Goal: Task Accomplishment & Management: Manage account settings

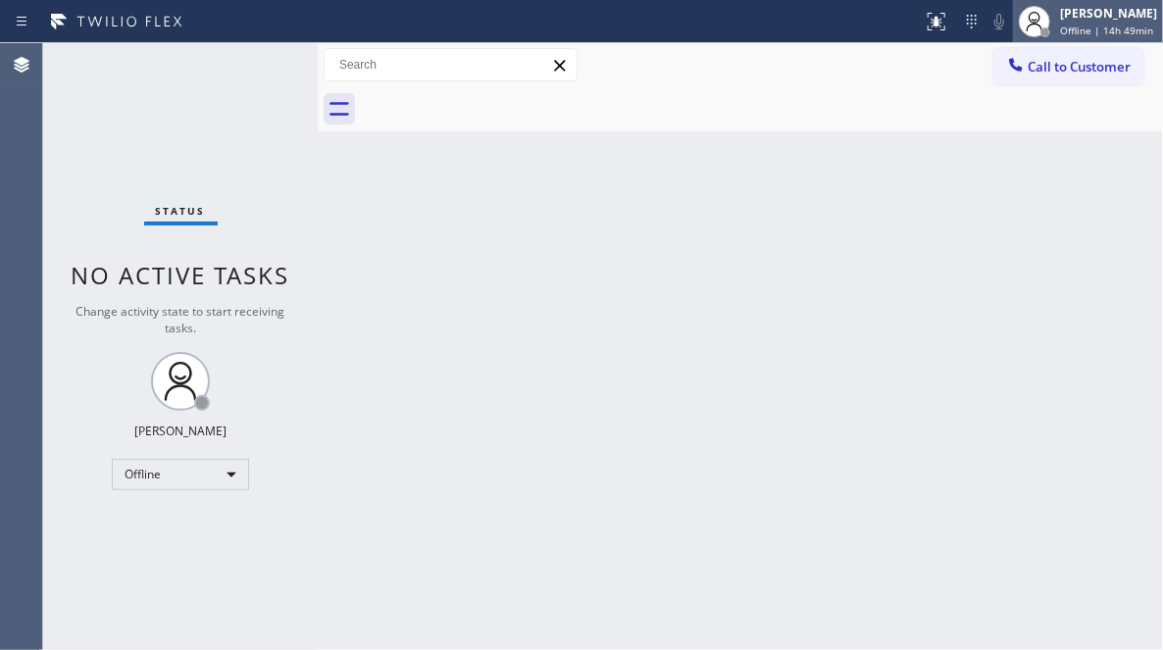
click at [1060, 25] on span "Offline | 14h 49min" at bounding box center [1106, 31] width 93 height 14
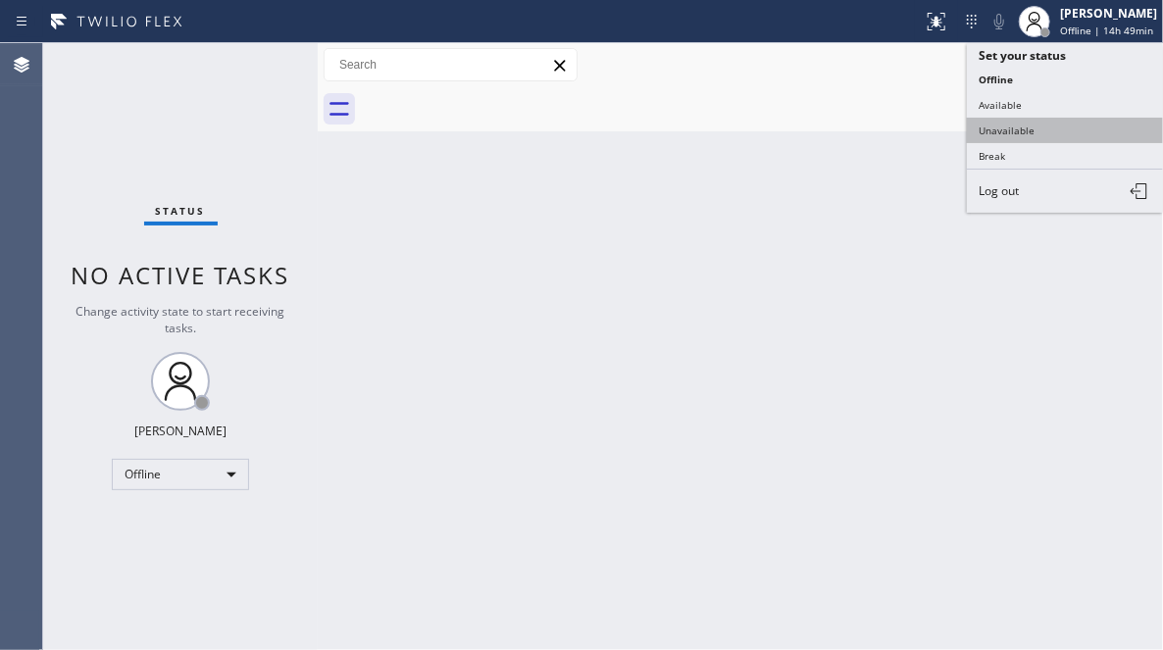
click at [1010, 126] on button "Unavailable" at bounding box center [1065, 130] width 196 height 25
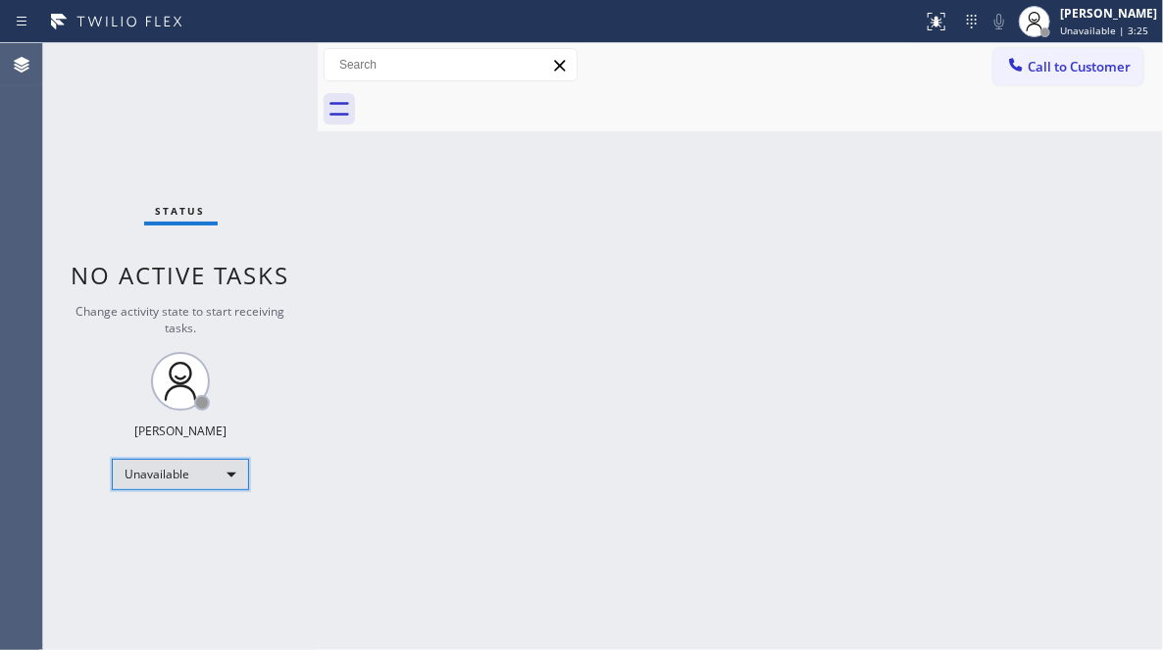
click at [208, 470] on div "Unavailable" at bounding box center [180, 474] width 137 height 31
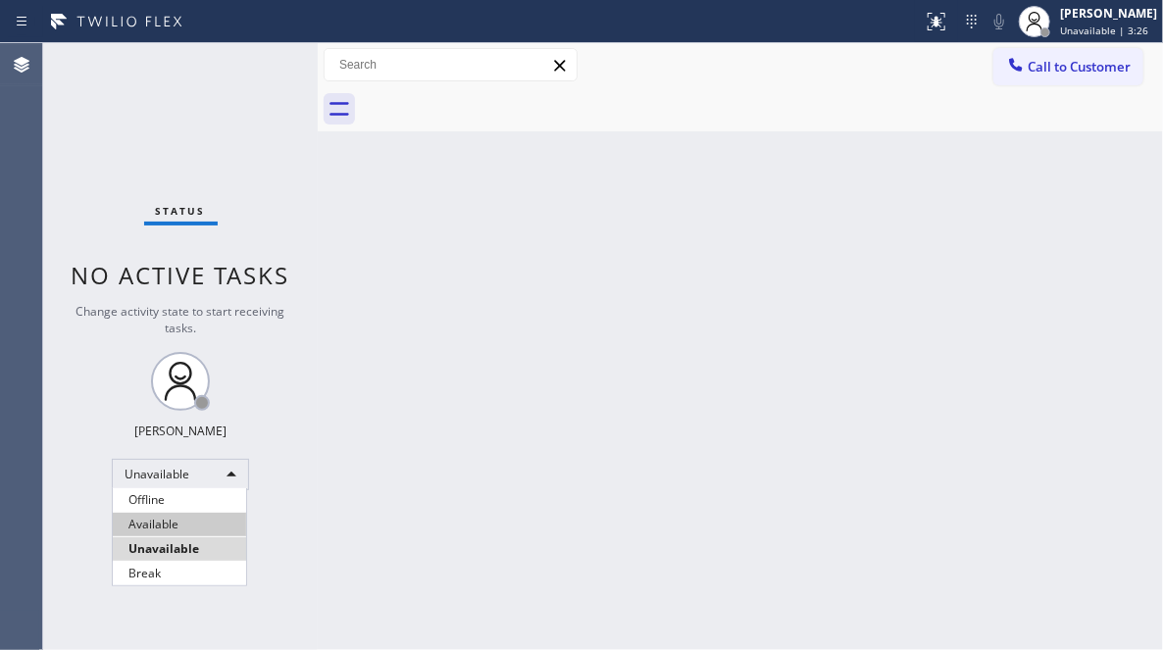
click at [170, 528] on li "Available" at bounding box center [179, 525] width 133 height 24
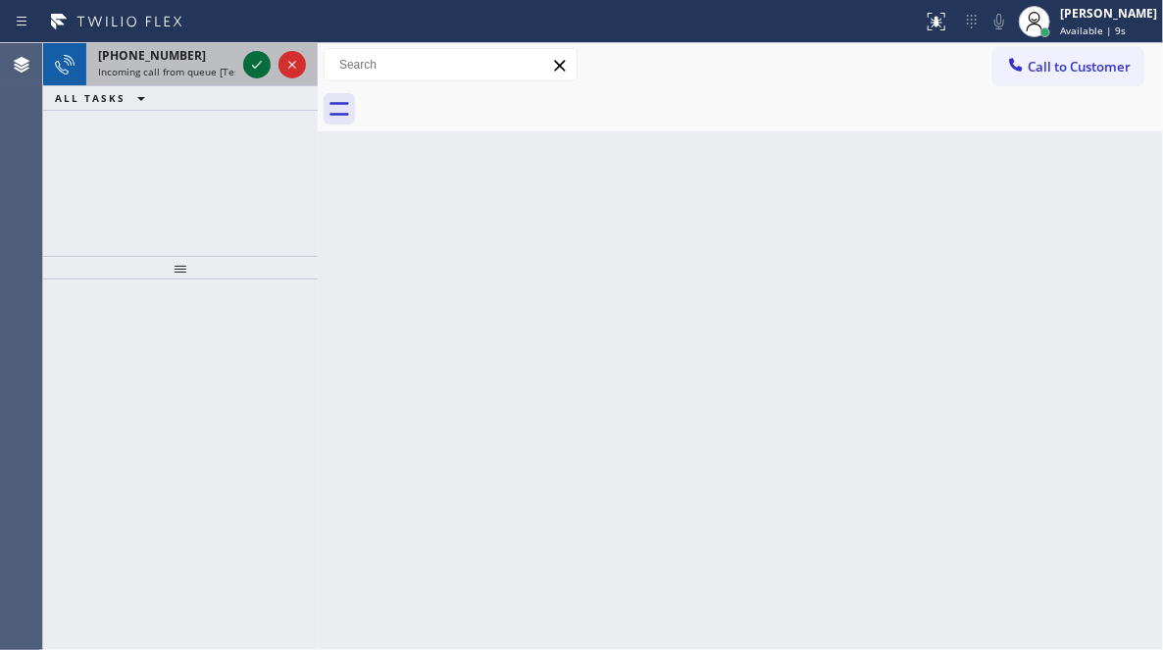
click at [254, 60] on icon at bounding box center [257, 65] width 24 height 24
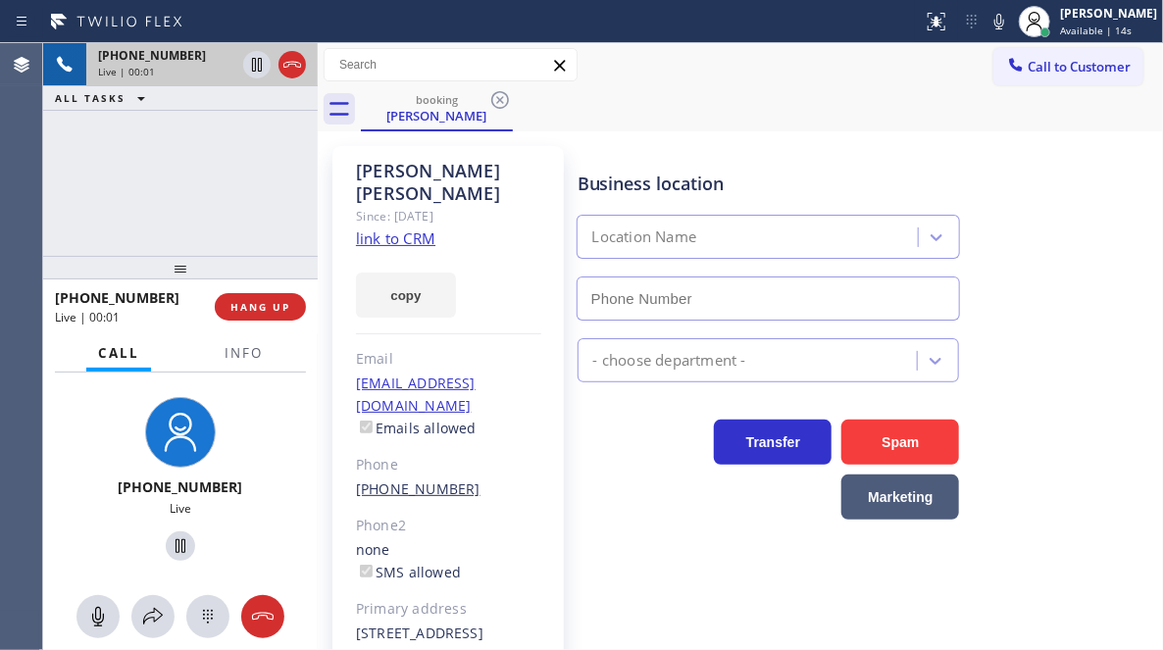
type input "[PHONE_NUMBER]"
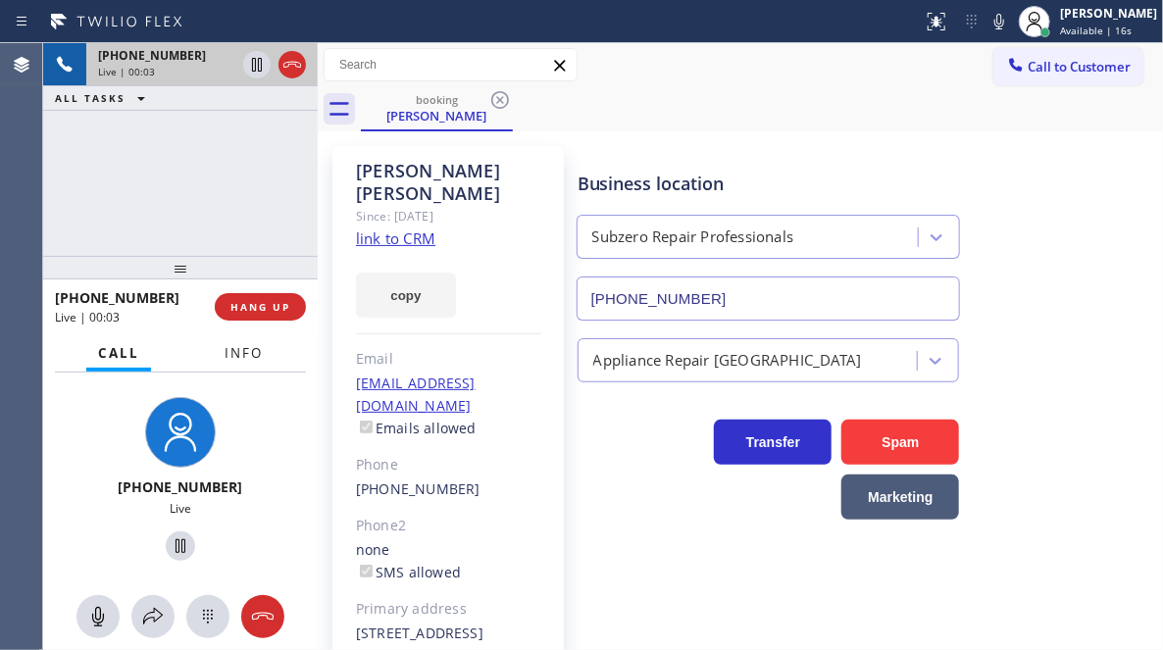
click at [240, 358] on span "Info" at bounding box center [244, 353] width 38 height 18
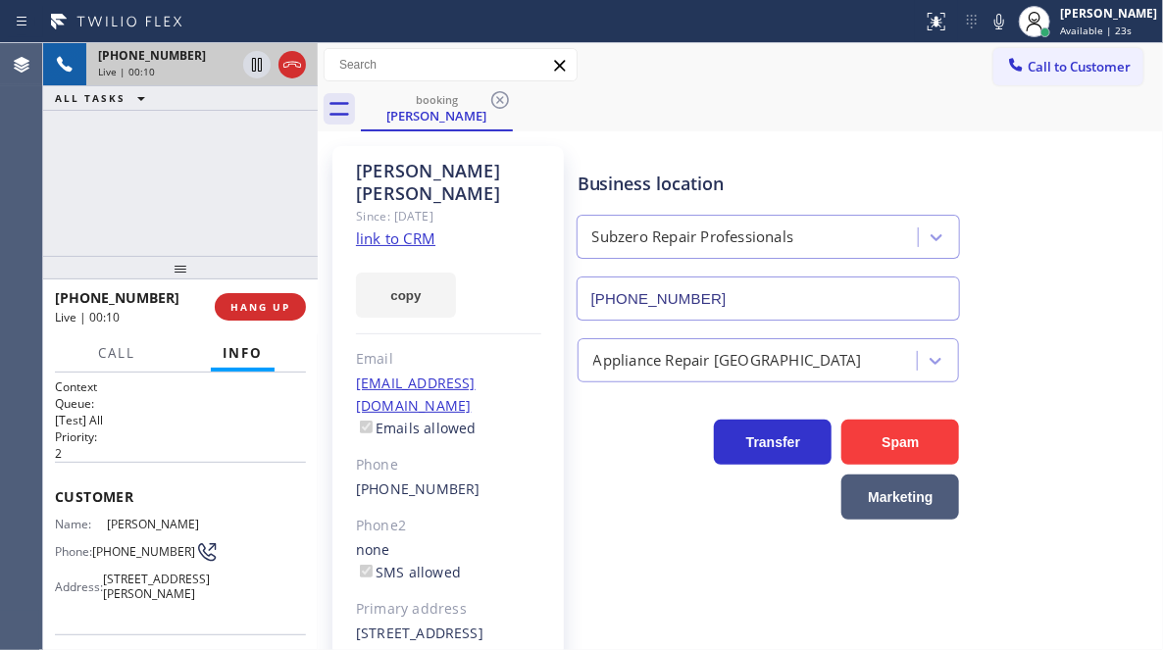
click at [206, 194] on div "+16305683385 Live | 00:10 ALL TASKS ALL TASKS ACTIVE TASKS TASKS IN WRAP UP" at bounding box center [180, 149] width 275 height 213
click at [401, 228] on link "link to CRM" at bounding box center [395, 238] width 79 height 20
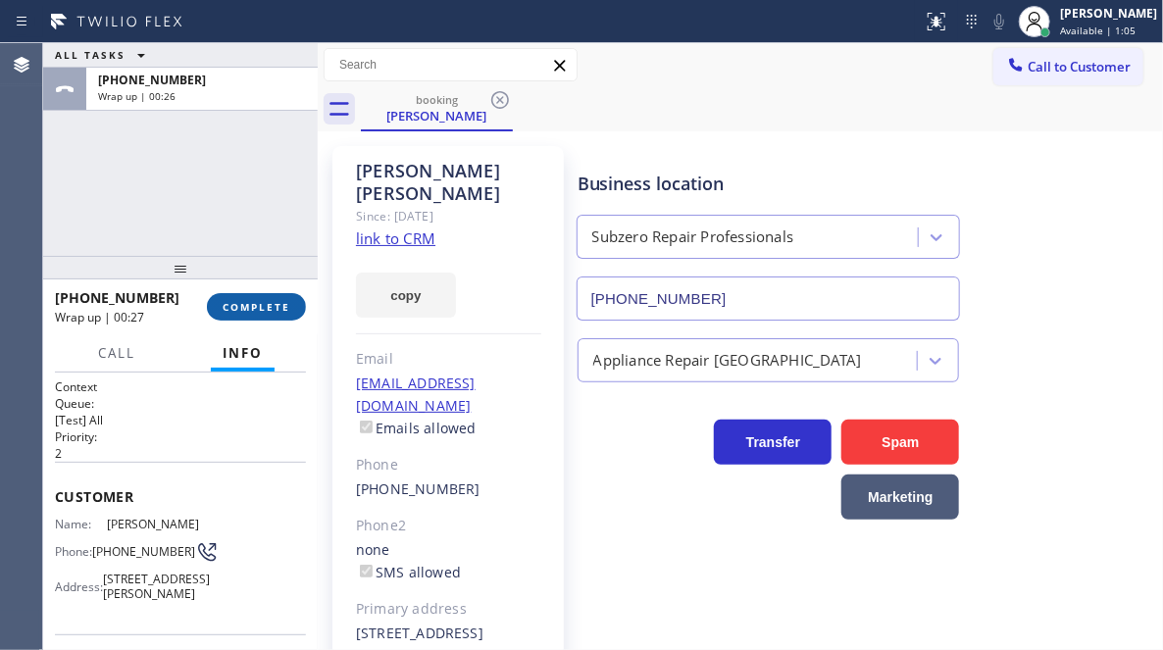
click at [263, 304] on span "COMPLETE" at bounding box center [257, 307] width 68 height 14
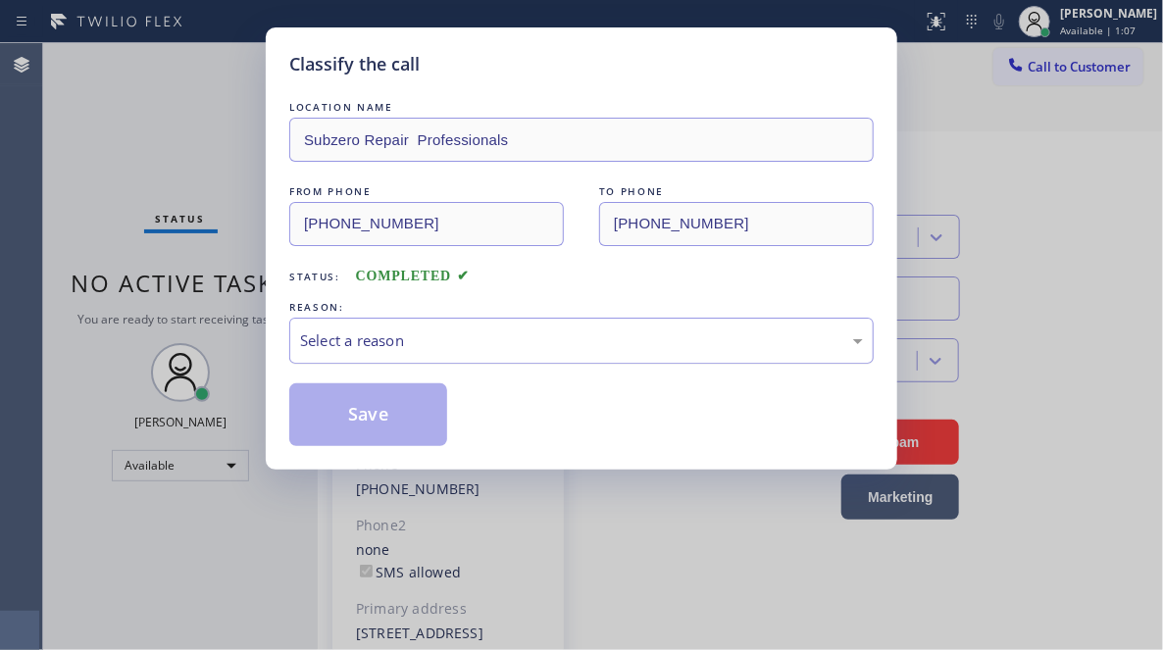
click at [419, 338] on div "Select a reason" at bounding box center [581, 340] width 563 height 23
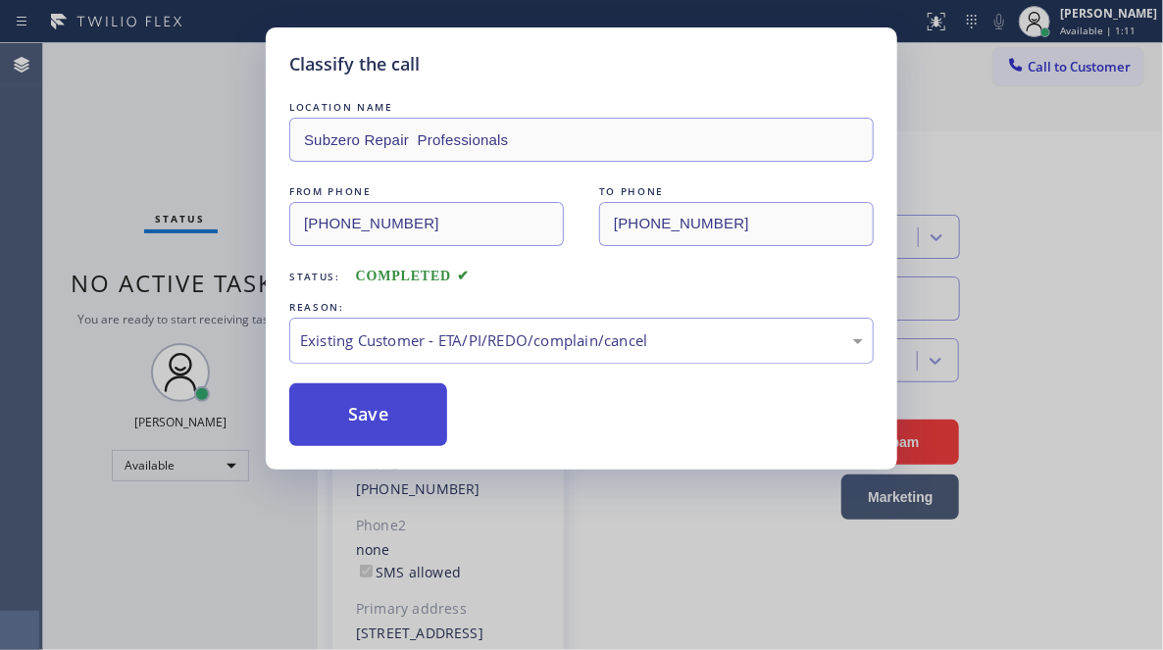
click at [359, 387] on button "Save" at bounding box center [368, 414] width 158 height 63
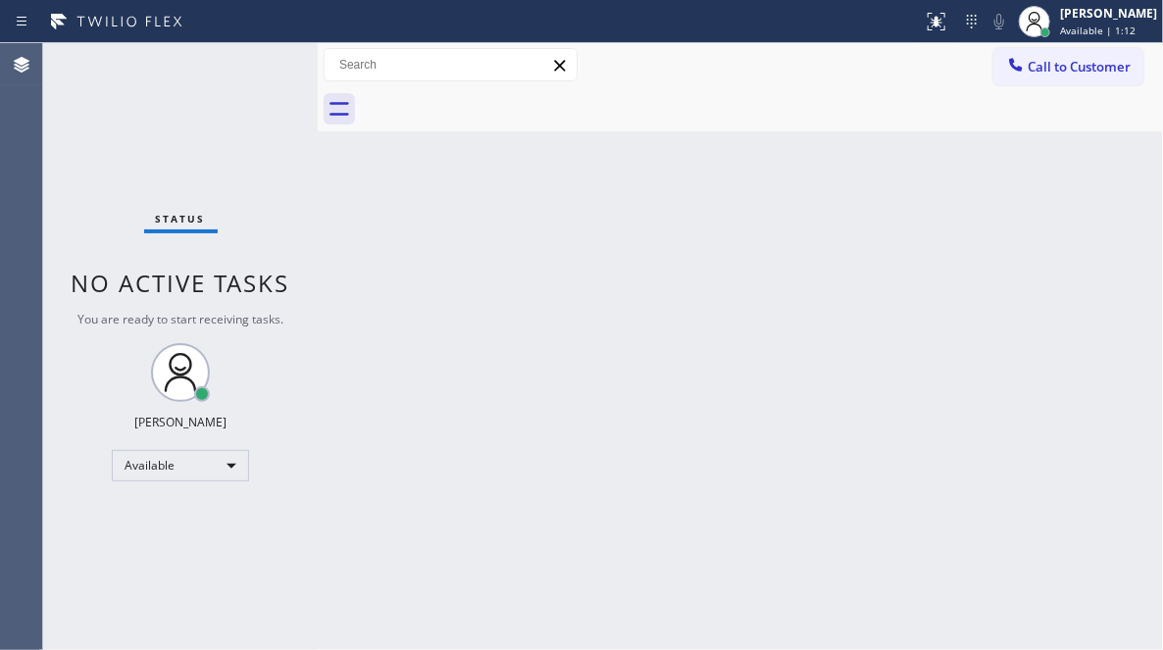
click at [955, 145] on div "Back to Dashboard Change Sender ID Customers Technicians Select a contact Outbo…" at bounding box center [740, 346] width 845 height 607
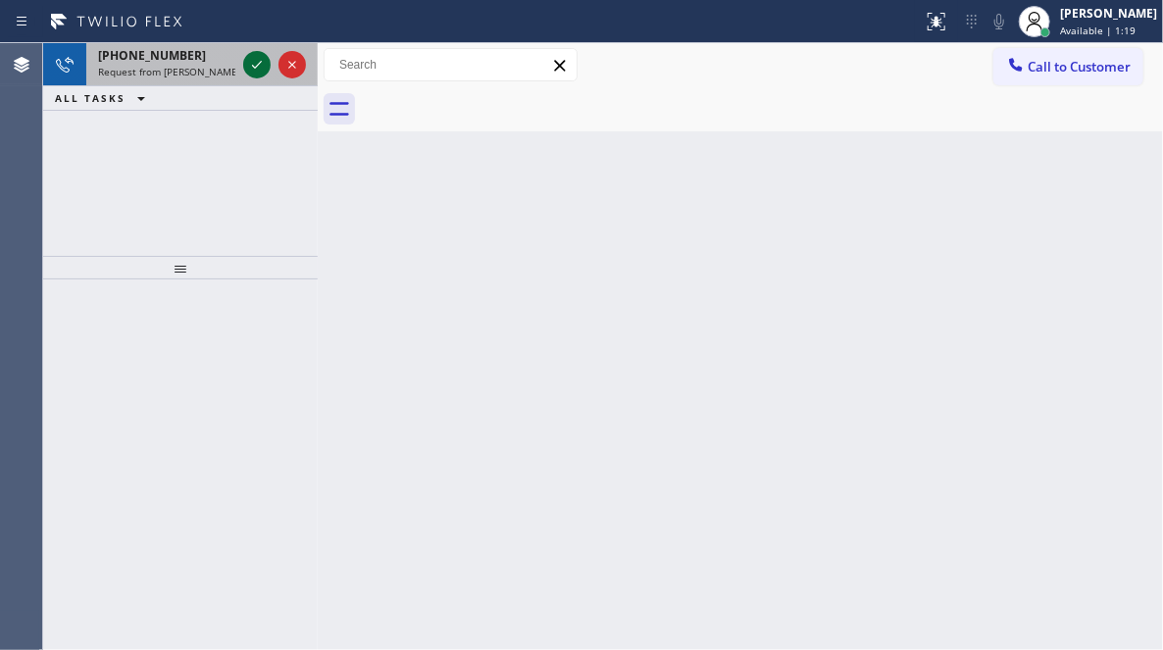
click at [259, 55] on icon at bounding box center [257, 65] width 24 height 24
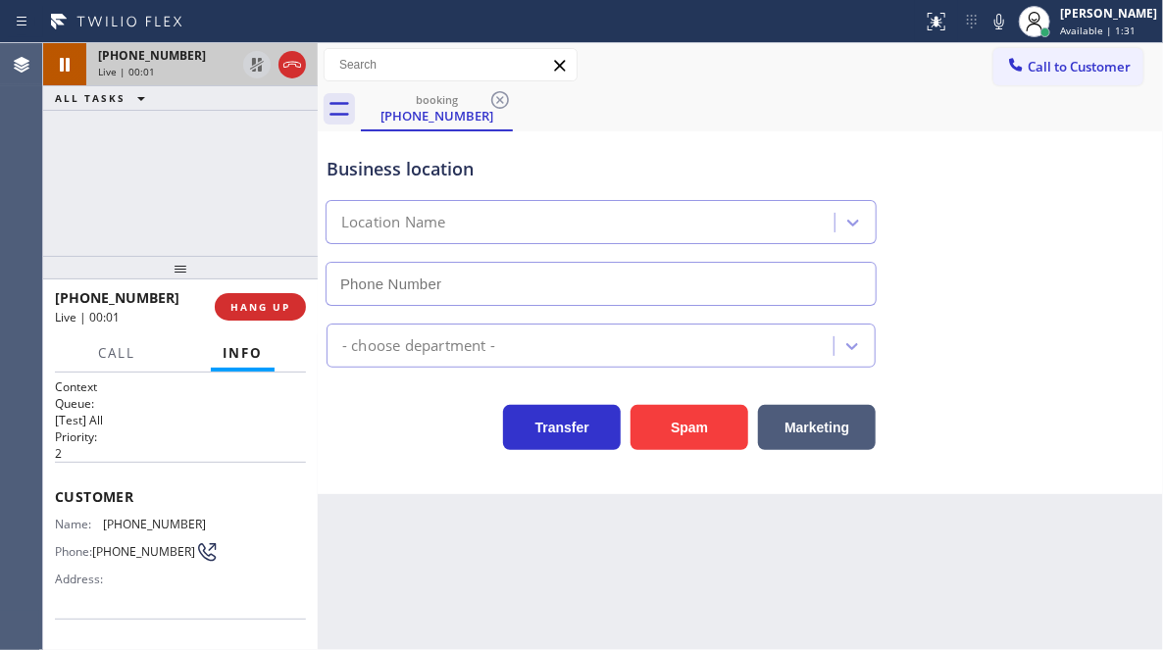
type input "(949) 523-3665"
click at [176, 433] on h2 "Priority:" at bounding box center [180, 436] width 251 height 17
click at [188, 495] on span "Customer" at bounding box center [180, 496] width 251 height 19
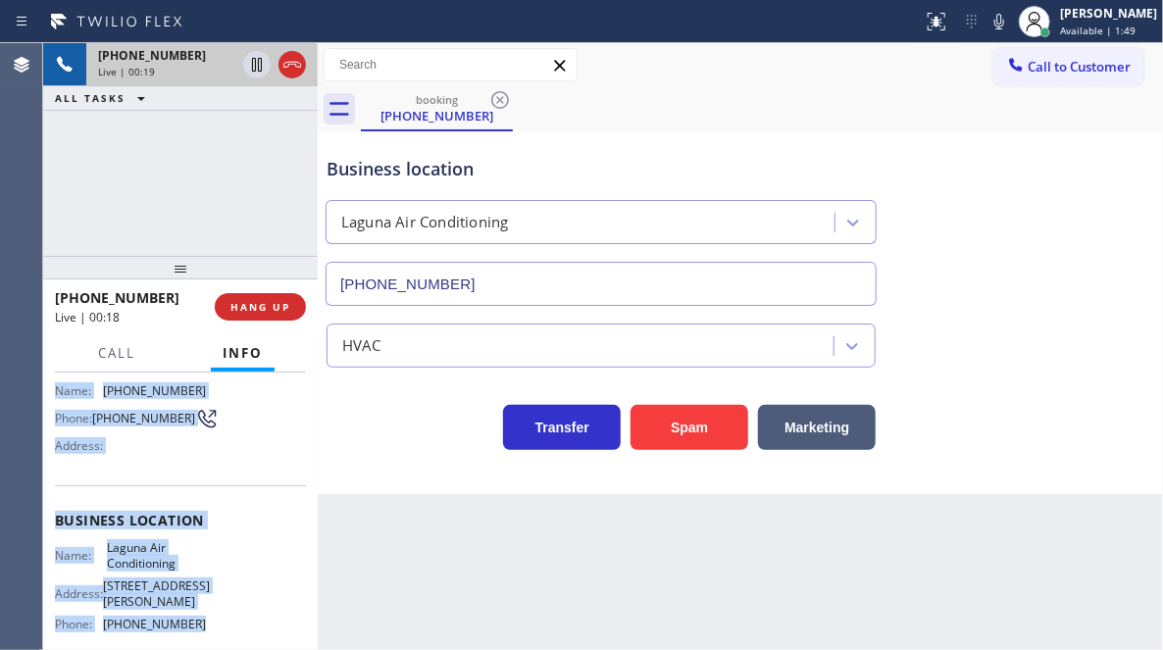
scroll to position [196, 0]
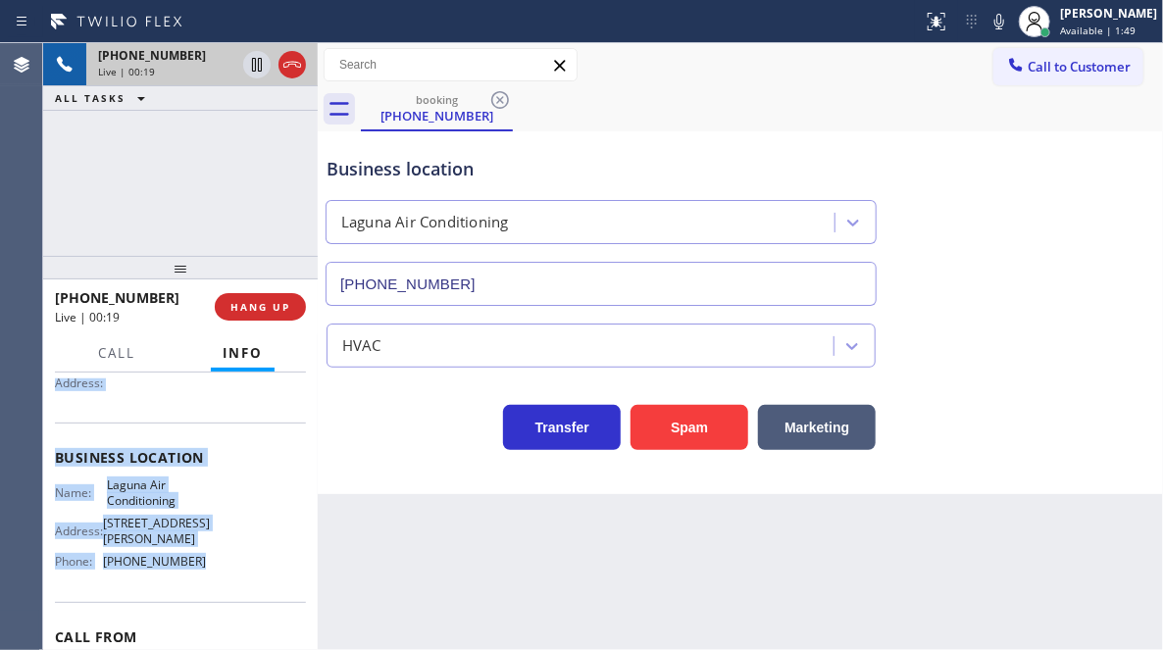
drag, startPoint x: 53, startPoint y: 482, endPoint x: 198, endPoint y: 579, distance: 174.6
click at [198, 579] on div "Context Queue: [Test] All Priority: 2 Customer Name: (949) 701-8873 Phone: (949…" at bounding box center [180, 511] width 275 height 277
copy div "Customer Name: (949) 701-8873 Phone: (949) 701-8873 Address: Business location …"
click at [254, 65] on icon at bounding box center [257, 65] width 24 height 24
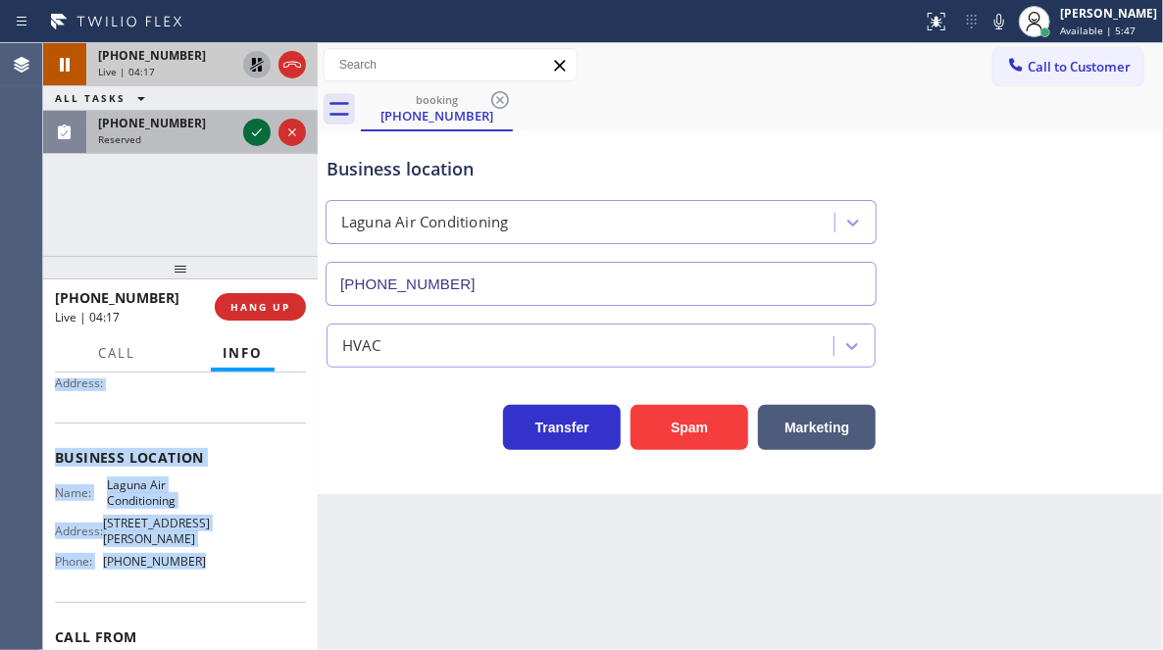
click at [256, 129] on icon at bounding box center [257, 133] width 24 height 24
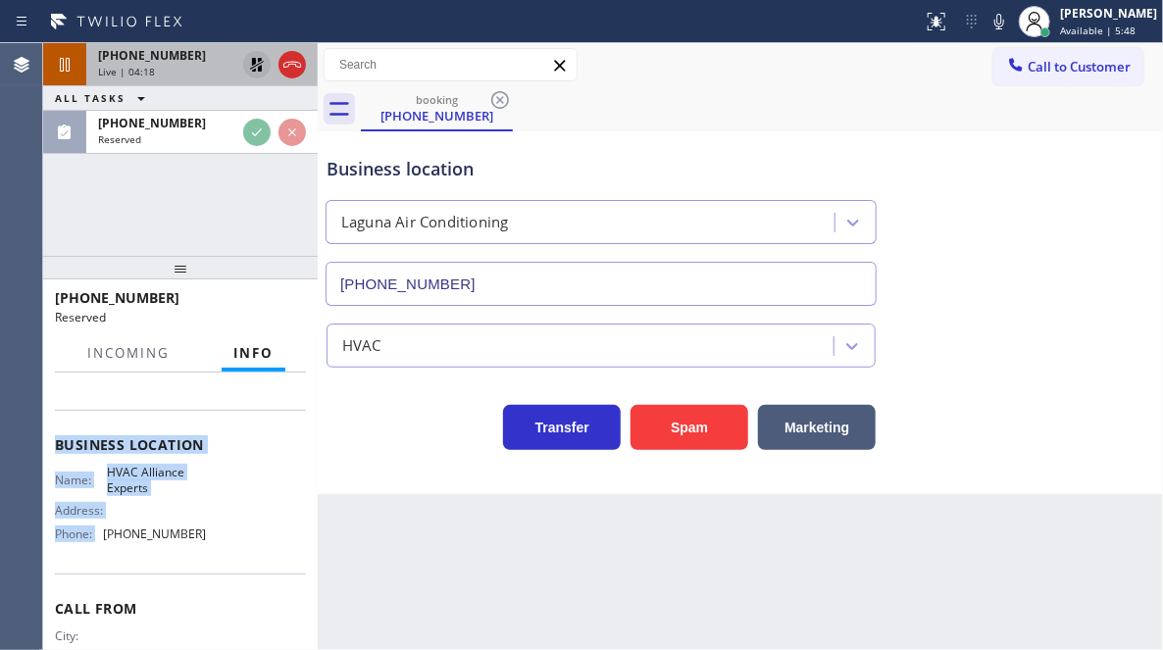
scroll to position [226, 0]
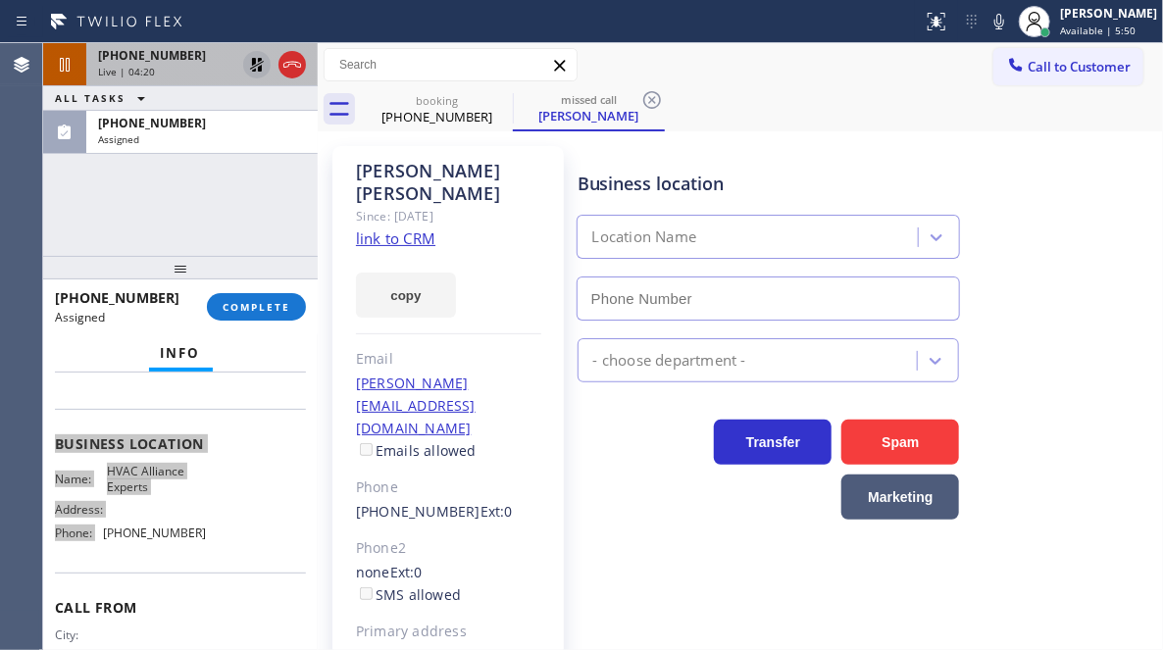
type input "[PHONE_NUMBER]"
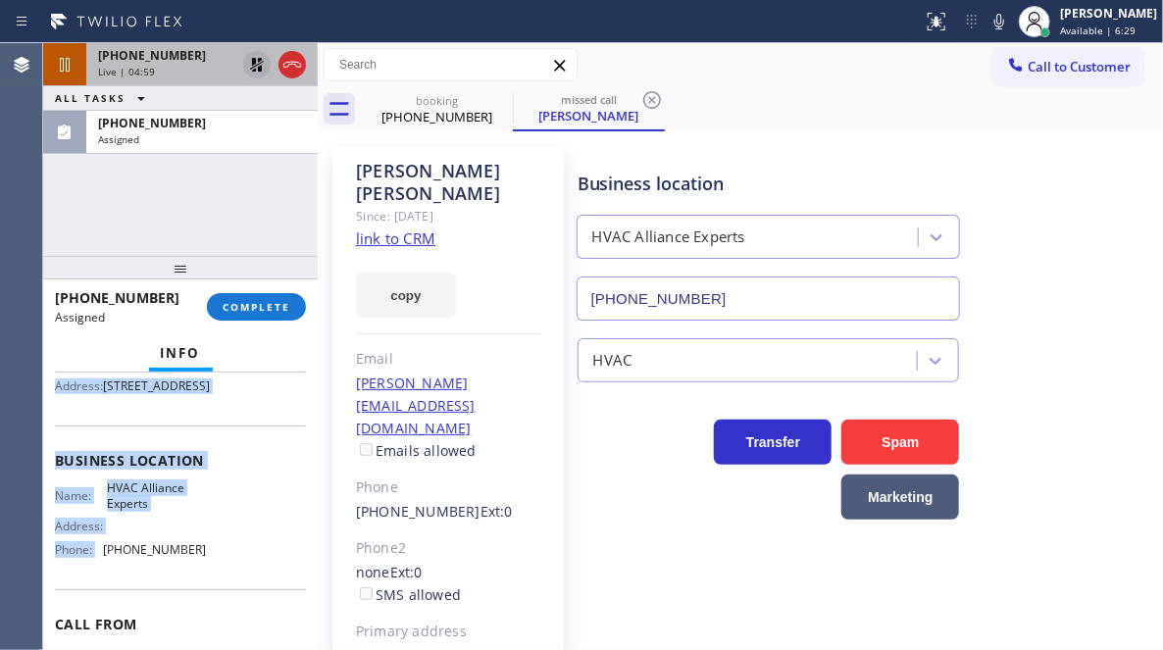
scroll to position [242, 0]
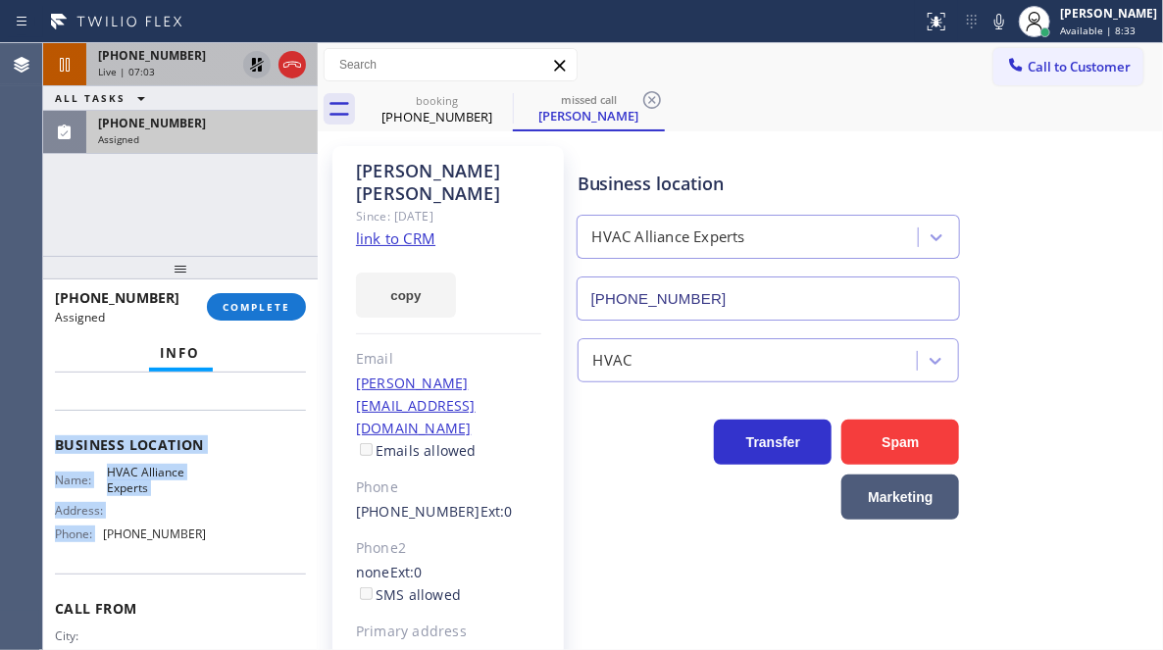
click at [165, 126] on span "(818) 665-9035" at bounding box center [152, 123] width 108 height 17
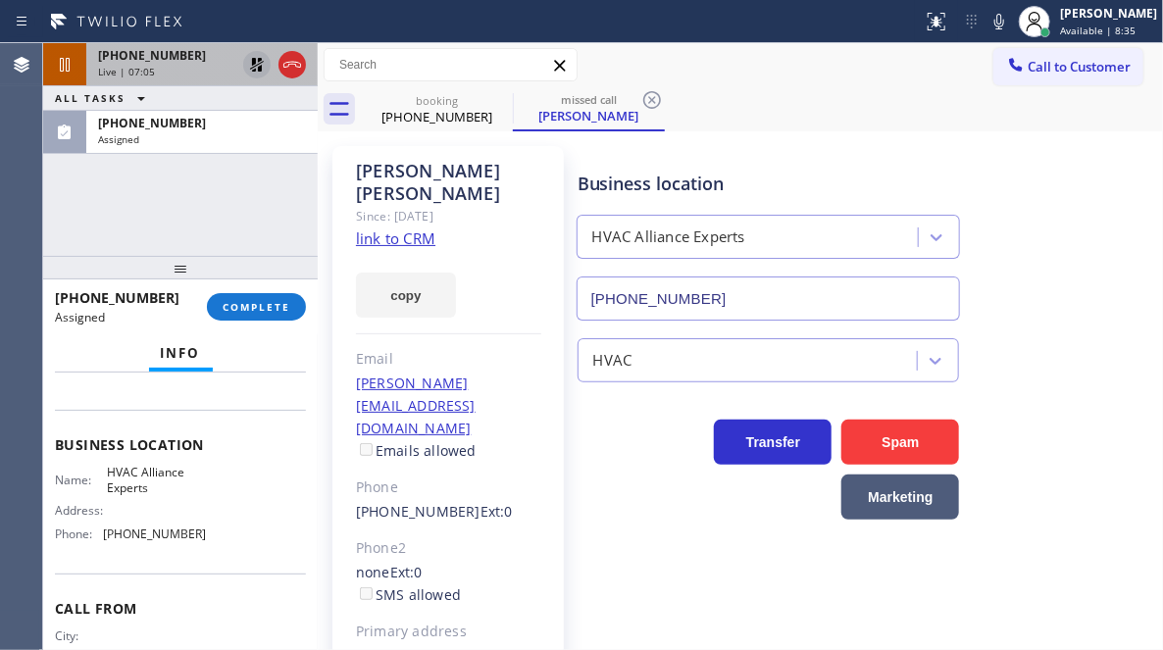
click at [158, 273] on div at bounding box center [180, 268] width 275 height 24
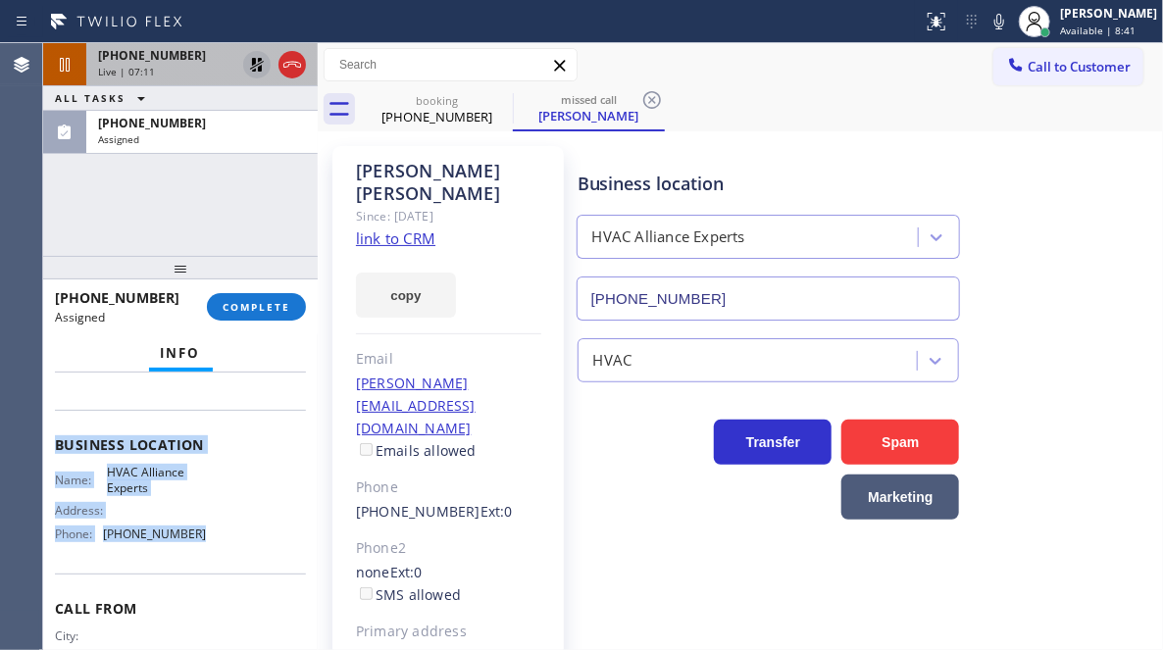
drag, startPoint x: 55, startPoint y: 472, endPoint x: 207, endPoint y: 583, distance: 188.6
click at [207, 583] on div "Context Queue: HVAC Priority: 0 Task Age: 3 minute(s) Customer Name: Omar Brion…" at bounding box center [180, 428] width 251 height 585
copy div "Customer Name: Omar Briones Phone: (818) 665-9035 Address: 9958 Natick Ave, Mis…"
click at [250, 58] on icon at bounding box center [257, 65] width 24 height 24
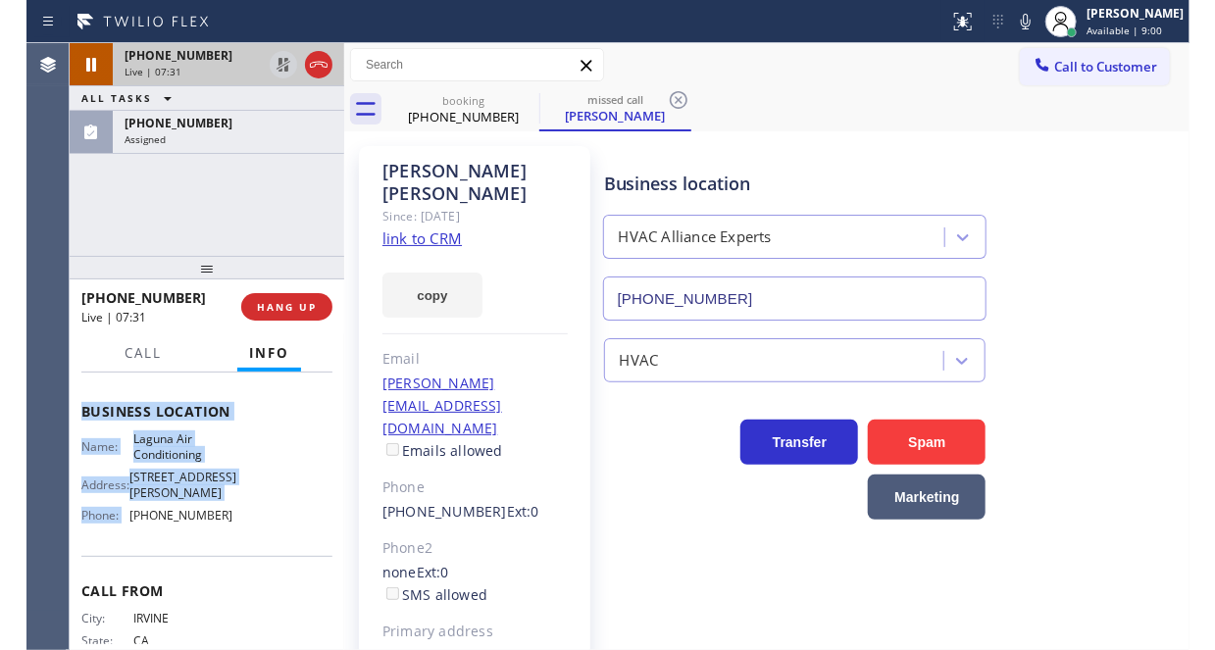
scroll to position [196, 0]
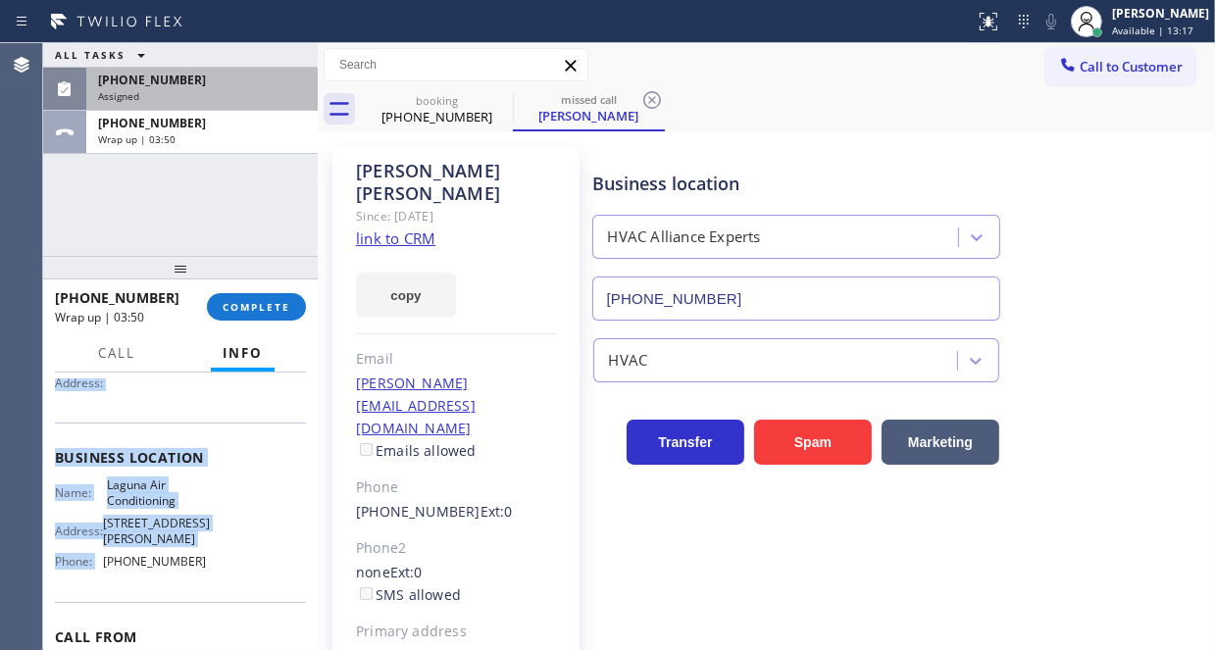
click at [210, 89] on div "Assigned" at bounding box center [202, 96] width 208 height 14
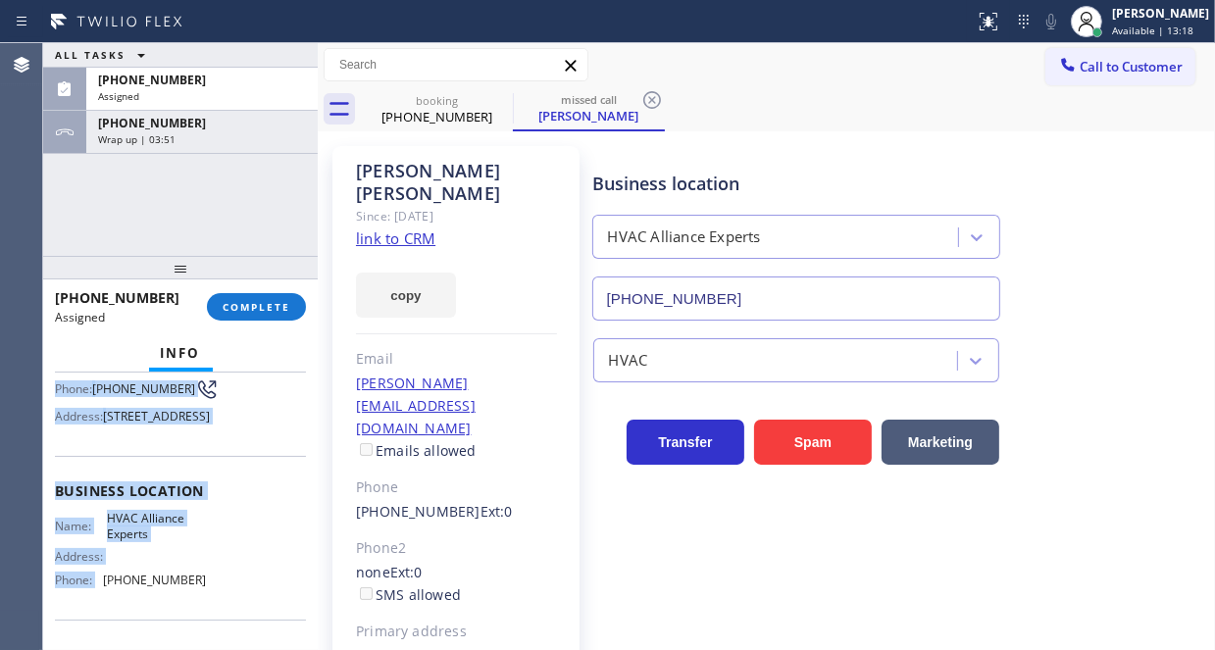
scroll to position [242, 0]
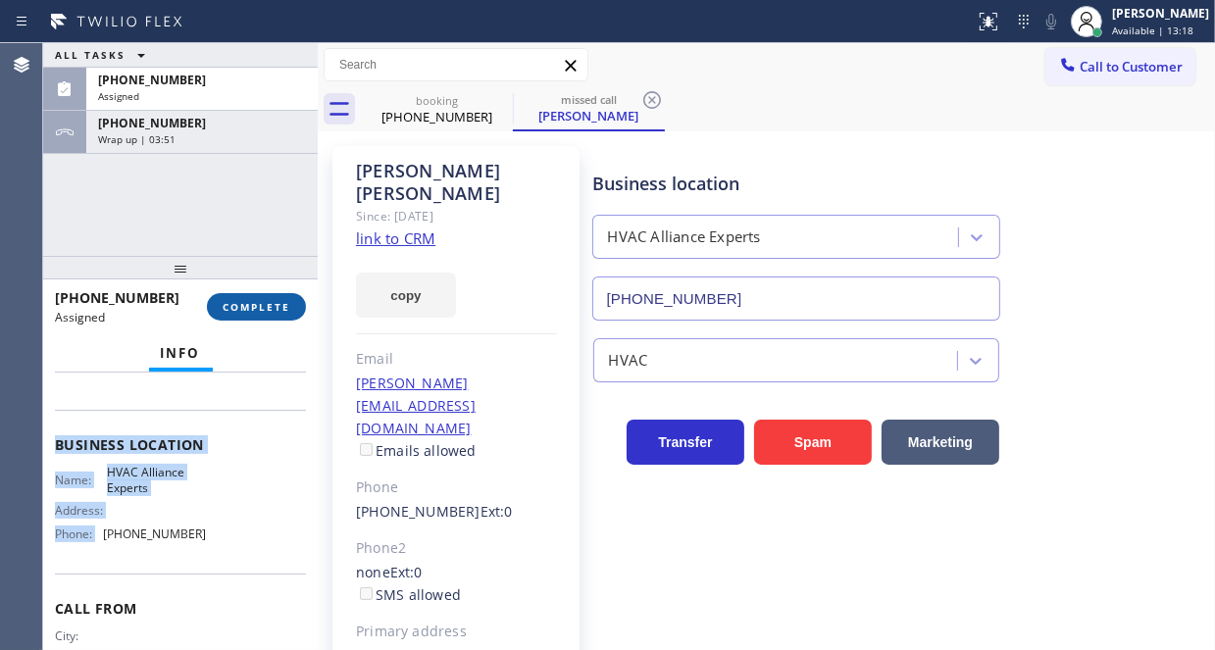
click at [240, 309] on span "COMPLETE" at bounding box center [257, 307] width 68 height 14
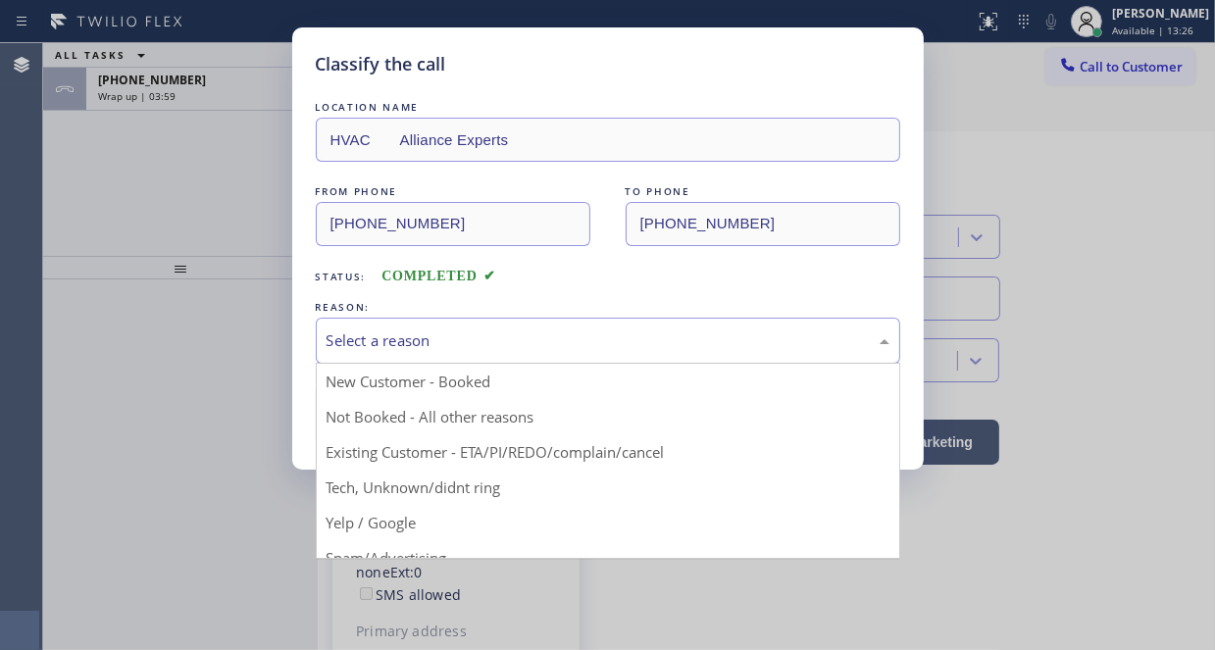
click at [494, 332] on div "Select a reason" at bounding box center [607, 340] width 563 height 23
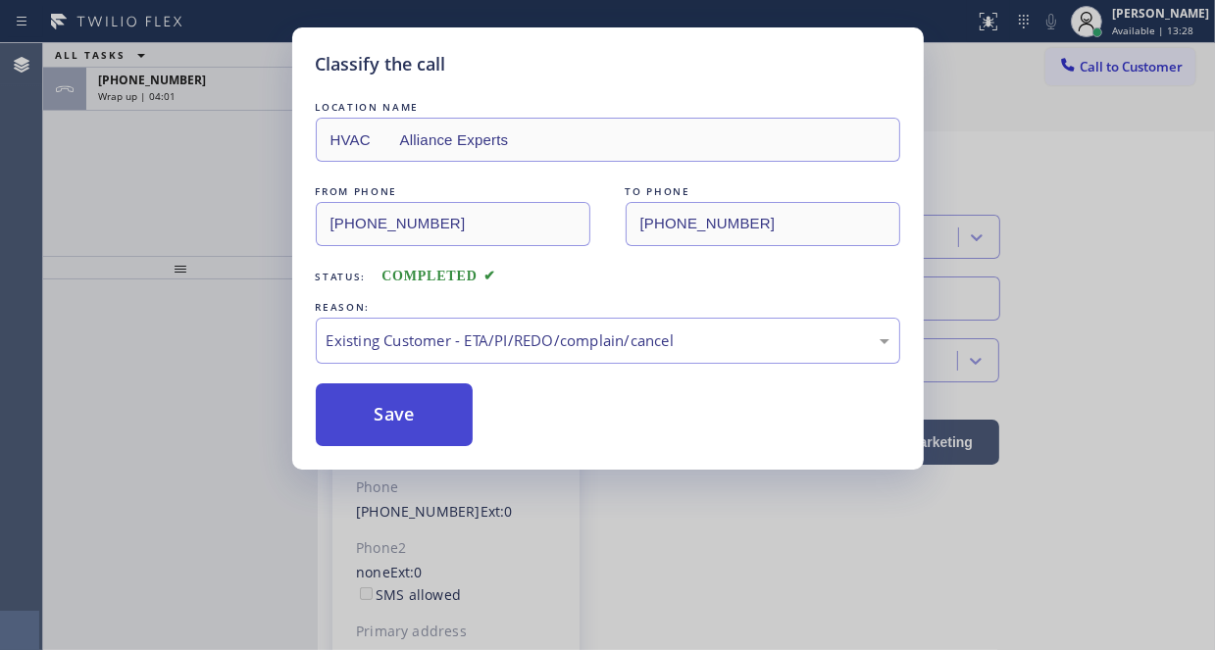
click at [410, 419] on button "Save" at bounding box center [395, 414] width 158 height 63
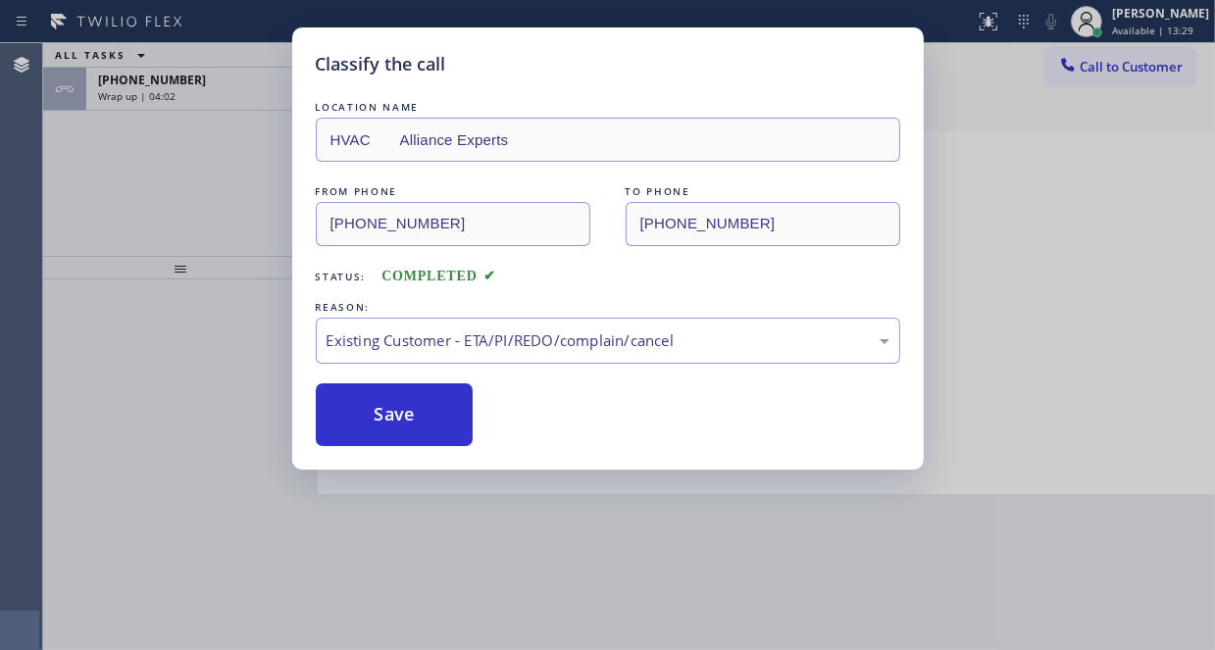
click at [192, 195] on div "Classify the call LOCATION NAME HVAC Alliance Experts FROM PHONE (818) 665-9035…" at bounding box center [607, 325] width 1215 height 650
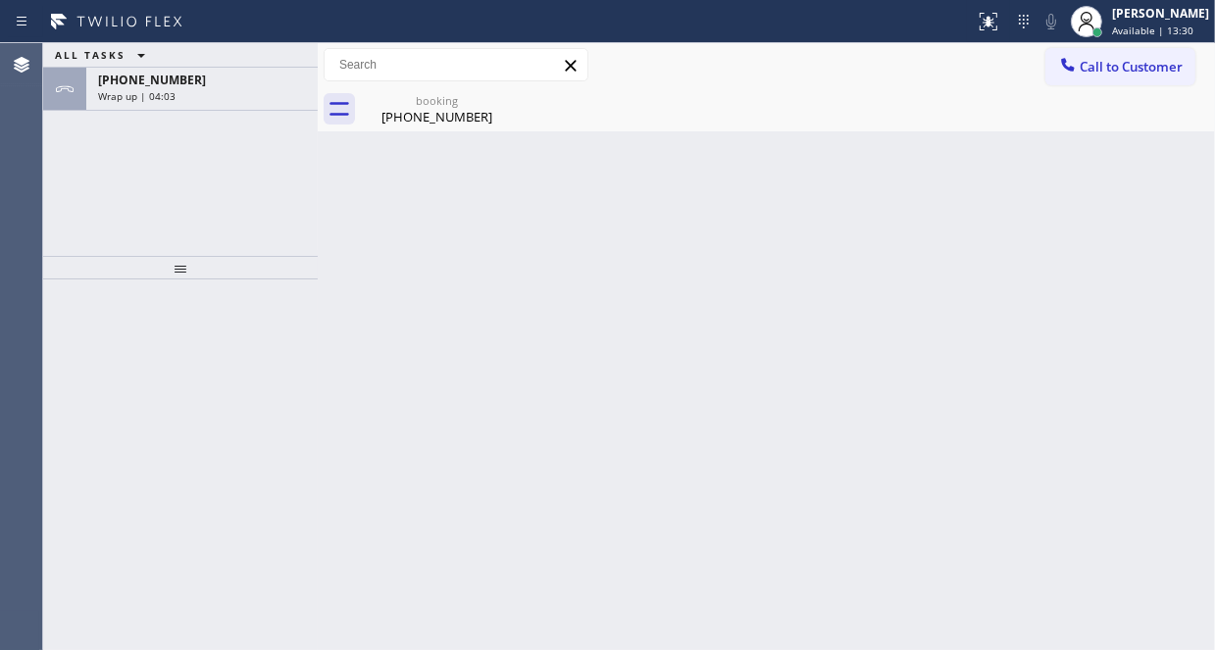
click at [191, 183] on div "ALL TASKS ALL TASKS ACTIVE TASKS TASKS IN WRAP UP +19497018873 Wrap up | 04:03" at bounding box center [180, 149] width 275 height 213
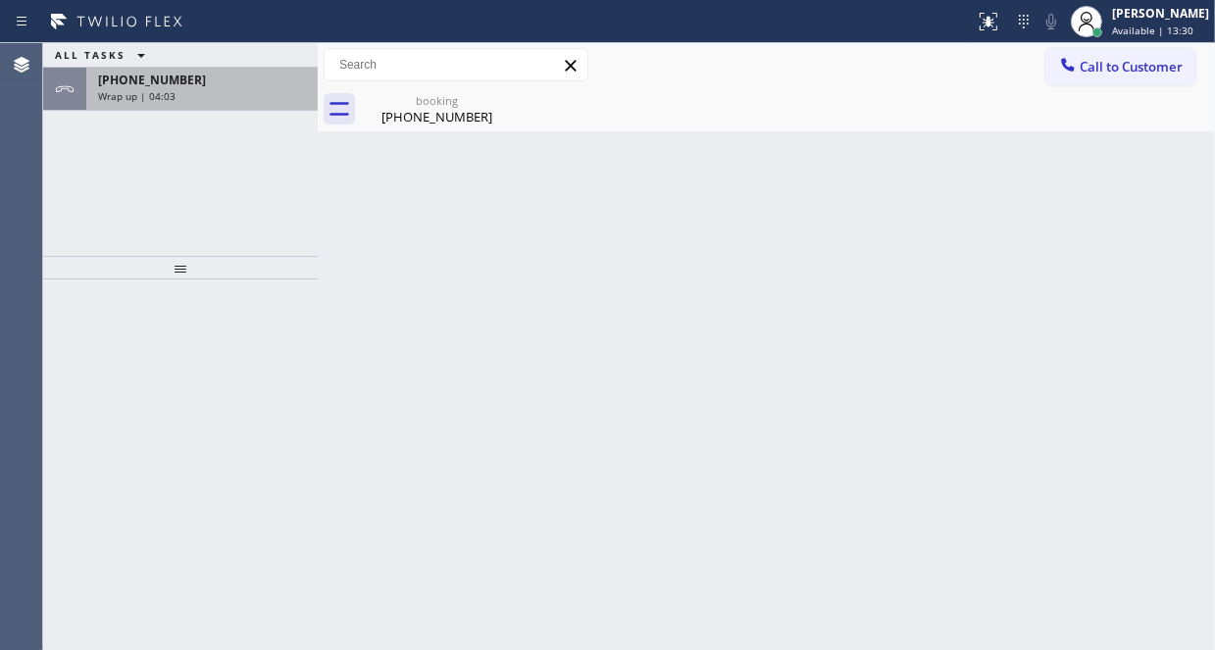
click at [191, 89] on div "Wrap up | 04:03" at bounding box center [202, 96] width 208 height 14
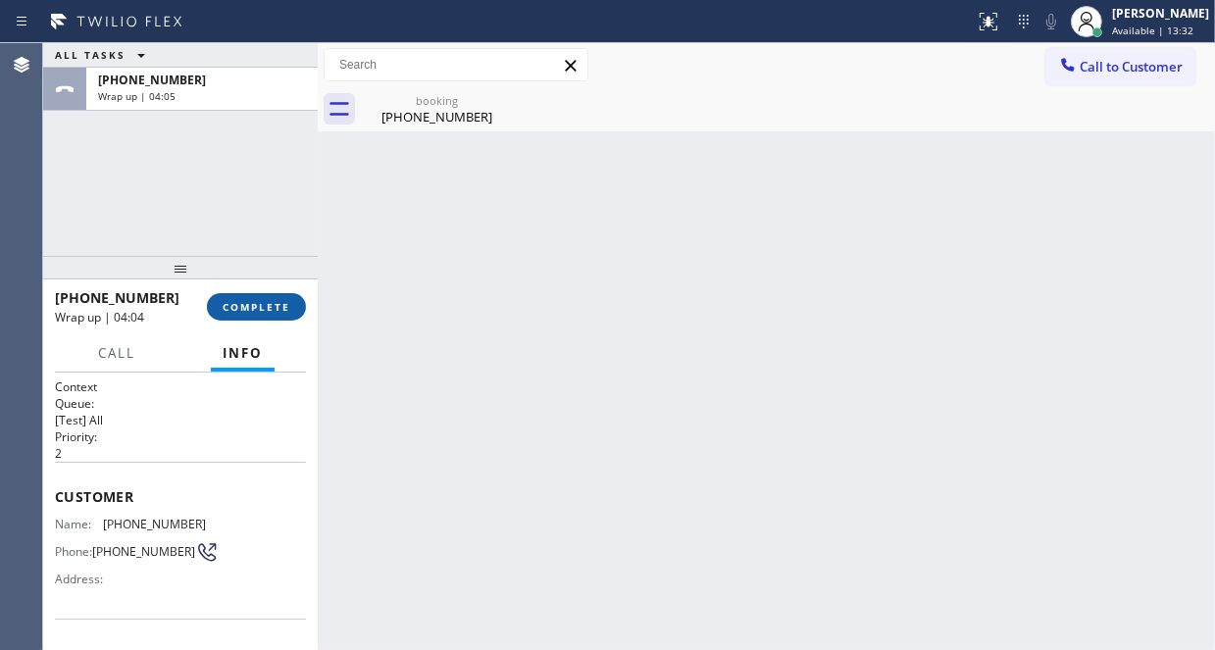
click at [239, 298] on button "COMPLETE" at bounding box center [256, 306] width 99 height 27
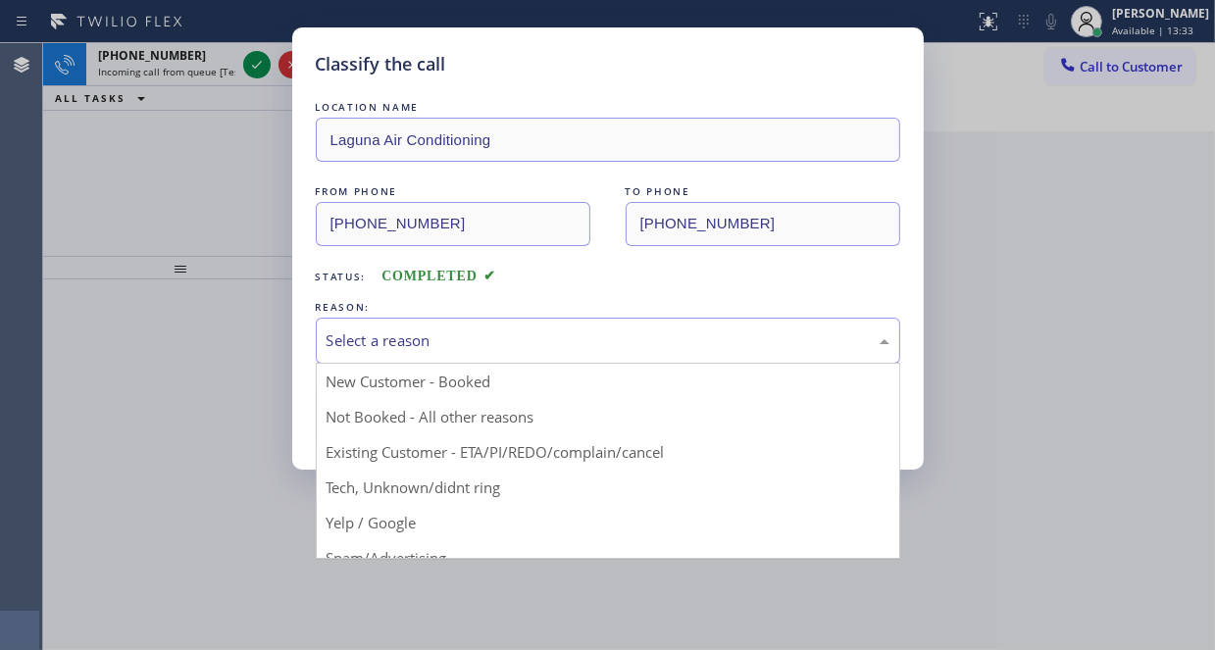
click at [400, 340] on div "Select a reason" at bounding box center [607, 340] width 563 height 23
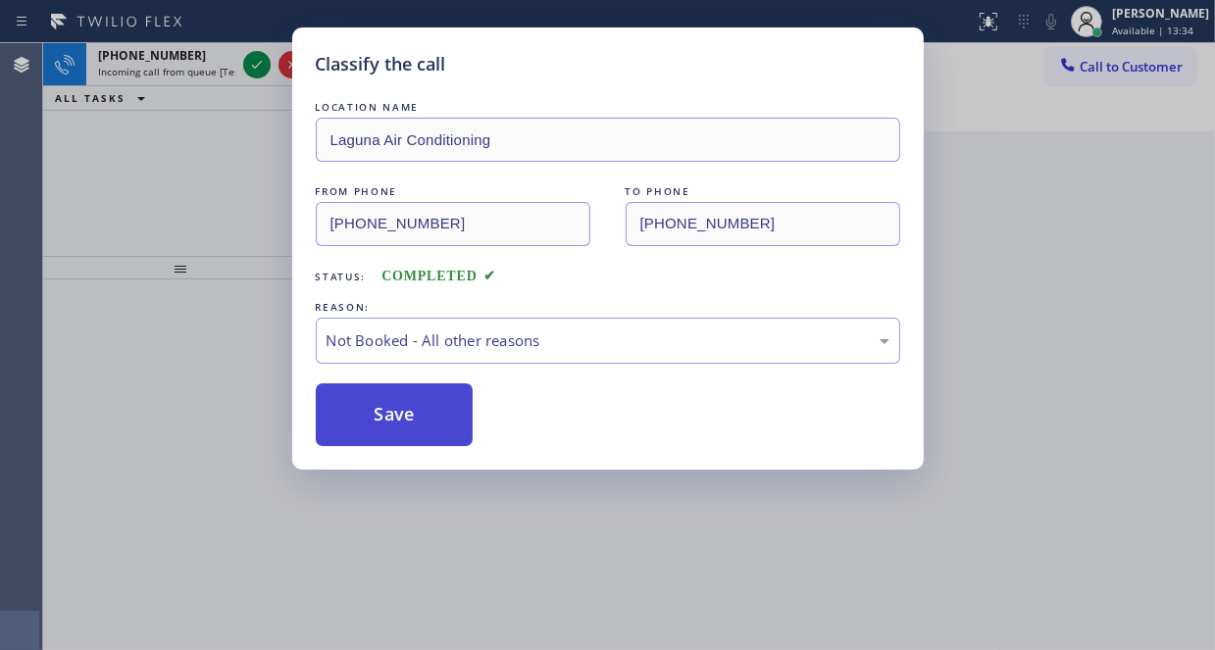
click at [358, 408] on button "Save" at bounding box center [395, 414] width 158 height 63
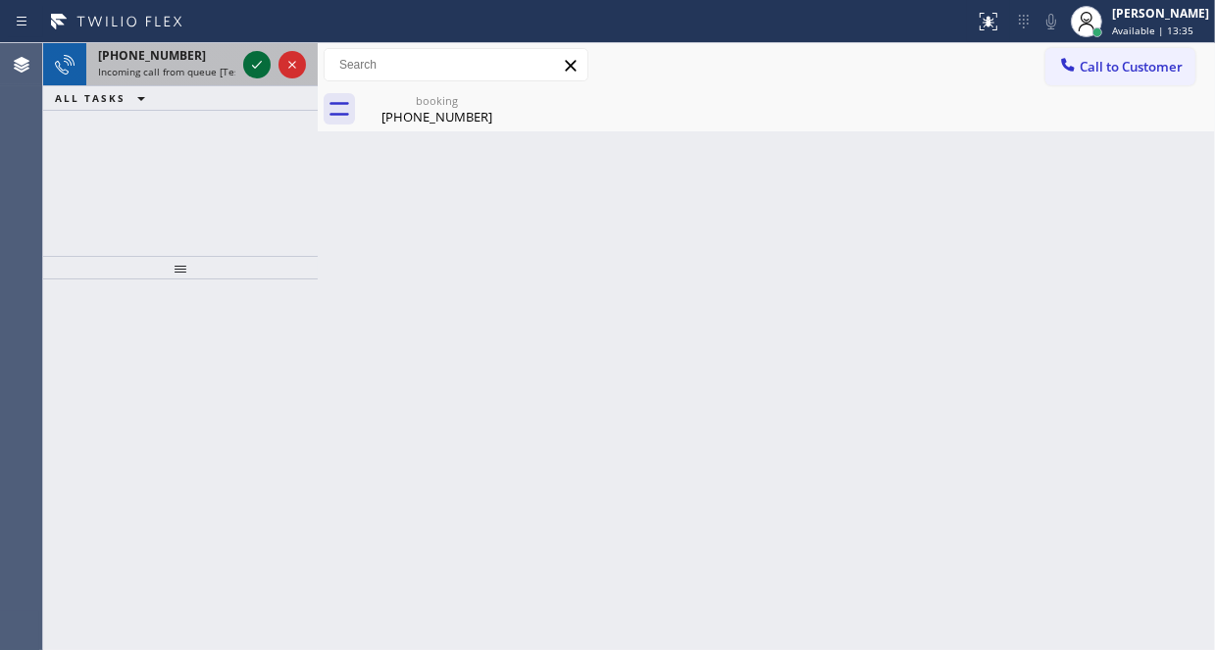
click at [252, 67] on icon at bounding box center [257, 65] width 24 height 24
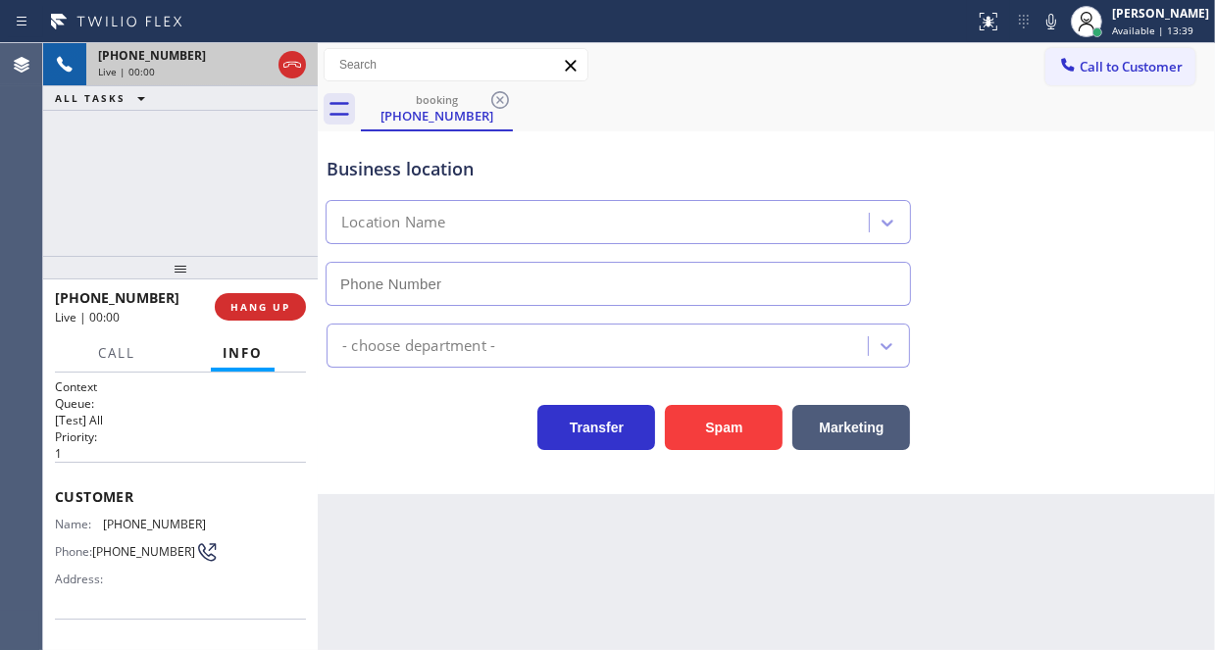
type input "(805) 608-3776"
drag, startPoint x: 454, startPoint y: 448, endPoint x: 438, endPoint y: 439, distance: 18.0
click at [454, 448] on div "Transfer Spam Marketing" at bounding box center [618, 422] width 591 height 55
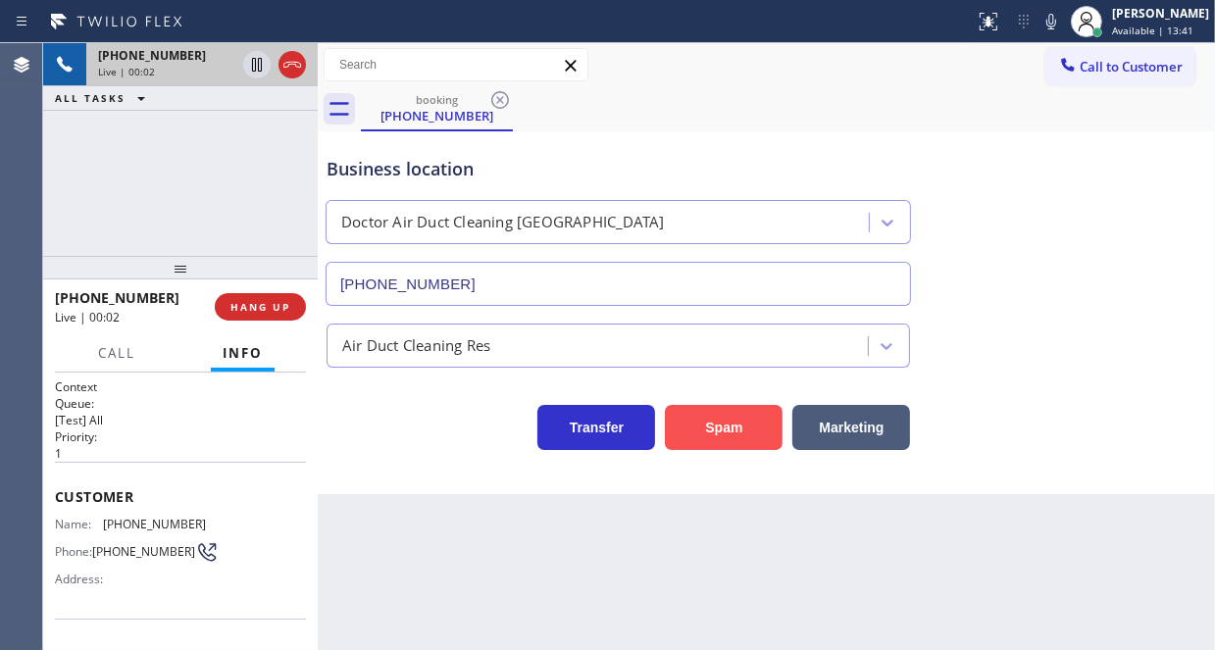
click at [717, 424] on button "Spam" at bounding box center [724, 427] width 118 height 45
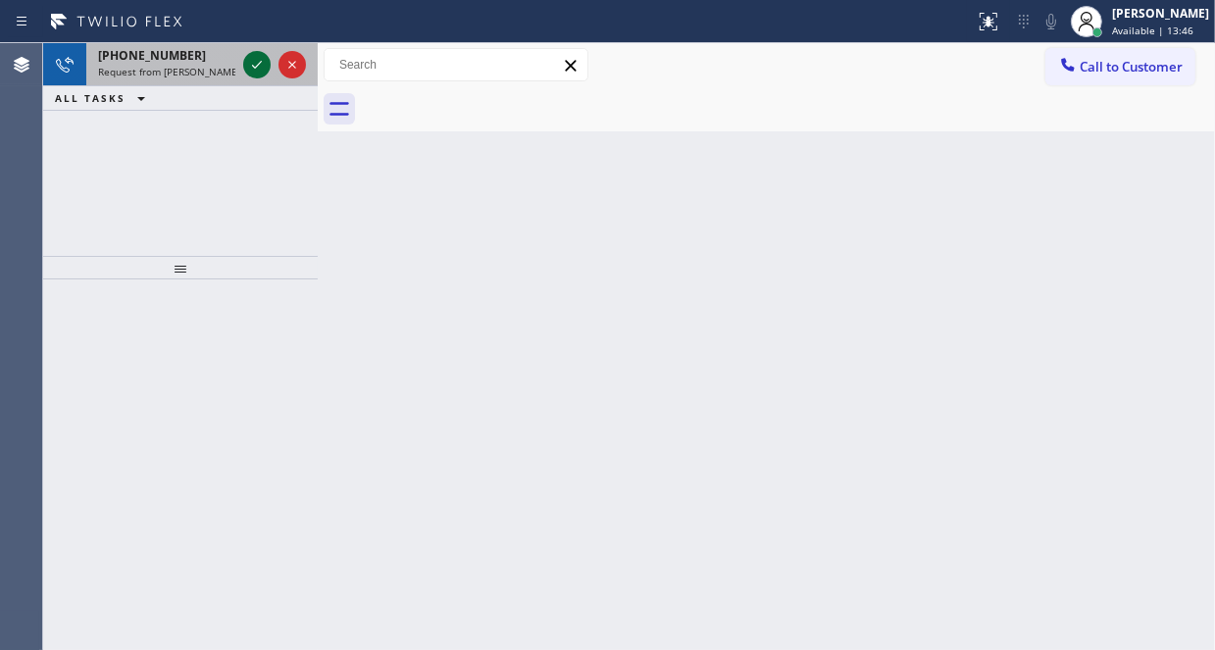
click at [250, 64] on icon at bounding box center [257, 65] width 24 height 24
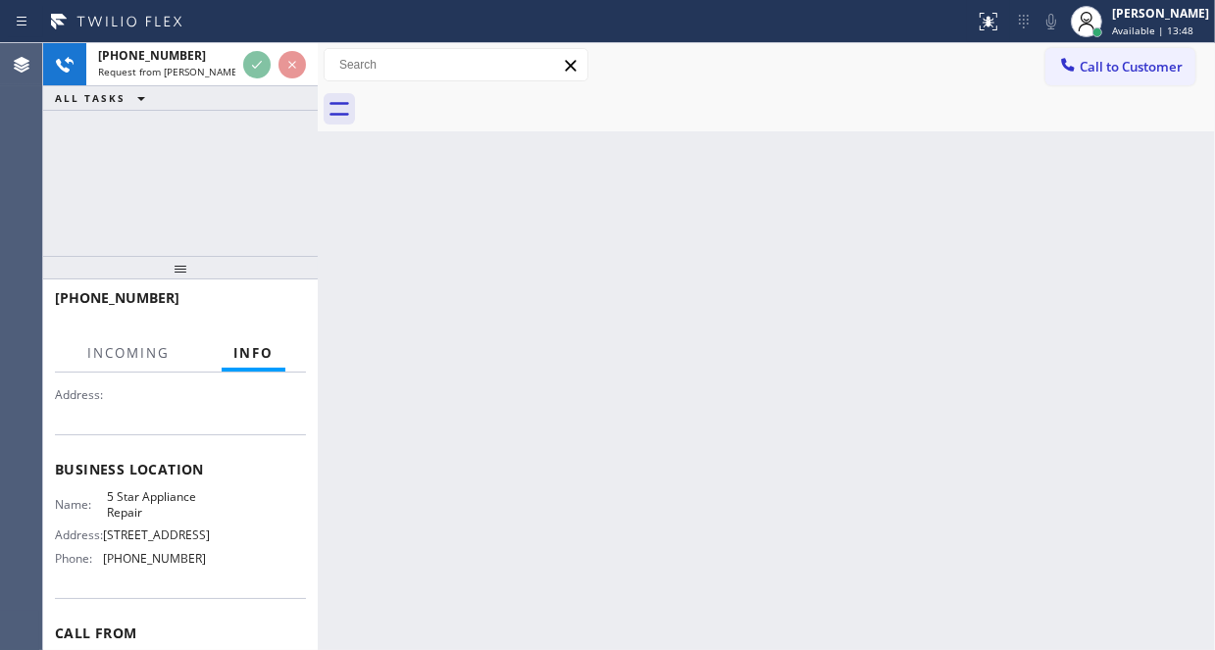
scroll to position [196, 0]
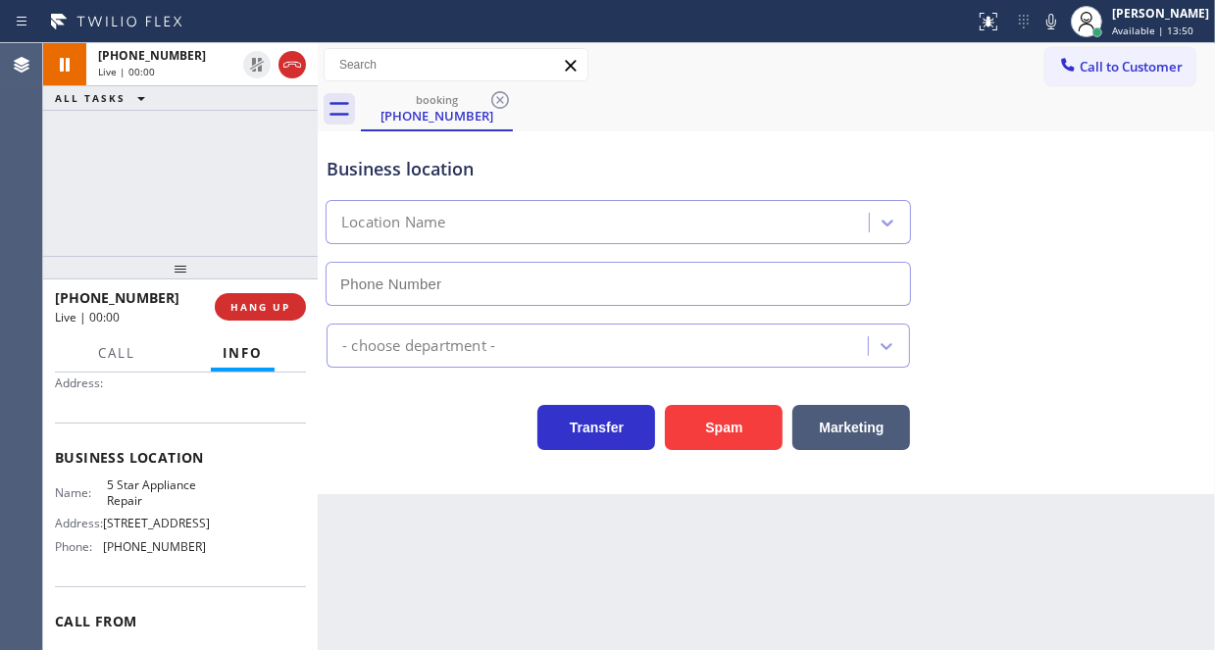
type input "[PHONE_NUMBER]"
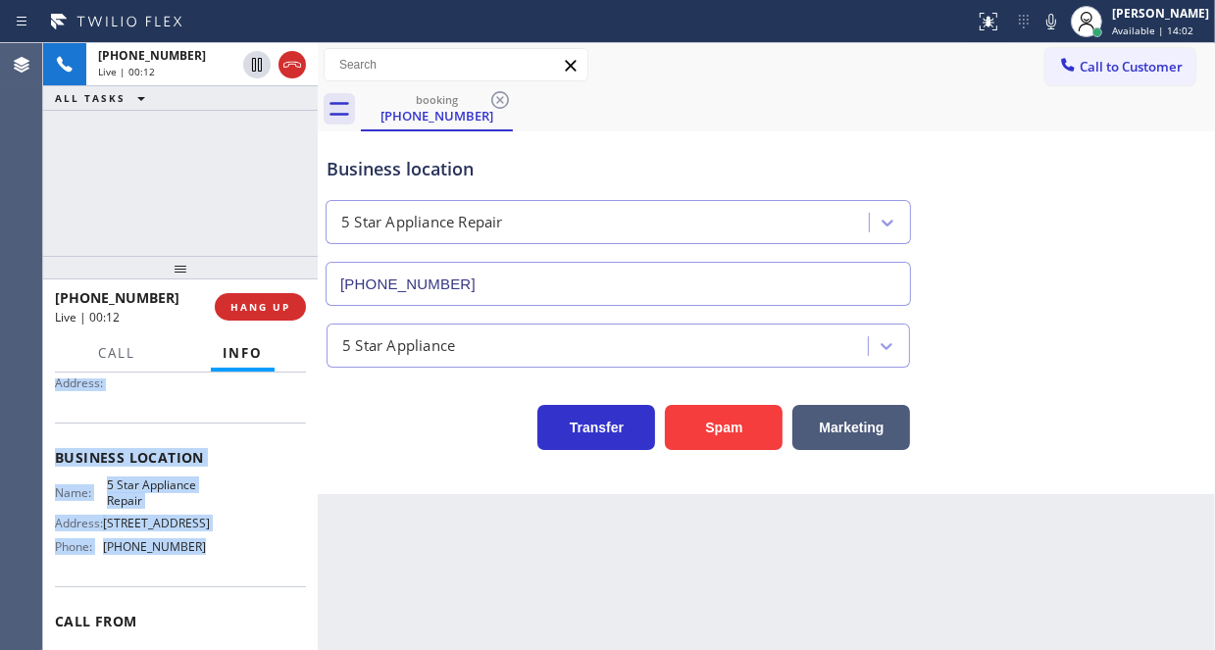
drag, startPoint x: 55, startPoint y: 391, endPoint x: 203, endPoint y: 546, distance: 214.3
click at [203, 546] on div "Context Queue: [Test] All Priority: 1 Customer Name: (206) 330-1142 Phone: (206…" at bounding box center [180, 458] width 251 height 552
copy div "Customer Name: (206) 330-1142 Phone: (206) 330-1142 Address: Business location …"
click at [254, 134] on div "+12063301142 Live | 00:44 ALL TASKS ALL TASKS ACTIVE TASKS TASKS IN WRAP UP (72…" at bounding box center [180, 149] width 275 height 213
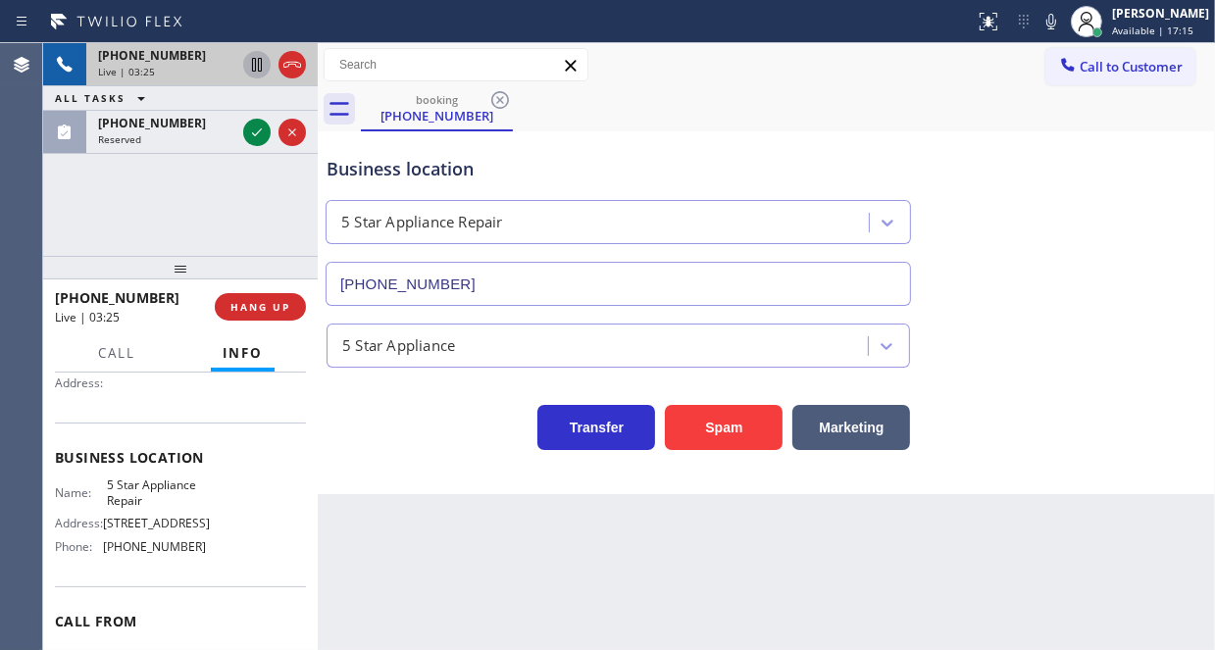
click at [252, 67] on icon at bounding box center [257, 65] width 10 height 14
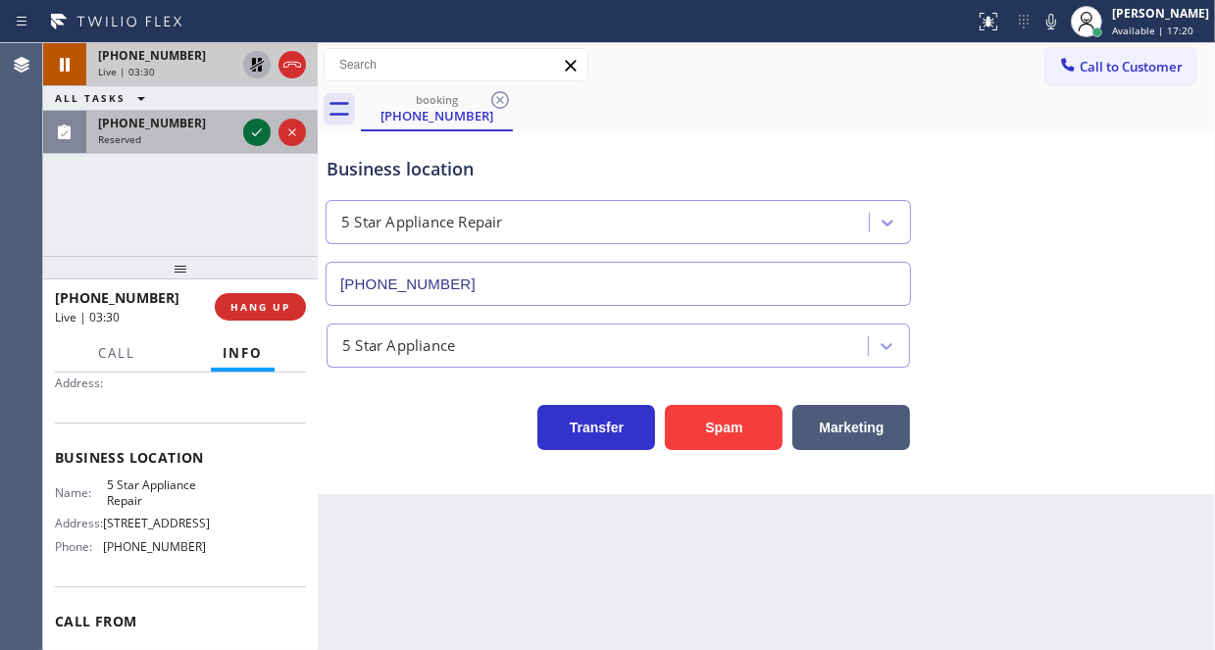
click at [255, 131] on icon at bounding box center [257, 133] width 24 height 24
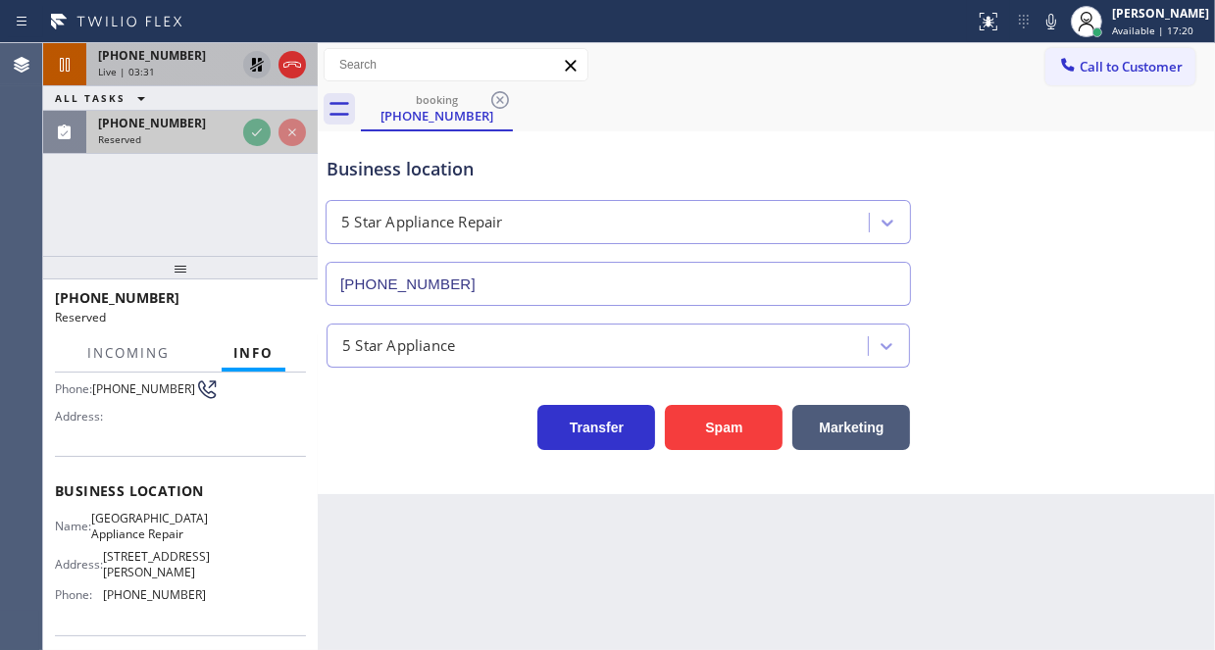
scroll to position [227, 0]
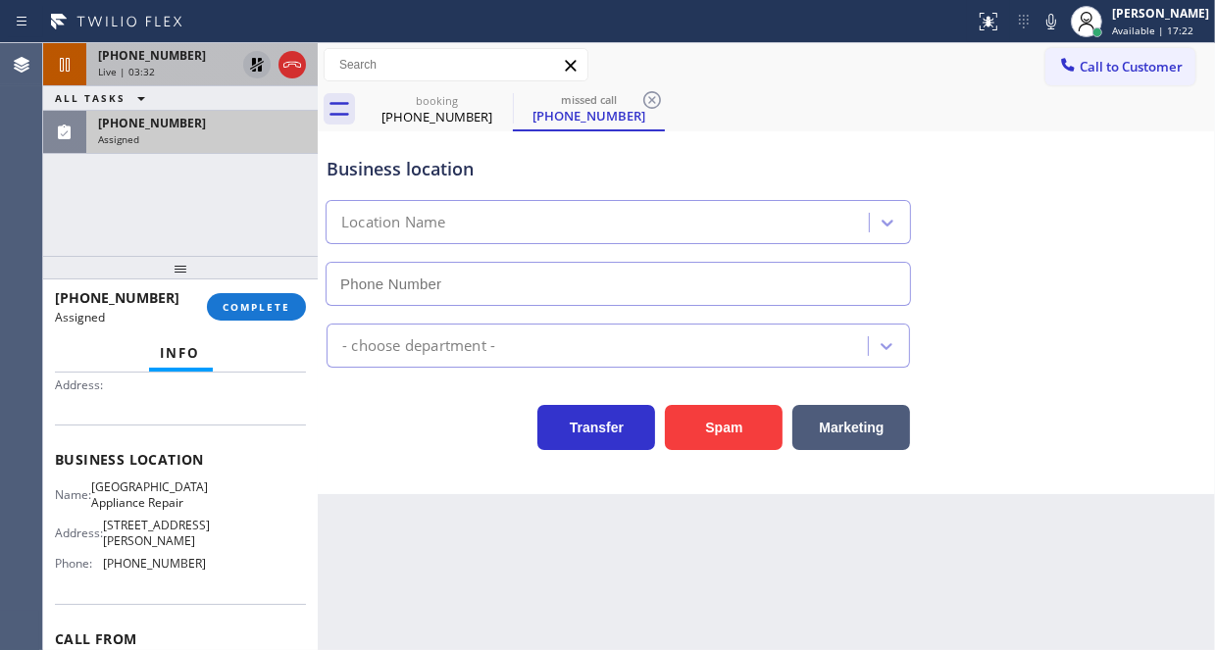
type input "(773) 830-4668"
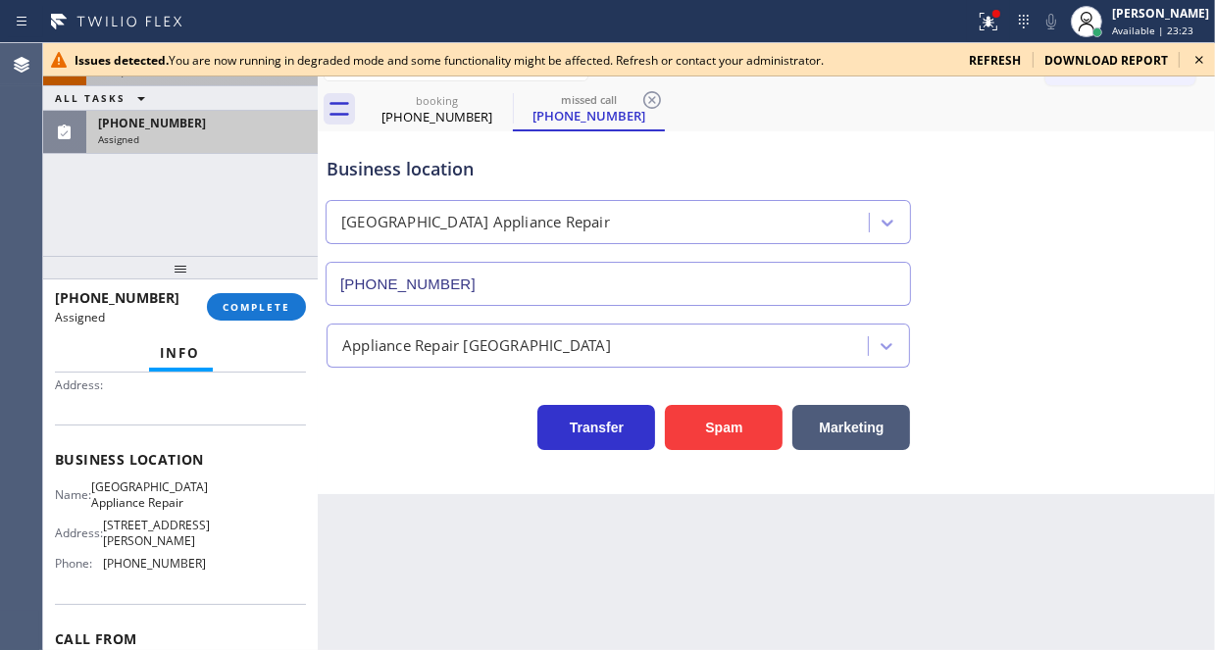
click at [1162, 64] on icon at bounding box center [1199, 60] width 24 height 24
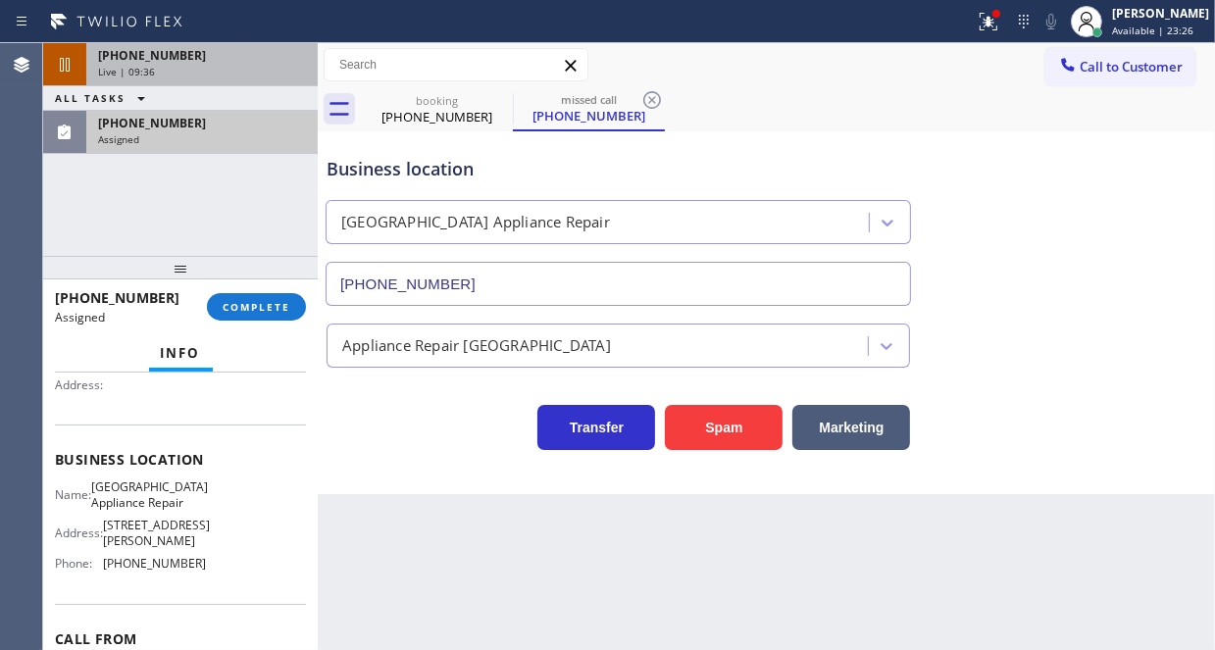
click at [196, 139] on div "Assigned" at bounding box center [202, 139] width 208 height 14
click at [192, 128] on div "(786) 750-4910" at bounding box center [202, 123] width 208 height 17
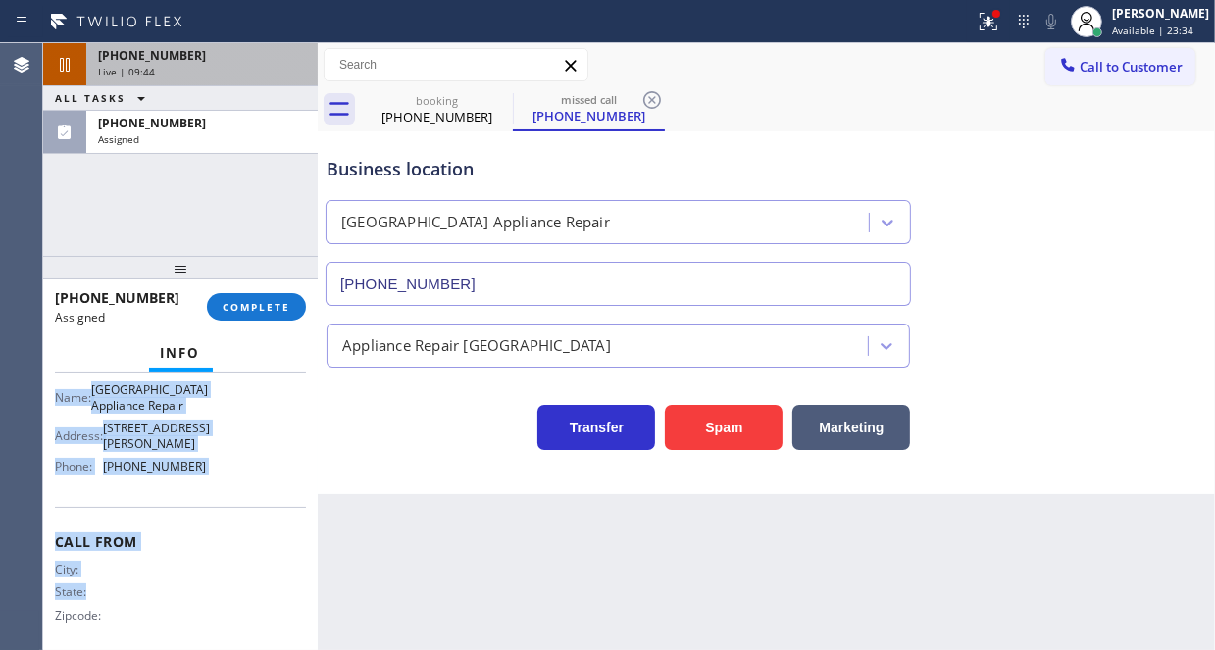
scroll to position [326, 0]
drag, startPoint x: 56, startPoint y: 489, endPoint x: 225, endPoint y: 489, distance: 168.6
click at [225, 489] on div "Context Queue: Appliance Repair High End Priority: 0 Task Age: 12 minute(s) Cus…" at bounding box center [180, 511] width 275 height 277
copy div "Customer Name: (786) 750-4910 Phone: (786) 750-4910 Address: Business location …"
click at [208, 47] on div "[PHONE_NUMBER]" at bounding box center [202, 55] width 208 height 17
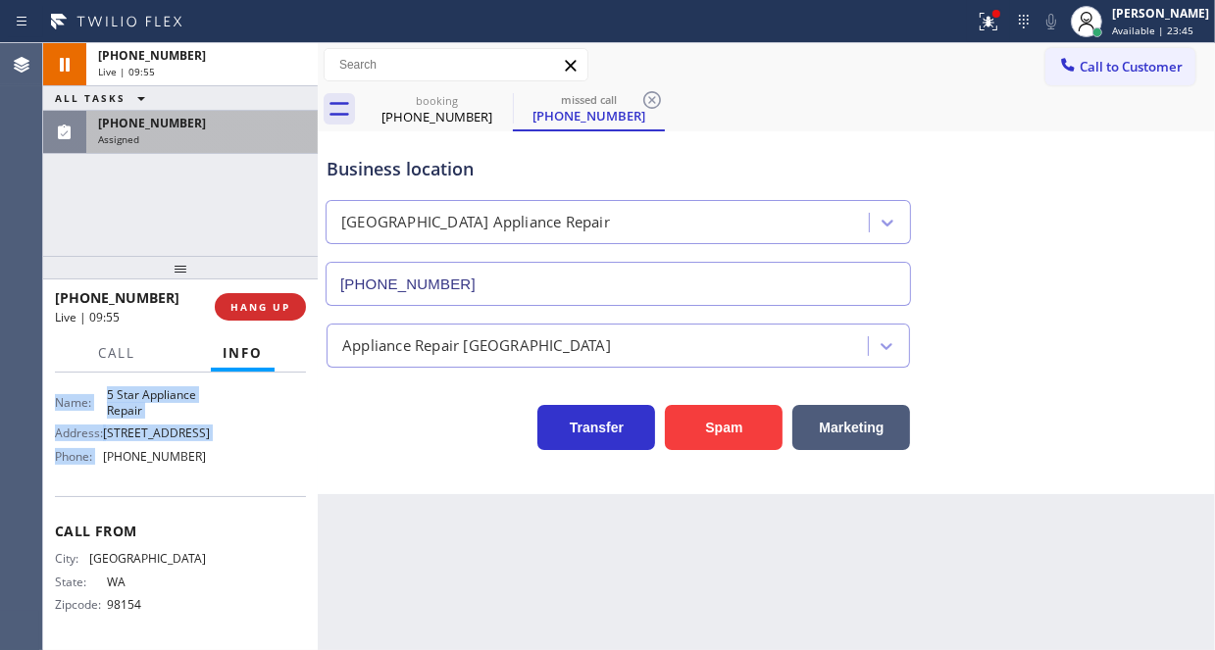
click at [157, 150] on div "(786) 750-4910 Assigned" at bounding box center [198, 132] width 224 height 43
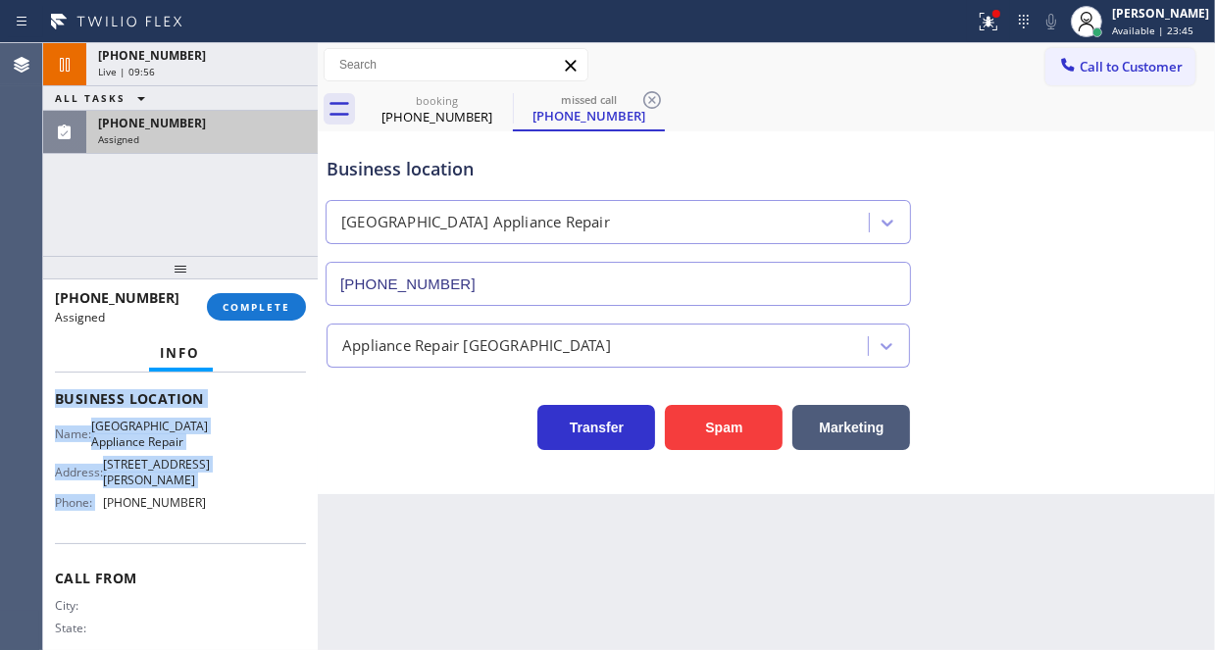
scroll to position [326, 0]
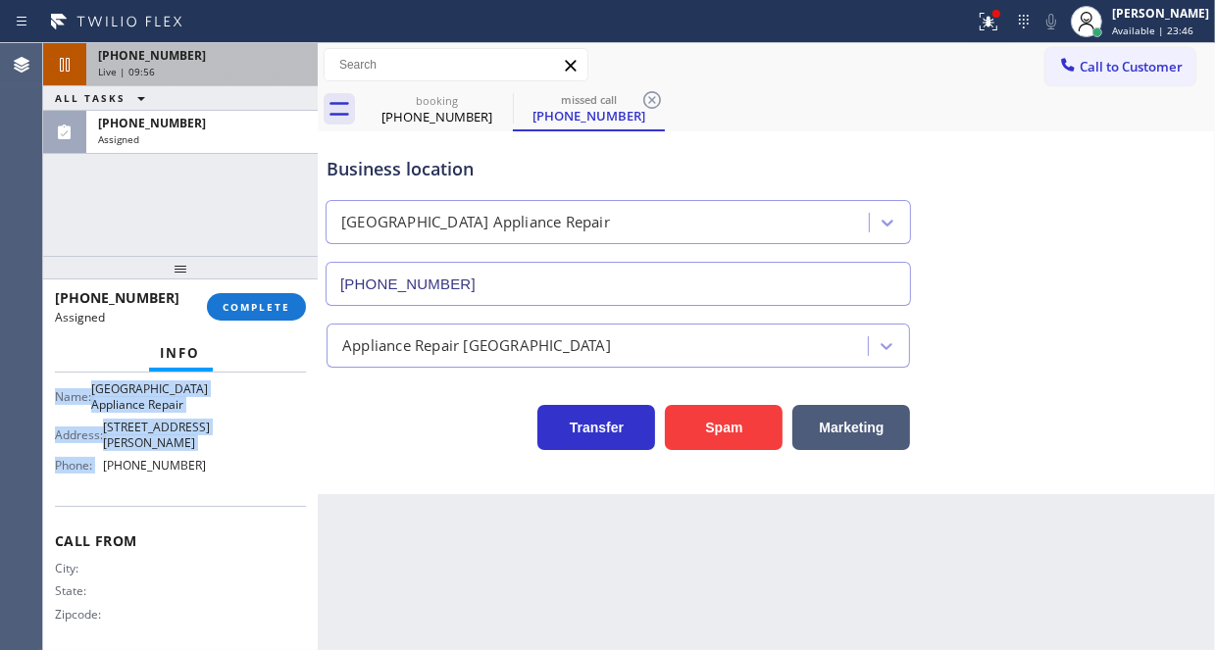
click at [250, 55] on div "[PHONE_NUMBER]" at bounding box center [202, 55] width 208 height 17
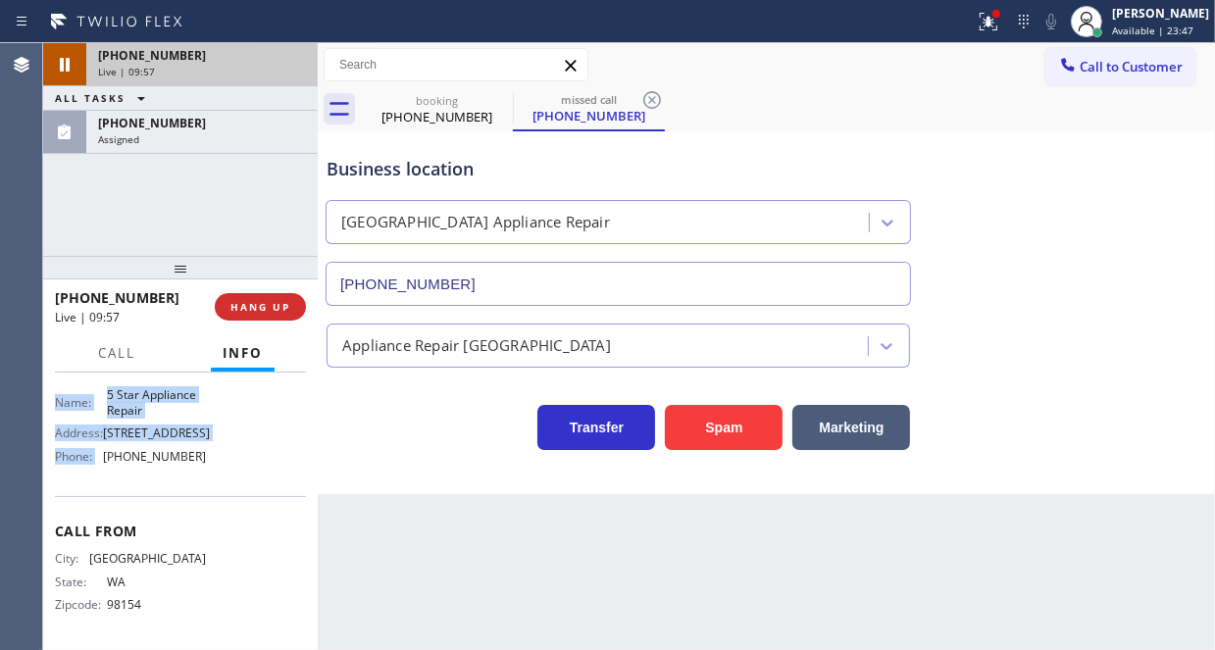
scroll to position [288, 0]
click at [234, 69] on div "Live | 09:58" at bounding box center [202, 72] width 208 height 14
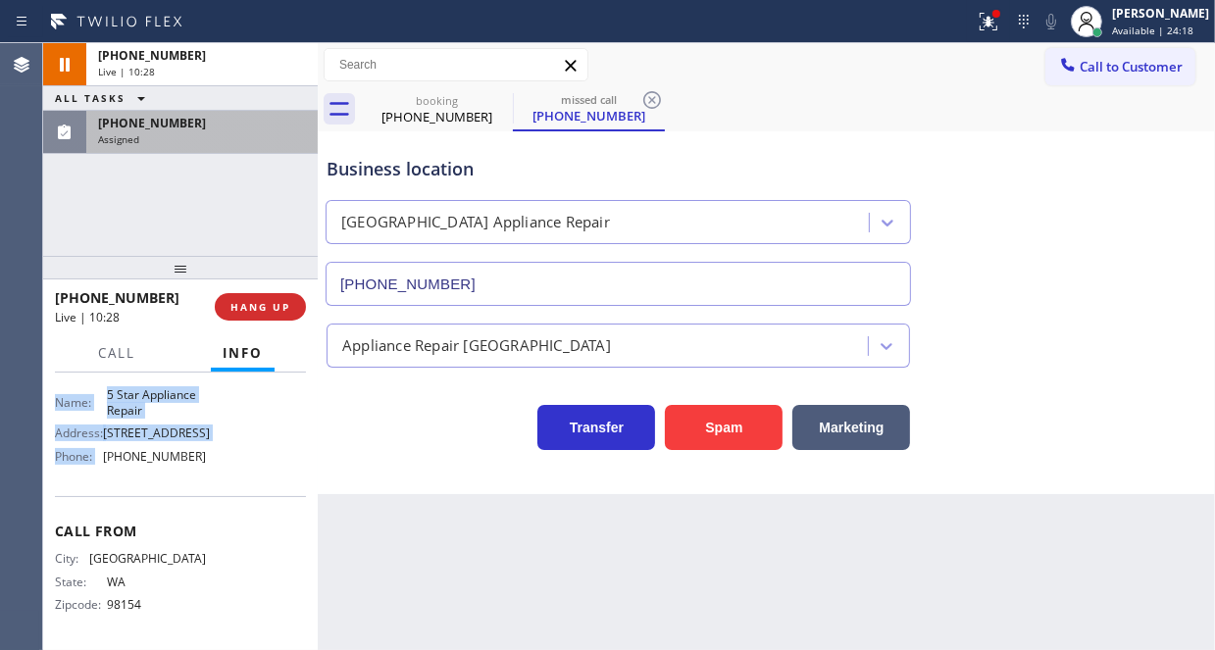
click at [212, 128] on div "(786) 750-4910" at bounding box center [202, 123] width 208 height 17
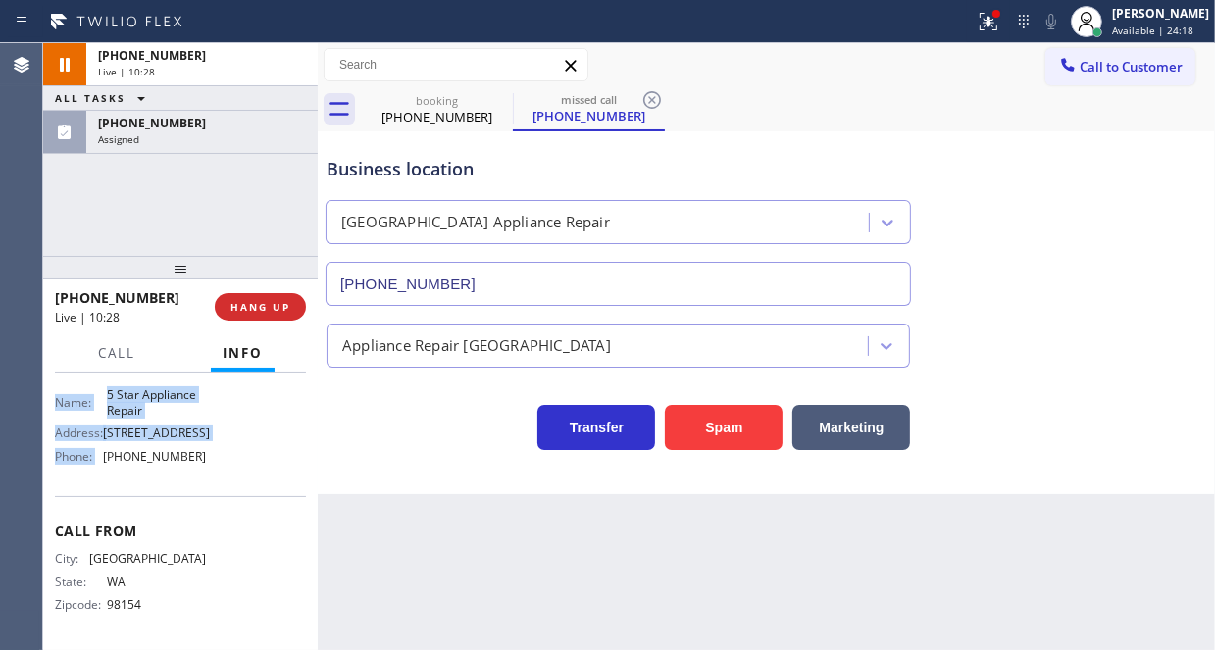
scroll to position [326, 0]
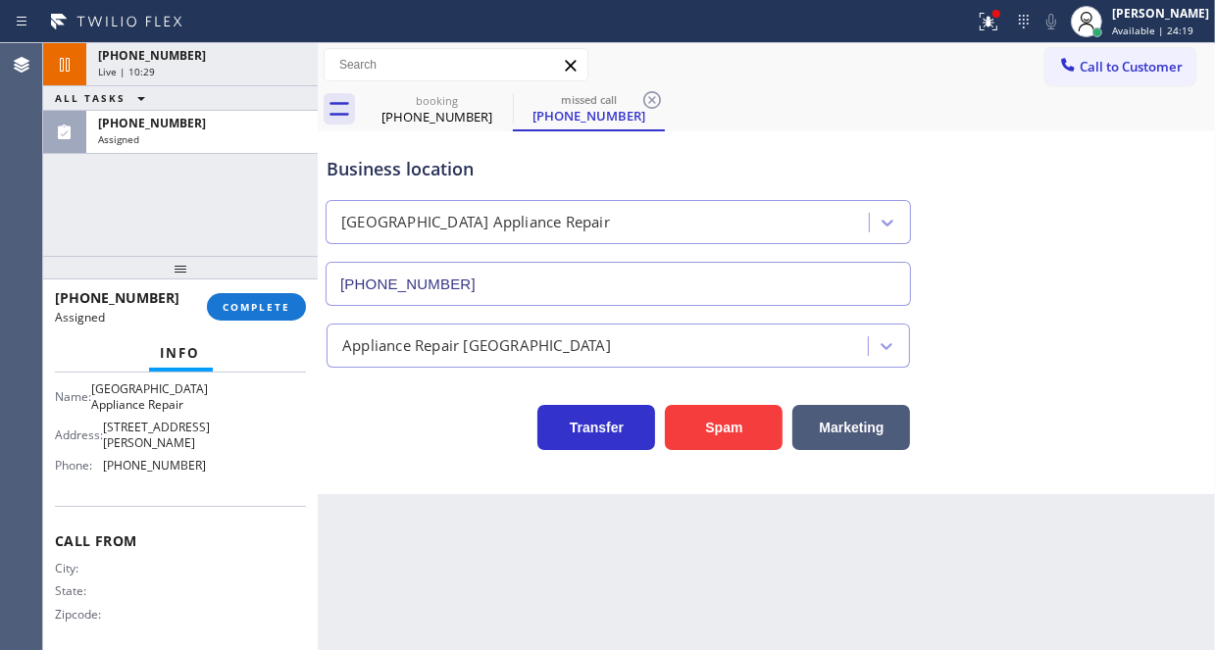
click at [239, 289] on div "(786) 750-4910 Assigned COMPLETE" at bounding box center [180, 306] width 251 height 51
click at [238, 301] on span "COMPLETE" at bounding box center [257, 307] width 68 height 14
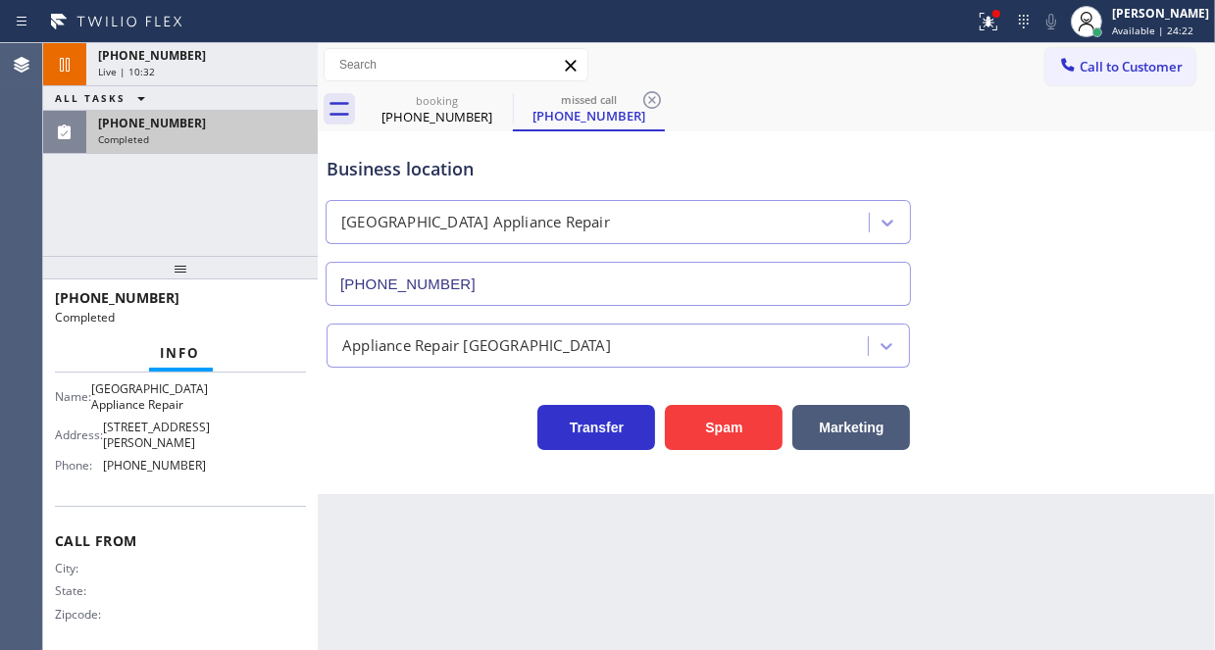
click at [243, 136] on div "Completed" at bounding box center [202, 139] width 208 height 14
click at [235, 125] on div "(786) 750-4910" at bounding box center [202, 123] width 208 height 17
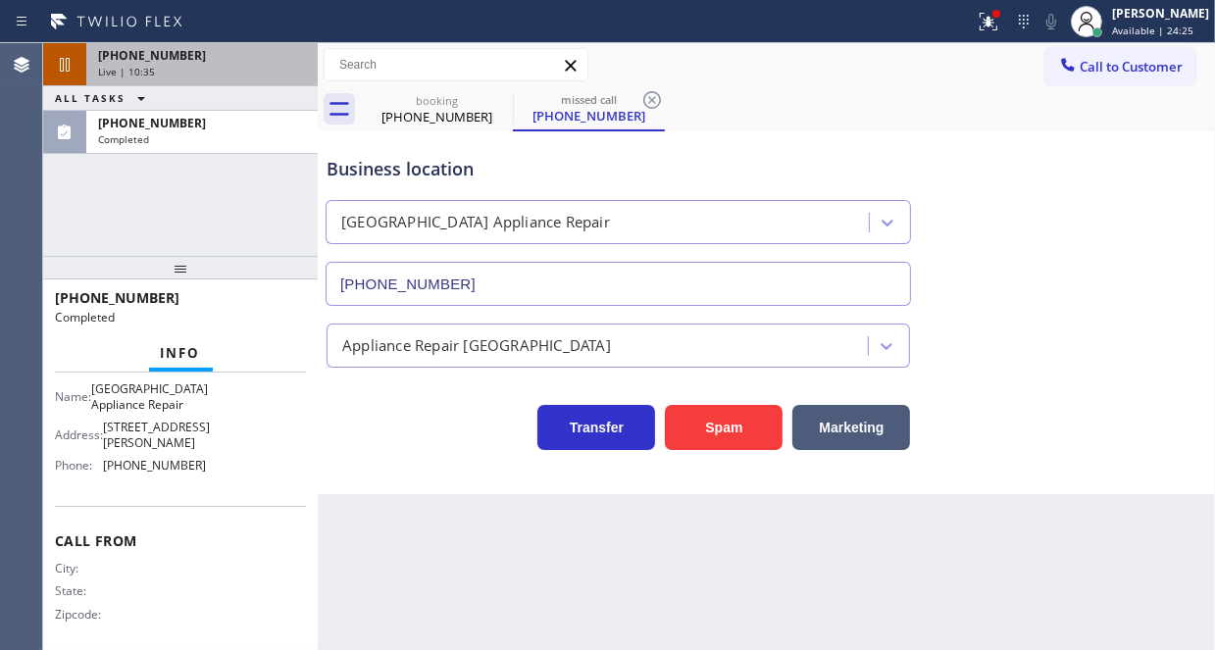
click at [243, 70] on div "Live | 10:35" at bounding box center [202, 72] width 208 height 14
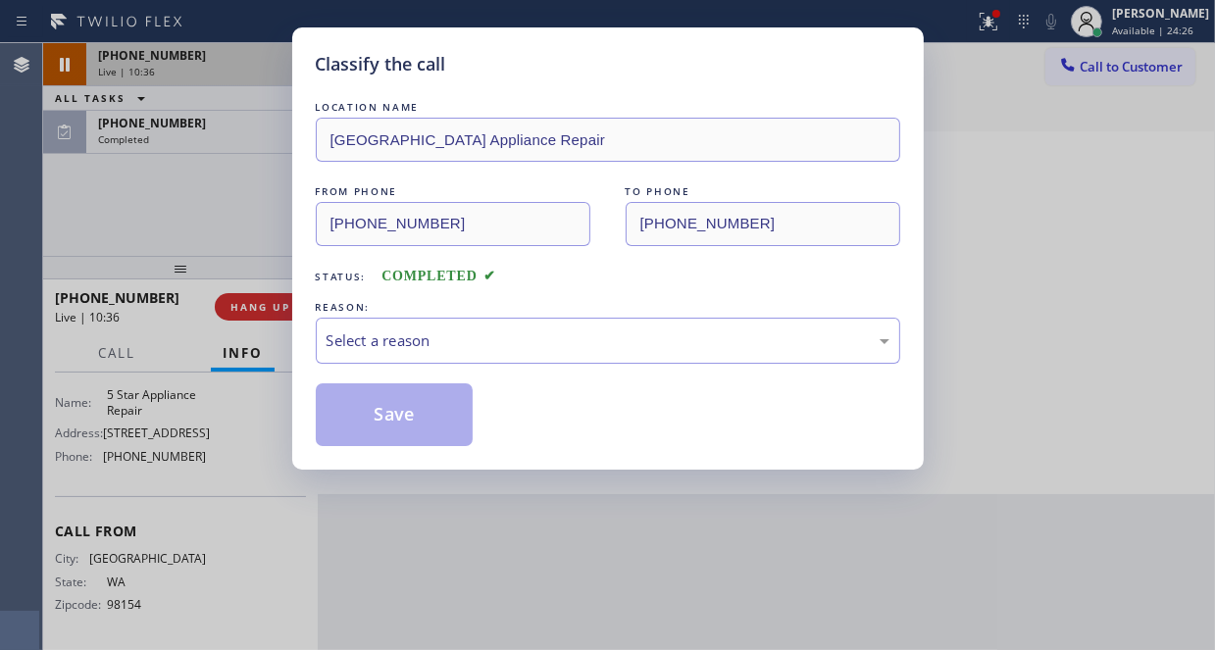
scroll to position [288, 0]
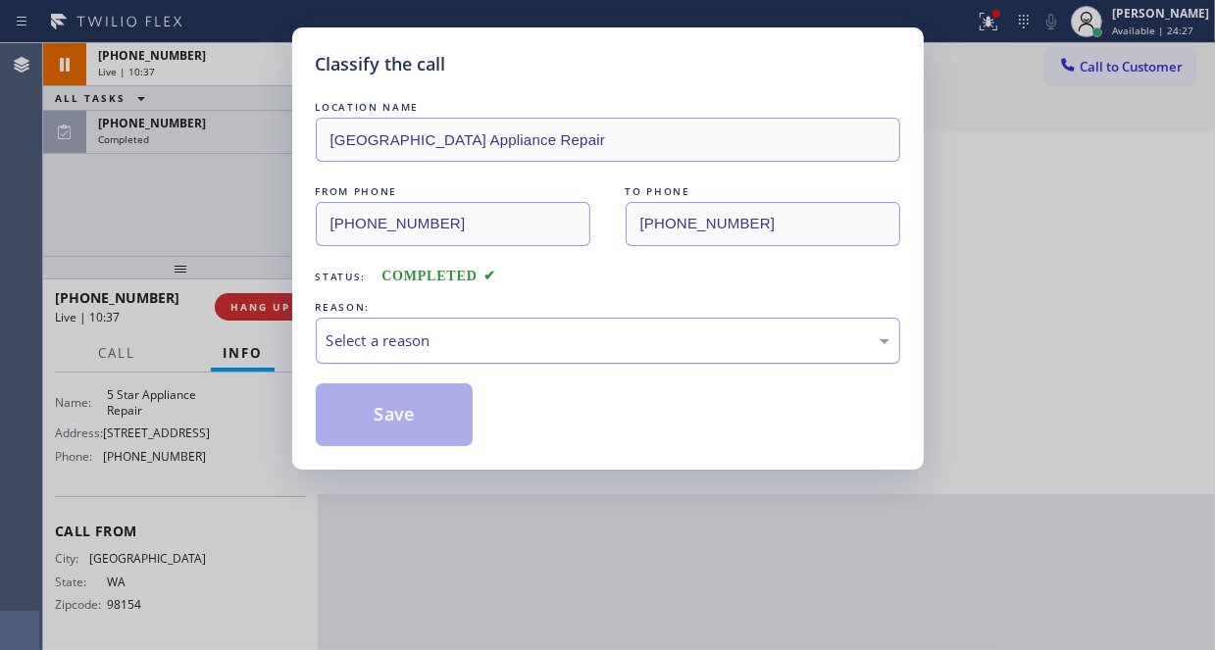
click at [410, 343] on div "Select a reason" at bounding box center [607, 340] width 563 height 23
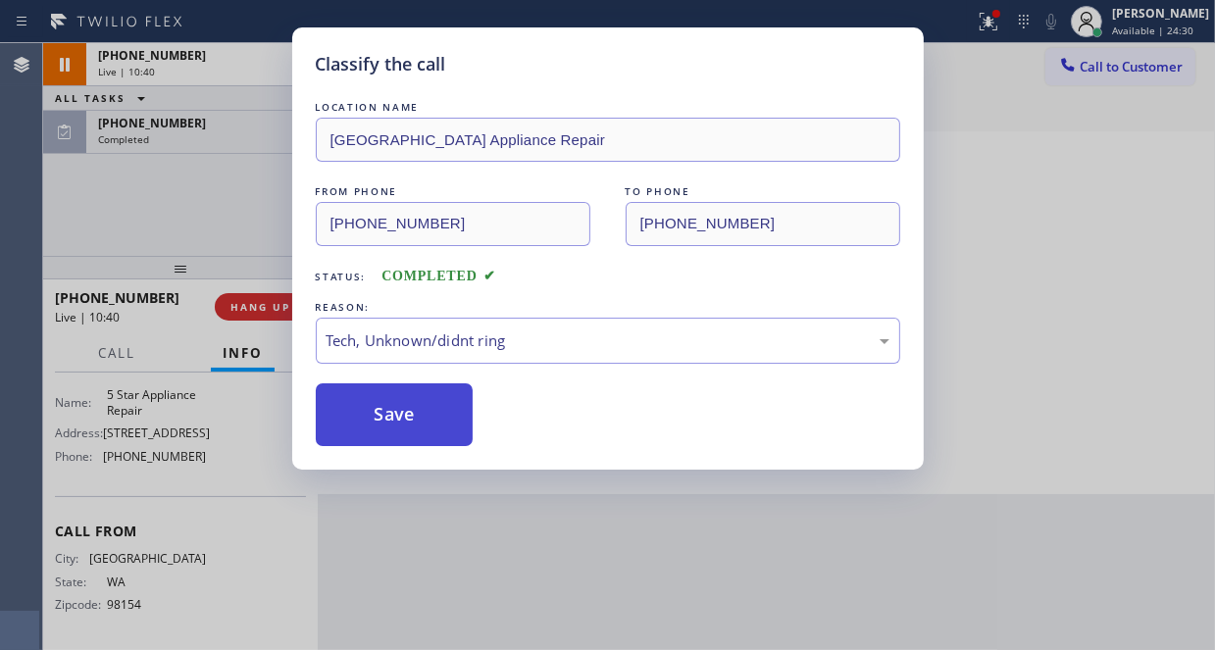
click at [388, 394] on button "Save" at bounding box center [395, 414] width 158 height 63
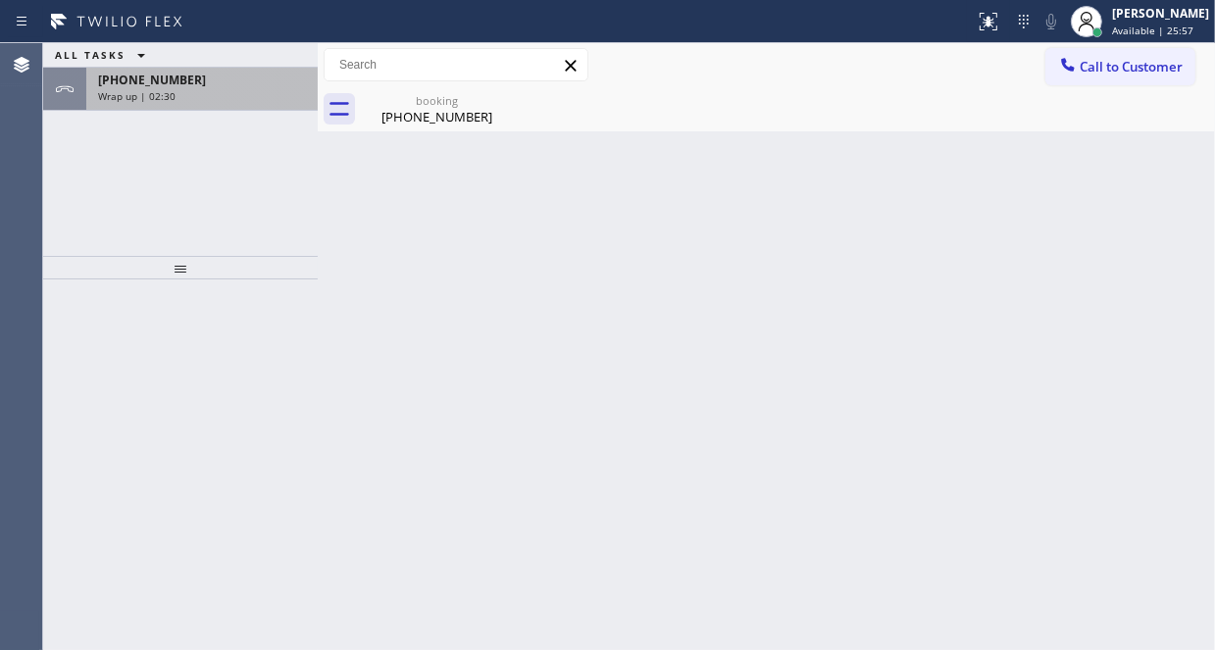
click at [244, 73] on div "[PHONE_NUMBER]" at bounding box center [202, 80] width 208 height 17
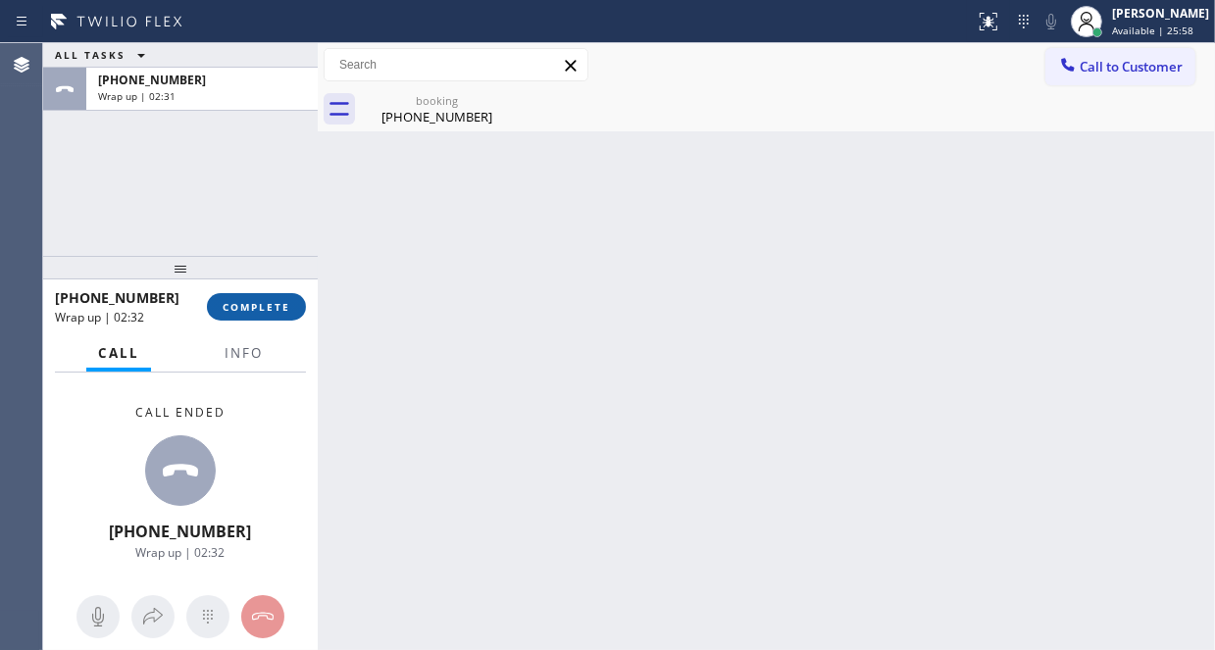
click at [267, 317] on button "COMPLETE" at bounding box center [256, 306] width 99 height 27
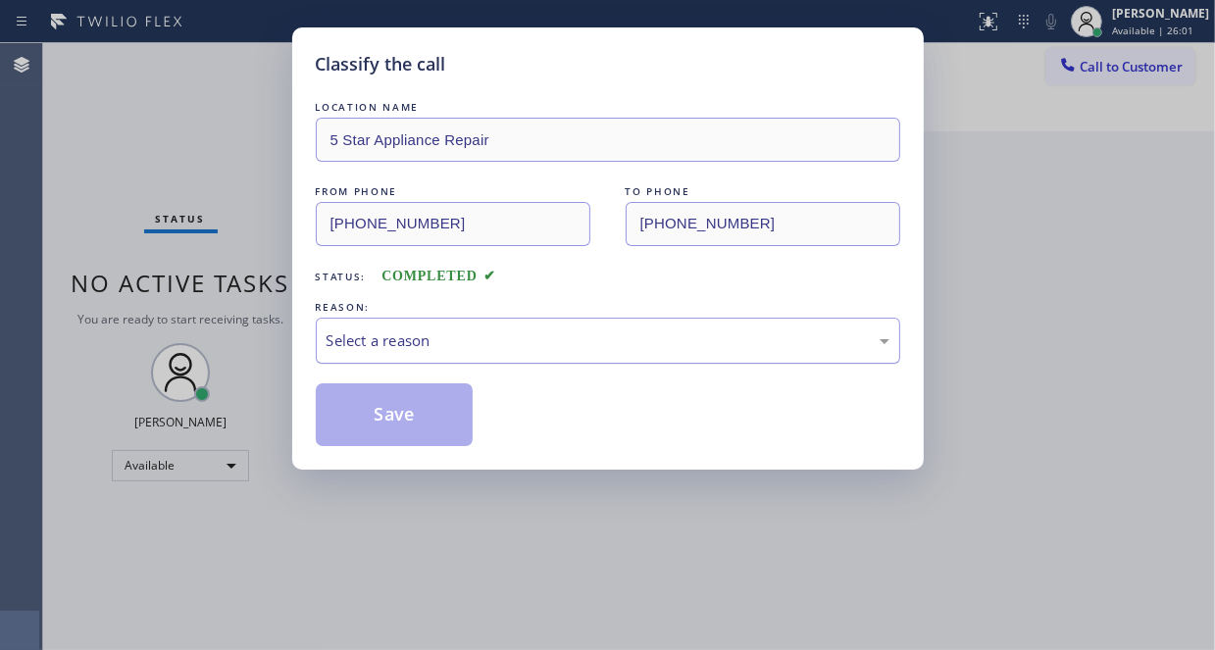
click at [392, 335] on div "Select a reason" at bounding box center [607, 340] width 563 height 23
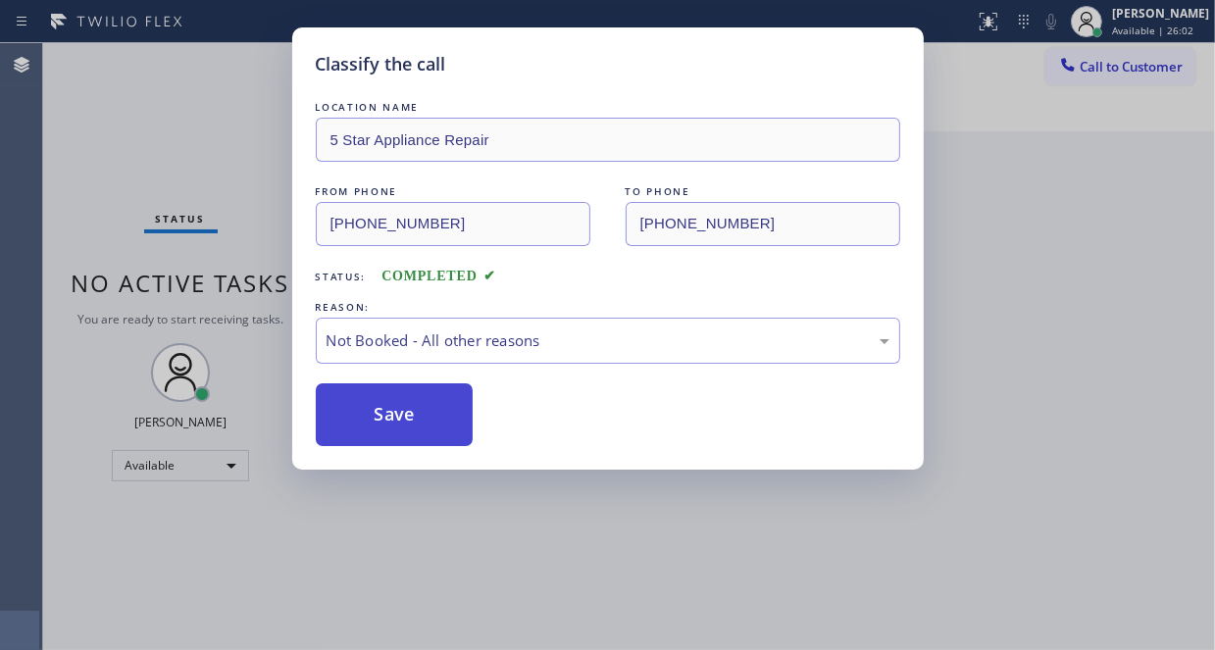
click at [375, 411] on button "Save" at bounding box center [395, 414] width 158 height 63
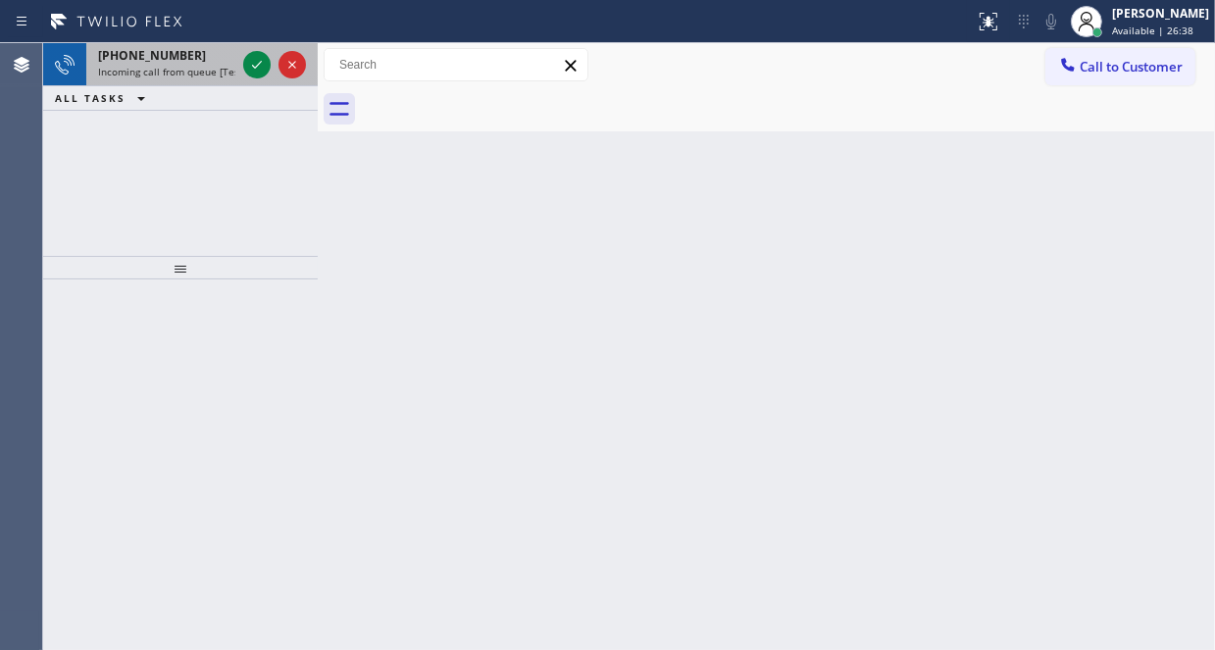
click at [201, 68] on span "Incoming call from queue [Test] All" at bounding box center [179, 72] width 163 height 14
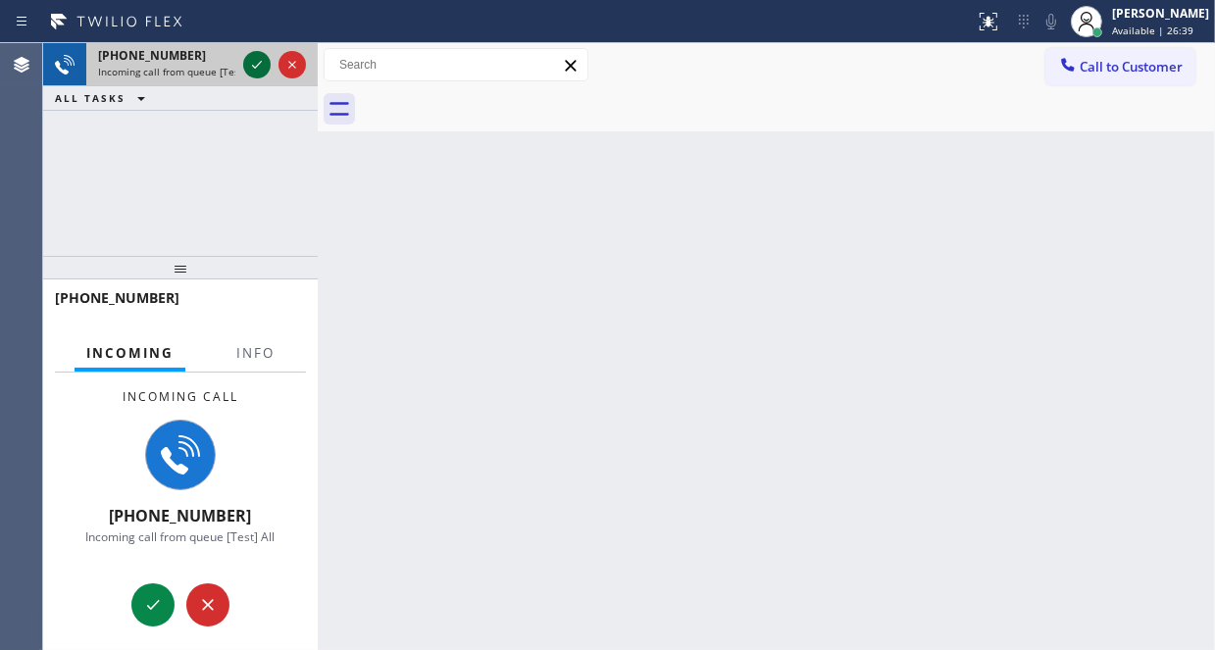
click at [252, 65] on icon at bounding box center [257, 65] width 10 height 8
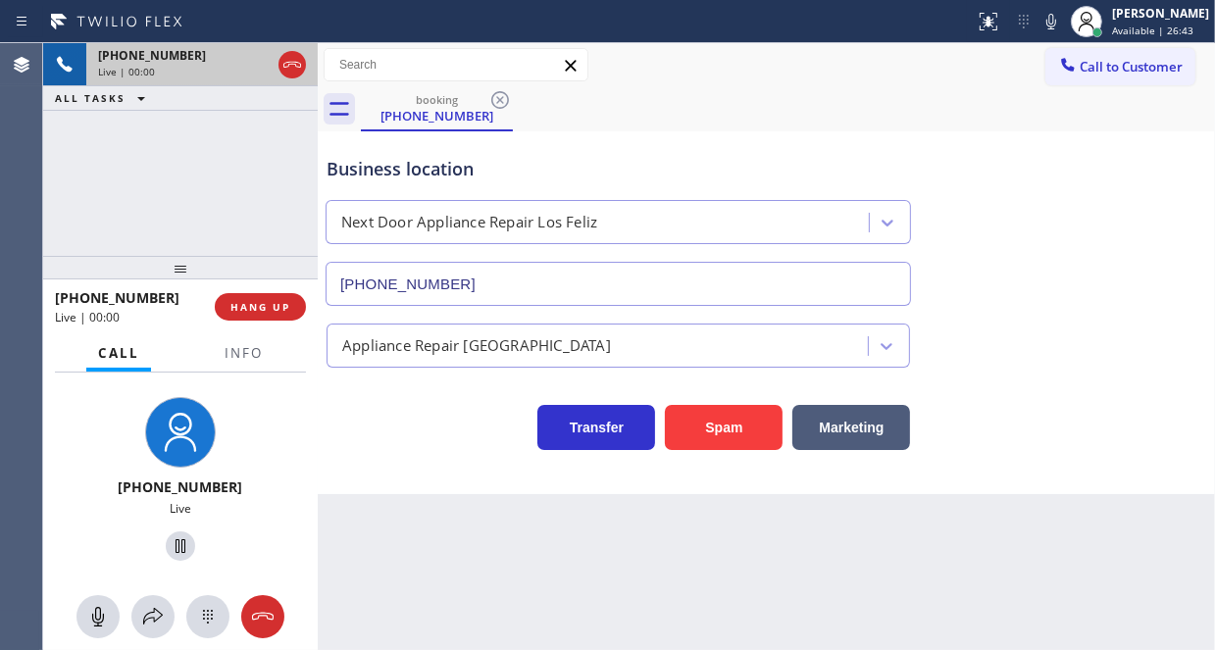
type input "[PHONE_NUMBER]"
click at [245, 308] on span "HANG UP" at bounding box center [260, 307] width 60 height 14
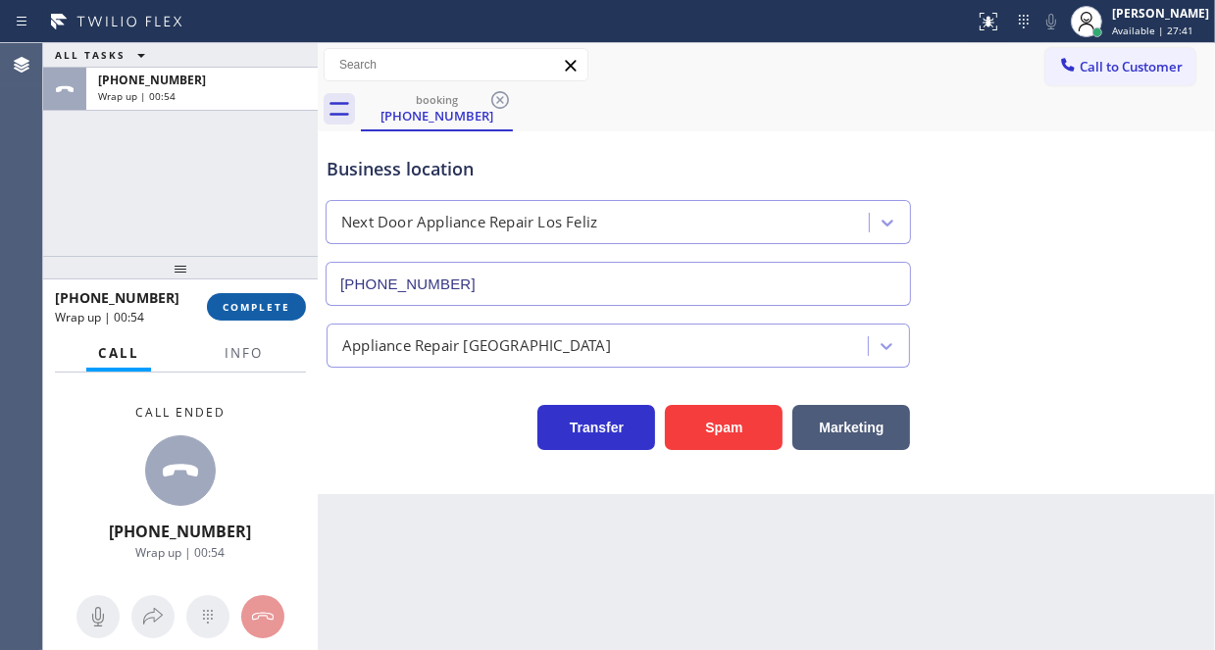
click at [274, 309] on span "COMPLETE" at bounding box center [257, 307] width 68 height 14
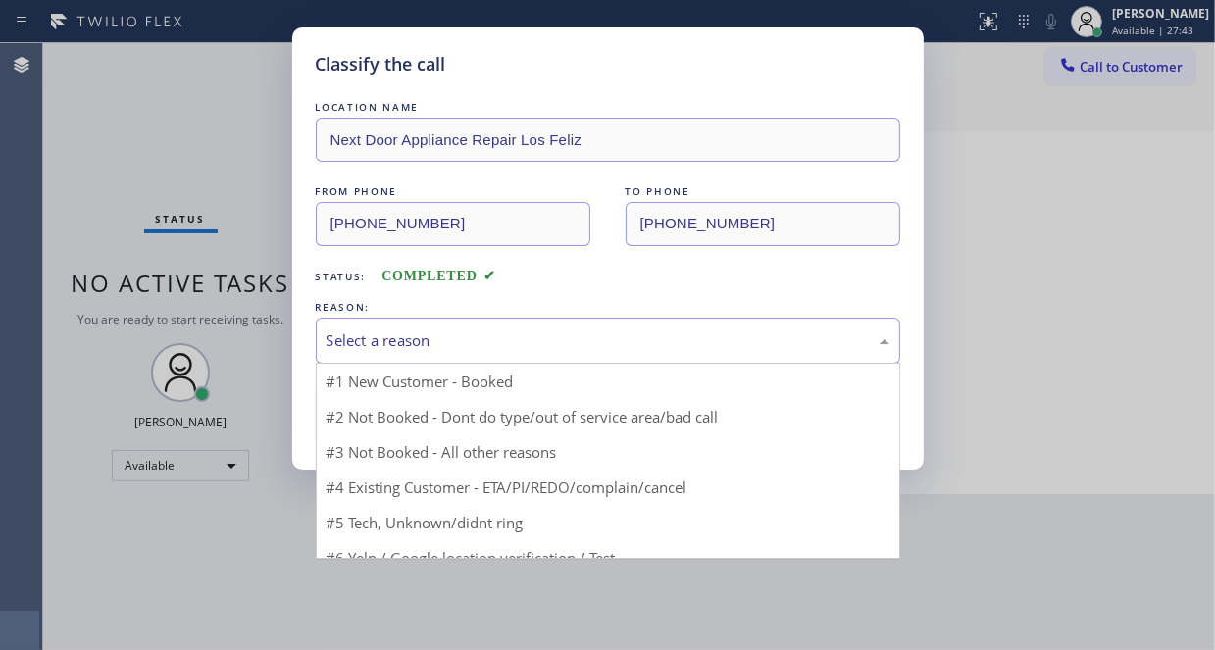
click at [422, 339] on div "Select a reason" at bounding box center [607, 340] width 563 height 23
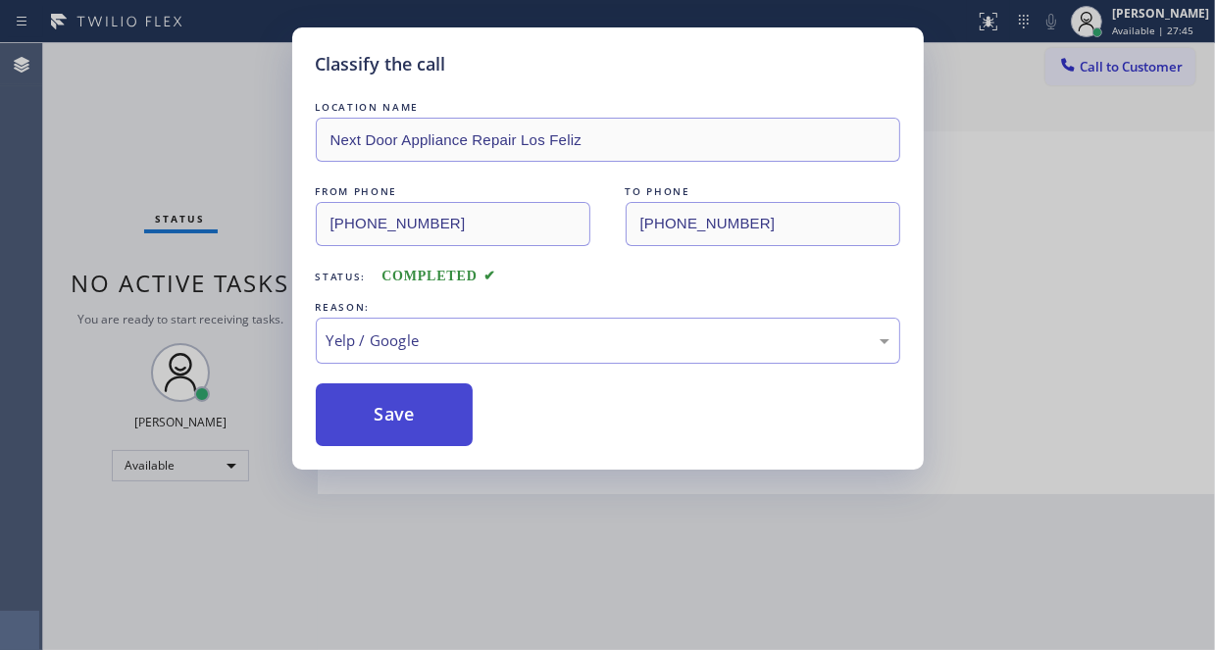
click at [360, 394] on button "Save" at bounding box center [395, 414] width 158 height 63
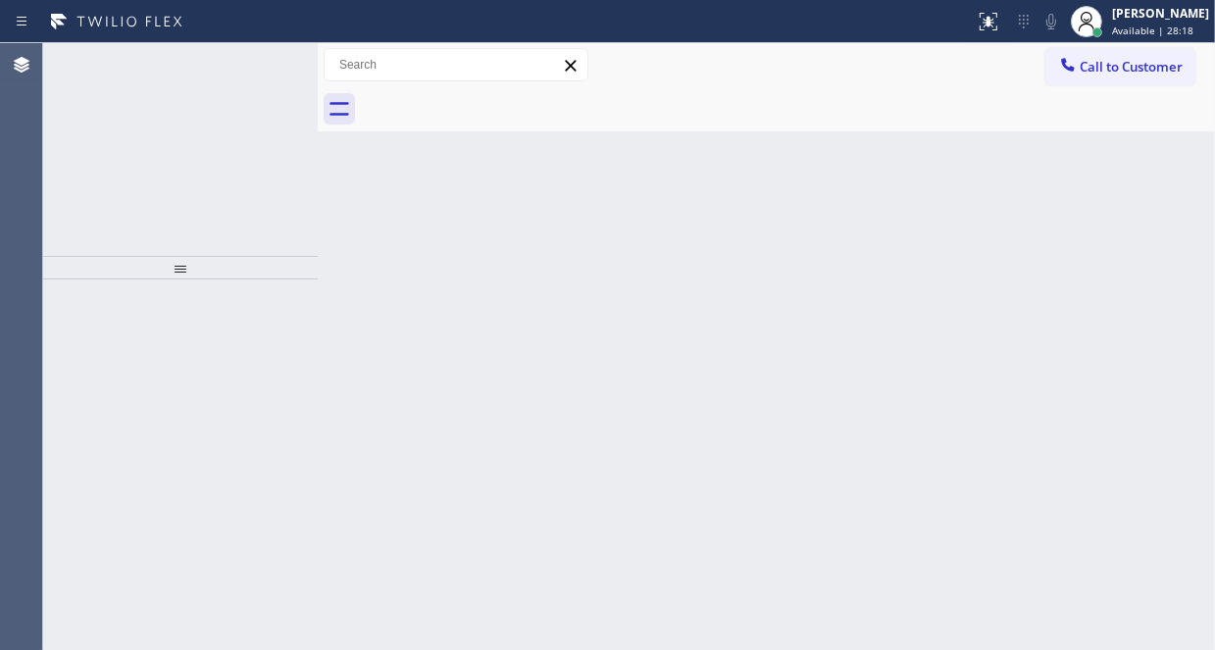
click at [253, 64] on icon at bounding box center [257, 65] width 24 height 24
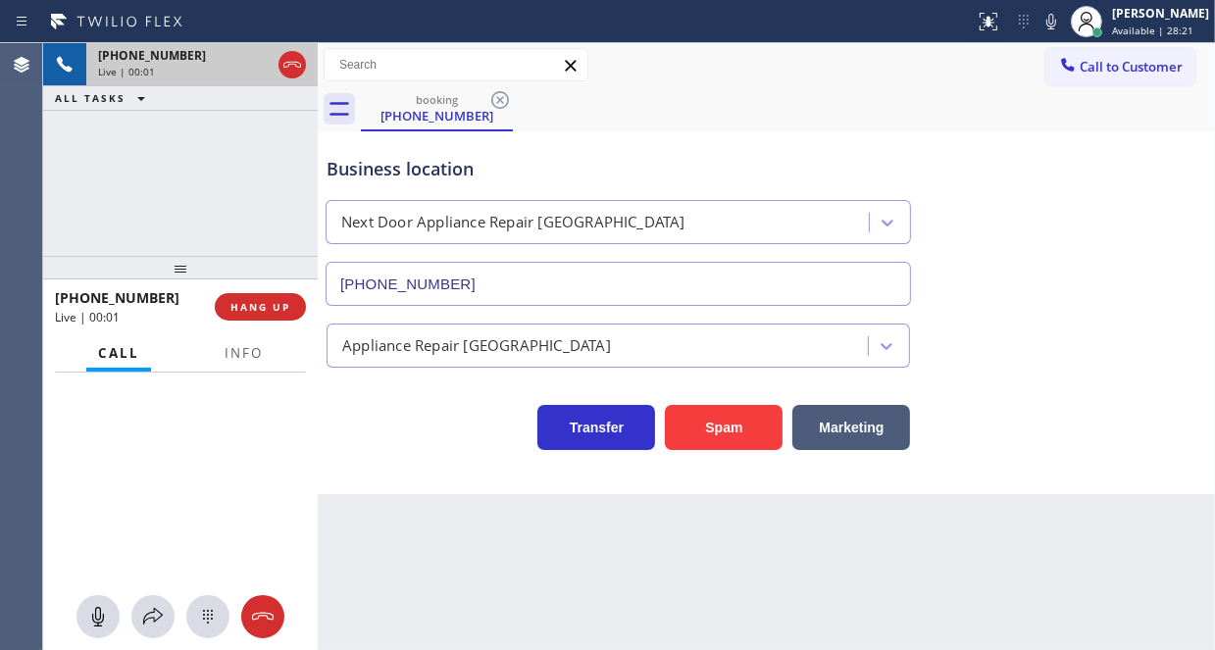
type input "[PHONE_NUMBER]"
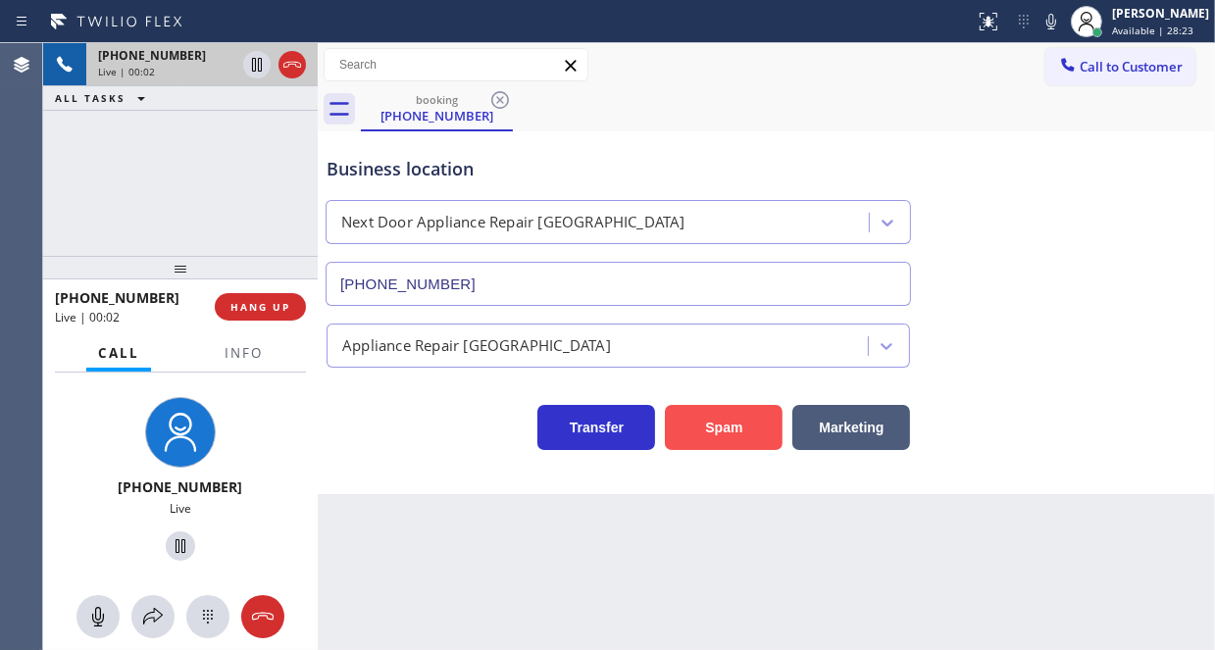
click at [727, 427] on button "Spam" at bounding box center [724, 427] width 118 height 45
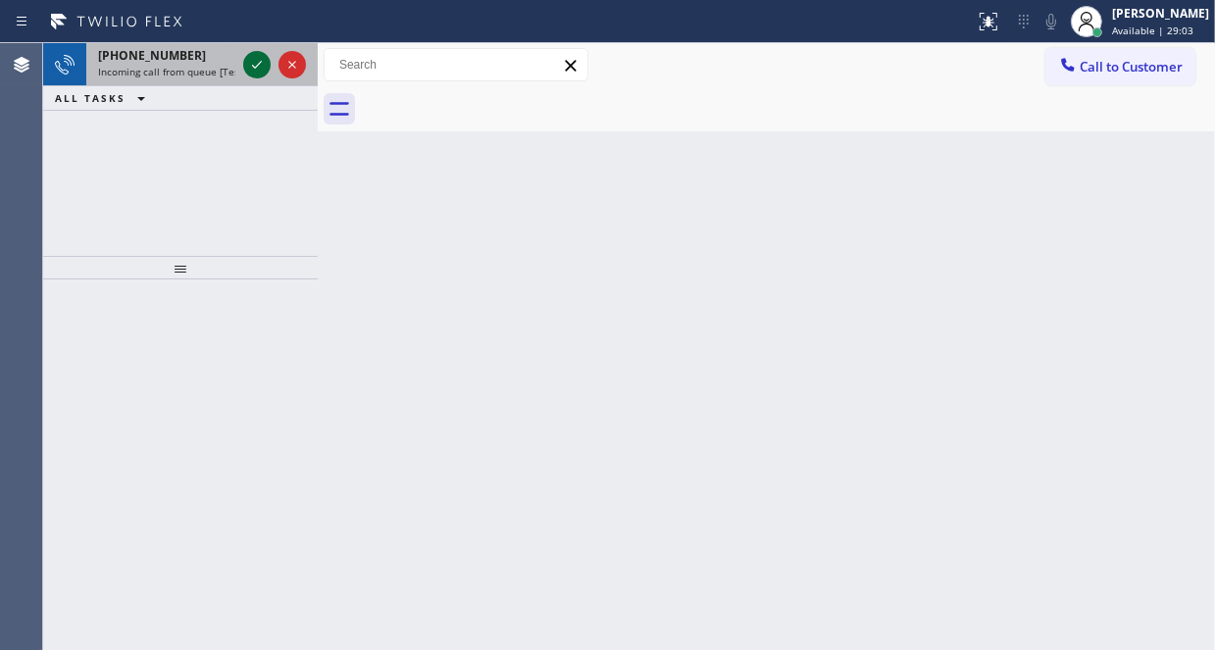
click at [246, 73] on icon at bounding box center [257, 65] width 24 height 24
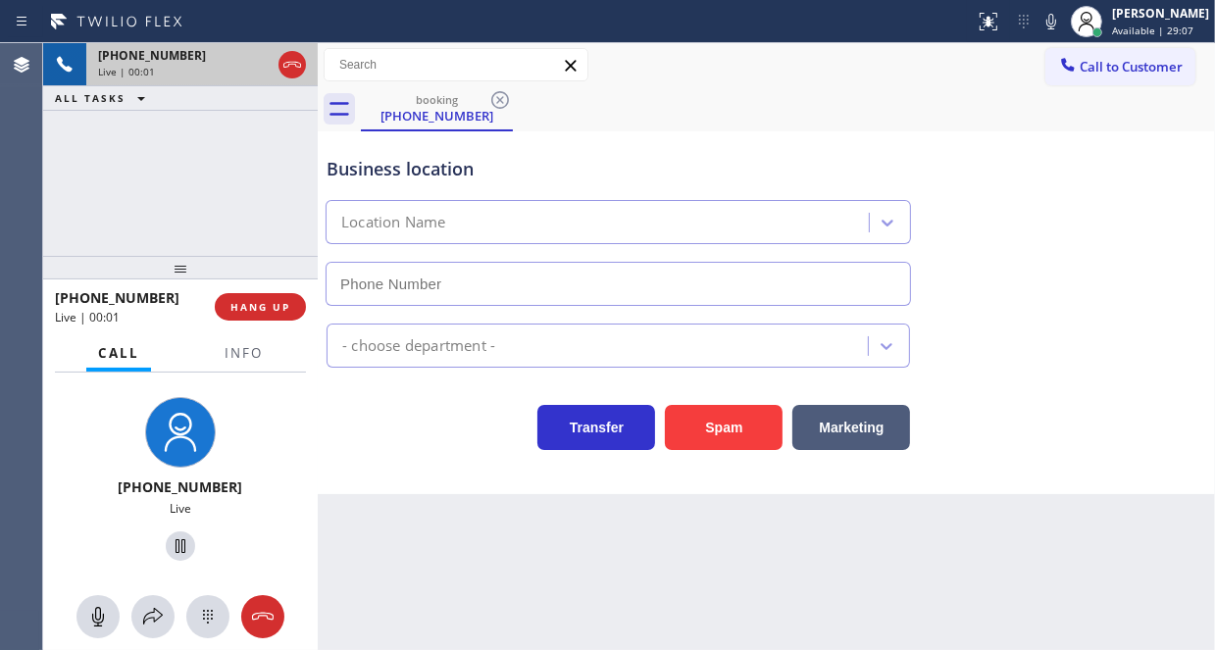
type input "[PHONE_NUMBER]"
click at [242, 358] on span "Info" at bounding box center [244, 353] width 38 height 18
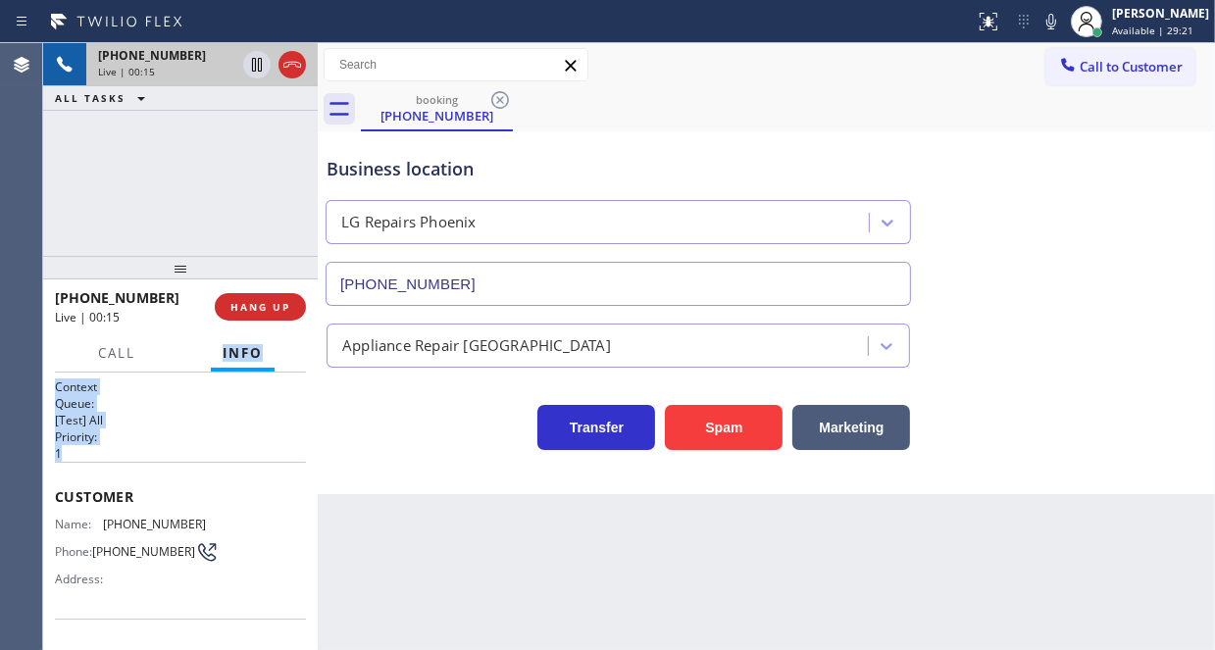
drag, startPoint x: 158, startPoint y: 407, endPoint x: 161, endPoint y: 456, distance: 49.1
click at [159, 450] on div "Call Info [PHONE_NUMBER] Live Context Queue: [Test] All Priority: 1 Customer Na…" at bounding box center [180, 492] width 275 height 316
drag, startPoint x: 176, startPoint y: 421, endPoint x: 175, endPoint y: 430, distance: 9.9
click at [177, 421] on p "[Test] All" at bounding box center [180, 420] width 251 height 17
click at [265, 520] on div "Name: [PHONE_NUMBER] Phone: [PHONE_NUMBER] Address:" at bounding box center [180, 555] width 251 height 77
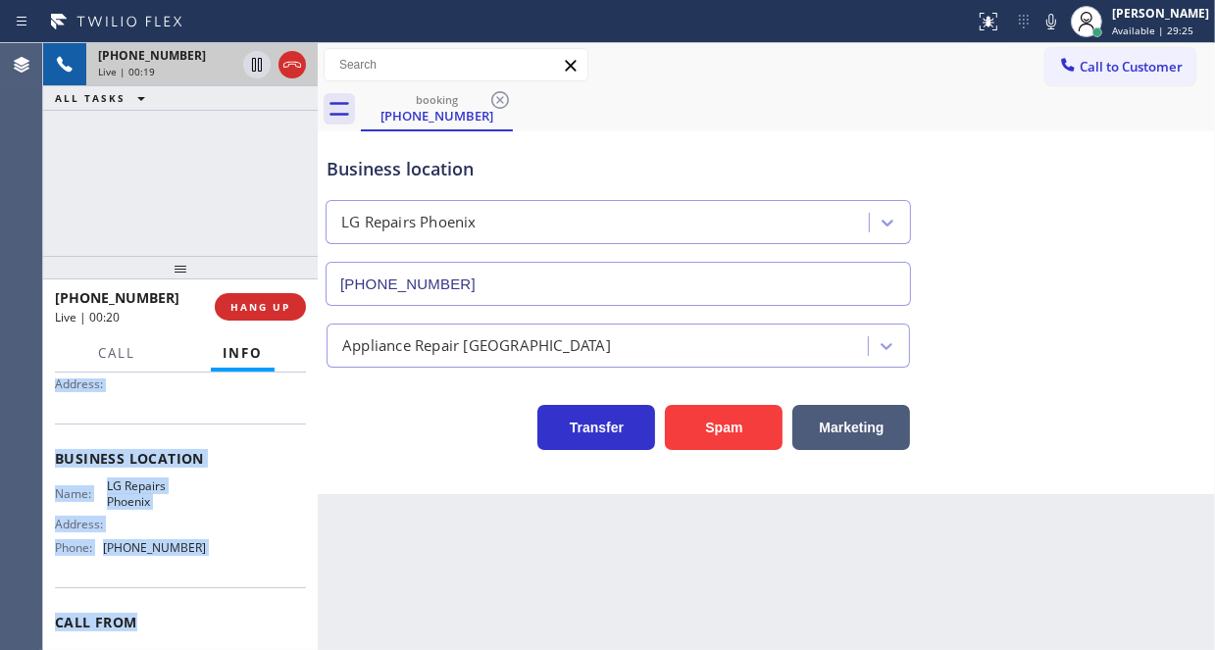
scroll to position [196, 0]
drag, startPoint x: 52, startPoint y: 488, endPoint x: 207, endPoint y: 567, distance: 173.6
click at [207, 567] on div "Context Queue: [Test] All Priority: 1 Customer Name: [PHONE_NUMBER] Phone: [PHO…" at bounding box center [180, 511] width 275 height 277
copy div "Customer Name: [PHONE_NUMBER] Phone: [PHONE_NUMBER] Address: Business location …"
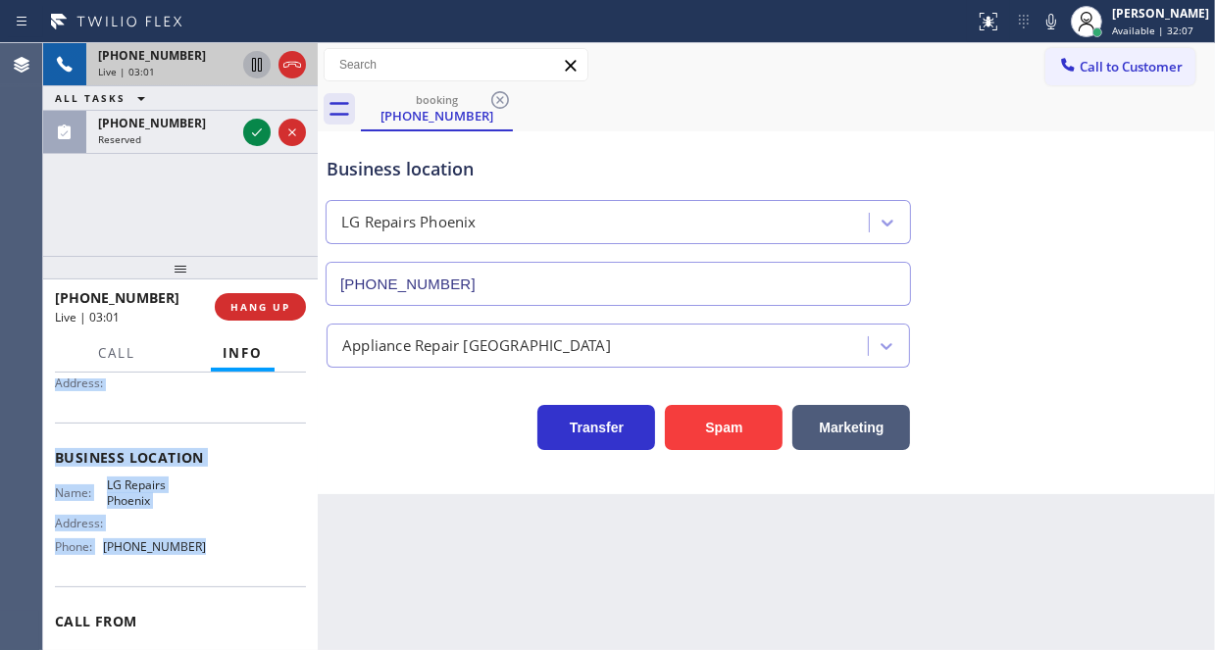
click at [258, 65] on icon at bounding box center [257, 65] width 10 height 14
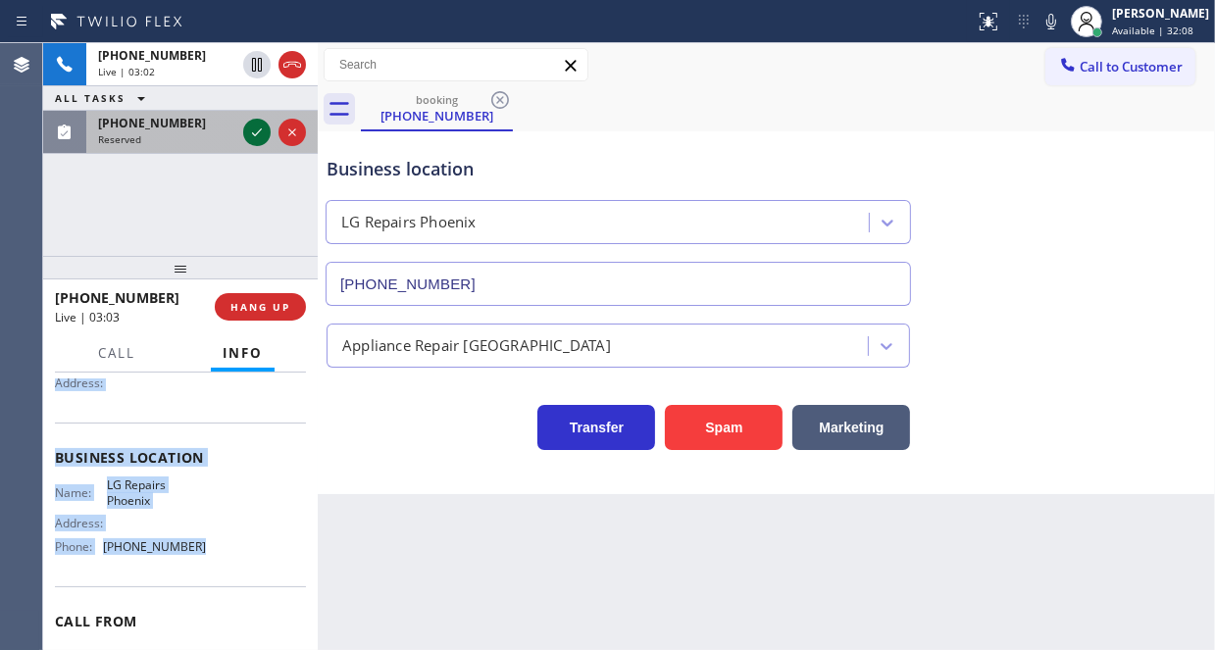
click at [255, 129] on icon at bounding box center [257, 133] width 24 height 24
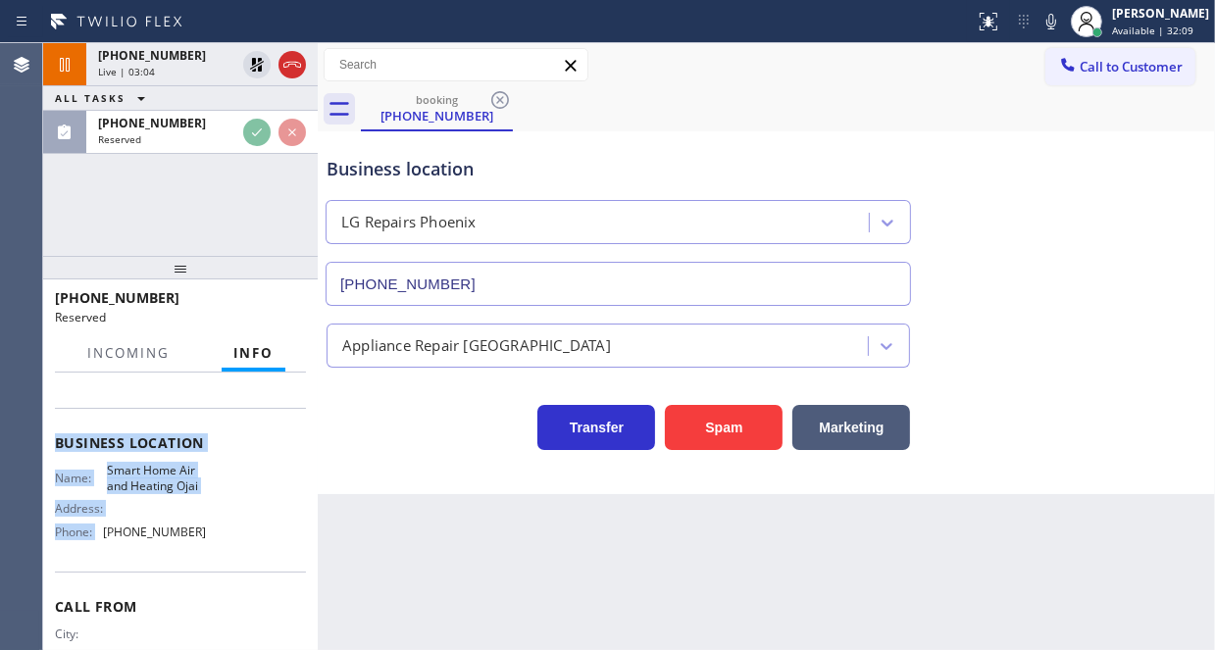
scroll to position [212, 0]
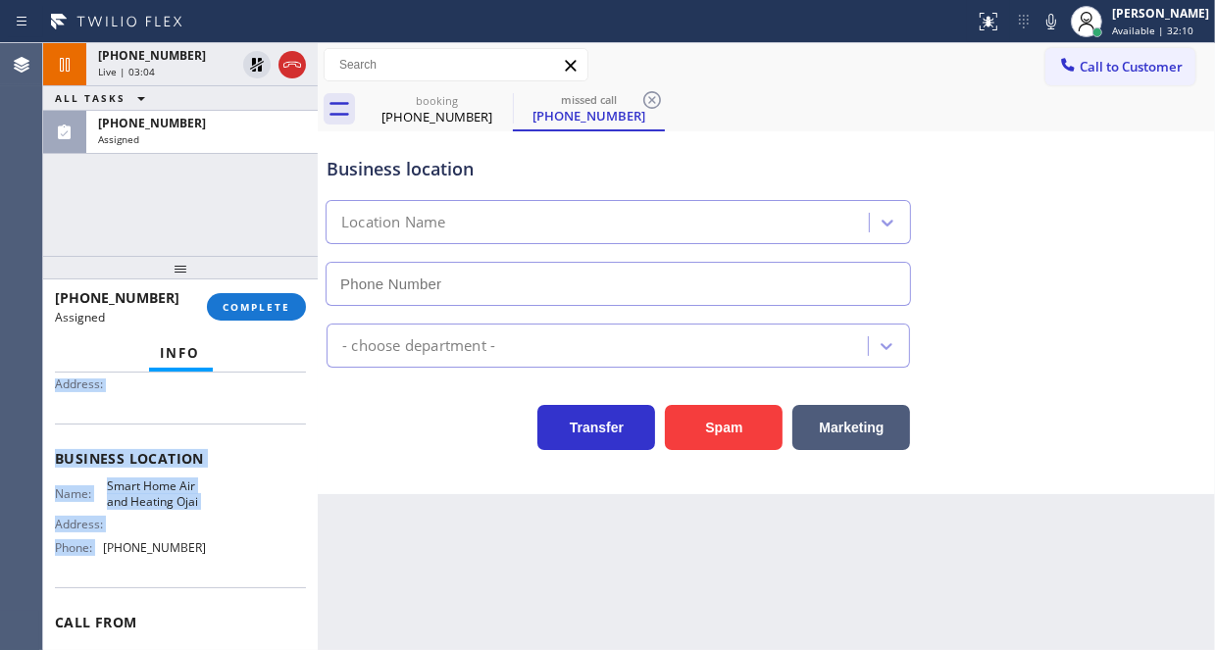
type input "[PHONE_NUMBER]"
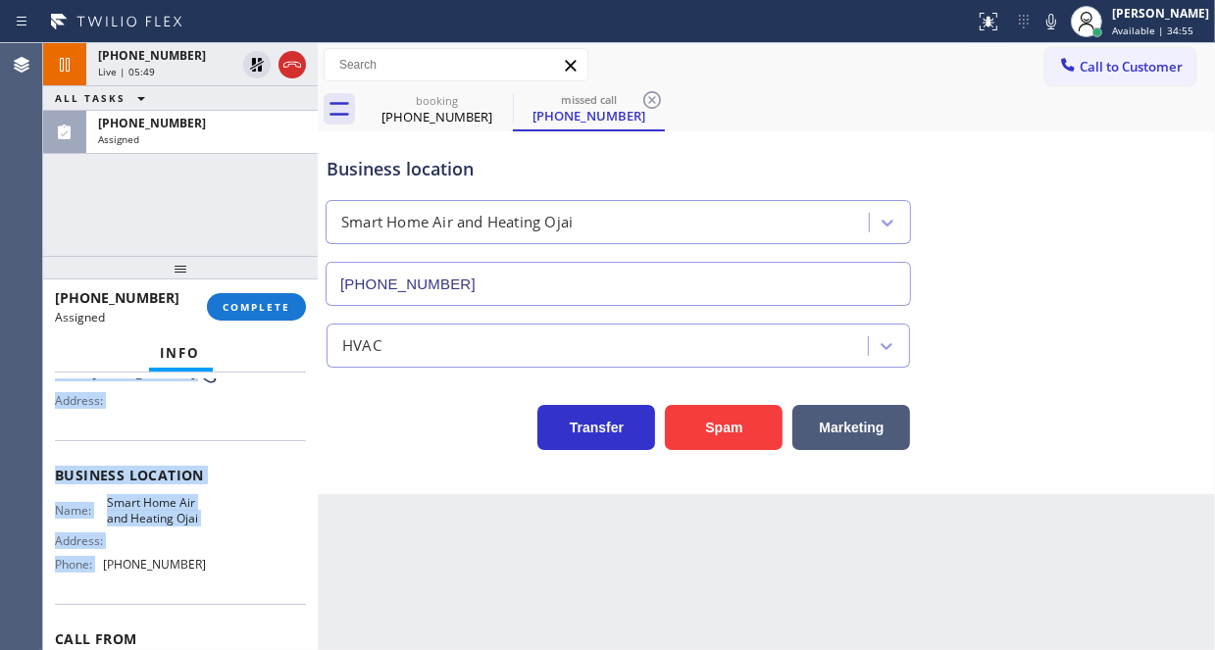
scroll to position [227, 0]
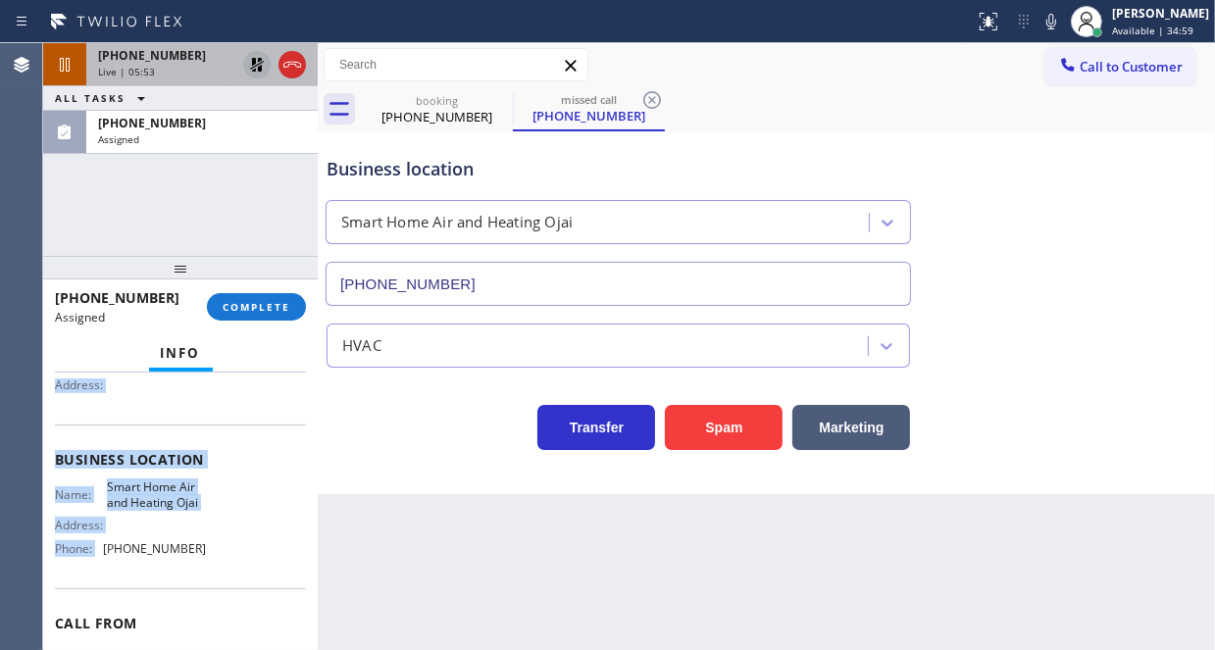
click at [249, 66] on icon at bounding box center [257, 65] width 24 height 24
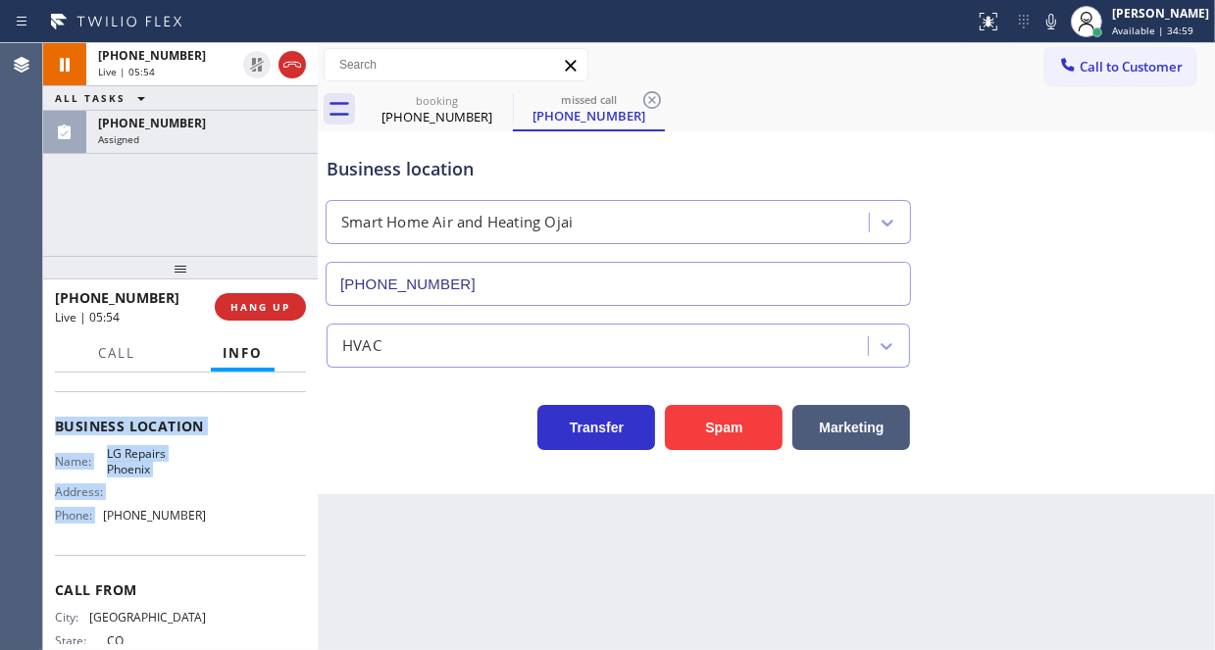
scroll to position [196, 0]
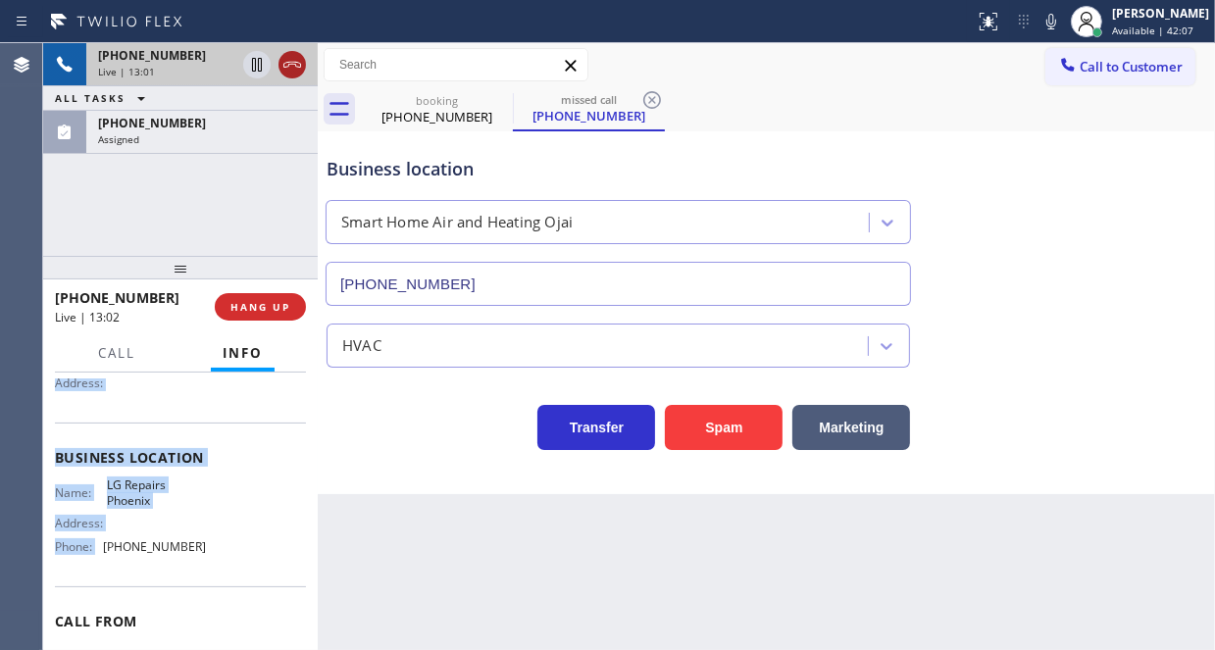
click at [301, 64] on icon at bounding box center [292, 65] width 24 height 24
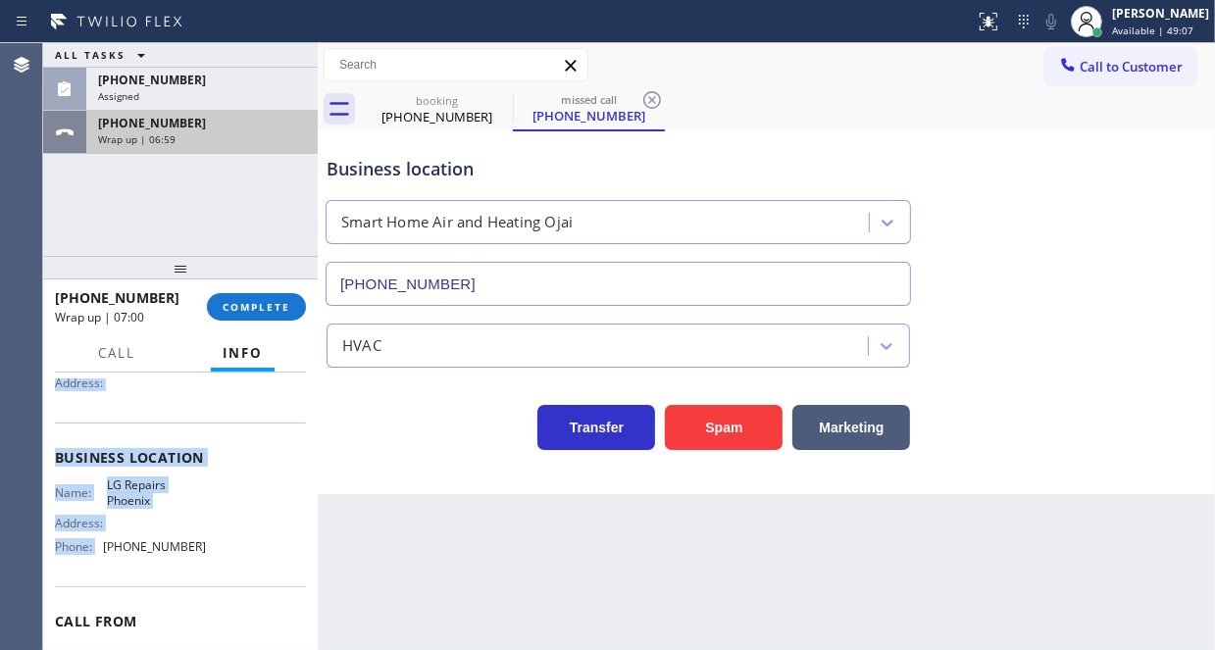
click at [252, 137] on div "Wrap up | 06:59" at bounding box center [202, 139] width 208 height 14
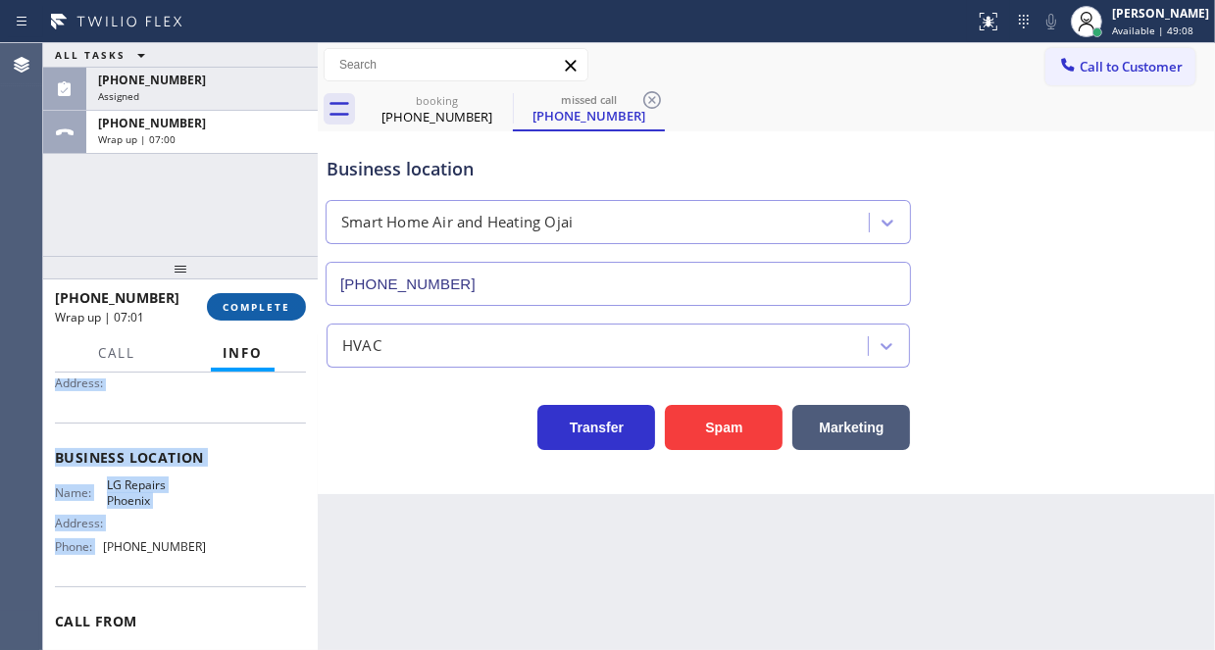
click at [267, 303] on span "COMPLETE" at bounding box center [257, 307] width 68 height 14
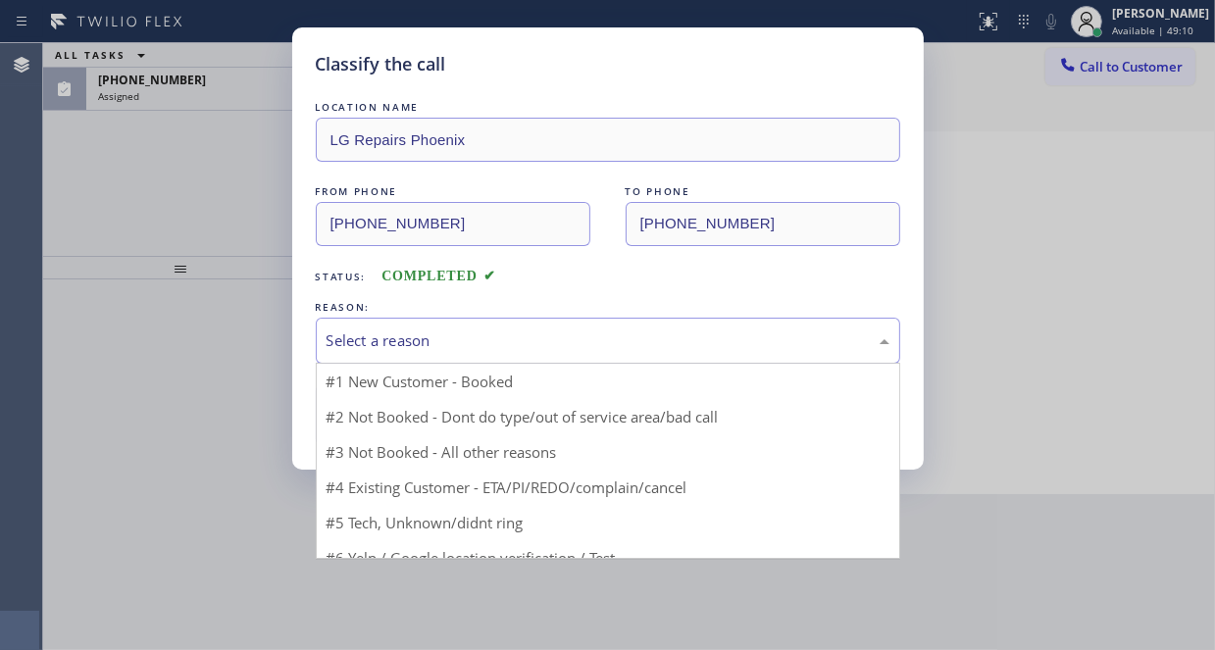
click at [376, 336] on div "Select a reason" at bounding box center [607, 340] width 563 height 23
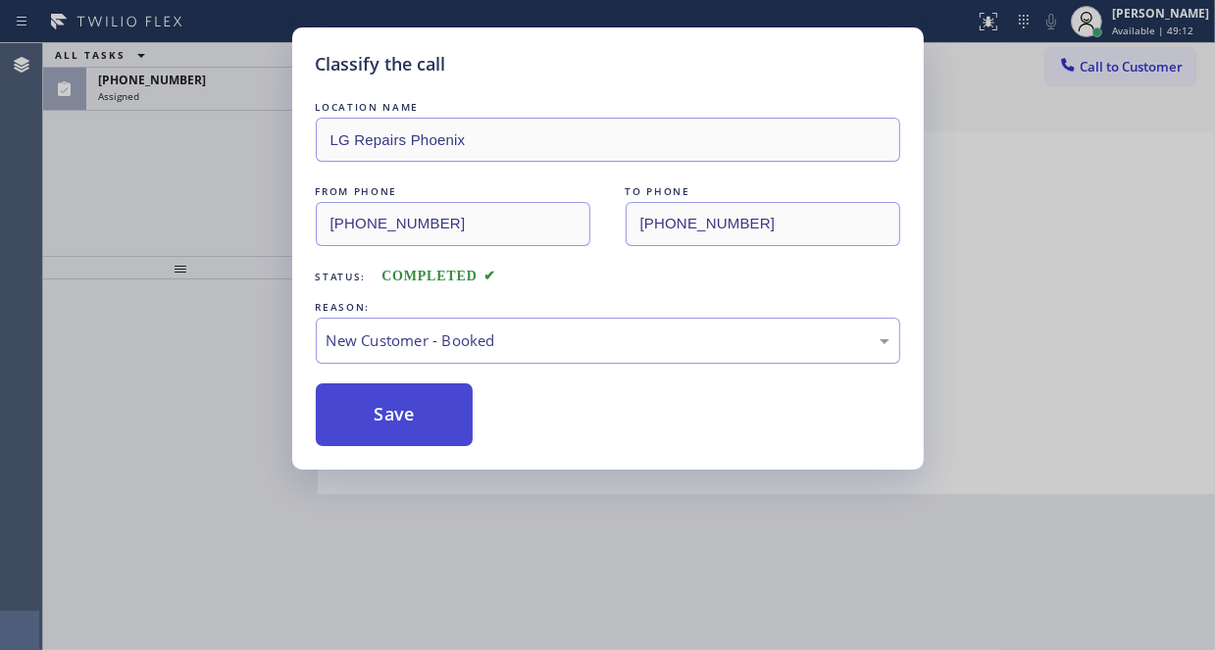
click at [377, 399] on button "Save" at bounding box center [395, 414] width 158 height 63
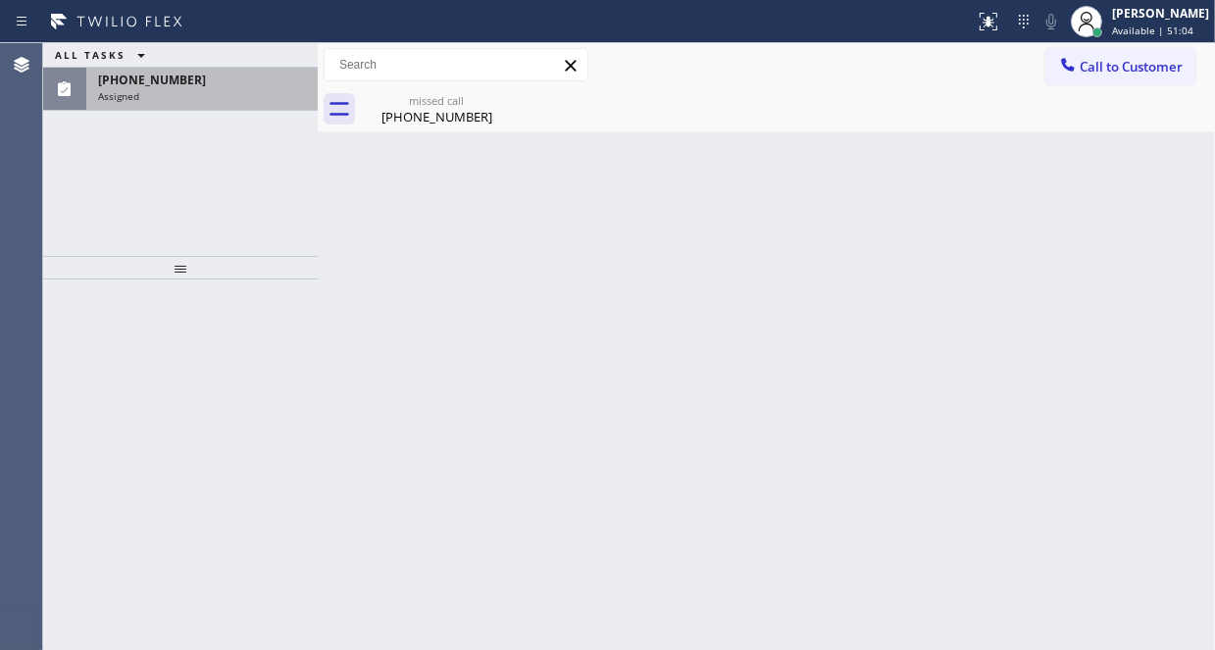
click at [200, 95] on div "Assigned" at bounding box center [202, 96] width 208 height 14
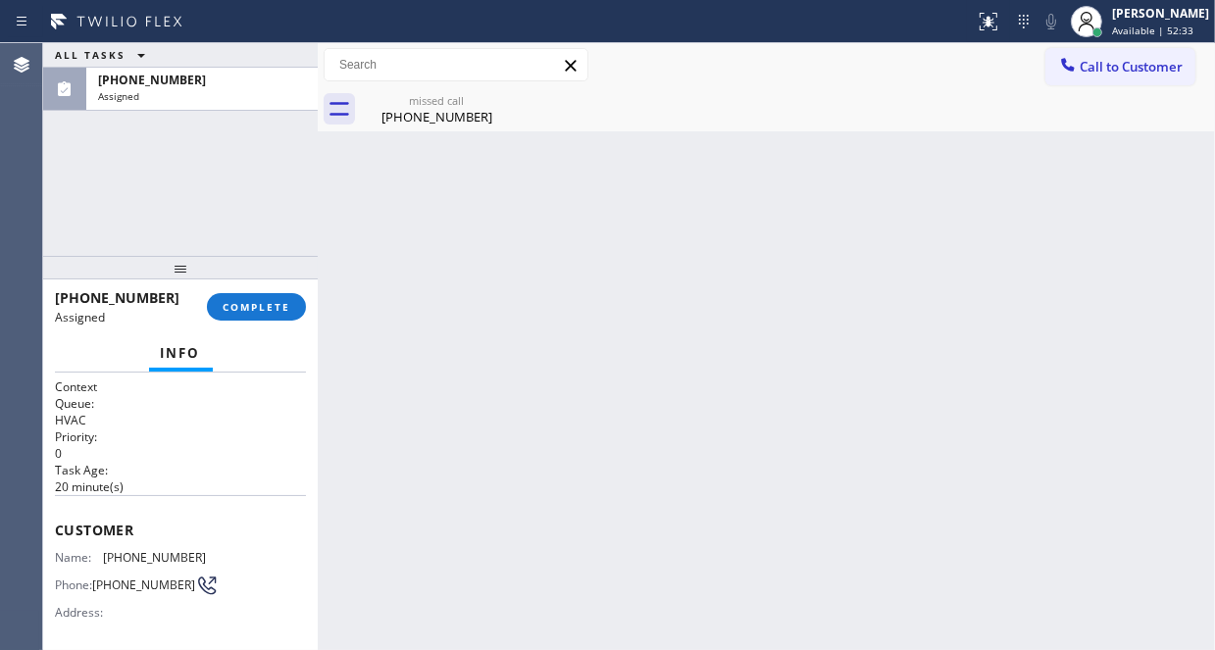
scroll to position [196, 0]
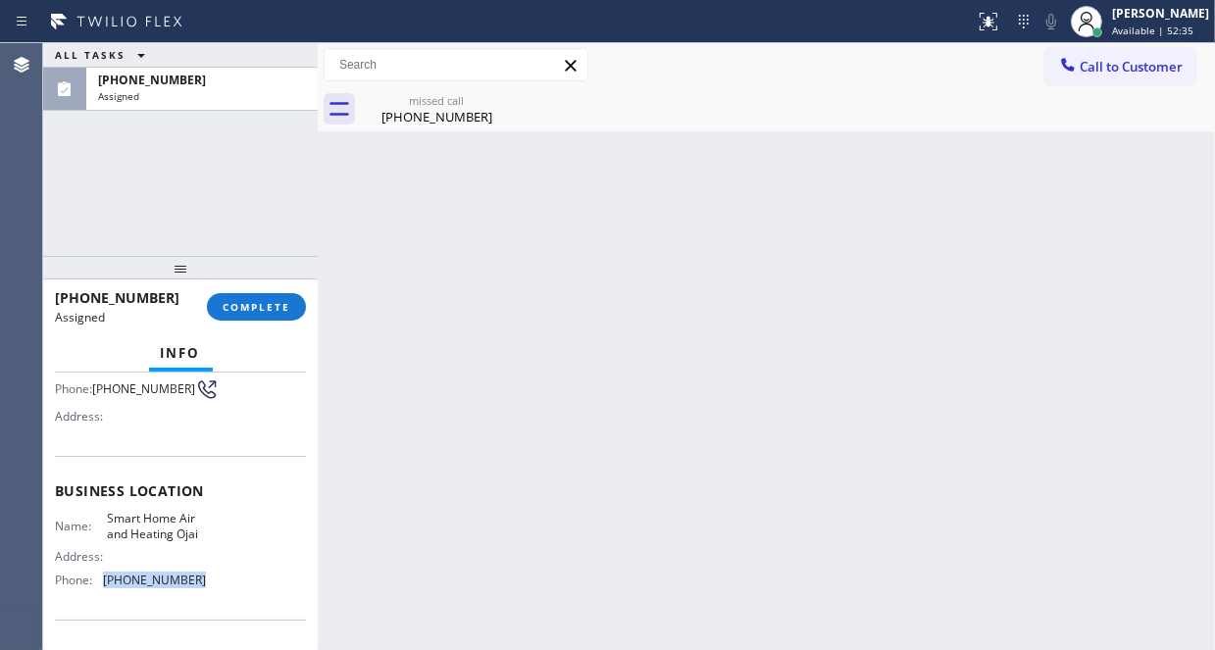
drag, startPoint x: 211, startPoint y: 583, endPoint x: 105, endPoint y: 581, distance: 105.9
click at [105, 581] on div "Name: Smart Home Air and Heating Ojai Address: Phone: [PHONE_NUMBER]" at bounding box center [180, 553] width 251 height 84
copy span "[PHONE_NUMBER]"
click at [1059, 70] on icon at bounding box center [1068, 65] width 20 height 20
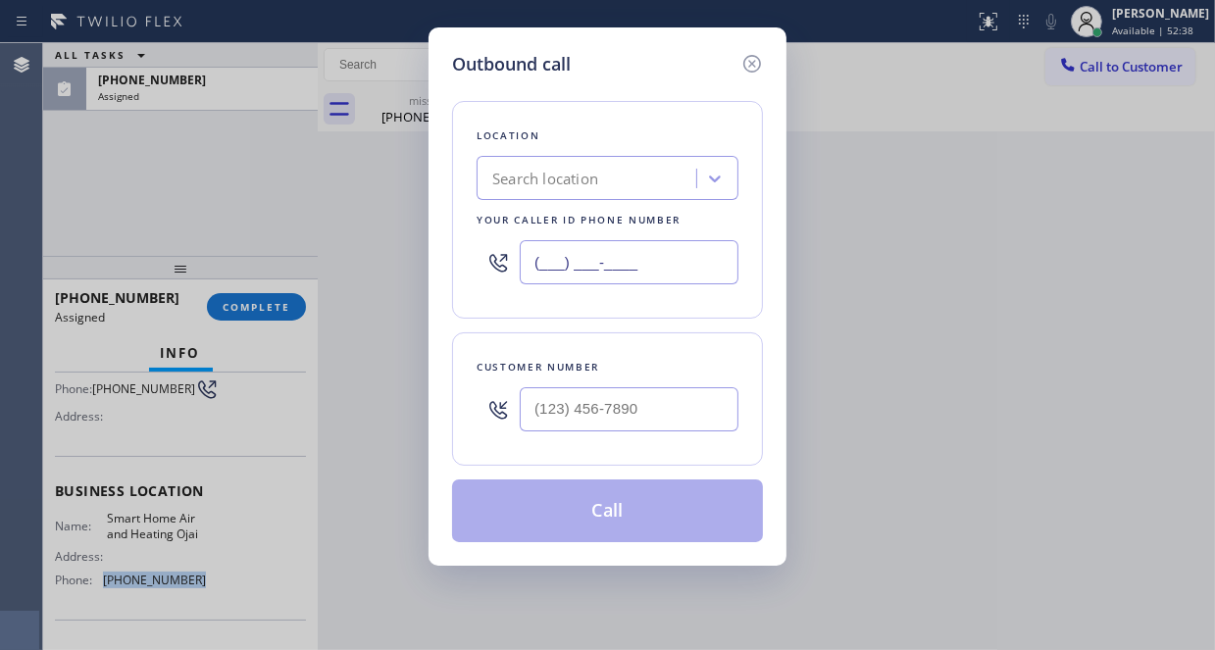
click at [652, 254] on input "(___) ___-____" at bounding box center [629, 262] width 219 height 44
paste input "805) 519-7313"
type input "[PHONE_NUMBER]"
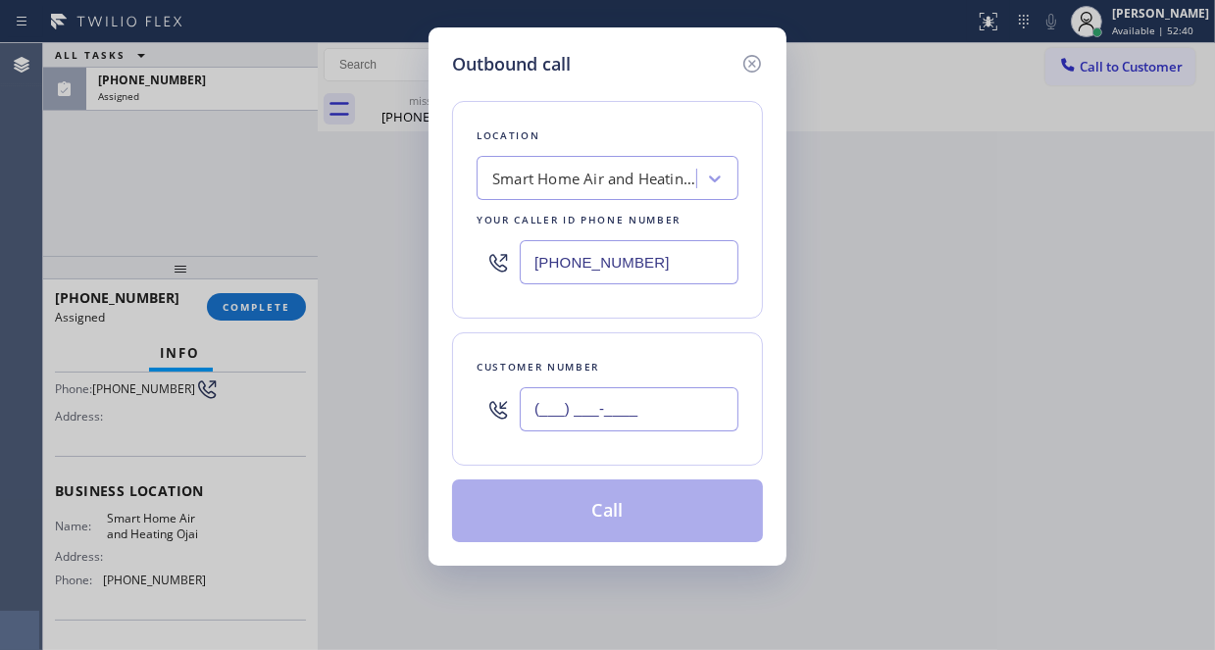
click at [597, 412] on input "(___) ___-____" at bounding box center [629, 409] width 219 height 44
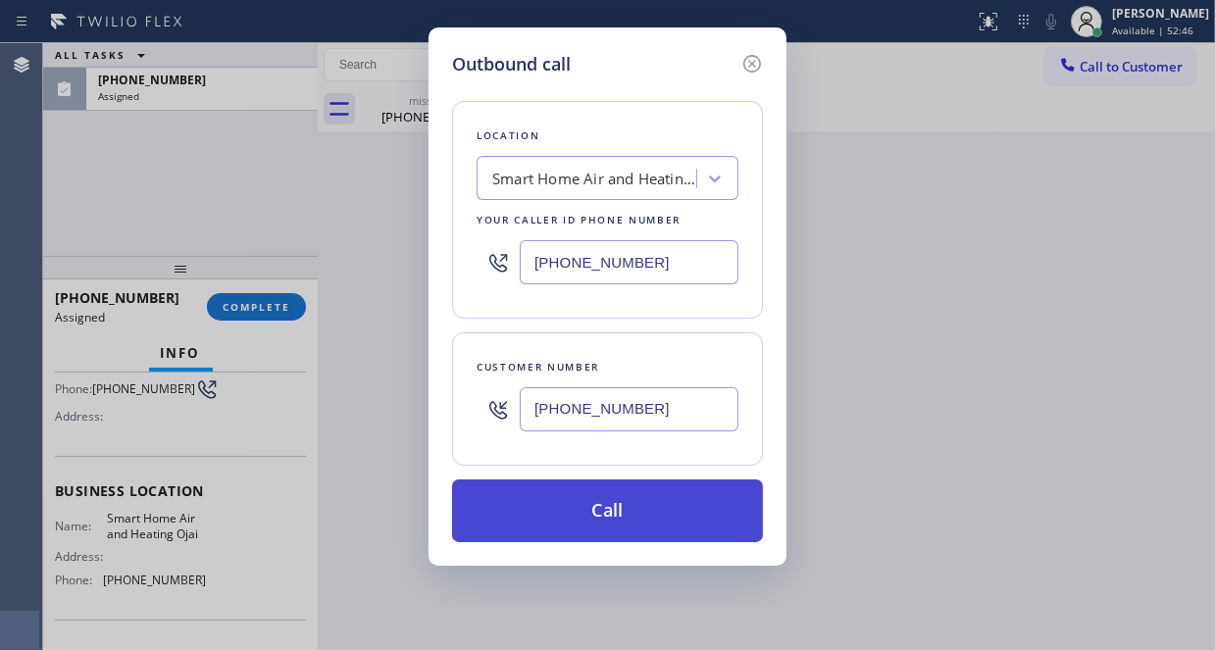
type input "[PHONE_NUMBER]"
click at [545, 488] on button "Call" at bounding box center [607, 510] width 311 height 63
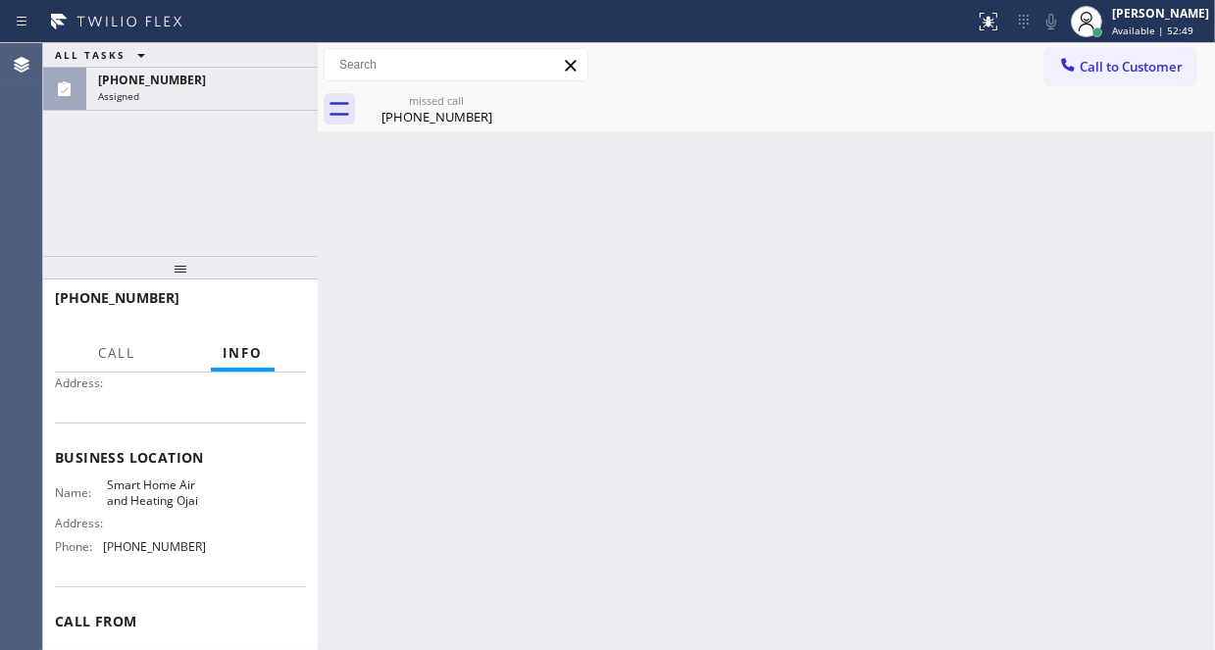
scroll to position [165, 0]
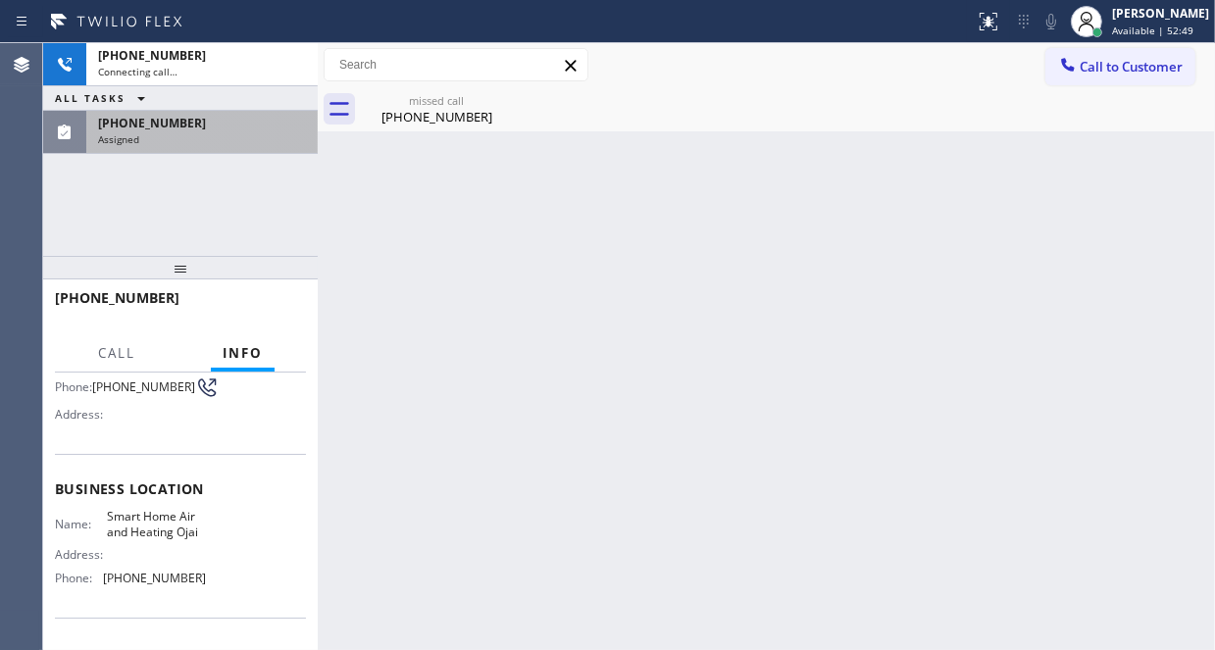
click at [254, 132] on div "Assigned" at bounding box center [202, 139] width 208 height 14
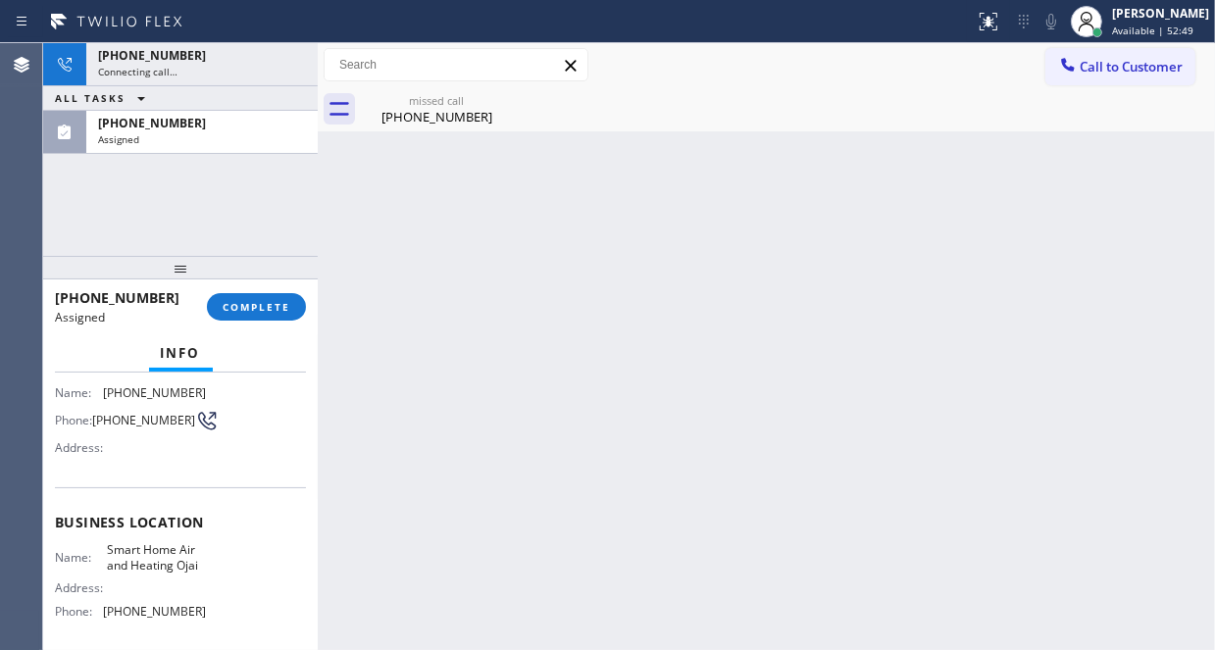
scroll to position [196, 0]
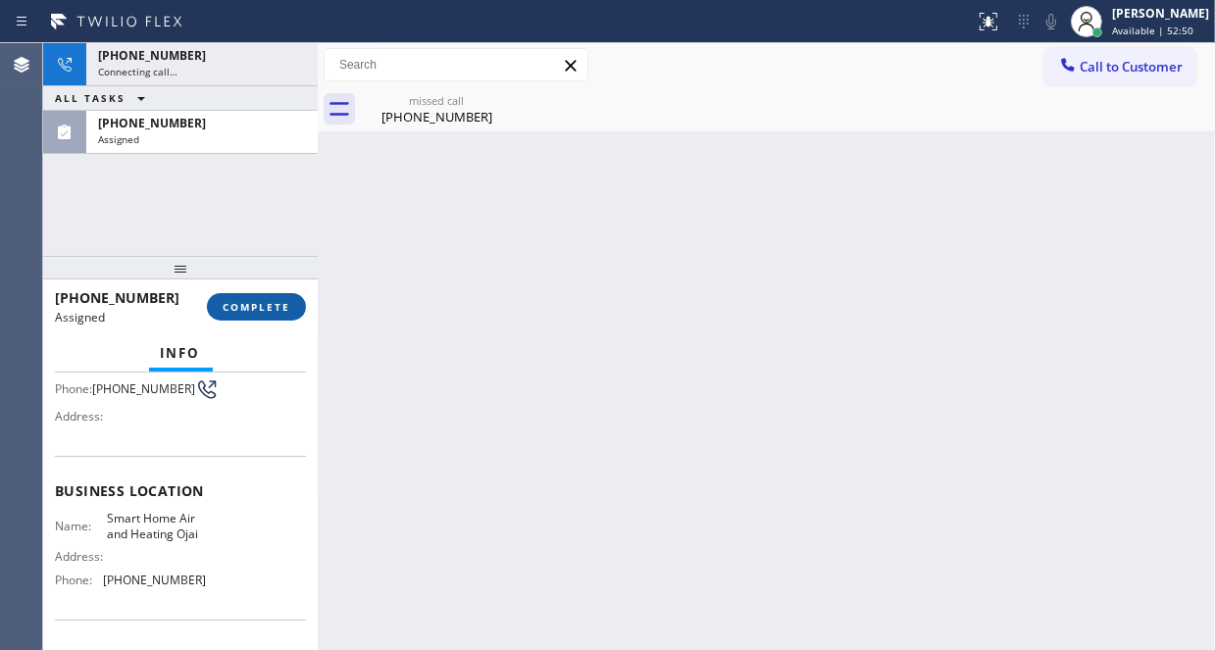
click at [275, 304] on span "COMPLETE" at bounding box center [257, 307] width 68 height 14
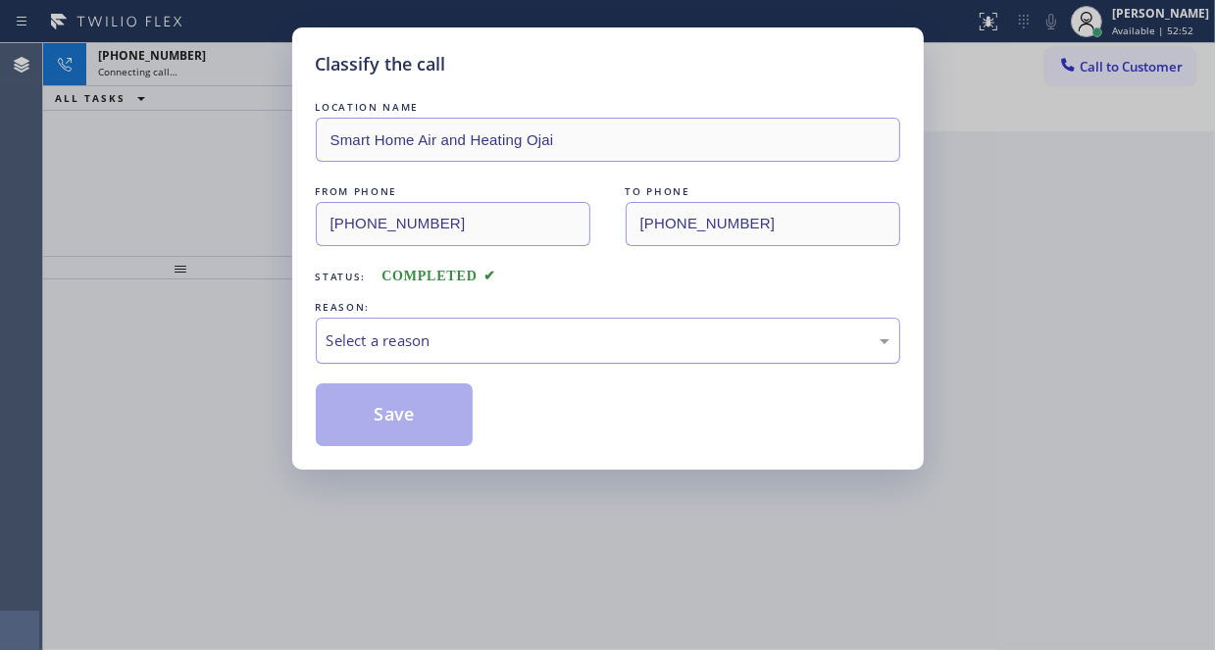
click at [419, 342] on div "Select a reason" at bounding box center [607, 340] width 563 height 23
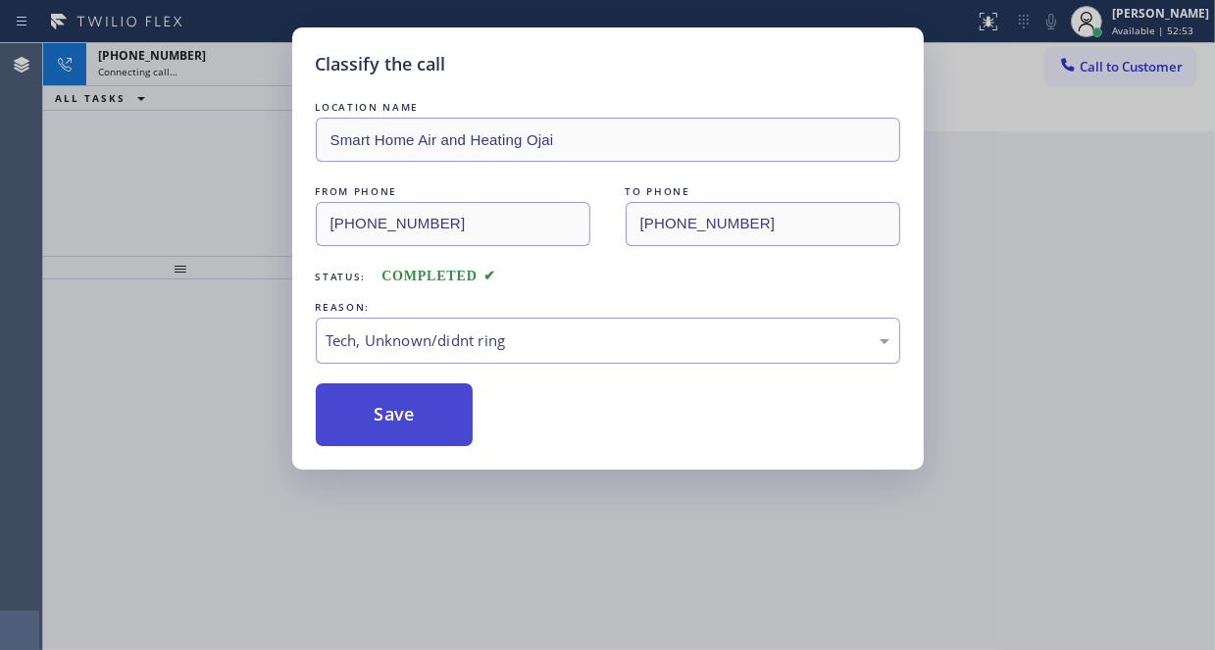
click at [394, 433] on button "Save" at bounding box center [395, 414] width 158 height 63
click at [392, 415] on button "Save" at bounding box center [395, 414] width 158 height 63
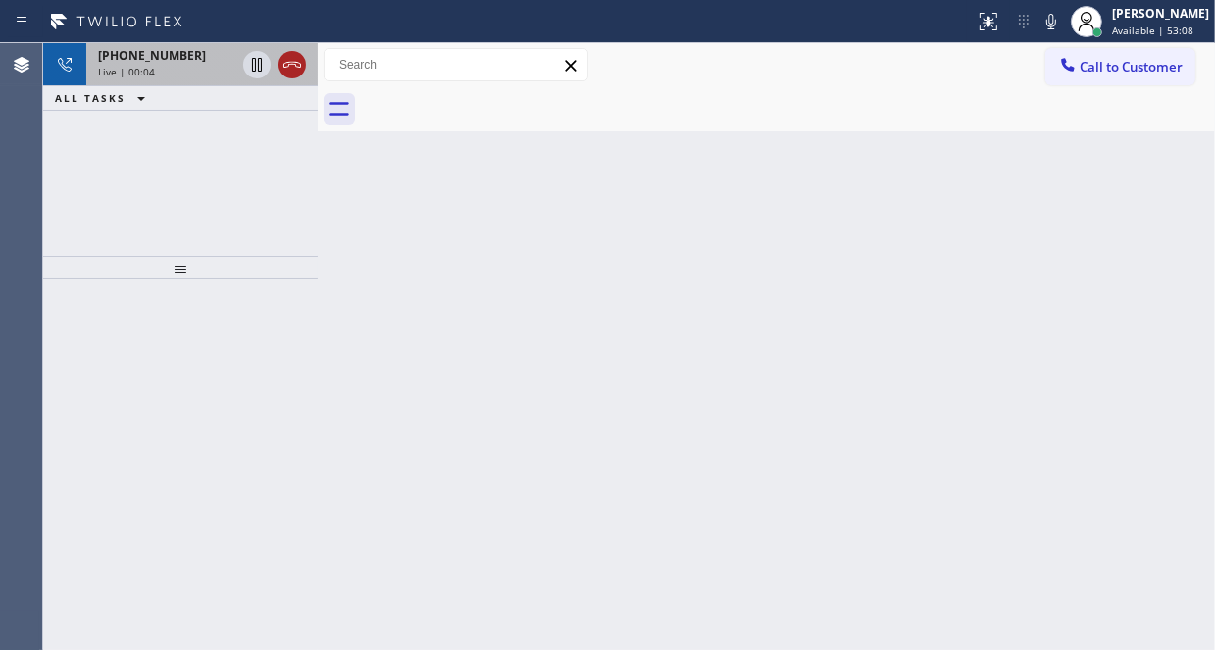
click at [286, 62] on icon at bounding box center [292, 65] width 18 height 6
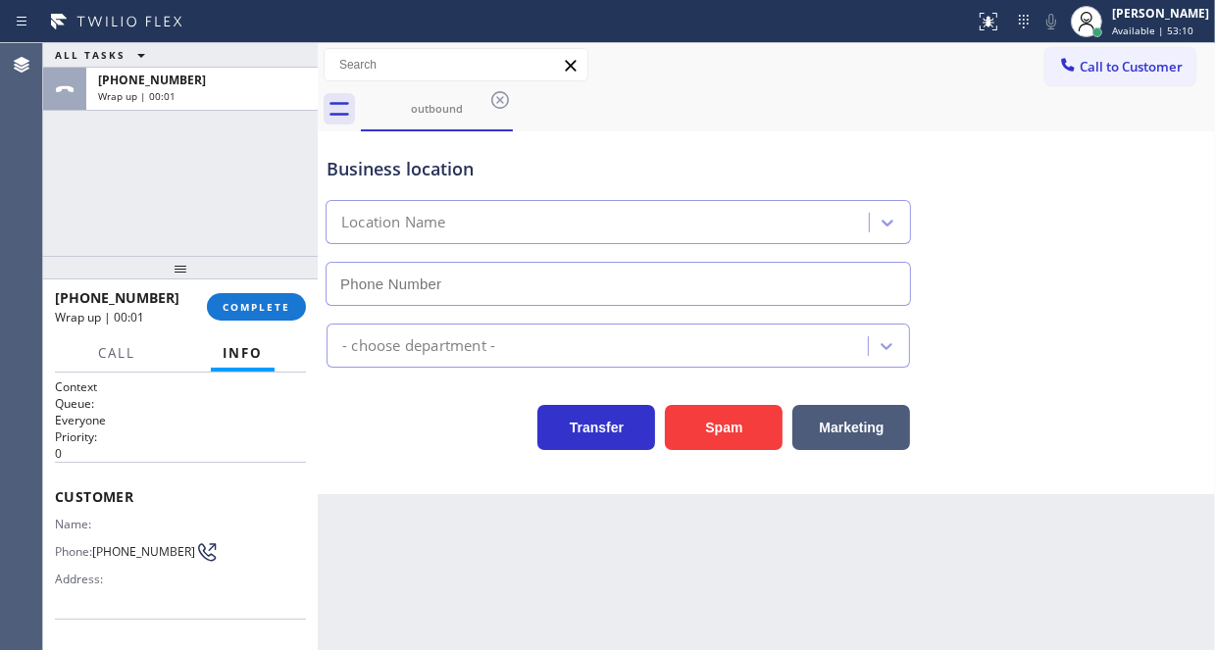
type input "[PHONE_NUMBER]"
click at [250, 320] on button "COMPLETE" at bounding box center [256, 306] width 99 height 27
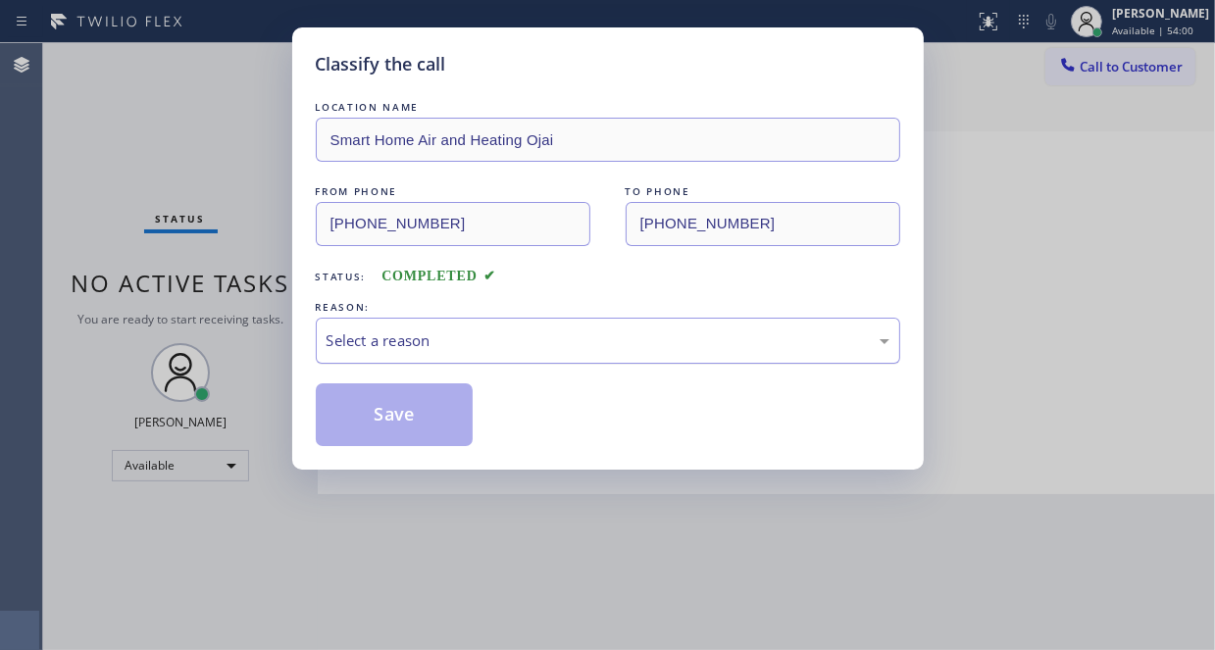
click at [557, 349] on div "Select a reason" at bounding box center [607, 340] width 563 height 23
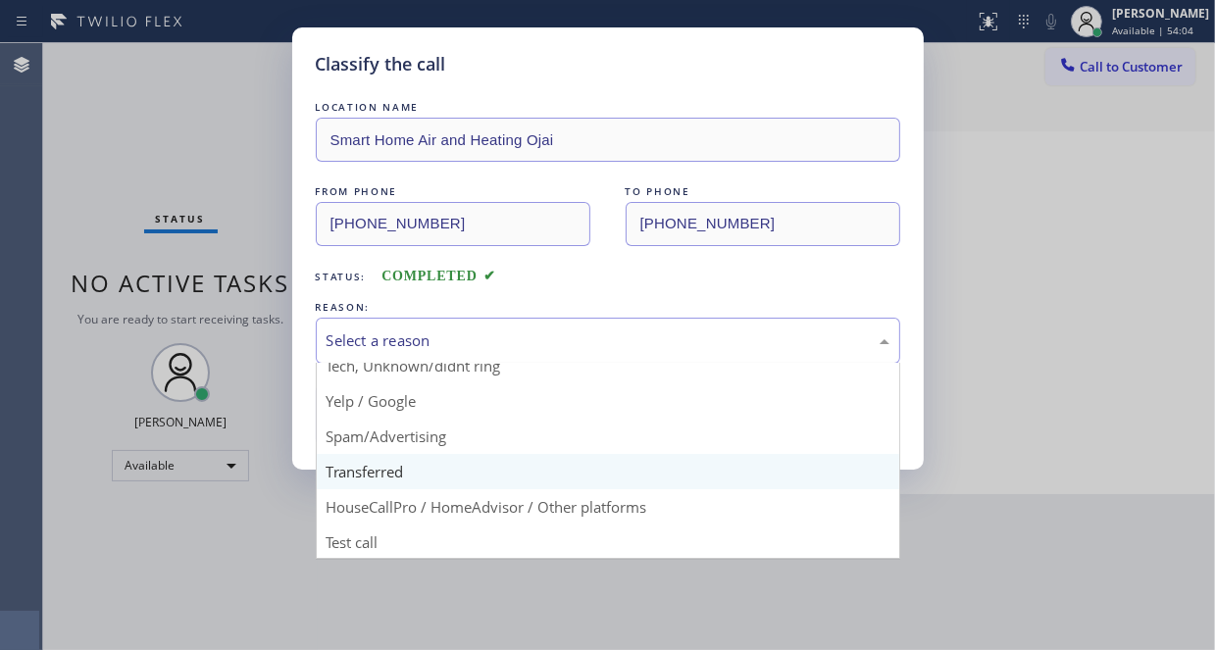
scroll to position [123, 0]
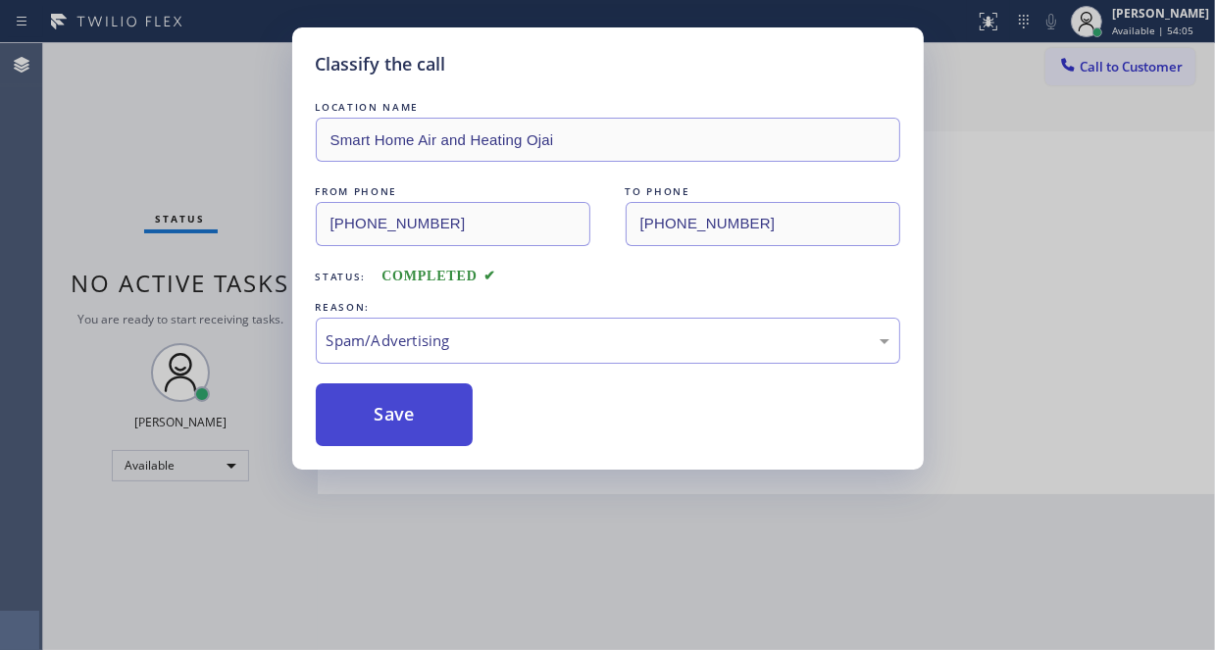
click at [374, 407] on button "Save" at bounding box center [395, 414] width 158 height 63
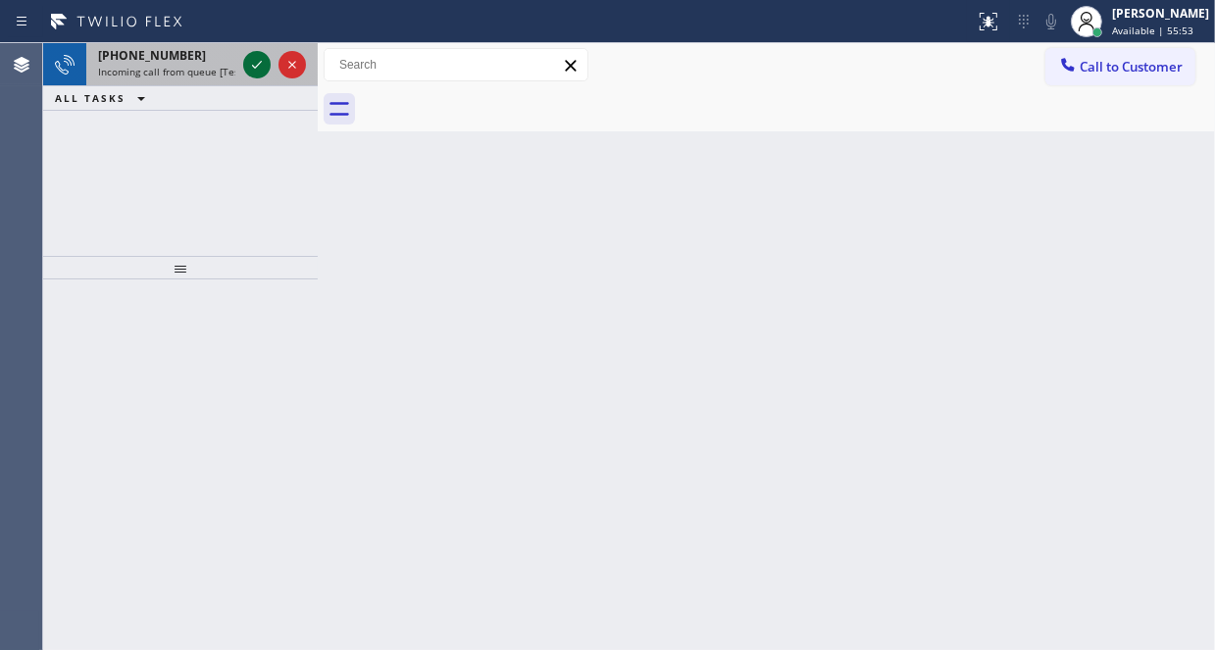
click at [255, 66] on icon at bounding box center [257, 65] width 24 height 24
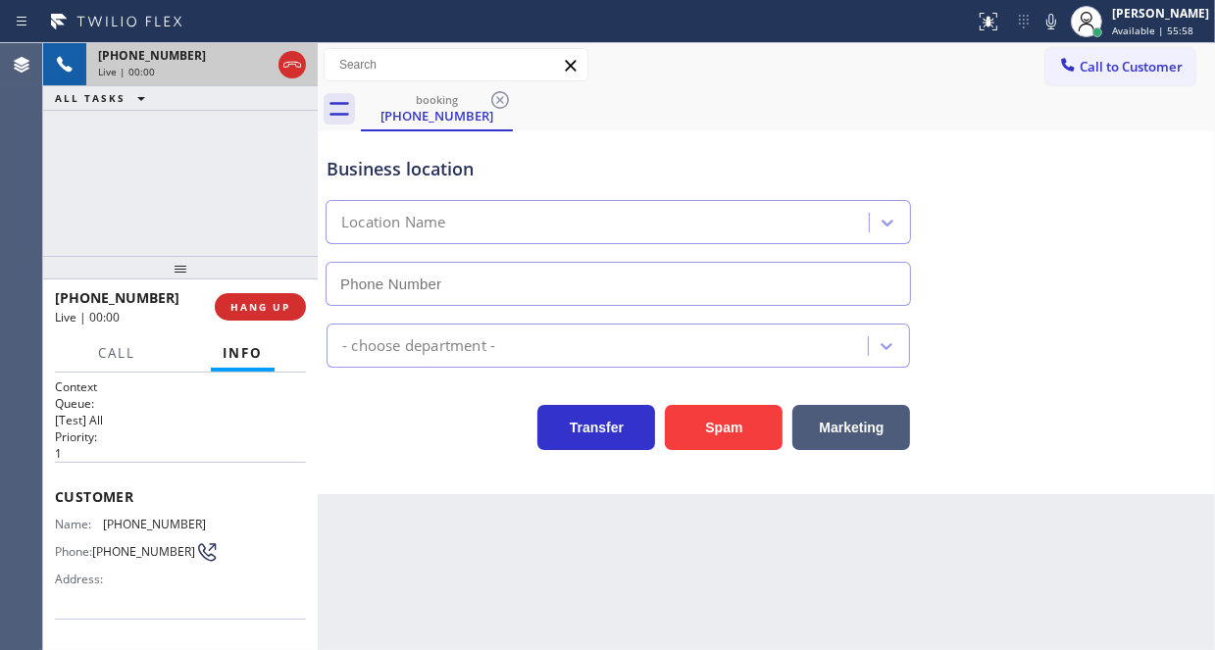
type input "[PHONE_NUMBER]"
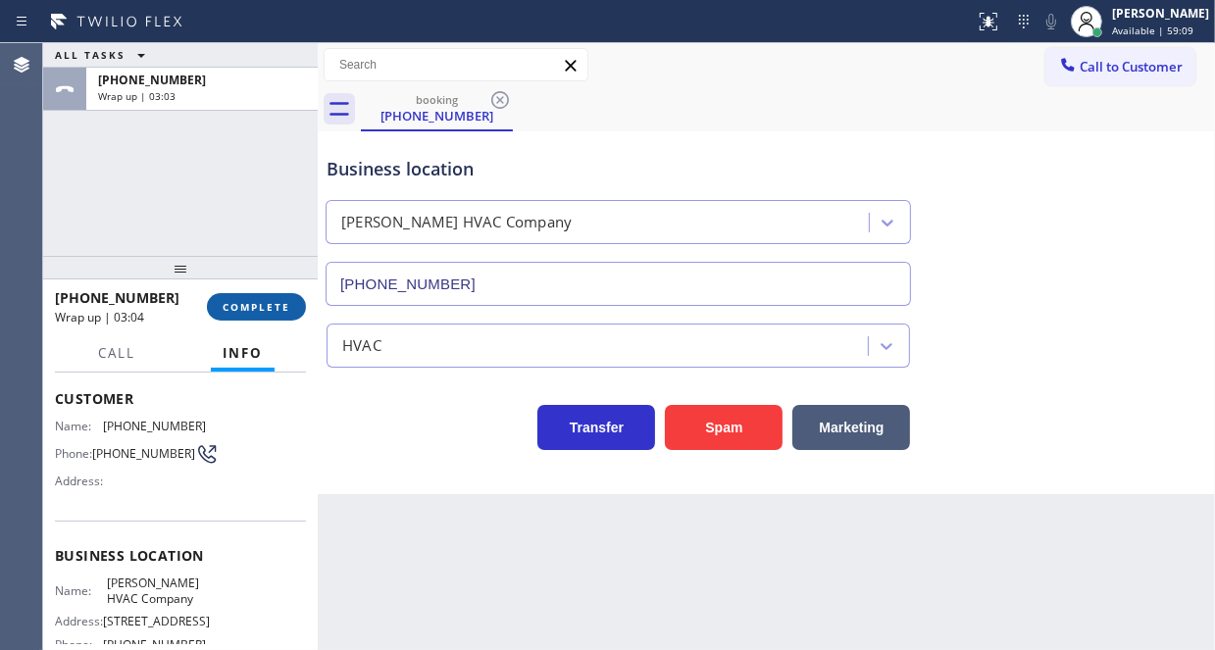
click at [256, 302] on span "COMPLETE" at bounding box center [257, 307] width 68 height 14
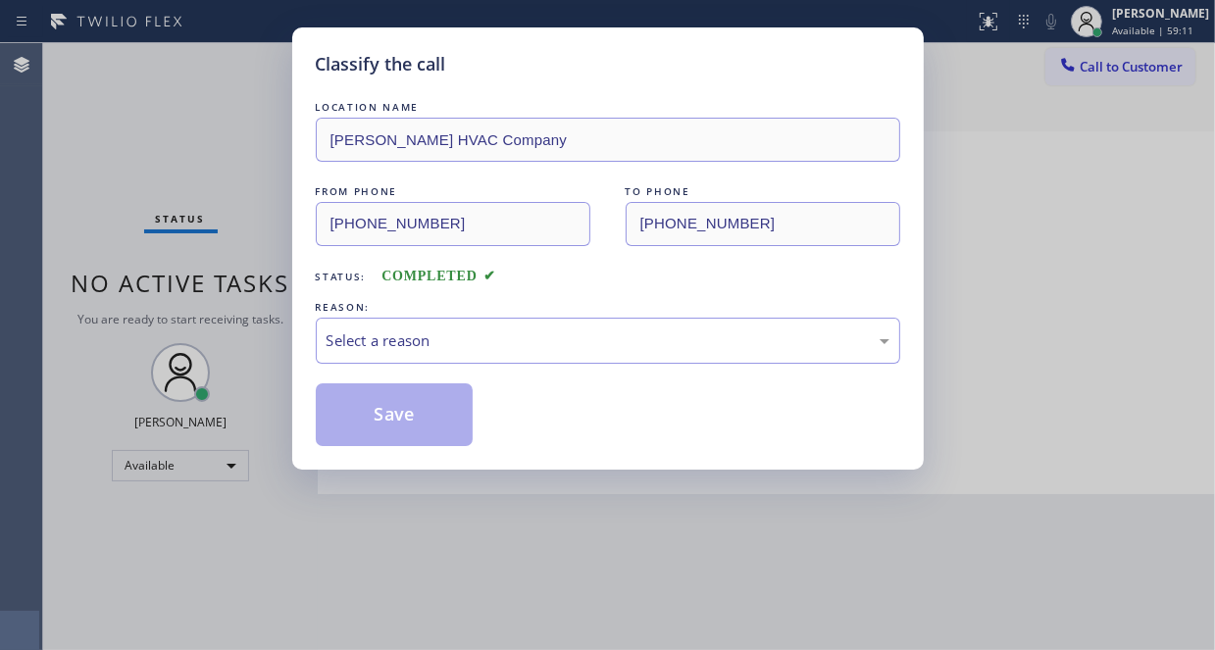
click at [456, 313] on div "REASON:" at bounding box center [608, 307] width 584 height 21
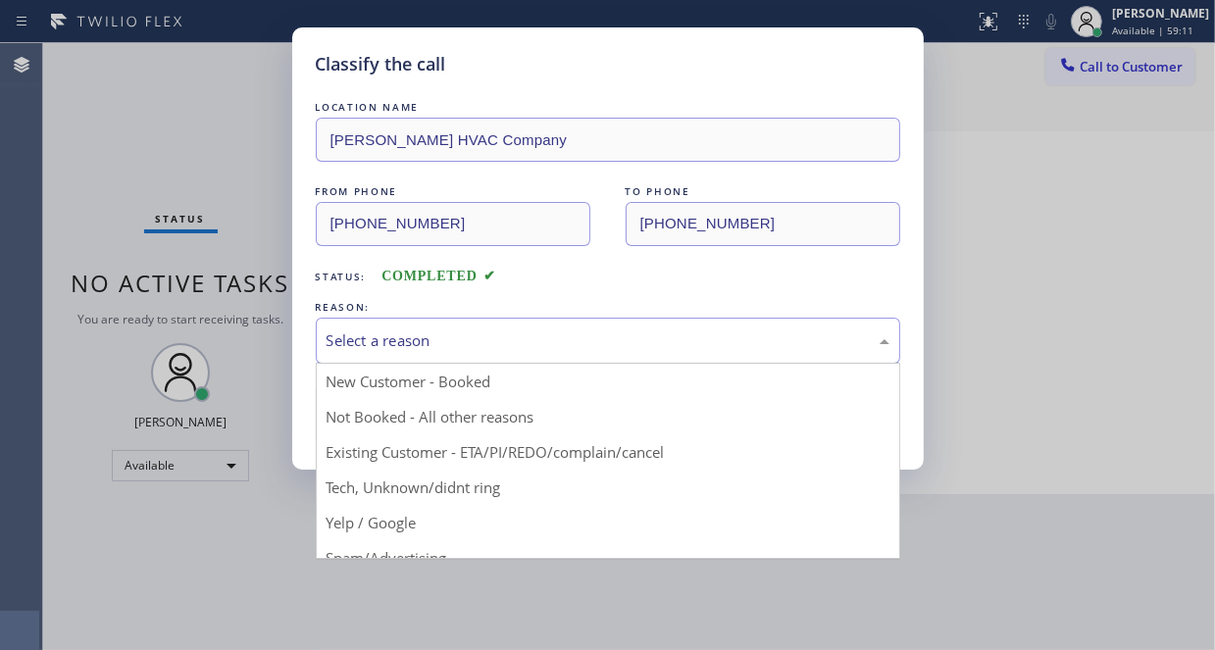
click at [447, 337] on div "Select a reason" at bounding box center [607, 340] width 563 height 23
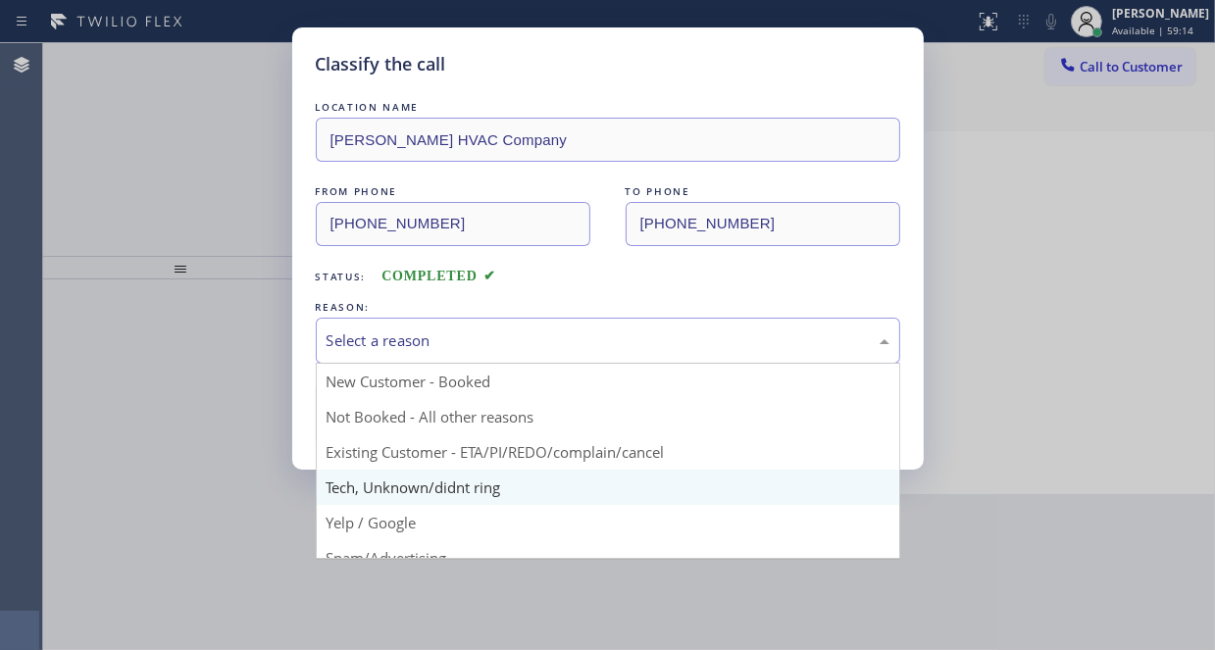
scroll to position [98, 0]
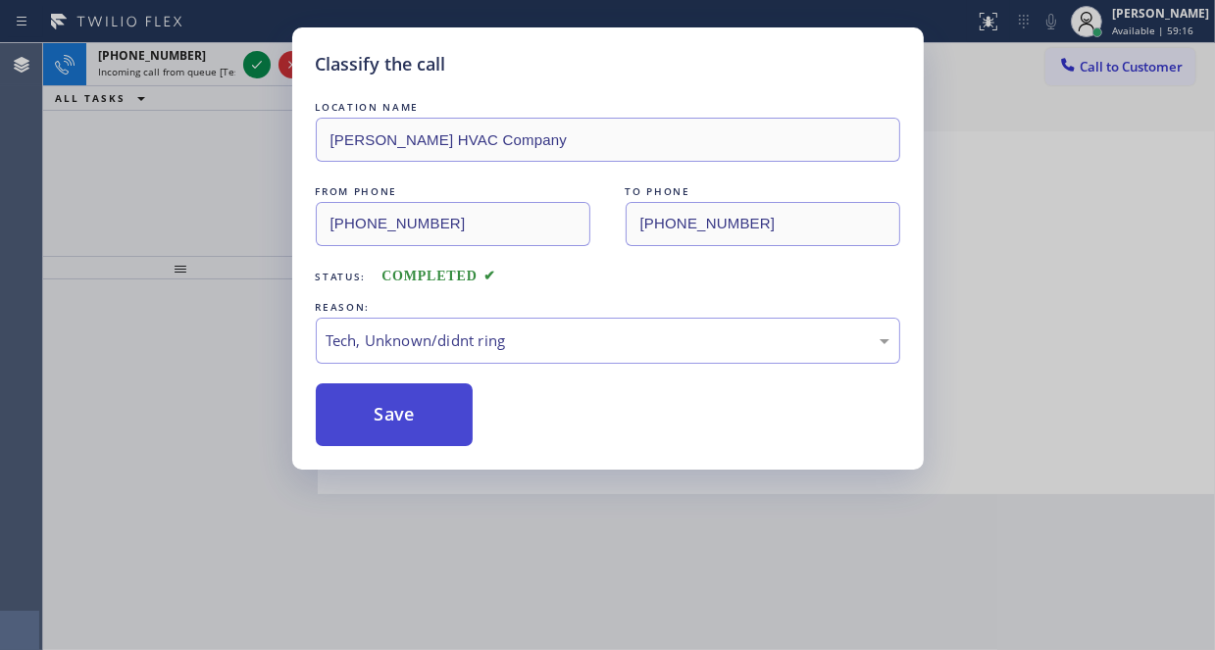
click at [378, 384] on button "Save" at bounding box center [395, 414] width 158 height 63
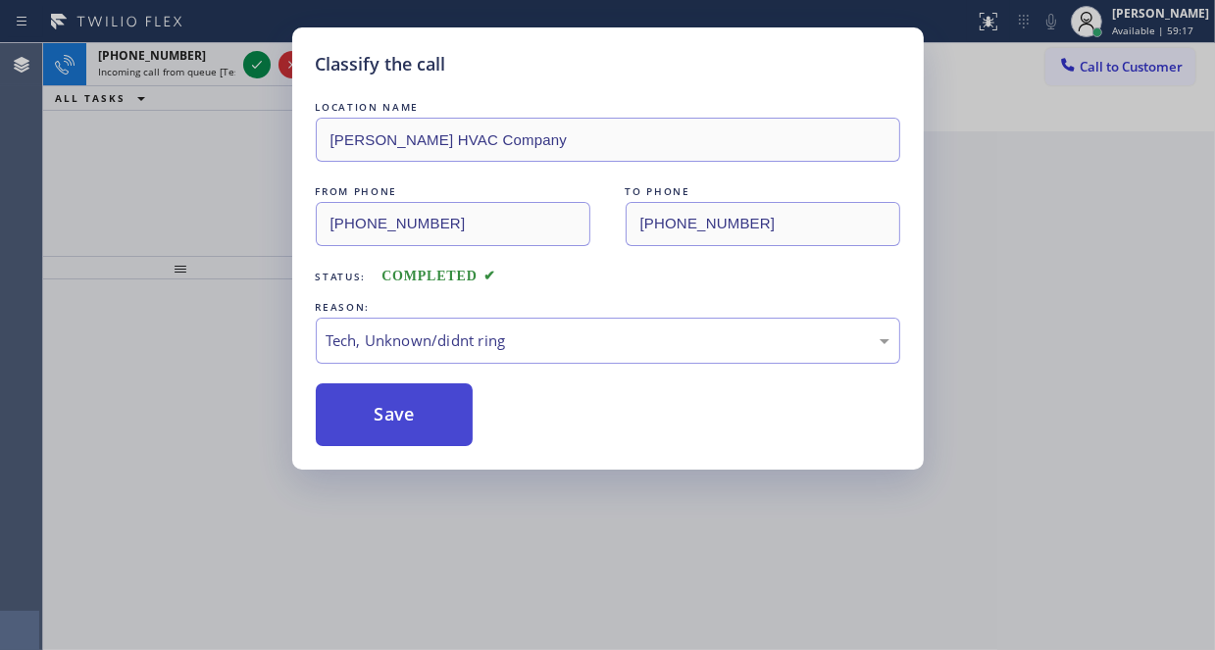
click at [378, 401] on button "Save" at bounding box center [395, 414] width 158 height 63
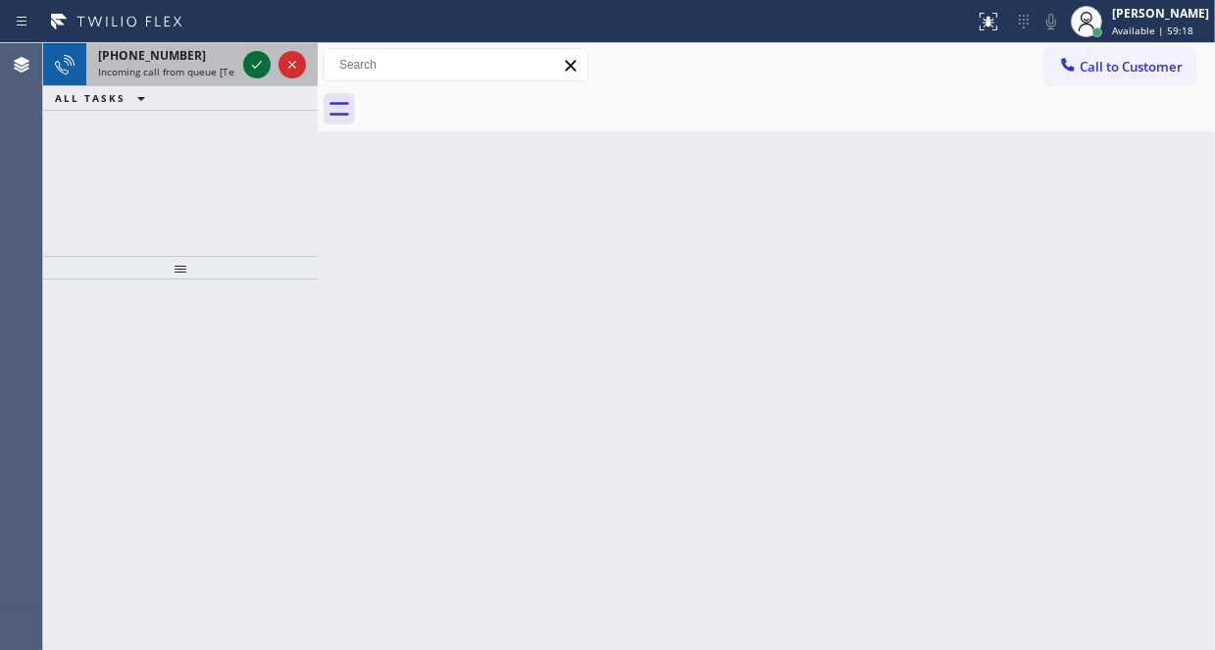
click at [248, 66] on icon at bounding box center [257, 65] width 24 height 24
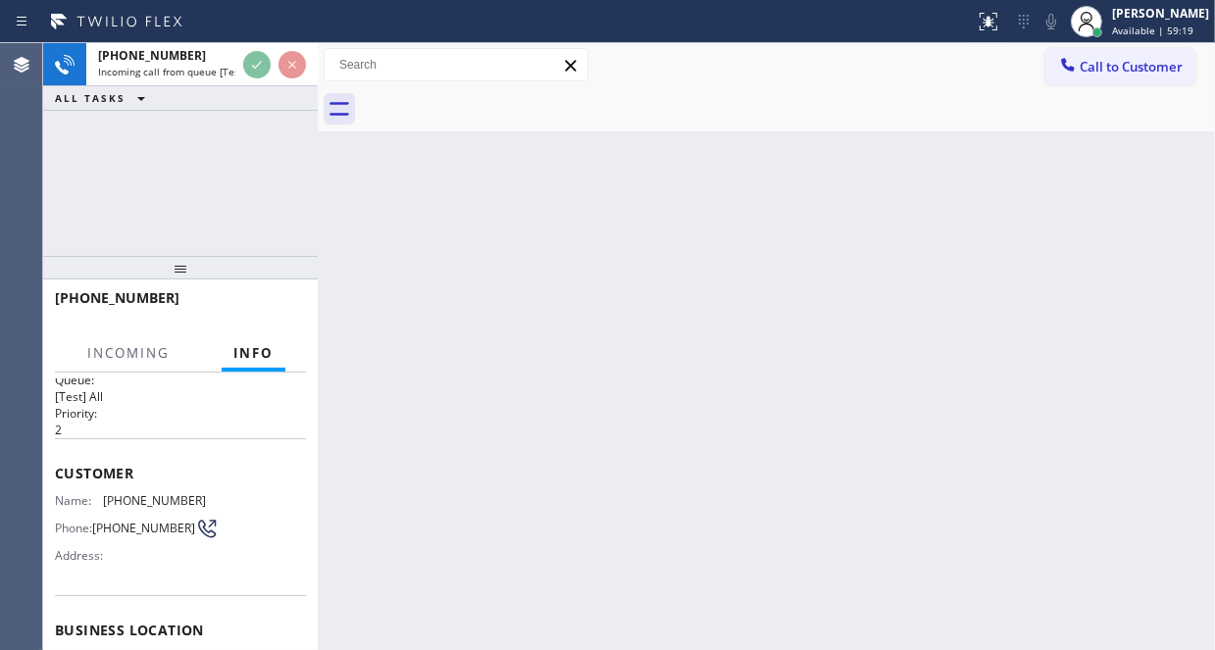
scroll to position [98, 0]
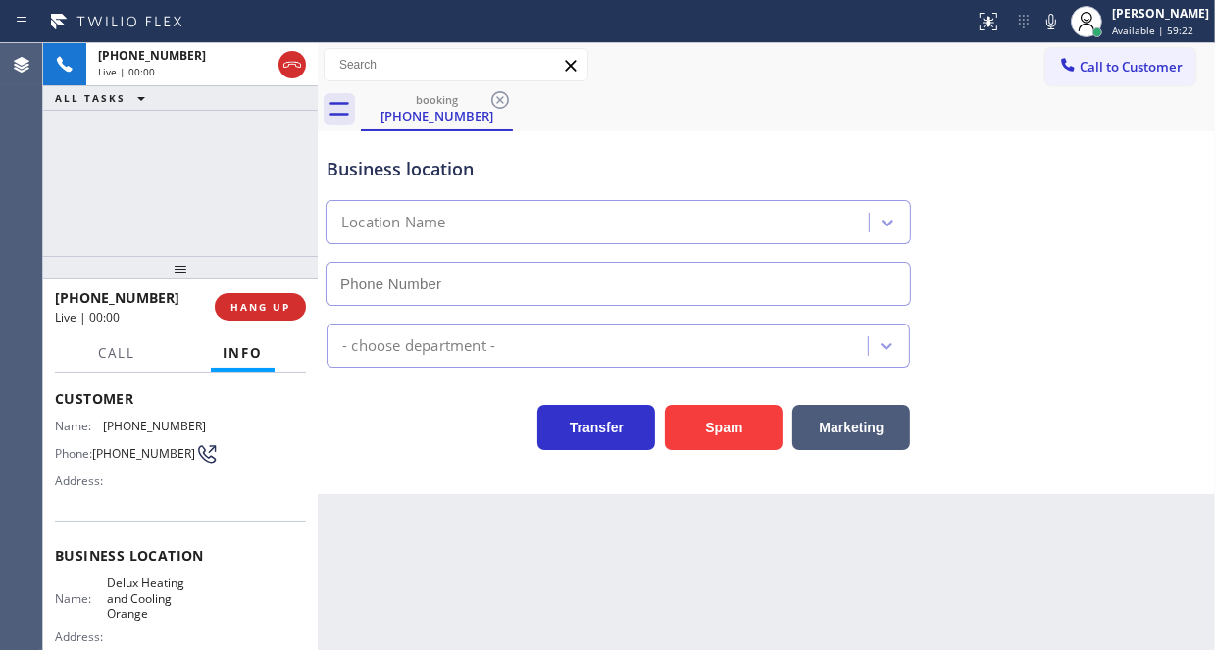
type input "[PHONE_NUMBER]"
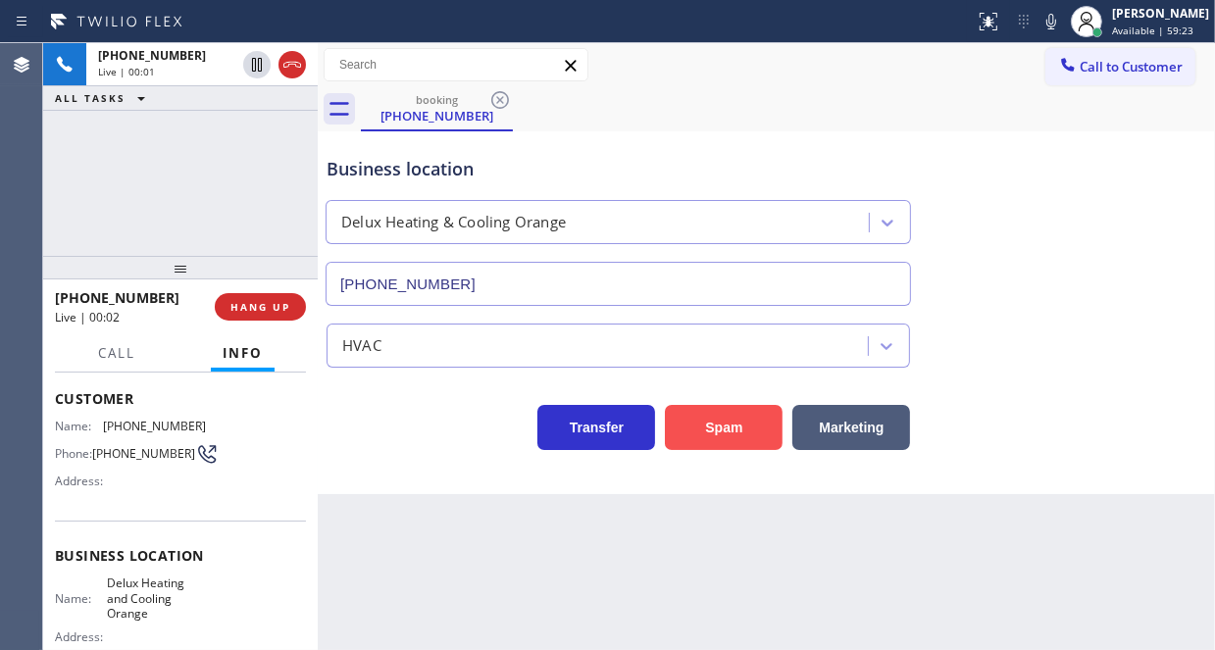
drag, startPoint x: 690, startPoint y: 418, endPoint x: 726, endPoint y: 407, distance: 36.9
click at [690, 418] on button "Spam" at bounding box center [724, 427] width 118 height 45
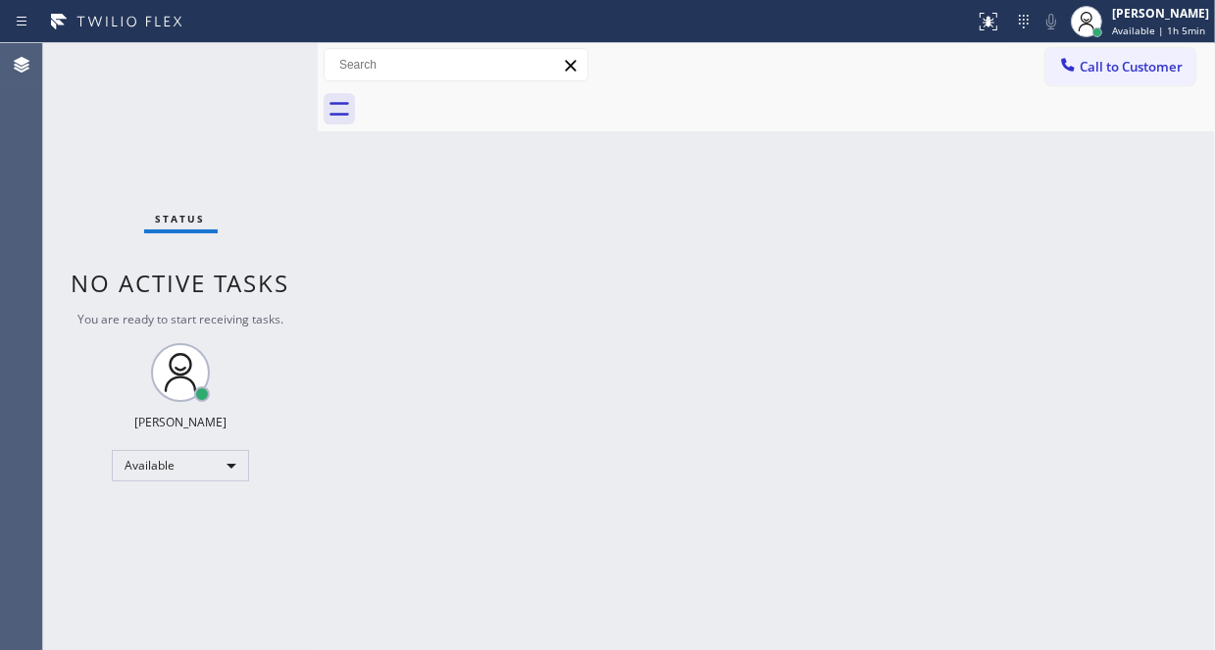
click at [756, 337] on div "Back to Dashboard Change Sender ID Customers Technicians Select a contact Outbo…" at bounding box center [766, 346] width 897 height 607
click at [235, 100] on div "Status No active tasks You are ready to start receiving tasks. [PERSON_NAME] Av…" at bounding box center [180, 346] width 275 height 607
click at [241, 80] on div "Status No active tasks You are ready to start receiving tasks. [PERSON_NAME] Av…" at bounding box center [180, 346] width 275 height 607
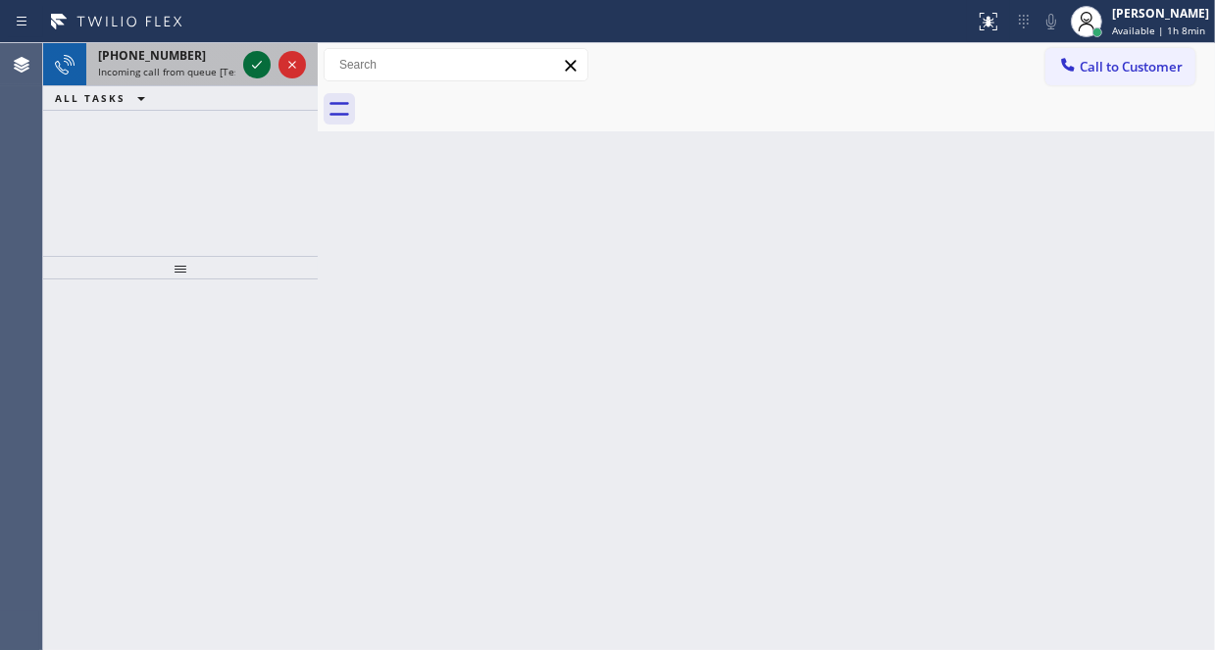
click at [261, 67] on icon at bounding box center [257, 65] width 24 height 24
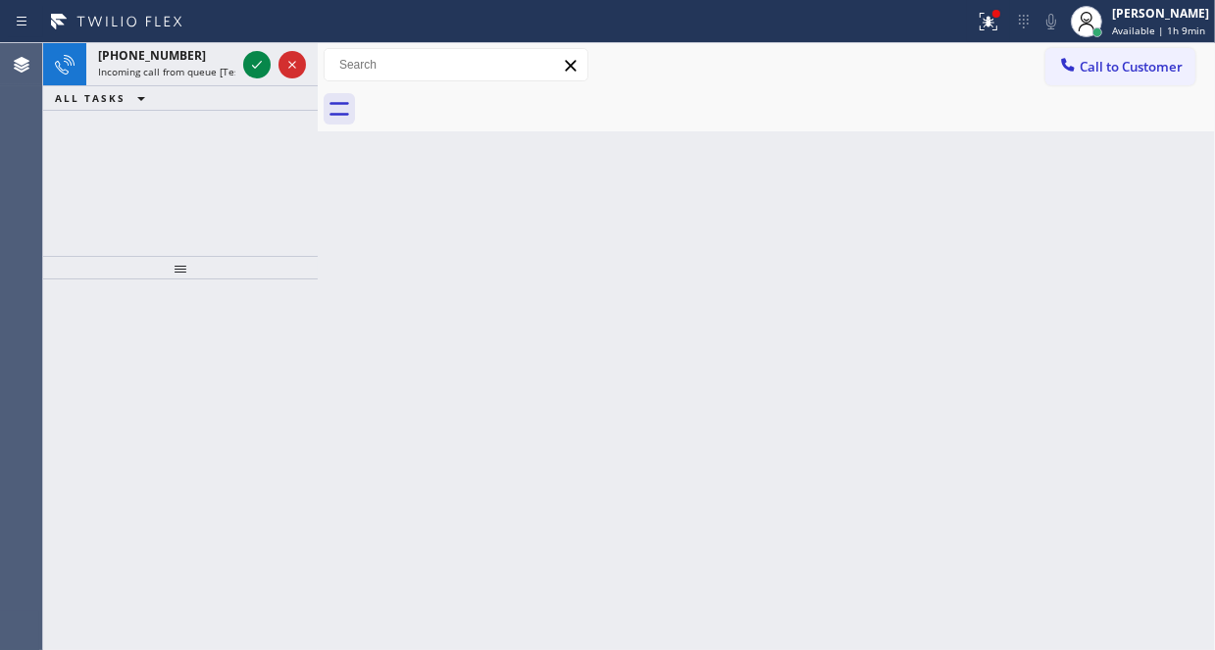
drag, startPoint x: 105, startPoint y: 140, endPoint x: 122, endPoint y: 141, distance: 16.7
click at [105, 140] on div "[PHONE_NUMBER] Incoming call from queue [Test] All ALL TASKS ALL TASKS ACTIVE T…" at bounding box center [180, 149] width 275 height 213
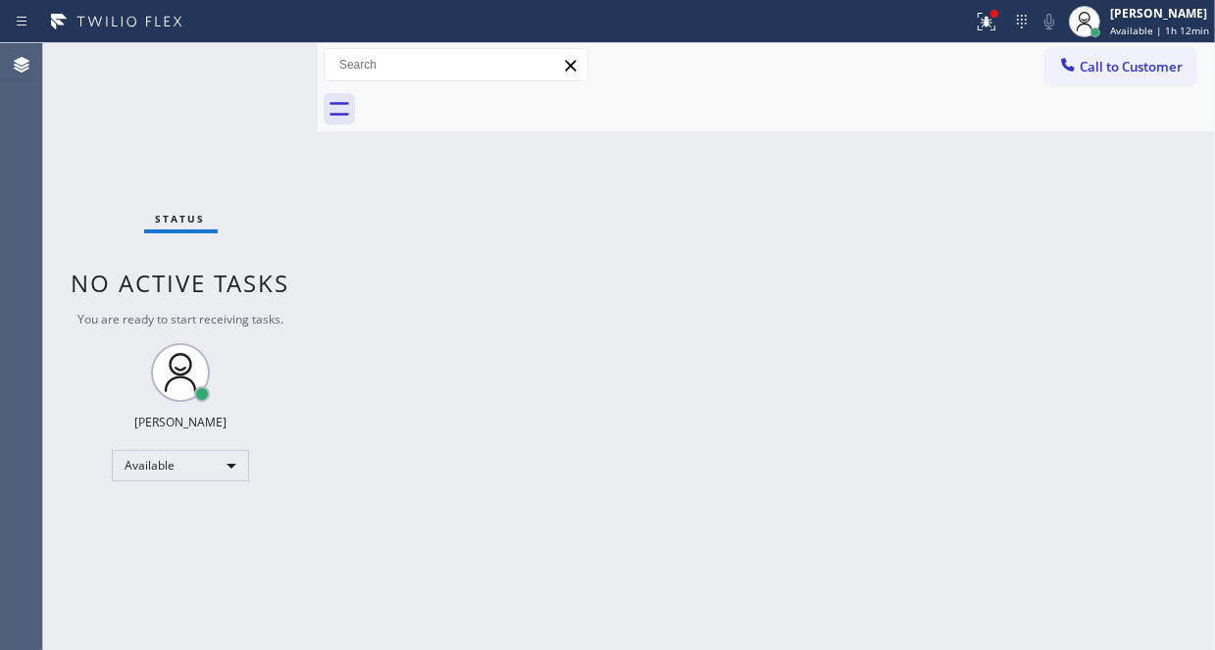
drag, startPoint x: 152, startPoint y: 159, endPoint x: 152, endPoint y: 136, distance: 22.6
click at [125, 165] on div "Status No active tasks You are ready to start receiving tasks. [PERSON_NAME] Av…" at bounding box center [180, 346] width 275 height 607
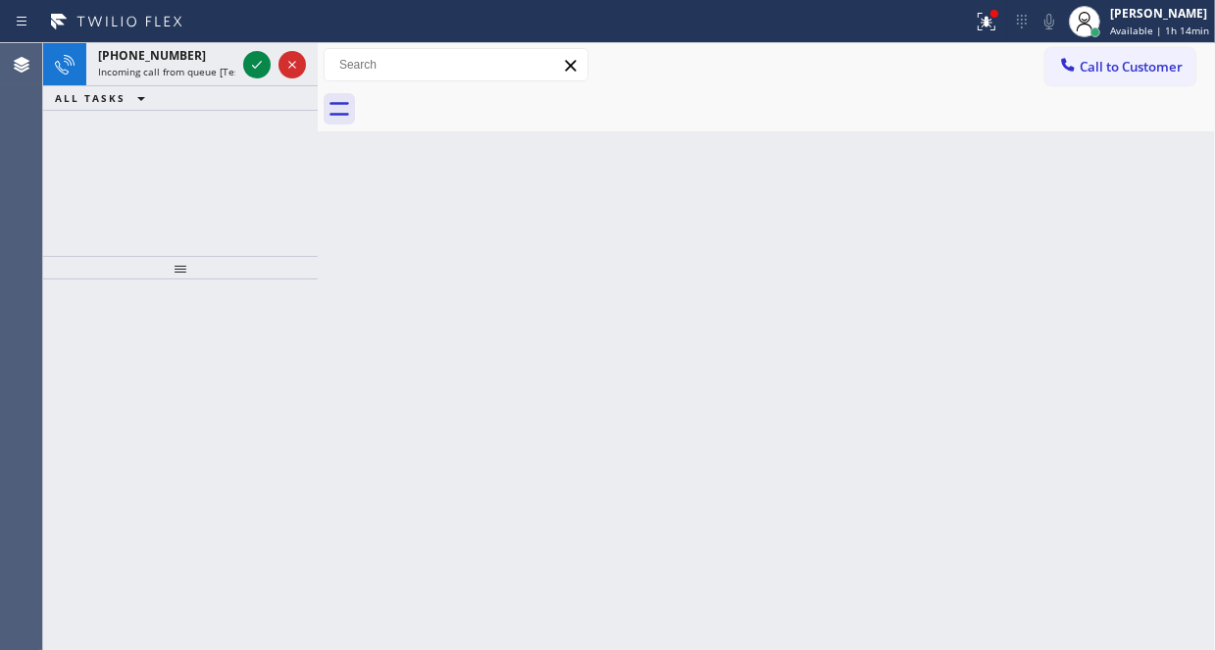
click at [125, 175] on div "[PHONE_NUMBER] Incoming call from queue [Test] All ALL TASKS ALL TASKS ACTIVE T…" at bounding box center [180, 149] width 275 height 213
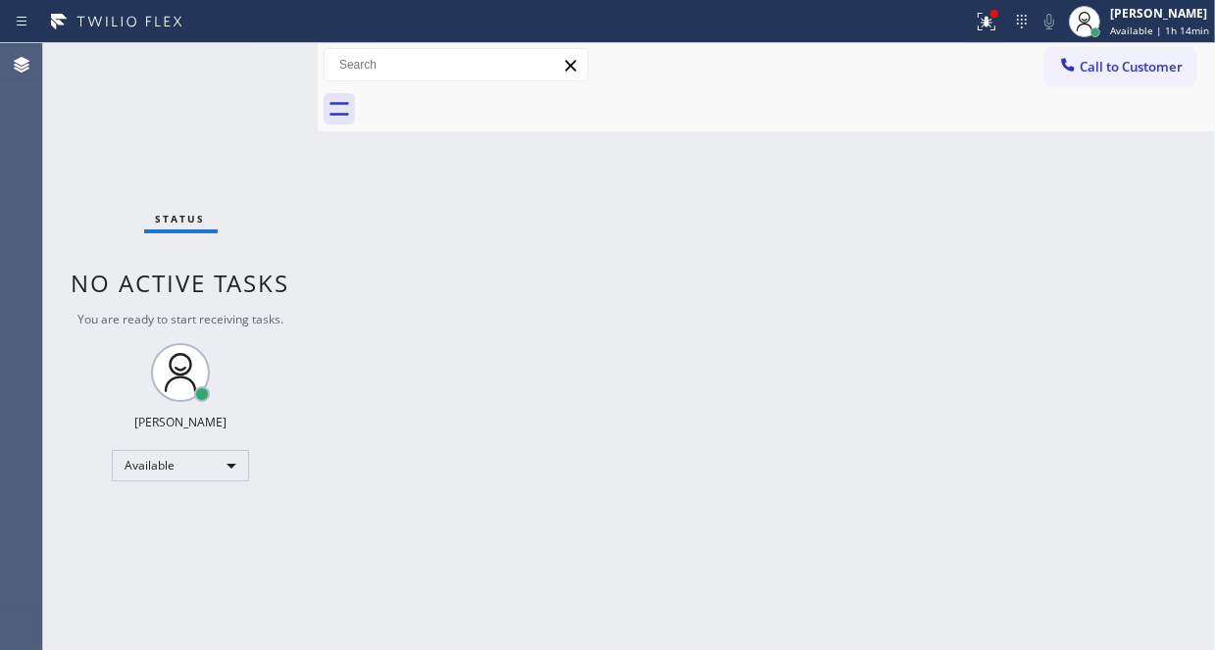
click at [247, 56] on div "Status No active tasks You are ready to start receiving tasks. [PERSON_NAME] Av…" at bounding box center [180, 346] width 275 height 607
click at [247, 58] on div "Status No active tasks You are ready to start receiving tasks. [PERSON_NAME] Av…" at bounding box center [180, 346] width 275 height 607
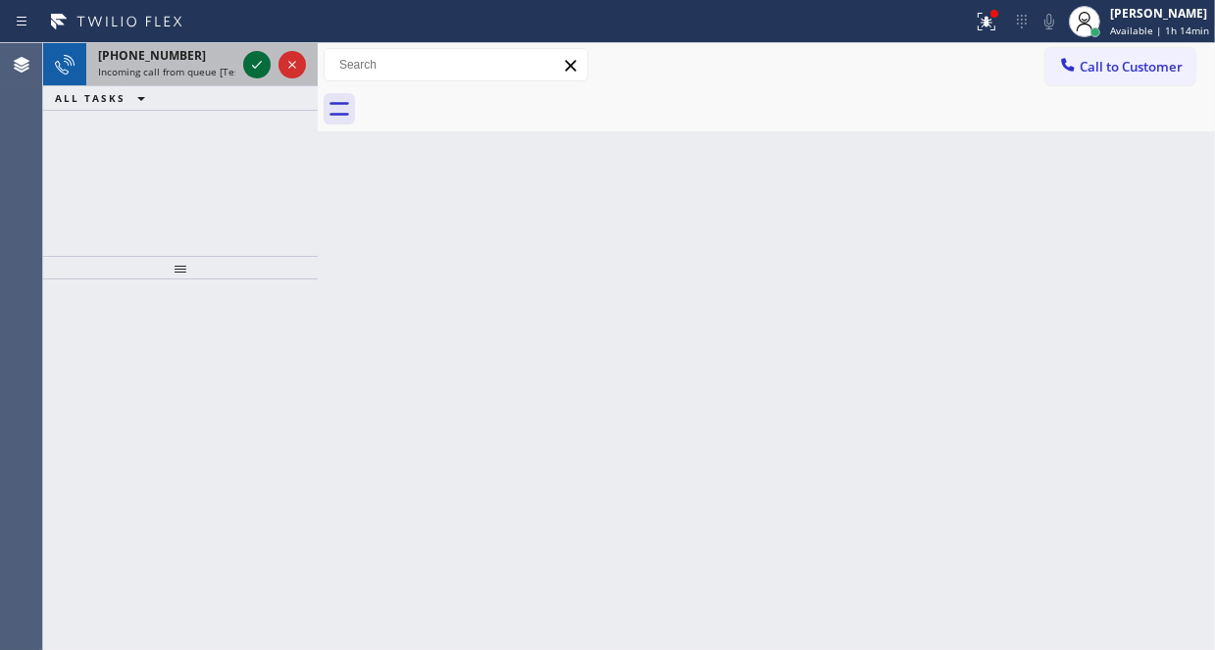
click at [258, 65] on icon at bounding box center [257, 65] width 10 height 8
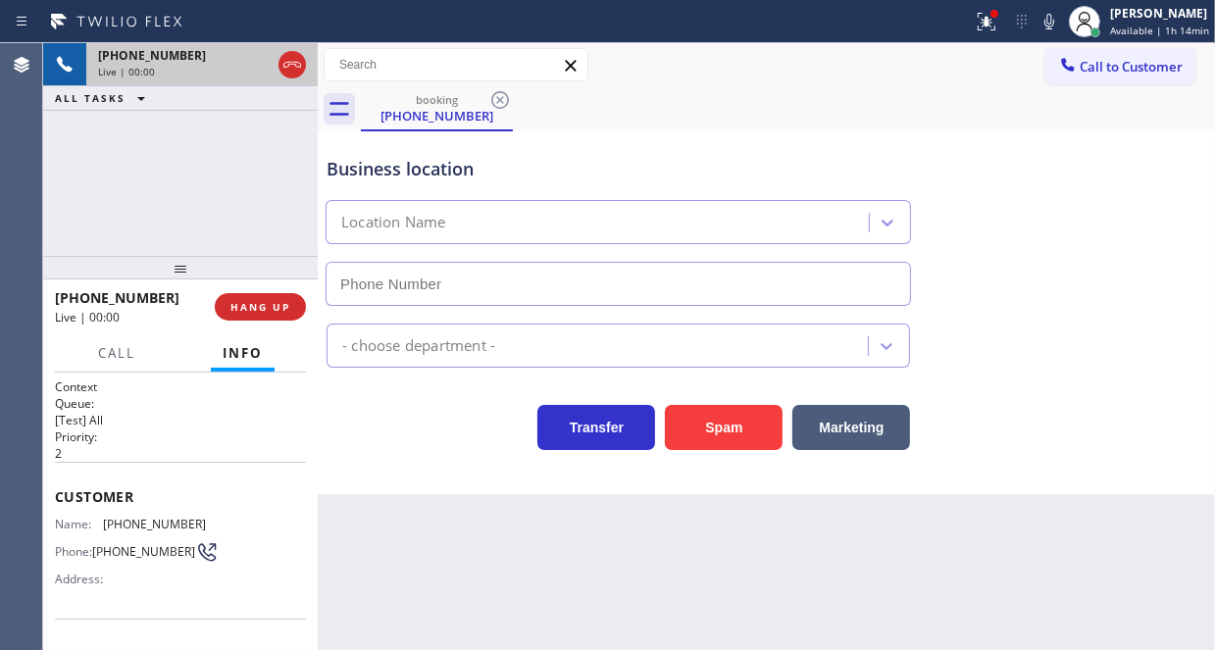
type input "[PHONE_NUMBER]"
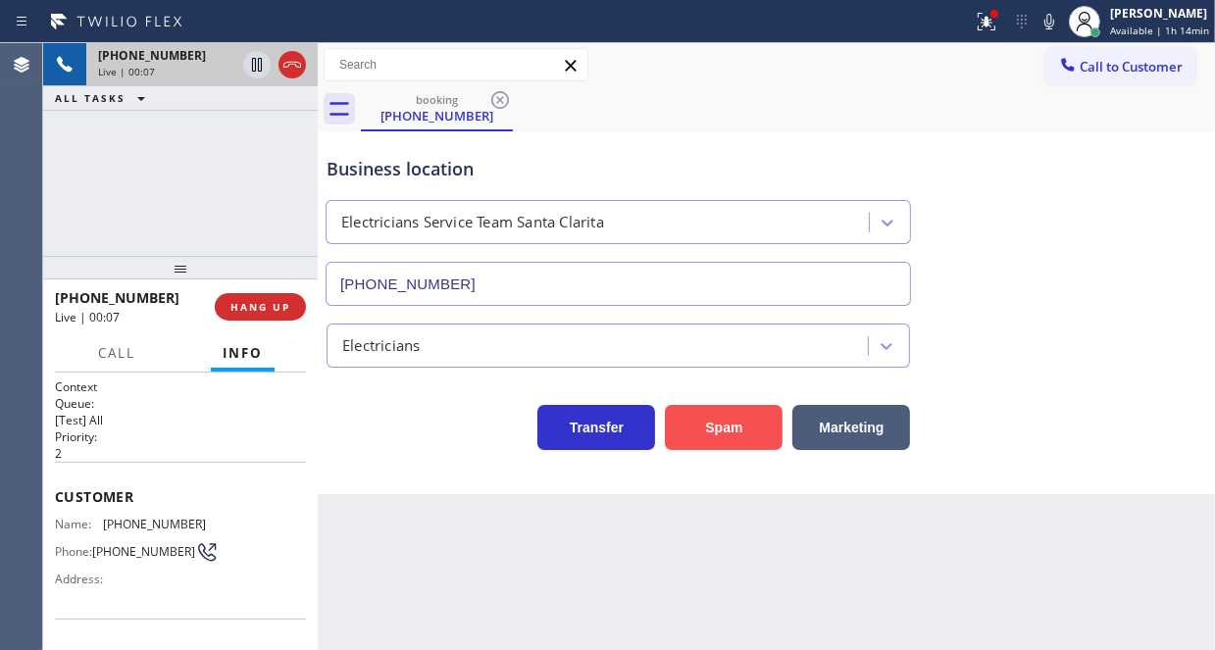
click at [720, 419] on button "Spam" at bounding box center [724, 427] width 118 height 45
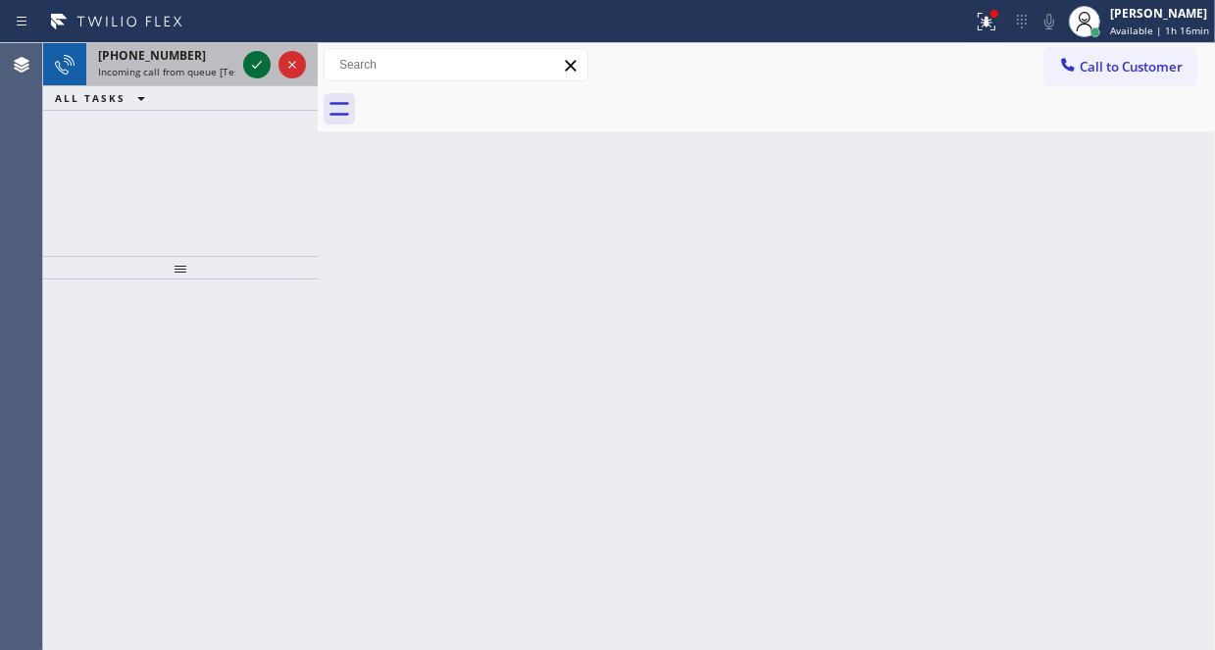
click at [250, 63] on icon at bounding box center [257, 65] width 24 height 24
click at [253, 69] on icon at bounding box center [257, 65] width 24 height 24
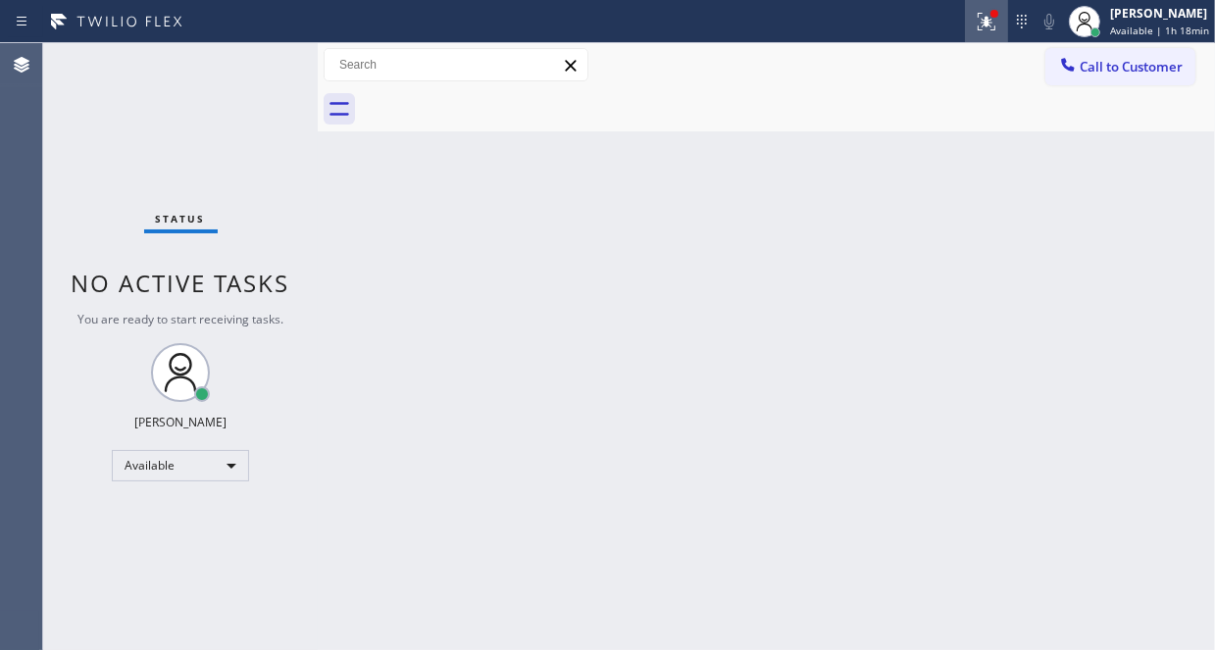
click at [975, 26] on icon at bounding box center [987, 22] width 24 height 24
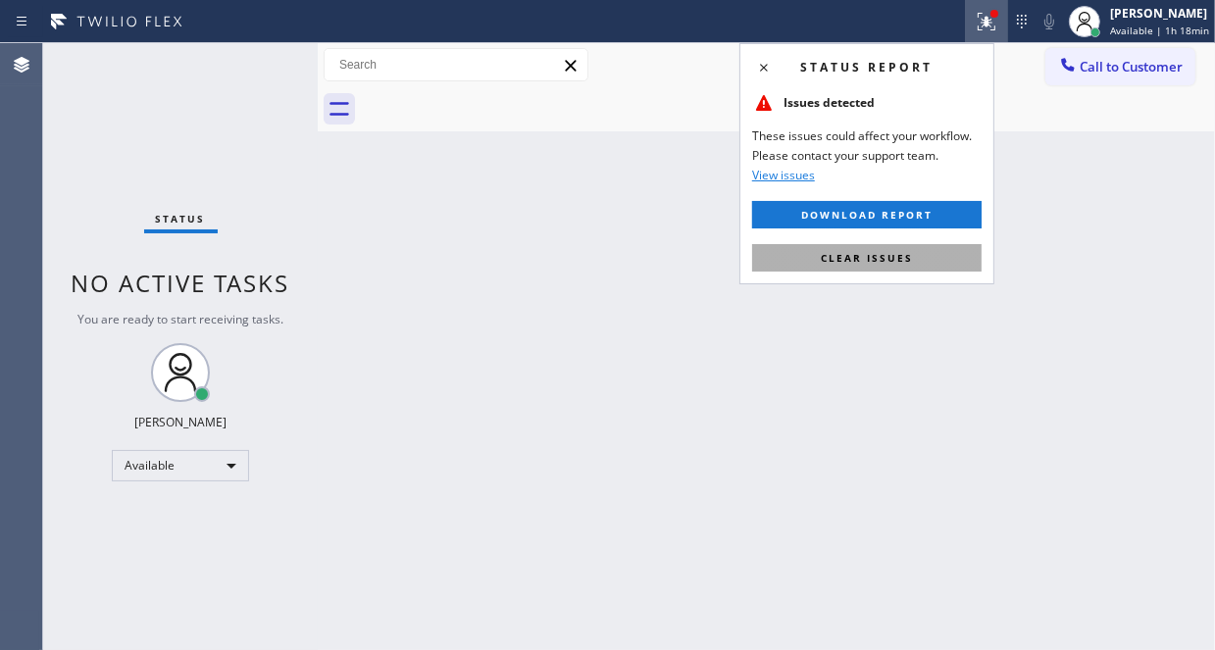
click at [828, 262] on span "Clear issues" at bounding box center [867, 258] width 92 height 14
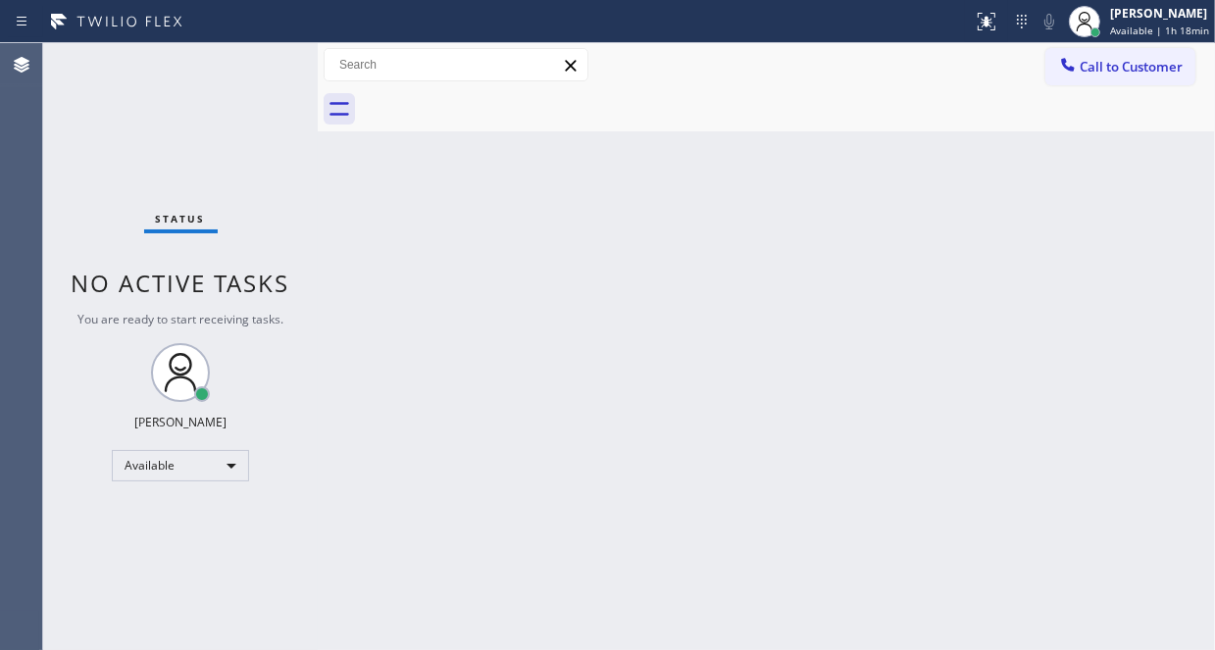
click at [763, 377] on div "Back to Dashboard Change Sender ID Customers Technicians Select a contact Outbo…" at bounding box center [766, 346] width 897 height 607
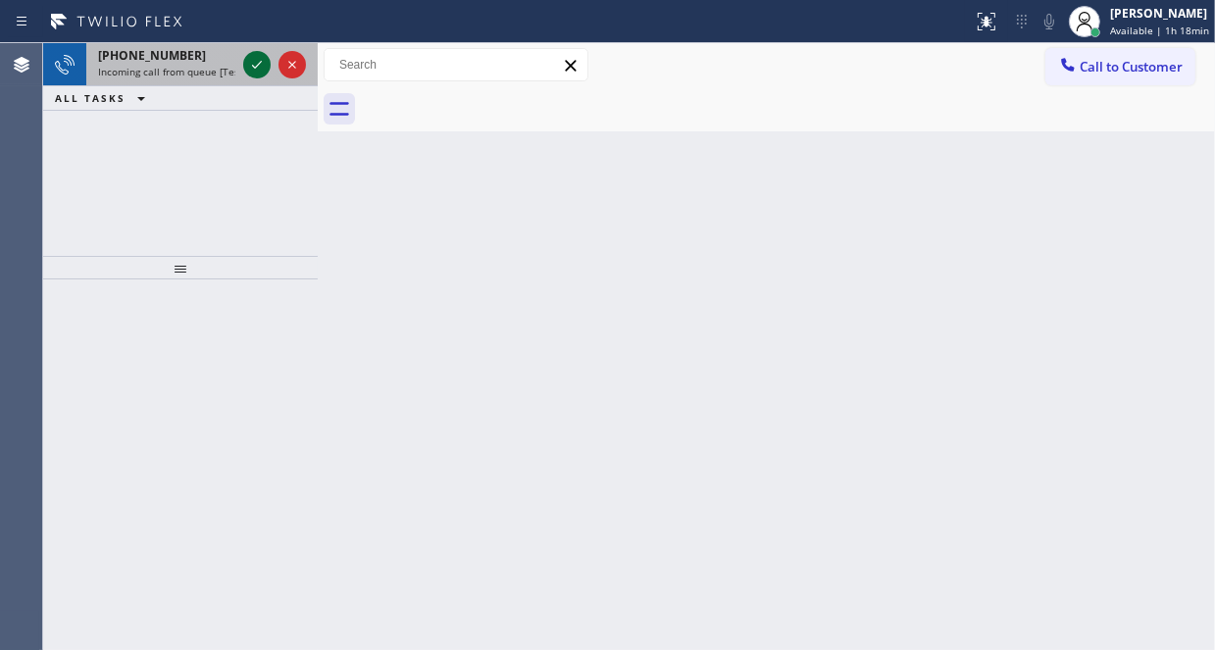
click at [255, 68] on icon at bounding box center [257, 65] width 10 height 8
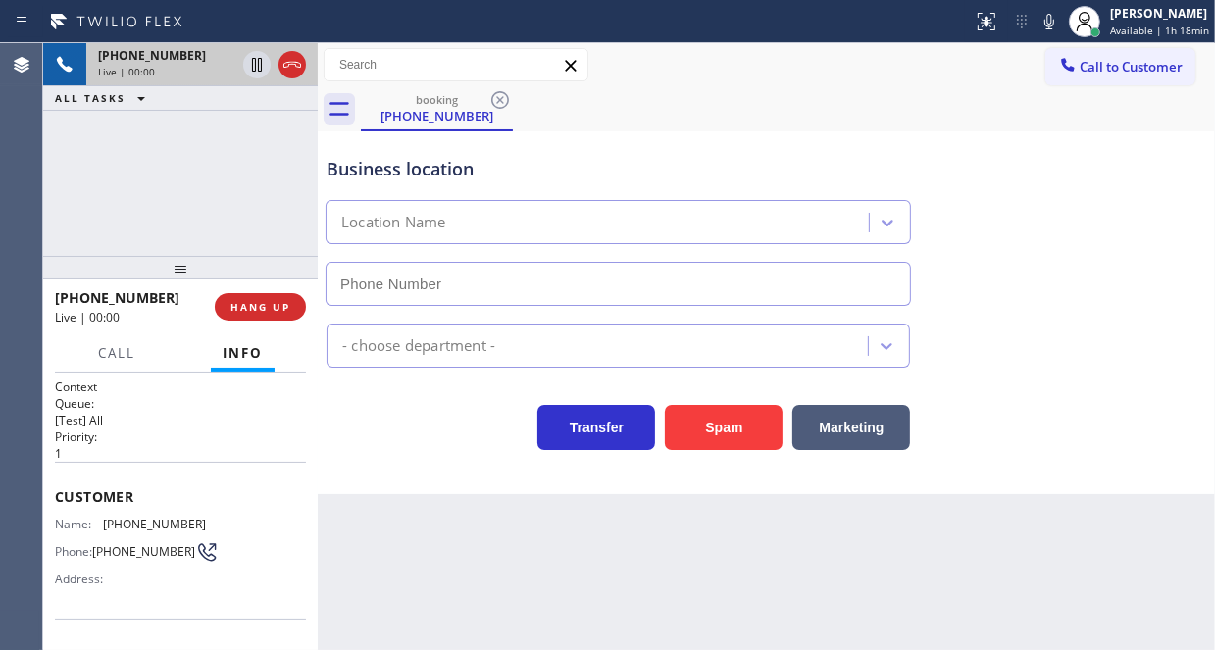
type input "[PHONE_NUMBER]"
click at [119, 431] on h2 "Priority:" at bounding box center [180, 436] width 251 height 17
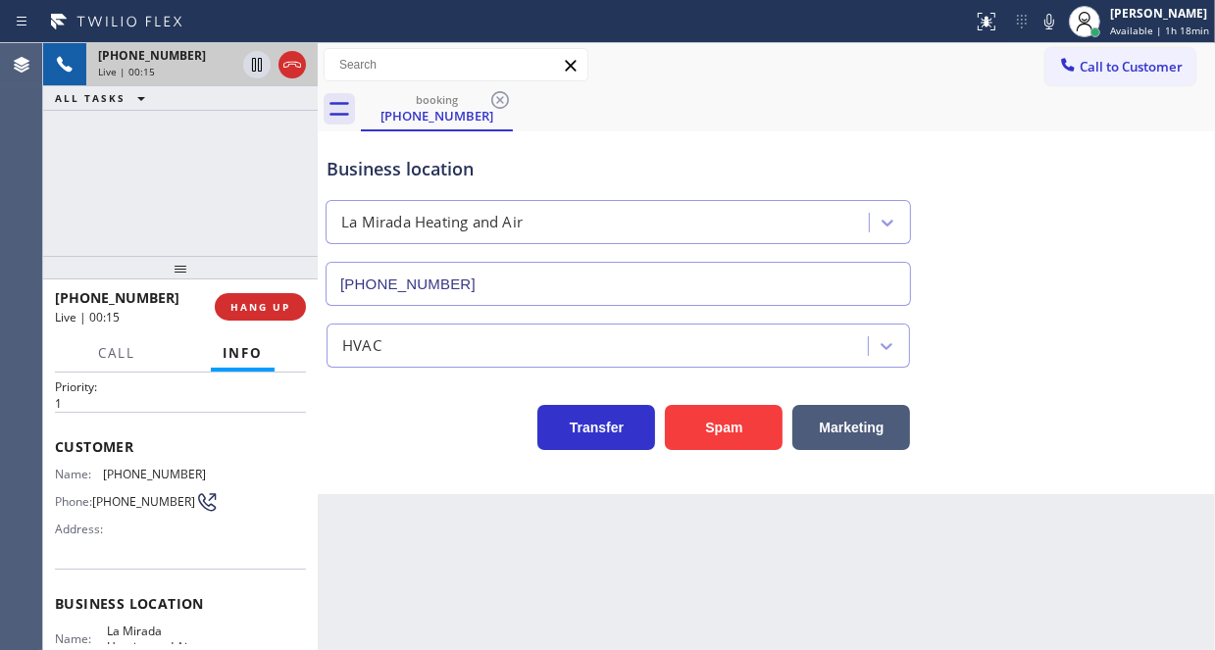
scroll to position [196, 0]
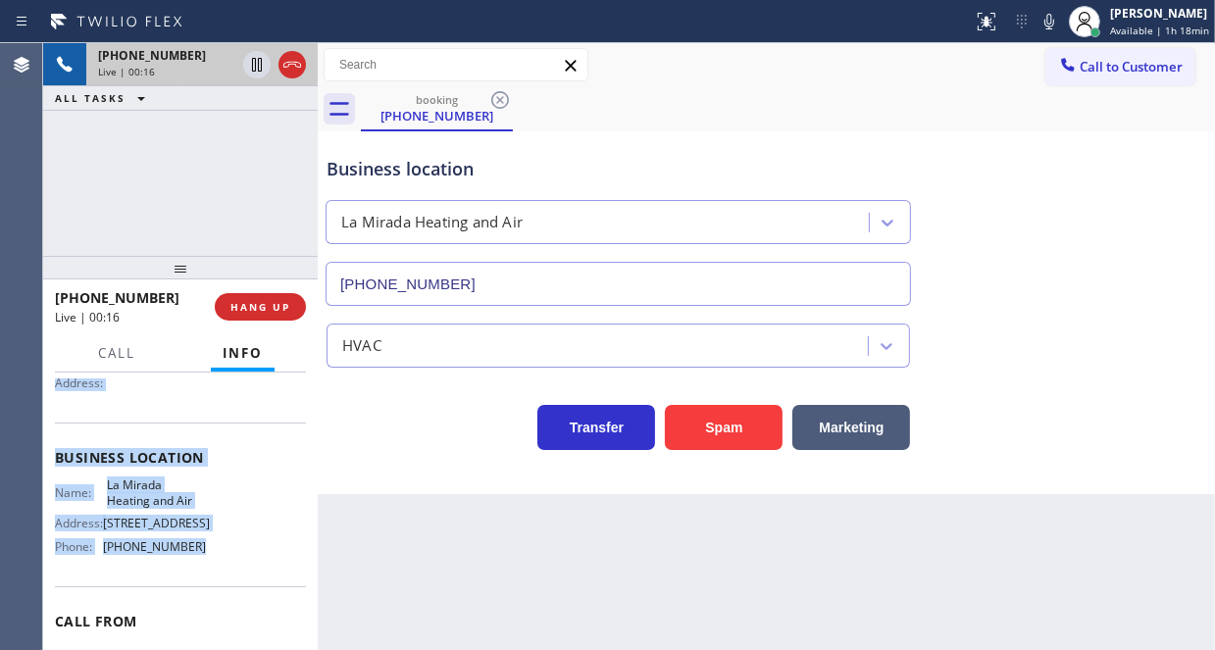
drag, startPoint x: 50, startPoint y: 487, endPoint x: 215, endPoint y: 568, distance: 183.3
click at [215, 568] on div "Context Queue: [Test] All Priority: 1 Customer Name: [PHONE_NUMBER] Phone: [PHO…" at bounding box center [180, 511] width 275 height 277
copy div "Customer Name: [PHONE_NUMBER] Phone: [PHONE_NUMBER] Address: Business location …"
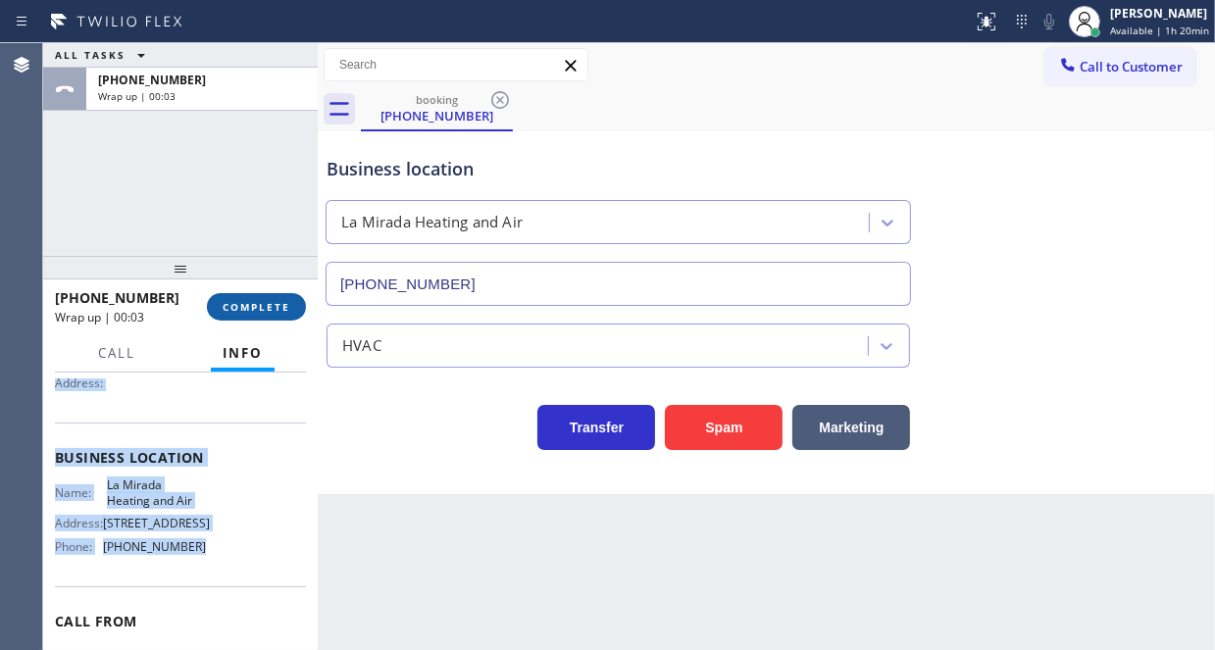
click at [232, 309] on span "COMPLETE" at bounding box center [257, 307] width 68 height 14
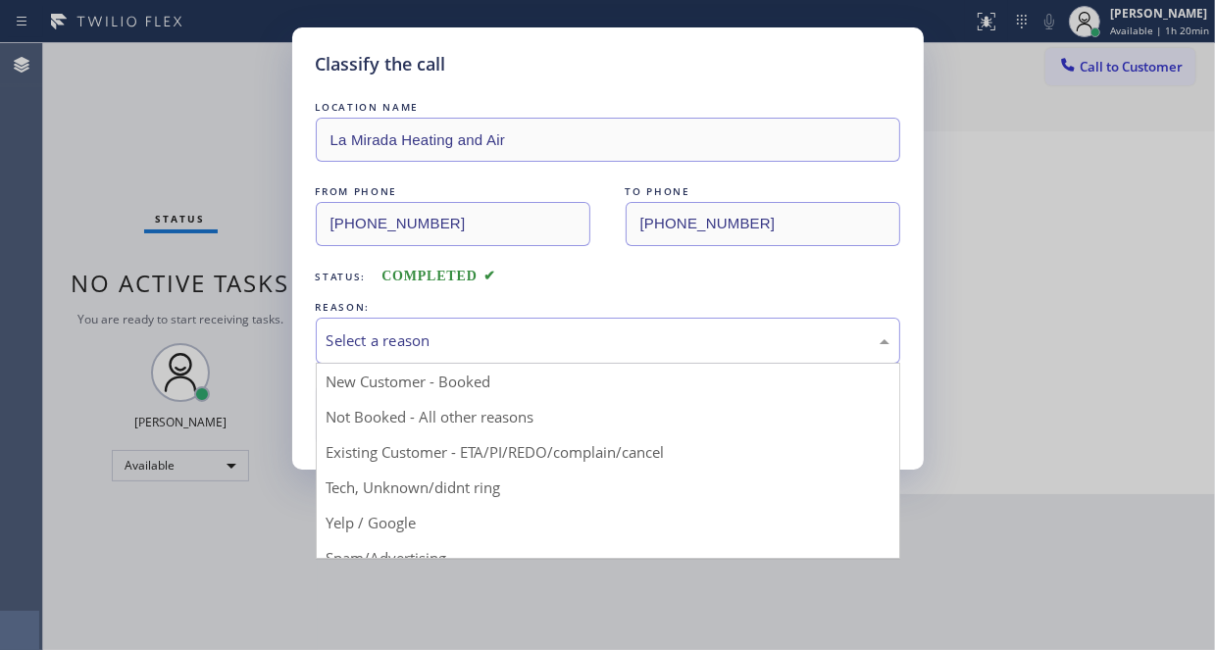
click at [509, 335] on div "Select a reason" at bounding box center [607, 340] width 563 height 23
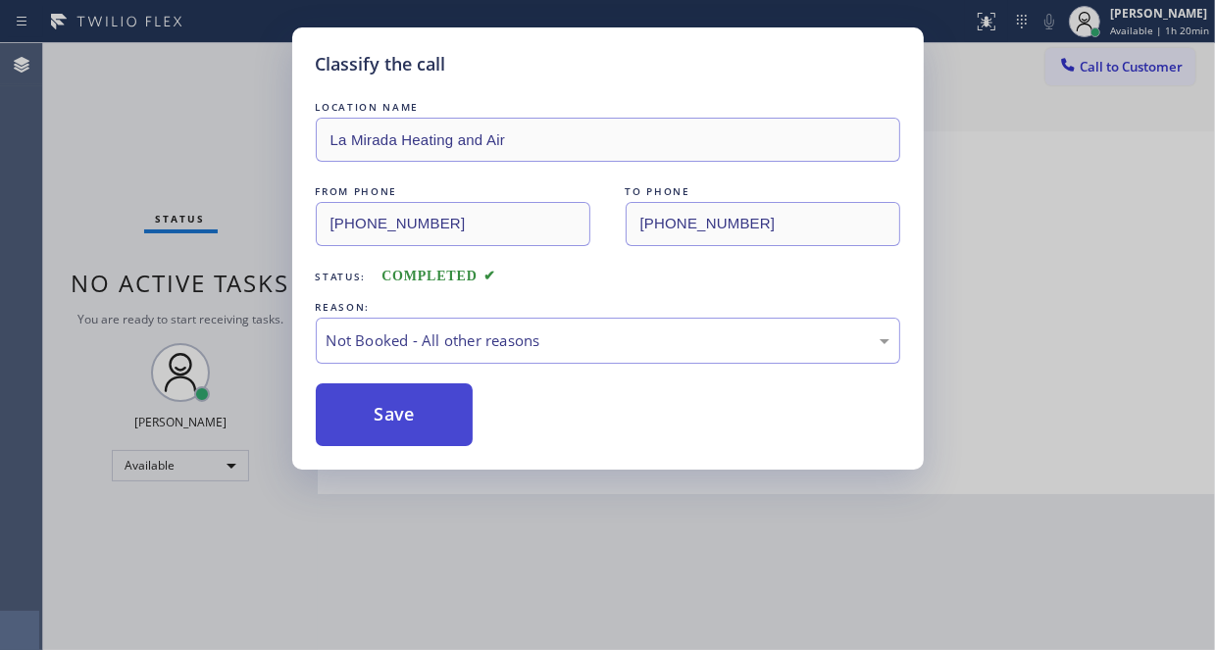
click at [408, 410] on button "Save" at bounding box center [395, 414] width 158 height 63
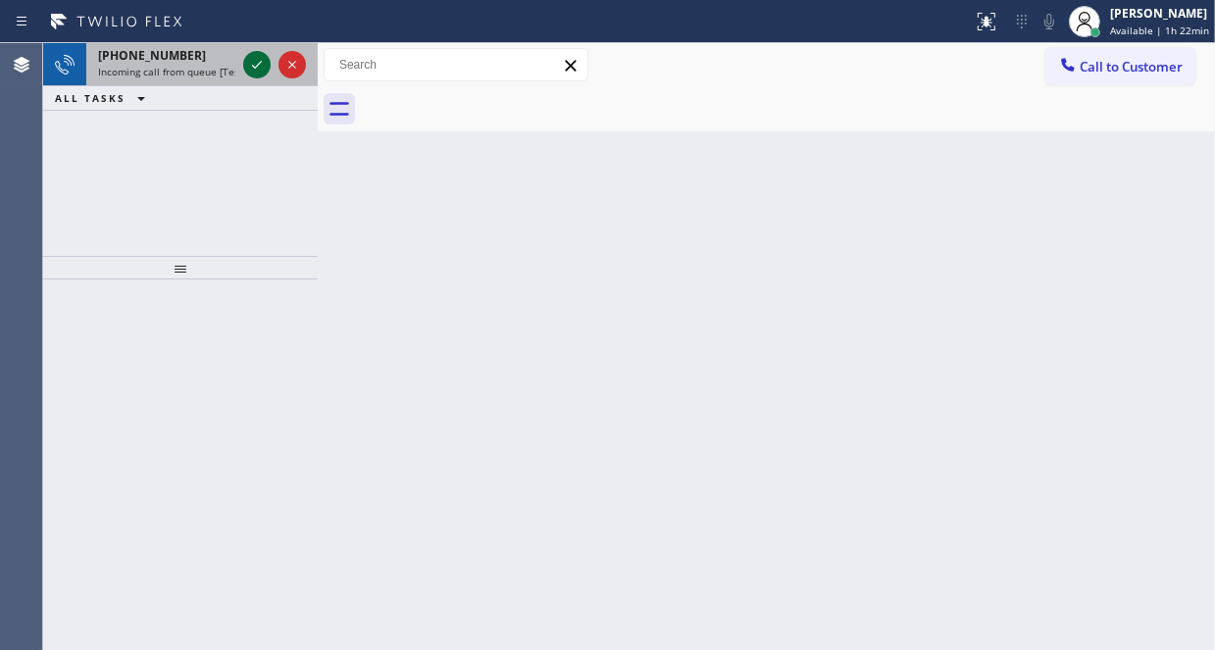
click at [251, 67] on icon at bounding box center [257, 65] width 24 height 24
click at [263, 66] on icon at bounding box center [257, 65] width 24 height 24
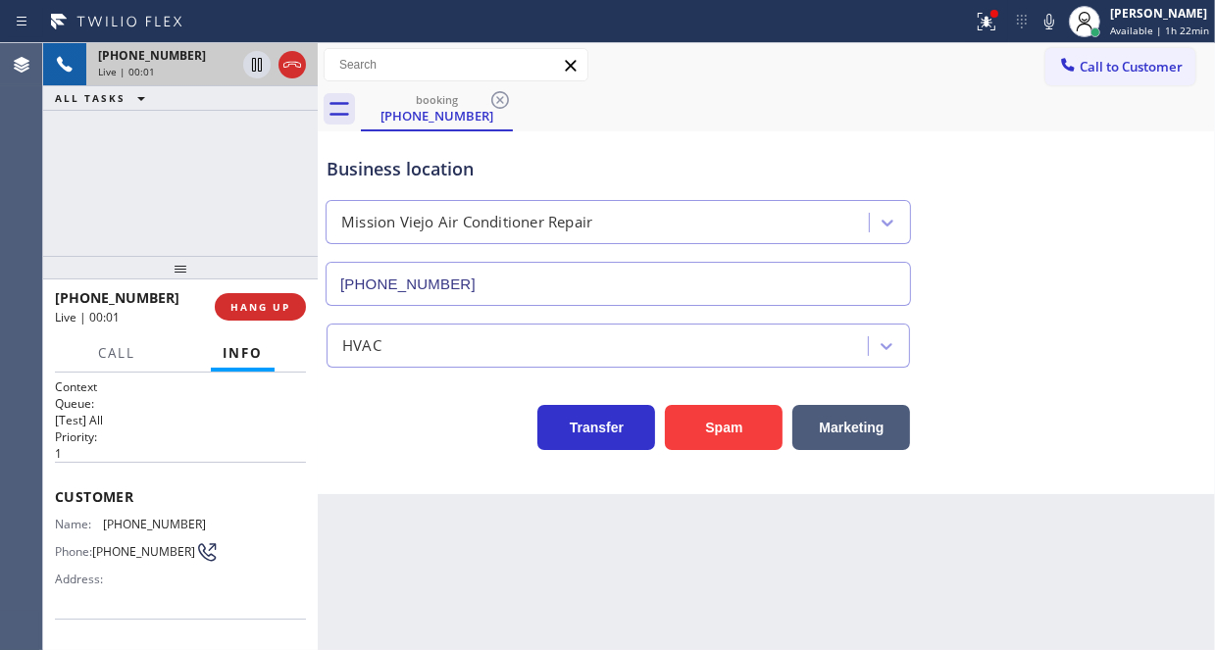
type input "[PHONE_NUMBER]"
click at [182, 193] on div "[PHONE_NUMBER] Live | 00:02 ALL TASKS ALL TASKS ACTIVE TASKS TASKS IN WRAP UP" at bounding box center [180, 149] width 275 height 213
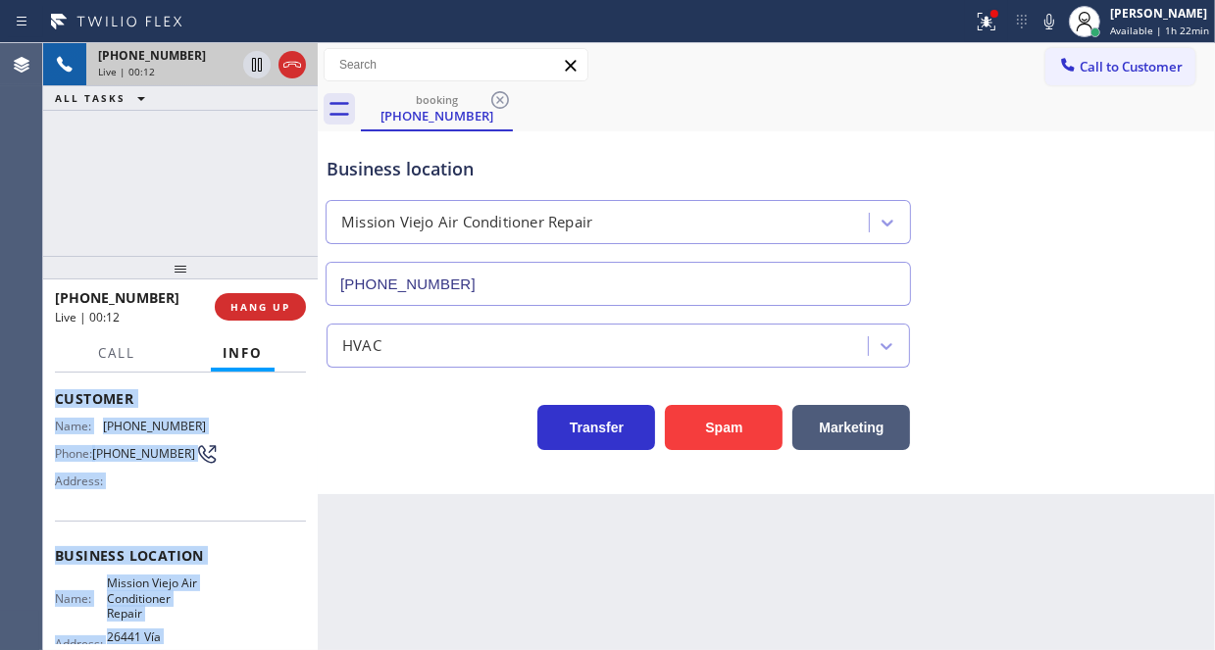
scroll to position [196, 0]
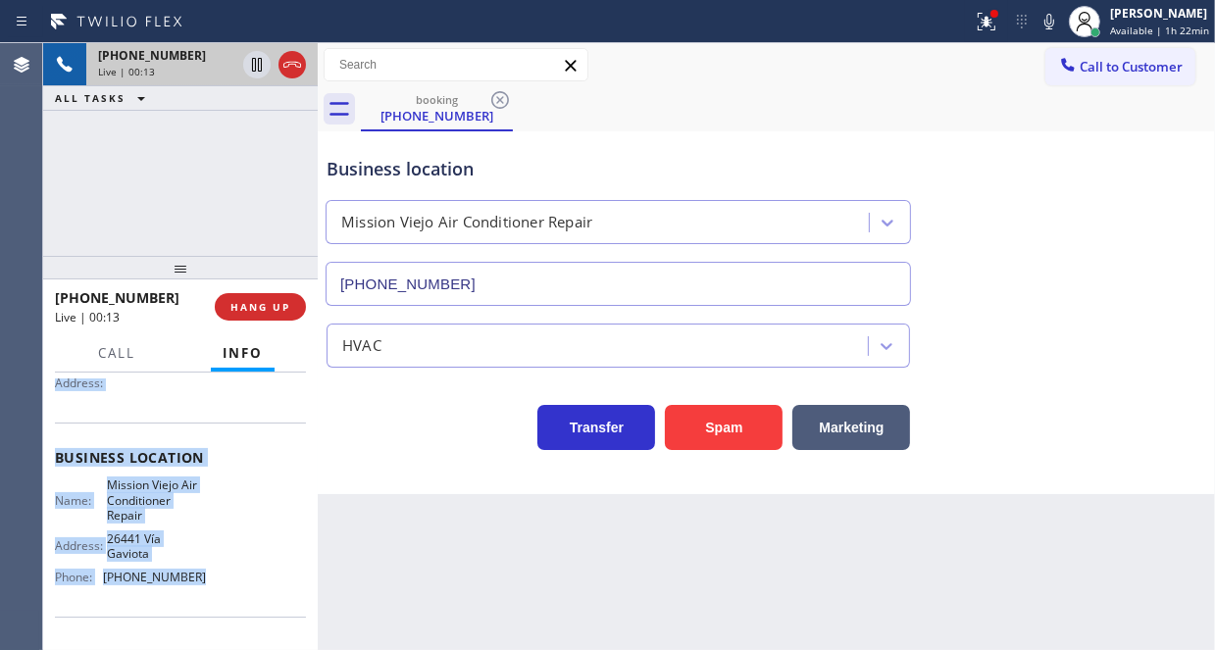
drag, startPoint x: 55, startPoint y: 482, endPoint x: 196, endPoint y: 591, distance: 178.3
click at [196, 591] on div "Context Queue: [Test] All Priority: 1 Customer Name: [PHONE_NUMBER] Phone: [PHO…" at bounding box center [180, 473] width 251 height 582
copy div "Customer Name: [PHONE_NUMBER] Phone: [PHONE_NUMBER] Address: Business location …"
click at [251, 64] on icon at bounding box center [257, 65] width 24 height 24
click at [260, 69] on icon at bounding box center [257, 65] width 14 height 14
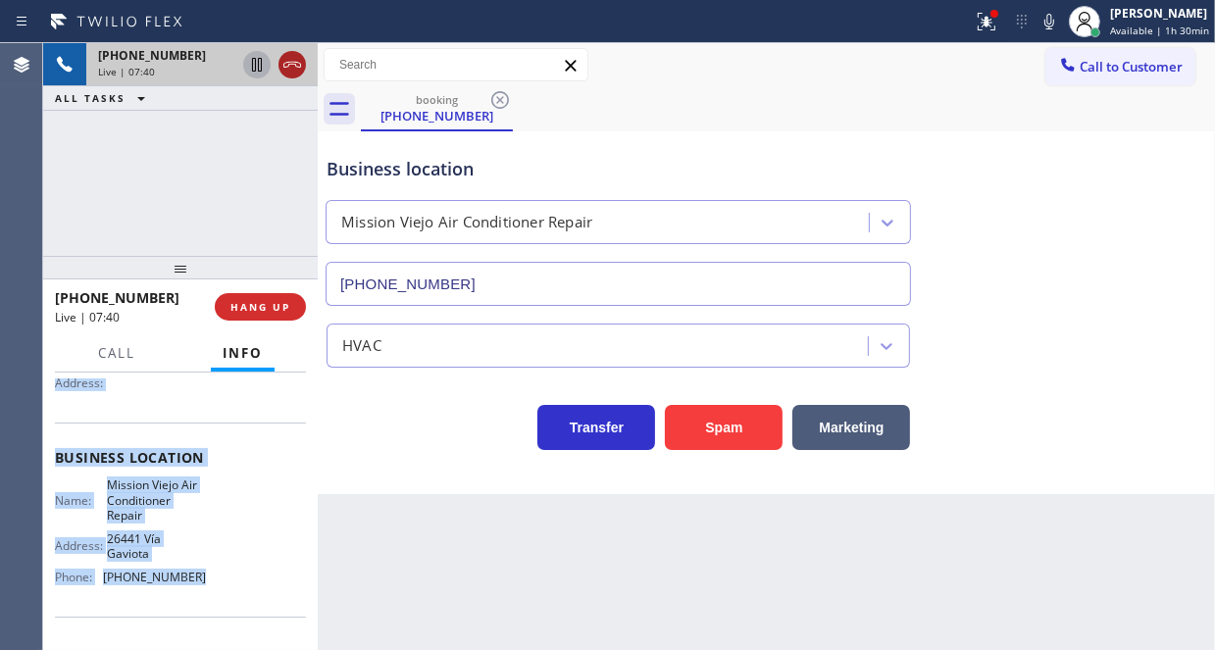
click at [280, 68] on icon at bounding box center [292, 65] width 24 height 24
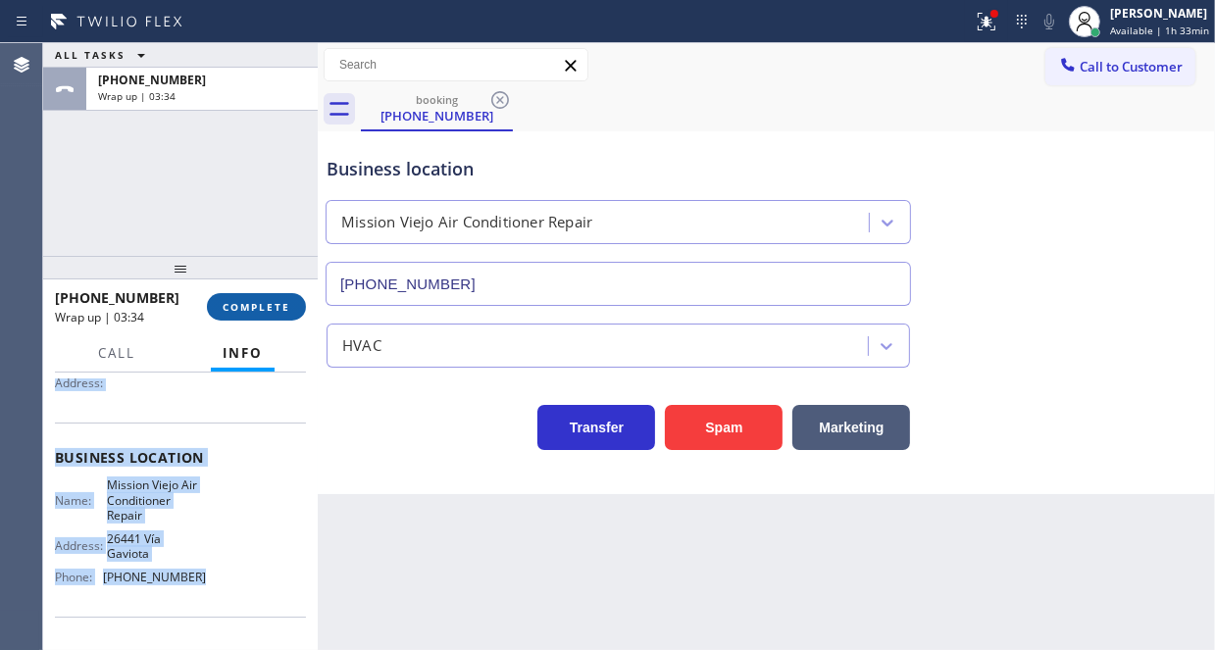
click at [256, 306] on span "COMPLETE" at bounding box center [257, 307] width 68 height 14
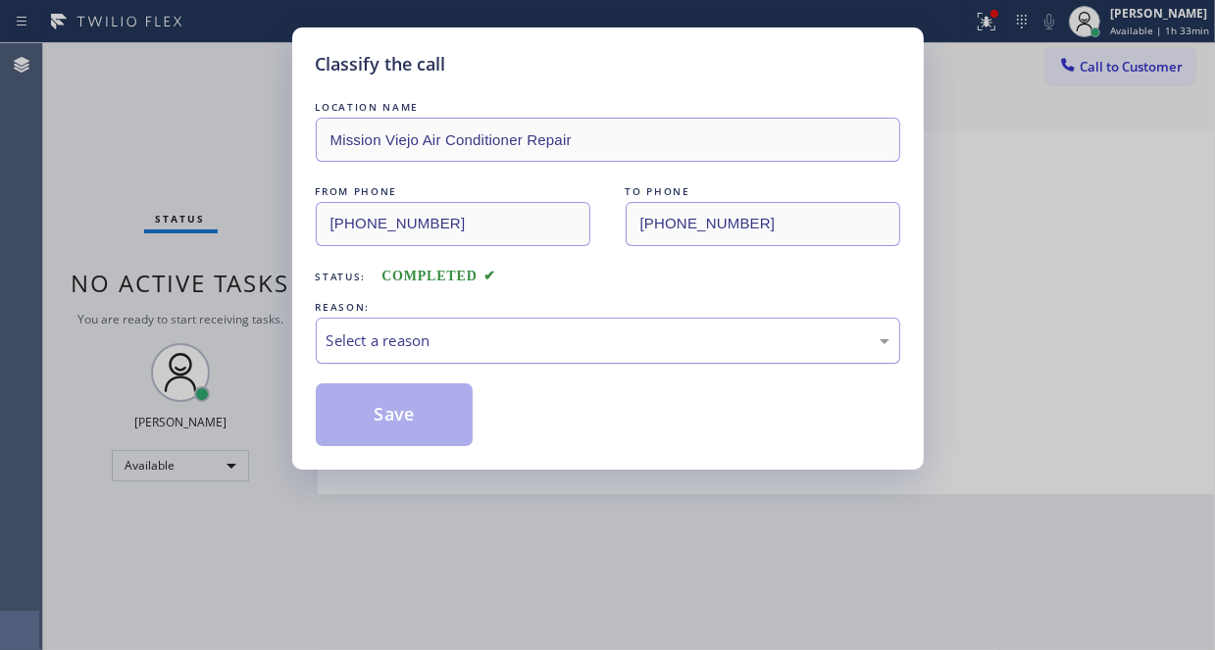
click at [544, 331] on div "Select a reason" at bounding box center [607, 340] width 563 height 23
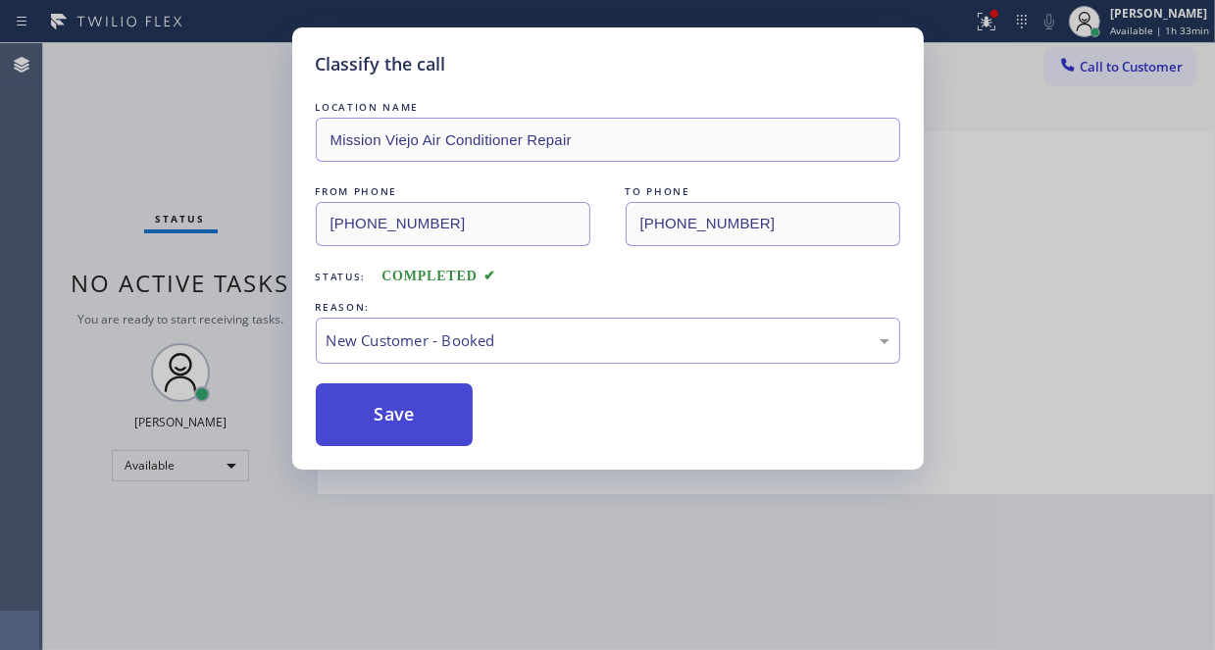
click at [361, 415] on button "Save" at bounding box center [395, 414] width 158 height 63
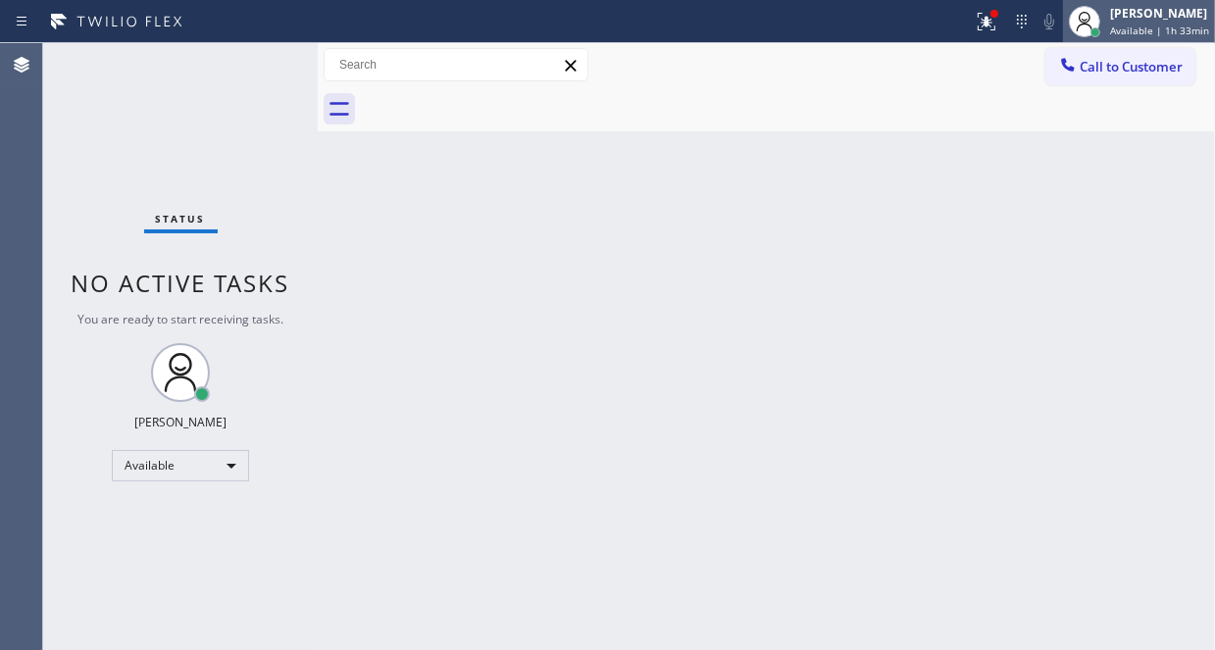
click at [1107, 23] on div "[PERSON_NAME] Available | 1h 33min" at bounding box center [1160, 21] width 109 height 34
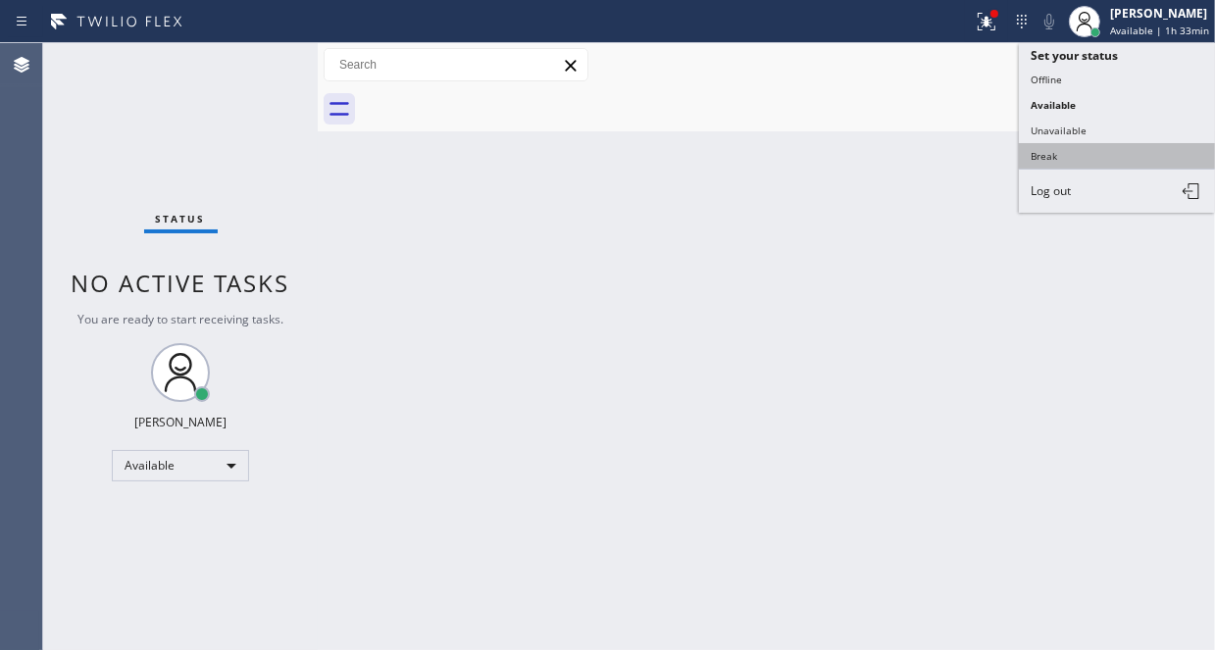
click at [1069, 158] on button "Break" at bounding box center [1117, 155] width 196 height 25
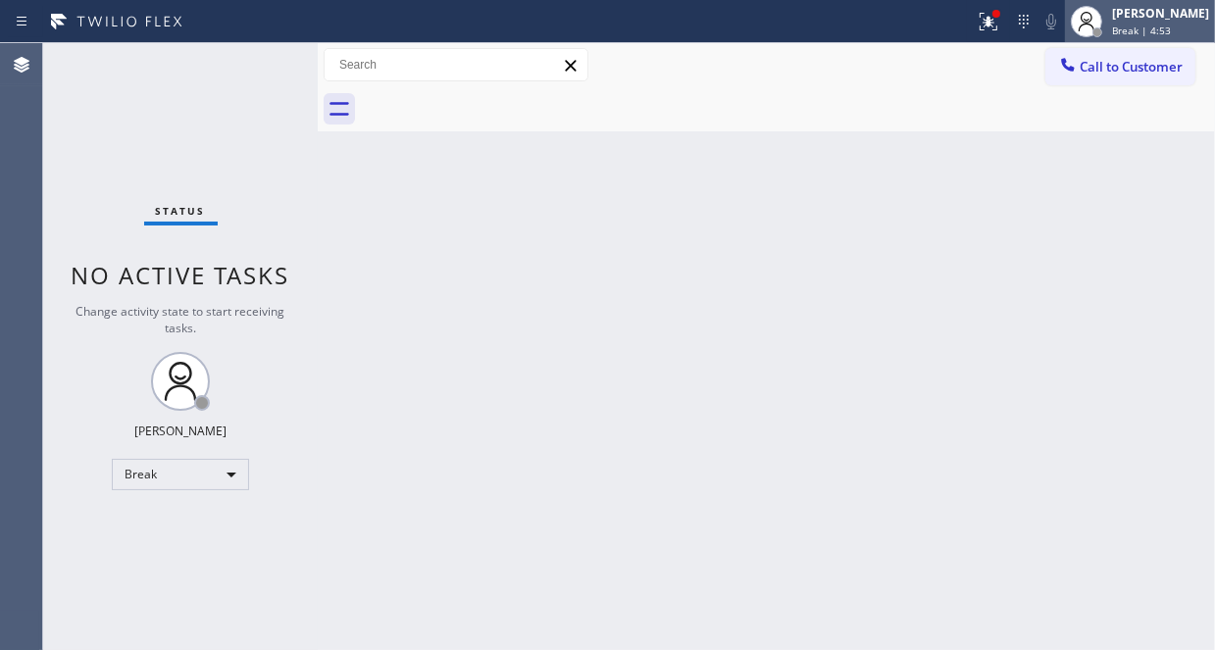
click at [1091, 26] on div at bounding box center [1086, 21] width 43 height 43
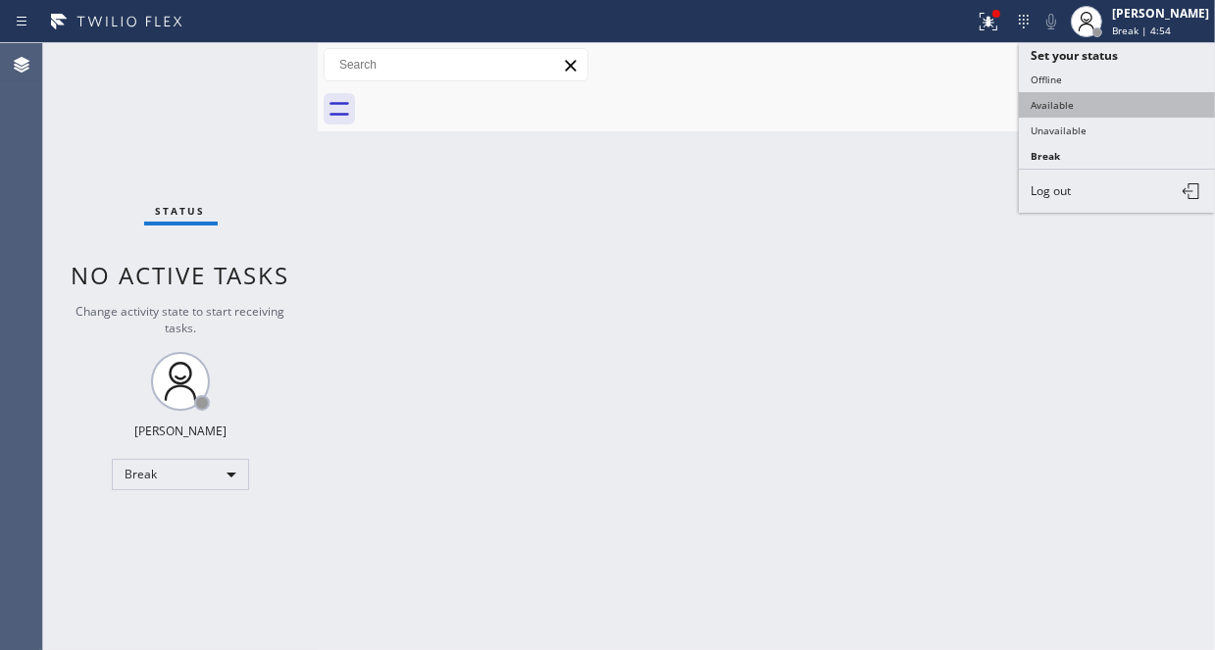
click at [1077, 103] on button "Available" at bounding box center [1117, 104] width 196 height 25
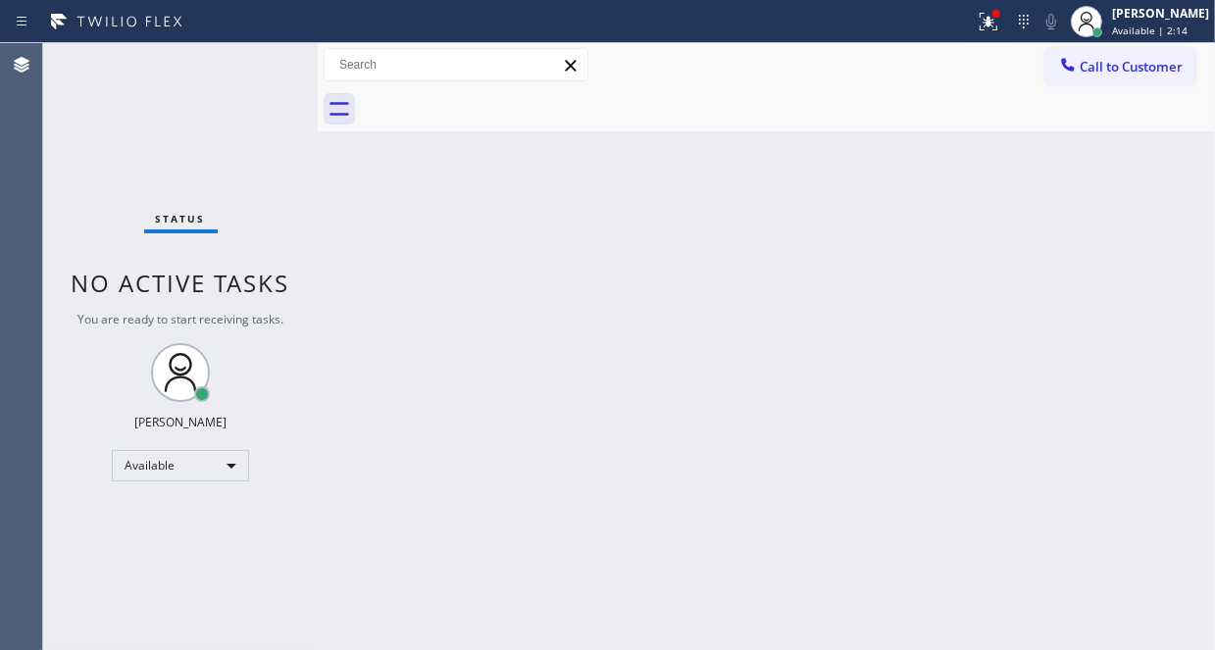
click at [247, 66] on div "Status No active tasks You are ready to start receiving tasks. [PERSON_NAME] Av…" at bounding box center [180, 346] width 275 height 607
click at [977, 23] on icon at bounding box center [989, 22] width 24 height 24
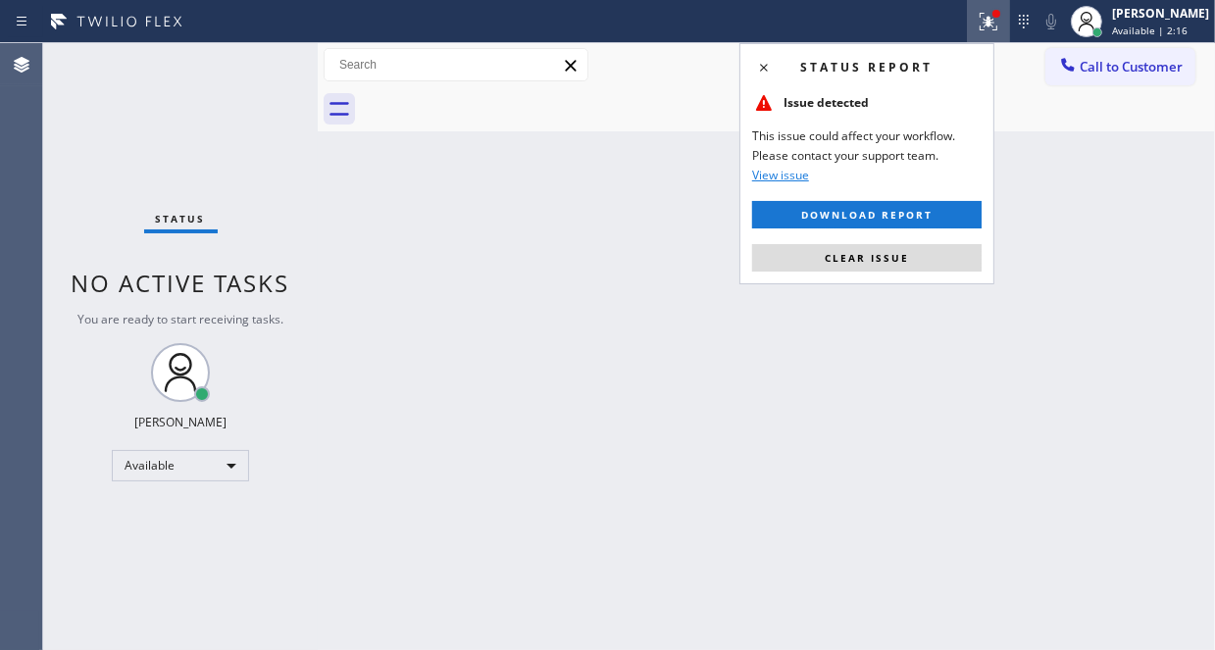
click at [881, 256] on span "Clear issue" at bounding box center [867, 258] width 84 height 14
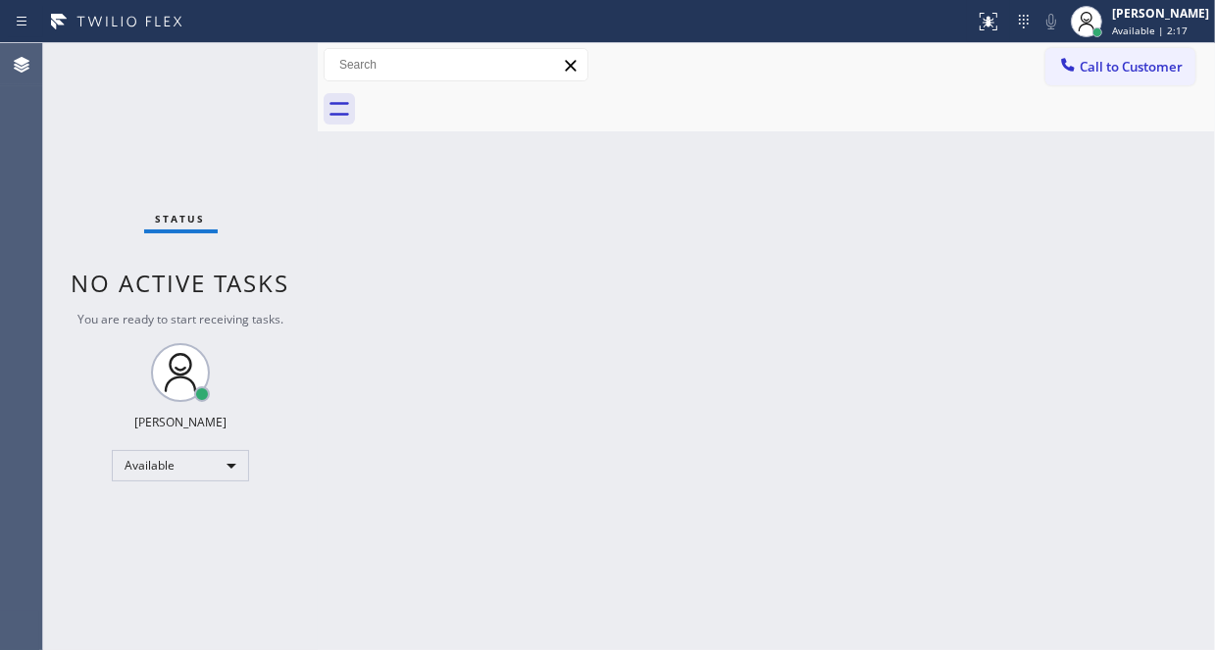
click at [259, 61] on div "Status No active tasks You are ready to start receiving tasks. [PERSON_NAME] Av…" at bounding box center [180, 346] width 275 height 607
click at [804, 331] on div "Back to Dashboard Change Sender ID Customers Technicians Select a contact Outbo…" at bounding box center [766, 346] width 897 height 607
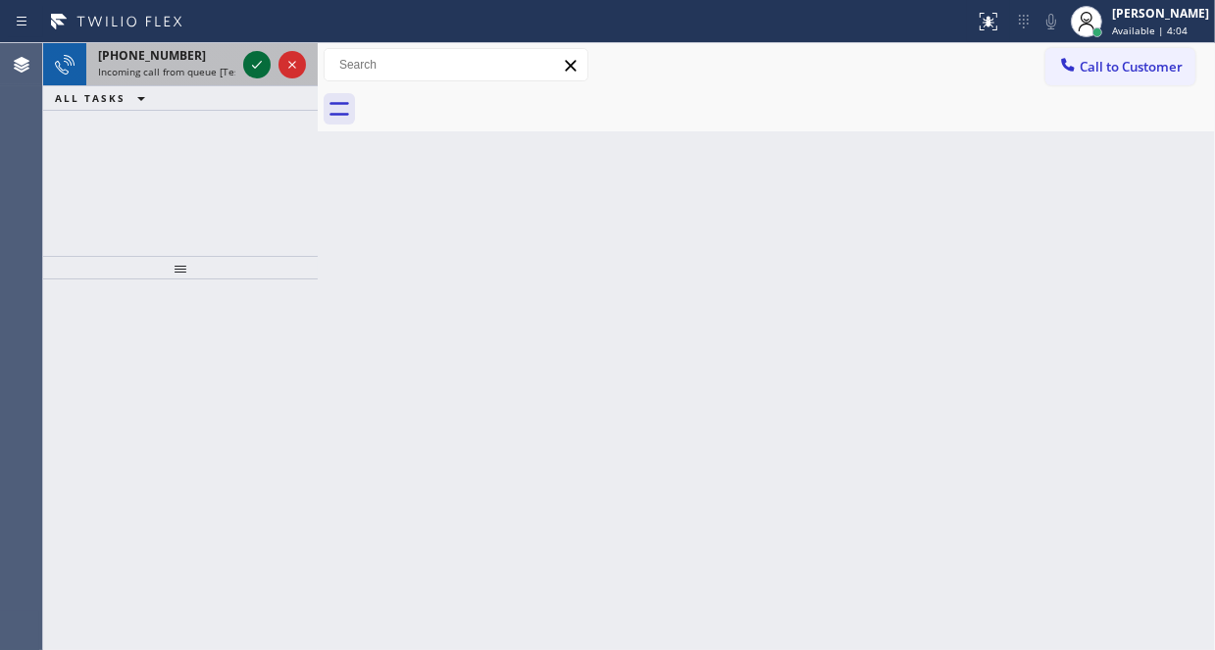
click at [251, 64] on icon at bounding box center [257, 65] width 24 height 24
click at [251, 60] on icon at bounding box center [257, 65] width 24 height 24
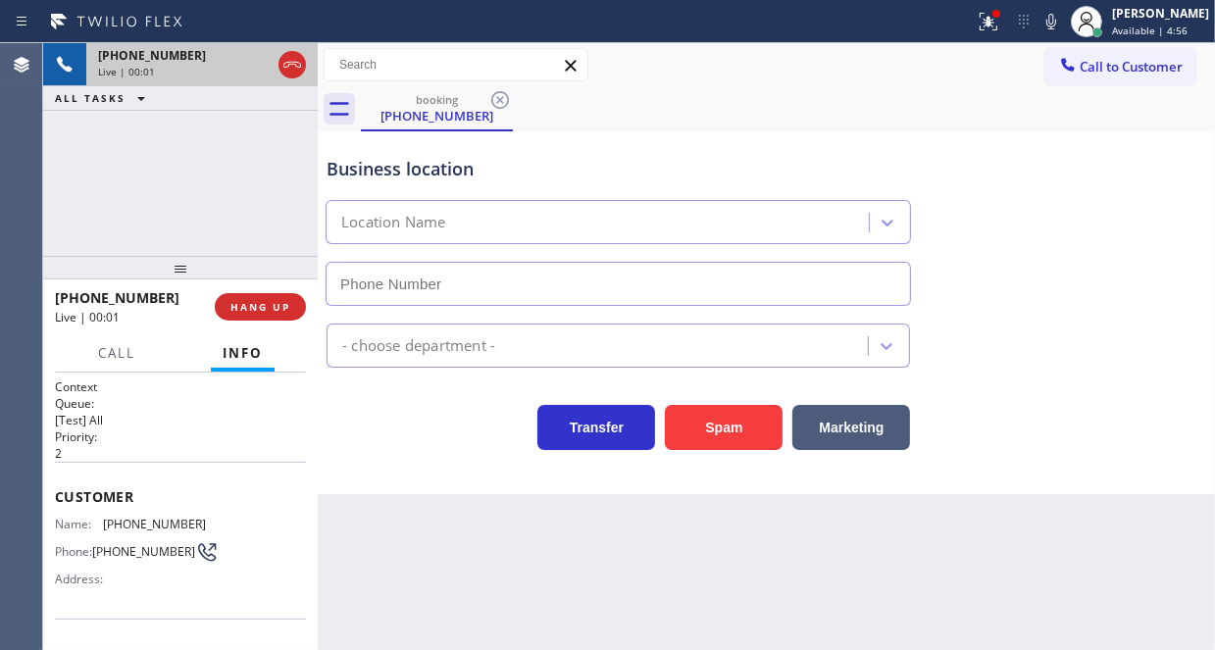
type input "[PHONE_NUMBER]"
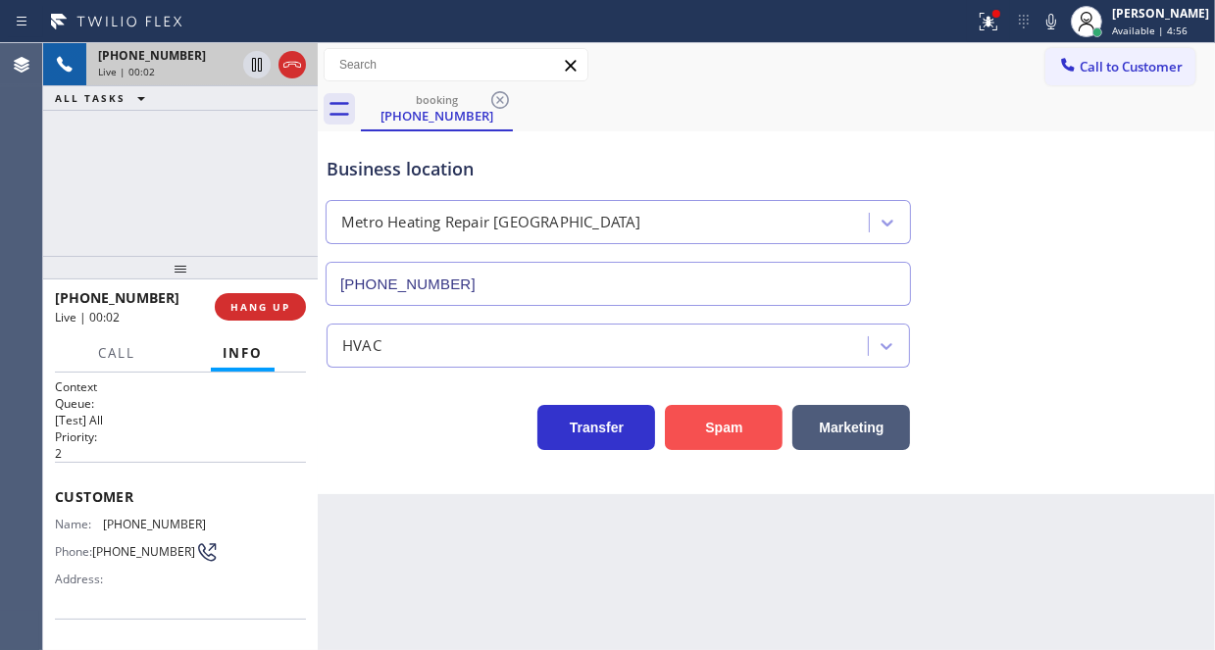
click at [736, 429] on button "Spam" at bounding box center [724, 427] width 118 height 45
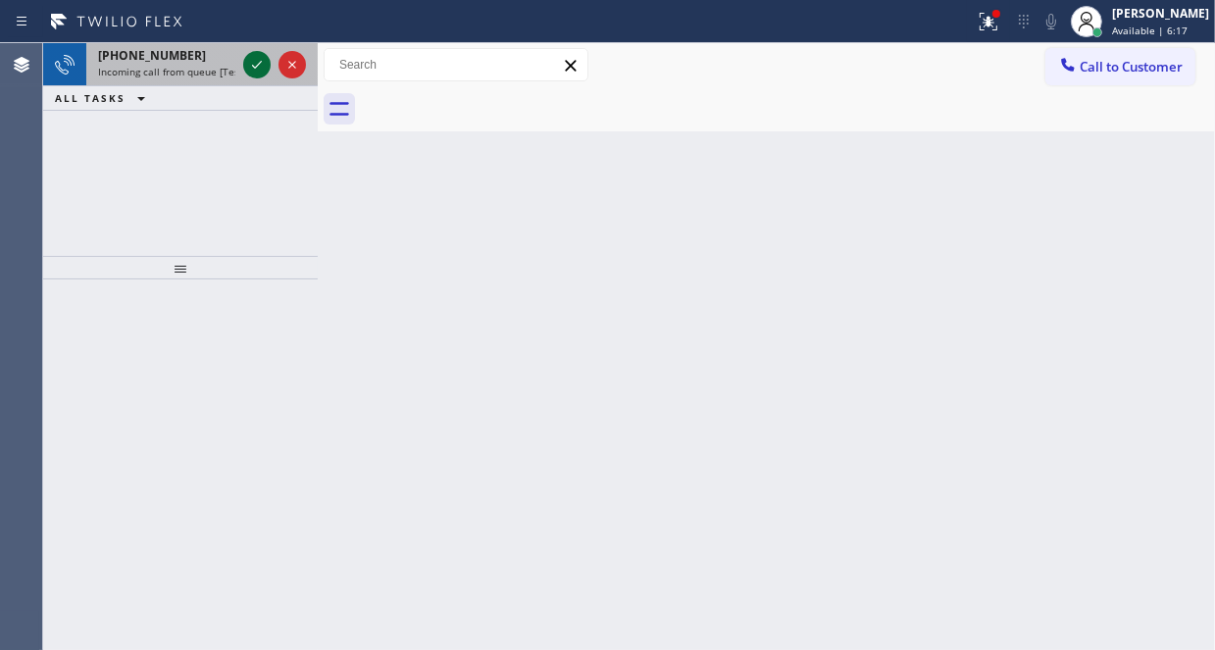
click at [253, 62] on icon at bounding box center [257, 65] width 24 height 24
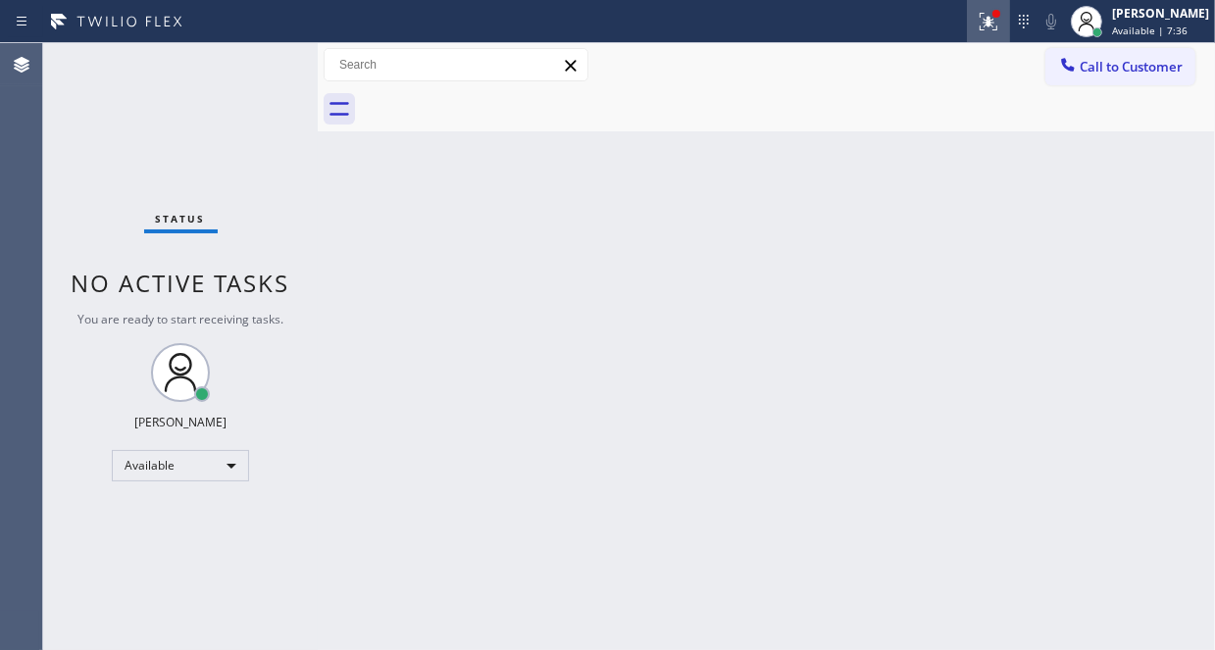
click at [992, 13] on div at bounding box center [996, 14] width 8 height 8
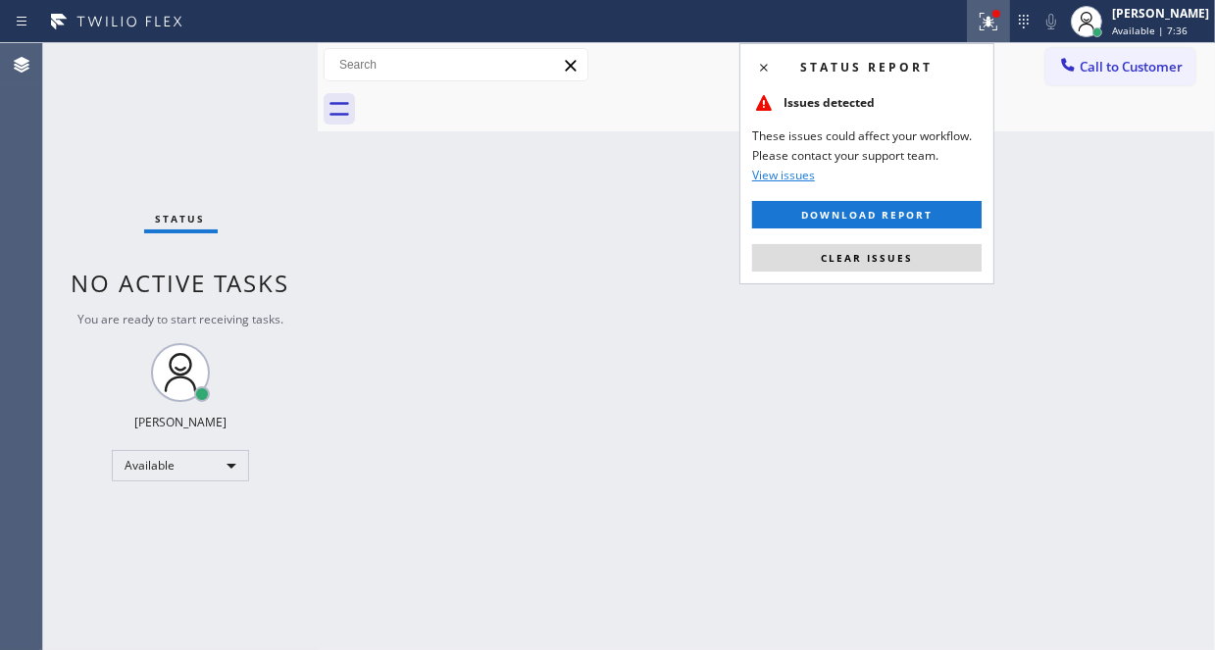
click at [977, 21] on icon at bounding box center [989, 22] width 24 height 24
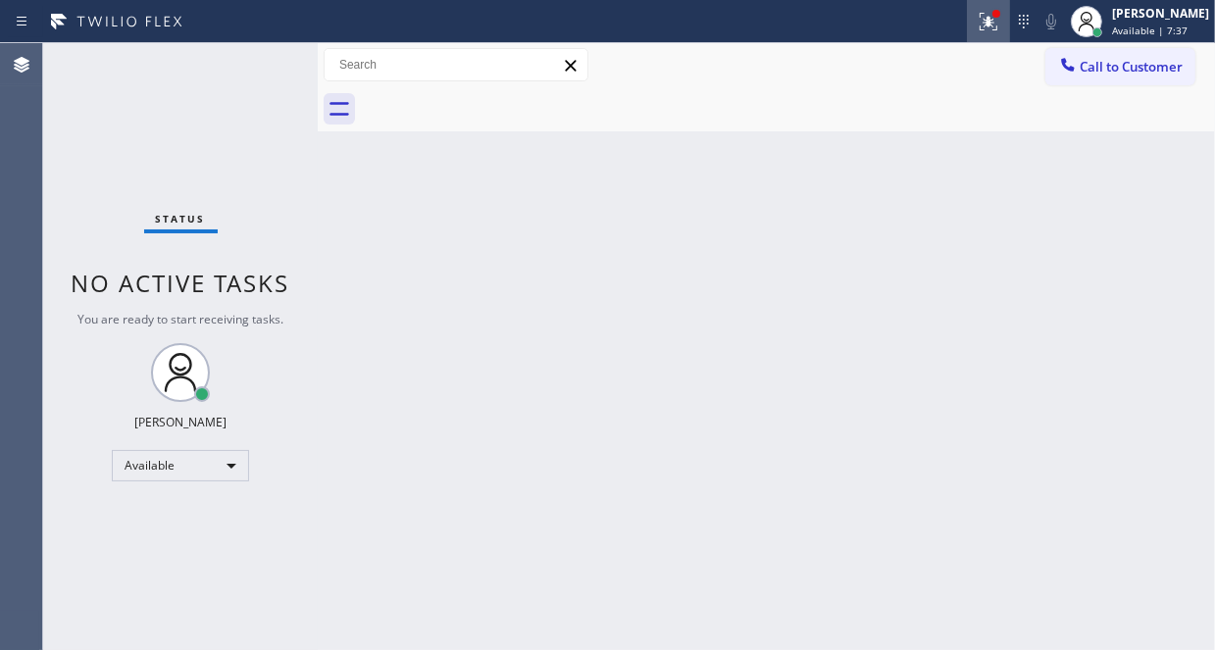
click at [977, 26] on icon at bounding box center [989, 22] width 24 height 24
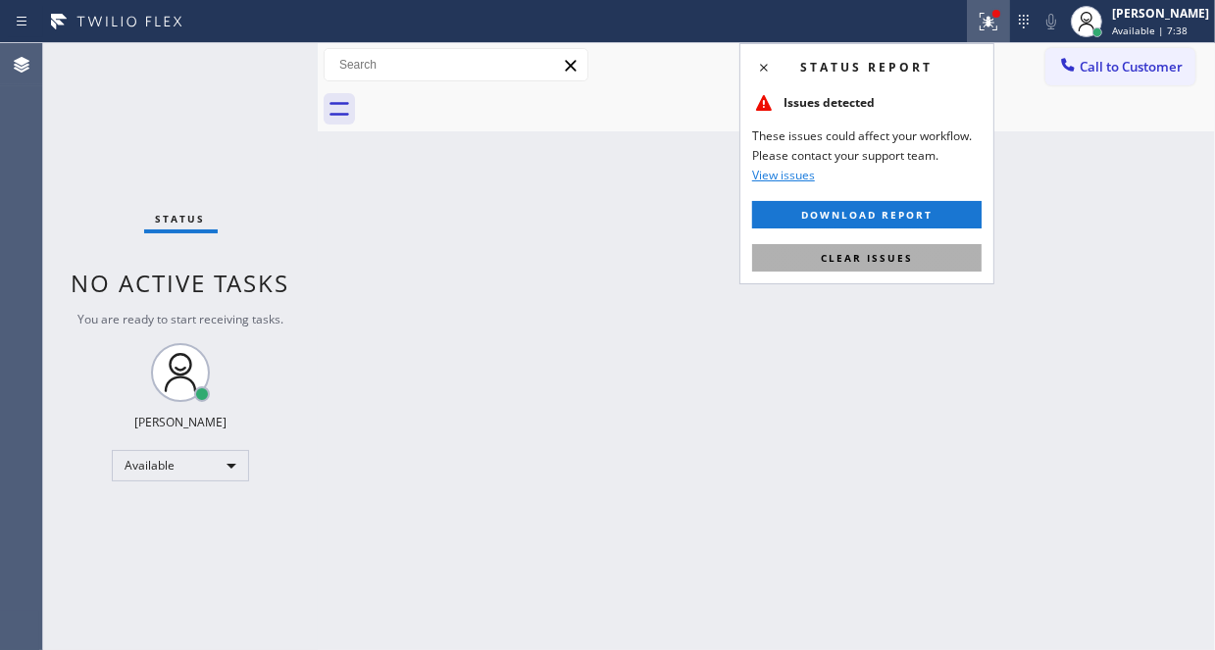
click at [855, 255] on span "Clear issues" at bounding box center [867, 258] width 92 height 14
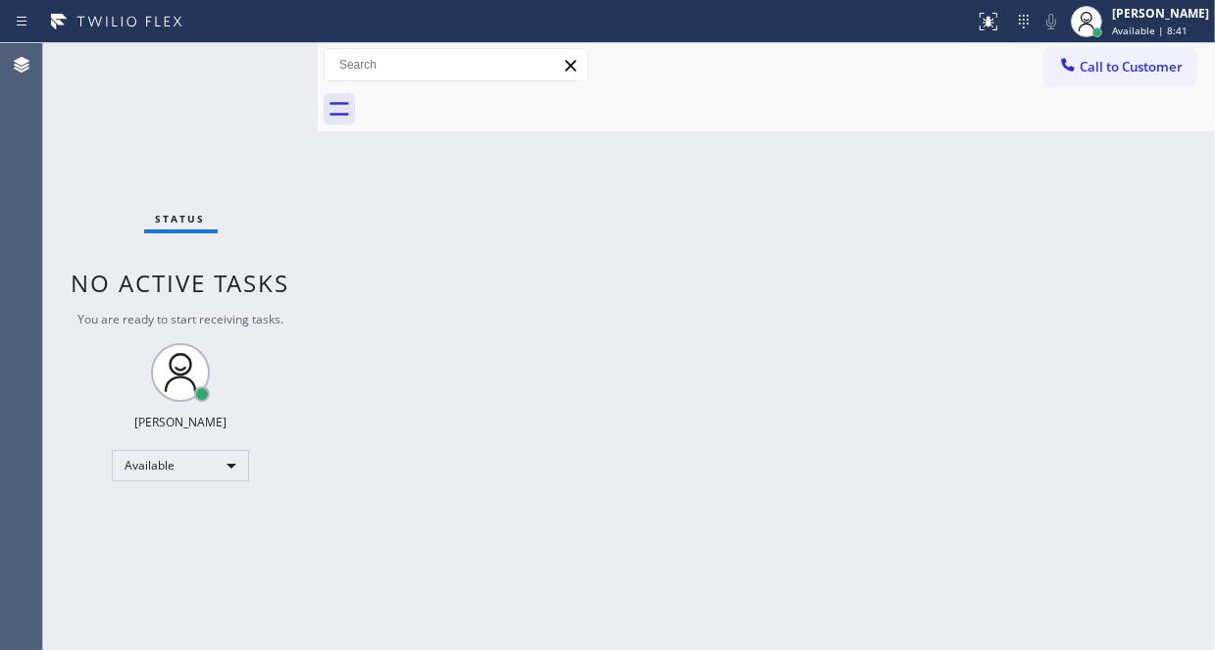
click at [639, 183] on div "Back to Dashboard Change Sender ID Customers Technicians Select a contact Outbo…" at bounding box center [766, 346] width 897 height 607
click at [258, 72] on div "Status No active tasks You are ready to start receiving tasks. [PERSON_NAME] Av…" at bounding box center [180, 346] width 275 height 607
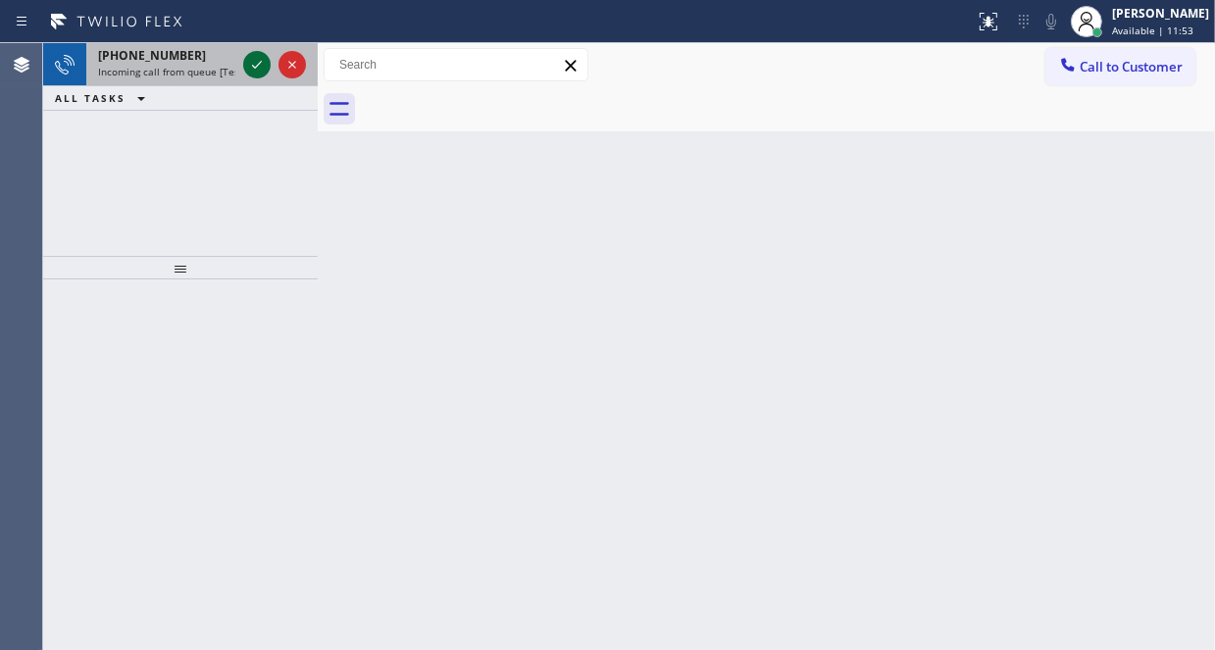
click at [260, 70] on icon at bounding box center [257, 65] width 24 height 24
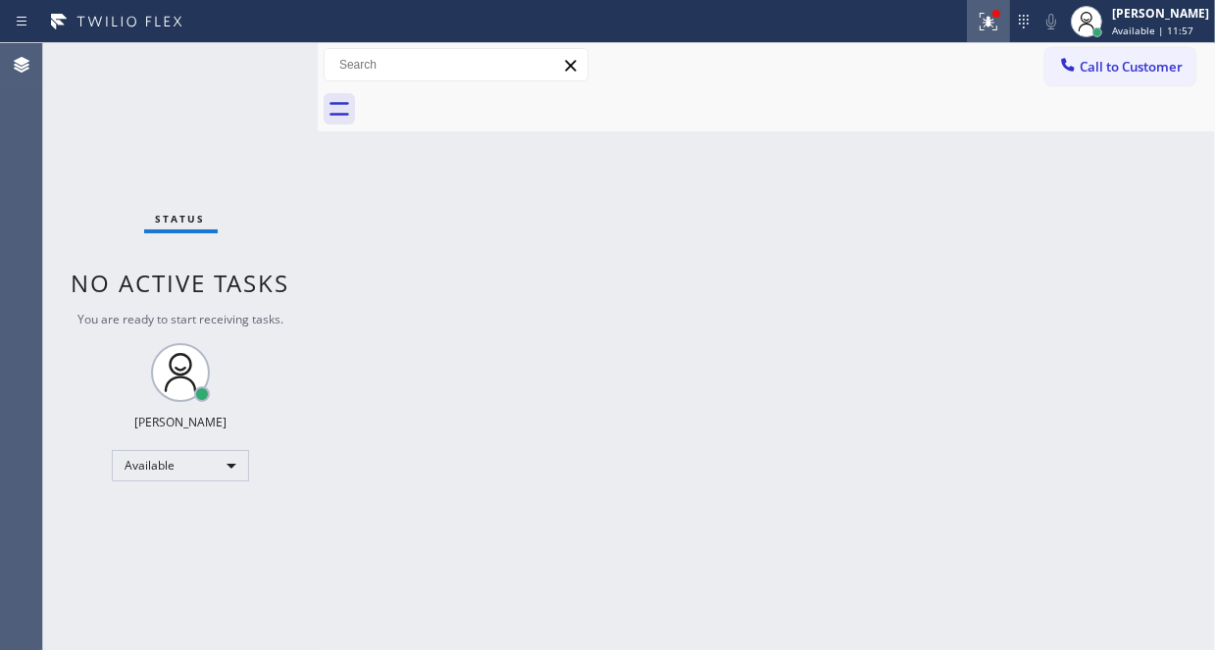
click at [979, 25] on icon at bounding box center [988, 22] width 18 height 18
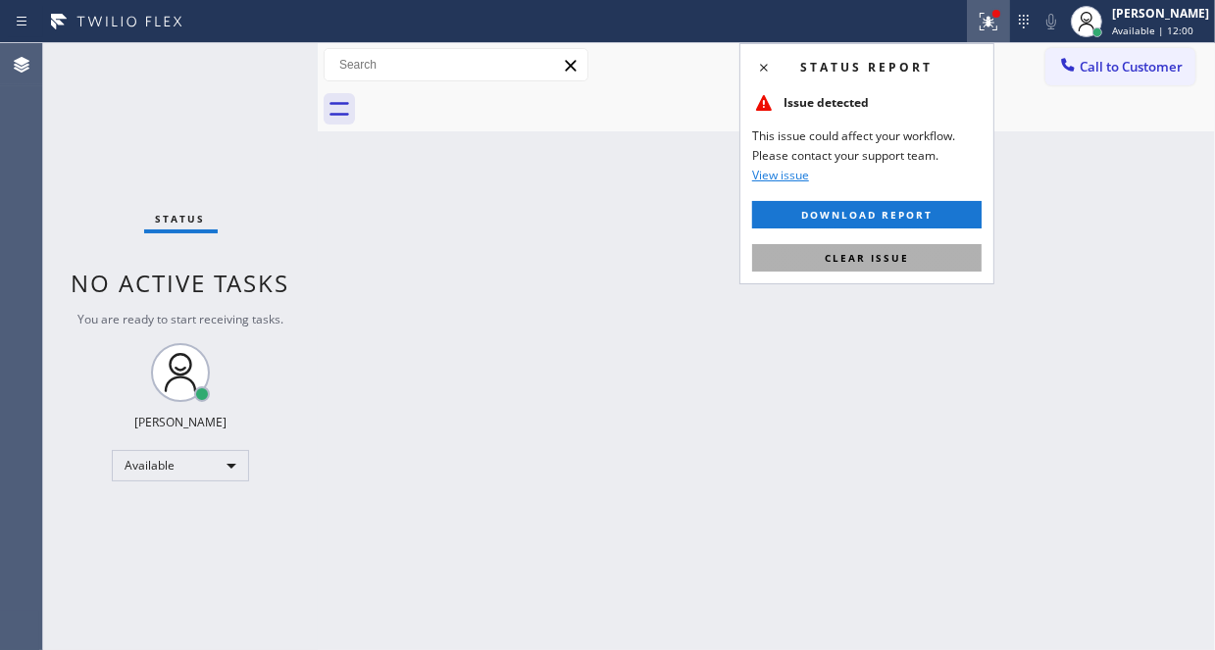
click at [923, 264] on button "Clear issue" at bounding box center [866, 257] width 229 height 27
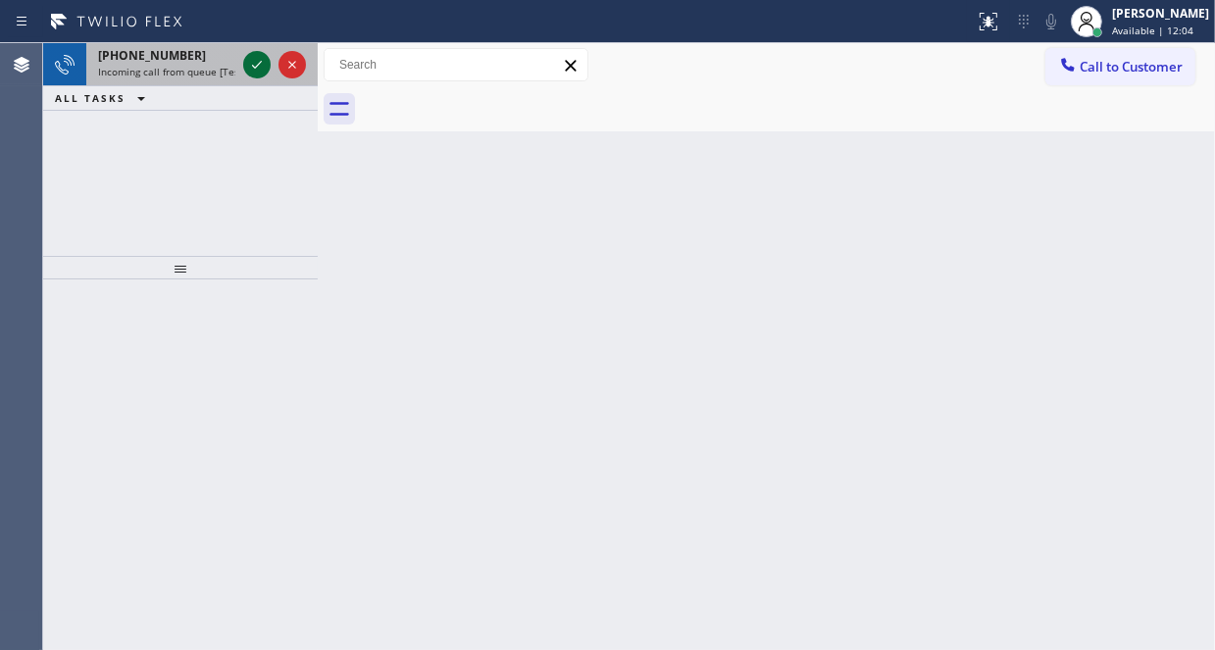
click at [251, 60] on icon at bounding box center [257, 65] width 24 height 24
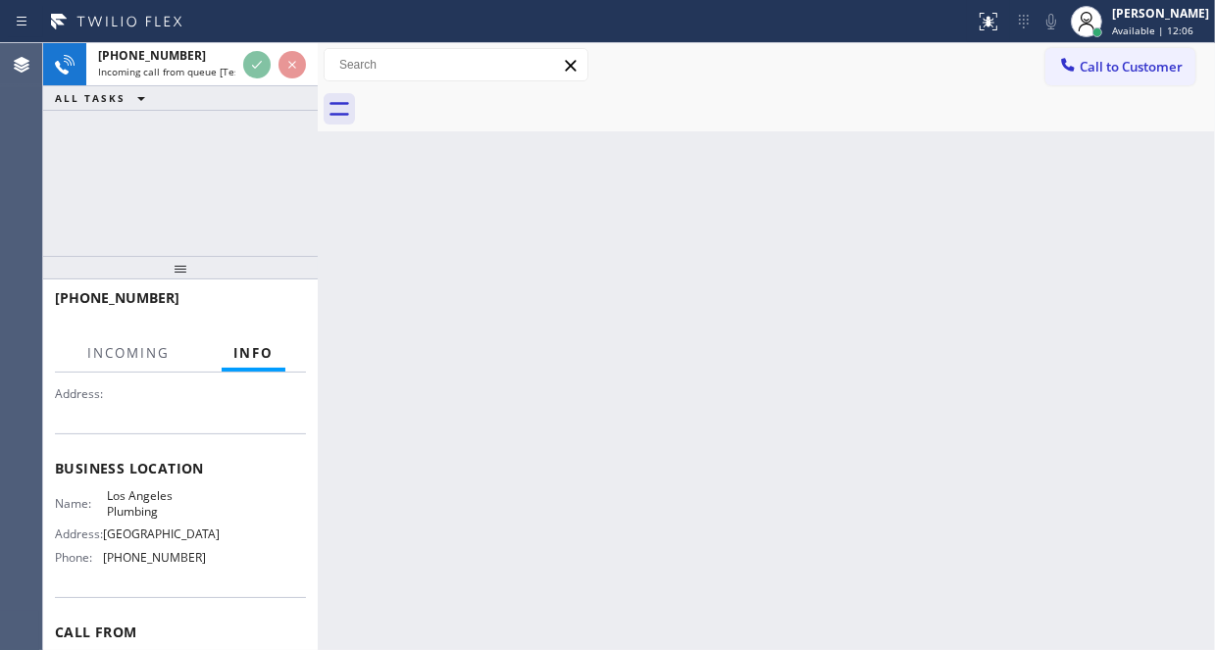
scroll to position [196, 0]
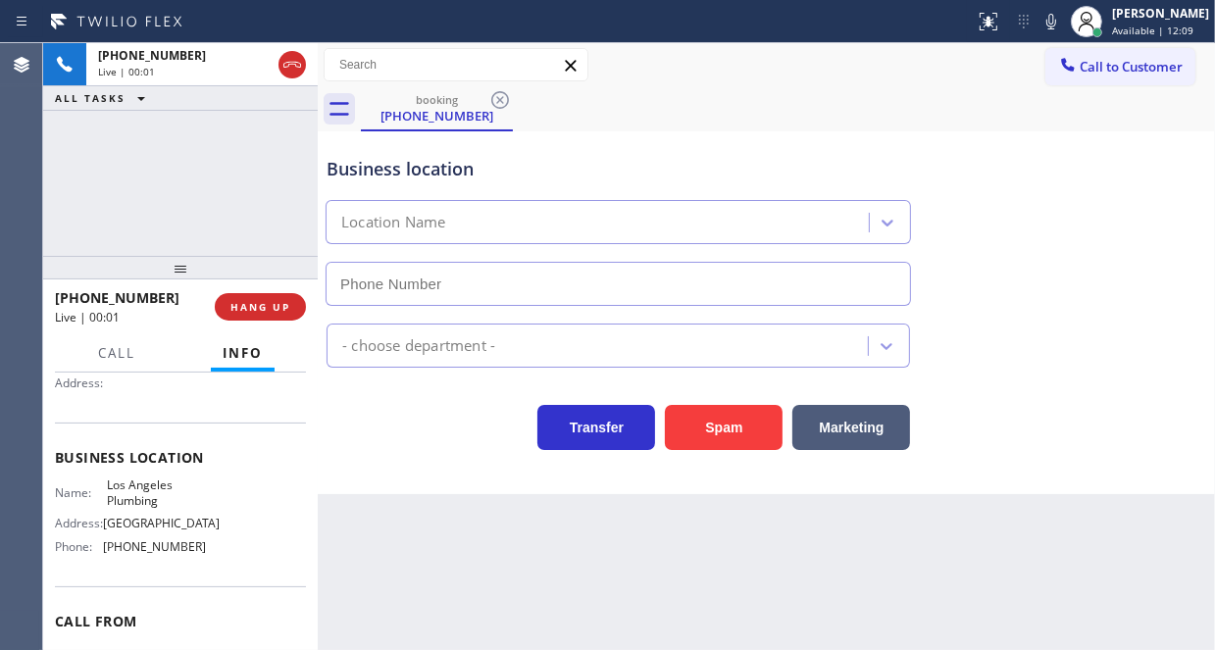
type input "[PHONE_NUMBER]"
click at [698, 426] on button "Spam" at bounding box center [724, 427] width 118 height 45
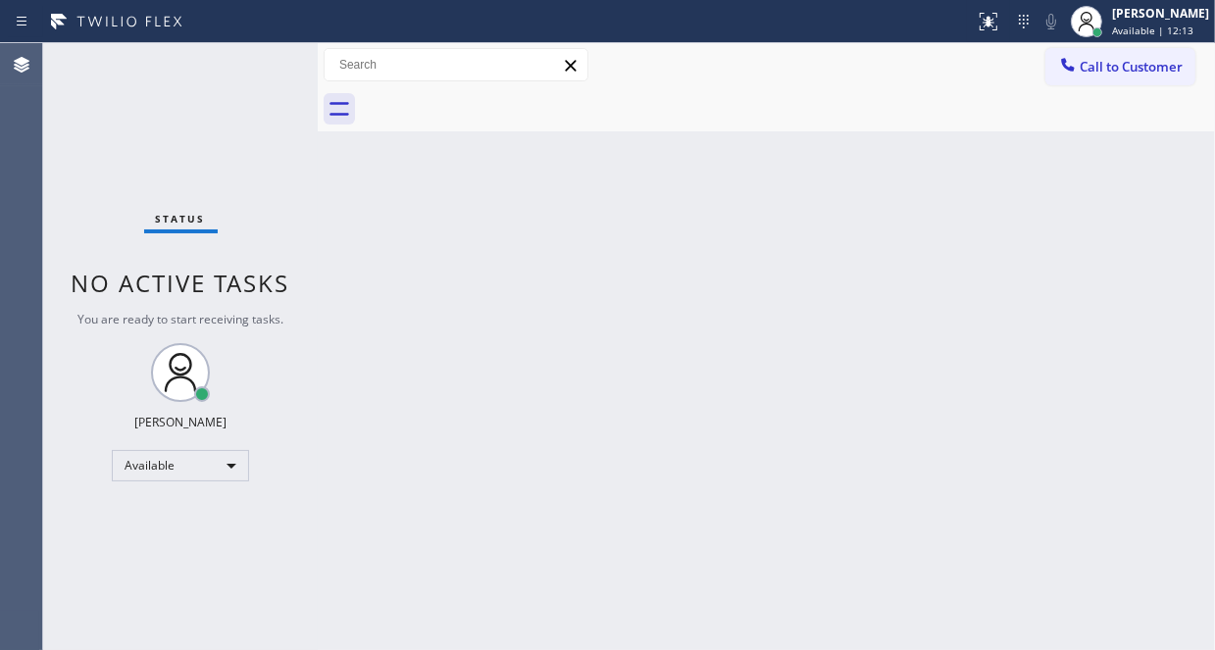
click at [251, 68] on div "Status No active tasks You are ready to start receiving tasks. [PERSON_NAME] Av…" at bounding box center [180, 346] width 275 height 607
click at [251, 67] on div "Status No active tasks You are ready to start receiving tasks. [PERSON_NAME] Av…" at bounding box center [180, 346] width 275 height 607
click at [247, 68] on div "Status No active tasks You are ready to start receiving tasks. [PERSON_NAME] Av…" at bounding box center [180, 346] width 275 height 607
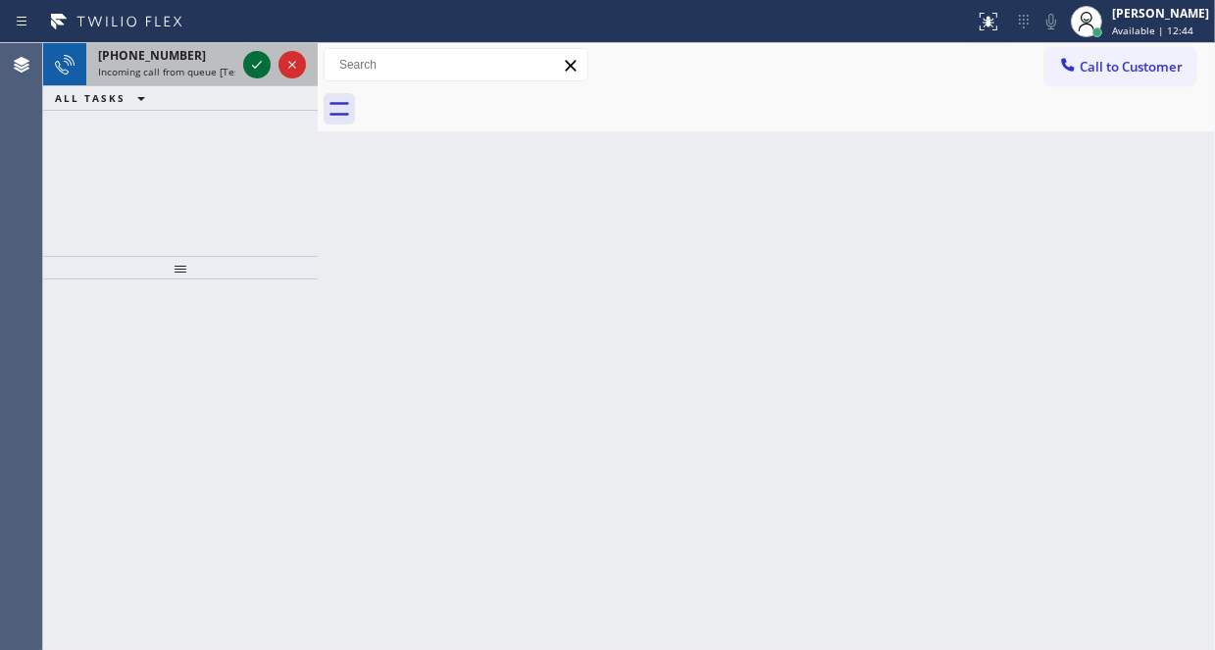
click at [260, 62] on icon at bounding box center [257, 65] width 10 height 8
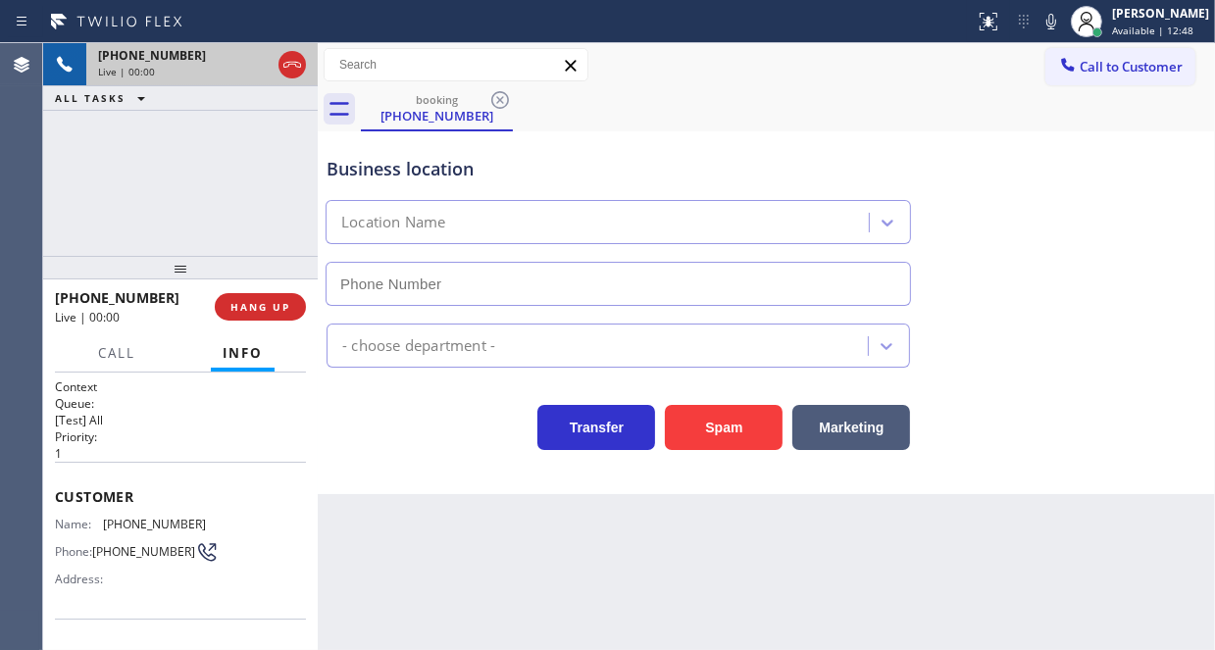
type input "[PHONE_NUMBER]"
click at [191, 447] on p "1" at bounding box center [180, 453] width 251 height 17
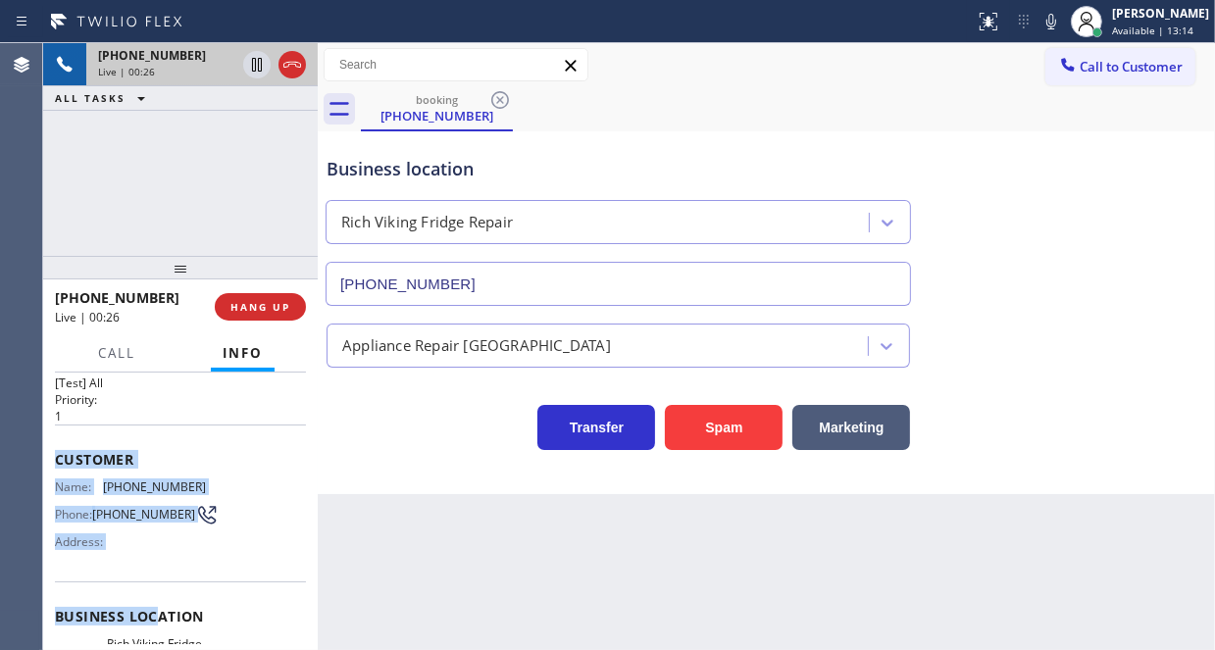
scroll to position [196, 0]
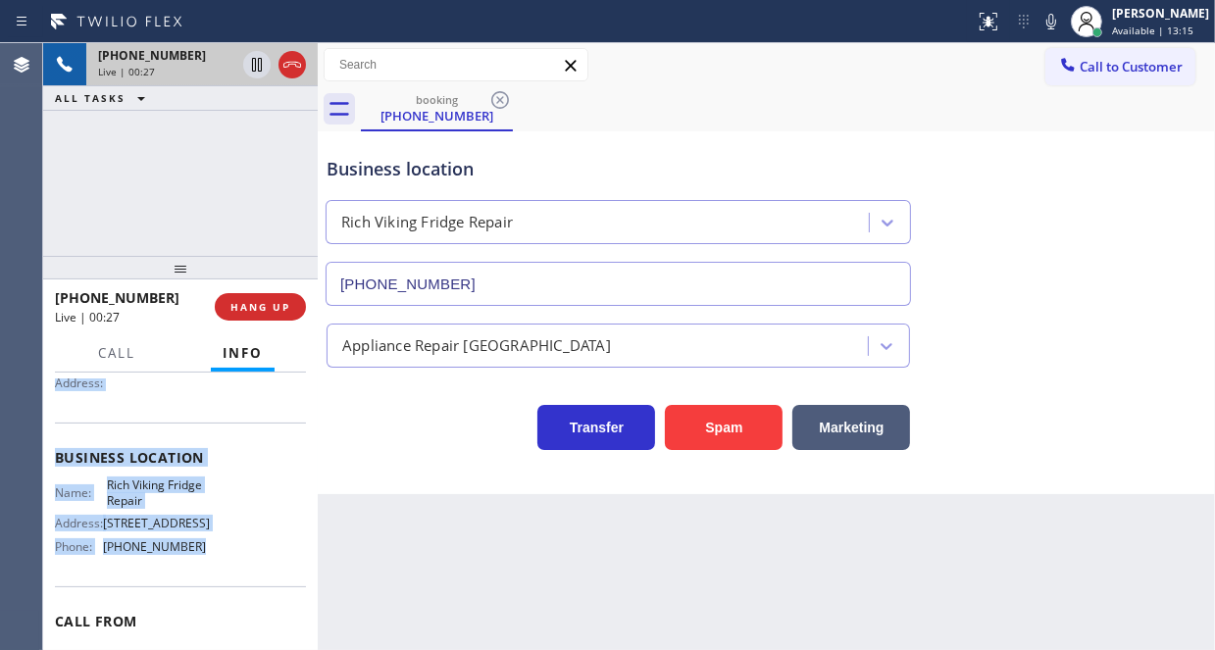
drag, startPoint x: 55, startPoint y: 492, endPoint x: 208, endPoint y: 565, distance: 169.3
click at [208, 565] on div "Context Queue: [Test] All Priority: 1 Customer Name: [PHONE_NUMBER] Phone: [PHO…" at bounding box center [180, 511] width 275 height 277
copy div "Customer Name: [PHONE_NUMBER] Phone: [PHONE_NUMBER] Address: Business location …"
click at [256, 67] on icon at bounding box center [257, 65] width 24 height 24
click at [255, 74] on icon at bounding box center [257, 65] width 24 height 24
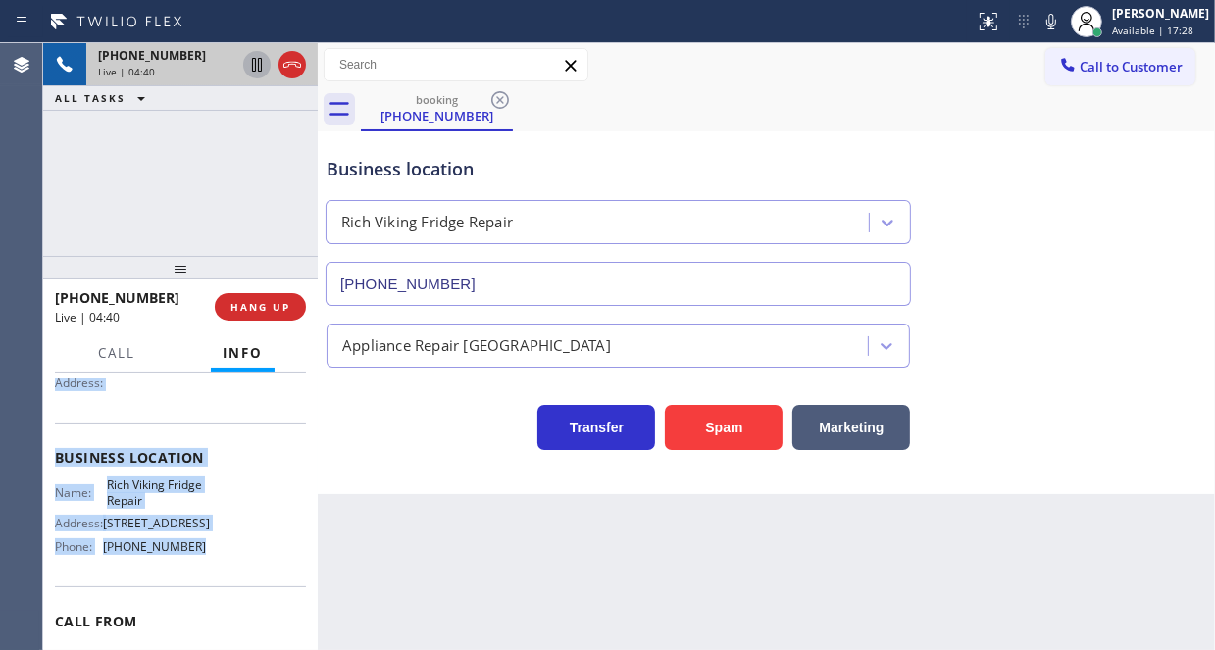
click at [253, 65] on icon at bounding box center [257, 65] width 24 height 24
click at [259, 68] on icon at bounding box center [257, 65] width 14 height 14
click at [296, 64] on icon at bounding box center [292, 65] width 24 height 24
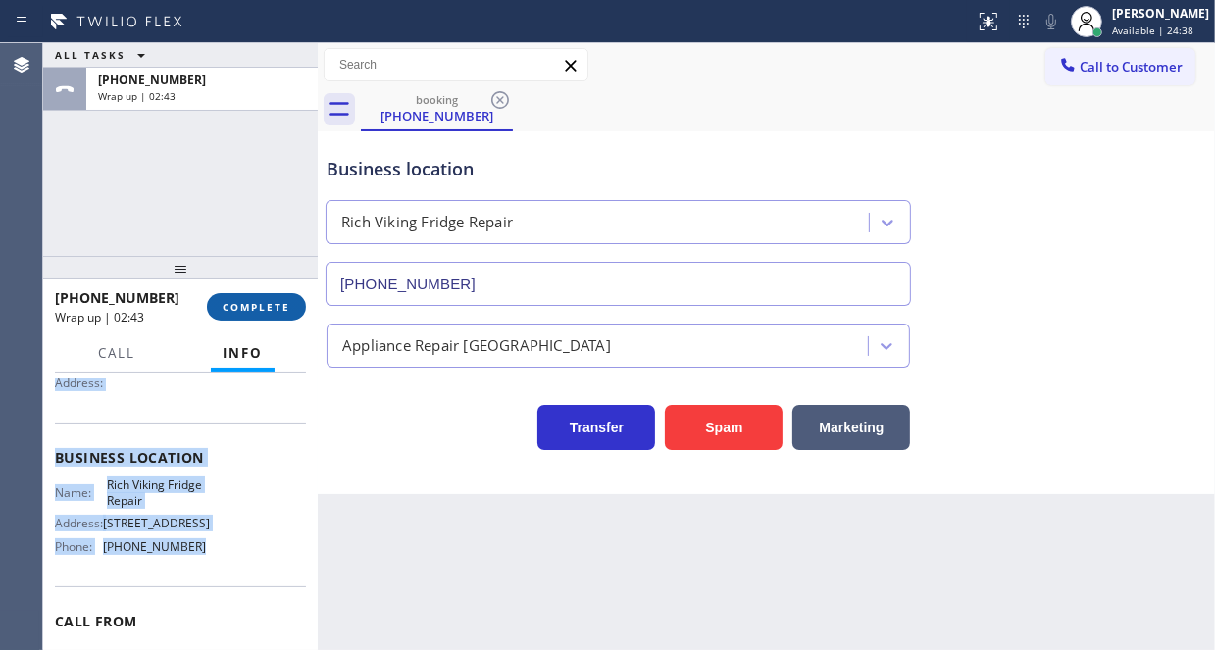
click at [263, 303] on span "COMPLETE" at bounding box center [257, 307] width 68 height 14
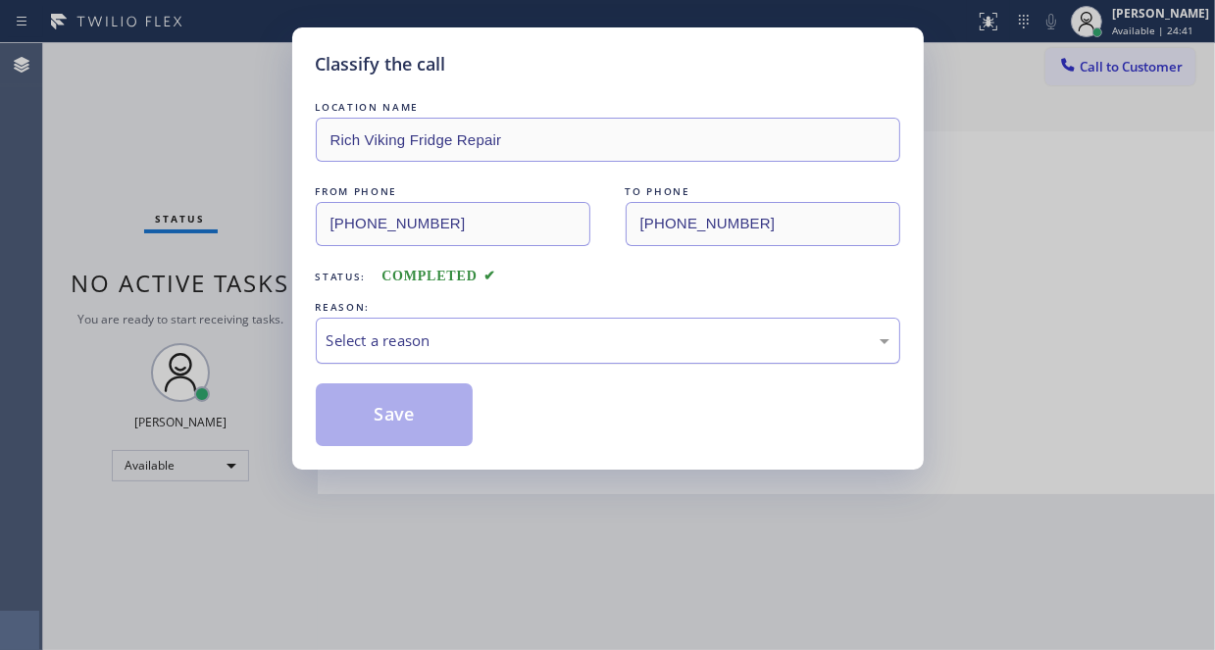
click at [476, 339] on div "Select a reason" at bounding box center [607, 340] width 563 height 23
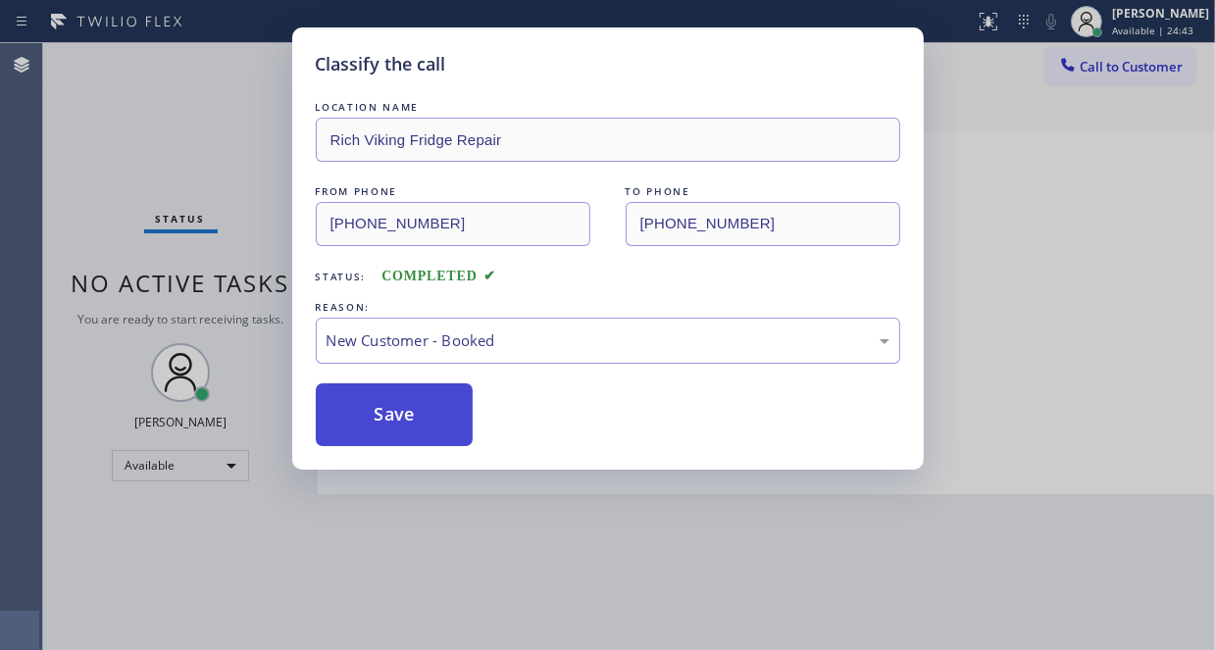
drag, startPoint x: 435, startPoint y: 382, endPoint x: 432, endPoint y: 398, distance: 16.0
click at [426, 410] on button "Save" at bounding box center [395, 414] width 158 height 63
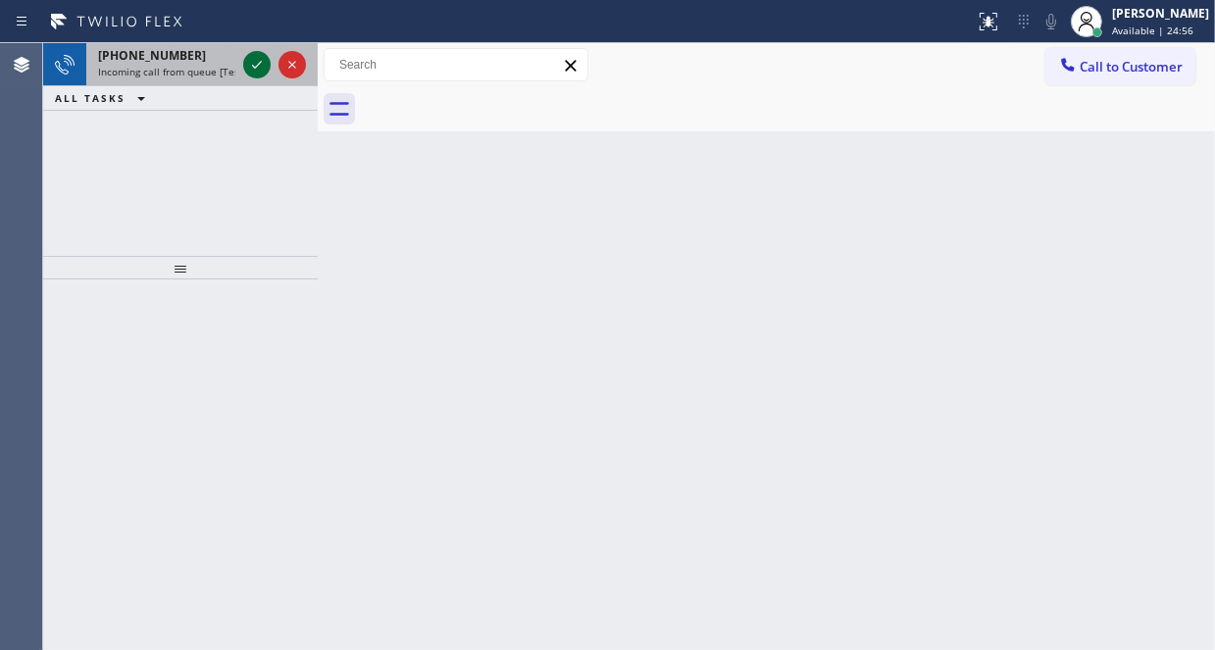
click at [260, 67] on icon at bounding box center [257, 65] width 24 height 24
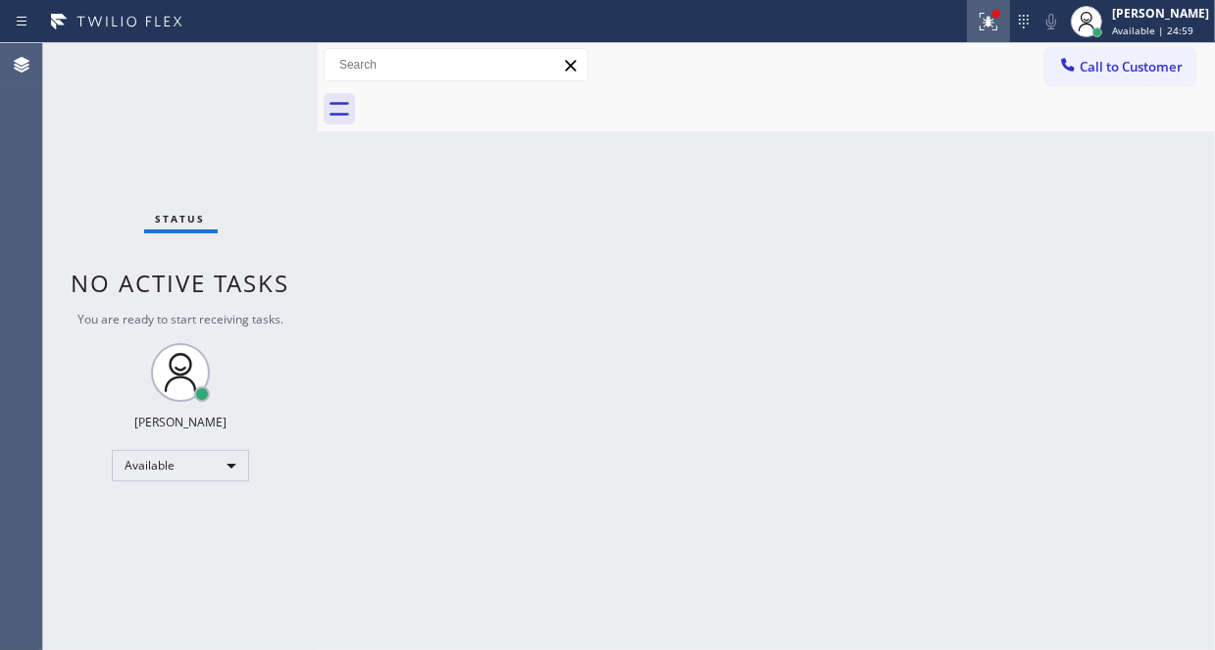
click at [977, 19] on icon at bounding box center [989, 22] width 24 height 24
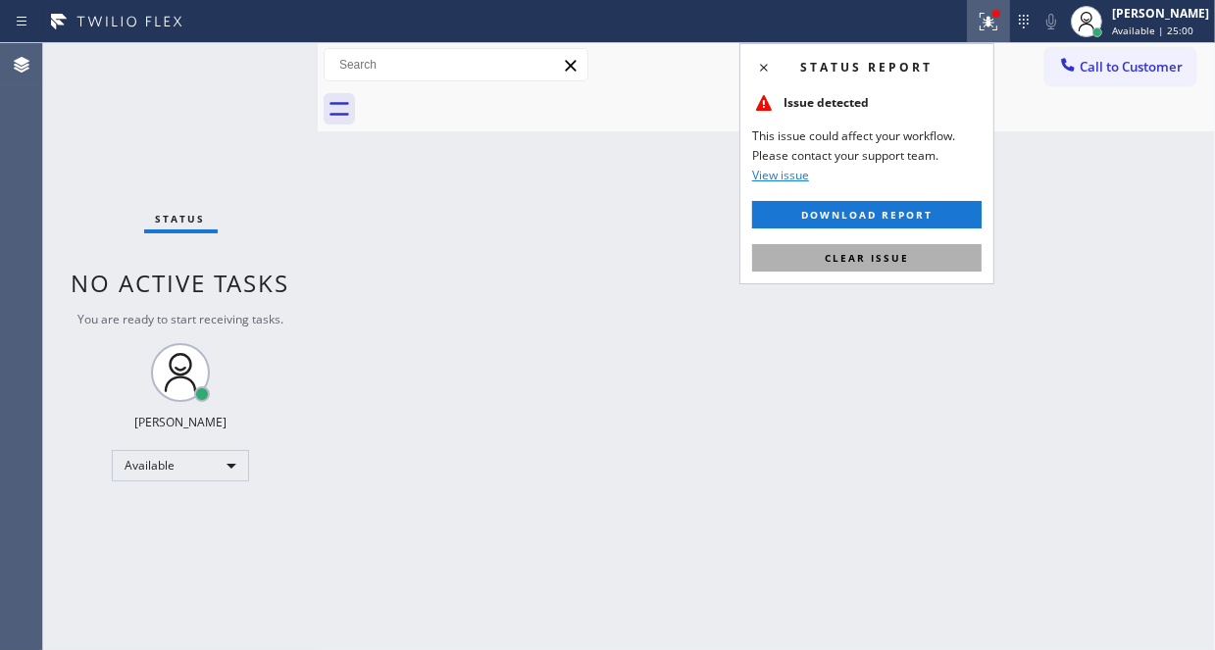
click at [880, 262] on span "Clear issue" at bounding box center [867, 258] width 84 height 14
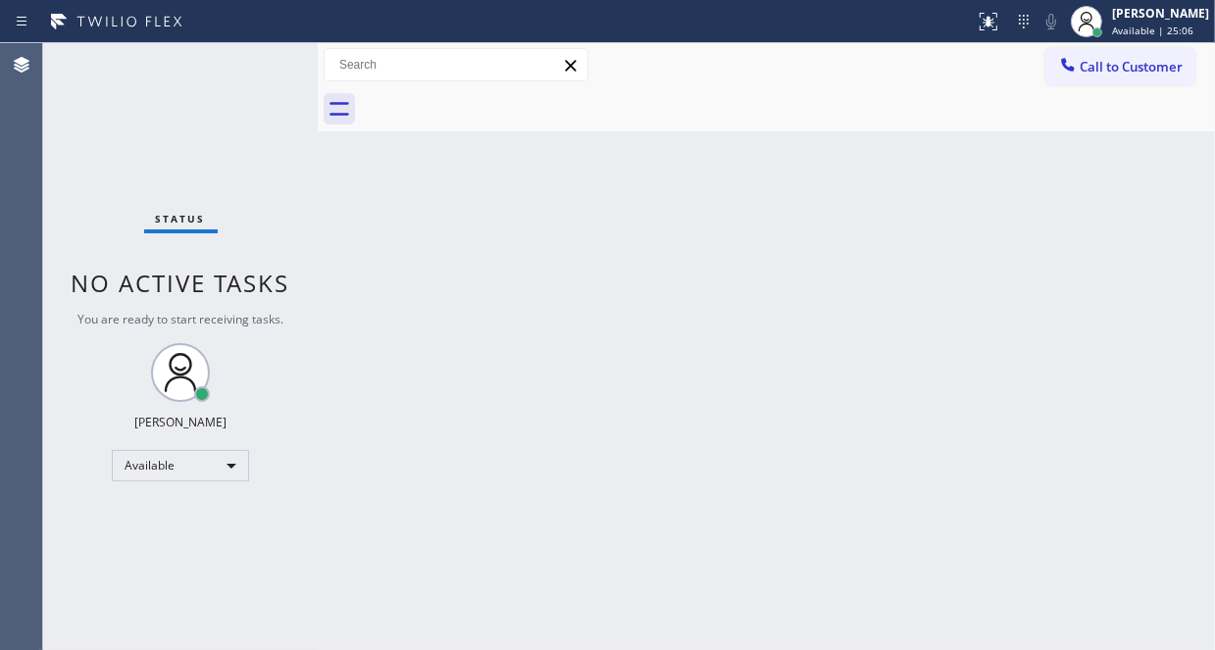
click at [256, 65] on div "Status No active tasks You are ready to start receiving tasks. [PERSON_NAME] Av…" at bounding box center [180, 346] width 275 height 607
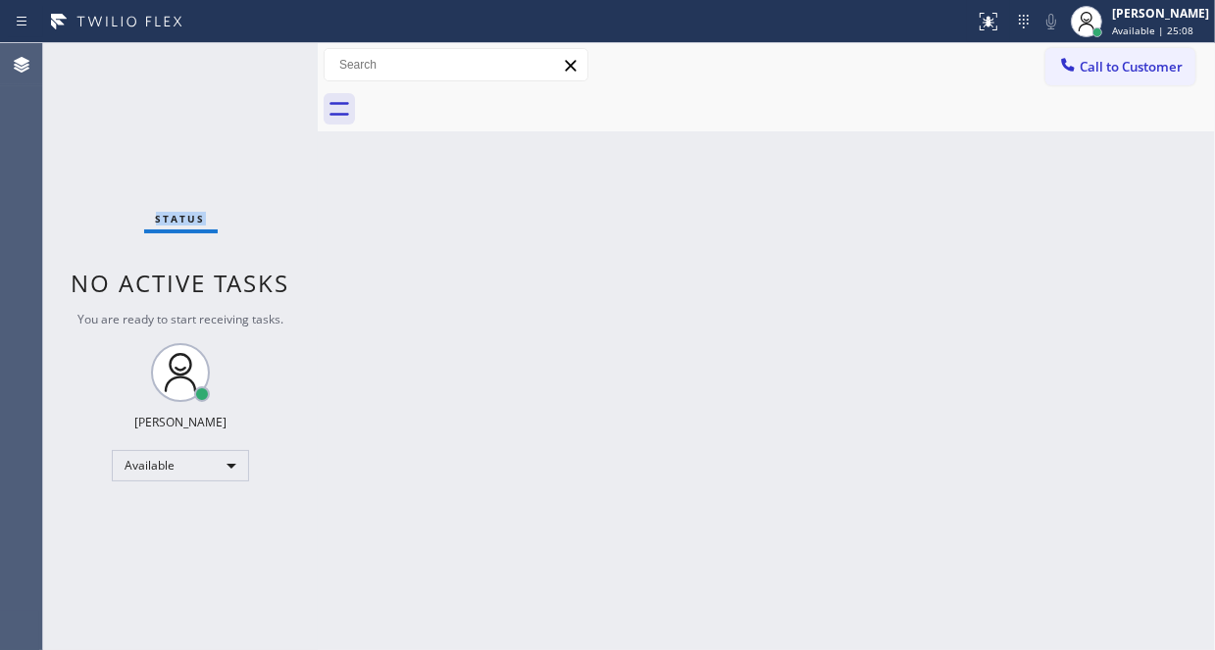
click at [255, 64] on div "Status No active tasks You are ready to start receiving tasks. [PERSON_NAME] Av…" at bounding box center [180, 346] width 275 height 607
click at [255, 63] on div "Status No active tasks You are ready to start receiving tasks. [PERSON_NAME] Av…" at bounding box center [180, 346] width 275 height 607
click at [262, 64] on div "Status No active tasks You are ready to start receiving tasks. [PERSON_NAME] Av…" at bounding box center [180, 346] width 275 height 607
click at [235, 58] on div "Status No active tasks You are ready to start receiving tasks. [PERSON_NAME] Av…" at bounding box center [180, 346] width 275 height 607
click at [237, 66] on div "Status No active tasks You are ready to start receiving tasks. [PERSON_NAME] Av…" at bounding box center [180, 346] width 275 height 607
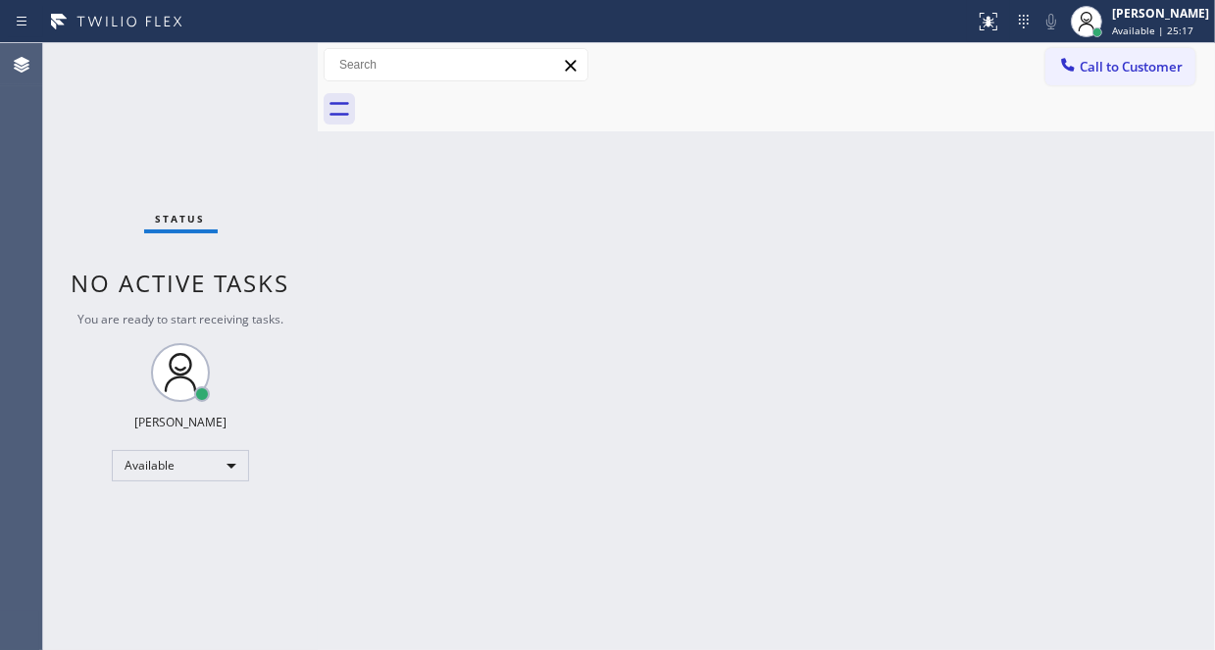
click at [239, 66] on div "Status No active tasks You are ready to start receiving tasks. [PERSON_NAME] Av…" at bounding box center [180, 346] width 275 height 607
click at [252, 69] on div "Status No active tasks You are ready to start receiving tasks. [PERSON_NAME] Av…" at bounding box center [180, 346] width 275 height 607
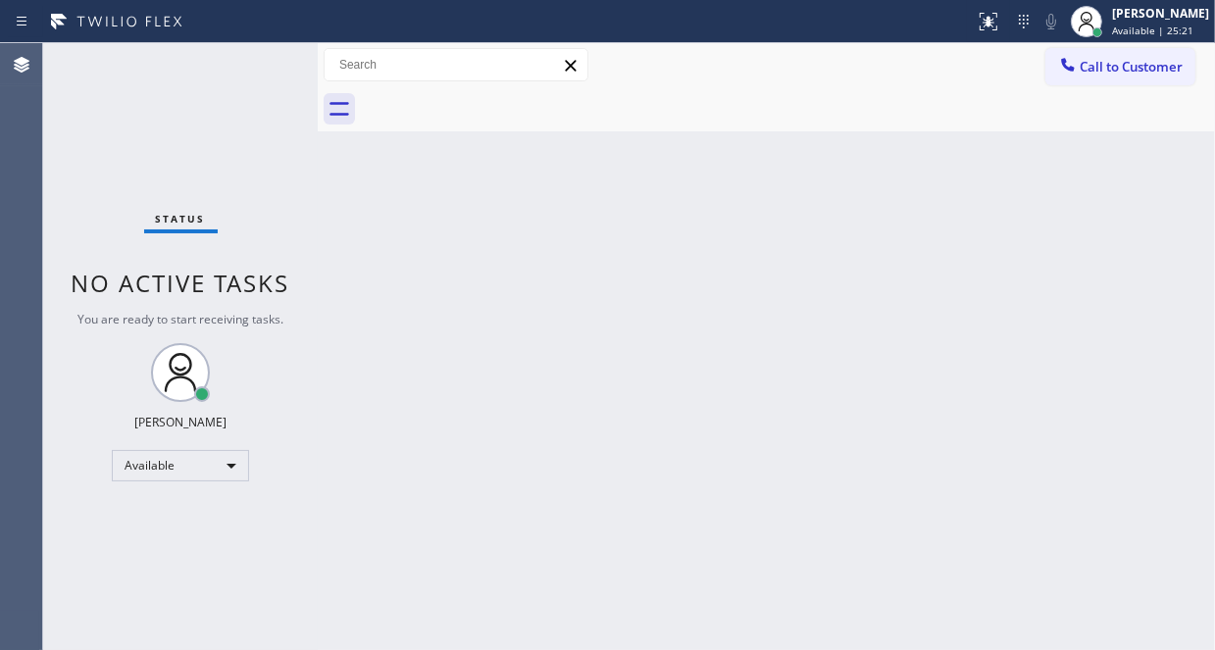
click at [239, 69] on div "Status No active tasks You are ready to start receiving tasks. [PERSON_NAME] Av…" at bounding box center [180, 346] width 275 height 607
click at [255, 62] on div "Status No active tasks You are ready to start receiving tasks. [PERSON_NAME] Av…" at bounding box center [180, 346] width 275 height 607
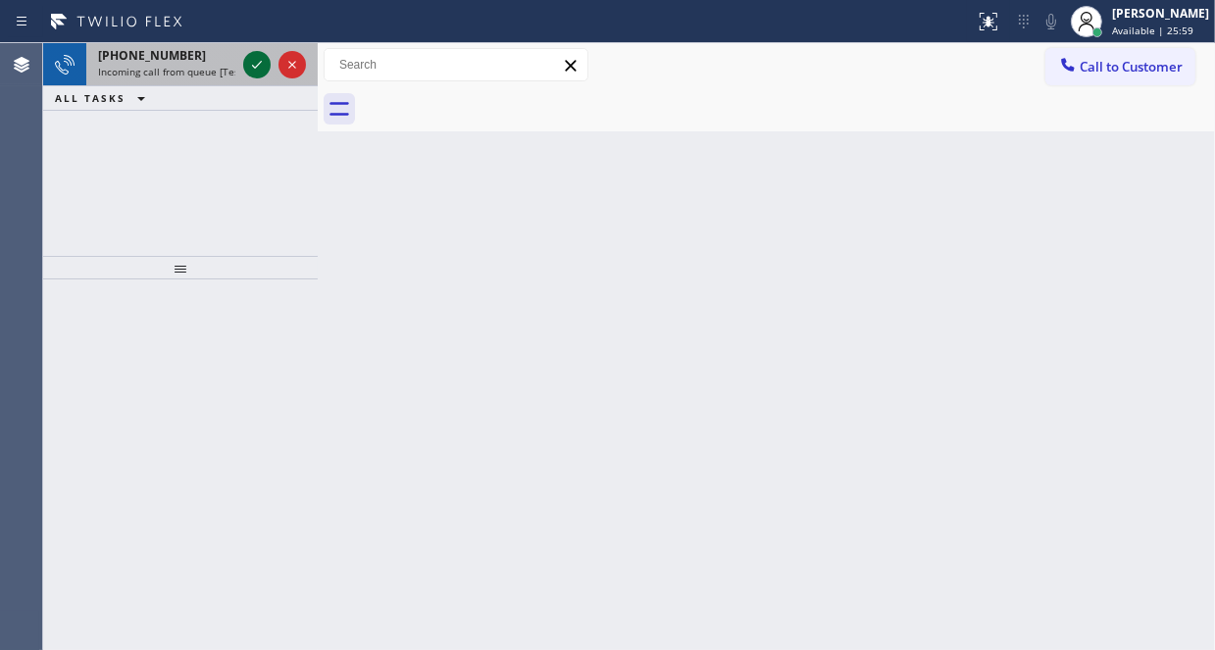
click at [253, 63] on icon at bounding box center [257, 65] width 24 height 24
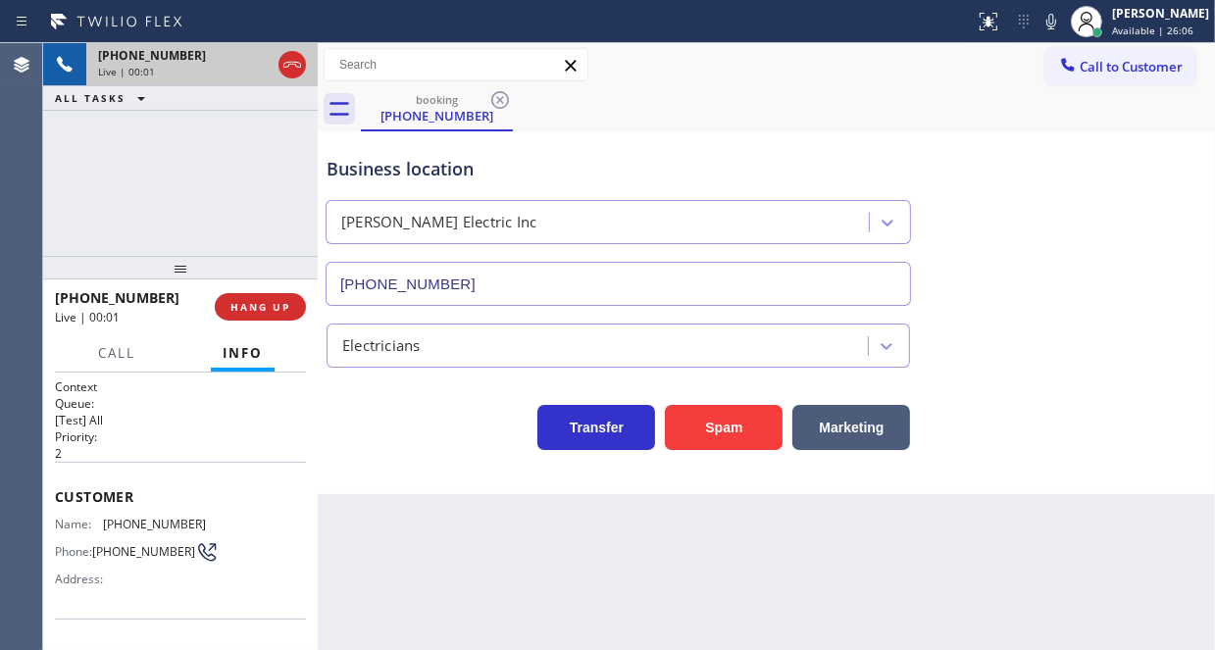
type input "[PHONE_NUMBER]"
click at [707, 422] on button "Spam" at bounding box center [724, 427] width 118 height 45
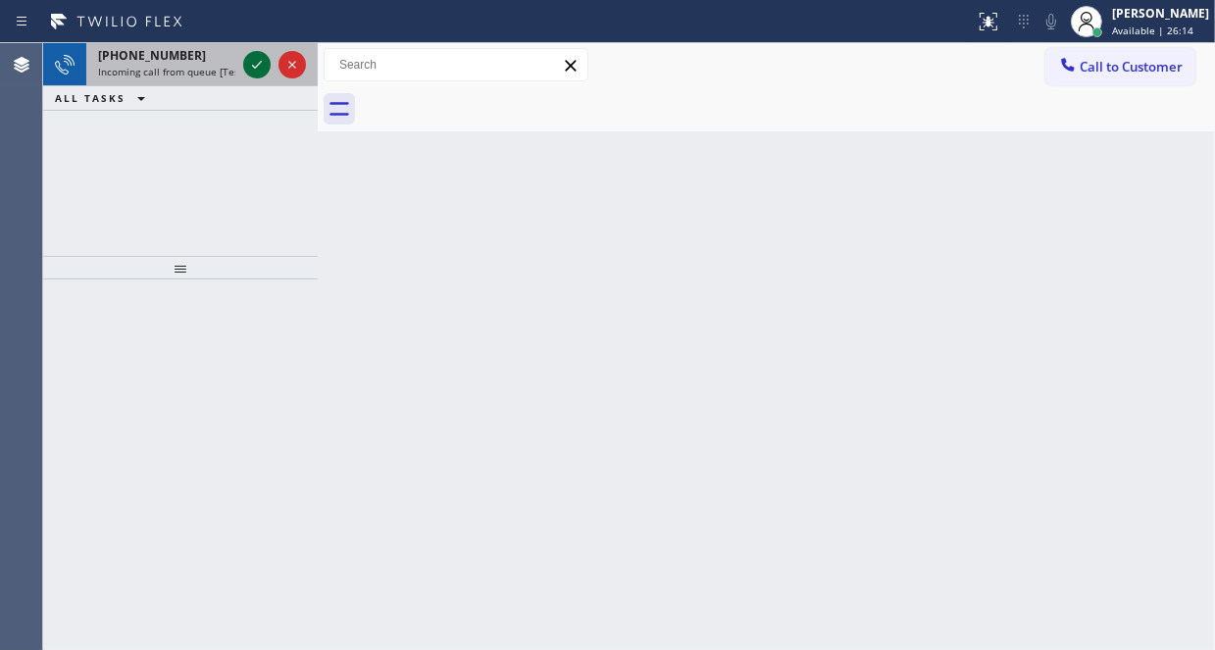
click at [257, 64] on icon at bounding box center [257, 65] width 24 height 24
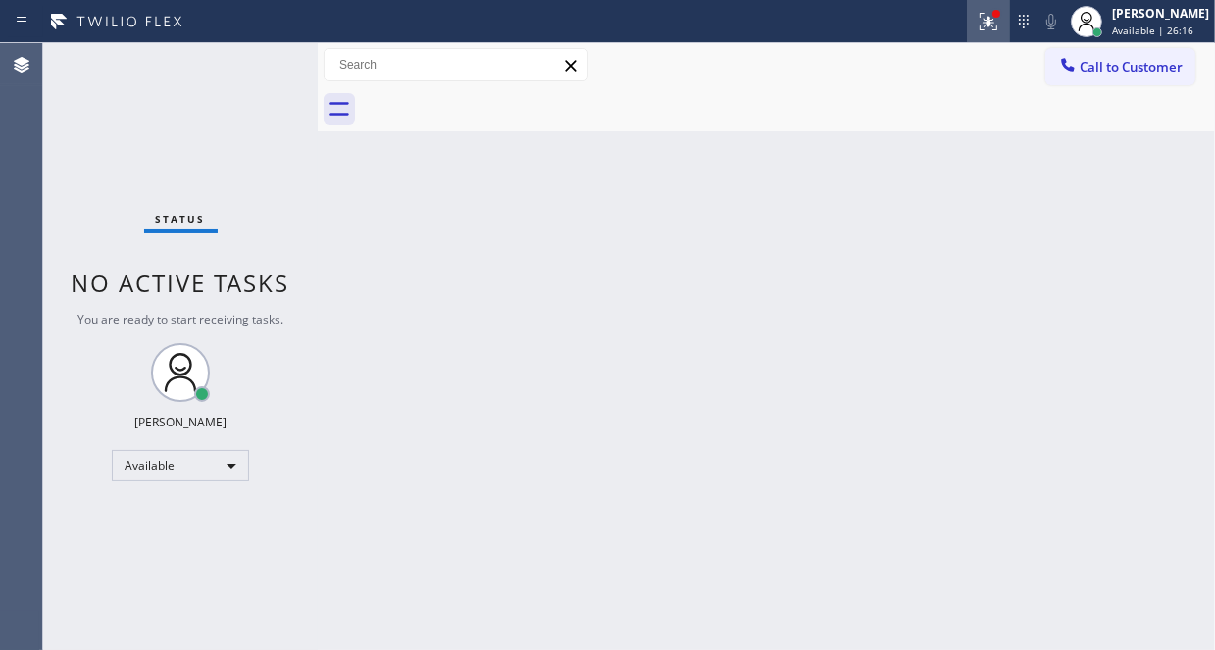
click at [977, 11] on icon at bounding box center [989, 22] width 24 height 24
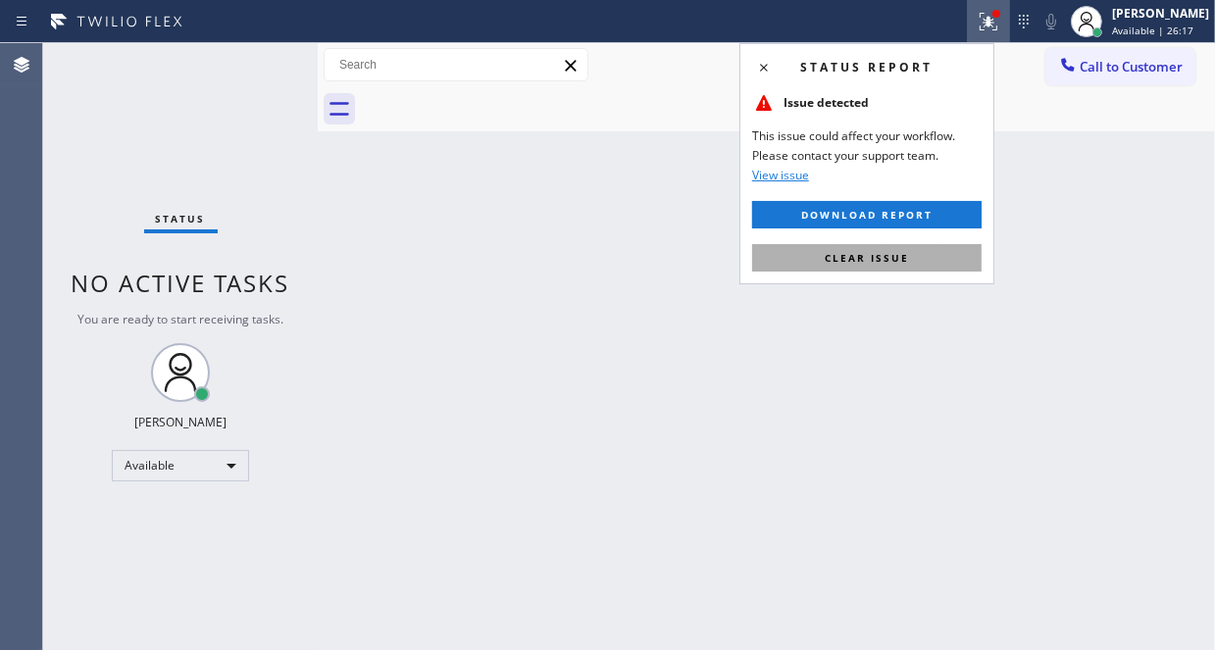
click at [856, 245] on button "Clear issue" at bounding box center [866, 257] width 229 height 27
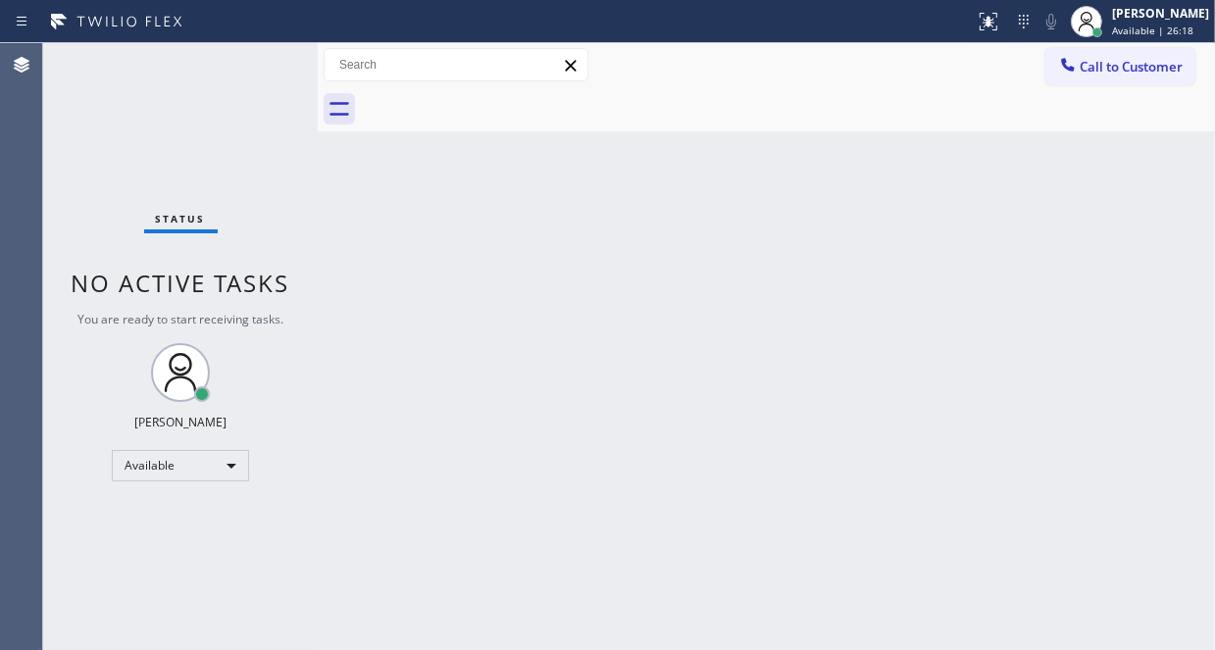
click at [237, 110] on div "Status No active tasks You are ready to start receiving tasks. [PERSON_NAME] Av…" at bounding box center [180, 346] width 275 height 607
click at [243, 59] on div "Status No active tasks You are ready to start receiving tasks. [PERSON_NAME] Av…" at bounding box center [180, 346] width 275 height 607
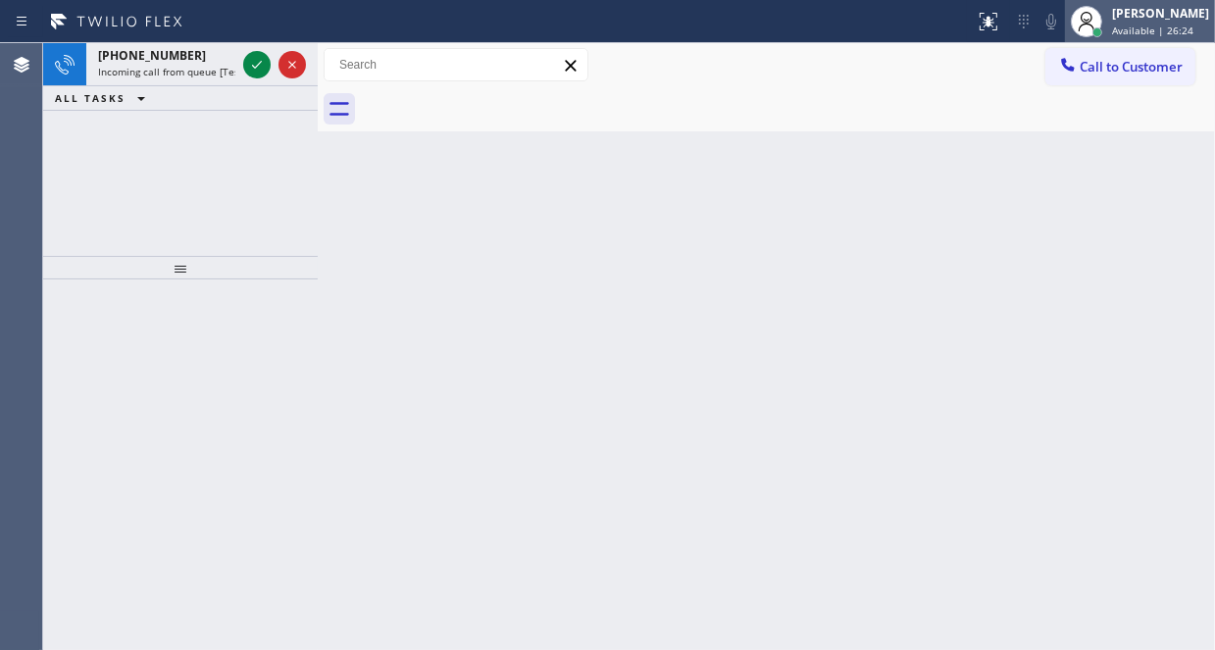
click at [1125, 19] on div "[PERSON_NAME]" at bounding box center [1160, 13] width 97 height 17
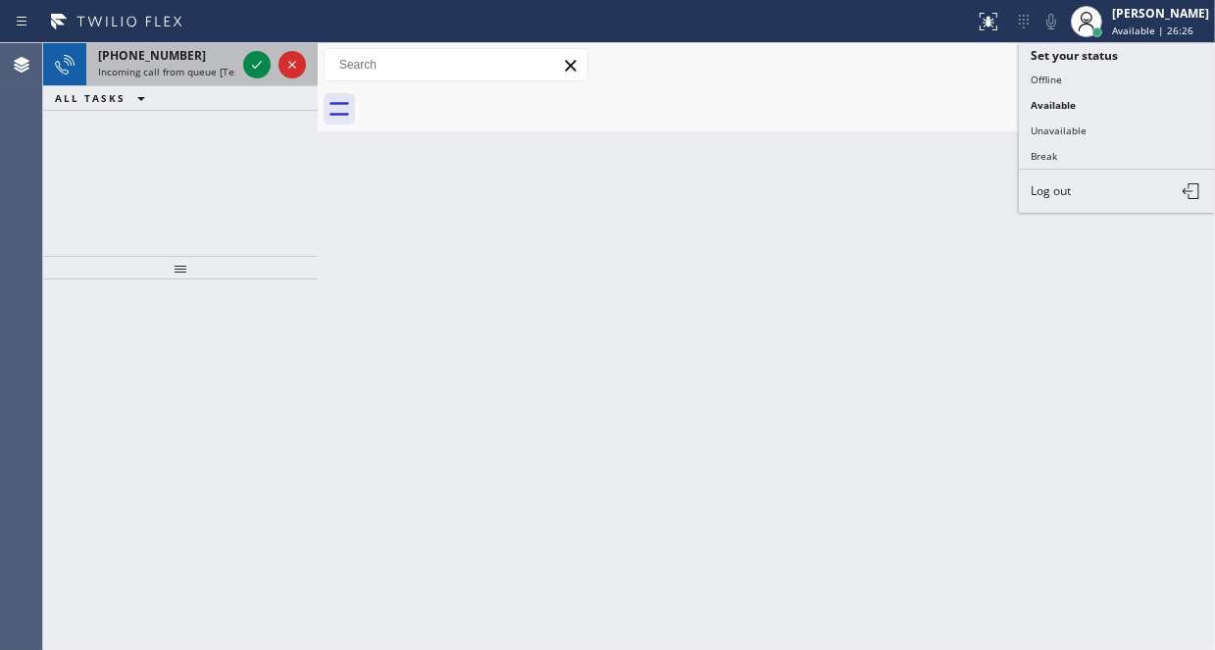
click at [194, 68] on span "Incoming call from queue [Test] All" at bounding box center [179, 72] width 163 height 14
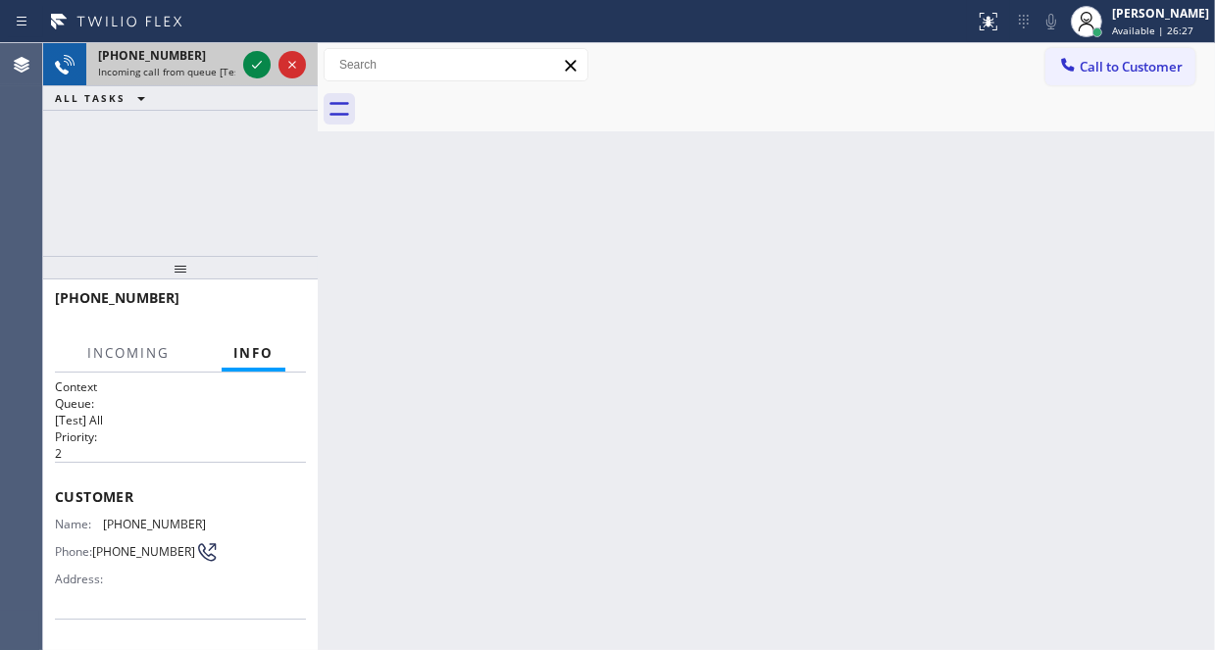
click at [273, 57] on div at bounding box center [274, 64] width 71 height 43
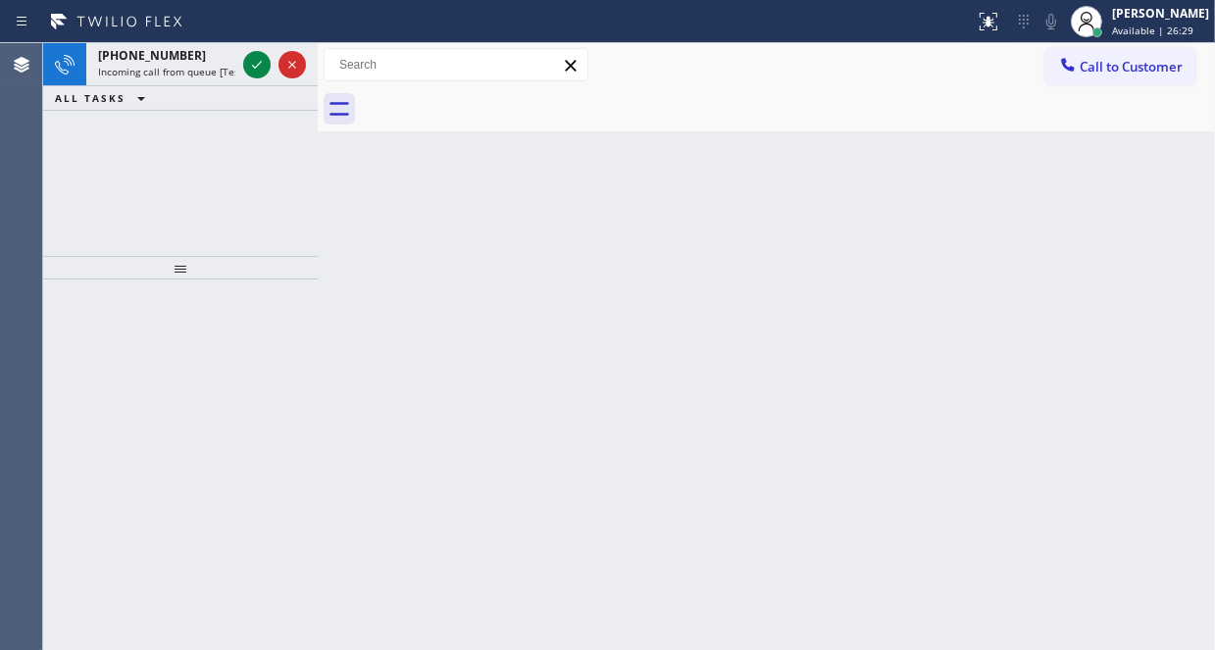
click at [264, 61] on icon at bounding box center [257, 65] width 24 height 24
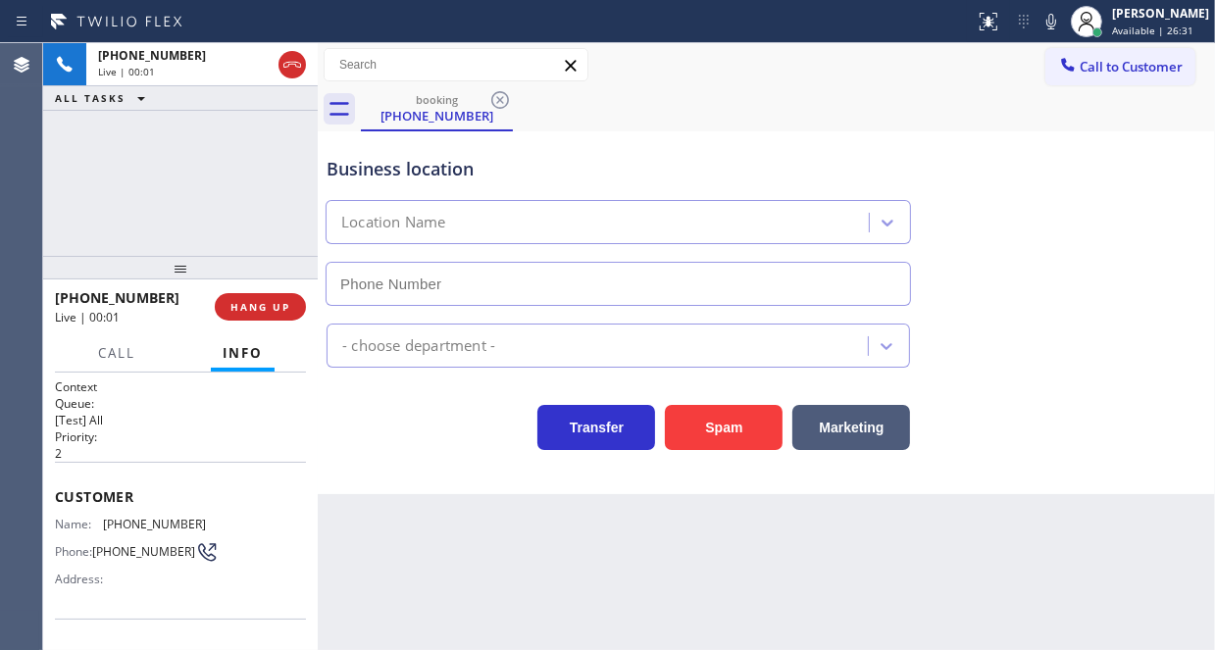
type input "[PHONE_NUMBER]"
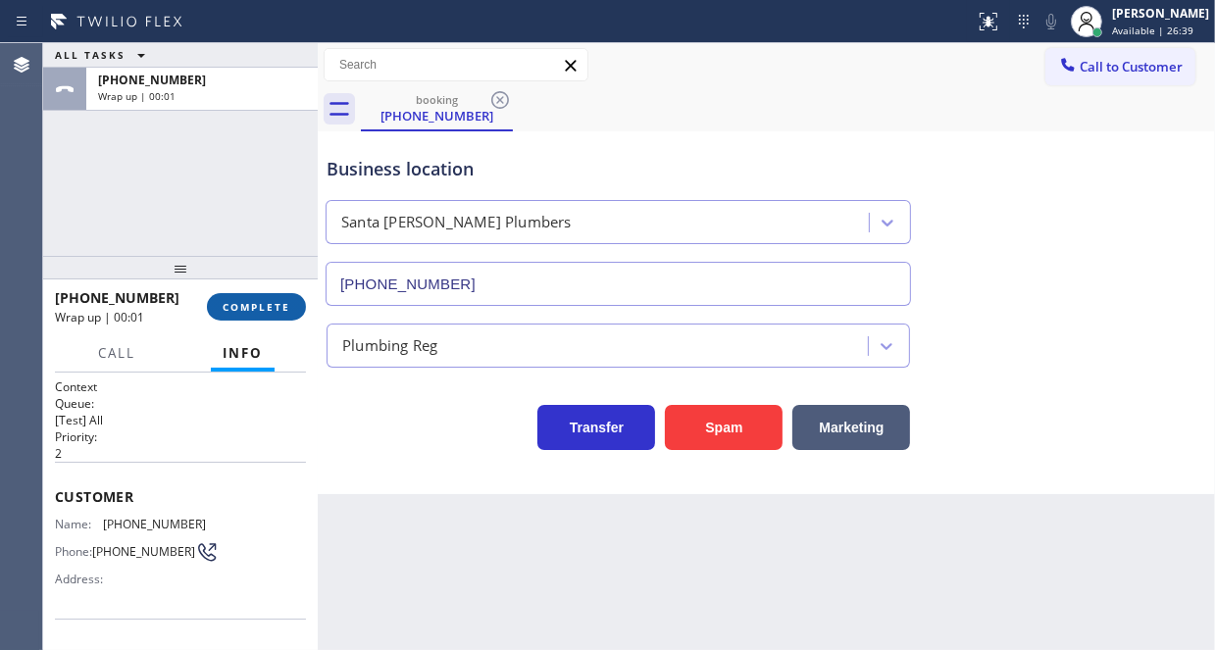
click at [251, 294] on button "COMPLETE" at bounding box center [256, 306] width 99 height 27
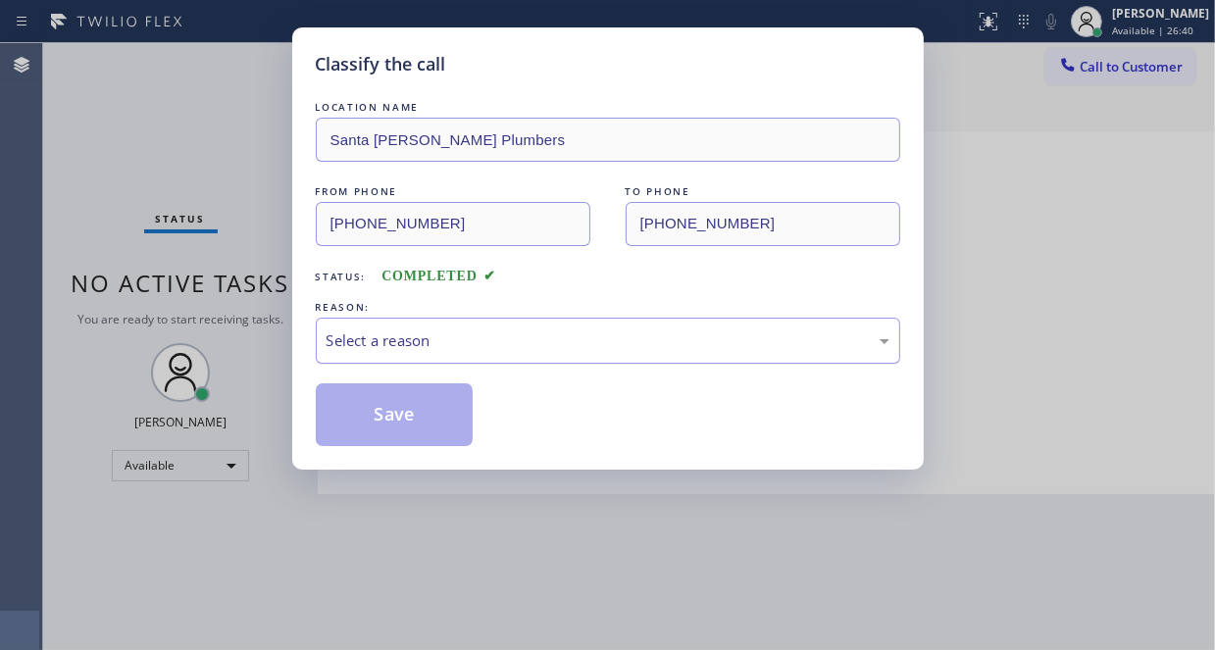
click at [397, 333] on div "Select a reason" at bounding box center [607, 340] width 563 height 23
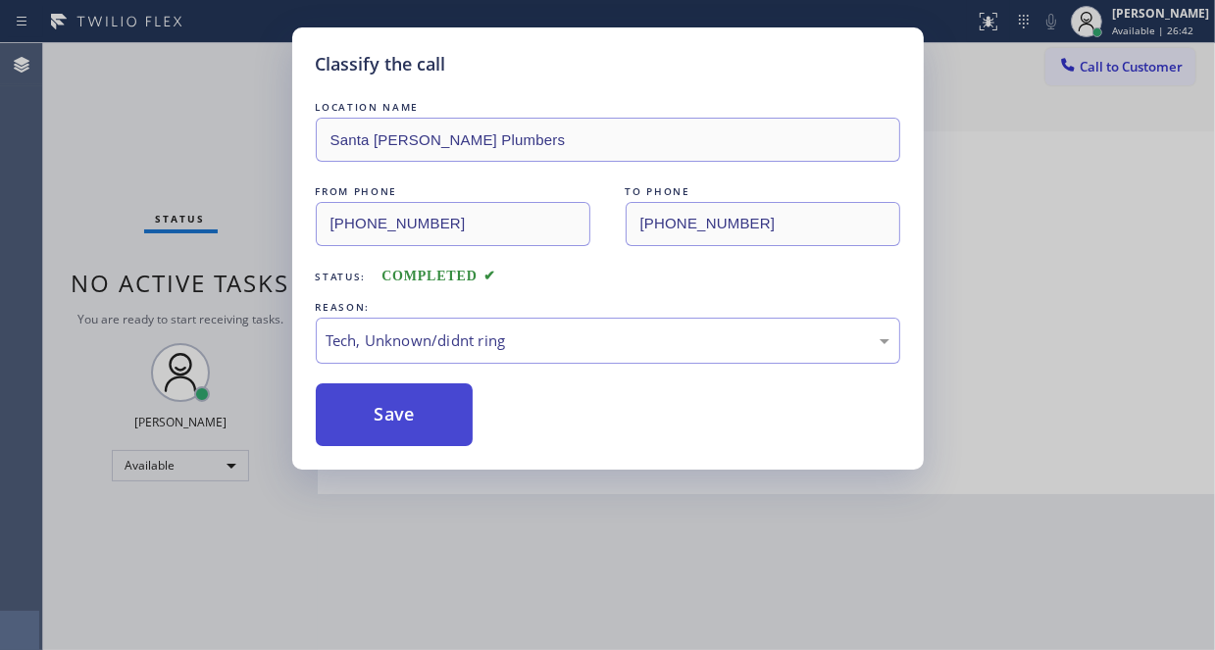
click at [420, 441] on button "Save" at bounding box center [395, 414] width 158 height 63
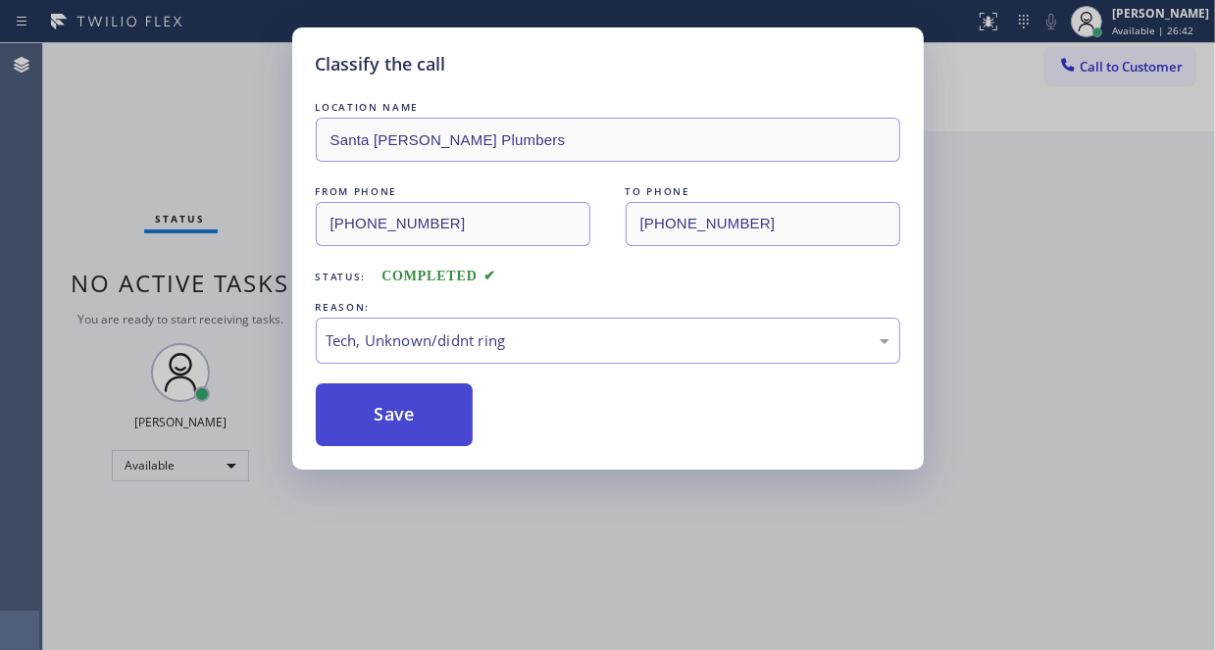
click at [420, 425] on button "Save" at bounding box center [395, 414] width 158 height 63
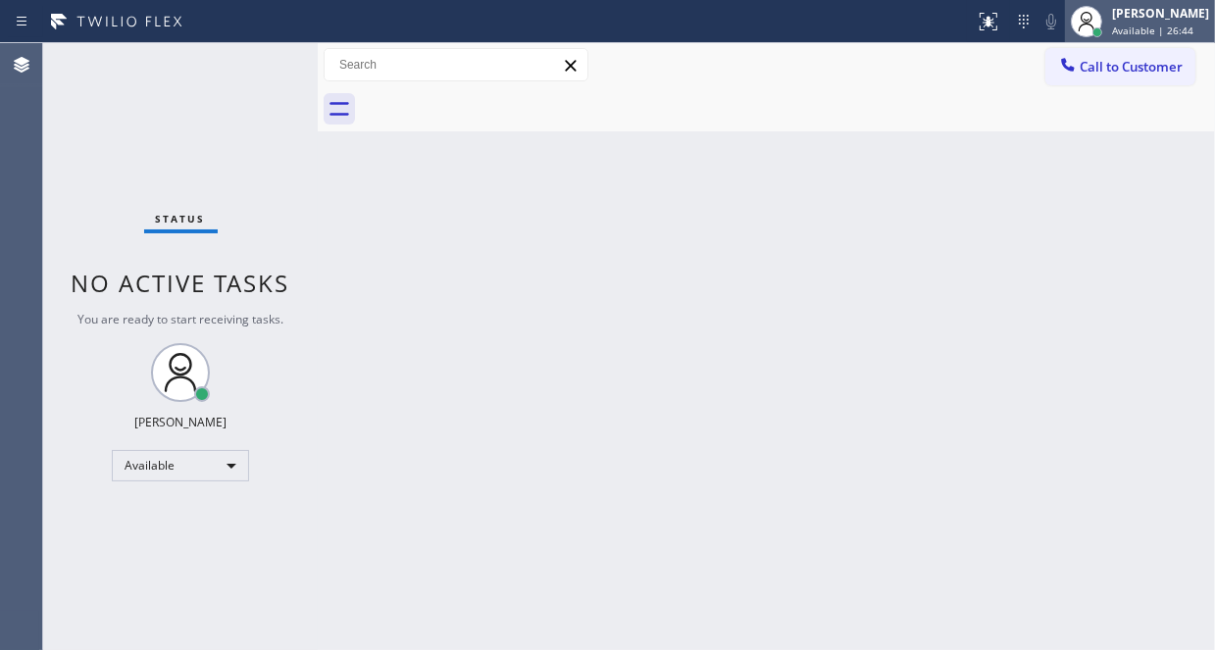
click at [1134, 22] on div "[PERSON_NAME] Available | 26:44" at bounding box center [1161, 21] width 107 height 34
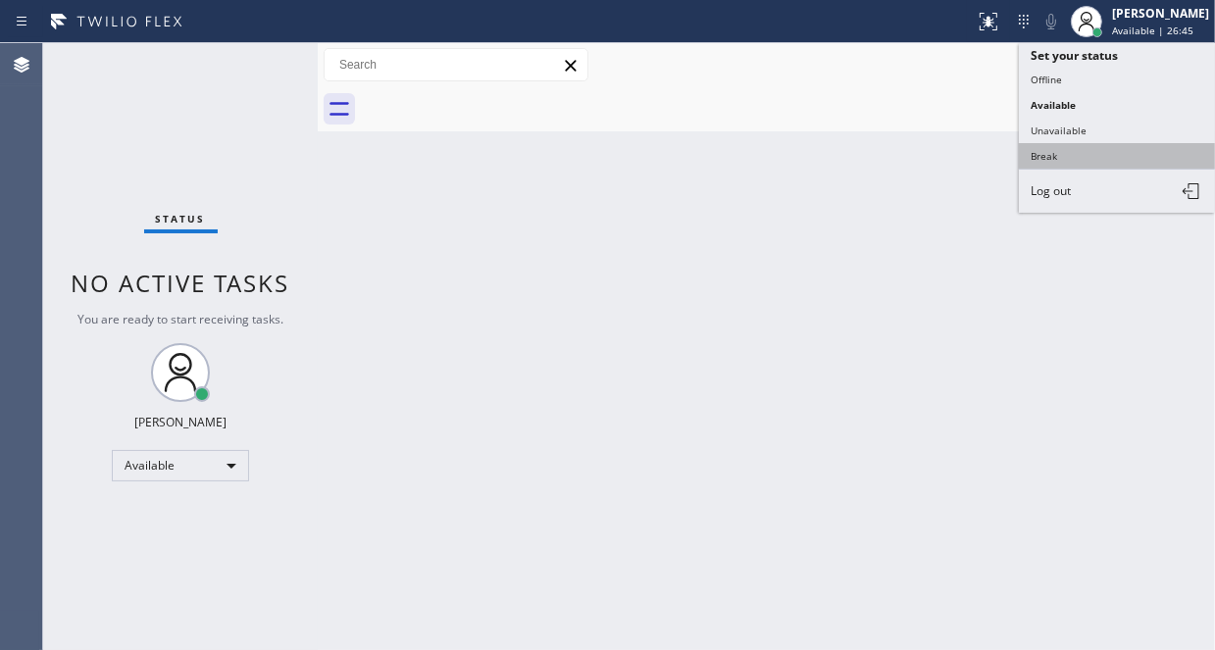
click at [1046, 154] on button "Break" at bounding box center [1117, 155] width 196 height 25
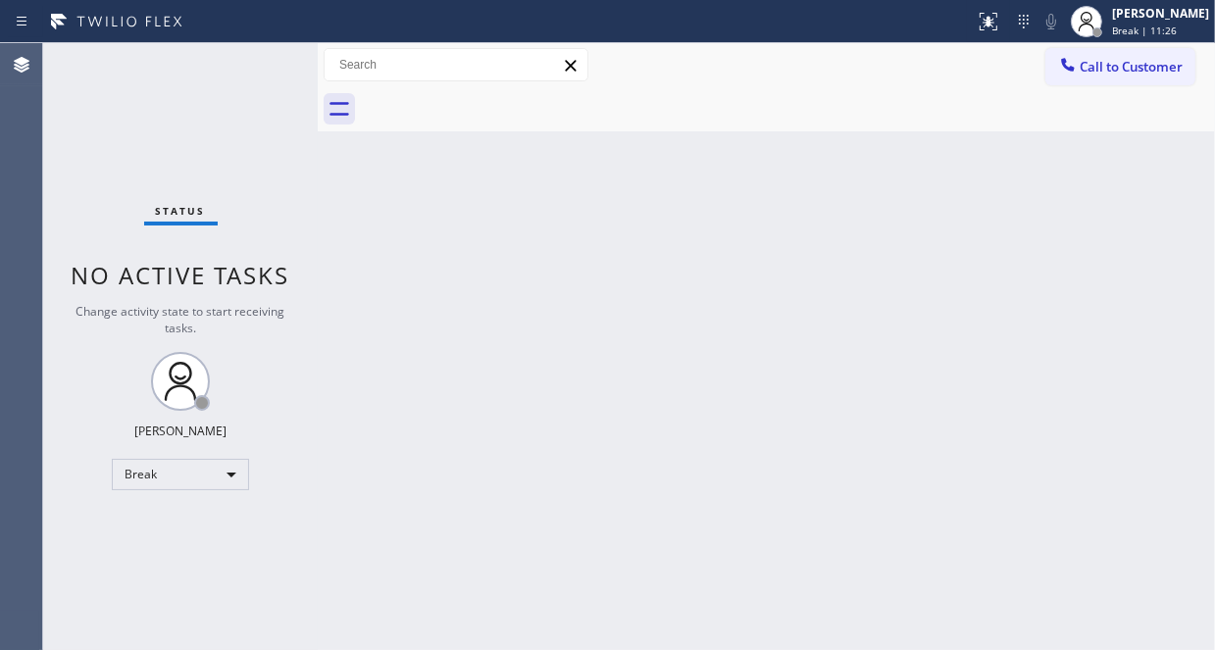
click at [788, 166] on div "Back to Dashboard Change Sender ID Customers Technicians Select a contact Outbo…" at bounding box center [766, 346] width 897 height 607
click at [217, 466] on div "Break" at bounding box center [180, 474] width 137 height 31
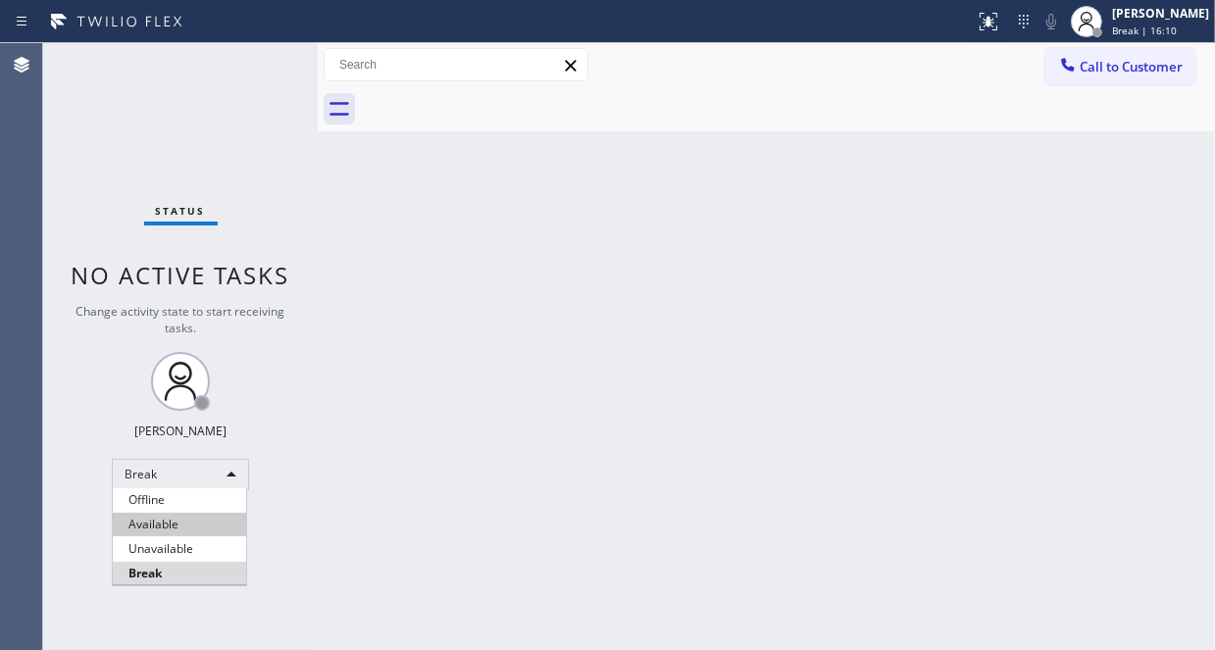
click at [181, 520] on li "Available" at bounding box center [179, 525] width 133 height 24
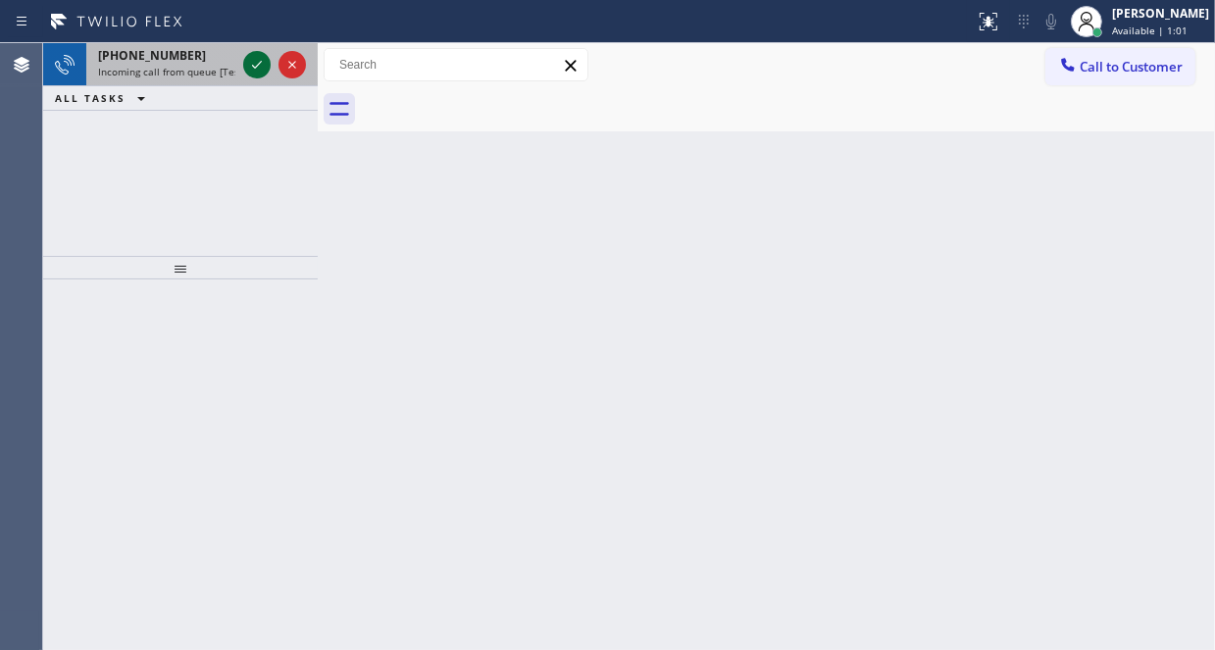
click at [247, 62] on icon at bounding box center [257, 65] width 24 height 24
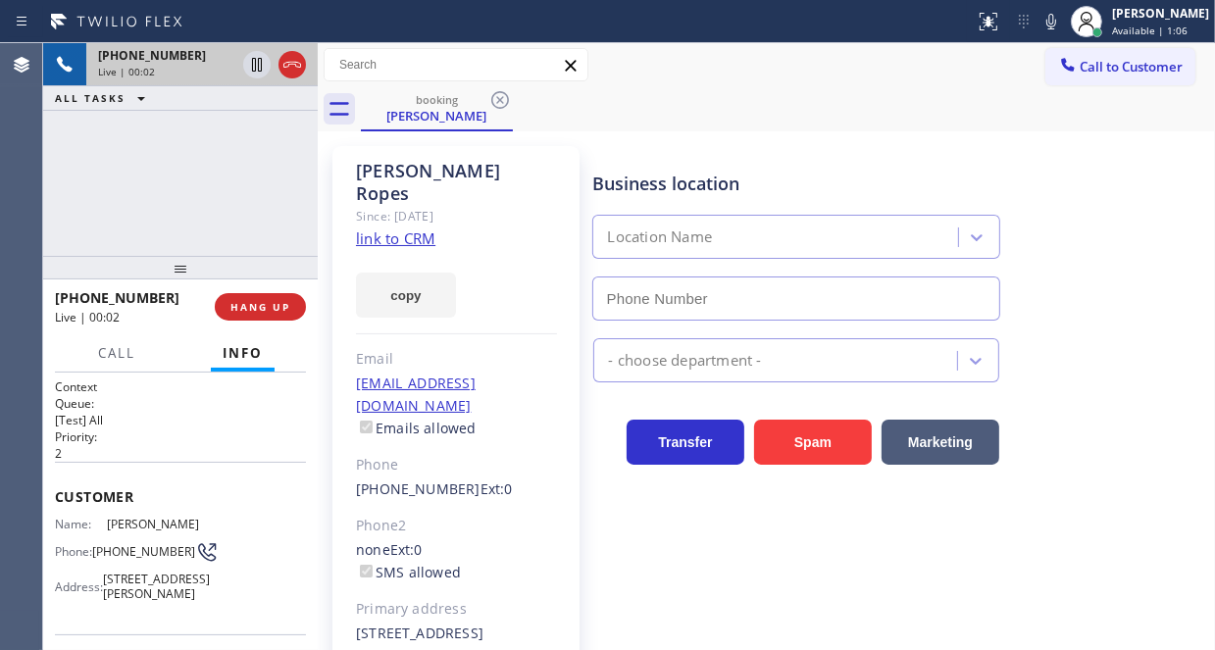
type input "[PHONE_NUMBER]"
click at [290, 68] on icon at bounding box center [292, 65] width 24 height 24
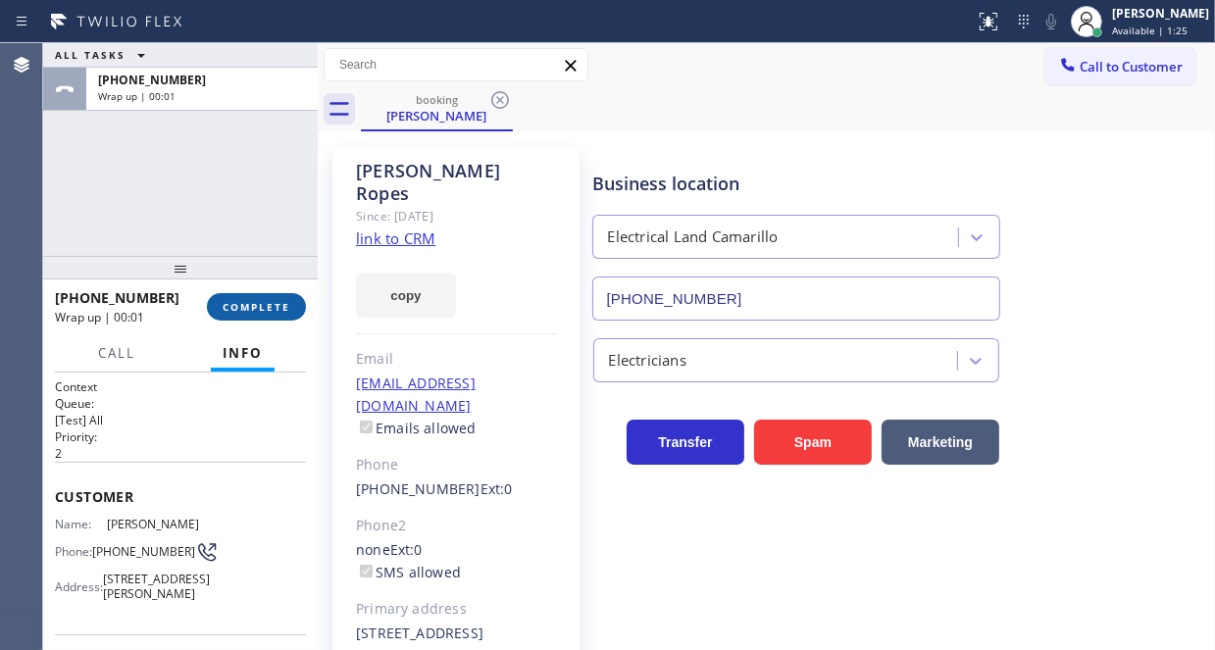
click at [263, 301] on span "COMPLETE" at bounding box center [257, 307] width 68 height 14
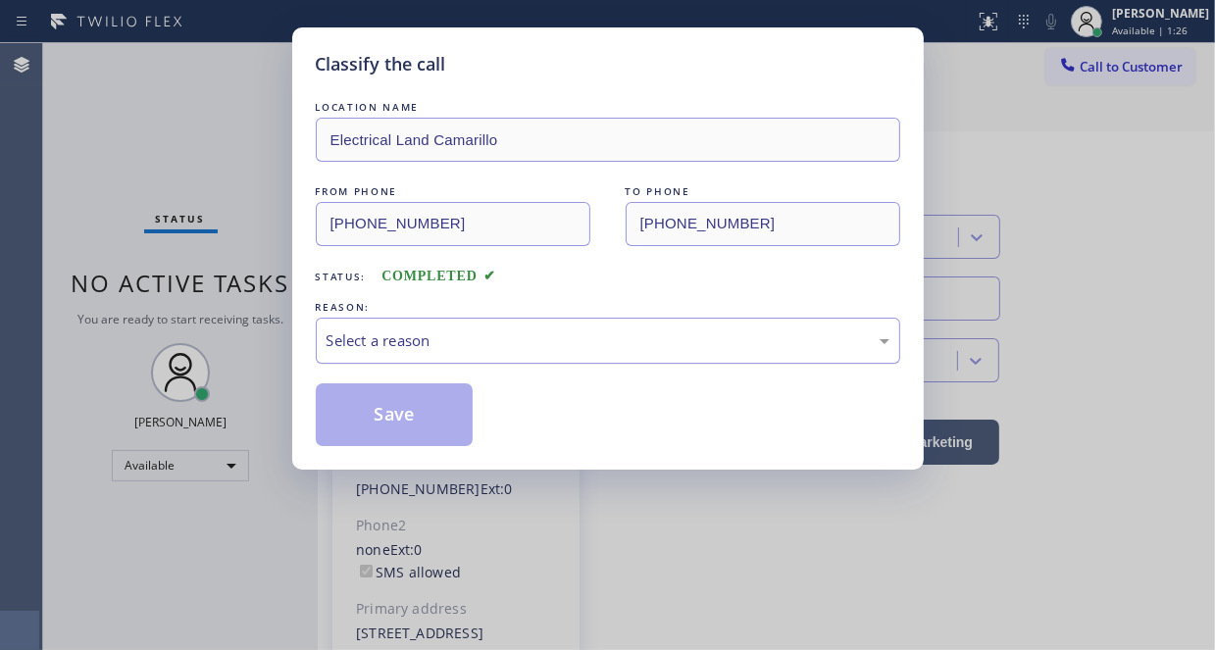
click at [559, 334] on div "Select a reason" at bounding box center [607, 340] width 563 height 23
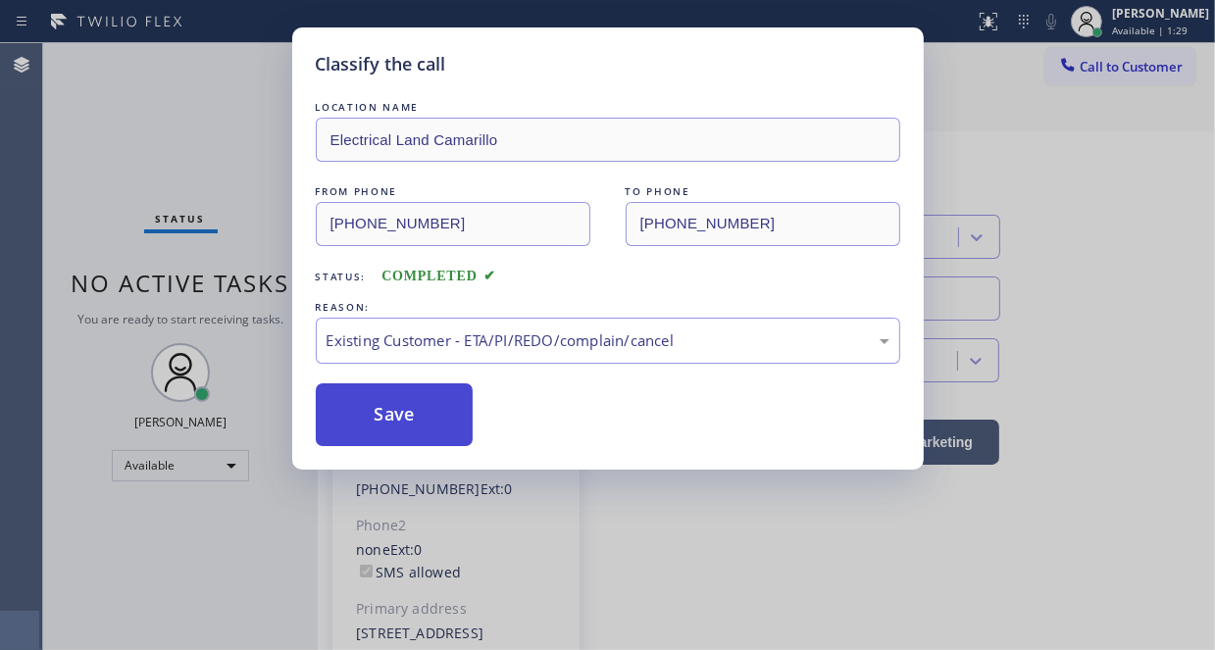
click at [424, 407] on button "Save" at bounding box center [395, 414] width 158 height 63
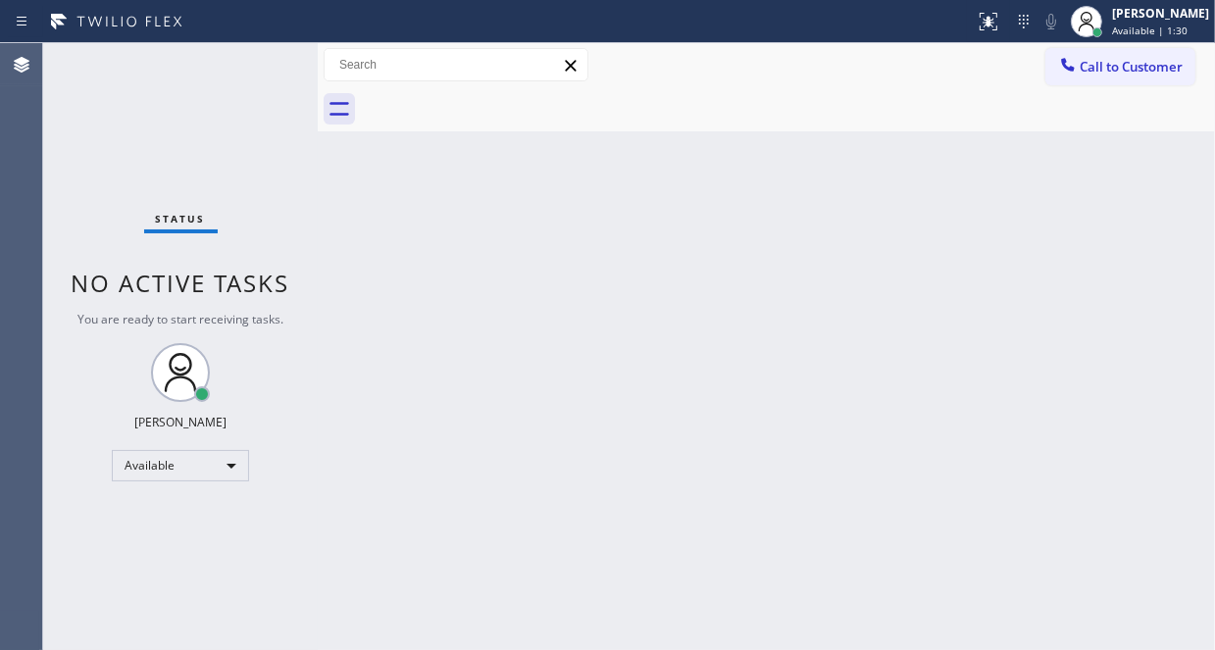
click at [205, 136] on div "Status No active tasks You are ready to start receiving tasks. [PERSON_NAME] Av…" at bounding box center [180, 346] width 275 height 607
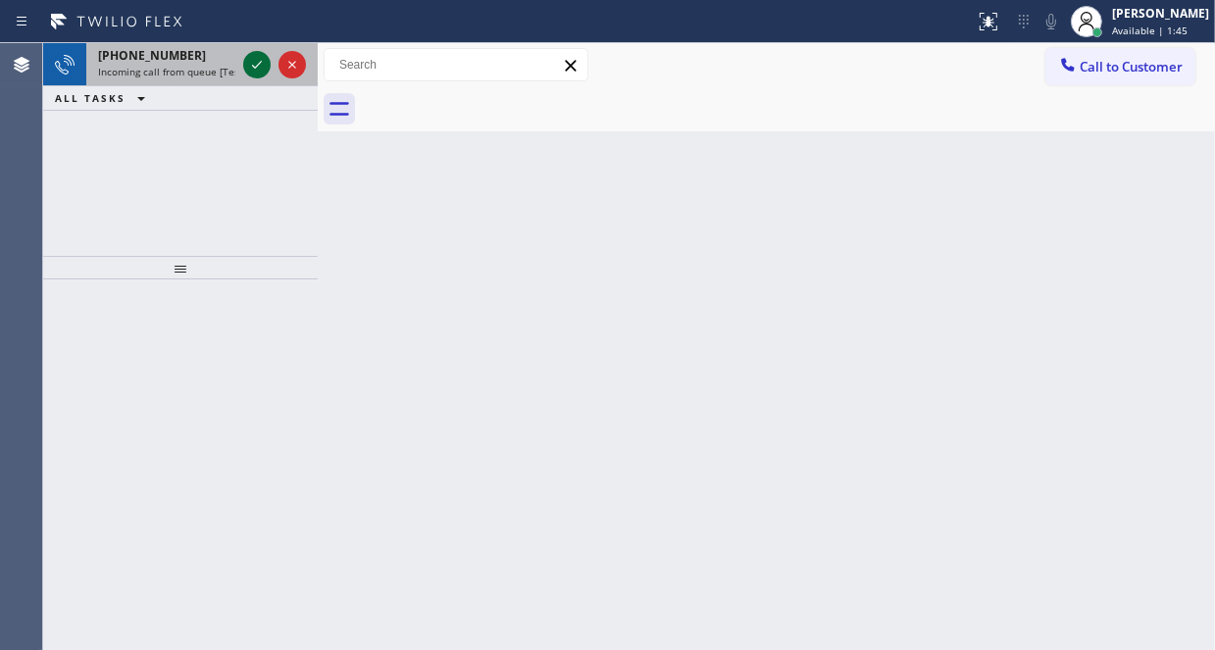
click at [251, 64] on icon at bounding box center [257, 65] width 24 height 24
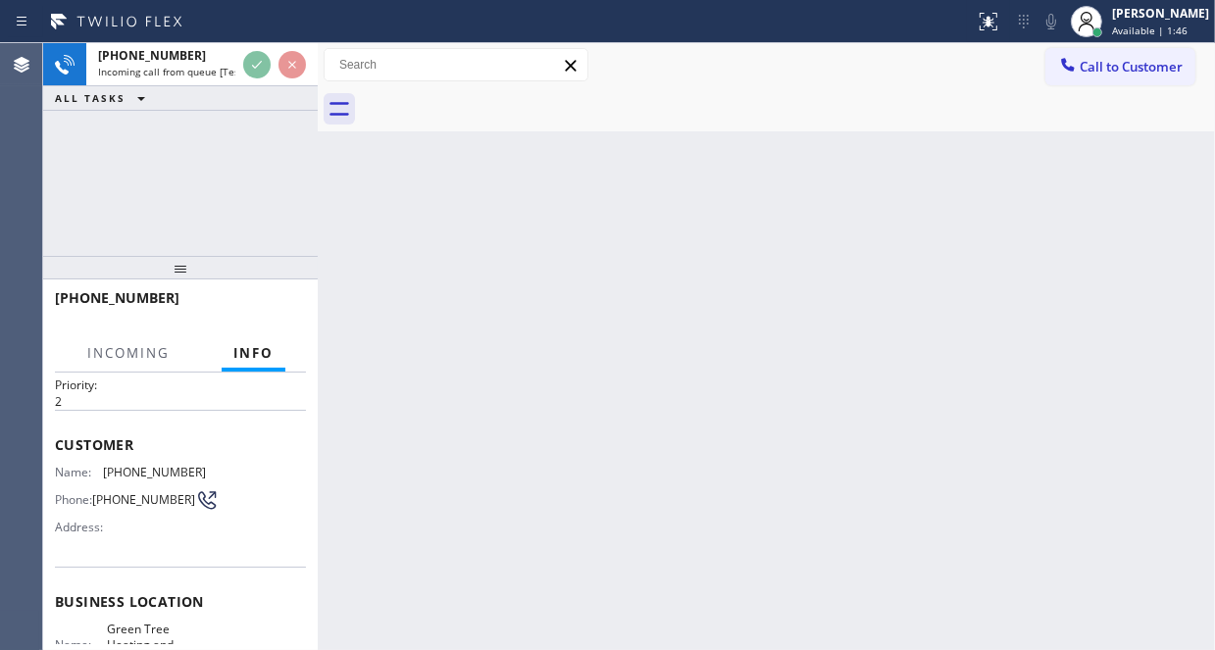
scroll to position [98, 0]
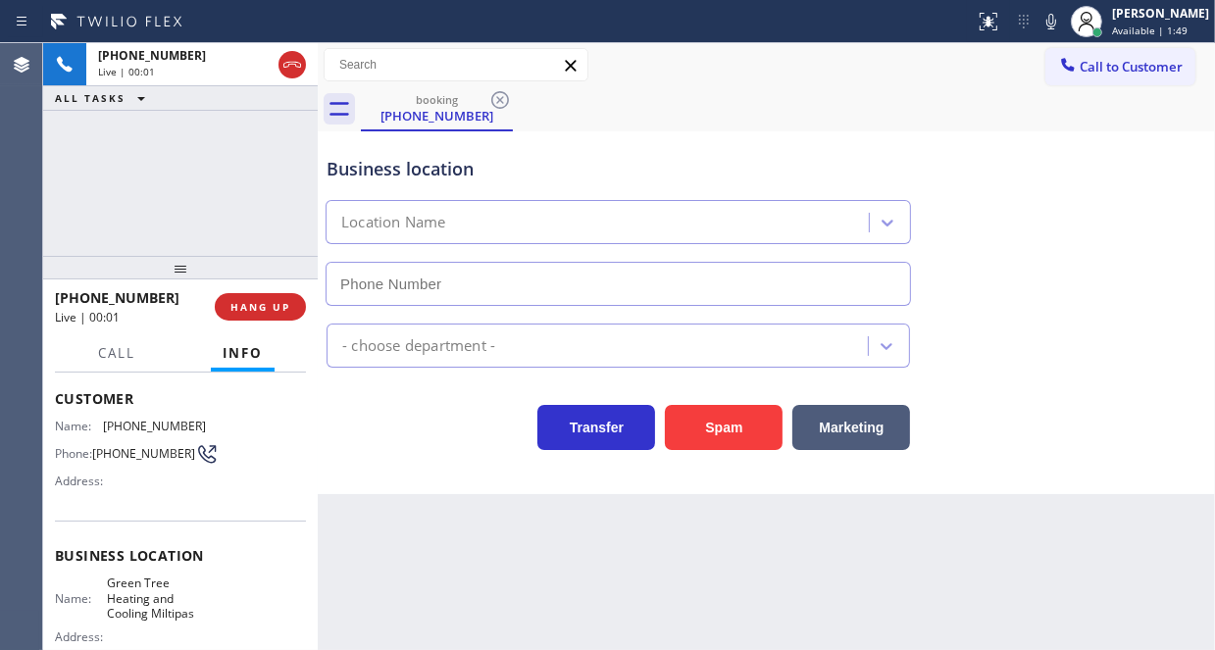
type input "[PHONE_NUMBER]"
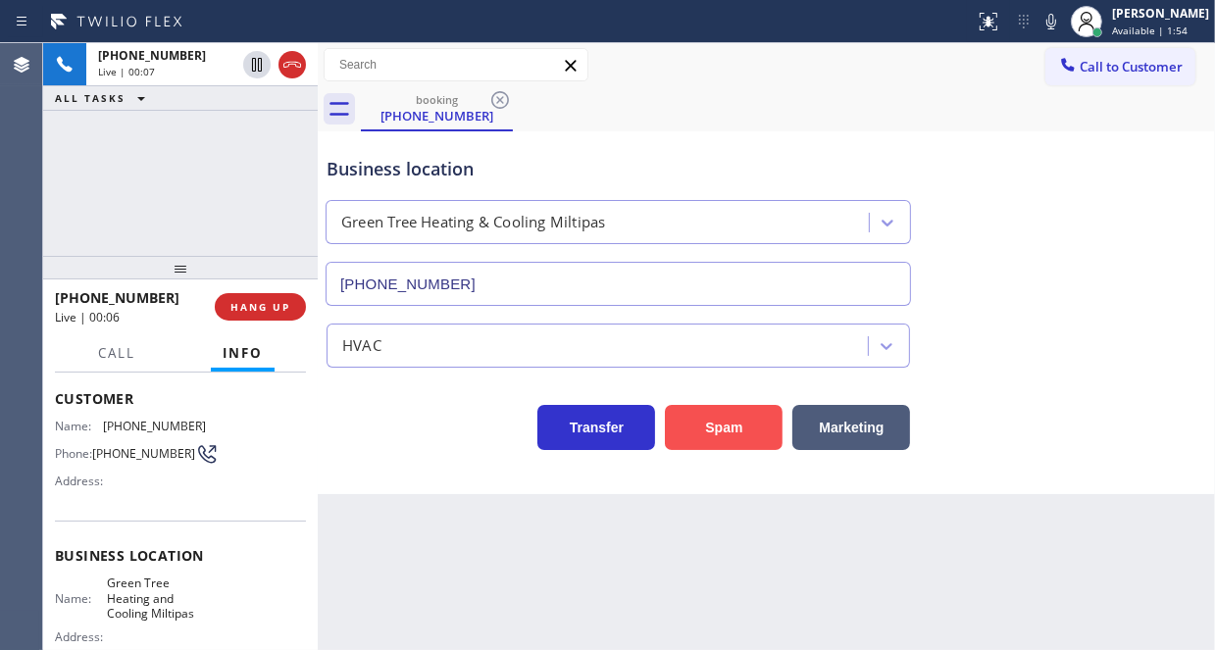
click at [726, 438] on button "Spam" at bounding box center [724, 427] width 118 height 45
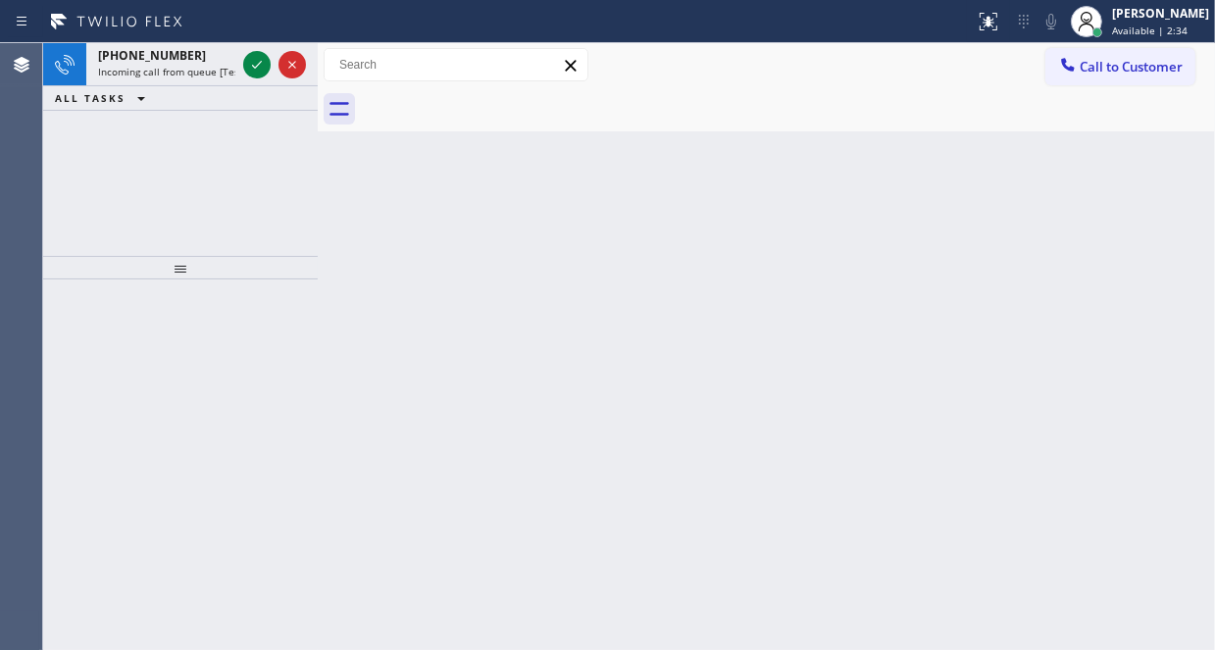
click at [56, 173] on div "[PHONE_NUMBER] Incoming call from queue [Test] All ALL TASKS ALL TASKS ACTIVE T…" at bounding box center [180, 149] width 275 height 213
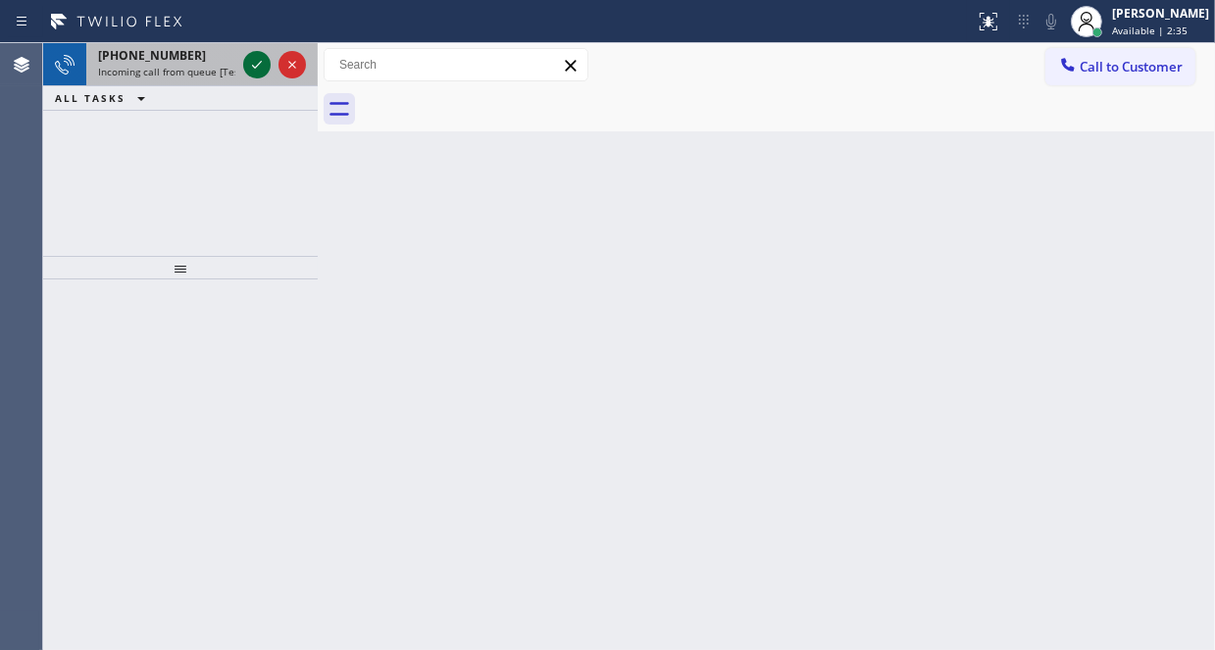
click at [256, 66] on icon at bounding box center [257, 65] width 10 height 8
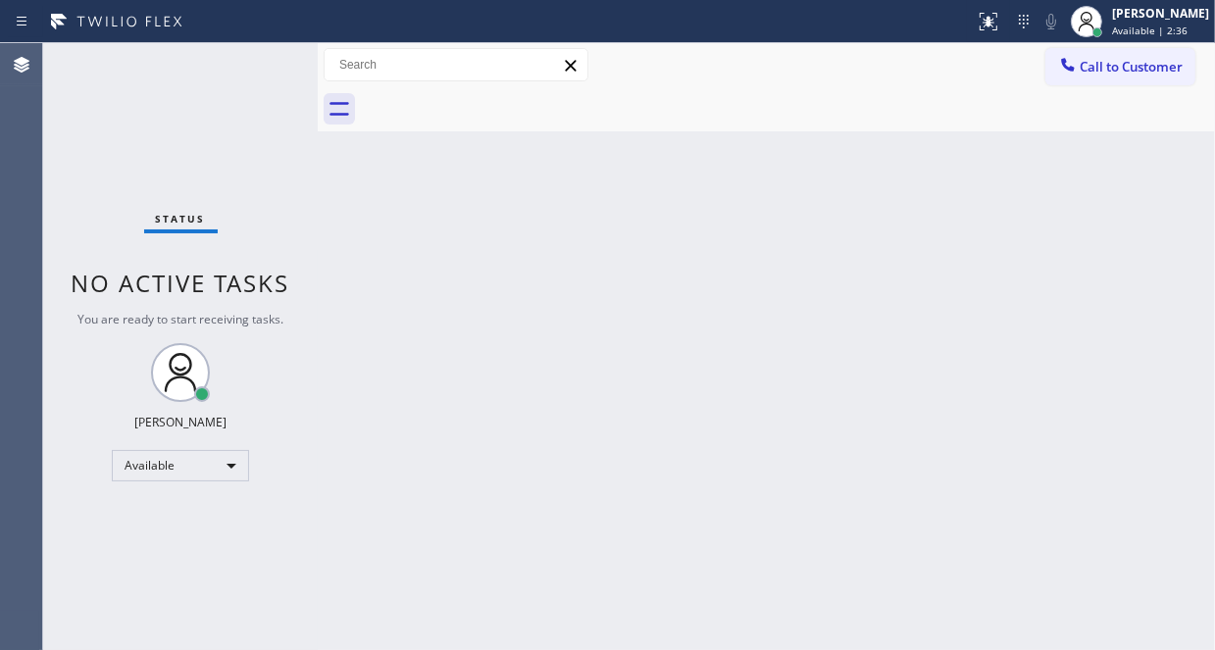
click at [448, 328] on div "Back to Dashboard Change Sender ID Customers Technicians Select a contact Outbo…" at bounding box center [766, 346] width 897 height 607
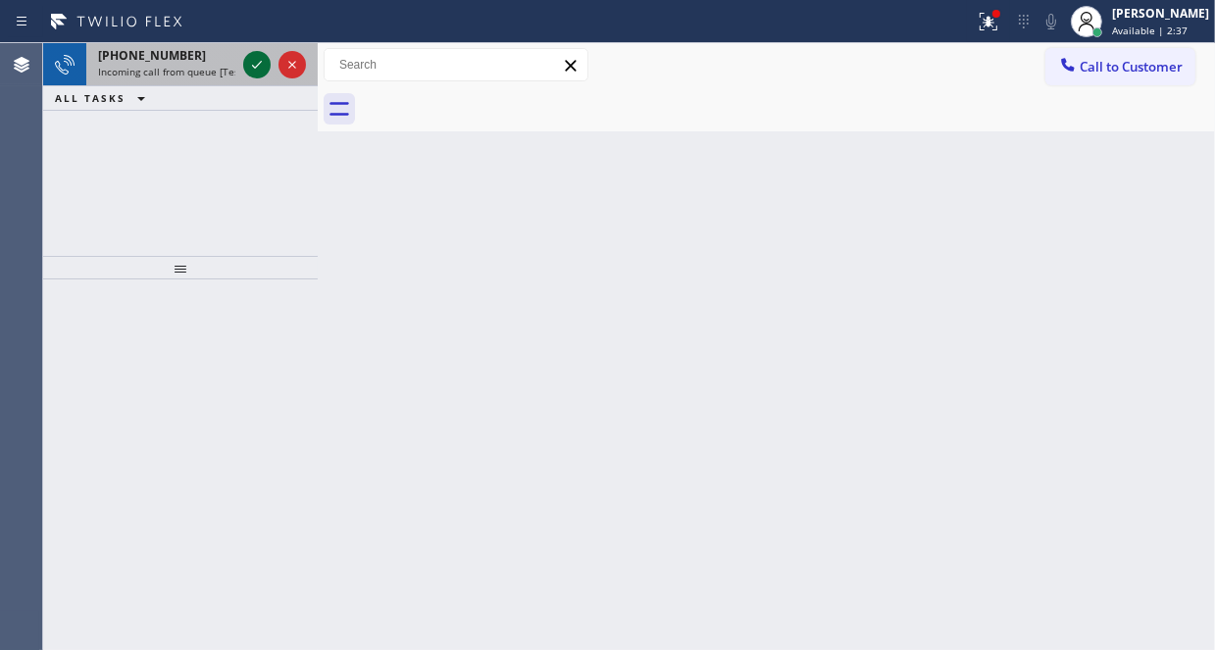
click at [259, 68] on icon at bounding box center [257, 65] width 24 height 24
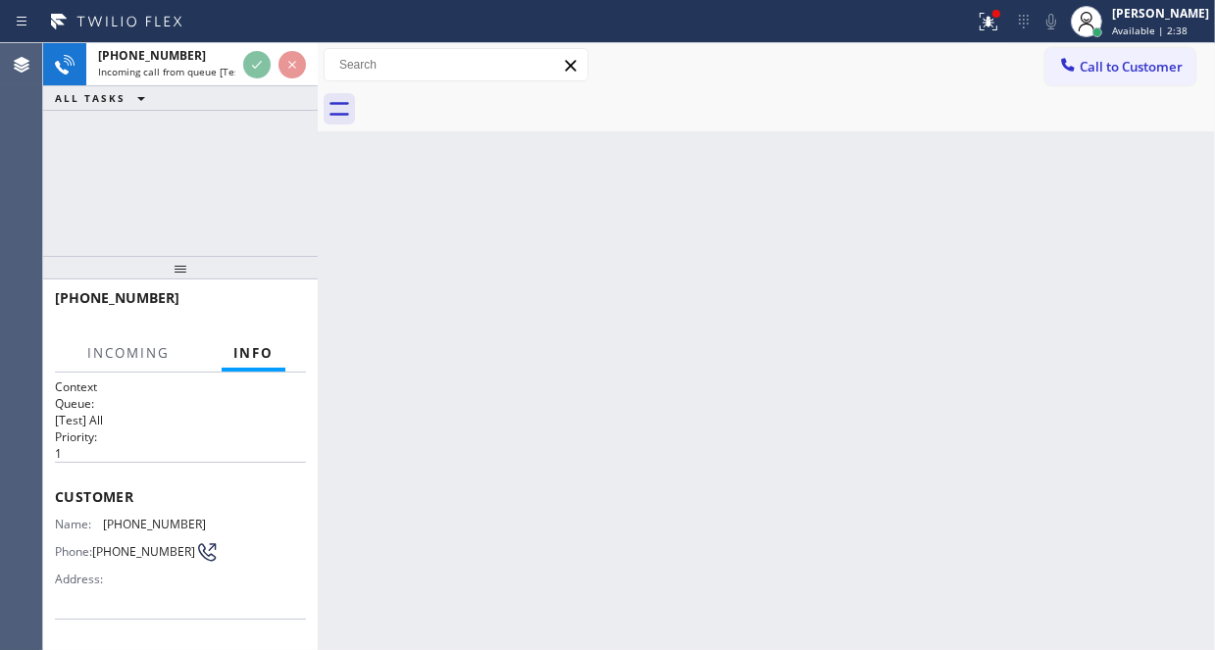
scroll to position [196, 0]
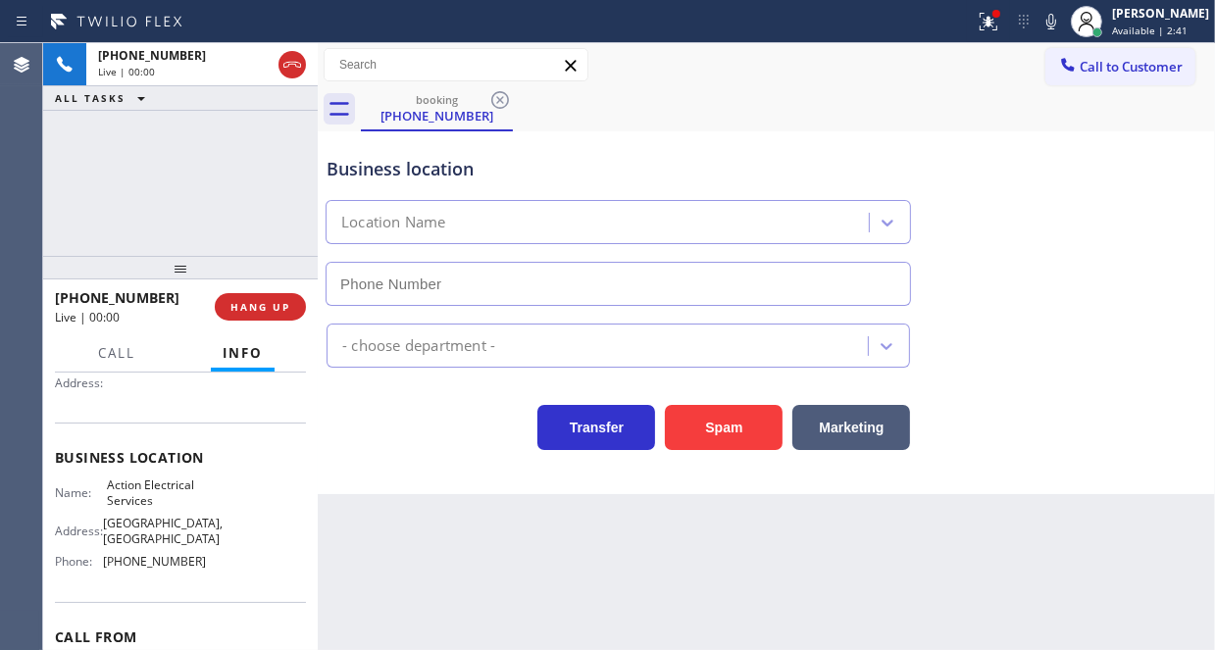
type input "[PHONE_NUMBER]"
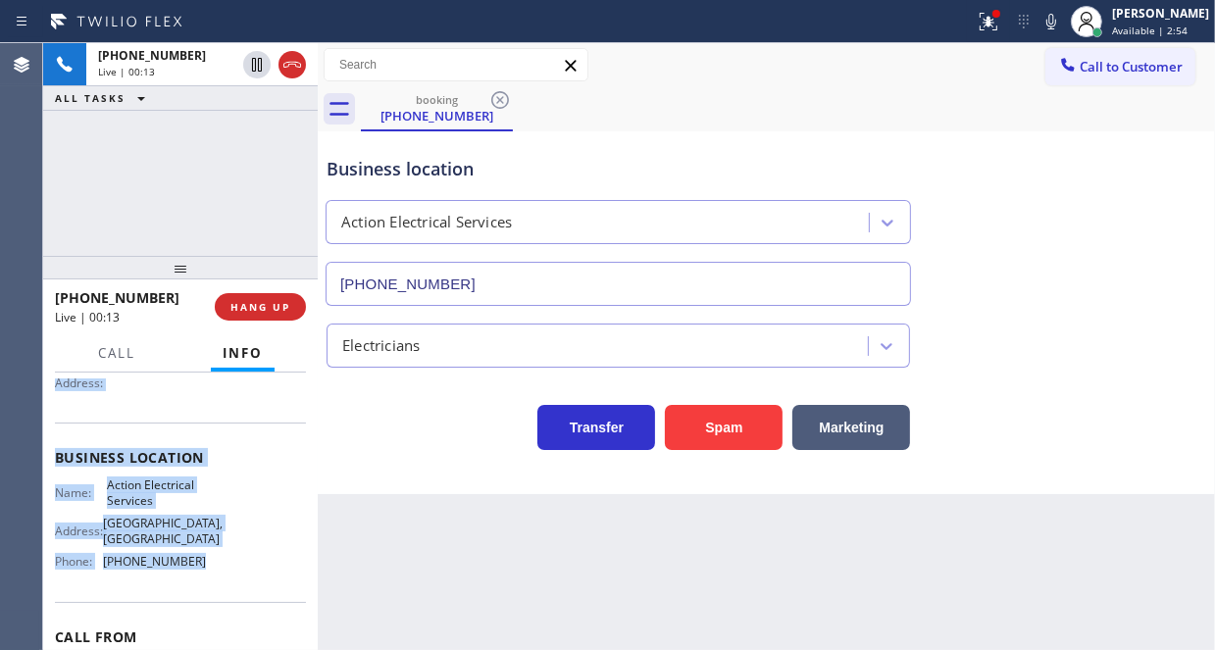
drag, startPoint x: 55, startPoint y: 479, endPoint x: 226, endPoint y: 576, distance: 195.8
click at [226, 576] on div "Context Queue: [Test] All Priority: 1 Customer Name: [PHONE_NUMBER] Phone: [PHO…" at bounding box center [180, 466] width 251 height 568
copy div "Customer Name: [PHONE_NUMBER] Phone: [PHONE_NUMBER] Address: Business location …"
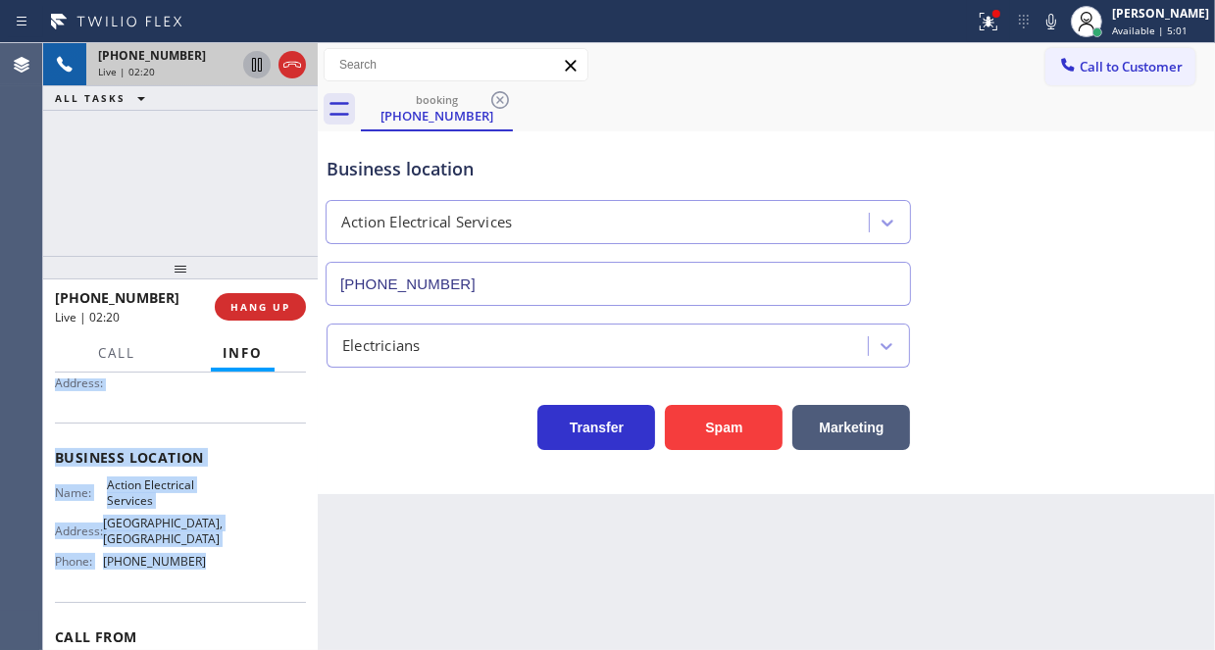
click at [256, 64] on icon at bounding box center [257, 65] width 24 height 24
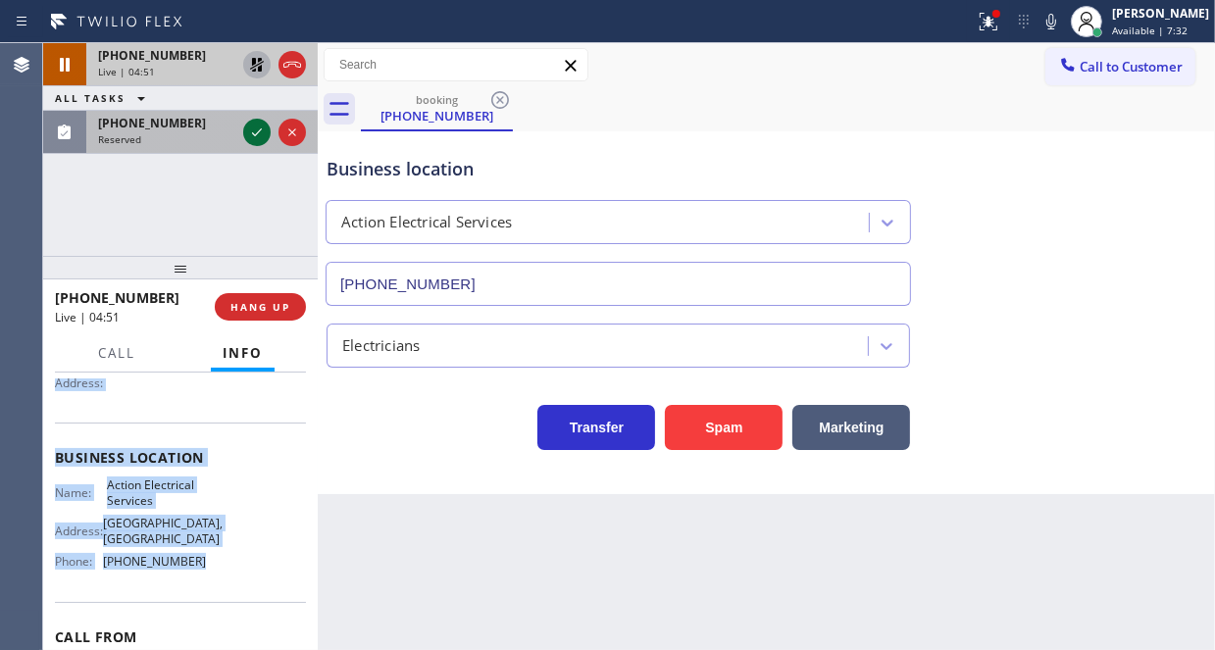
click at [259, 136] on icon at bounding box center [257, 133] width 24 height 24
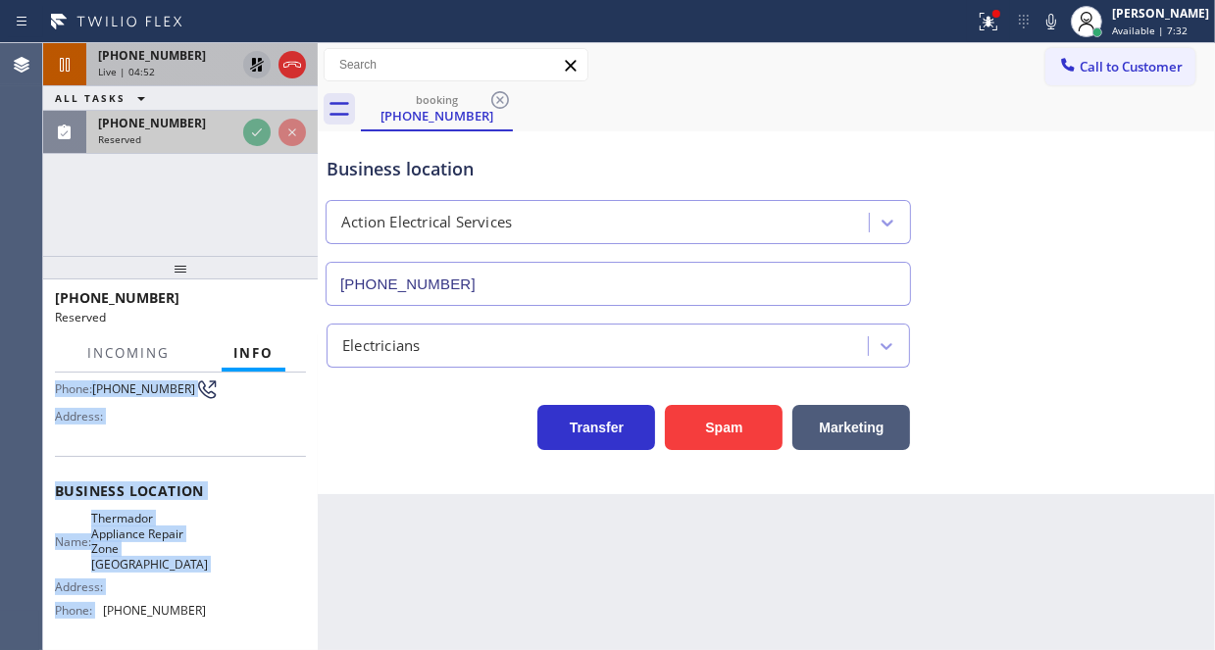
scroll to position [227, 0]
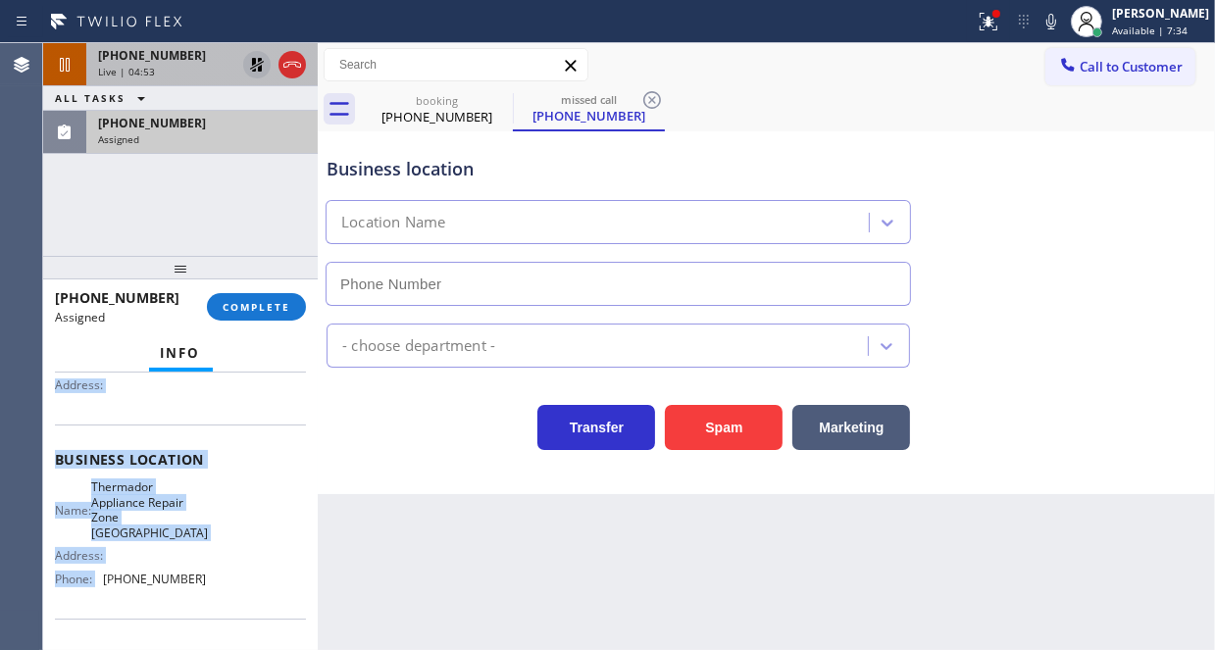
type input "[PHONE_NUMBER]"
click at [253, 68] on icon at bounding box center [257, 65] width 24 height 24
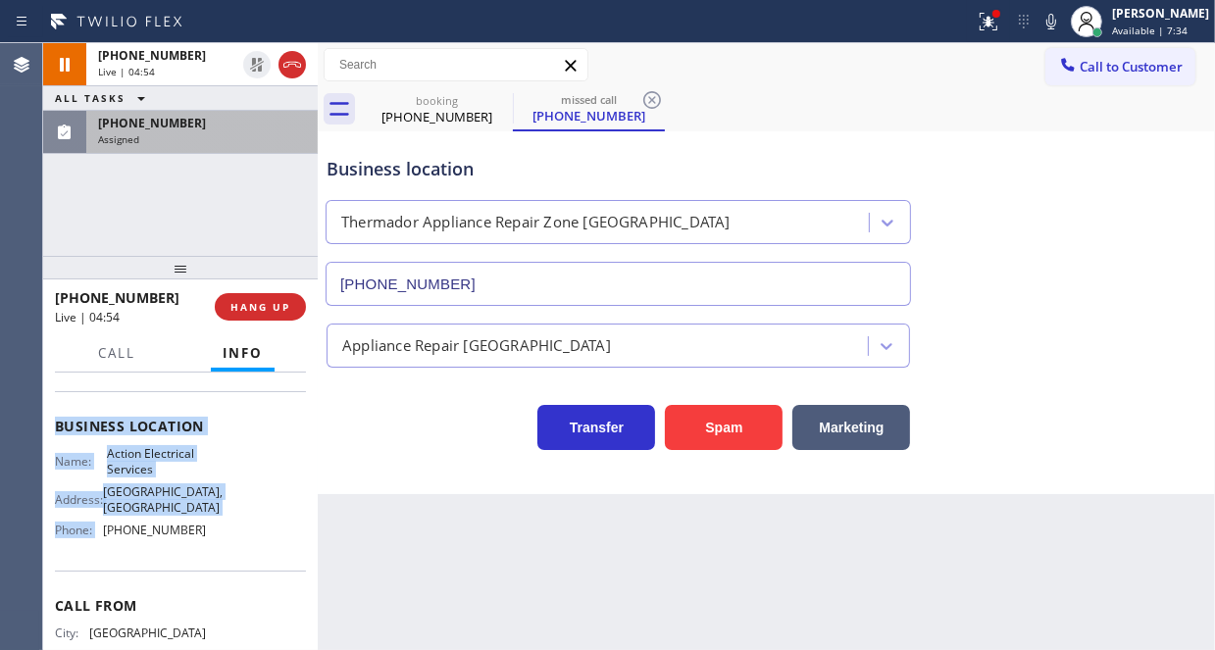
scroll to position [196, 0]
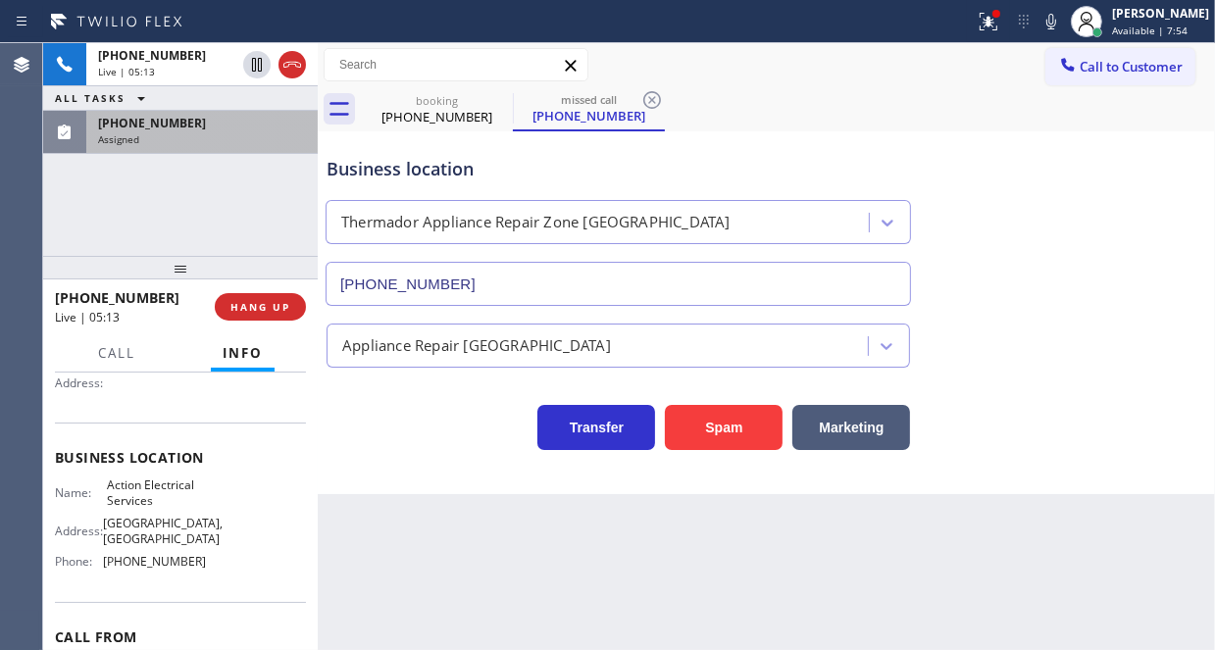
click at [231, 203] on div "[PHONE_NUMBER] Live | 05:13 ALL TASKS ALL TASKS ACTIVE TASKS TASKS IN WRAP UP […" at bounding box center [180, 149] width 275 height 213
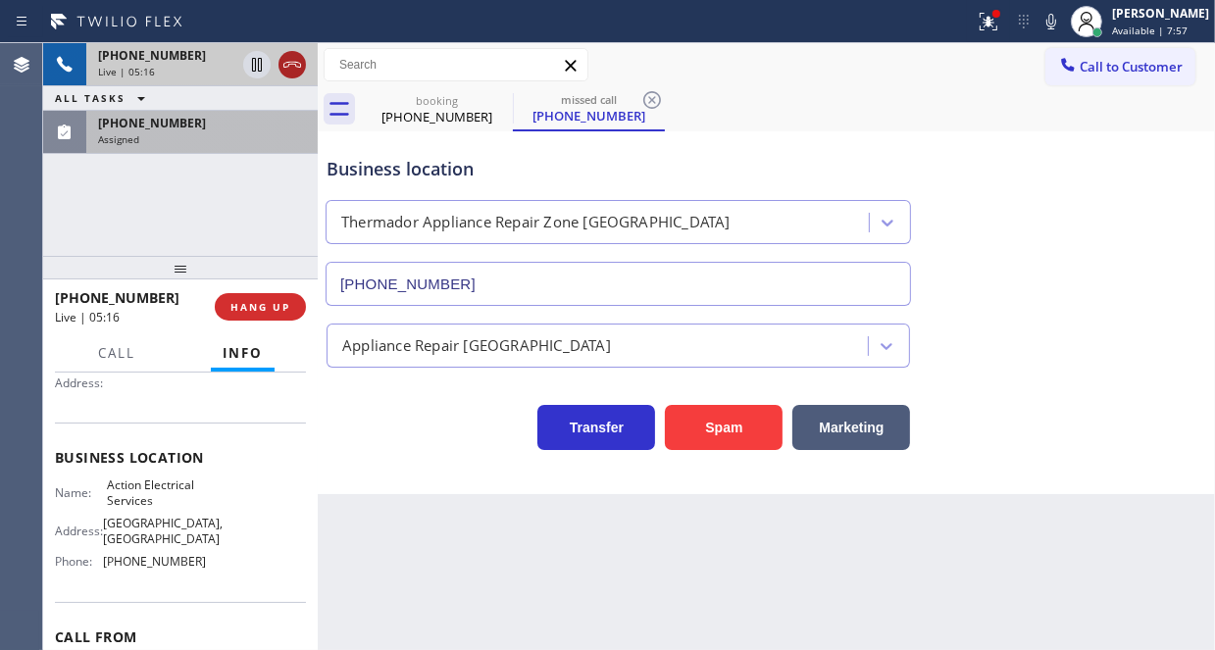
click at [288, 67] on icon at bounding box center [292, 65] width 24 height 24
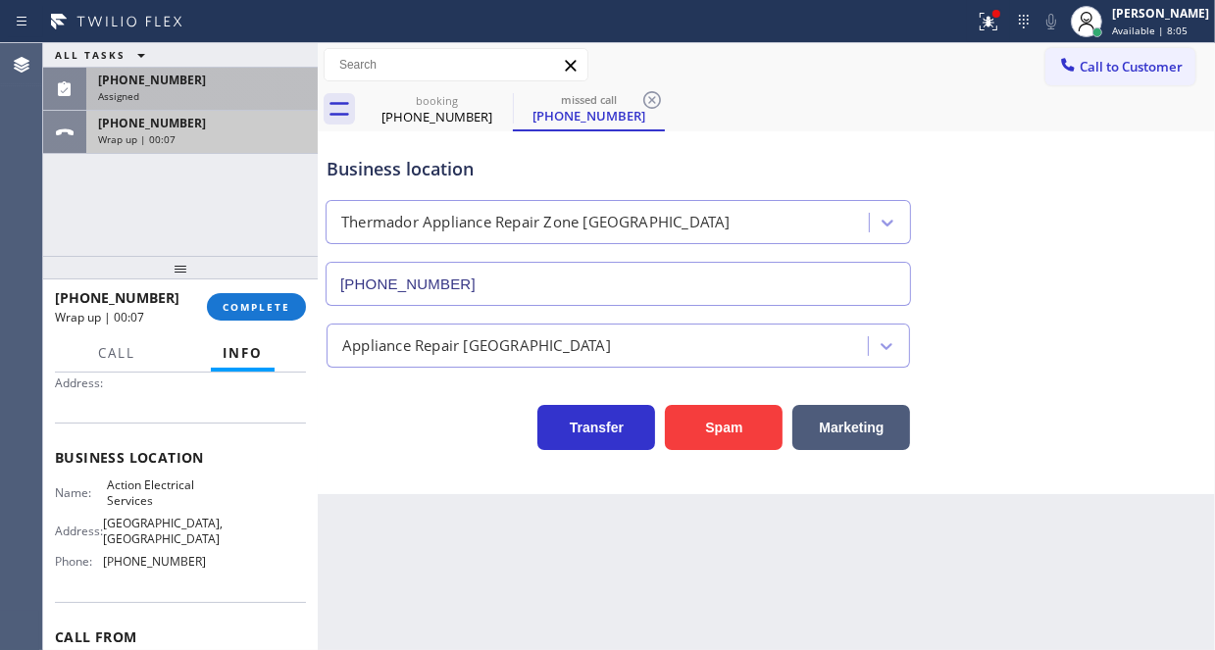
click at [221, 134] on div "Wrap up | 00:07" at bounding box center [202, 139] width 208 height 14
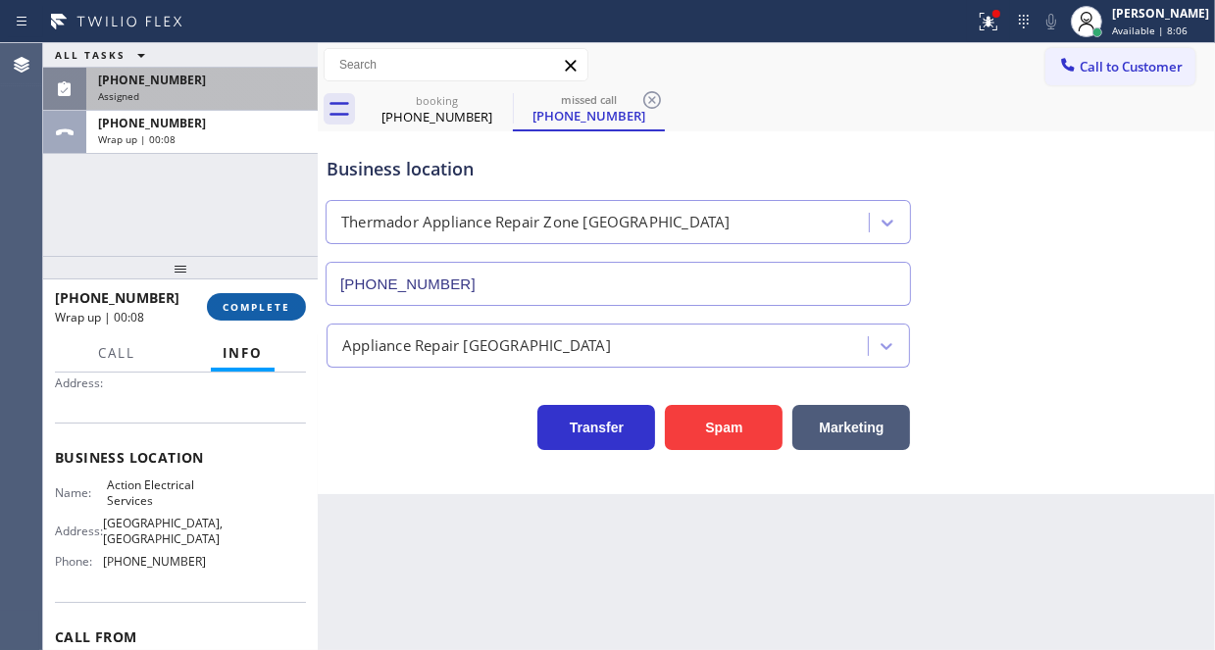
click at [268, 300] on span "COMPLETE" at bounding box center [257, 307] width 68 height 14
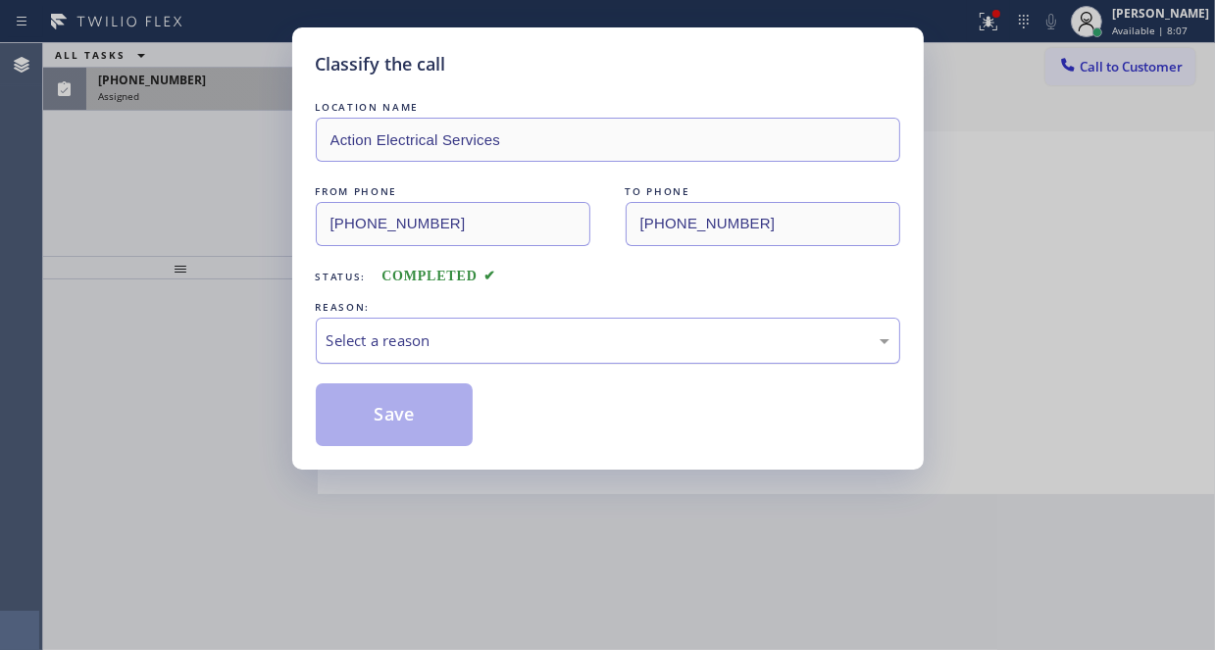
click at [392, 340] on div "Select a reason" at bounding box center [607, 340] width 563 height 23
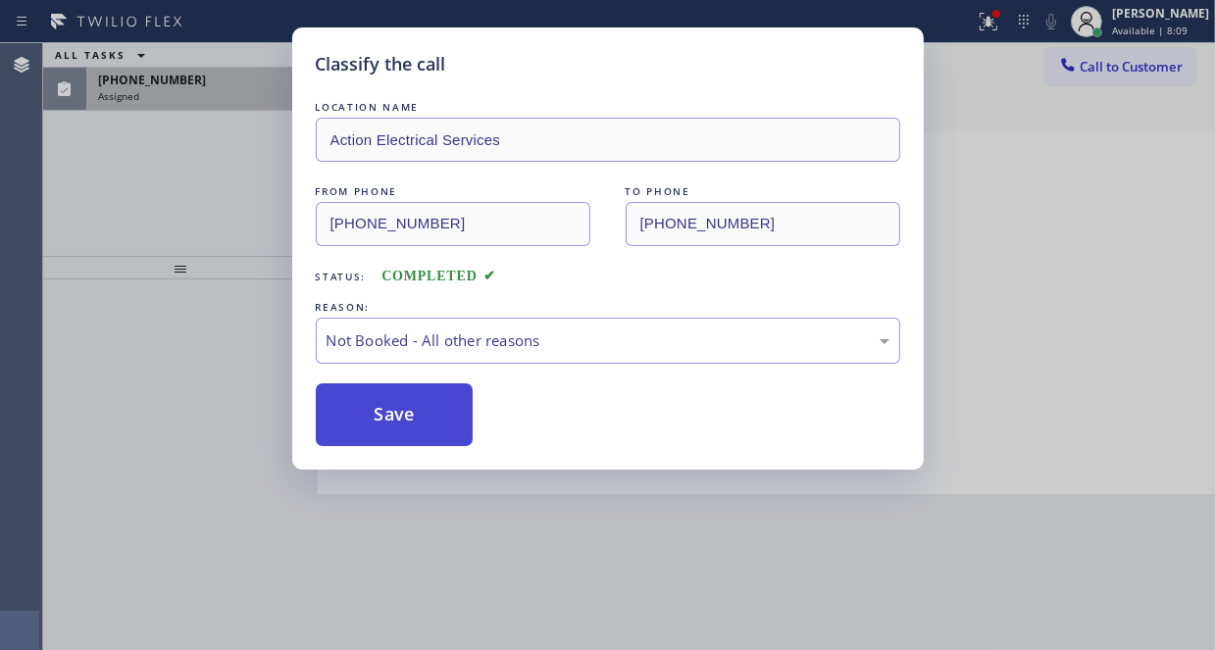
click at [371, 413] on button "Save" at bounding box center [395, 414] width 158 height 63
click at [213, 88] on div "Classify the call LOCATION NAME Action Electrical Services FROM PHONE [PHONE_NU…" at bounding box center [607, 325] width 1215 height 650
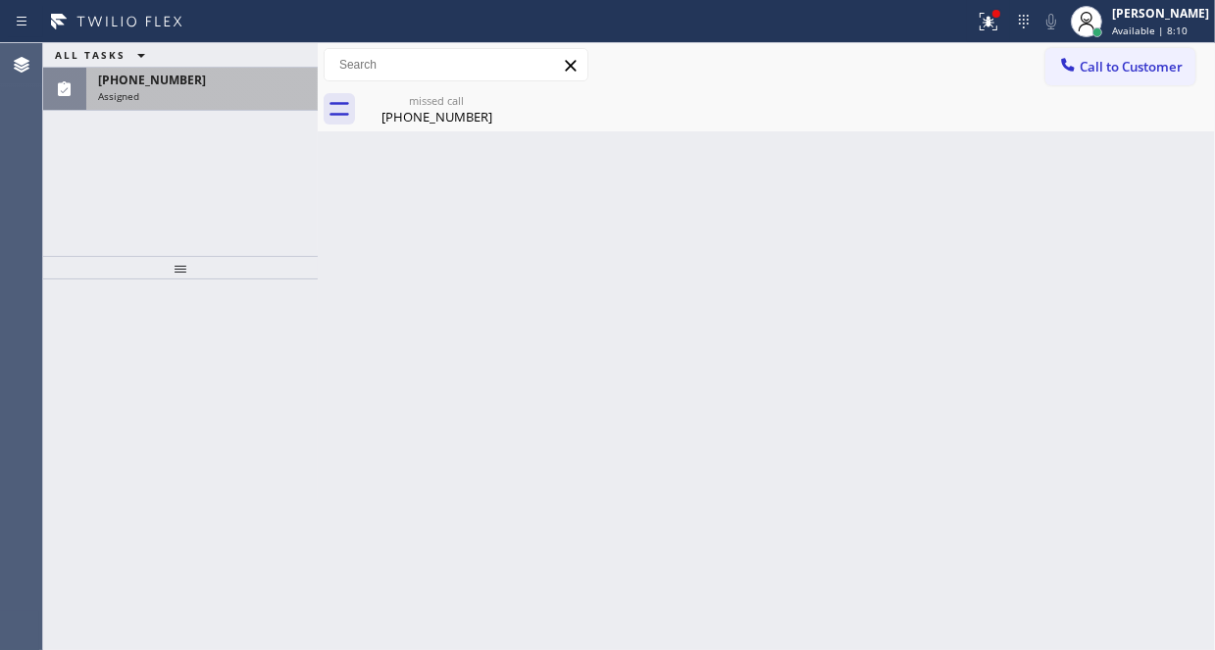
click at [215, 84] on div "[PHONE_NUMBER]" at bounding box center [202, 80] width 208 height 17
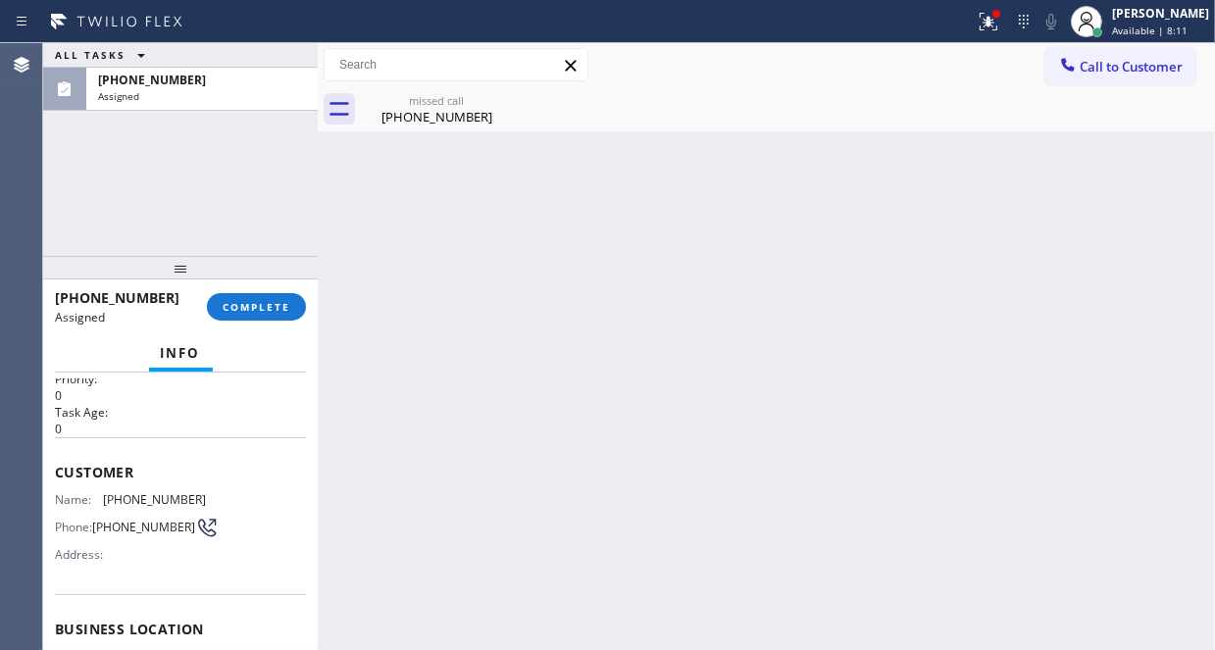
scroll to position [294, 0]
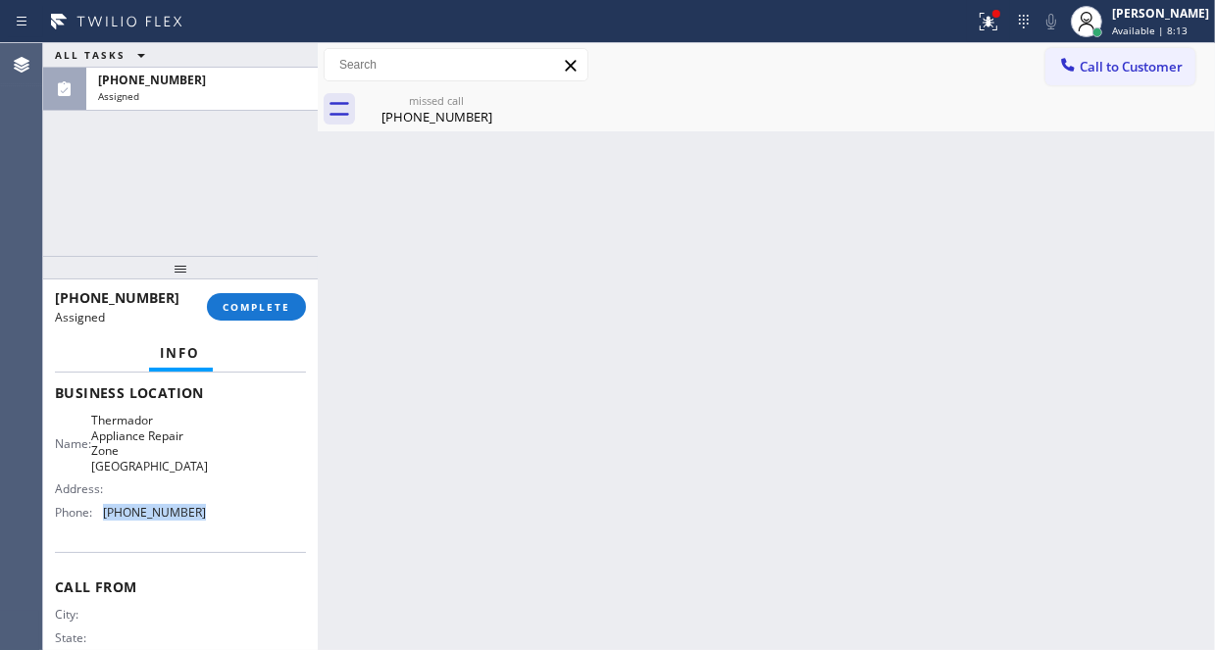
drag, startPoint x: 193, startPoint y: 488, endPoint x: 104, endPoint y: 501, distance: 90.1
click at [104, 505] on span "[PHONE_NUMBER]" at bounding box center [154, 512] width 103 height 15
copy span "[PHONE_NUMBER]"
click at [1064, 73] on icon at bounding box center [1068, 65] width 20 height 20
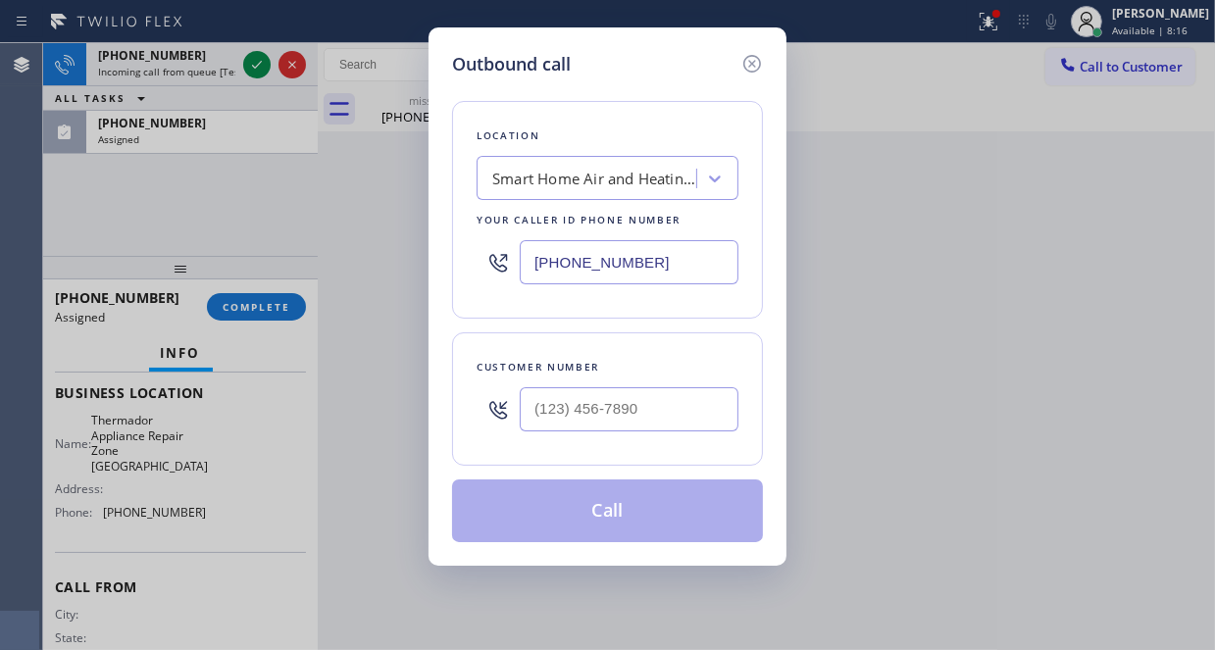
click at [646, 258] on input "[PHONE_NUMBER]" at bounding box center [629, 262] width 219 height 44
paste input "410) 237-0708"
type input "[PHONE_NUMBER]"
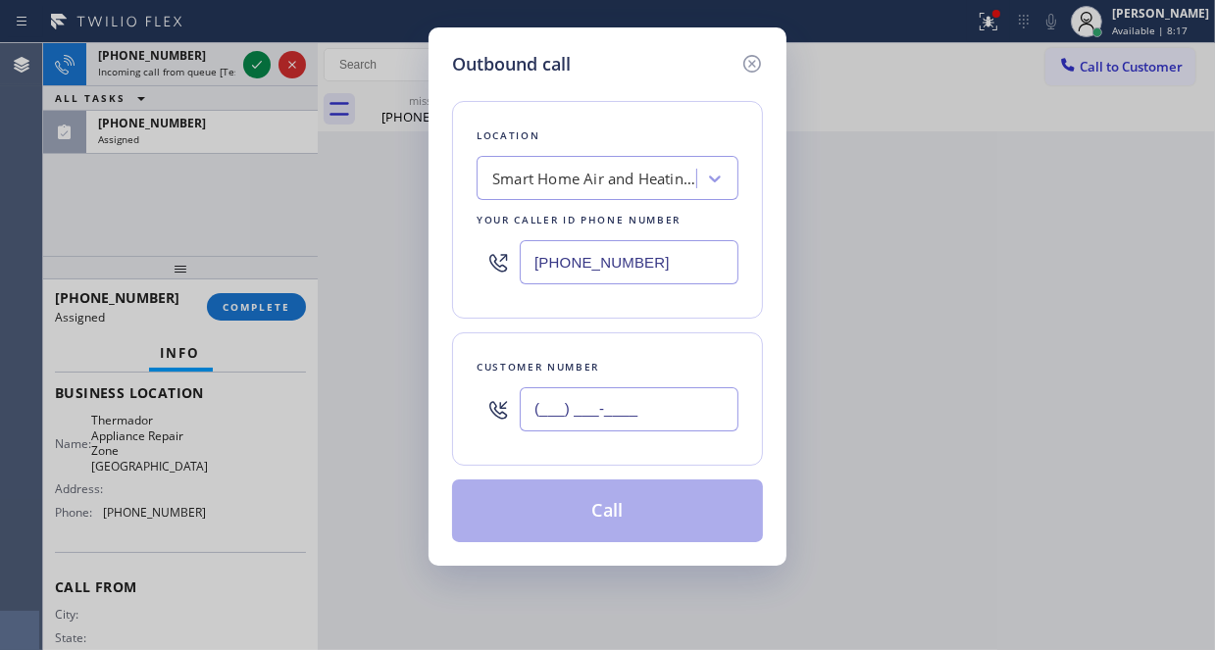
click at [620, 413] on input "(___) ___-____" at bounding box center [629, 409] width 219 height 44
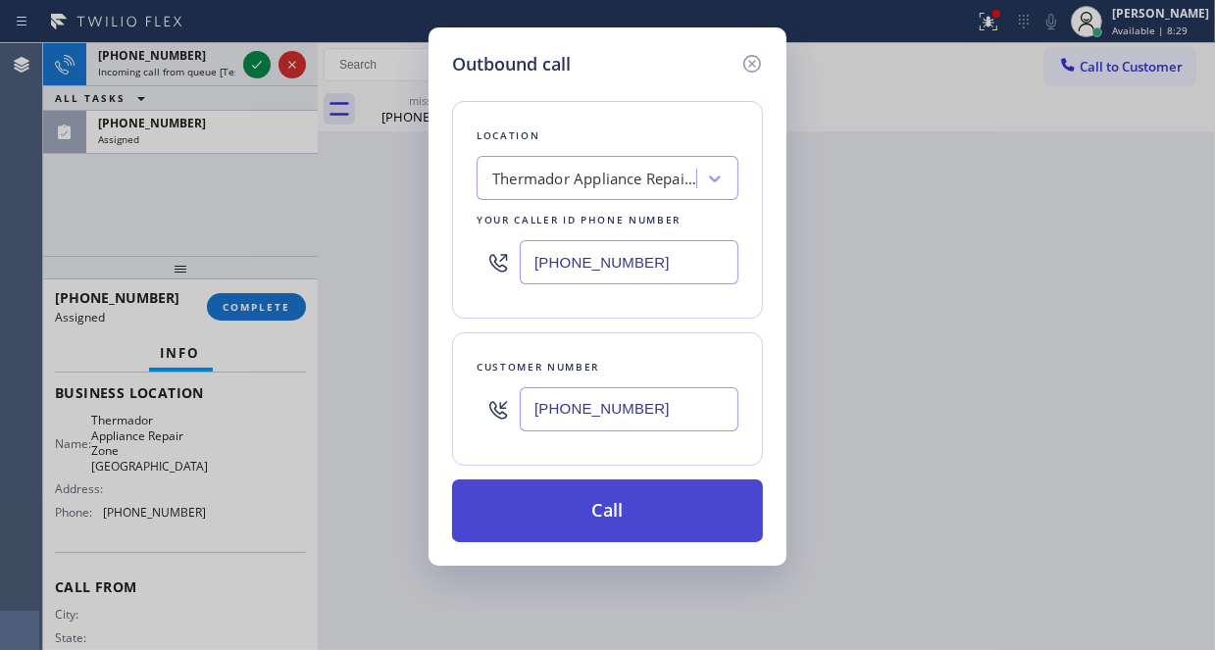
type input "[PHONE_NUMBER]"
click at [613, 498] on button "Call" at bounding box center [607, 510] width 311 height 63
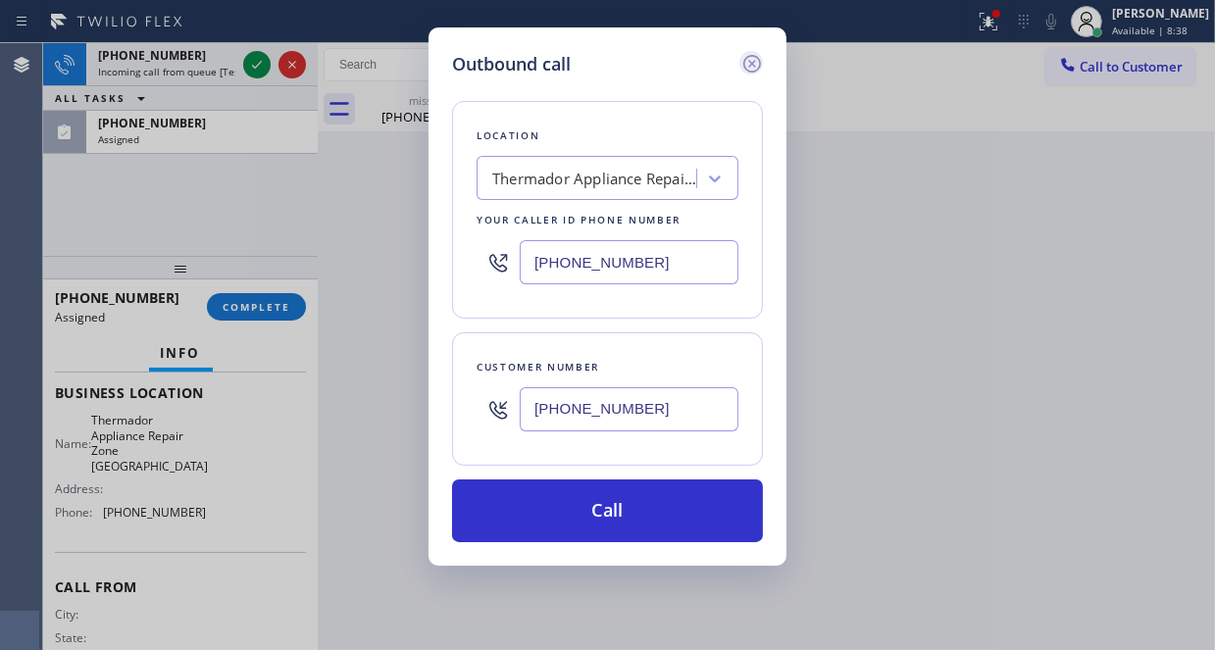
click at [757, 66] on icon at bounding box center [752, 64] width 24 height 24
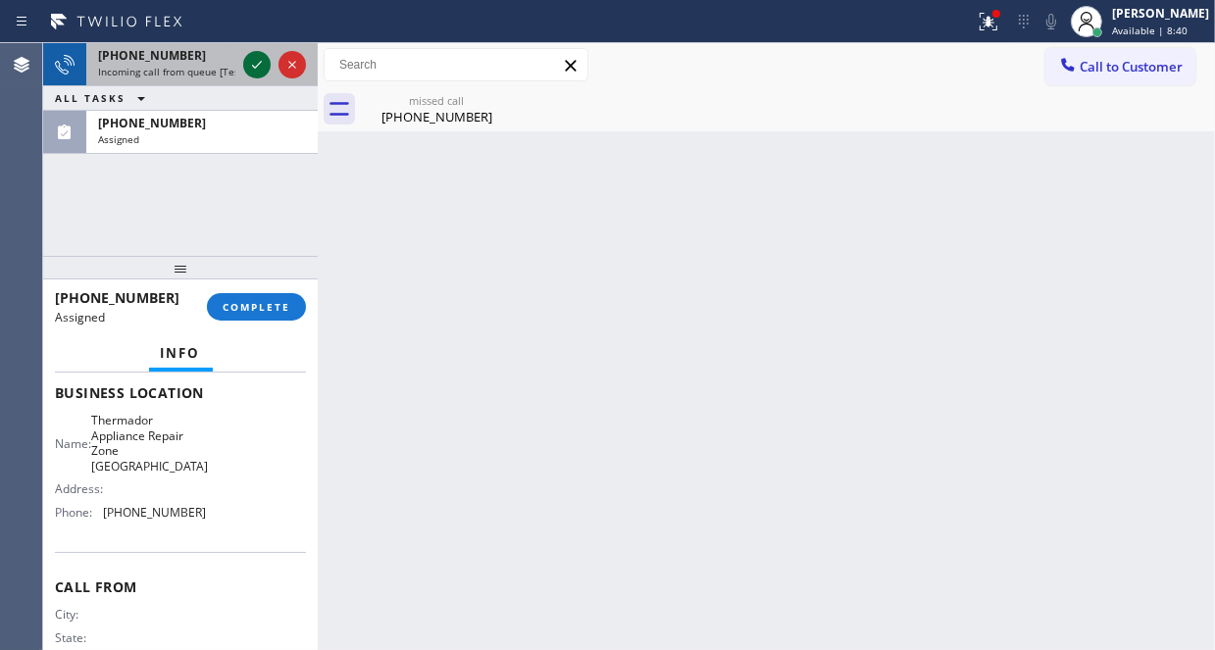
click at [251, 67] on icon at bounding box center [257, 65] width 24 height 24
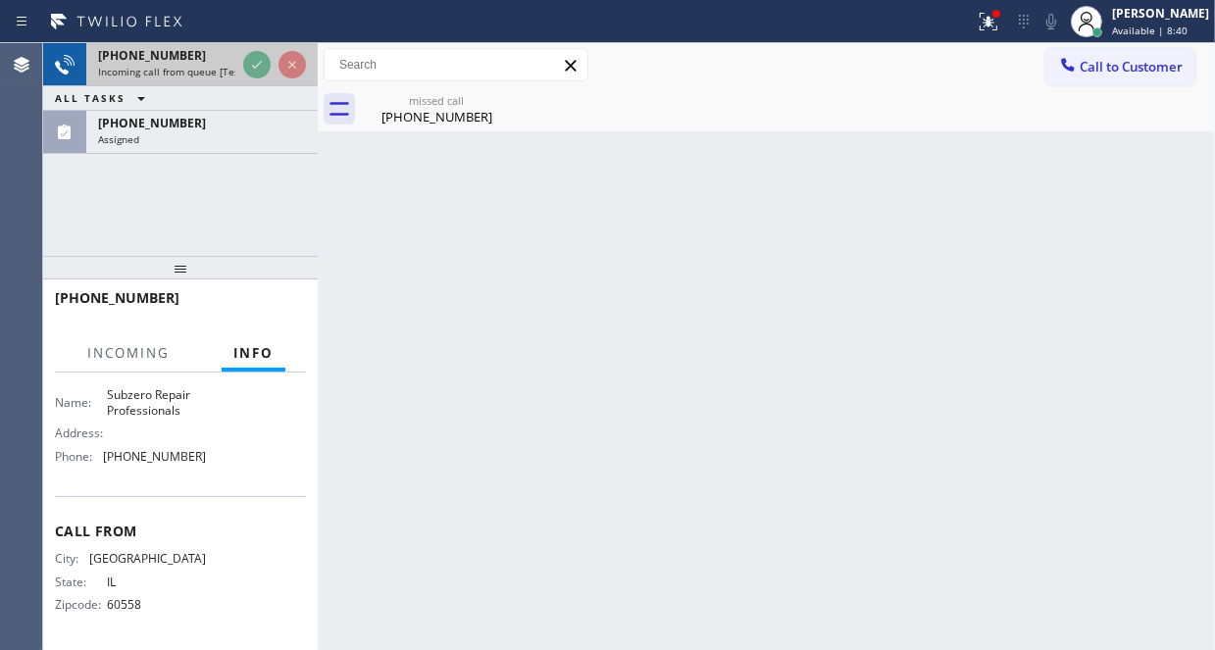
scroll to position [308, 0]
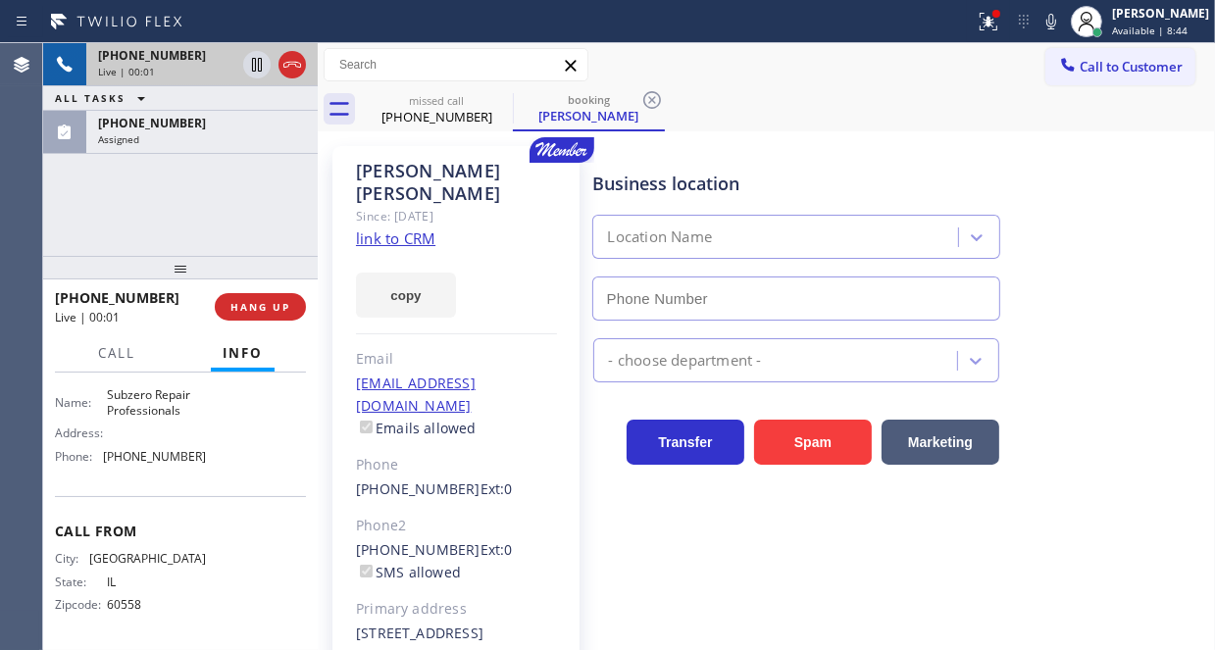
type input "[PHONE_NUMBER]"
click at [212, 75] on div "Live | 00:01" at bounding box center [166, 72] width 137 height 14
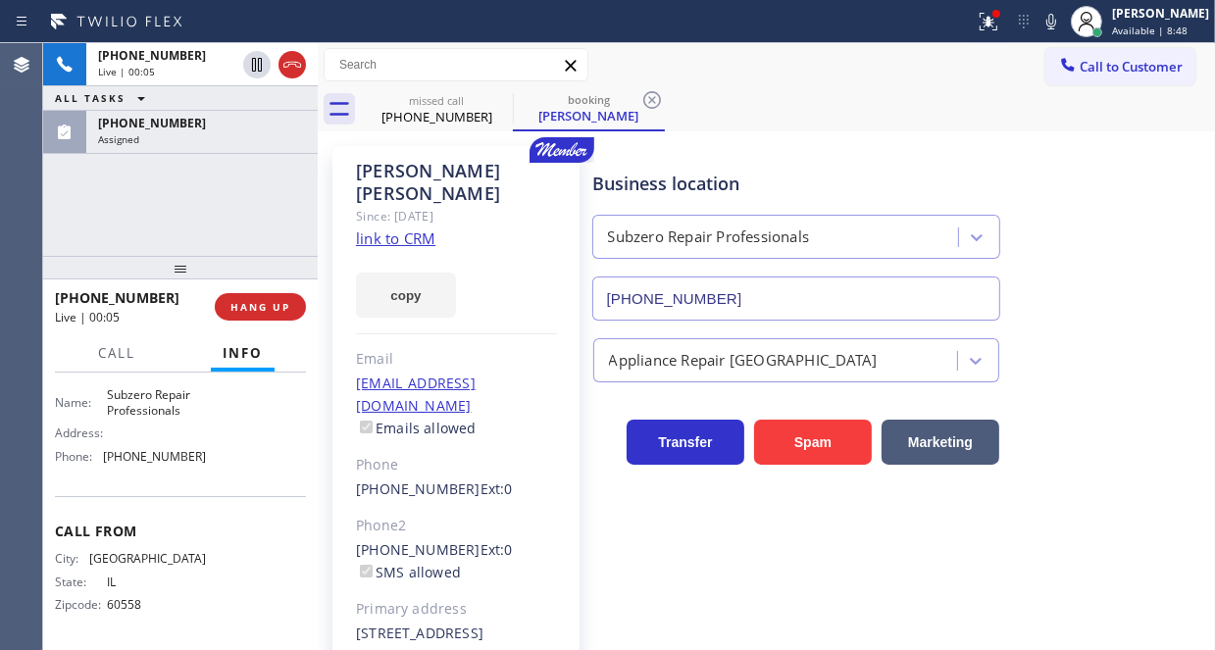
click at [426, 228] on link "link to CRM" at bounding box center [395, 238] width 79 height 20
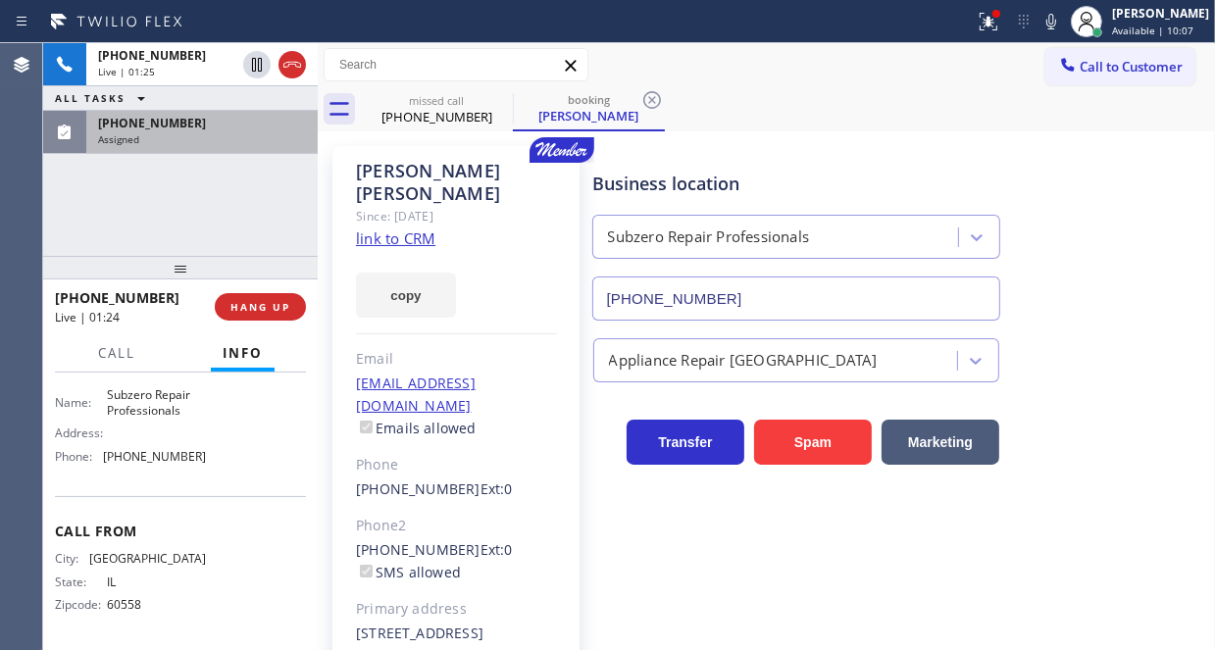
click at [187, 139] on div "Assigned" at bounding box center [202, 139] width 208 height 14
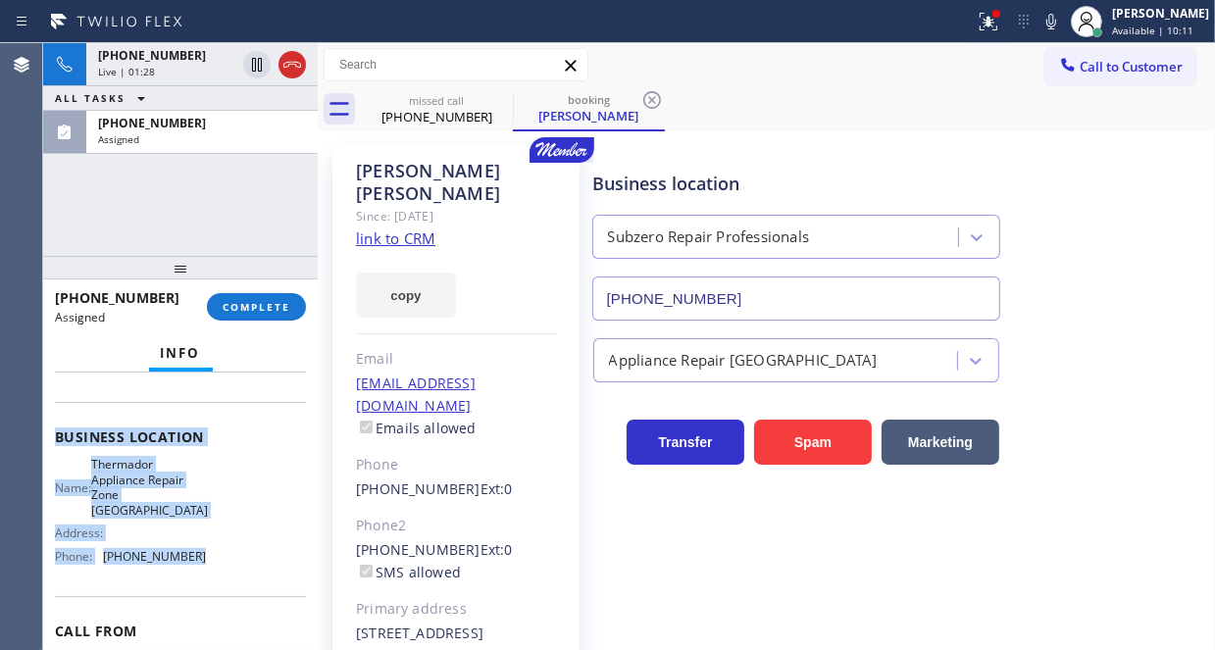
scroll to position [294, 0]
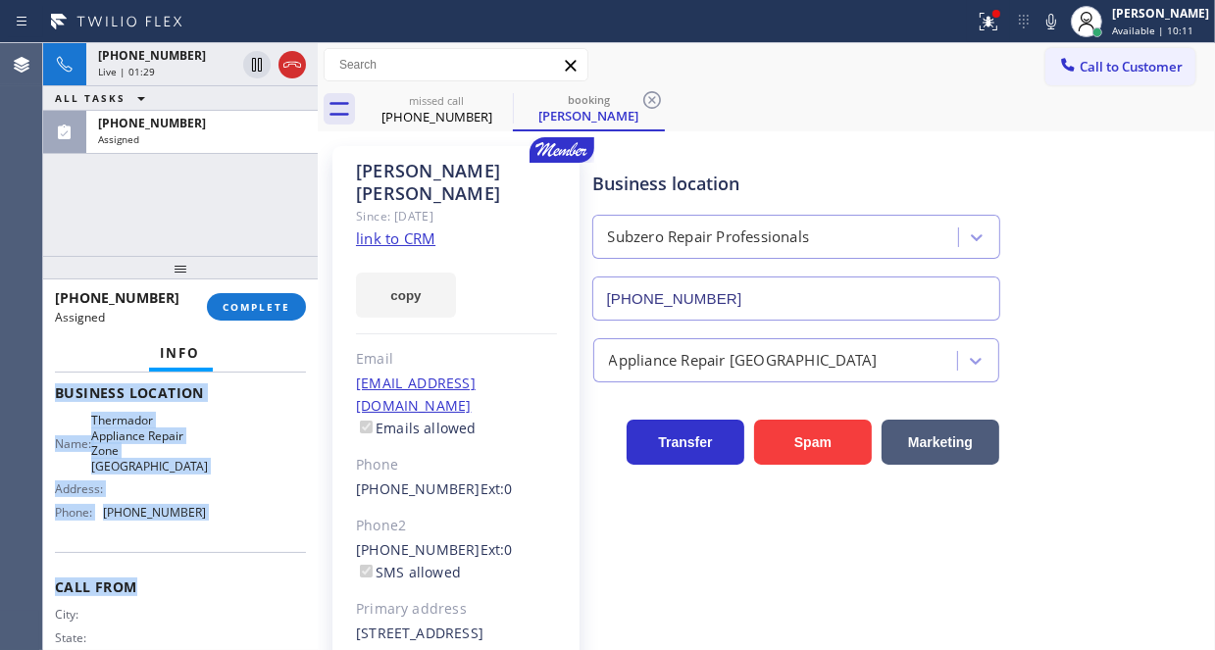
drag, startPoint x: 53, startPoint y: 419, endPoint x: 221, endPoint y: 548, distance: 211.8
click at [221, 548] on div "Context Queue: Appliance Repair High End Priority: 0 Task Age: [DEMOGRAPHIC_DAT…" at bounding box center [180, 511] width 275 height 277
copy div "Customer Name: [PHONE_NUMBER] Phone: [PHONE_NUMBER] Address: Business location …"
click at [234, 303] on span "COMPLETE" at bounding box center [257, 307] width 68 height 14
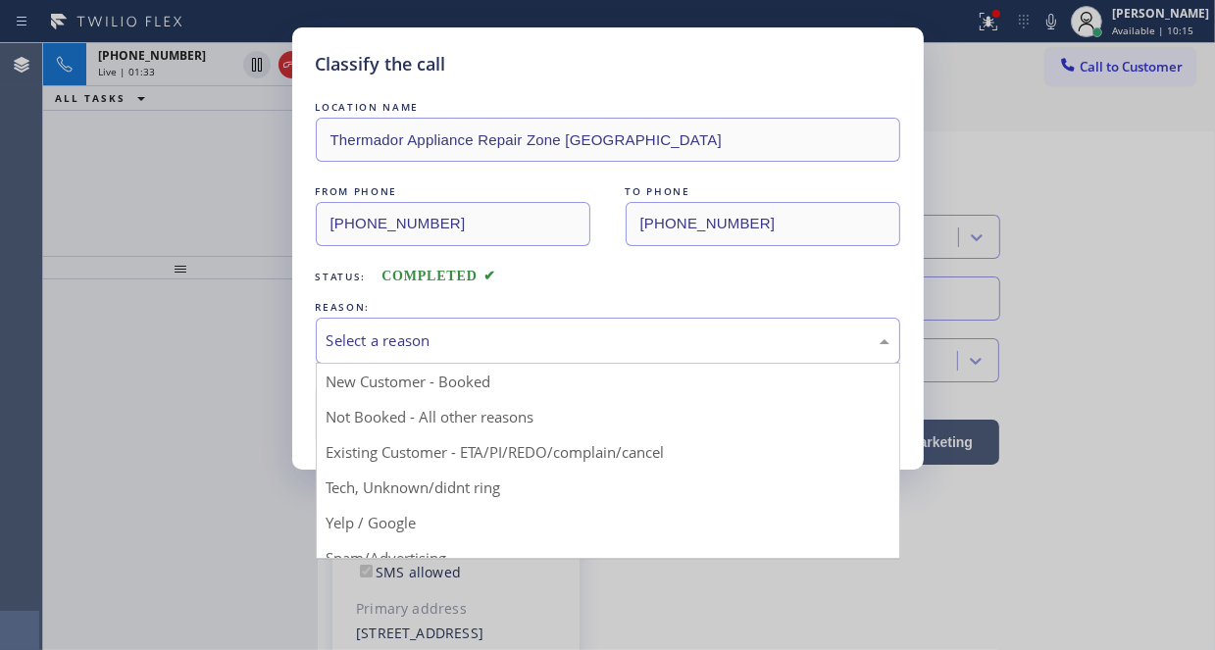
click at [466, 344] on div "Select a reason" at bounding box center [607, 340] width 563 height 23
drag, startPoint x: 463, startPoint y: 485, endPoint x: 451, endPoint y: 479, distance: 13.2
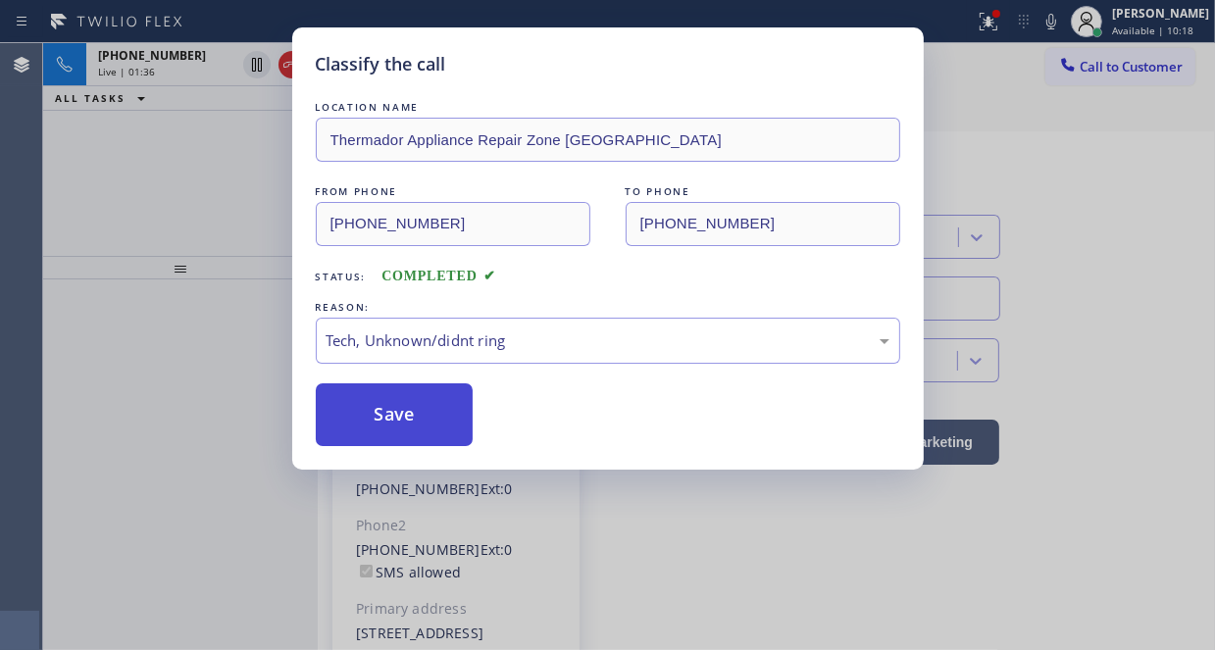
click at [408, 406] on button "Save" at bounding box center [395, 414] width 158 height 63
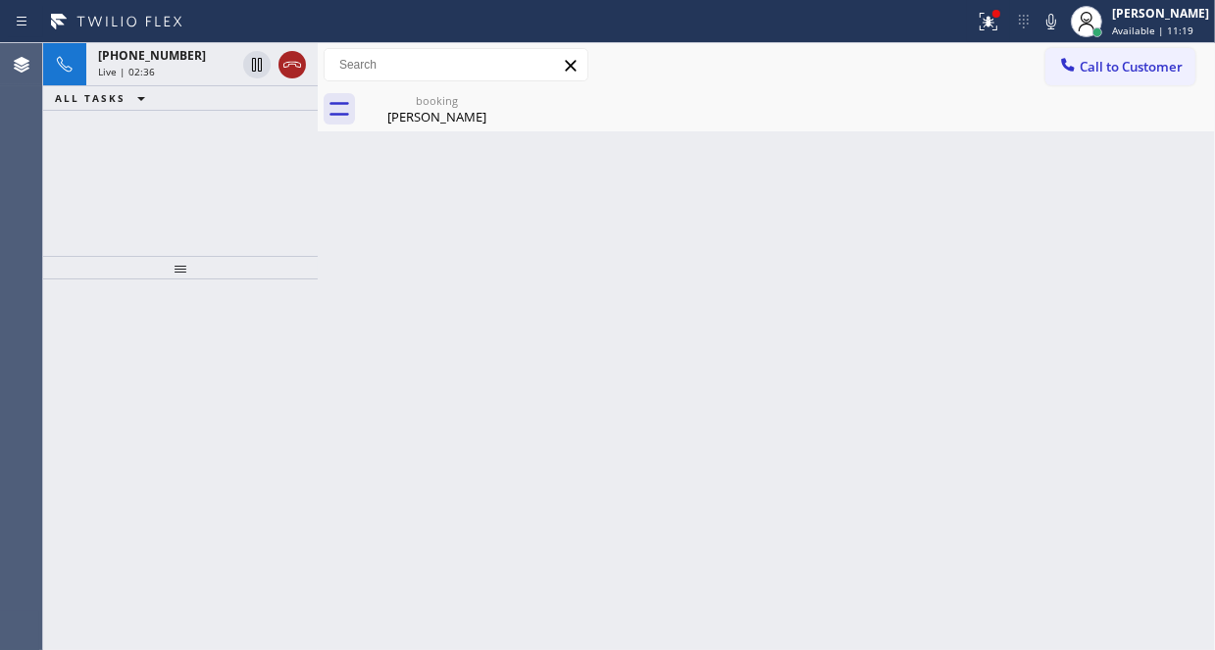
click at [292, 70] on icon at bounding box center [292, 65] width 24 height 24
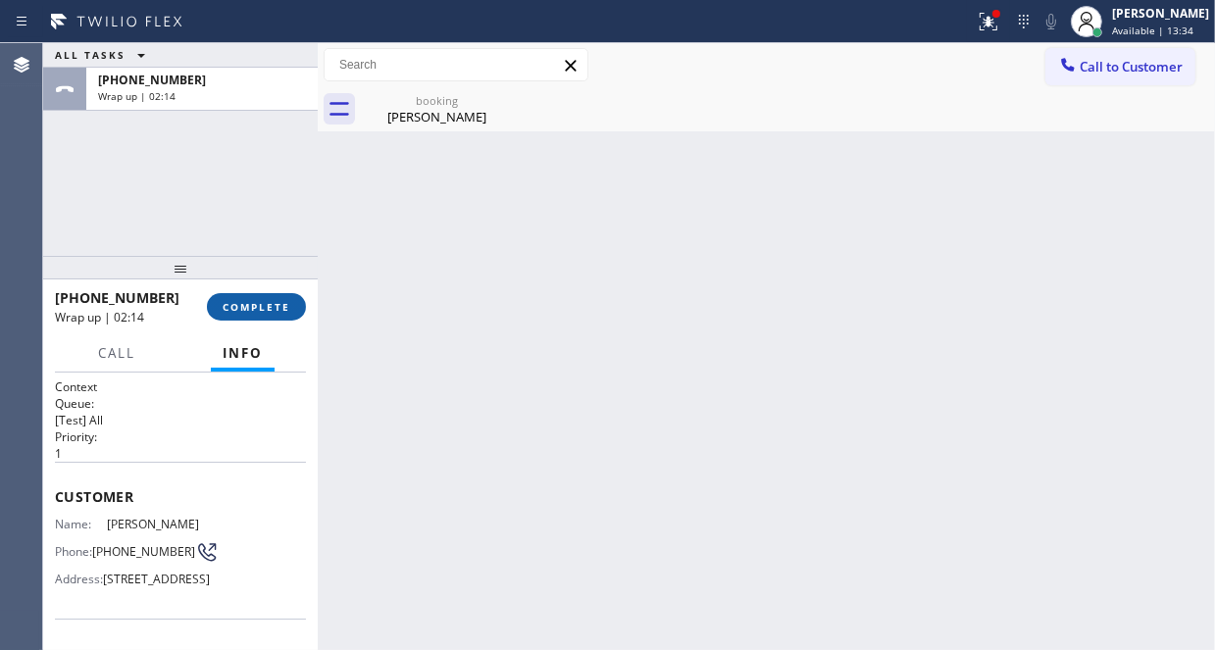
click at [271, 297] on button "COMPLETE" at bounding box center [256, 306] width 99 height 27
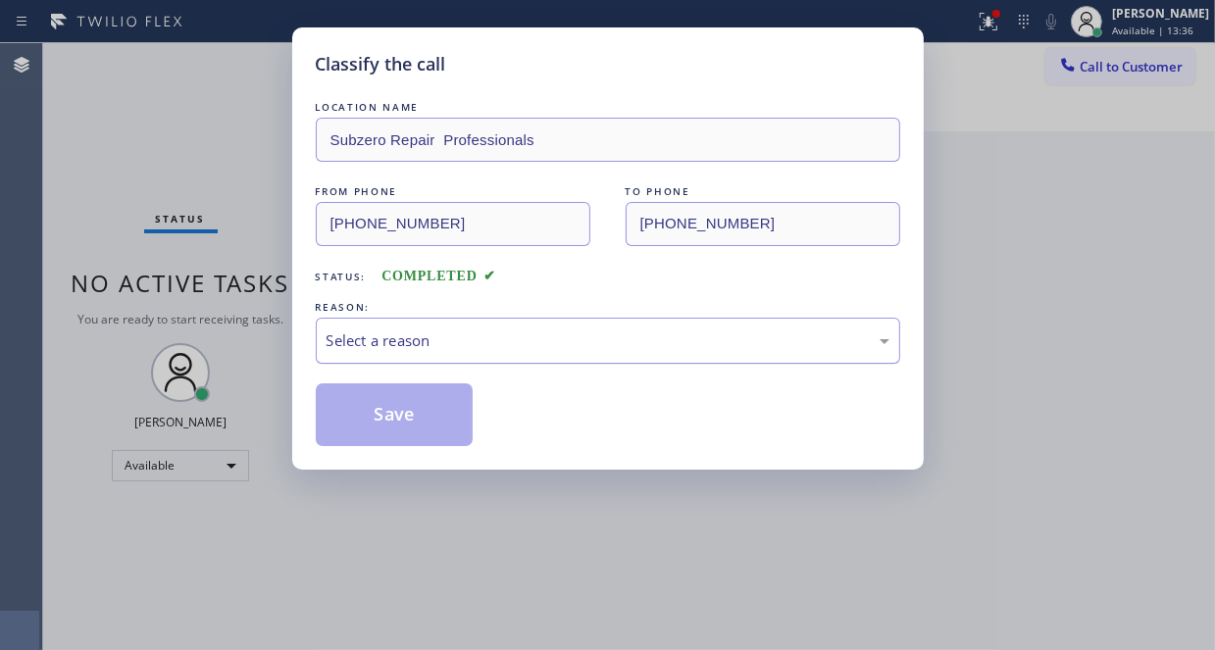
click at [456, 348] on div "Select a reason" at bounding box center [607, 340] width 563 height 23
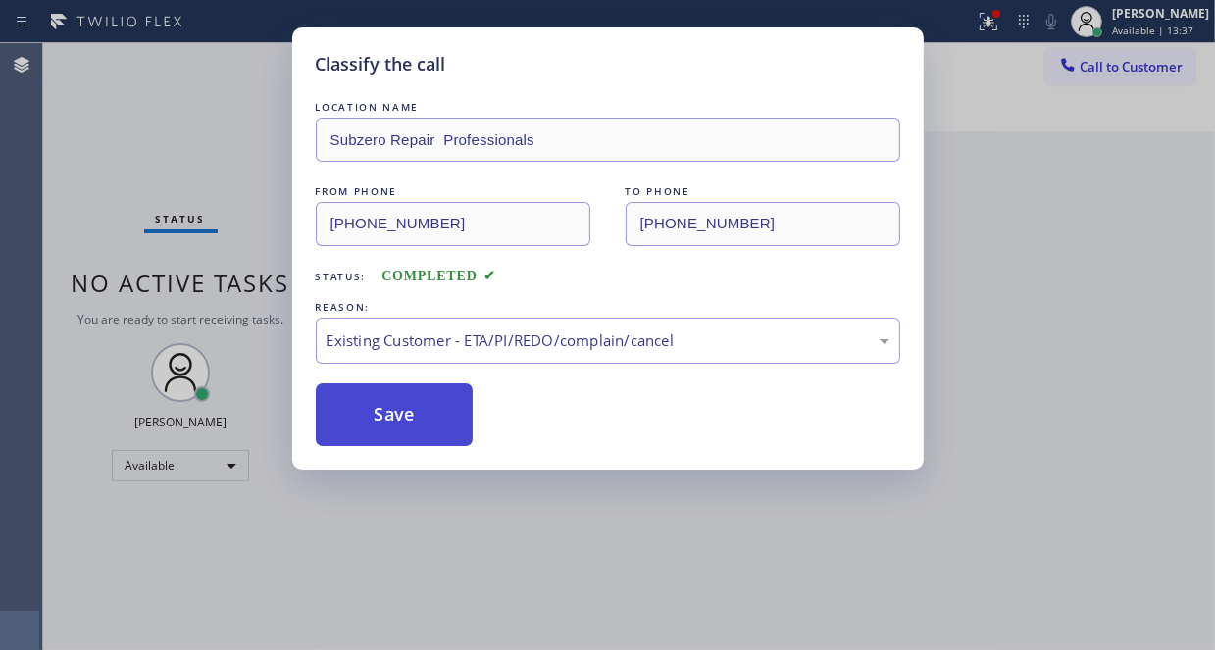
click at [403, 407] on button "Save" at bounding box center [395, 414] width 158 height 63
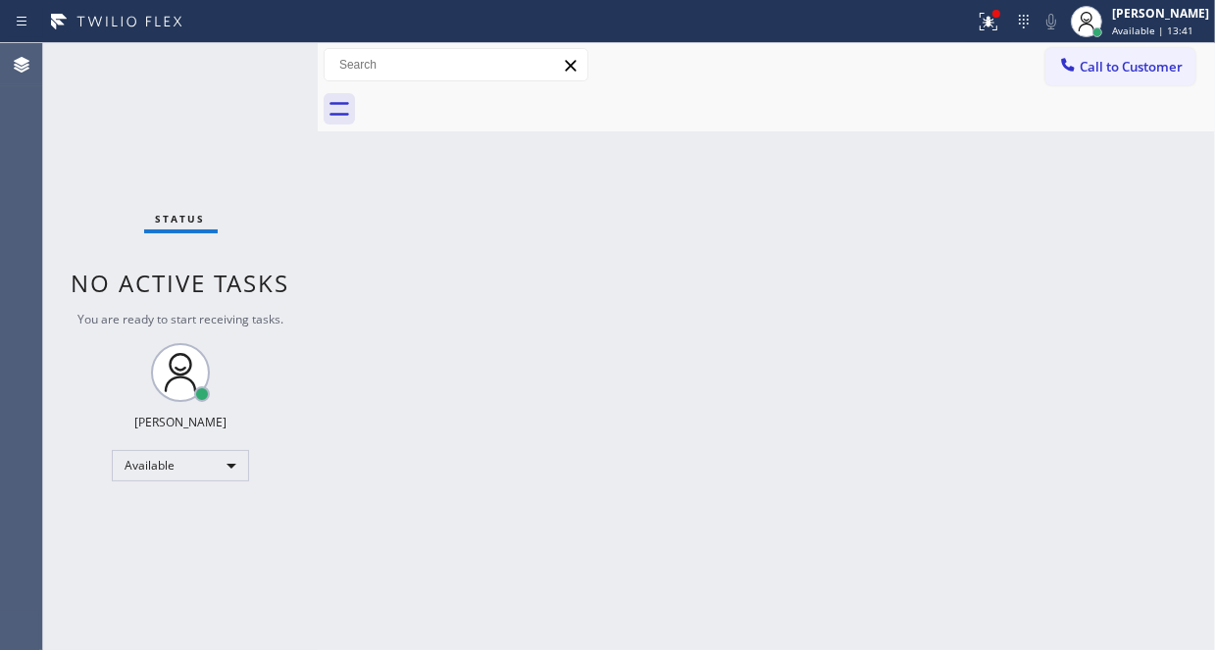
click at [251, 66] on div "Status No active tasks You are ready to start receiving tasks. [PERSON_NAME] Av…" at bounding box center [180, 346] width 275 height 607
click at [979, 26] on icon at bounding box center [988, 22] width 18 height 18
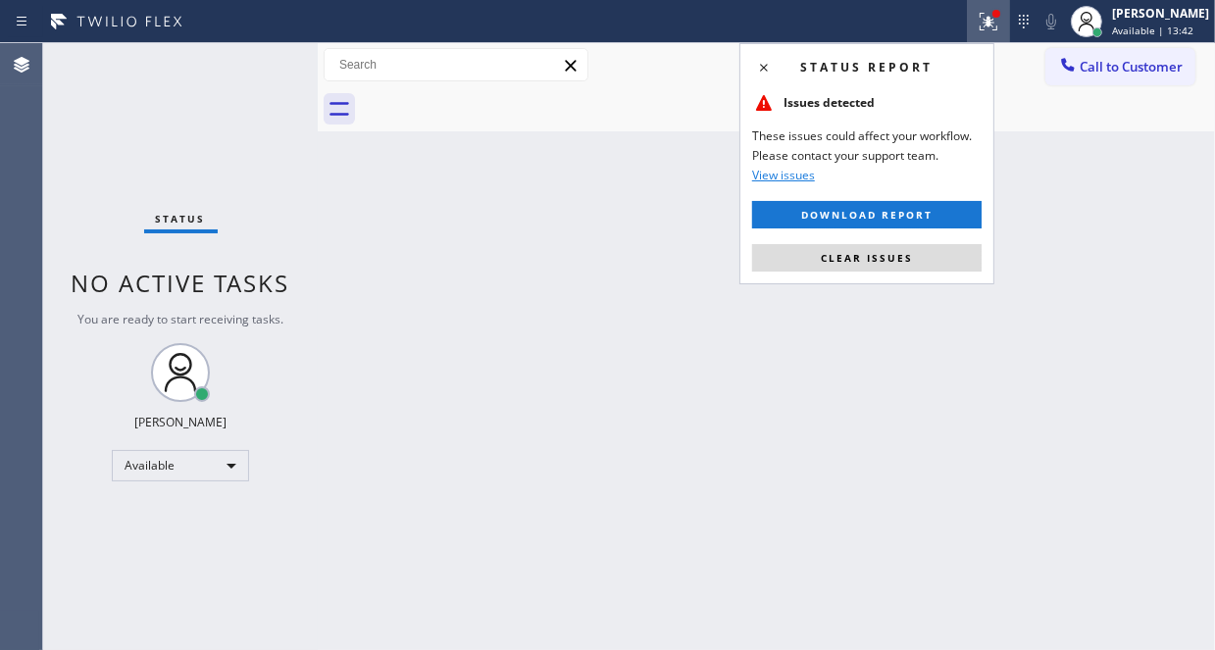
click at [914, 262] on button "Clear issues" at bounding box center [866, 257] width 229 height 27
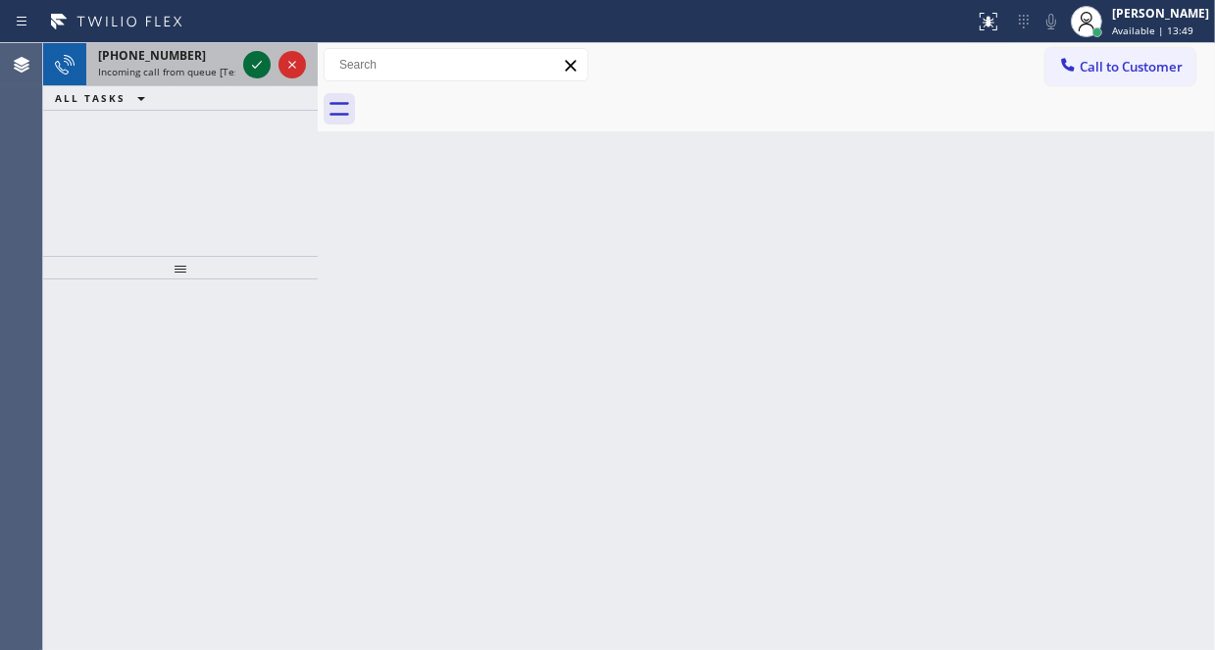
click at [262, 65] on icon at bounding box center [257, 65] width 24 height 24
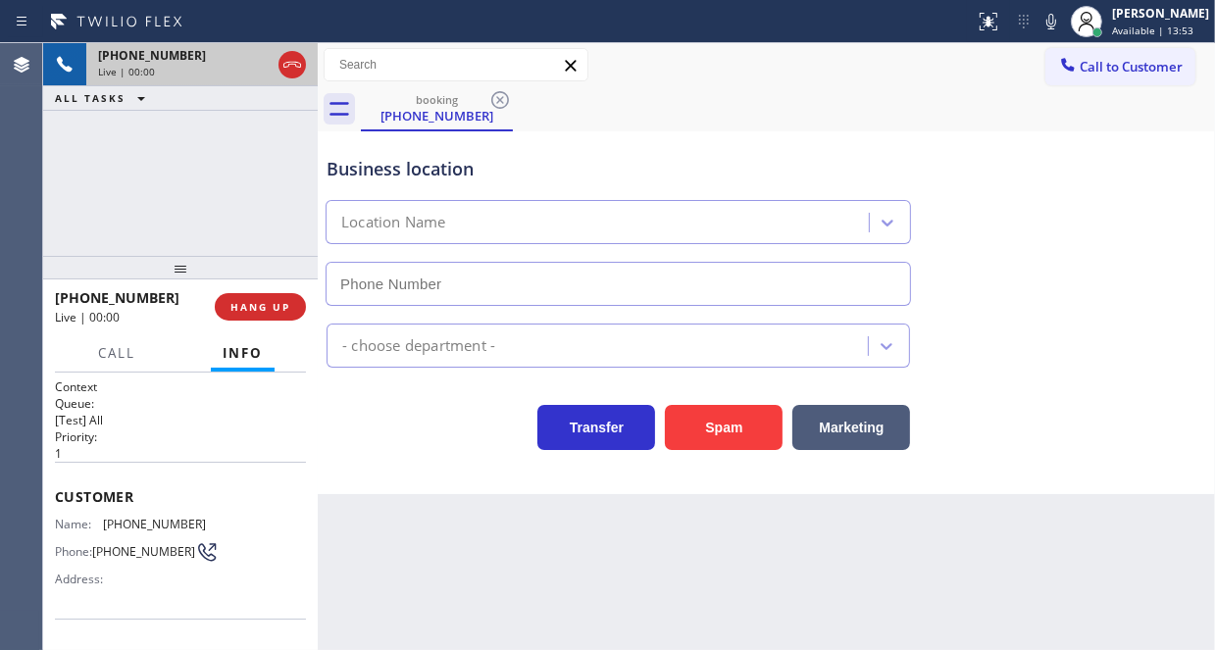
type input "[PHONE_NUMBER]"
click at [232, 137] on div "[PHONE_NUMBER] Live | 00:50 ALL TASKS ALL TASKS ACTIVE TASKS TASKS IN WRAP UP" at bounding box center [180, 149] width 275 height 213
click at [817, 422] on button "Marketing" at bounding box center [851, 427] width 118 height 45
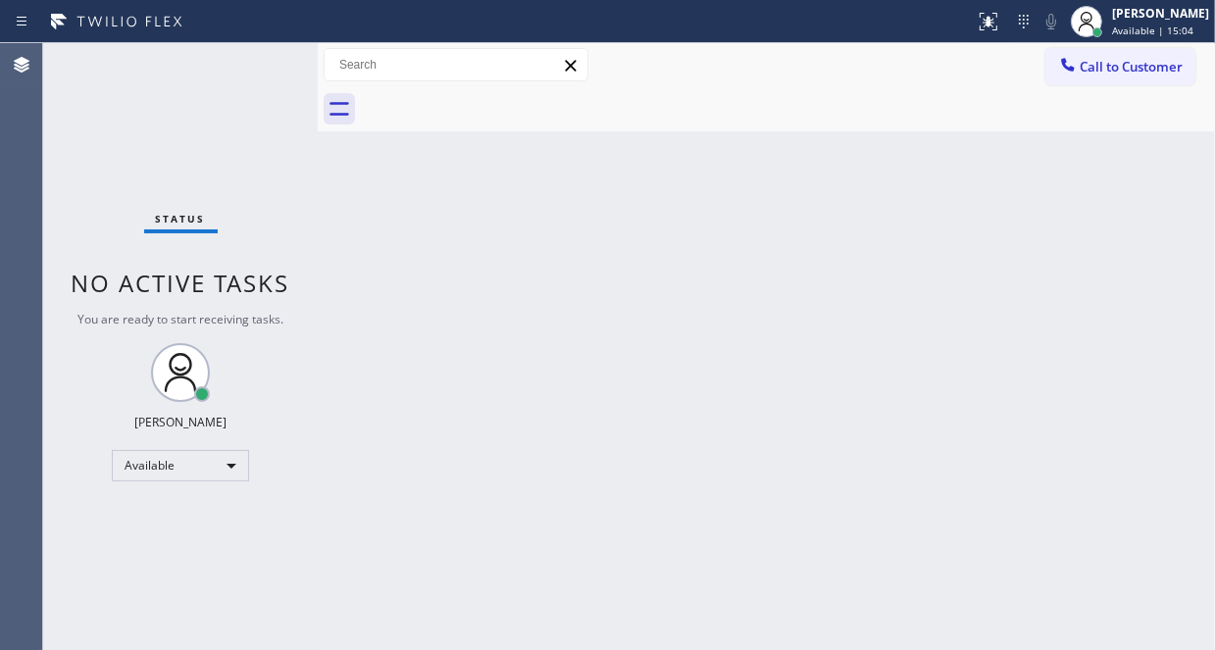
drag, startPoint x: 427, startPoint y: 231, endPoint x: 908, endPoint y: 204, distance: 481.2
click at [428, 230] on div "Back to Dashboard Change Sender ID Customers Technicians Select a contact Outbo…" at bounding box center [766, 346] width 897 height 607
click at [1094, 74] on span "Call to Customer" at bounding box center [1130, 67] width 103 height 18
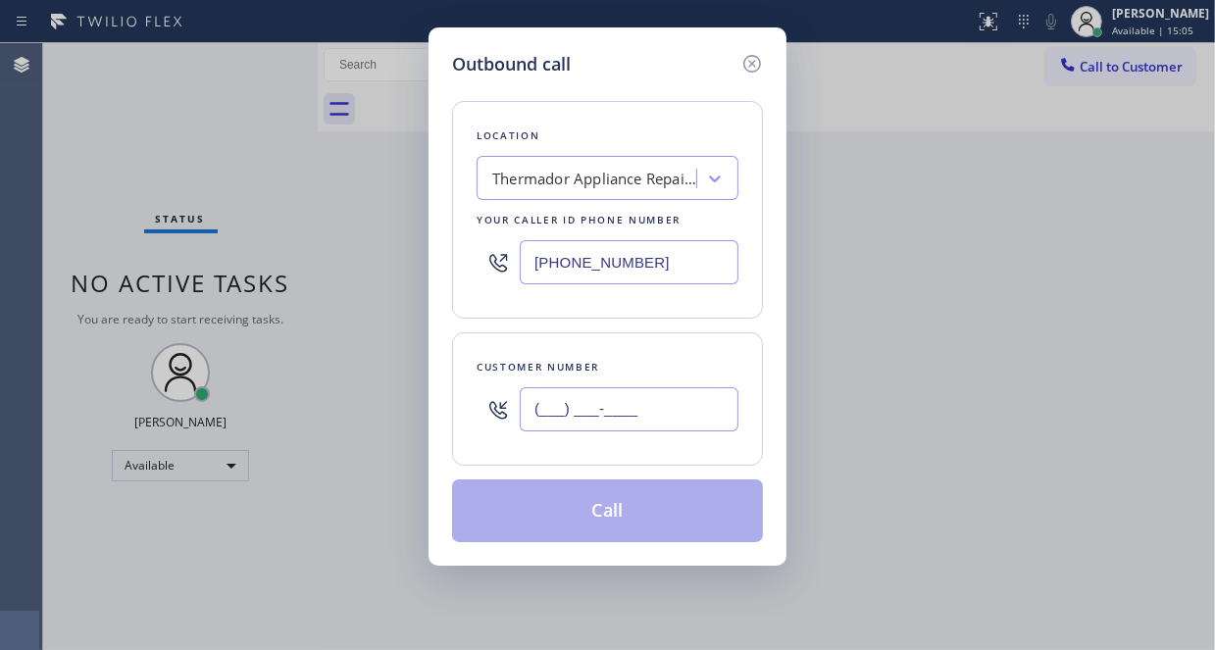
click at [582, 419] on input "(___) ___-____" at bounding box center [629, 409] width 219 height 44
paste input "410) 237-0708"
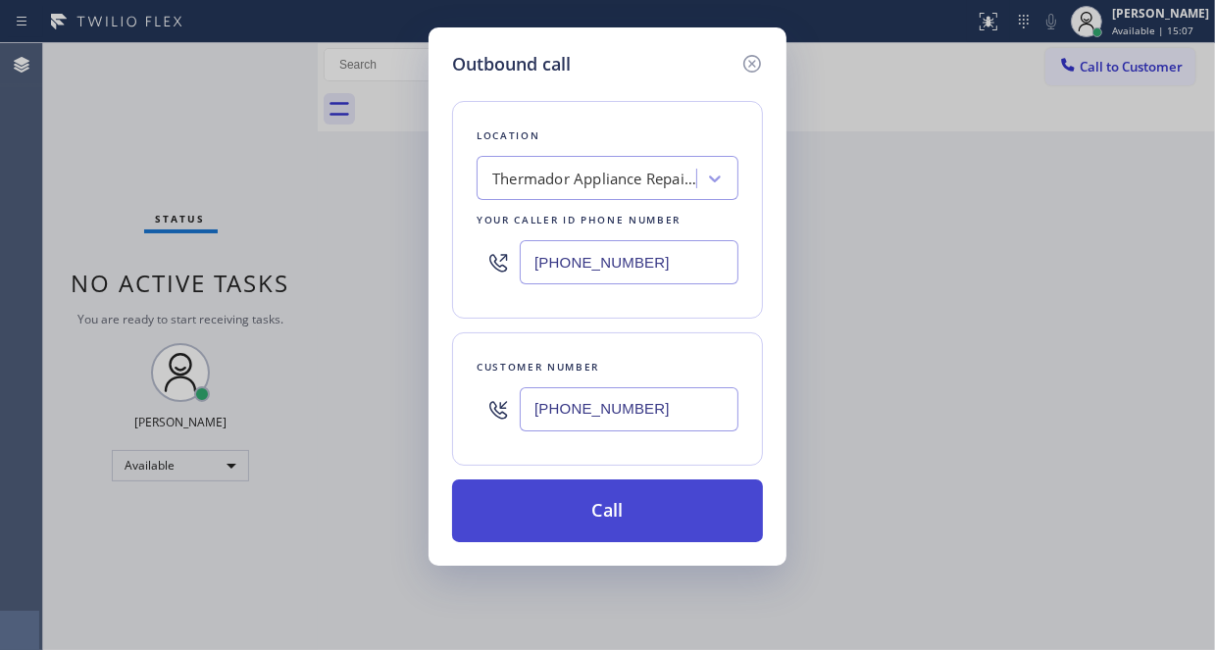
click at [605, 495] on button "Call" at bounding box center [607, 510] width 311 height 63
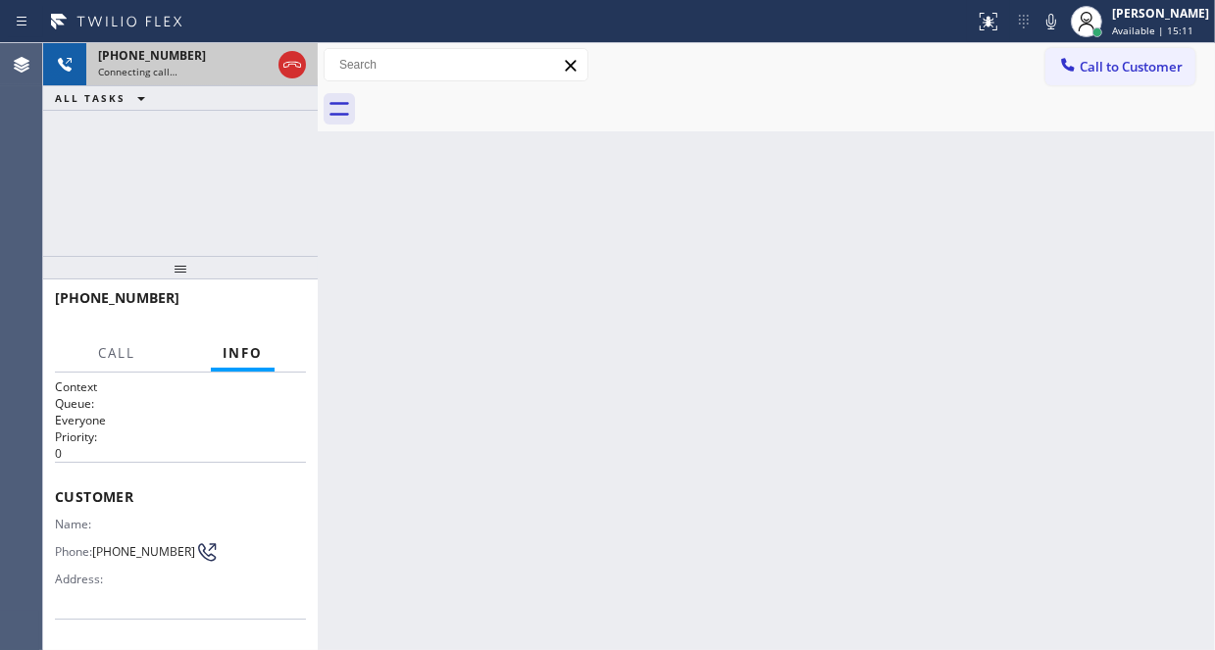
drag, startPoint x: 285, startPoint y: 66, endPoint x: 310, endPoint y: 76, distance: 26.8
click at [286, 66] on icon at bounding box center [292, 65] width 24 height 24
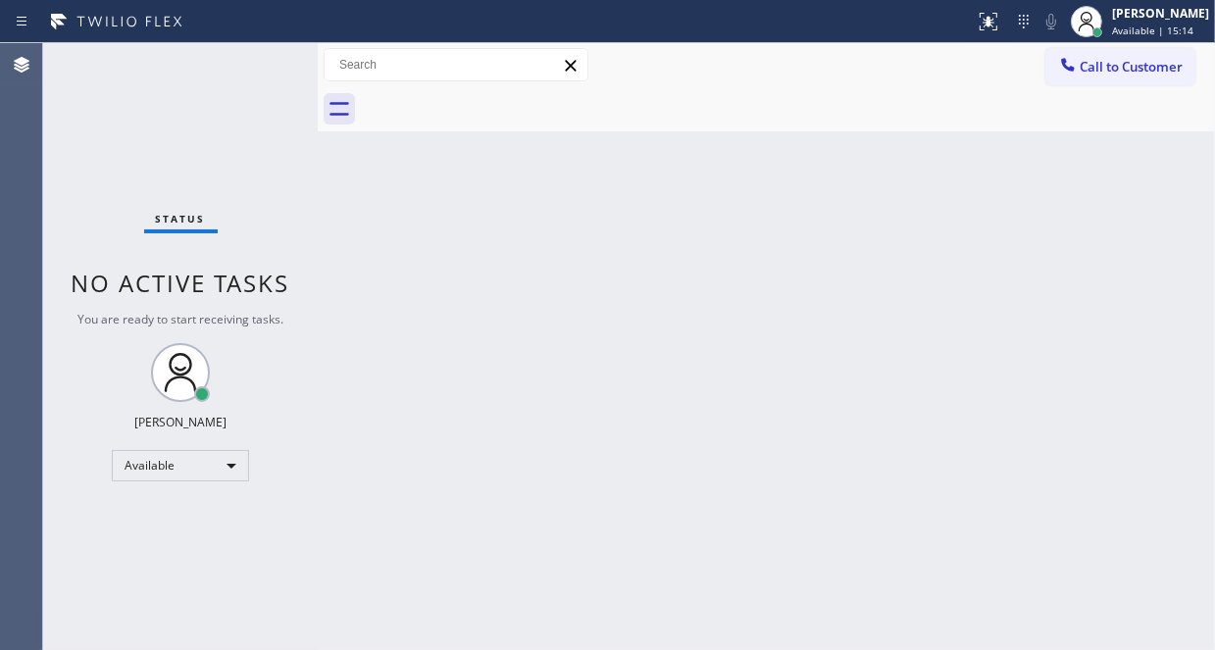
drag, startPoint x: 380, startPoint y: 214, endPoint x: 409, endPoint y: 212, distance: 28.5
click at [380, 214] on div "Back to Dashboard Change Sender ID Customers Technicians Select a contact Outbo…" at bounding box center [766, 346] width 897 height 607
click at [1108, 61] on span "Call to Customer" at bounding box center [1130, 67] width 103 height 18
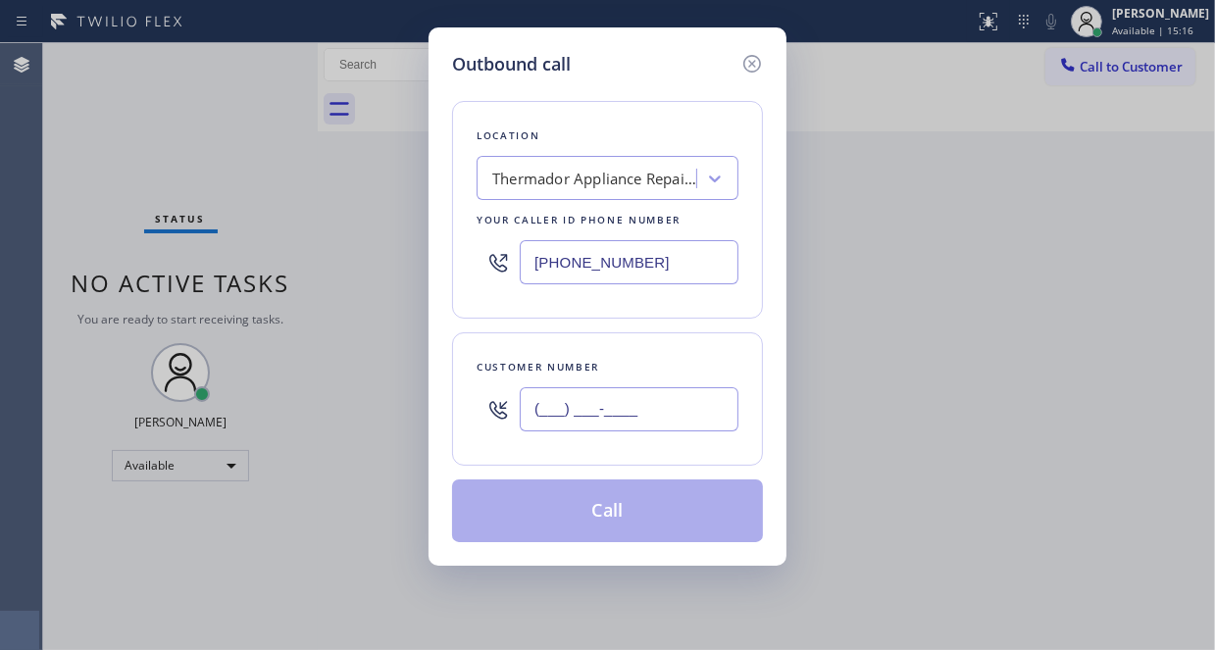
click at [623, 417] on input "(___) ___-____" at bounding box center [629, 409] width 219 height 44
paste input "443) 589-8830"
type input "[PHONE_NUMBER]"
click at [627, 503] on button "Call" at bounding box center [607, 510] width 311 height 63
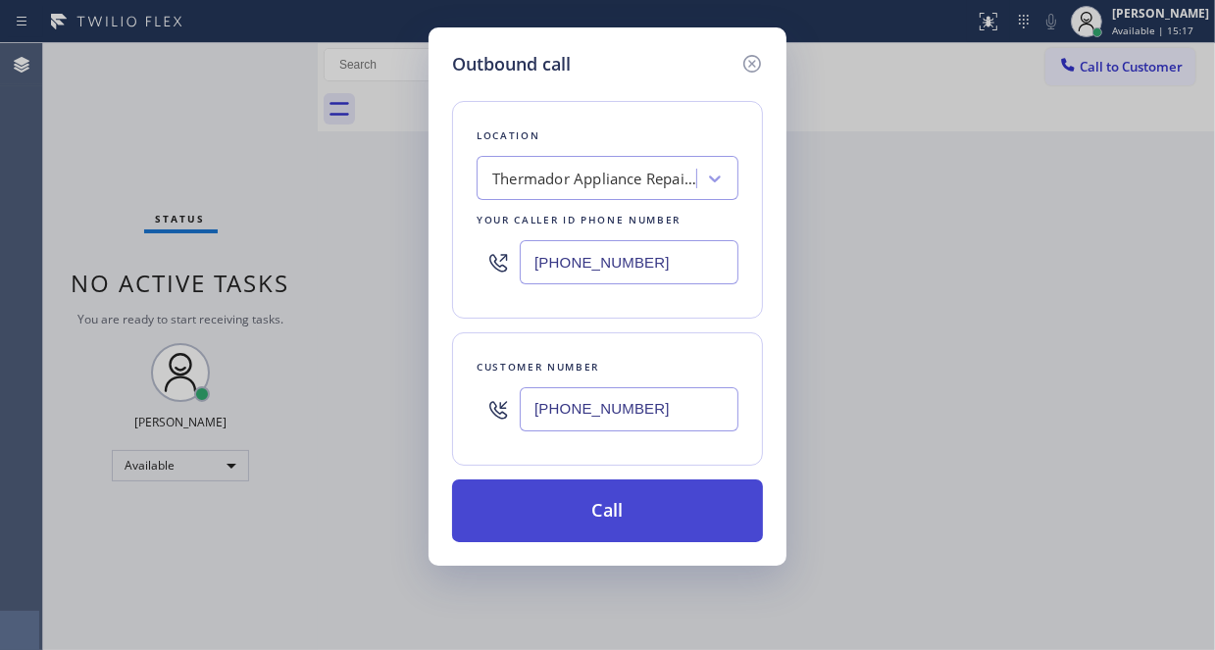
click at [627, 503] on button "Call" at bounding box center [607, 510] width 311 height 63
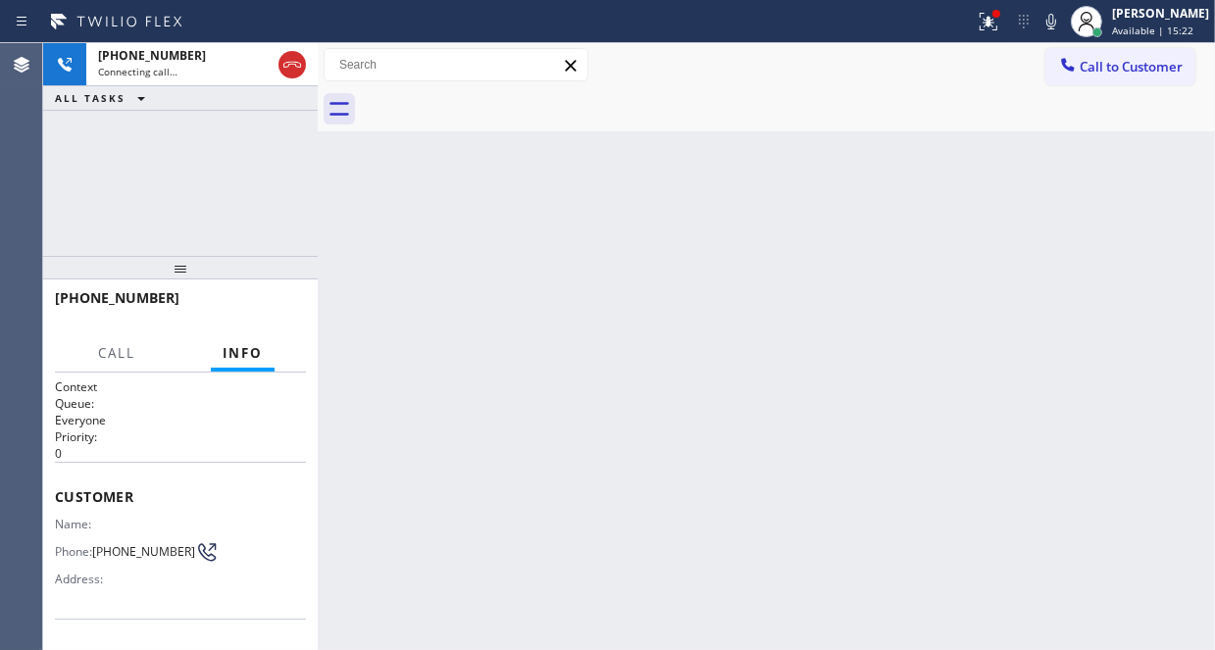
click at [399, 277] on div "Back to Dashboard Change Sender ID Customers Technicians Select a contact Outbo…" at bounding box center [766, 346] width 897 height 607
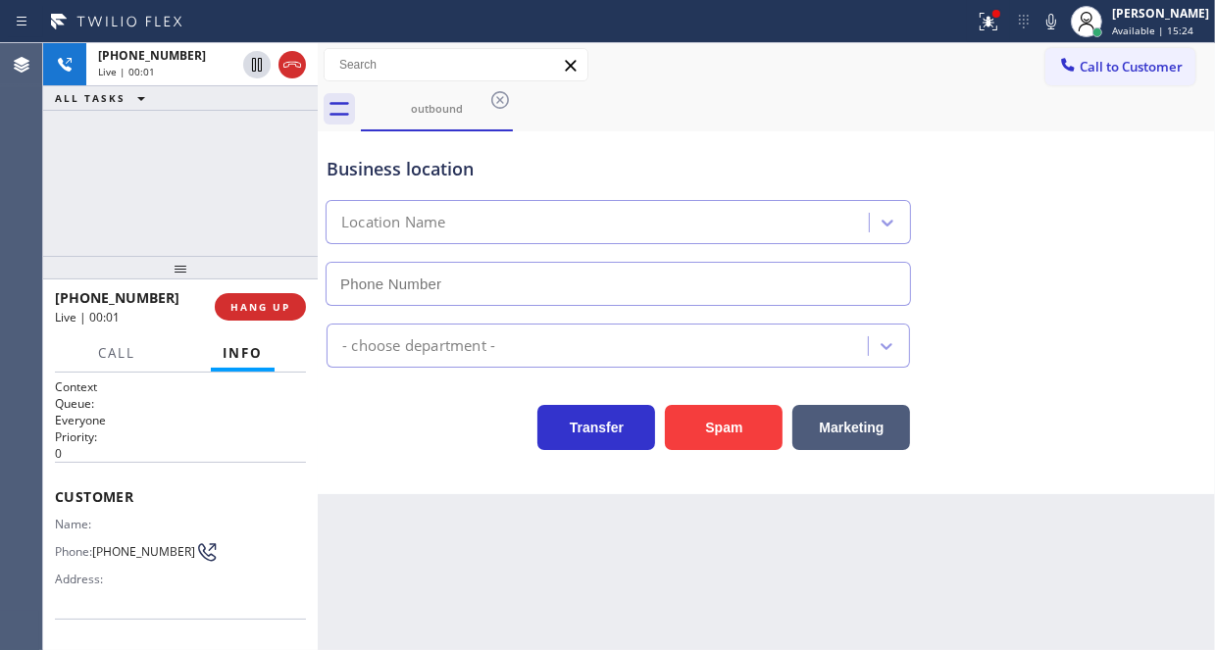
type input "[PHONE_NUMBER]"
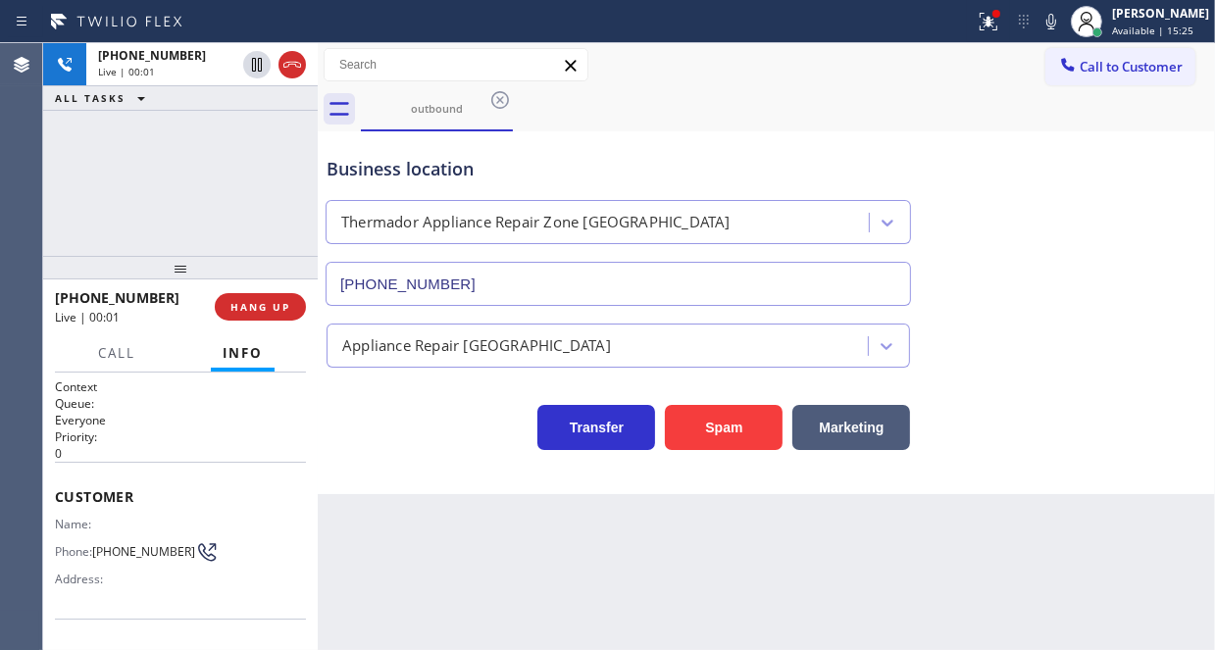
click at [407, 483] on div "Business location Thermador Appliance Repair Zone [GEOGRAPHIC_DATA] [PHONE_NUMB…" at bounding box center [766, 312] width 897 height 363
click at [264, 304] on span "HANG UP" at bounding box center [260, 307] width 60 height 14
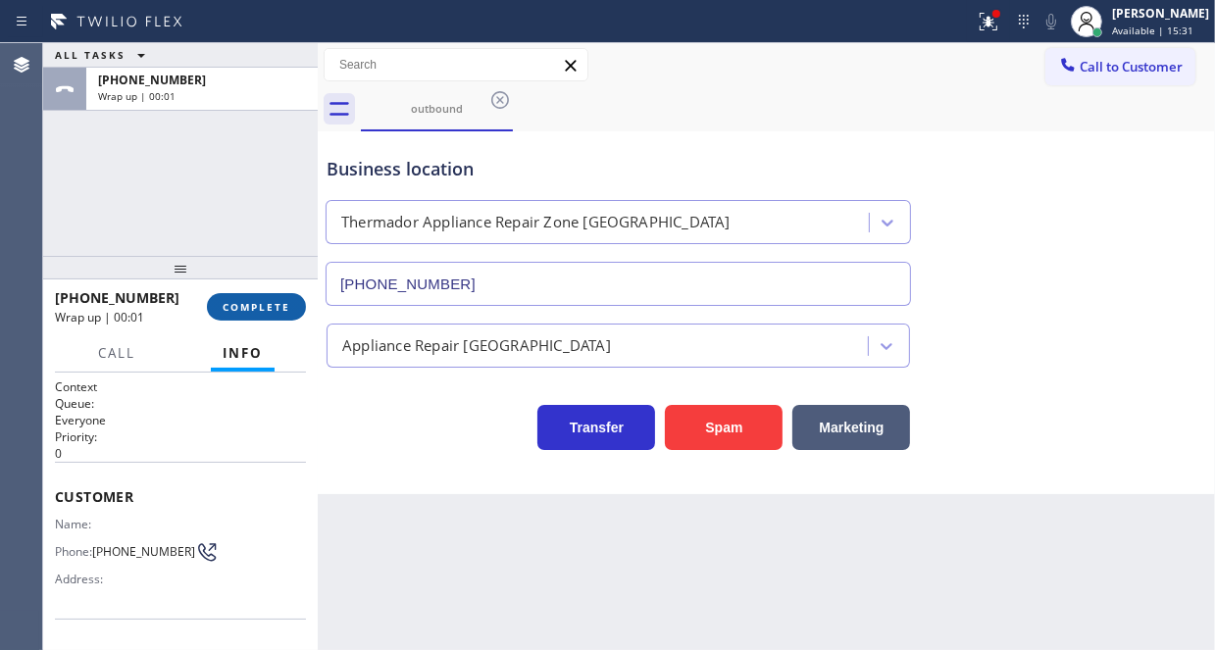
click at [256, 300] on span "COMPLETE" at bounding box center [257, 307] width 68 height 14
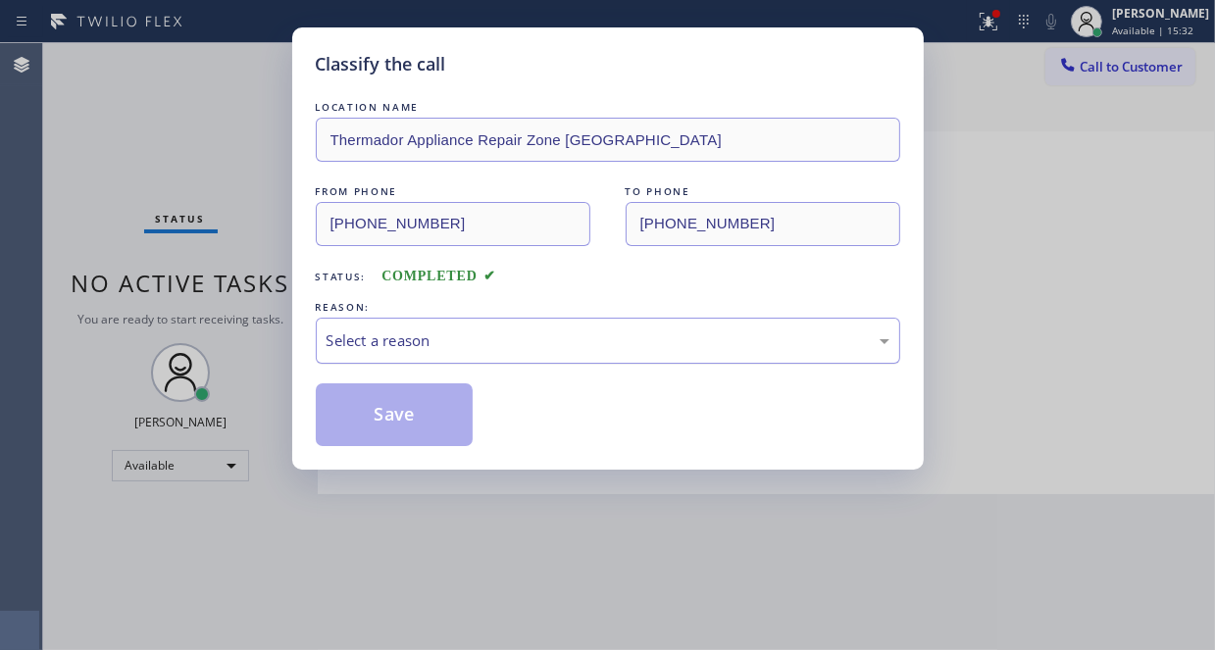
click at [425, 334] on div "Select a reason" at bounding box center [607, 340] width 563 height 23
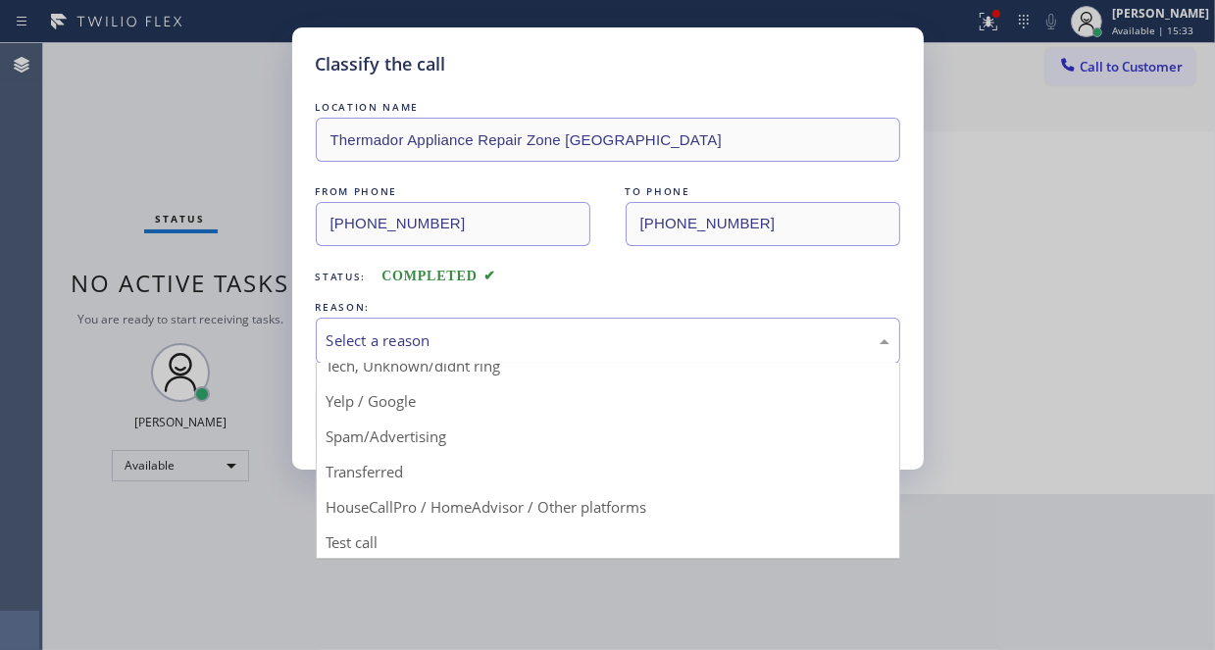
scroll to position [123, 0]
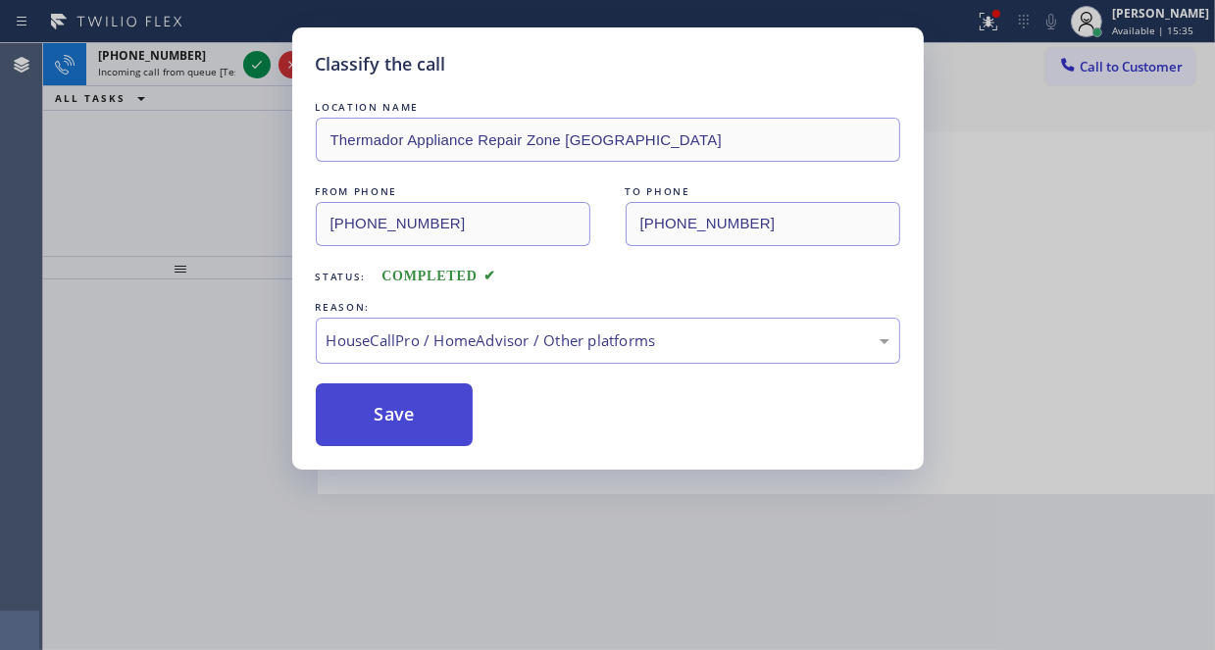
click at [424, 383] on button "Save" at bounding box center [395, 414] width 158 height 63
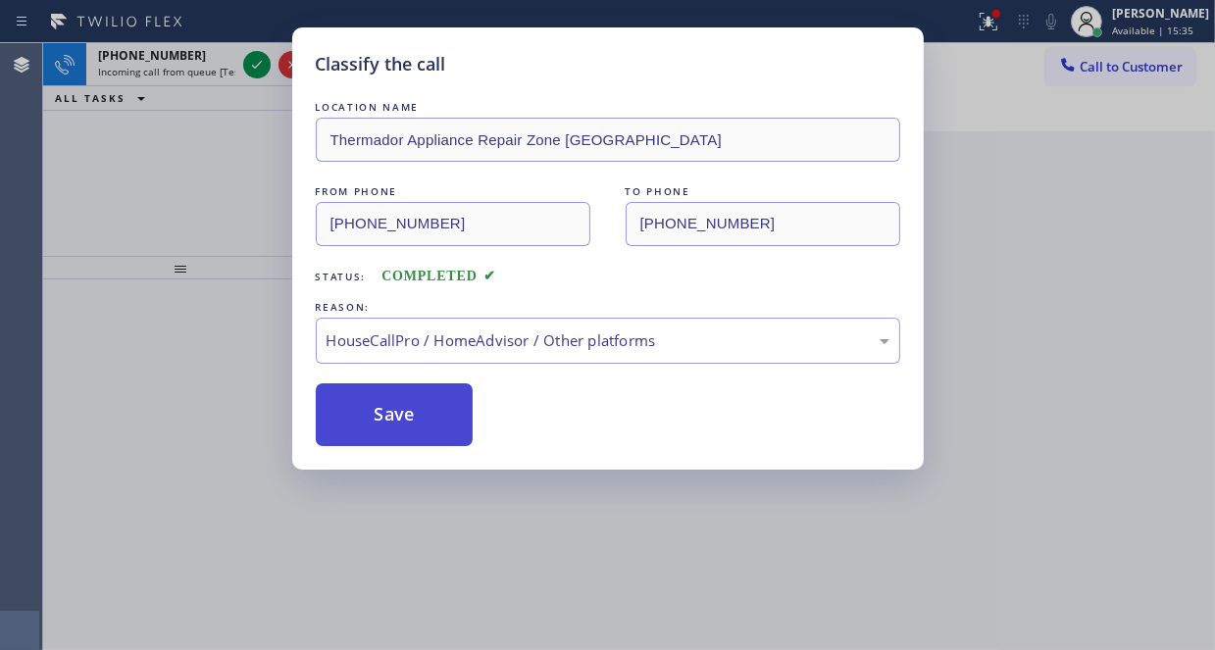
click at [414, 404] on button "Save" at bounding box center [395, 414] width 158 height 63
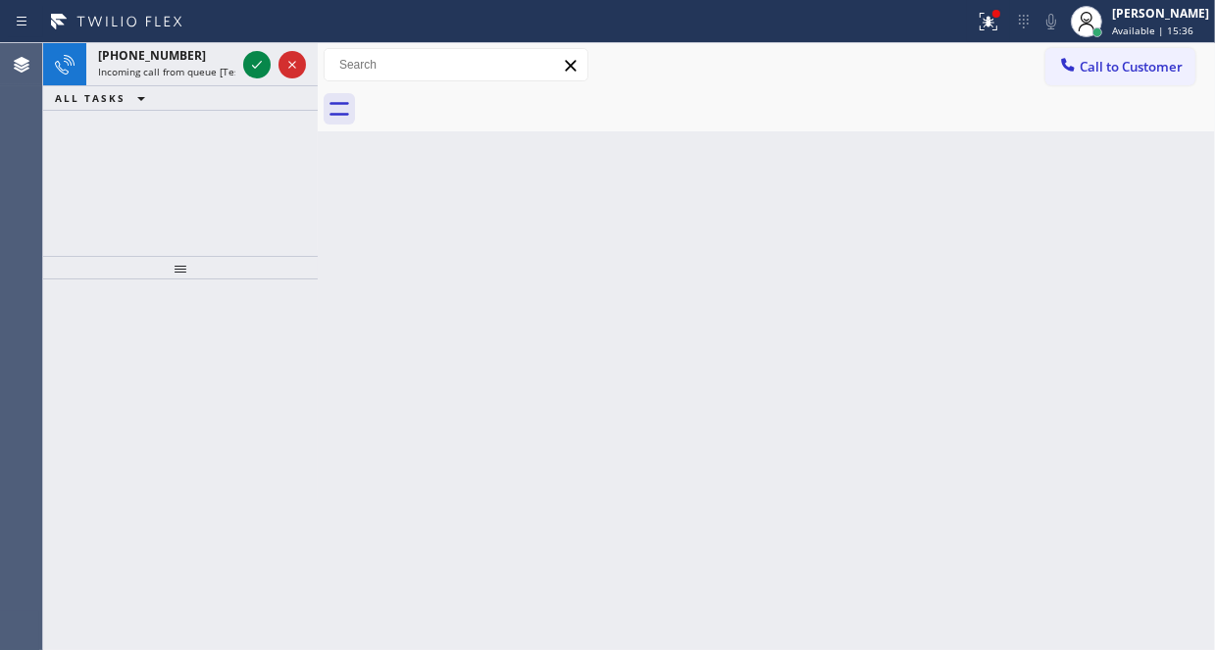
click at [201, 174] on div "[PHONE_NUMBER] Incoming call from queue [Test] All ALL TASKS ALL TASKS ACTIVE T…" at bounding box center [180, 149] width 275 height 213
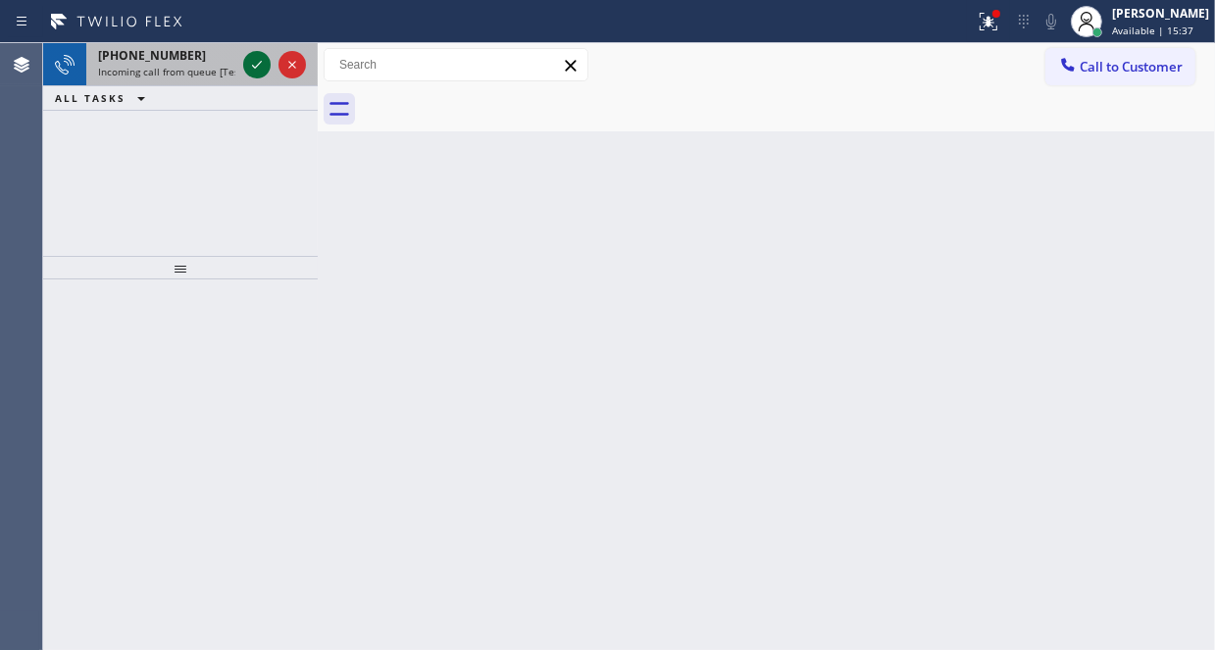
click at [253, 66] on icon at bounding box center [257, 65] width 10 height 8
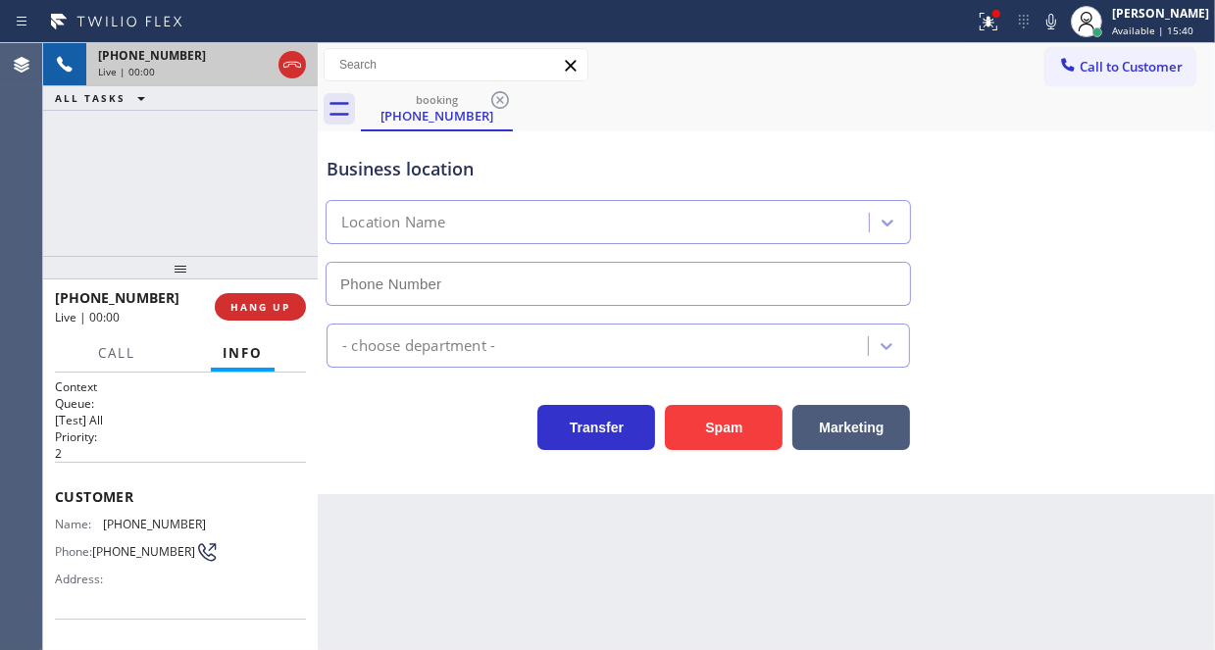
type input "[PHONE_NUMBER]"
drag, startPoint x: 415, startPoint y: 463, endPoint x: 427, endPoint y: 462, distance: 12.8
click at [415, 463] on div "Business location Smart Home Air and Heating Summerland [PHONE_NUMBER] HVAC Tra…" at bounding box center [766, 312] width 897 height 363
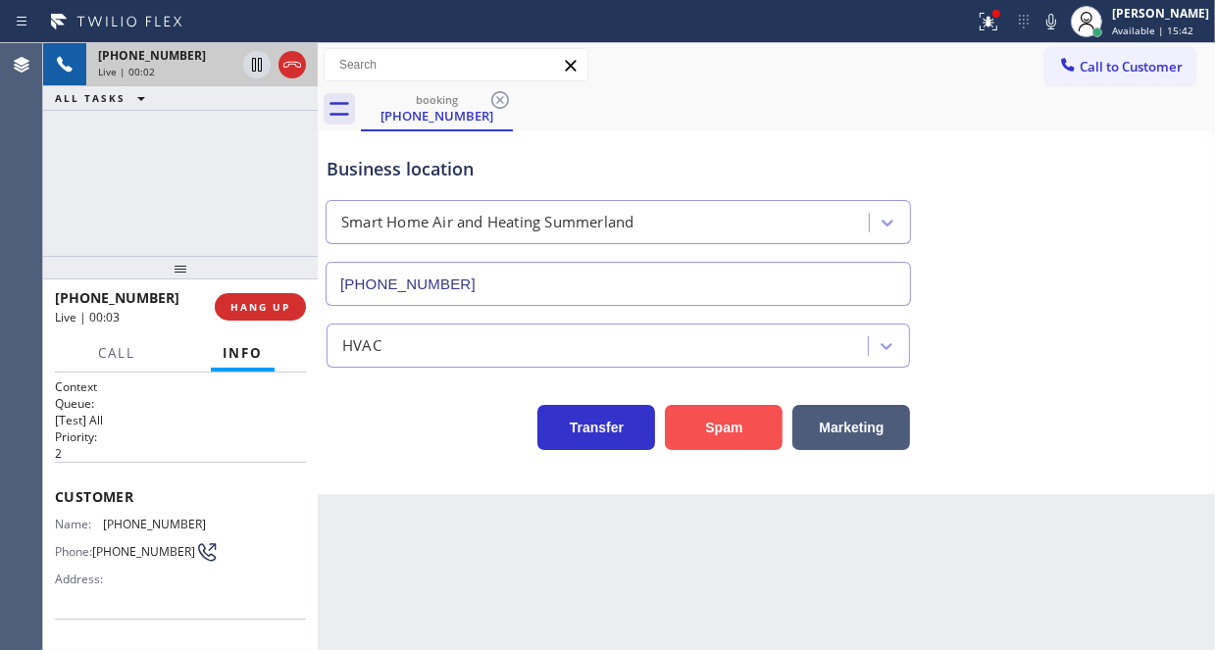
click at [714, 411] on button "Spam" at bounding box center [724, 427] width 118 height 45
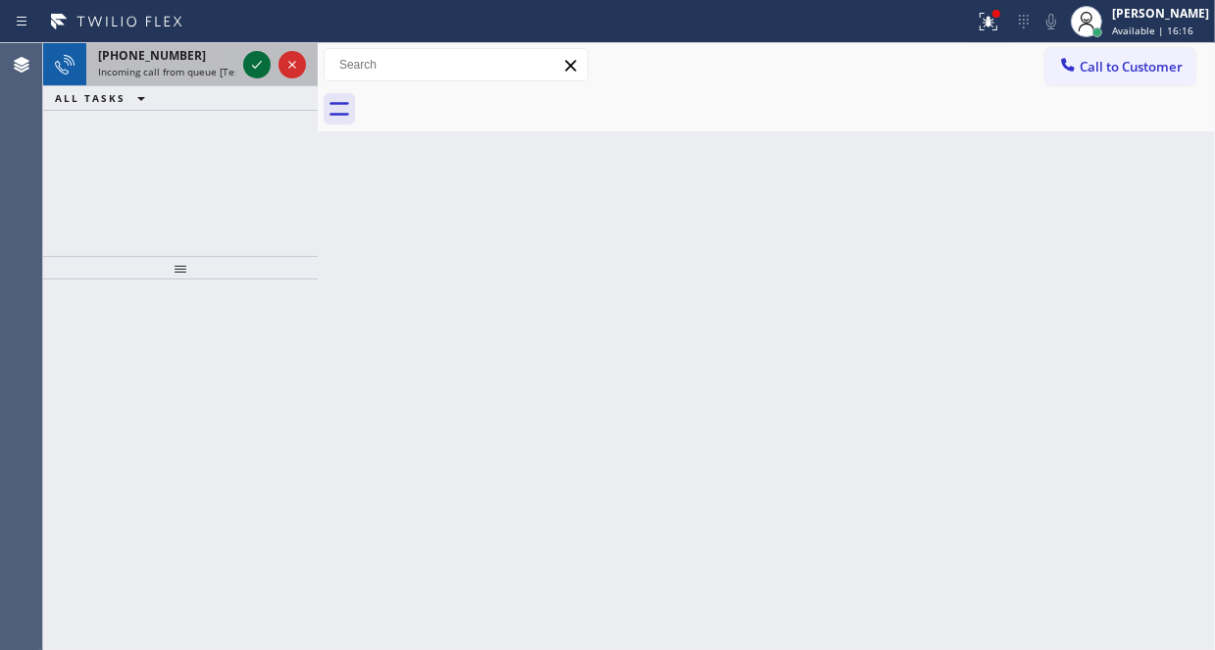
click at [256, 58] on icon at bounding box center [257, 65] width 24 height 24
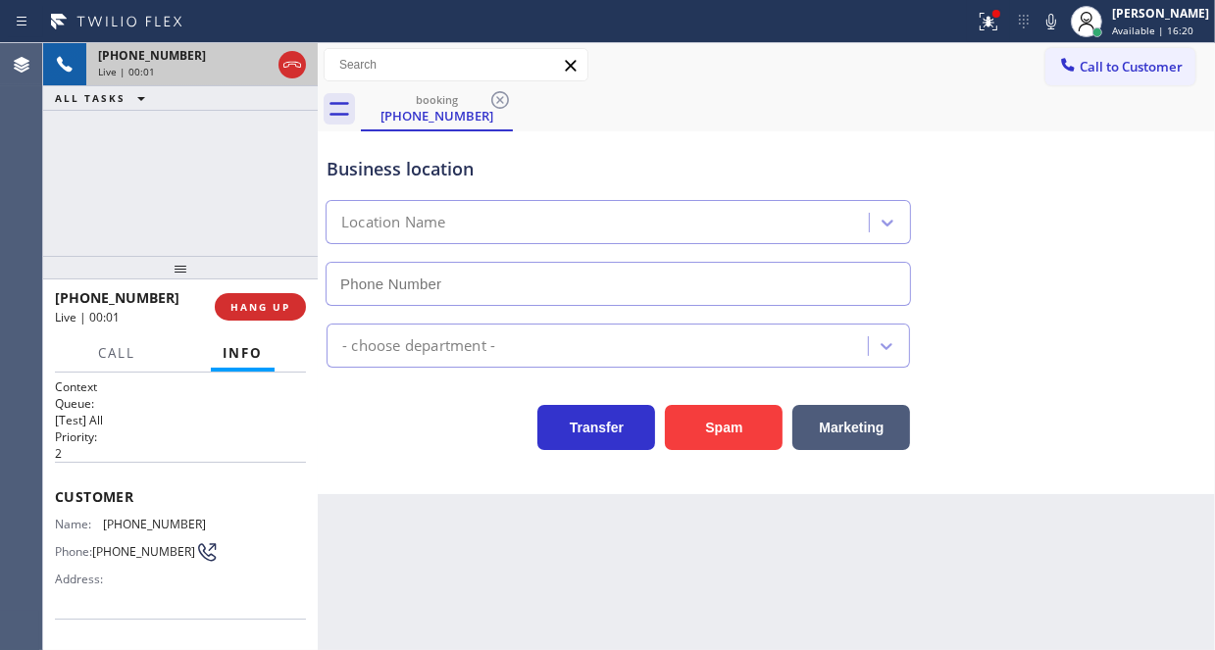
type input "[PHONE_NUMBER]"
click at [195, 204] on div "[PHONE_NUMBER] Live | 00:01 ALL TASKS ALL TASKS ACTIVE TASKS TASKS IN WRAP UP" at bounding box center [180, 149] width 275 height 213
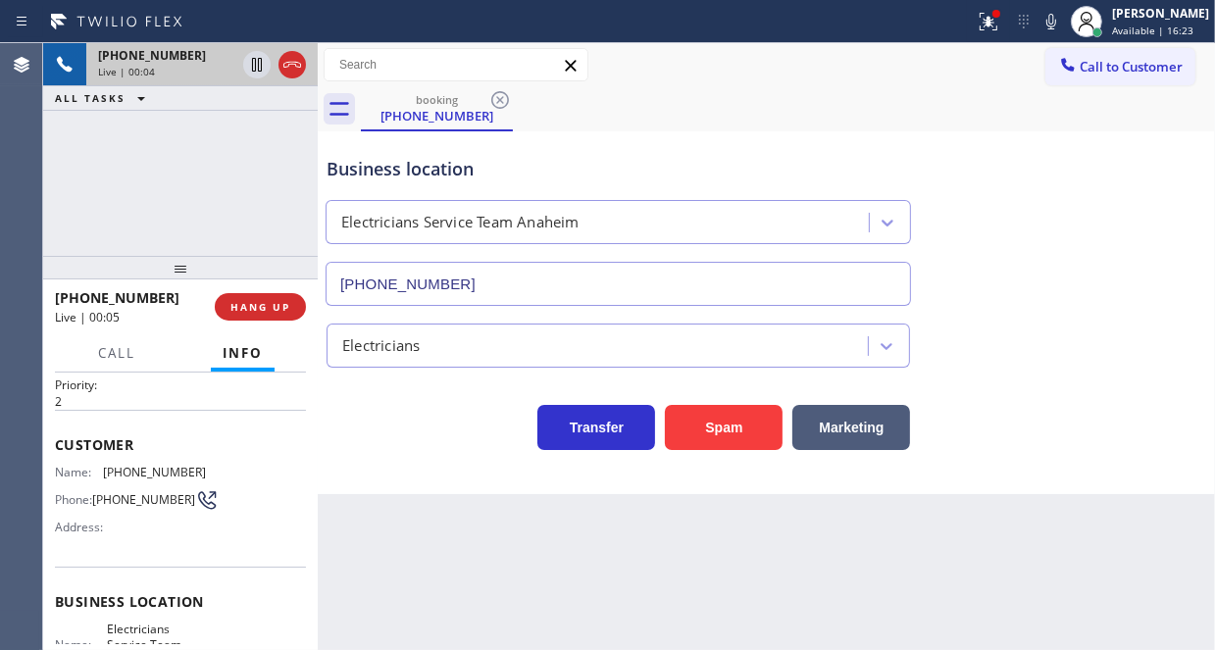
scroll to position [98, 0]
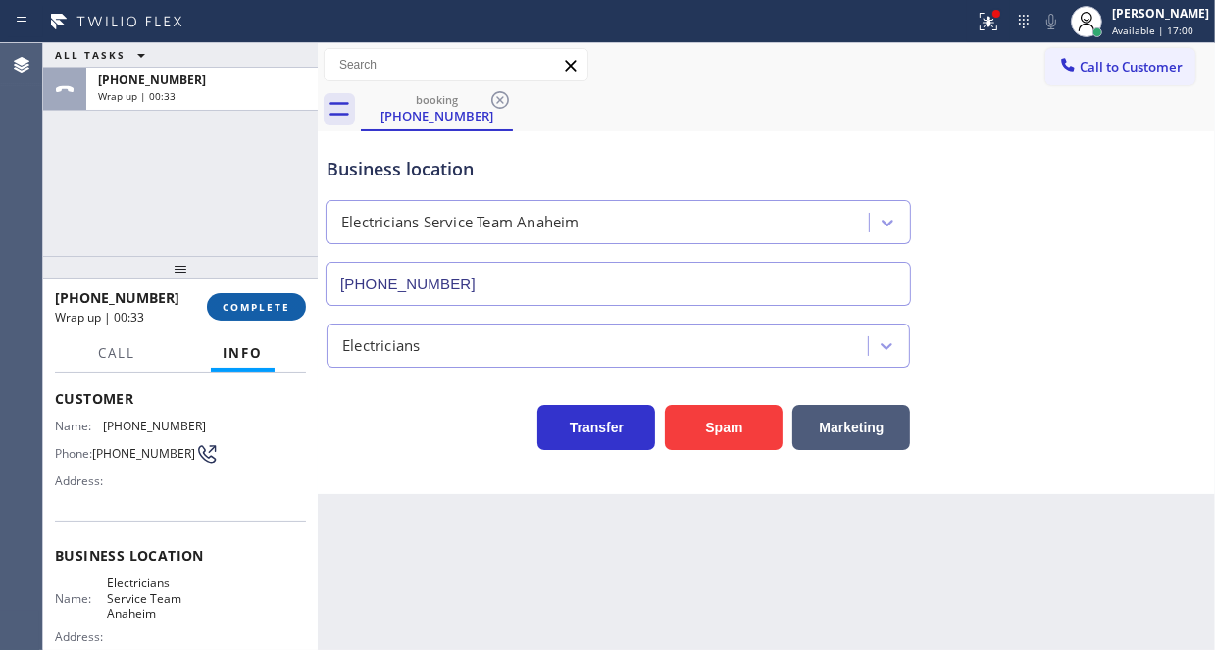
click at [267, 310] on span "COMPLETE" at bounding box center [257, 307] width 68 height 14
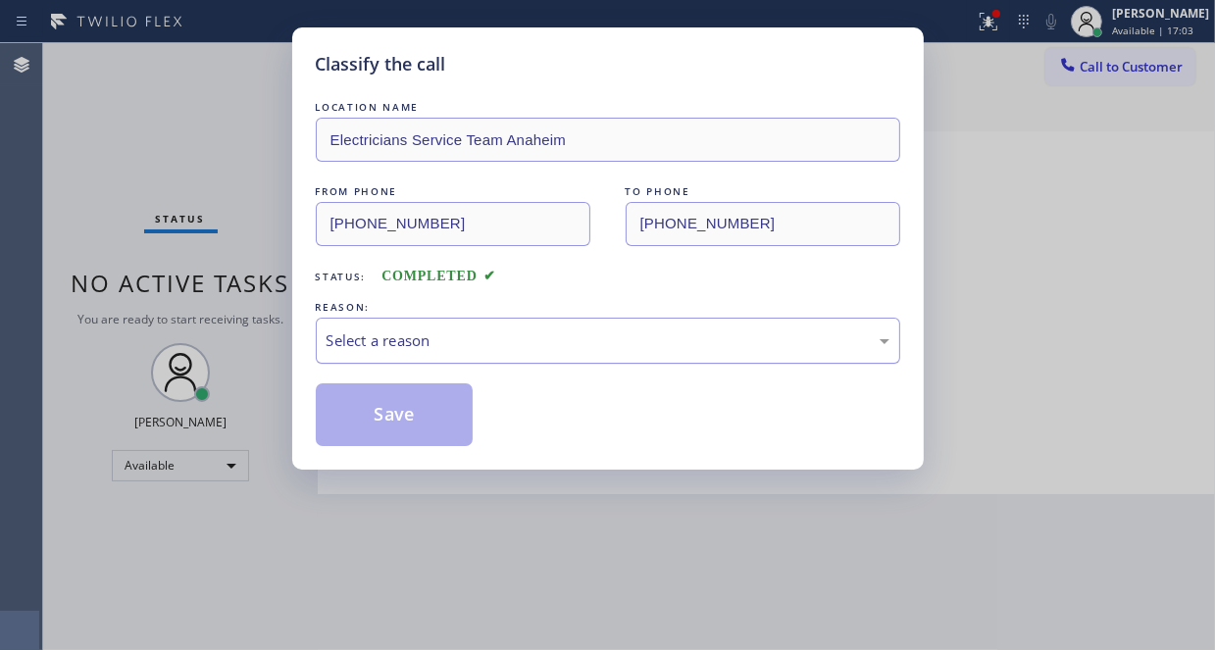
click at [476, 334] on div "Select a reason" at bounding box center [607, 340] width 563 height 23
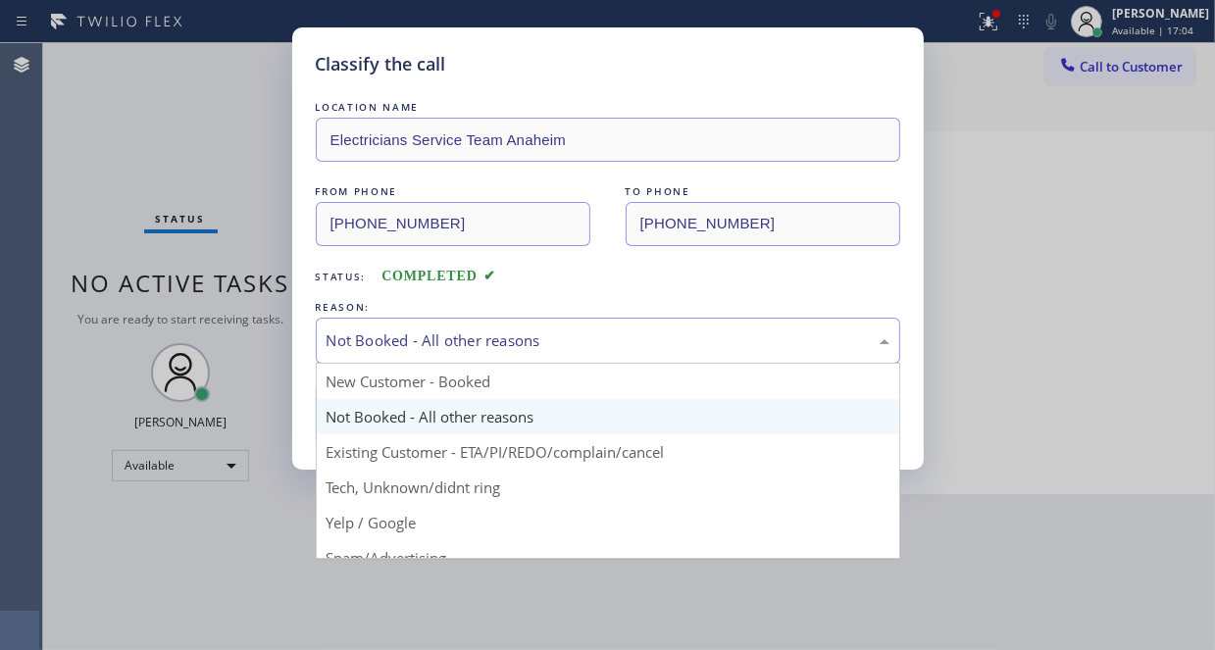
click at [451, 326] on div "Not Booked - All other reasons" at bounding box center [608, 341] width 584 height 46
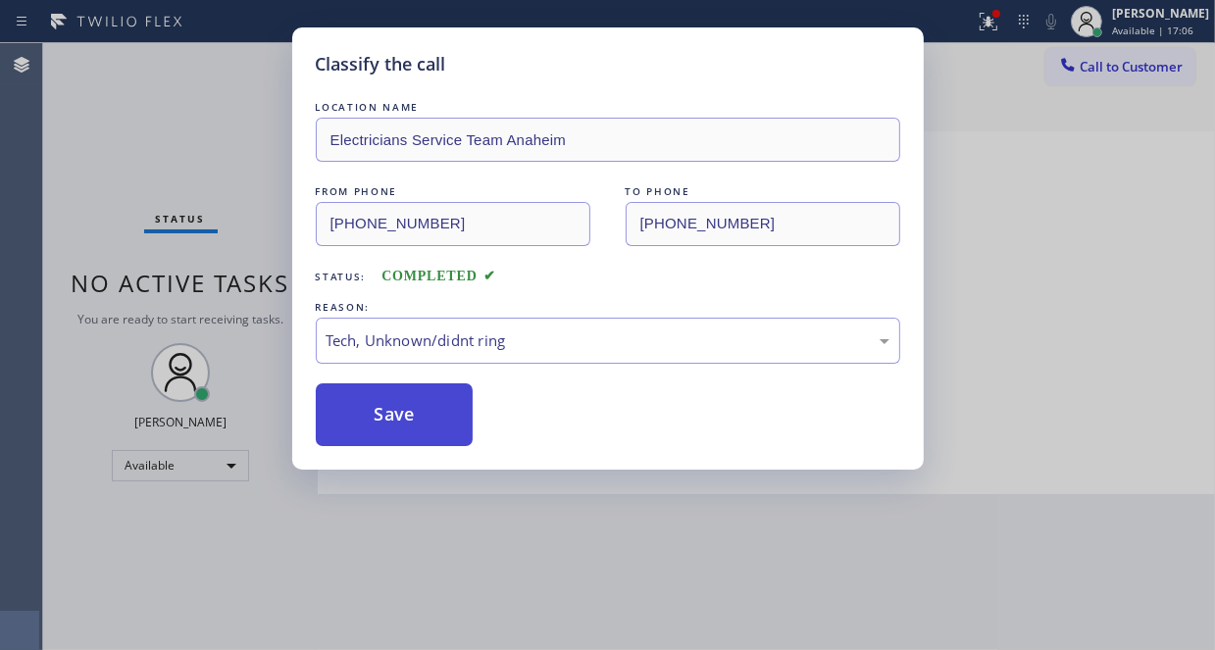
click at [376, 407] on button "Save" at bounding box center [395, 414] width 158 height 63
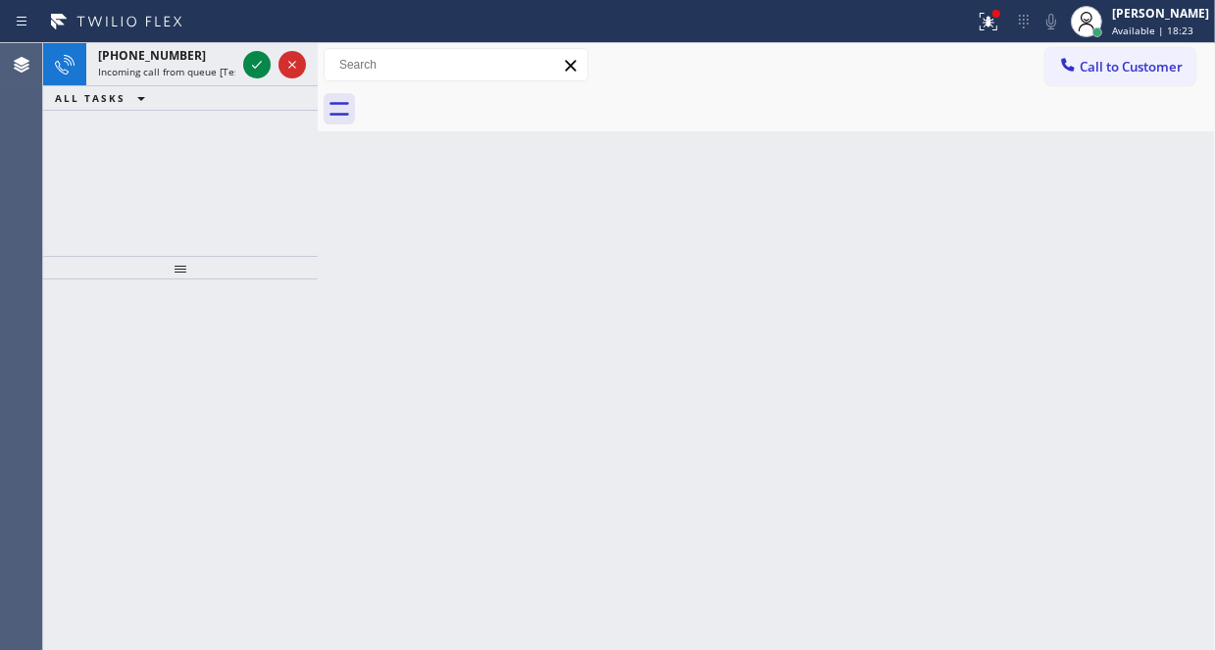
click at [63, 138] on div "[PHONE_NUMBER] Incoming call from queue [Test] All ALL TASKS ALL TASKS ACTIVE T…" at bounding box center [180, 149] width 275 height 213
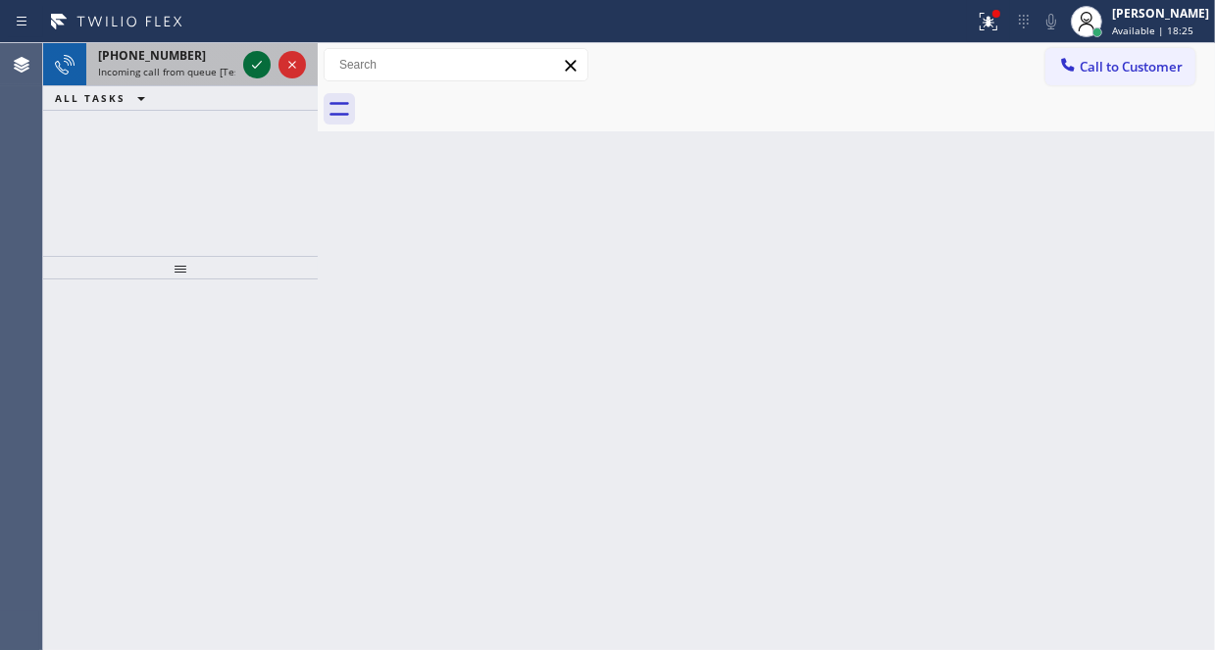
click at [260, 71] on icon at bounding box center [257, 65] width 24 height 24
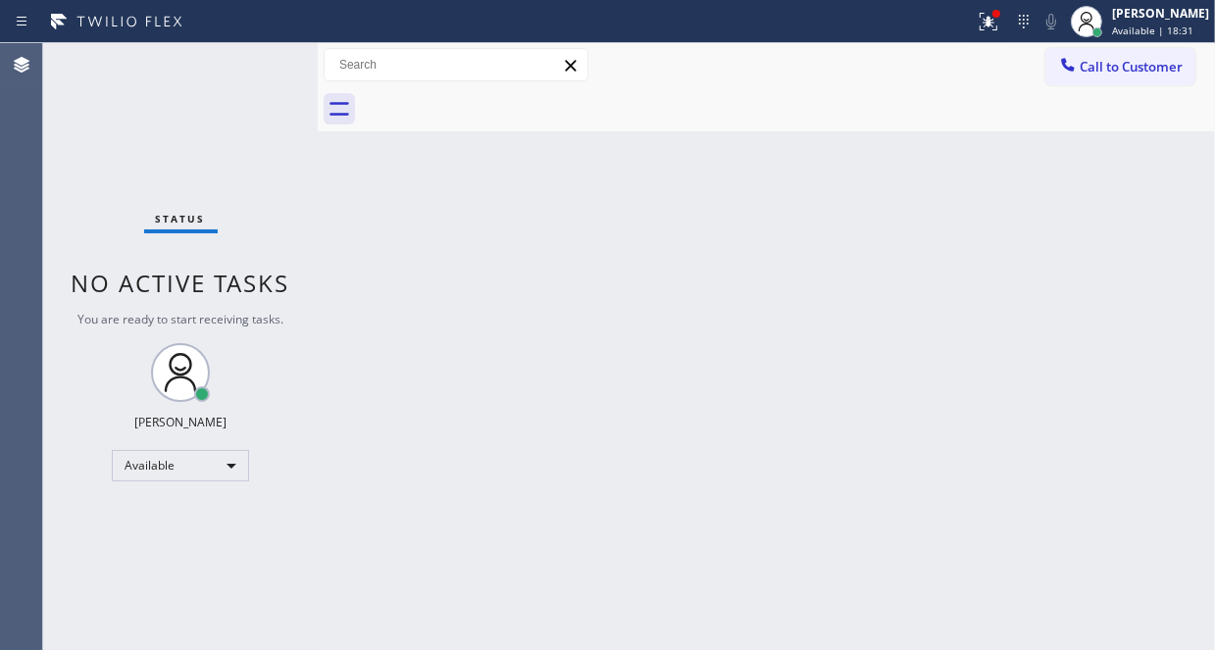
click at [1055, 318] on div "Back to Dashboard Change Sender ID Customers Technicians Select a contact Outbo…" at bounding box center [766, 346] width 897 height 607
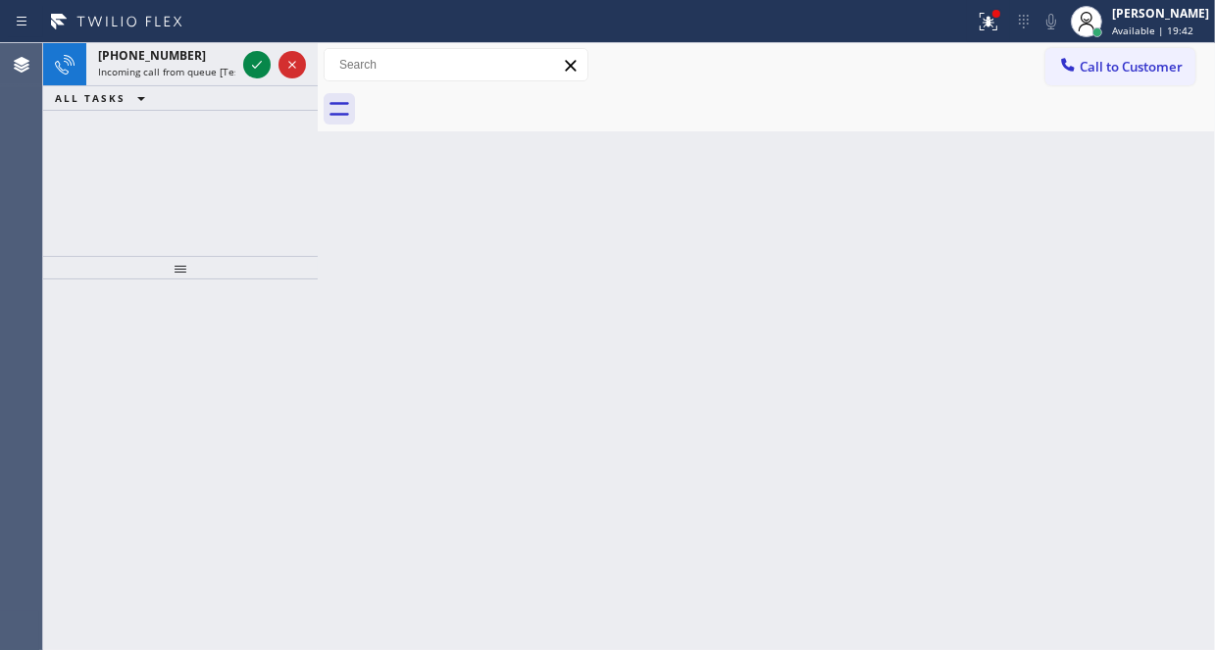
drag, startPoint x: 55, startPoint y: 129, endPoint x: 67, endPoint y: 119, distance: 16.0
click at [55, 127] on div "[PHONE_NUMBER] Incoming call from queue [Test] All ALL TASKS ALL TASKS ACTIVE T…" at bounding box center [180, 149] width 275 height 213
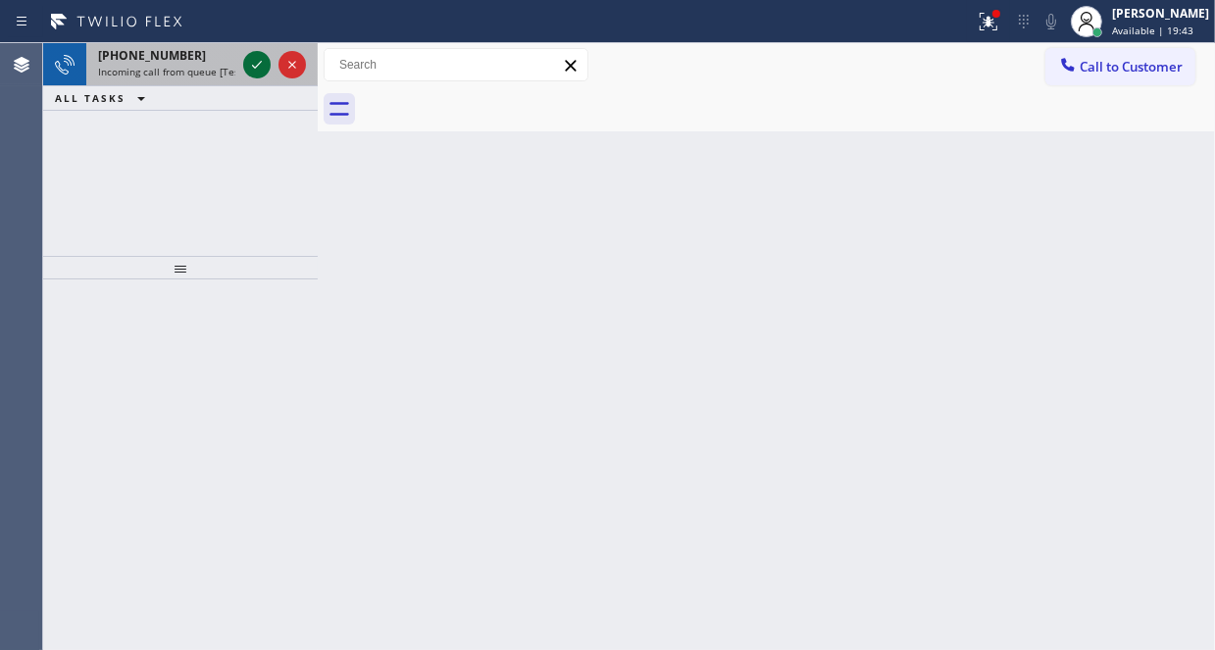
click at [253, 65] on icon at bounding box center [257, 65] width 24 height 24
click at [254, 65] on icon at bounding box center [257, 65] width 24 height 24
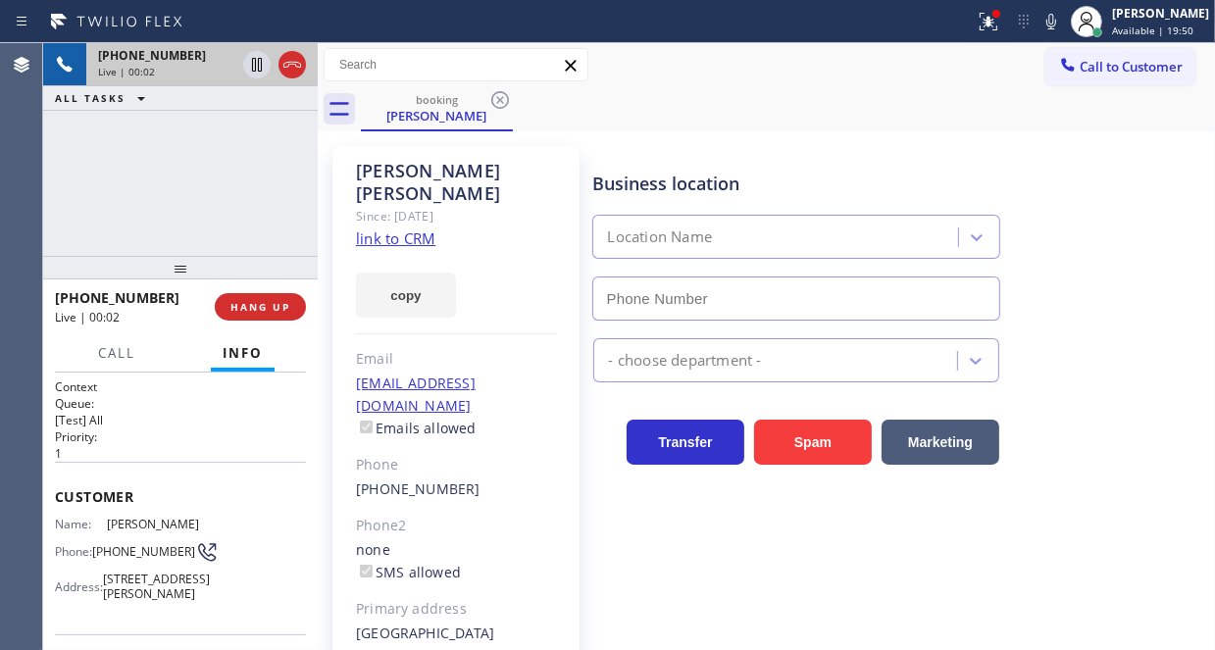
type input "[PHONE_NUMBER]"
click at [396, 228] on link "link to CRM" at bounding box center [395, 238] width 79 height 20
click at [121, 352] on span "Call" at bounding box center [116, 353] width 37 height 18
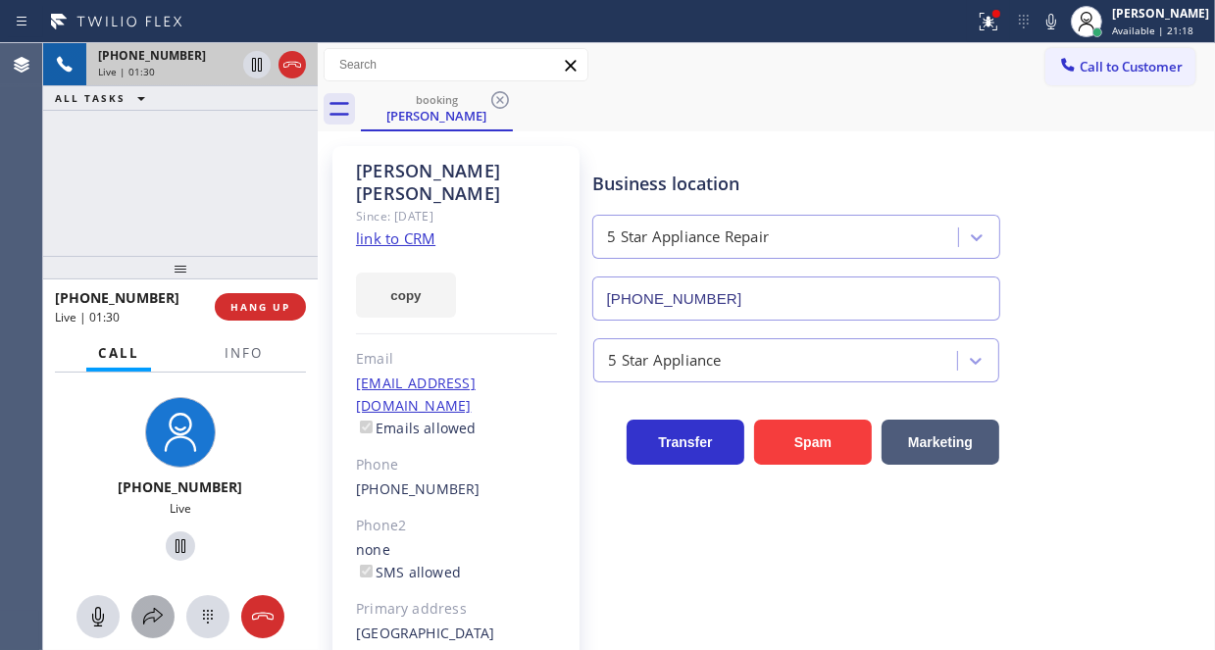
click at [147, 618] on icon at bounding box center [153, 617] width 24 height 24
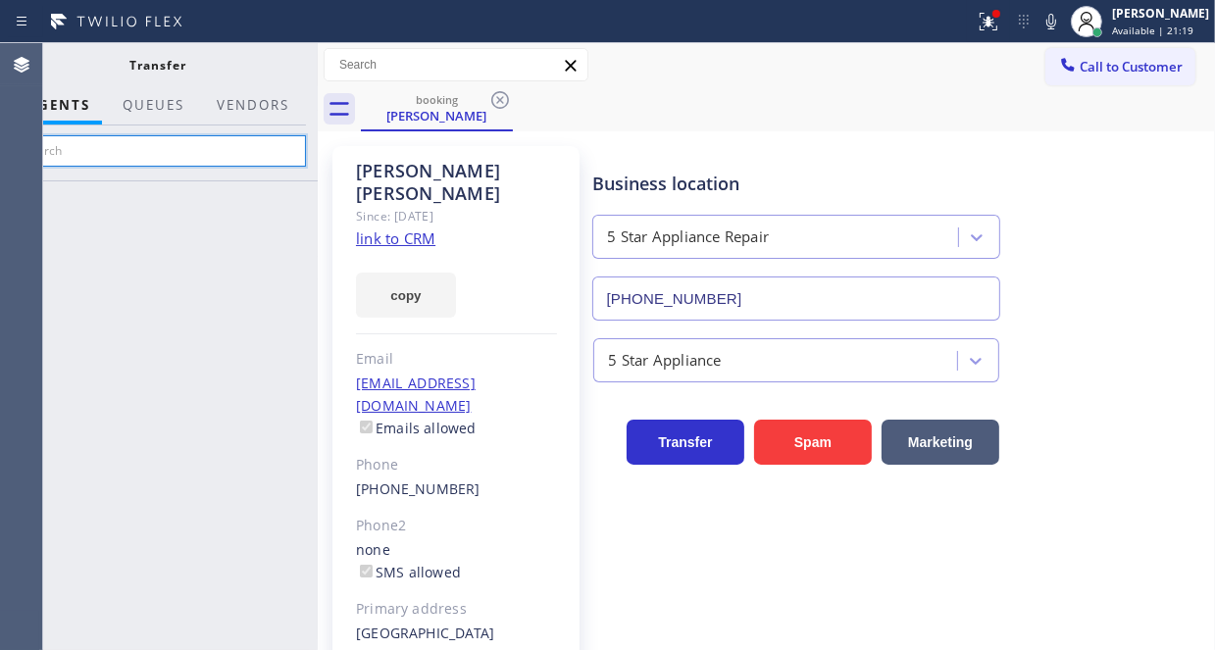
click at [165, 156] on input "text" at bounding box center [158, 150] width 295 height 31
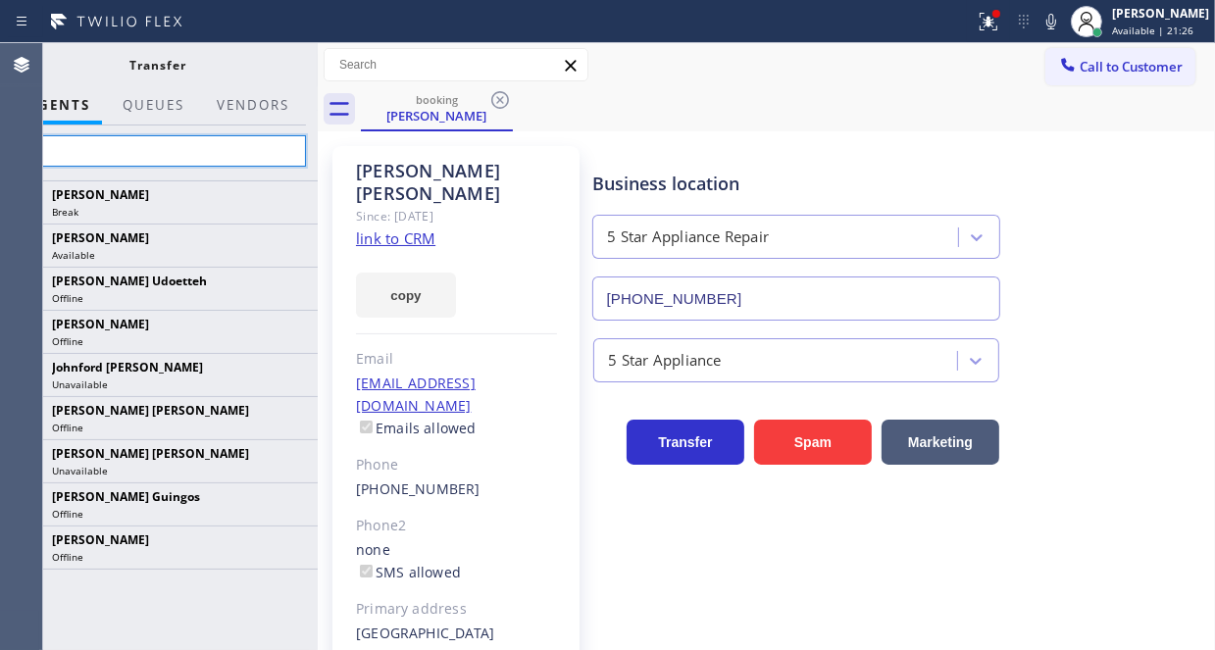
type input "fil"
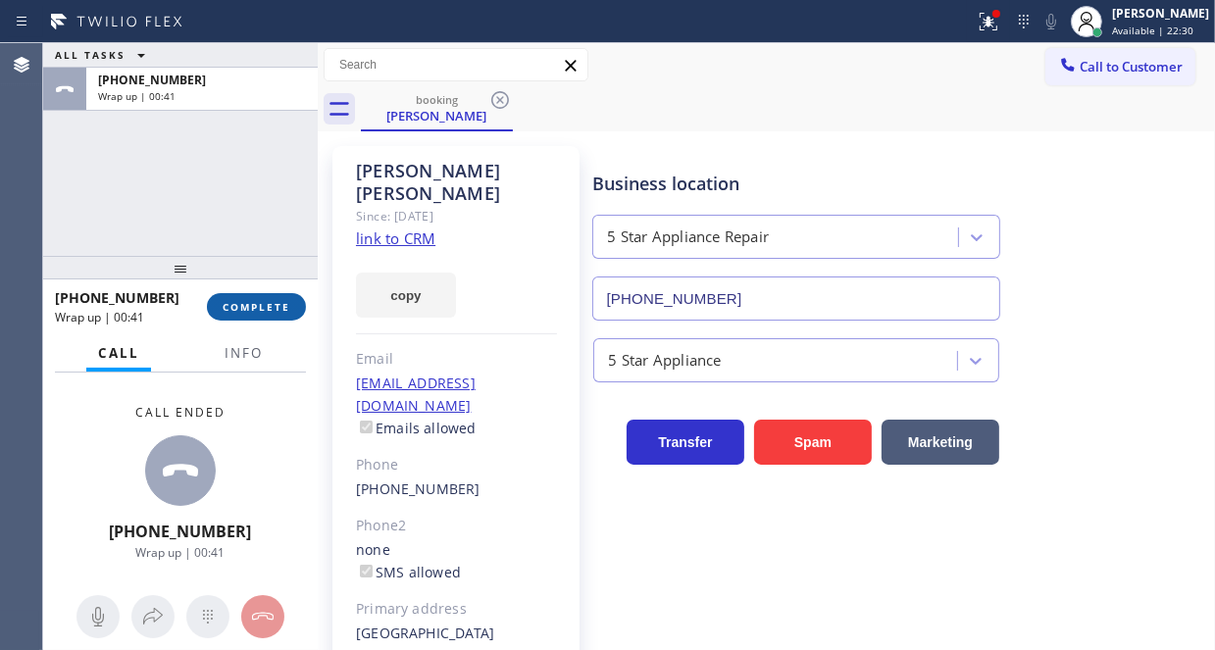
click at [254, 309] on span "COMPLETE" at bounding box center [257, 307] width 68 height 14
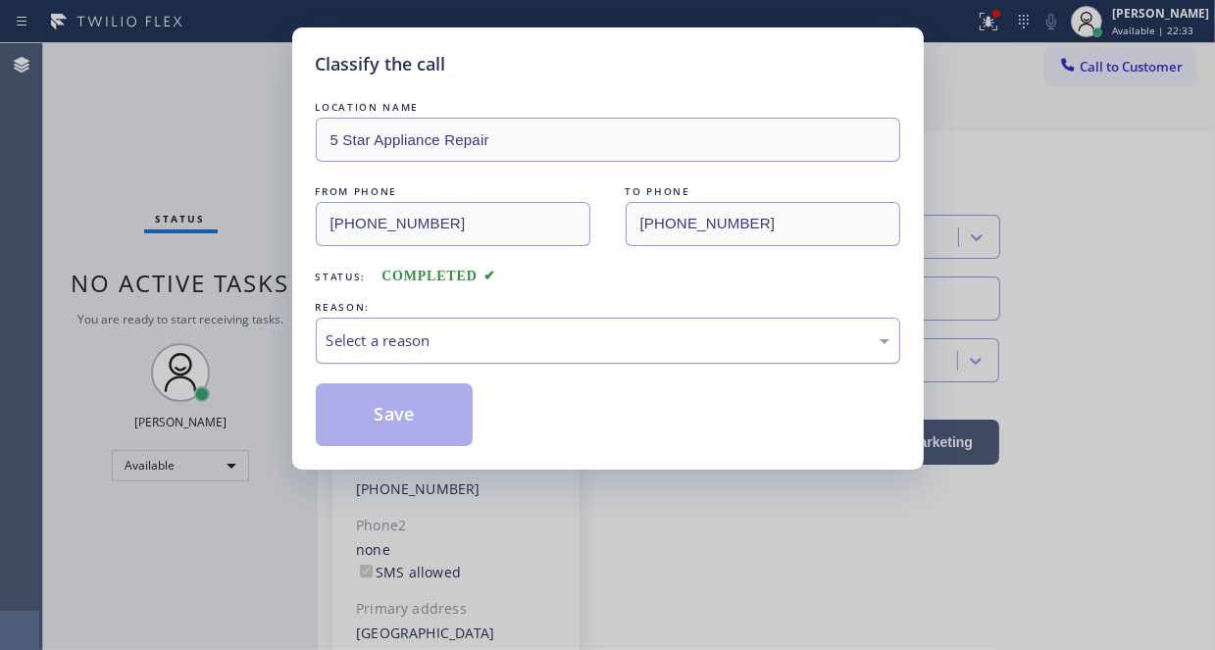
click at [471, 352] on div "Select a reason" at bounding box center [608, 341] width 584 height 46
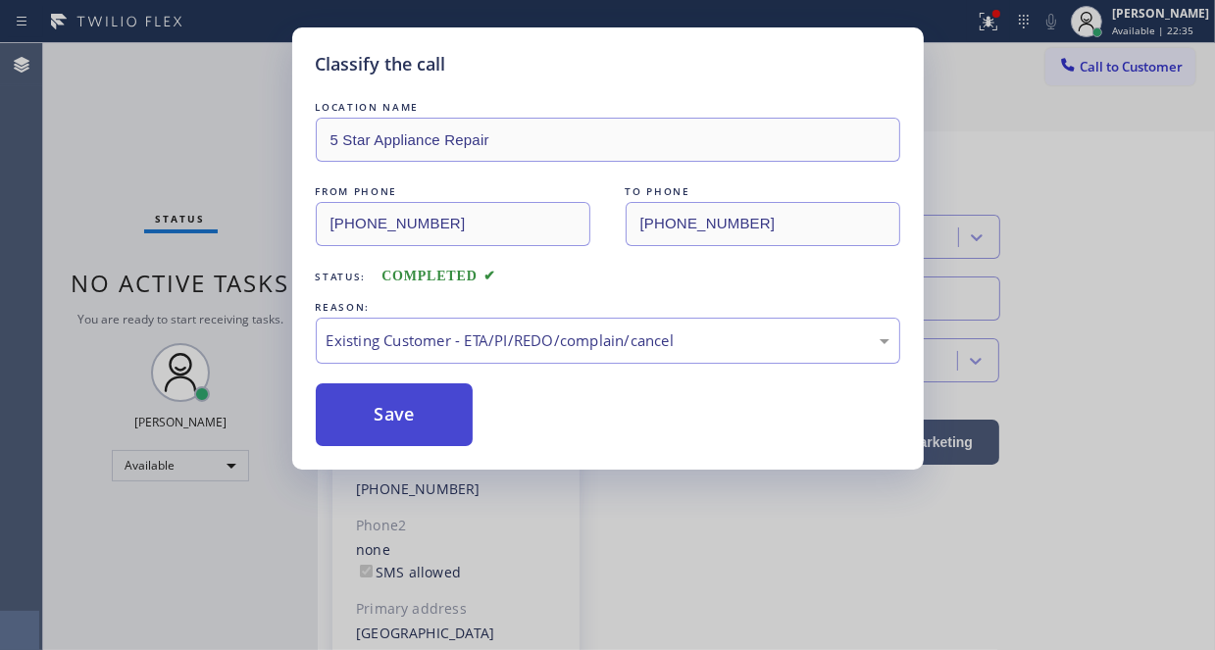
click at [411, 428] on button "Save" at bounding box center [395, 414] width 158 height 63
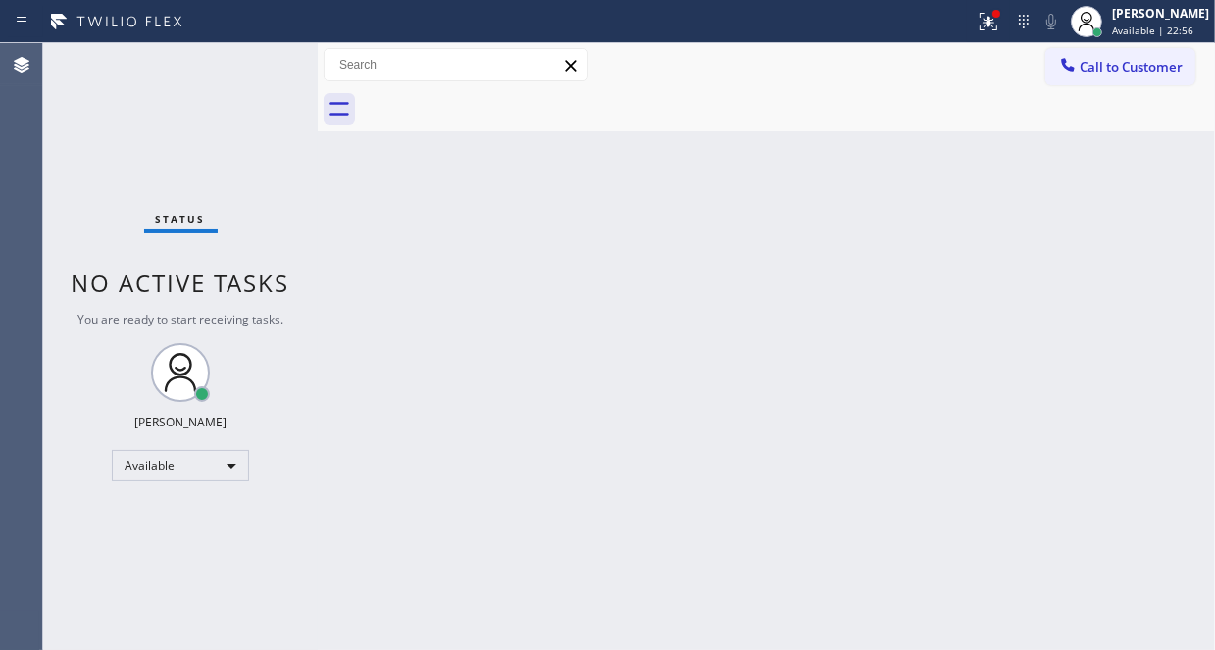
click at [506, 221] on div "Back to Dashboard Change Sender ID Customers Technicians Select a contact Outbo…" at bounding box center [766, 346] width 897 height 607
click at [979, 26] on icon at bounding box center [988, 22] width 18 height 18
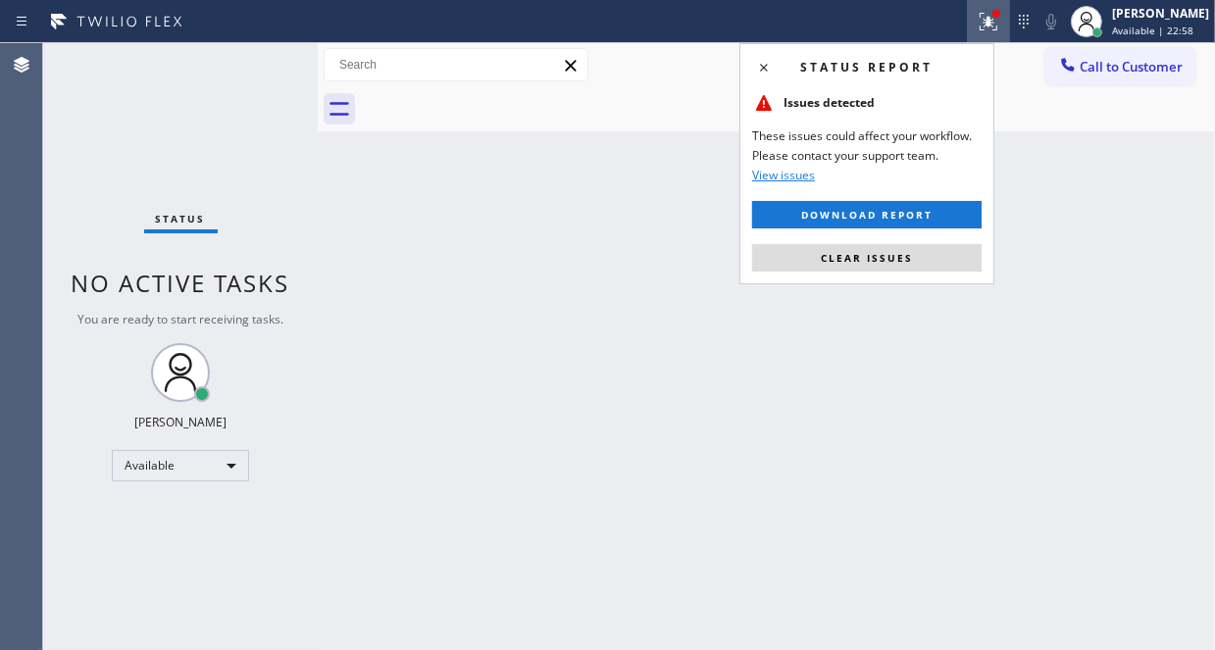
click at [882, 257] on span "Clear issues" at bounding box center [867, 258] width 92 height 14
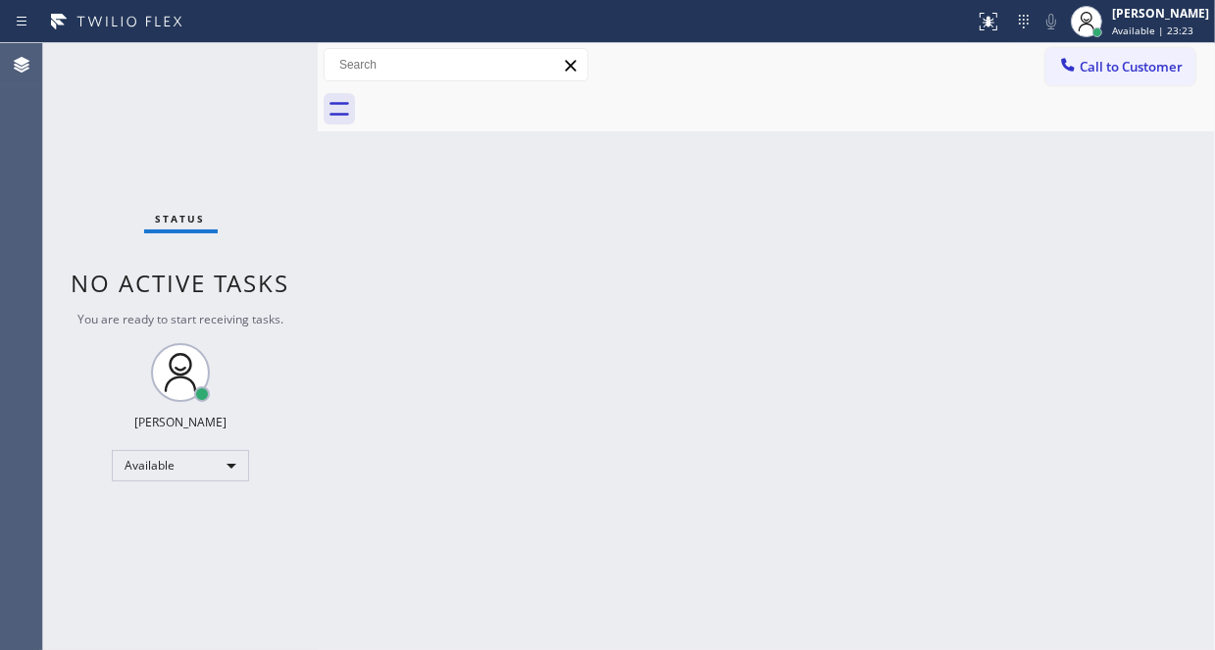
click at [250, 64] on div "Status No active tasks You are ready to start receiving tasks. [PERSON_NAME] Av…" at bounding box center [180, 346] width 275 height 607
click at [45, 71] on div "Status No active tasks You are ready to start receiving tasks. [PERSON_NAME] Av…" at bounding box center [180, 346] width 275 height 607
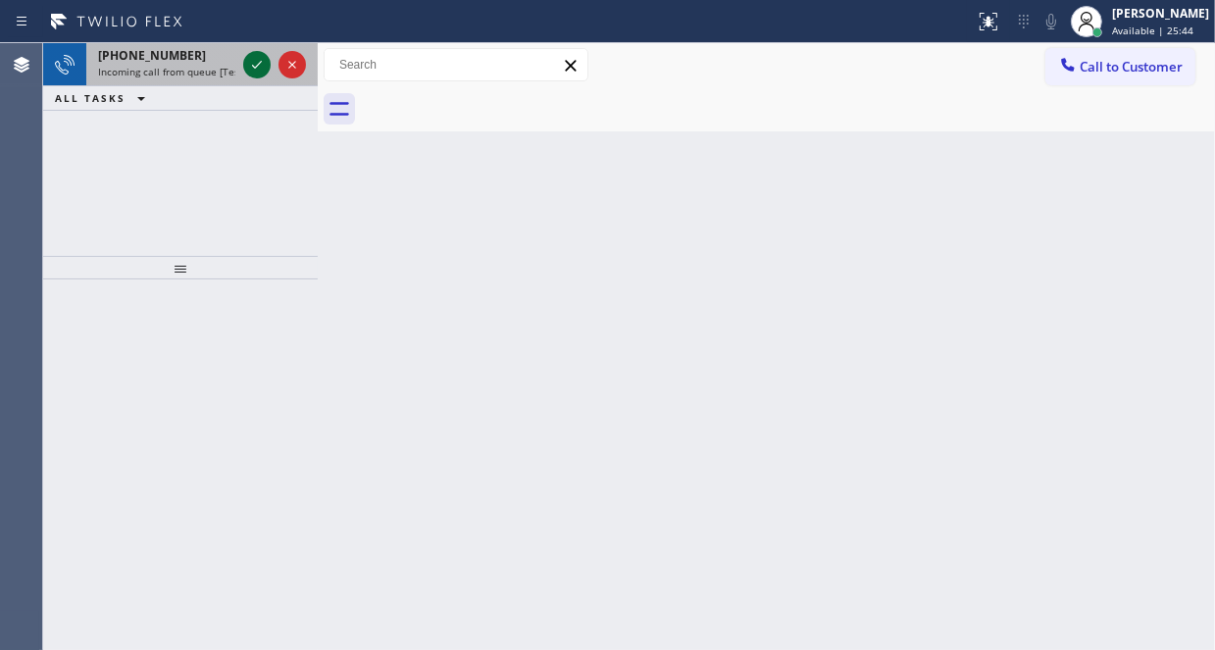
click at [255, 74] on icon at bounding box center [257, 65] width 24 height 24
click at [250, 66] on icon at bounding box center [257, 65] width 24 height 24
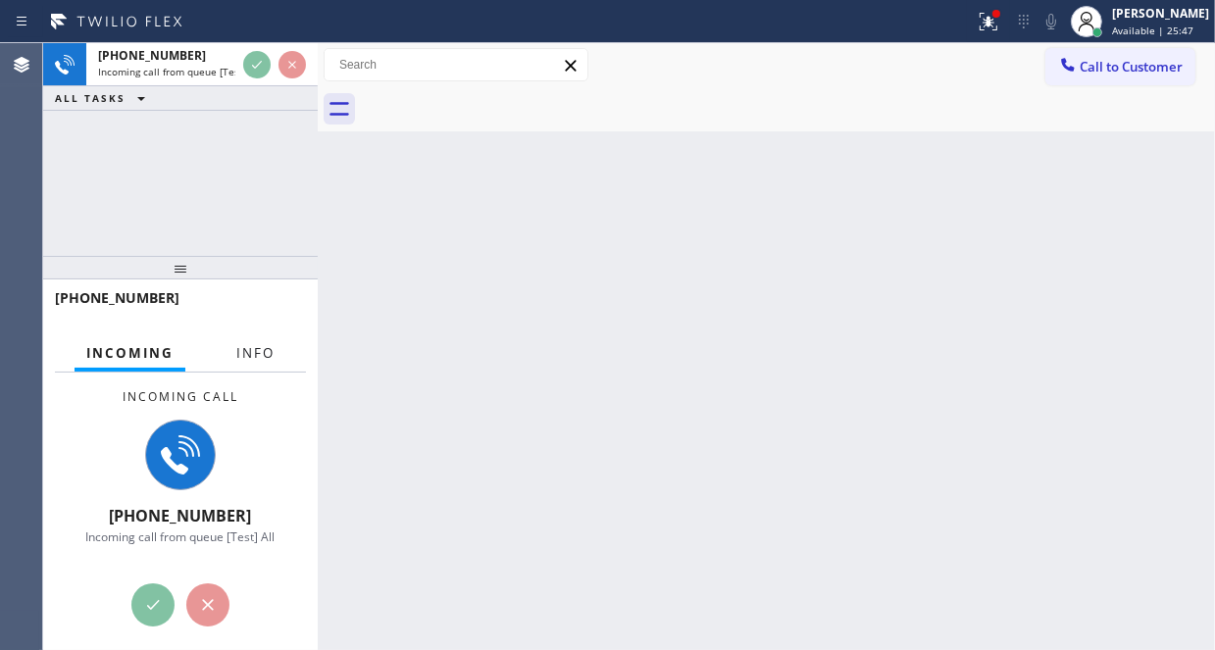
click at [254, 356] on span "Info" at bounding box center [255, 353] width 38 height 18
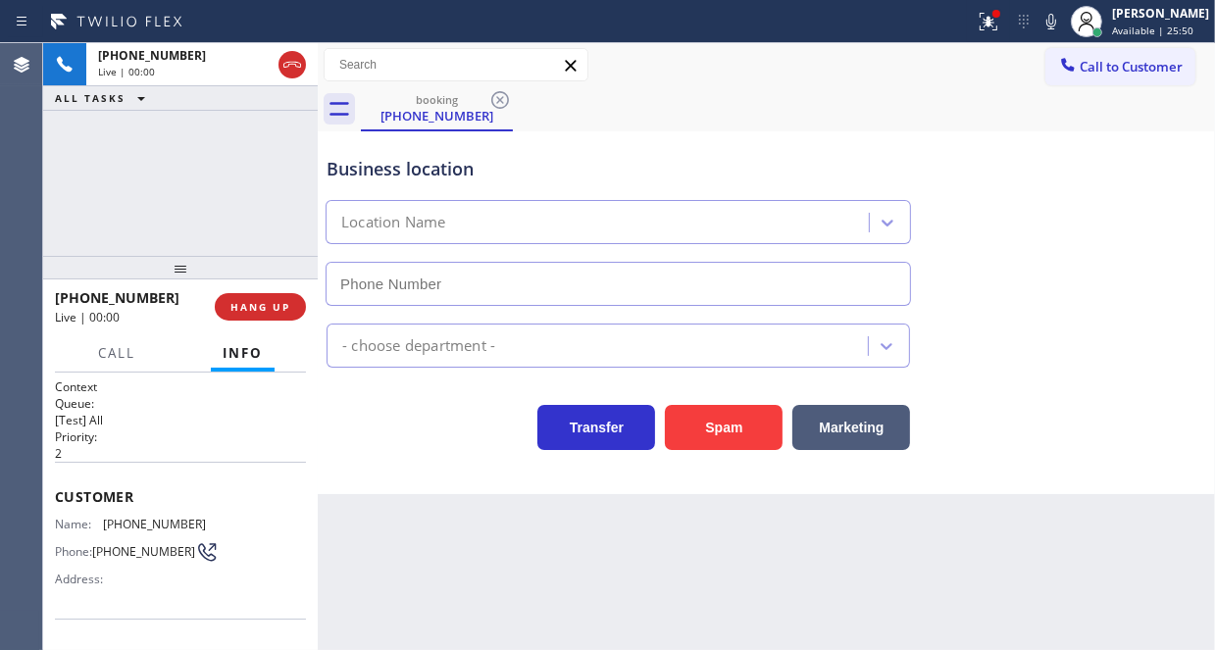
type input "[PHONE_NUMBER]"
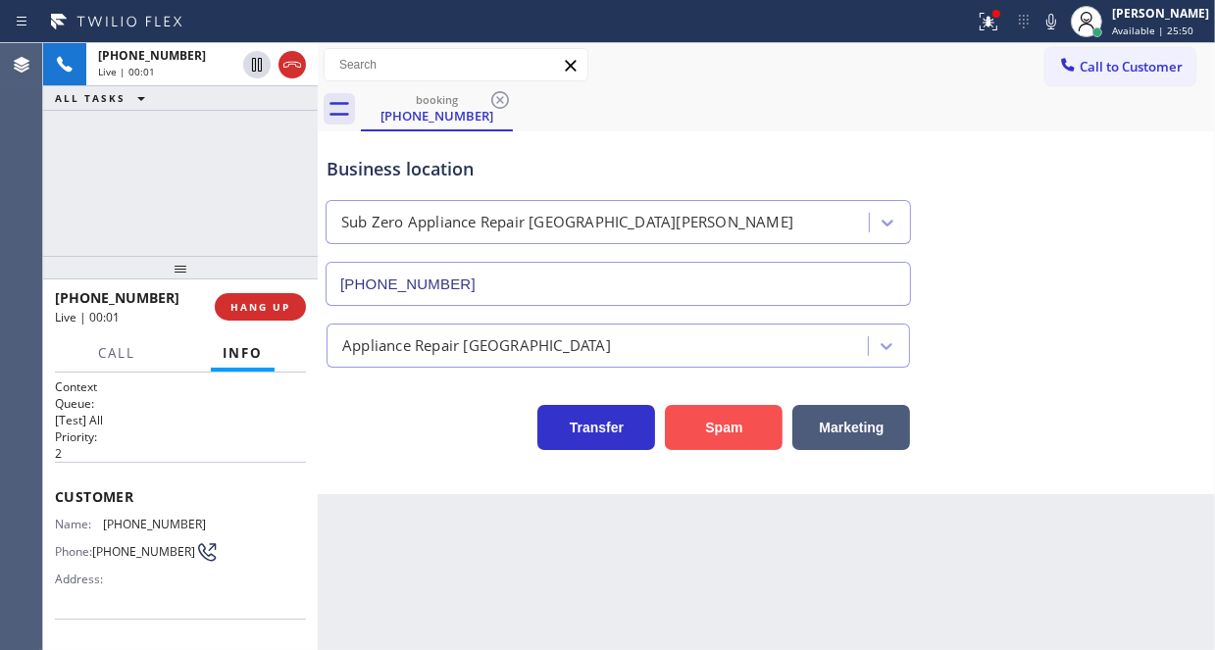
click at [709, 406] on button "Spam" at bounding box center [724, 427] width 118 height 45
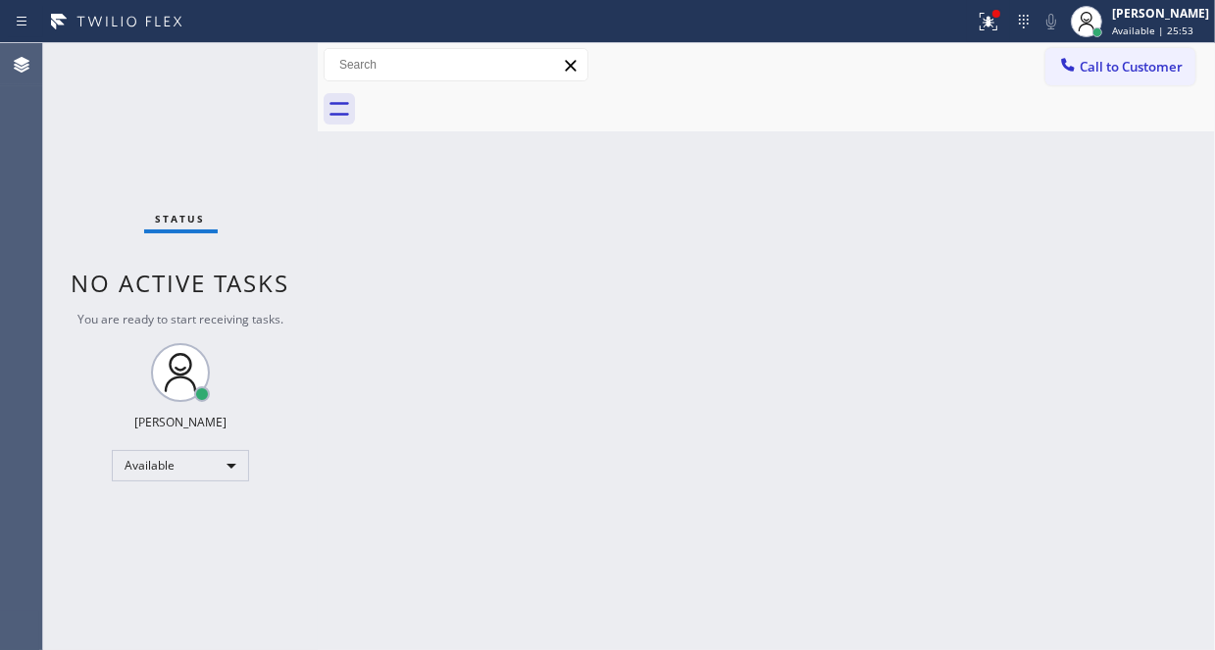
drag, startPoint x: 979, startPoint y: 27, endPoint x: 972, endPoint y: 46, distance: 20.2
click at [978, 27] on icon at bounding box center [989, 22] width 24 height 24
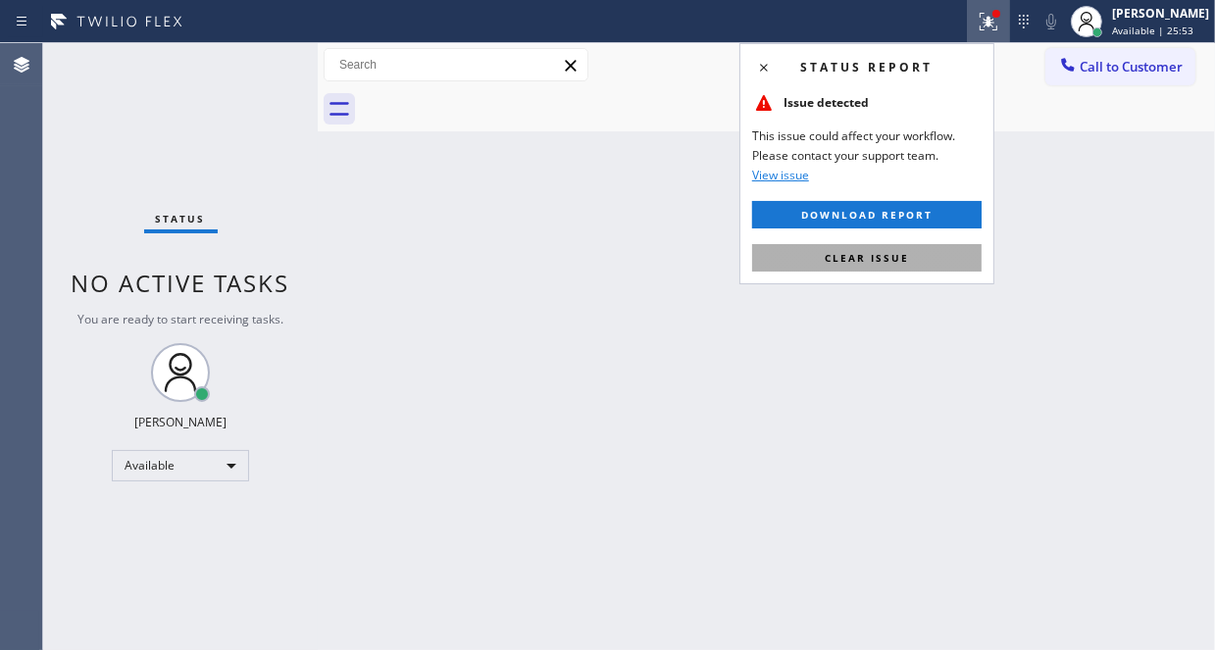
click at [851, 256] on span "Clear issue" at bounding box center [867, 258] width 84 height 14
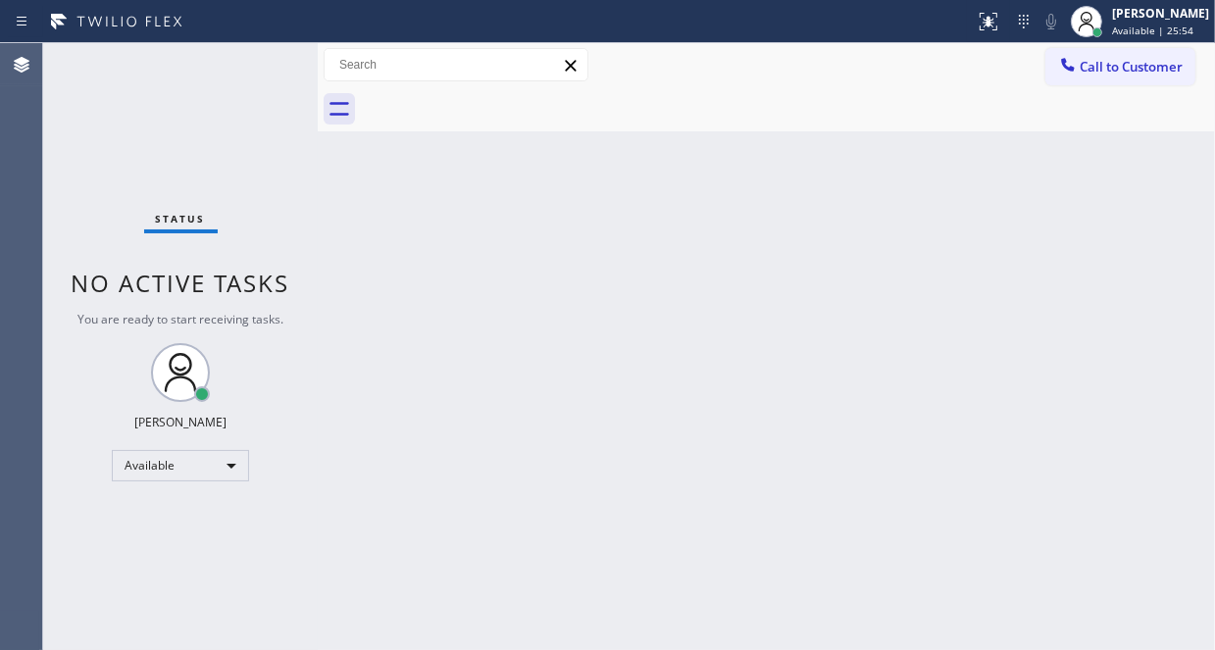
click at [248, 64] on div "Status No active tasks You are ready to start receiving tasks. [PERSON_NAME] Av…" at bounding box center [180, 346] width 275 height 607
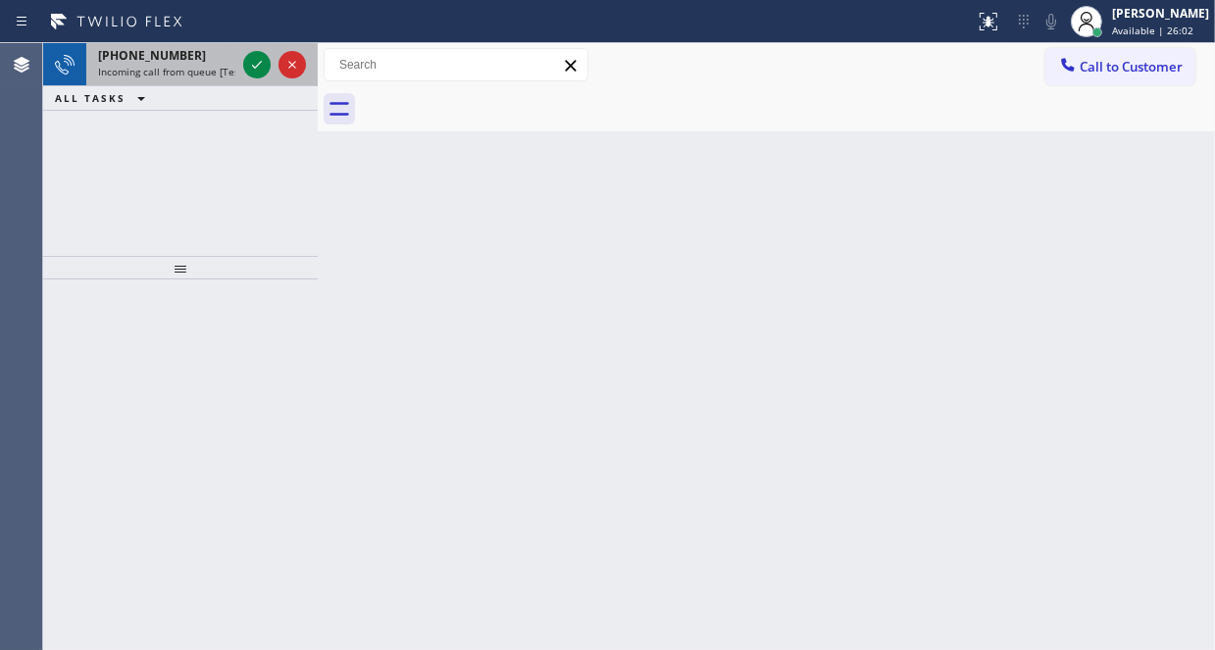
click at [249, 51] on div at bounding box center [274, 64] width 71 height 43
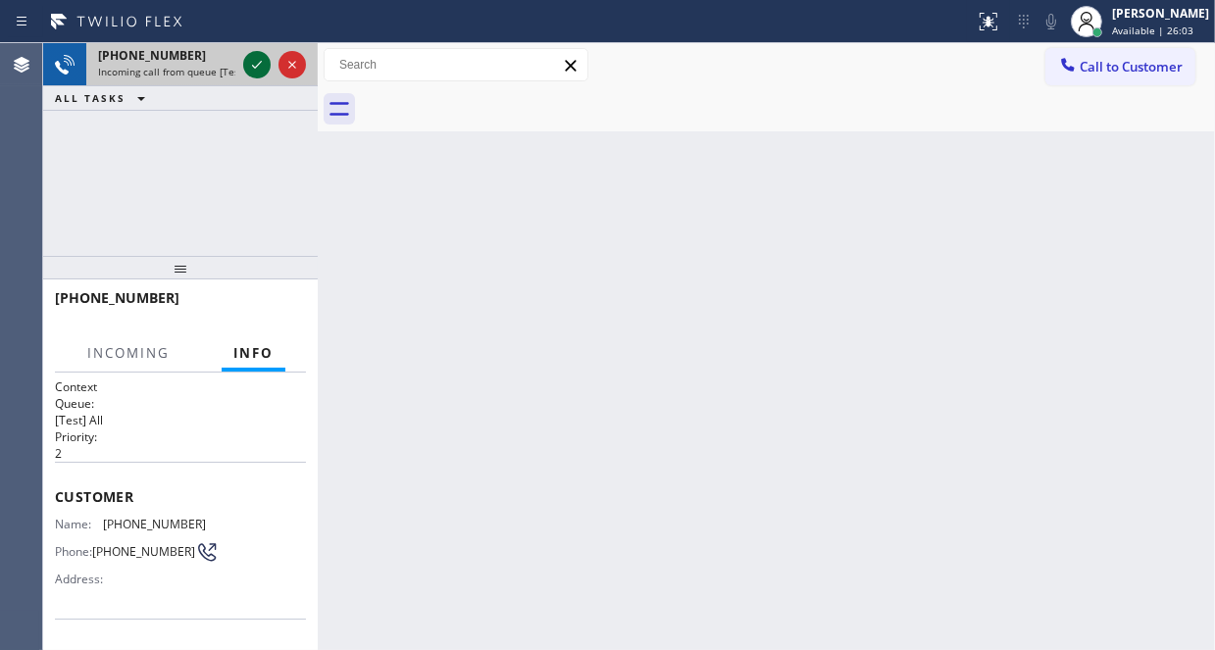
click at [256, 64] on icon at bounding box center [257, 65] width 24 height 24
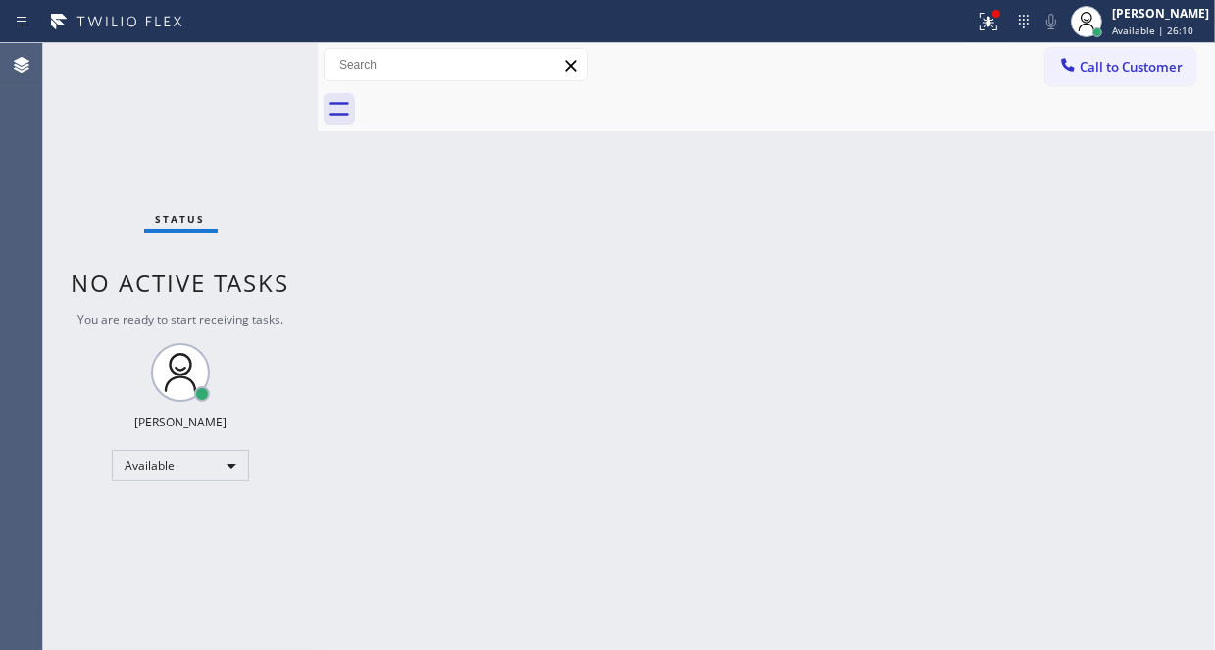
click at [624, 187] on div "Back to Dashboard Change Sender ID Customers Technicians Select a contact Outbo…" at bounding box center [766, 346] width 897 height 607
click at [982, 19] on icon at bounding box center [988, 19] width 12 height 7
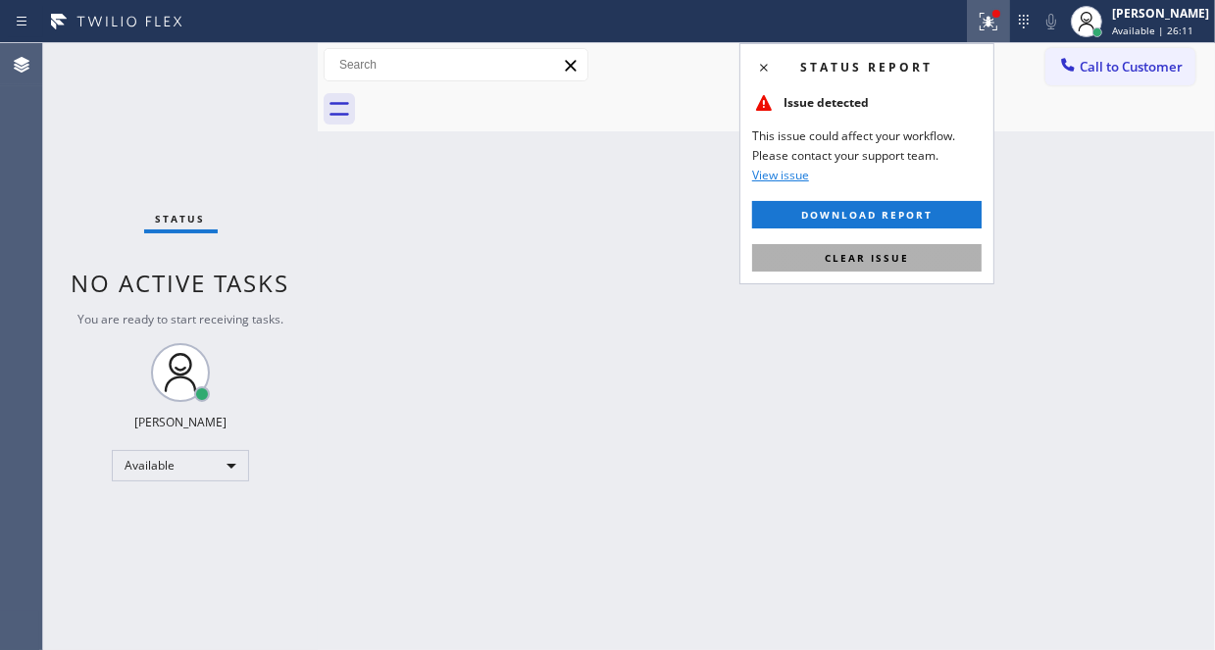
click at [878, 254] on span "Clear issue" at bounding box center [867, 258] width 84 height 14
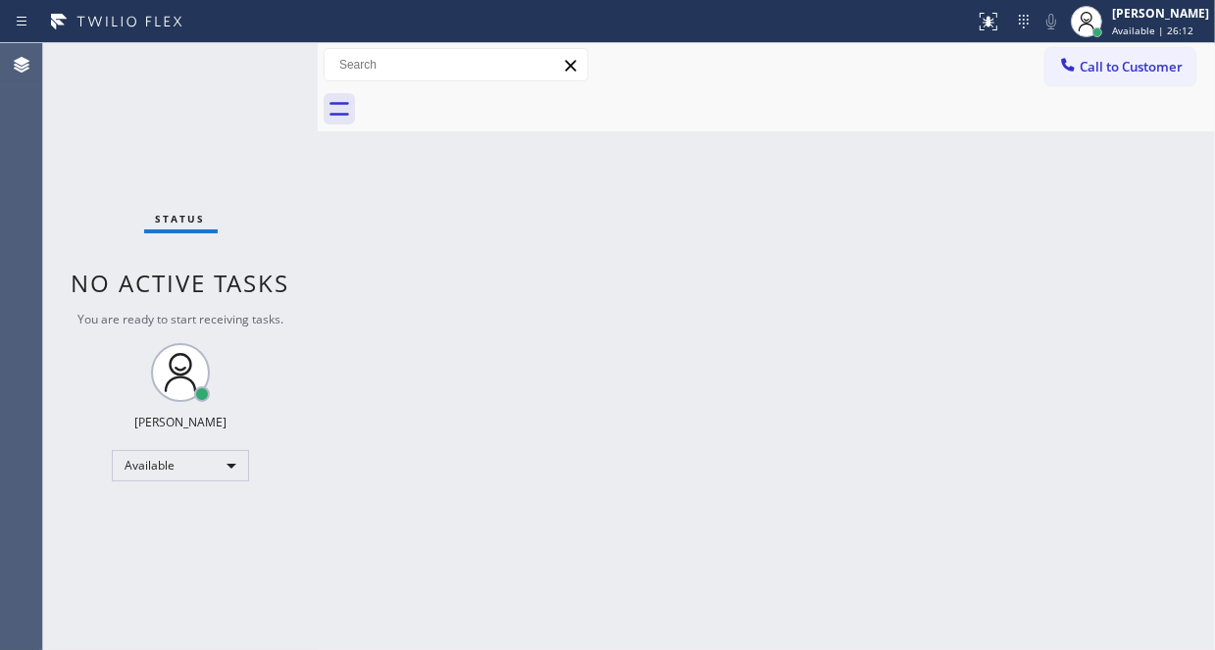
click at [204, 54] on div "Status No active tasks You are ready to start receiving tasks. [PERSON_NAME] Av…" at bounding box center [180, 346] width 275 height 607
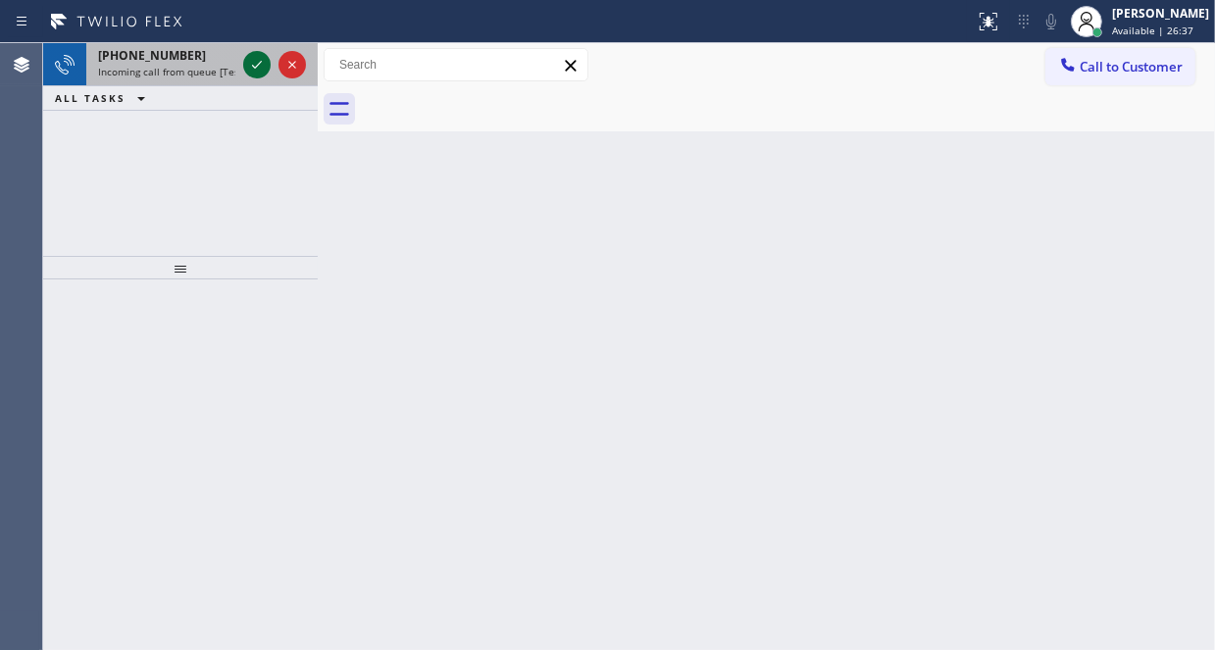
click at [255, 64] on icon at bounding box center [257, 65] width 24 height 24
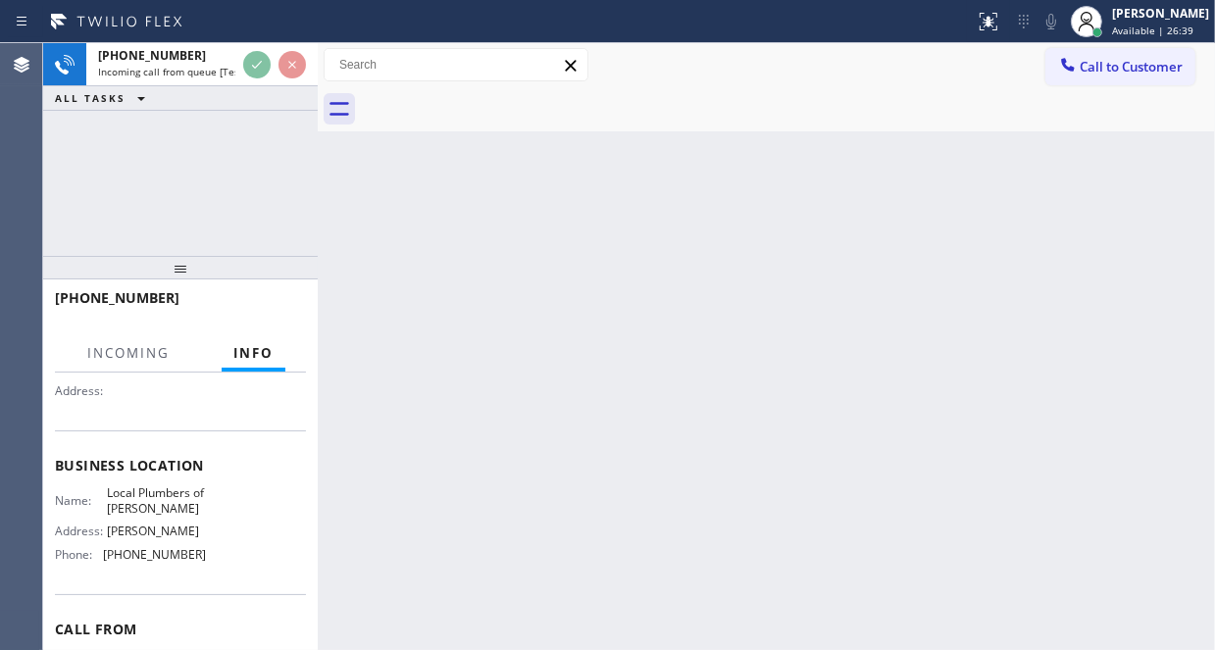
scroll to position [196, 0]
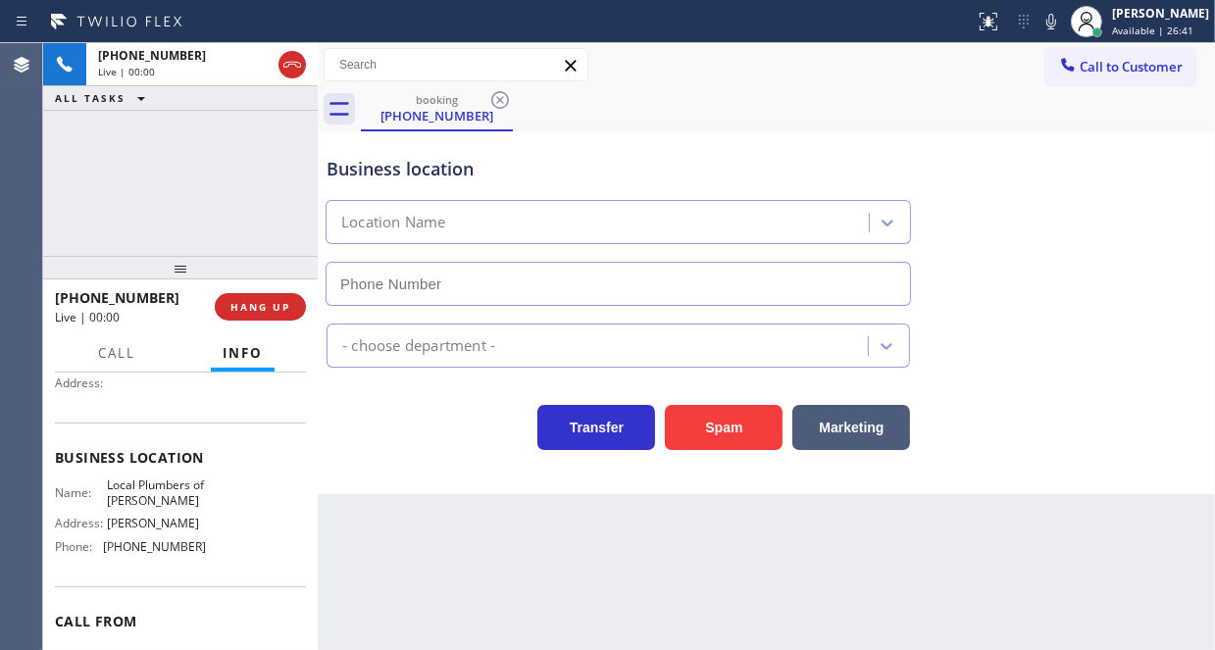
type input "[PHONE_NUMBER]"
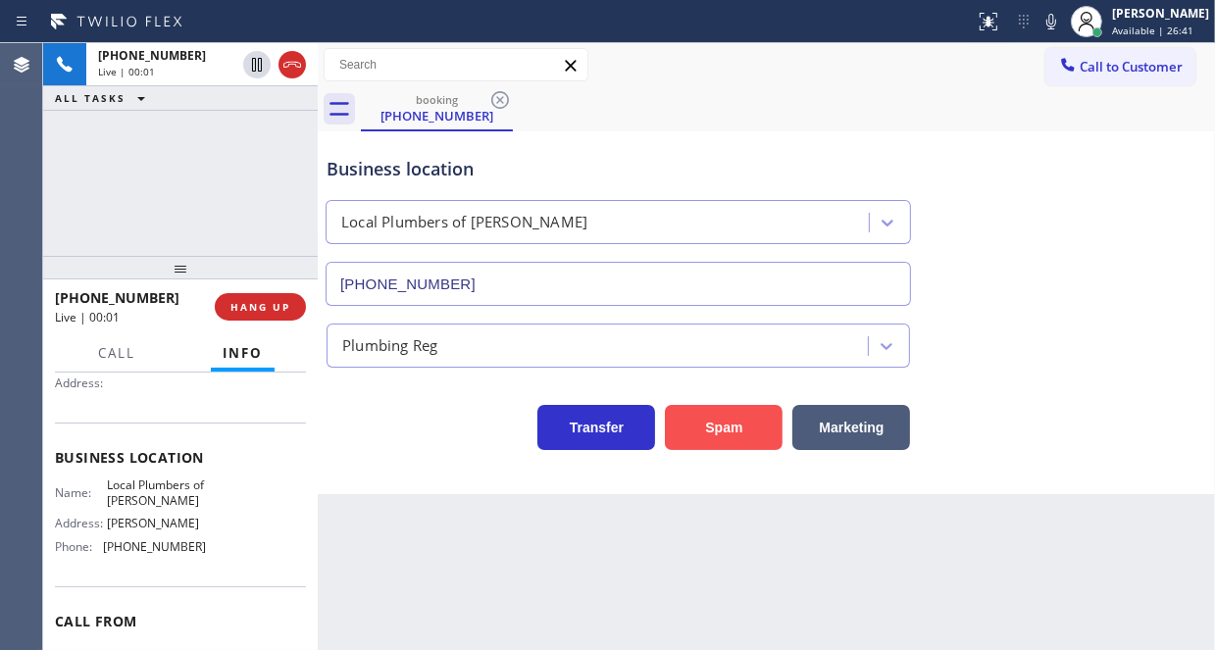
click at [706, 419] on button "Spam" at bounding box center [724, 427] width 118 height 45
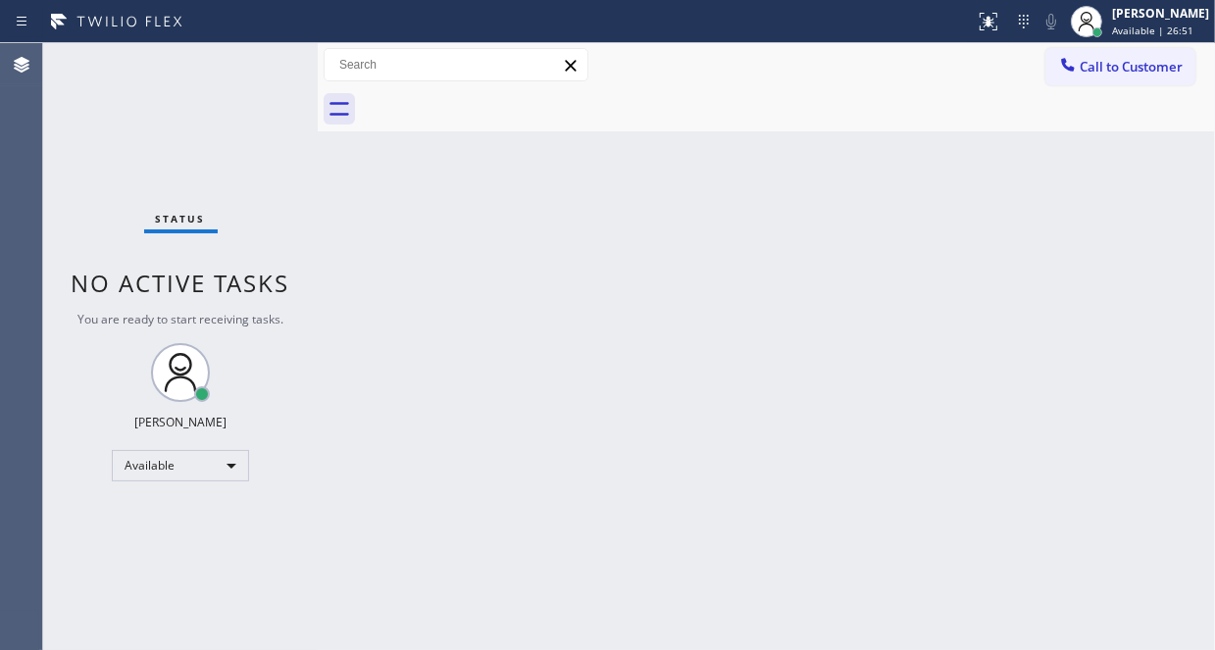
click at [244, 73] on div "Status No active tasks You are ready to start receiving tasks. [PERSON_NAME] Av…" at bounding box center [180, 346] width 275 height 607
click at [244, 65] on div "Status No active tasks You are ready to start receiving tasks. [PERSON_NAME] Av…" at bounding box center [180, 346] width 275 height 607
click at [244, 64] on div "Status No active tasks You are ready to start receiving tasks. [PERSON_NAME] Av…" at bounding box center [180, 346] width 275 height 607
click at [258, 65] on div "Status No active tasks You are ready to start receiving tasks. [PERSON_NAME] Av…" at bounding box center [180, 346] width 275 height 607
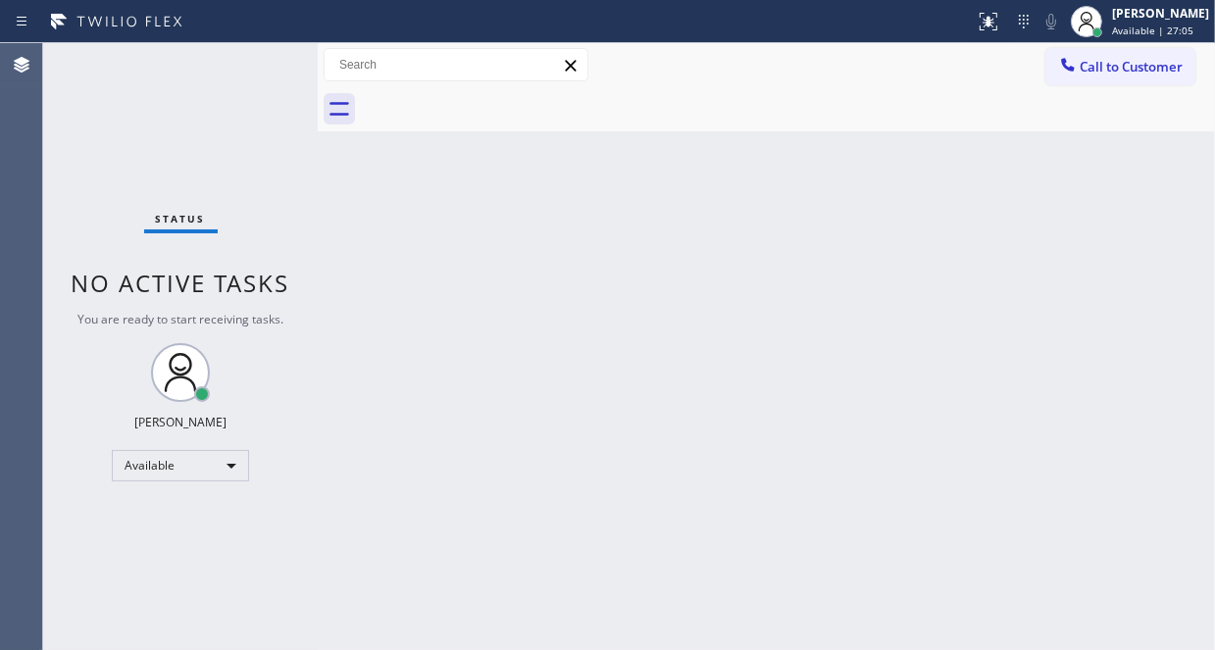
click at [258, 65] on div "Status No active tasks You are ready to start receiving tasks. [PERSON_NAME] Av…" at bounding box center [180, 346] width 275 height 607
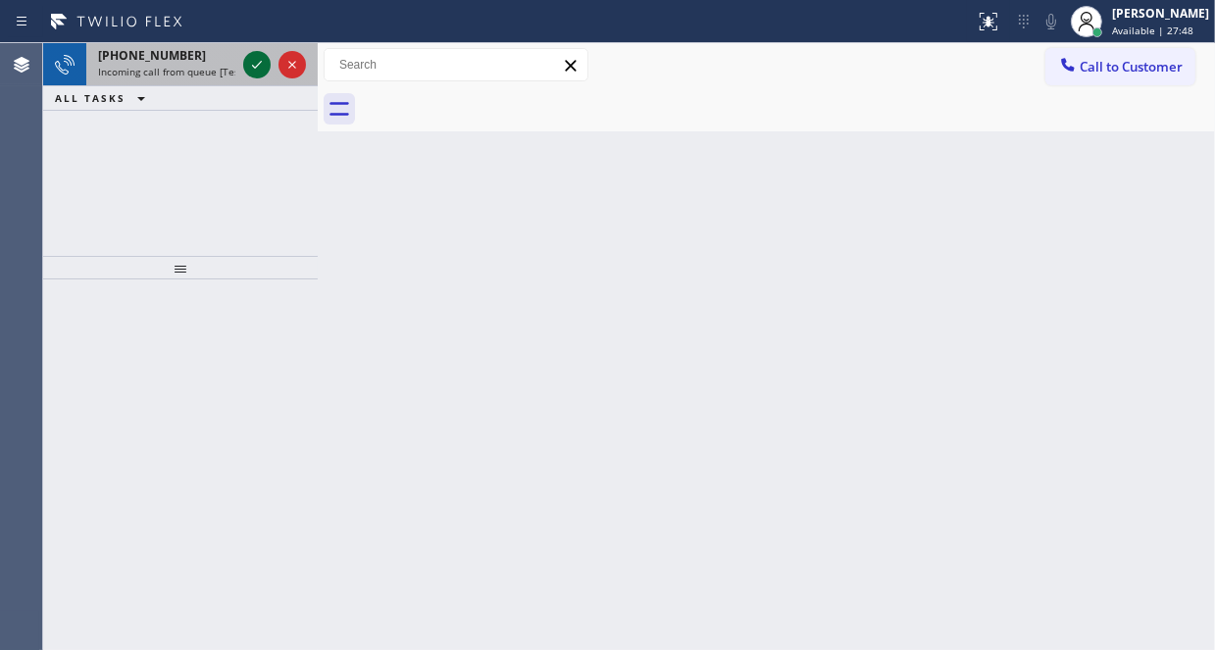
click at [250, 66] on icon at bounding box center [257, 65] width 24 height 24
click at [256, 64] on icon at bounding box center [257, 65] width 24 height 24
click at [257, 73] on icon at bounding box center [257, 65] width 24 height 24
click at [253, 68] on icon at bounding box center [257, 65] width 24 height 24
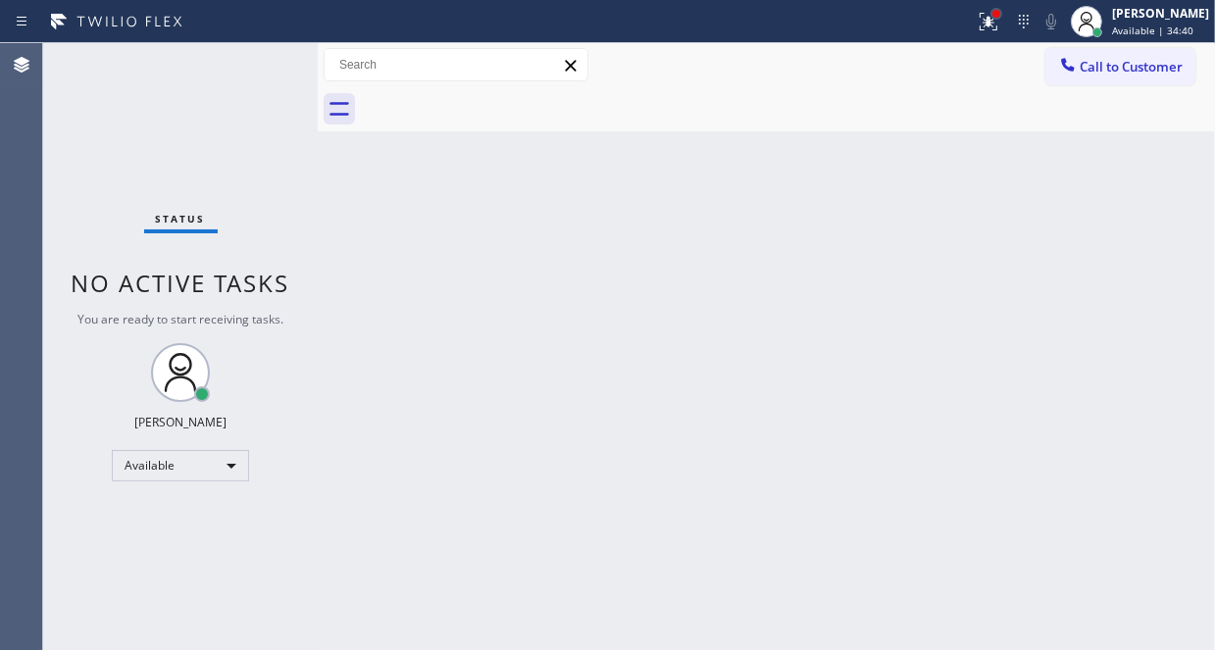
click at [990, 17] on div at bounding box center [996, 14] width 12 height 12
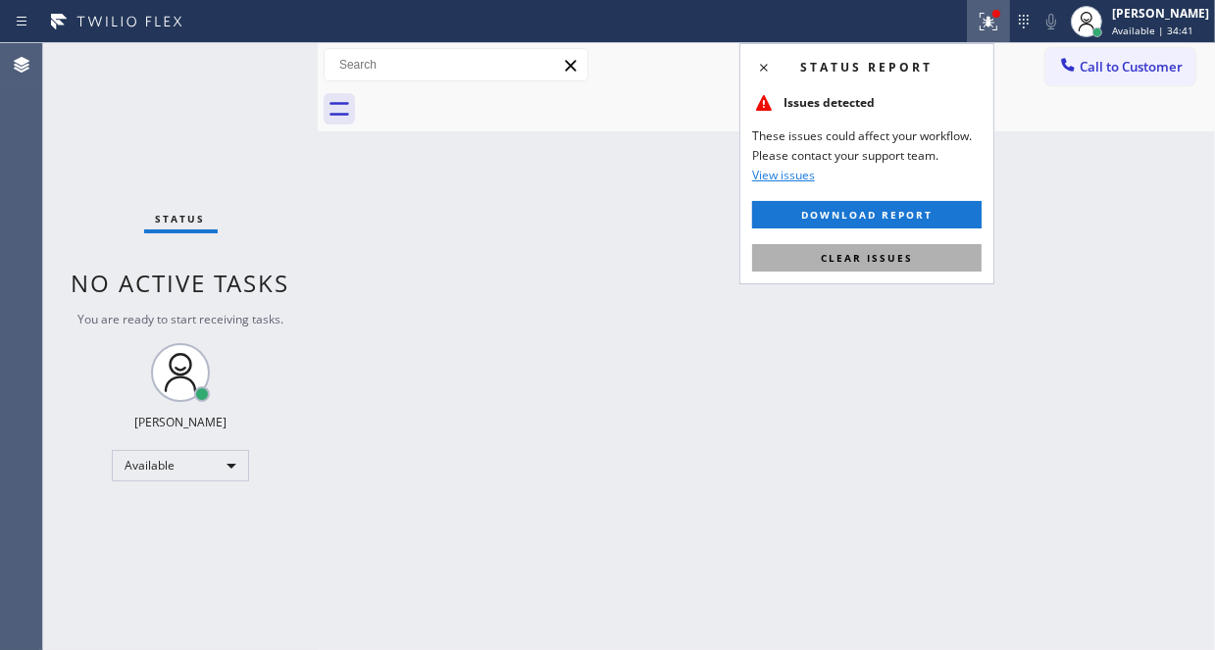
click at [898, 259] on span "Clear issues" at bounding box center [867, 258] width 92 height 14
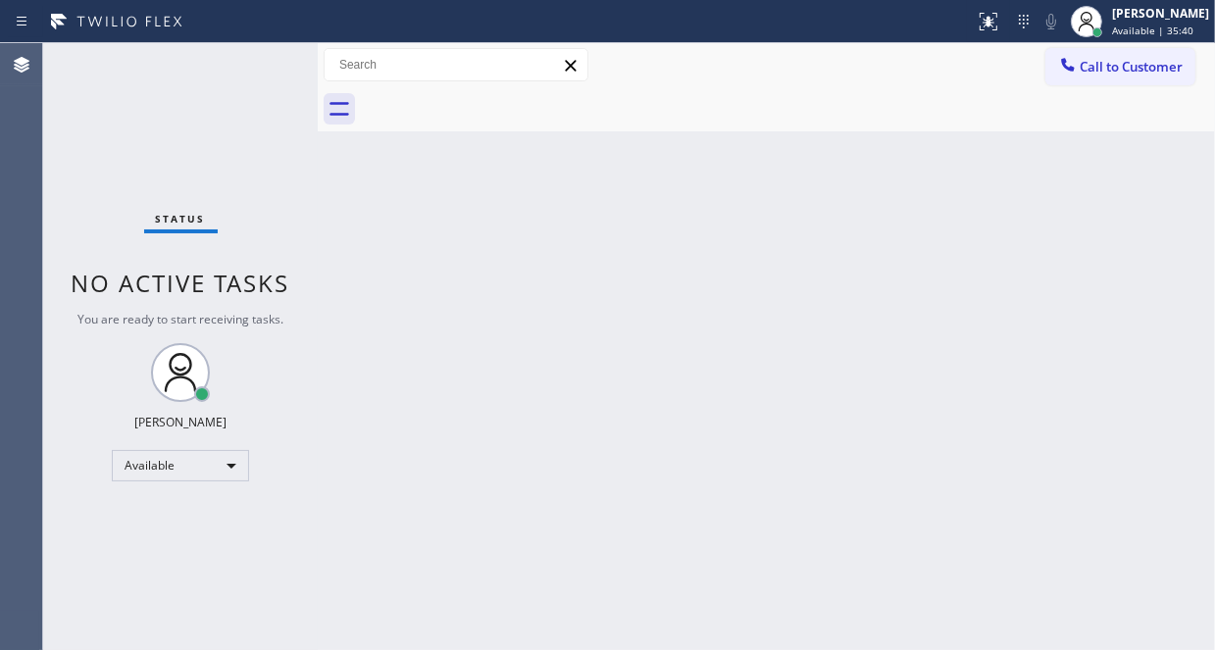
click at [908, 293] on div "Back to Dashboard Change Sender ID Customers Technicians Select a contact Outbo…" at bounding box center [766, 346] width 897 height 607
click at [248, 70] on div "Status No active tasks You are ready to start receiving tasks. [PERSON_NAME] Av…" at bounding box center [180, 346] width 275 height 607
click at [251, 70] on div "Status No active tasks You are ready to start receiving tasks. [PERSON_NAME] Av…" at bounding box center [180, 346] width 275 height 607
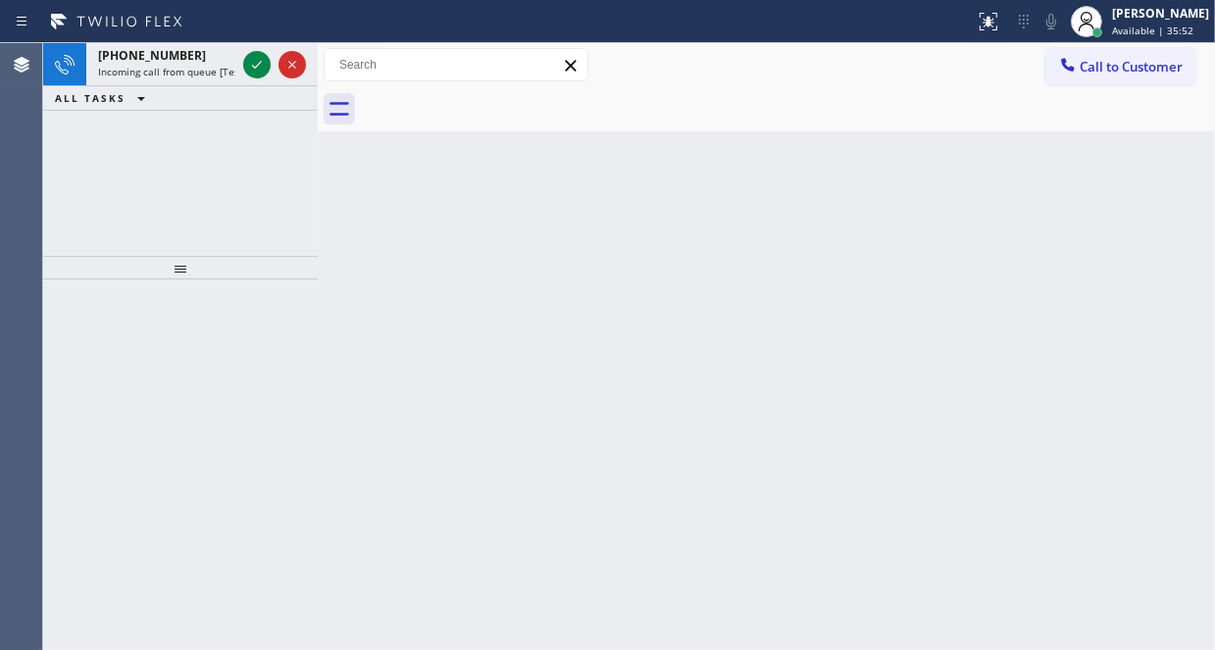
click at [253, 70] on icon at bounding box center [257, 65] width 24 height 24
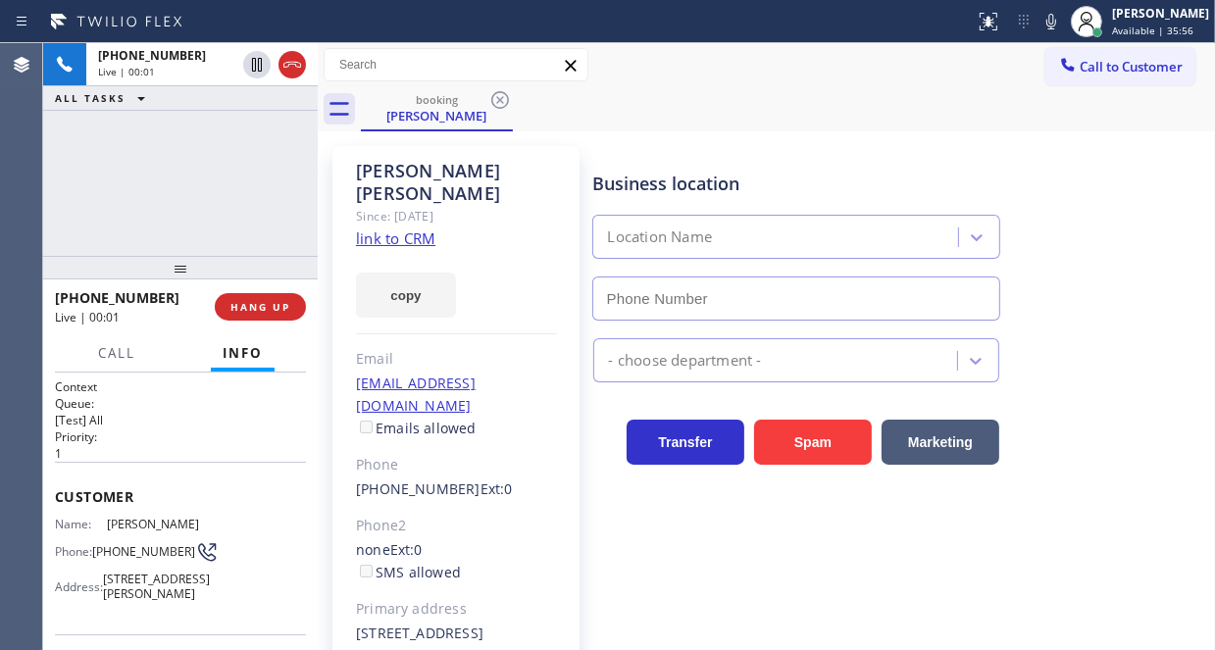
type input "[PHONE_NUMBER]"
click at [409, 228] on link "link to CRM" at bounding box center [395, 238] width 79 height 20
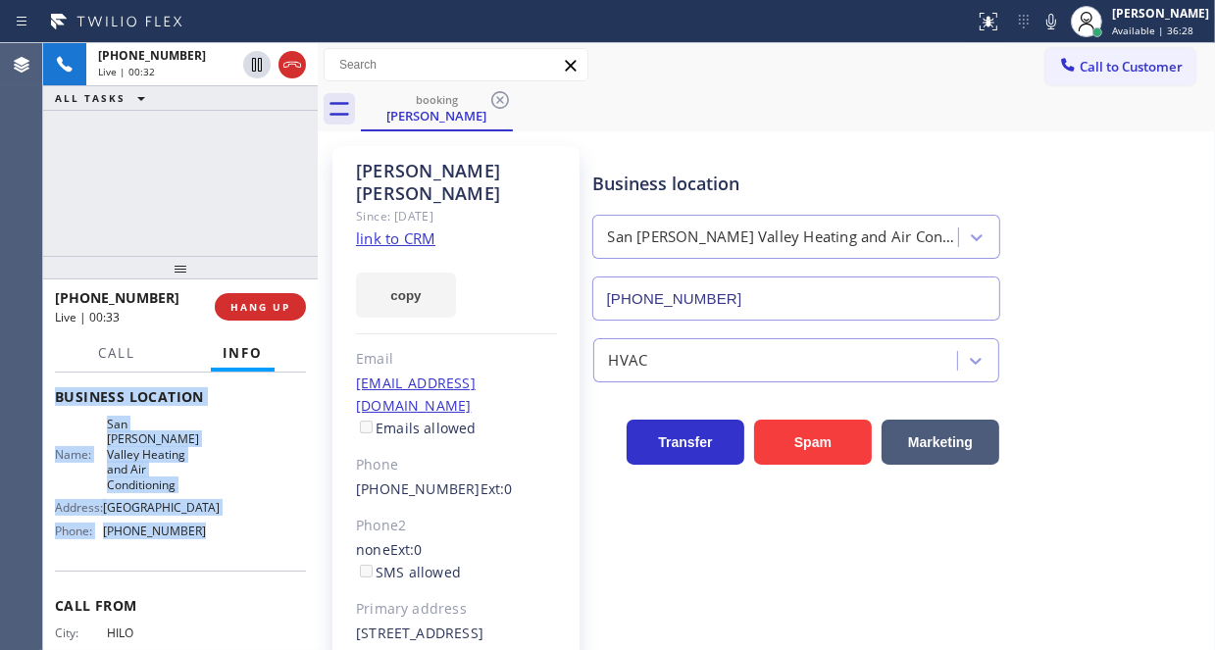
scroll to position [294, 0]
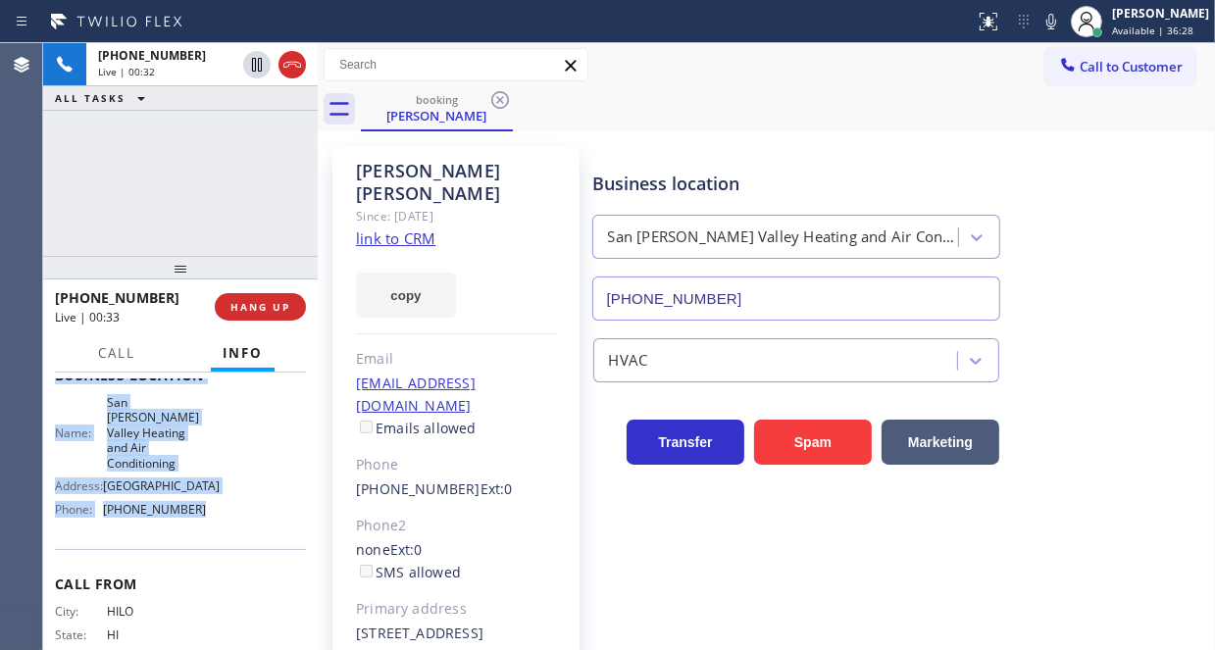
drag, startPoint x: 52, startPoint y: 487, endPoint x: 207, endPoint y: 560, distance: 171.1
click at [207, 560] on div "Context Queue: [Test] All Priority: 1 Customer Name: [PERSON_NAME] Phone: [PHON…" at bounding box center [180, 511] width 275 height 277
copy div "Customer Name: [PERSON_NAME] Phone: [PHONE_NUMBER] Address: [STREET_ADDRESS][PE…"
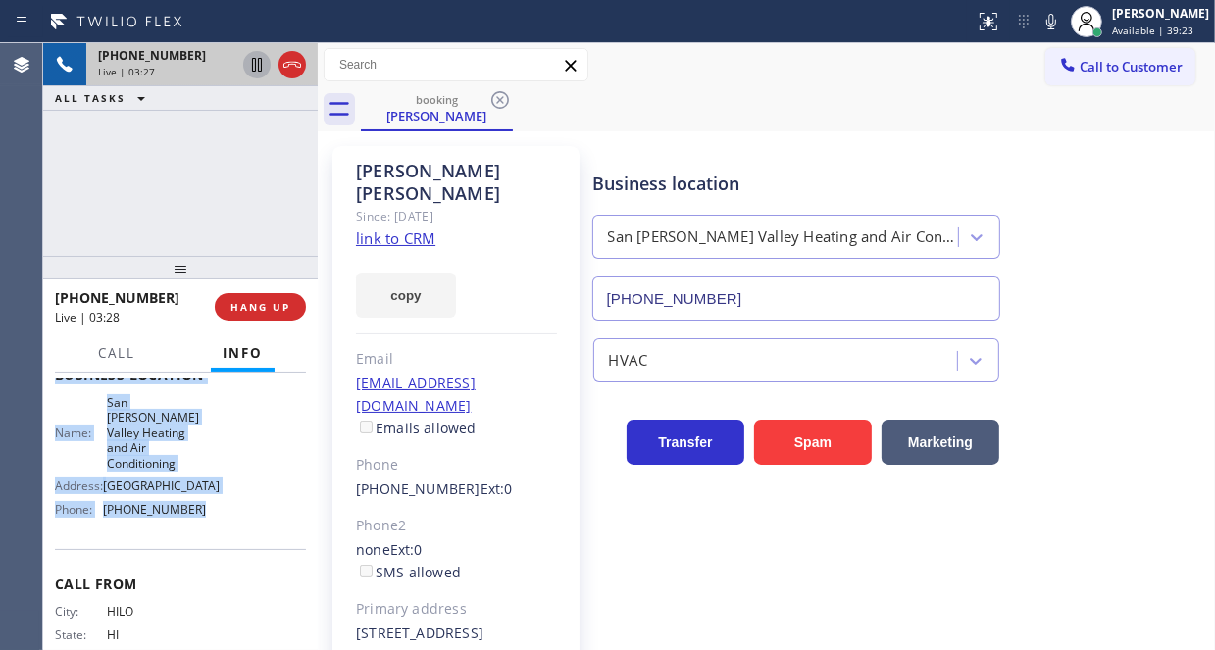
click at [255, 66] on icon at bounding box center [257, 65] width 10 height 14
click at [256, 71] on icon at bounding box center [257, 65] width 24 height 24
click at [255, 63] on icon at bounding box center [257, 65] width 10 height 14
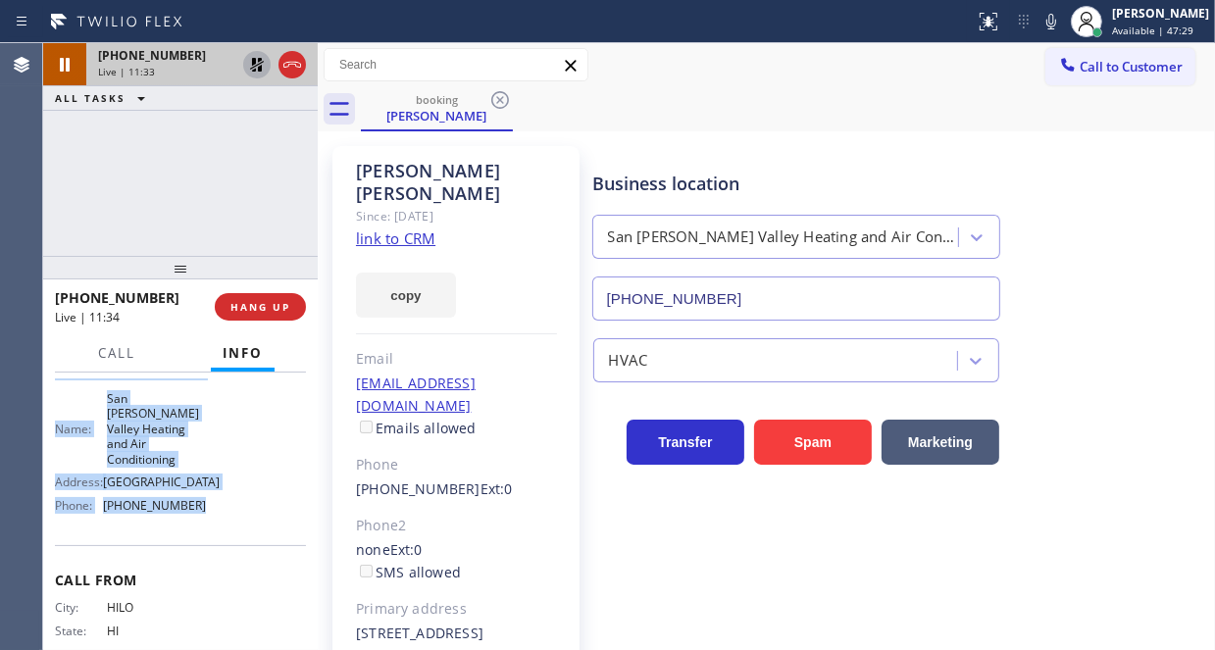
scroll to position [183, 0]
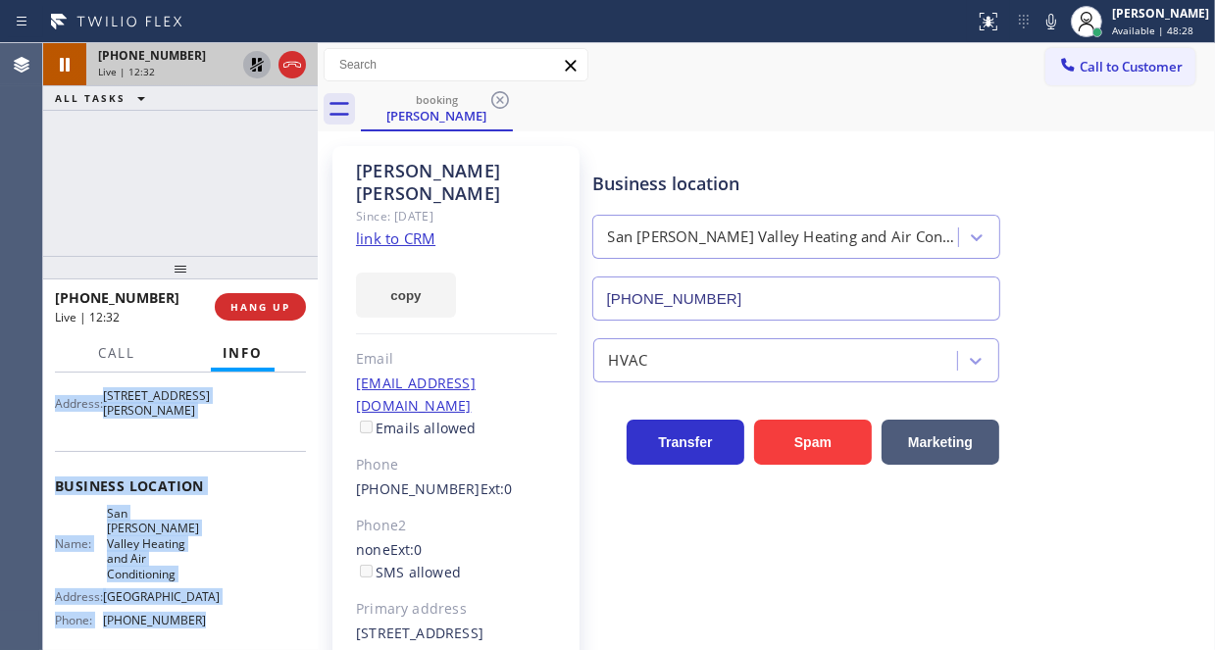
click at [254, 71] on icon at bounding box center [257, 65] width 14 height 14
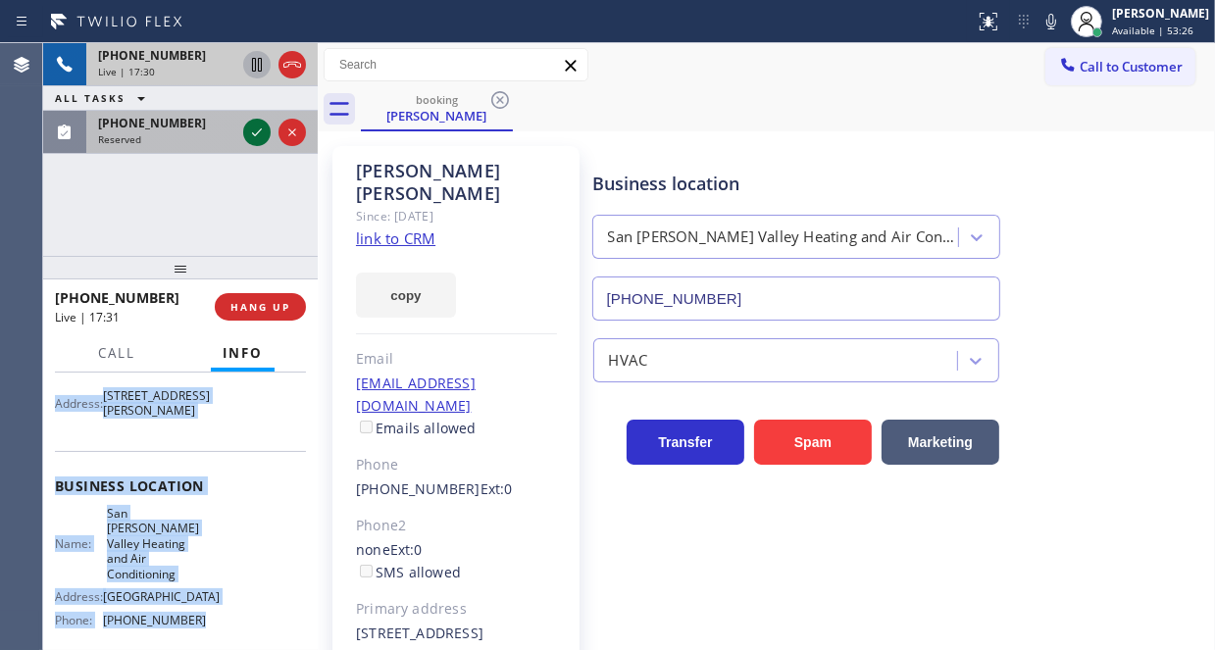
click at [252, 132] on icon at bounding box center [257, 132] width 10 height 8
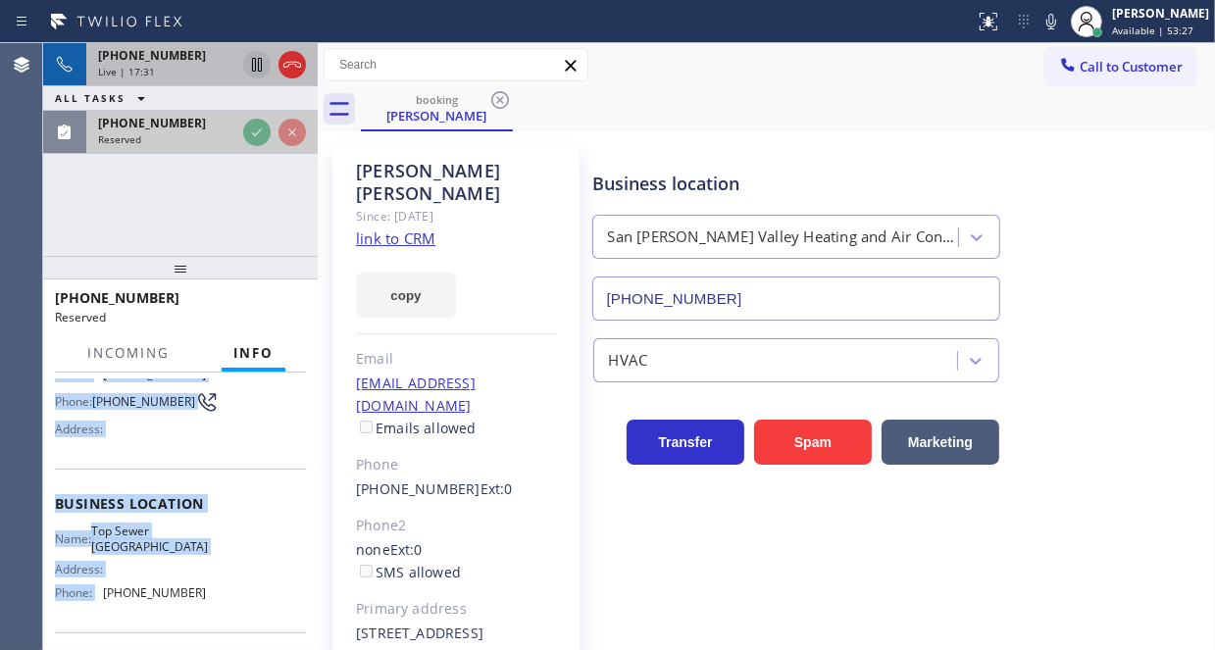
scroll to position [215, 0]
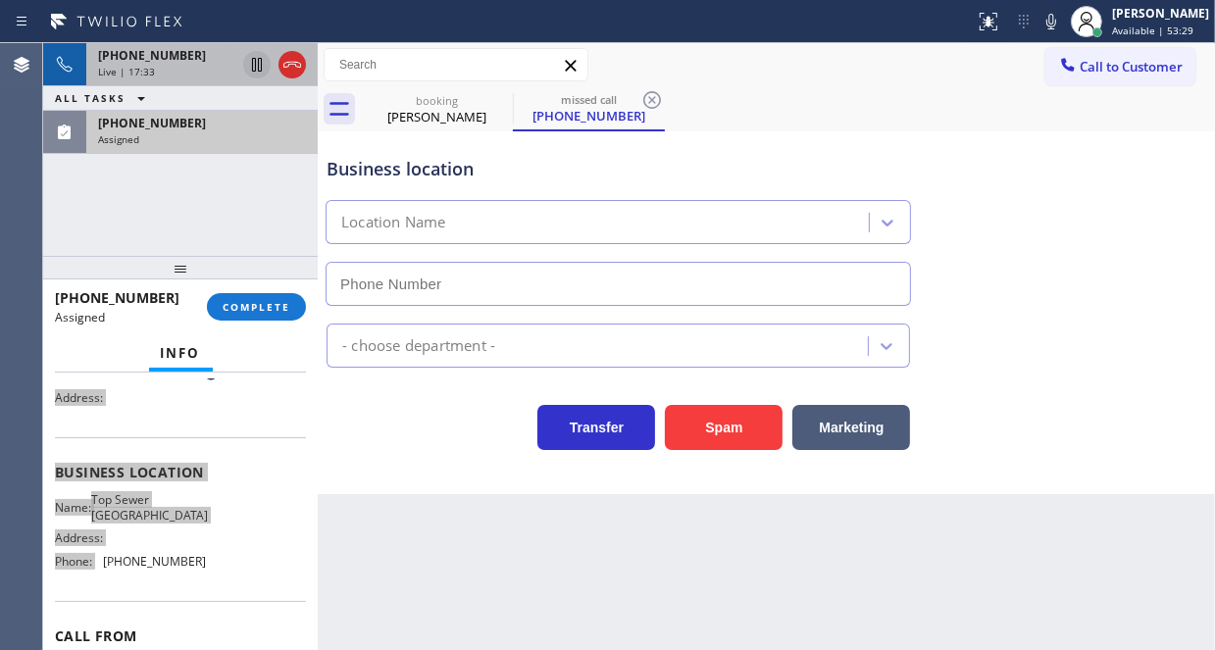
type input "[PHONE_NUMBER]"
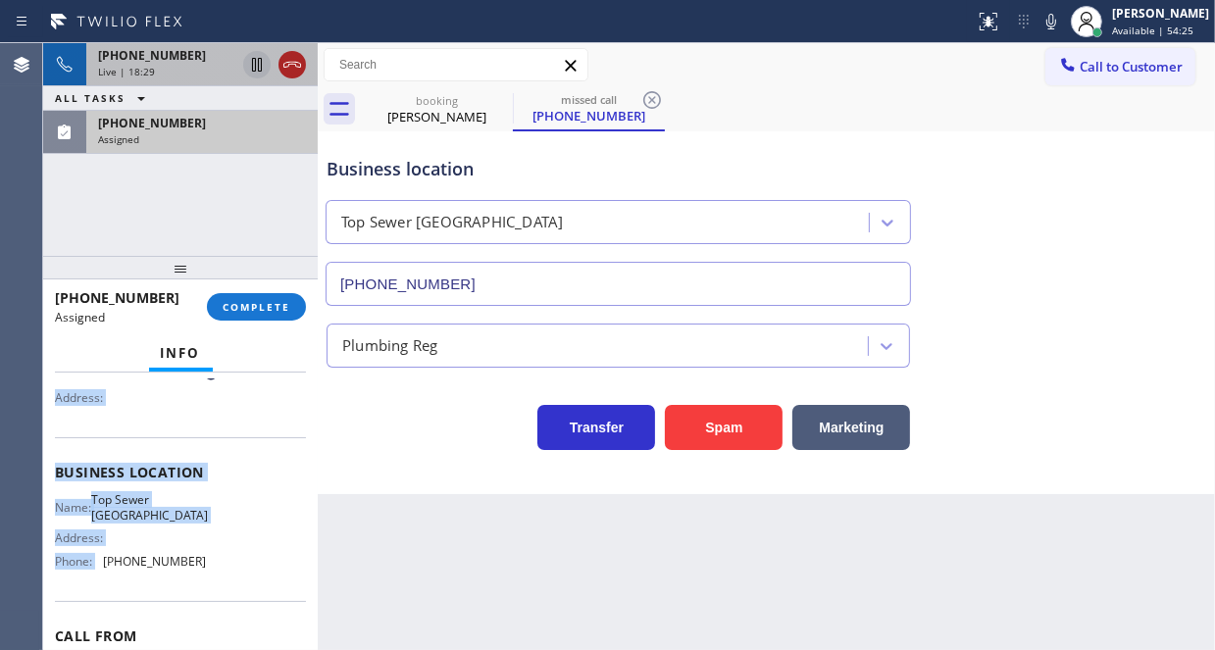
click at [298, 68] on icon at bounding box center [292, 65] width 24 height 24
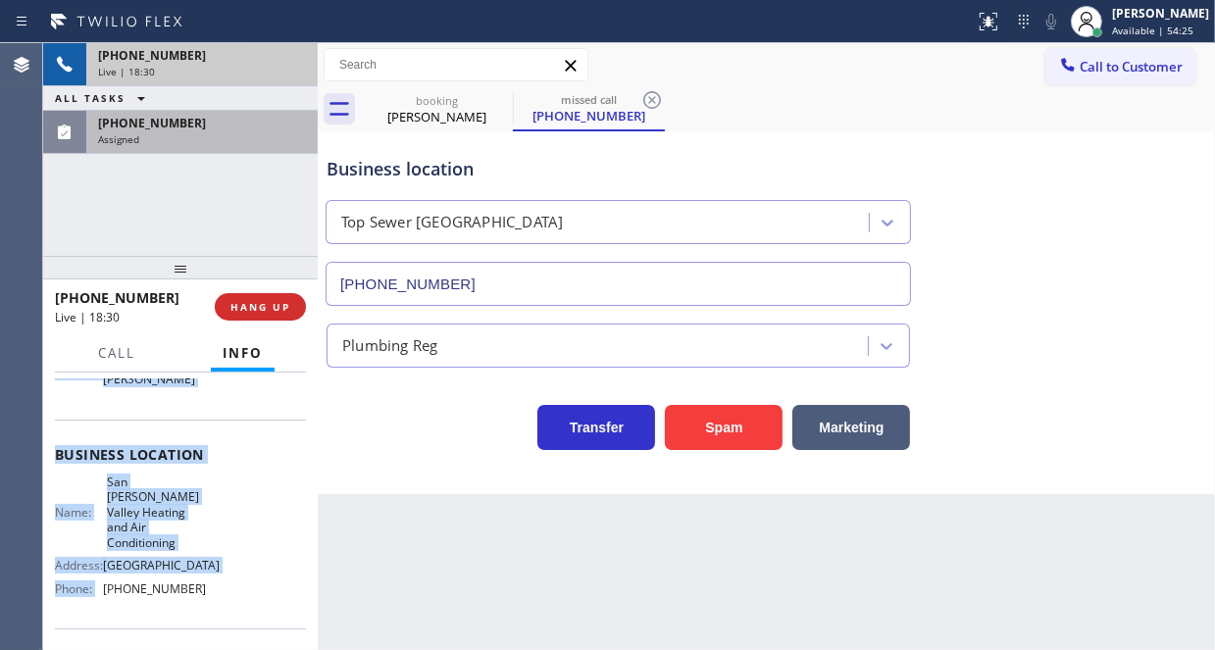
scroll to position [183, 0]
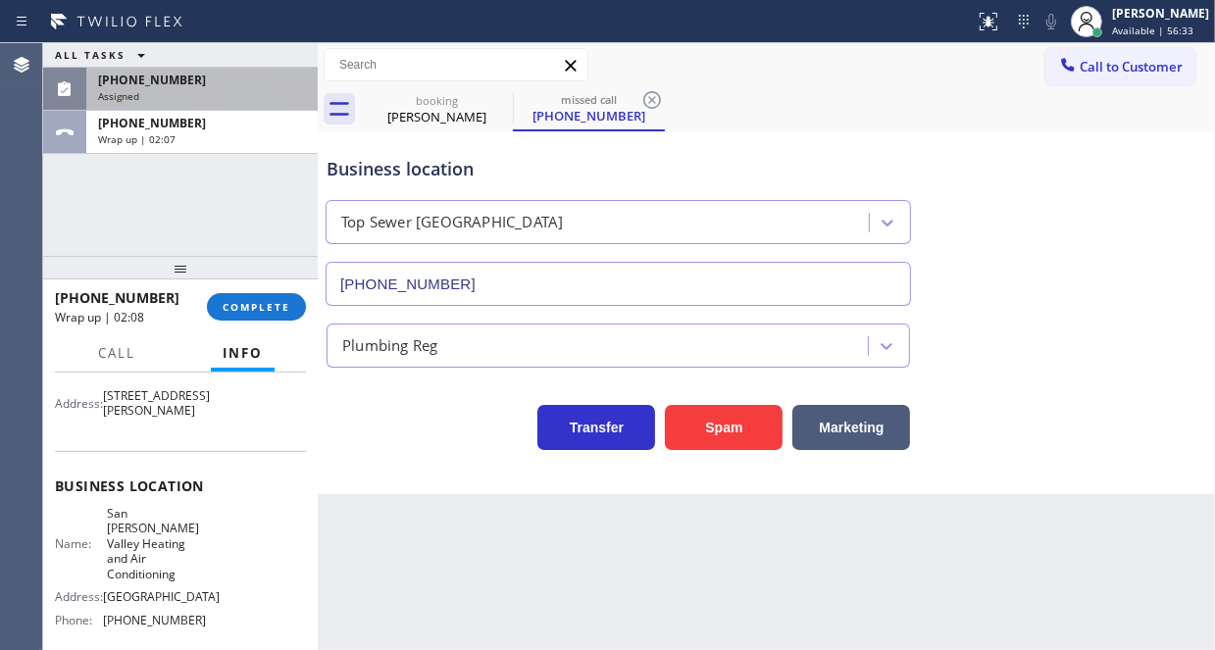
click at [228, 288] on div "[PHONE_NUMBER] Wrap up | 02:08 COMPLETE" at bounding box center [180, 306] width 251 height 51
click at [237, 302] on span "COMPLETE" at bounding box center [257, 307] width 68 height 14
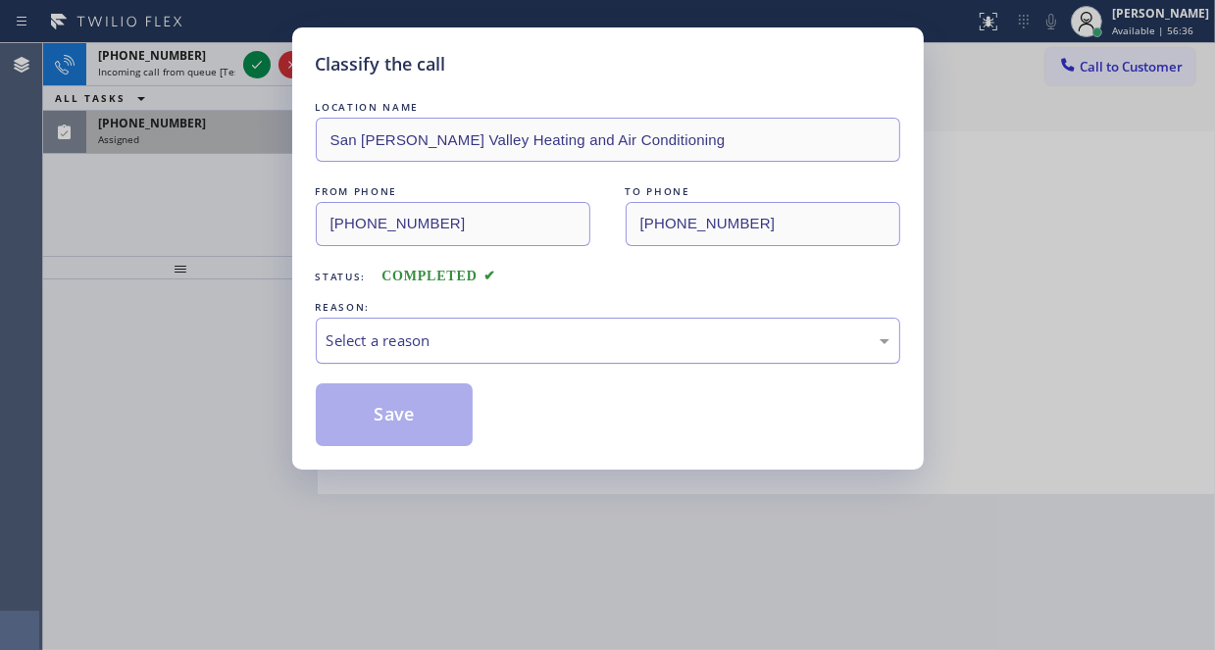
click at [430, 343] on div "Select a reason" at bounding box center [607, 340] width 563 height 23
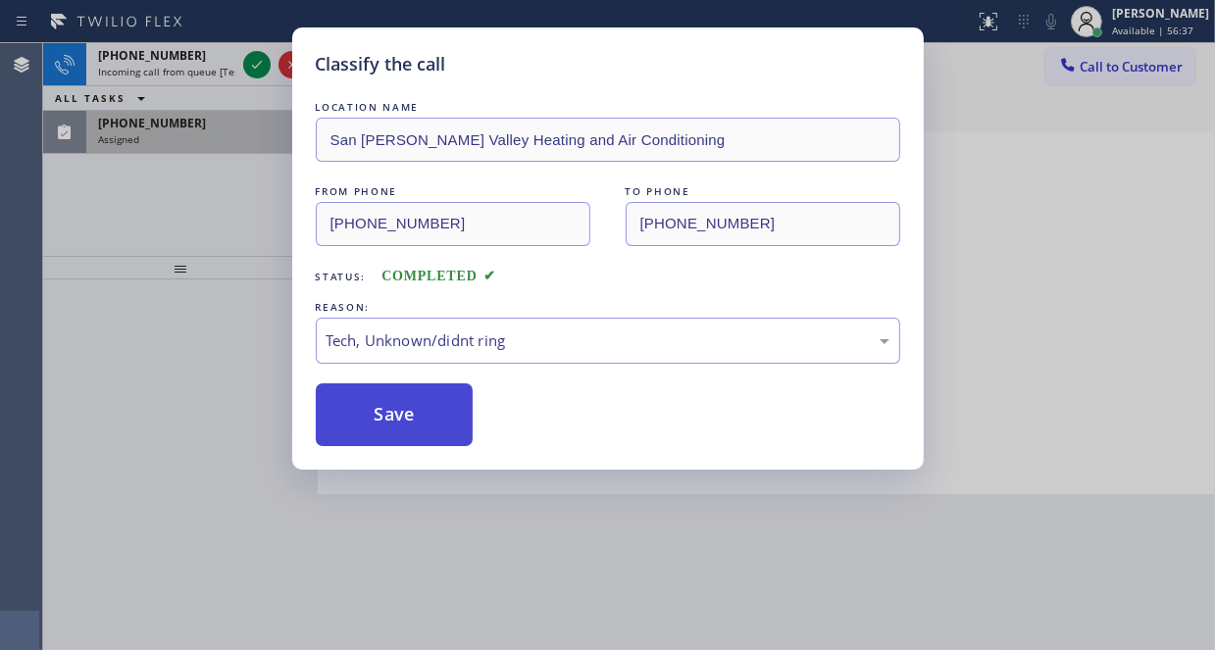
click at [392, 424] on button "Save" at bounding box center [395, 414] width 158 height 63
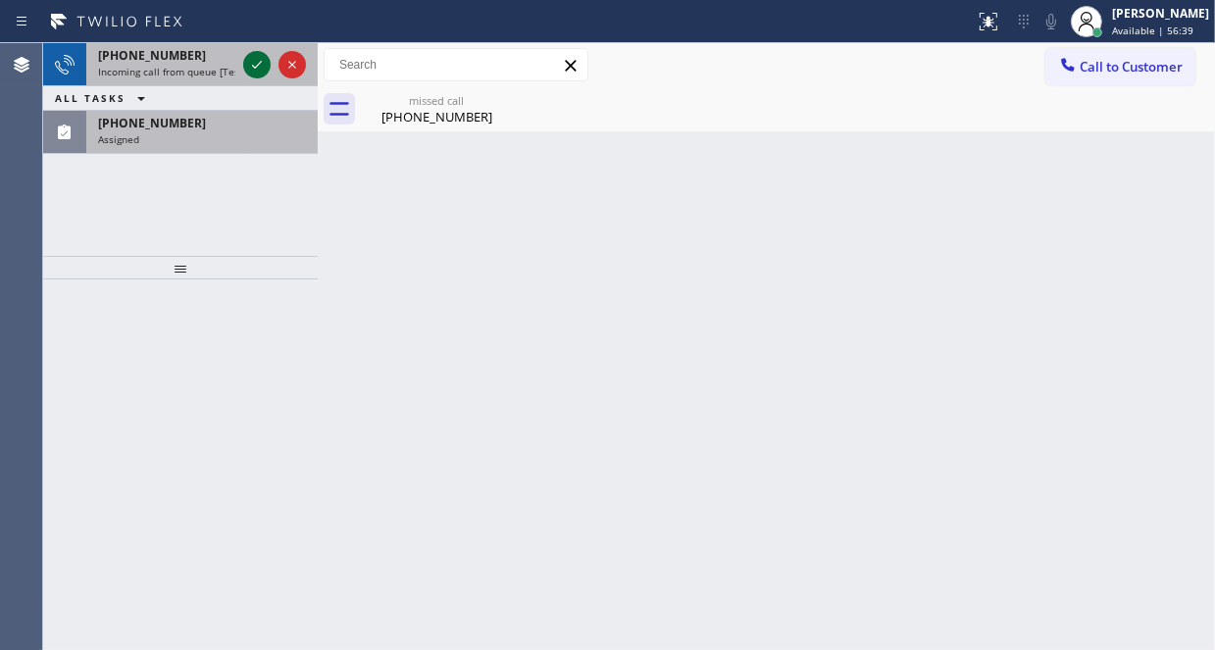
click at [251, 54] on icon at bounding box center [257, 65] width 24 height 24
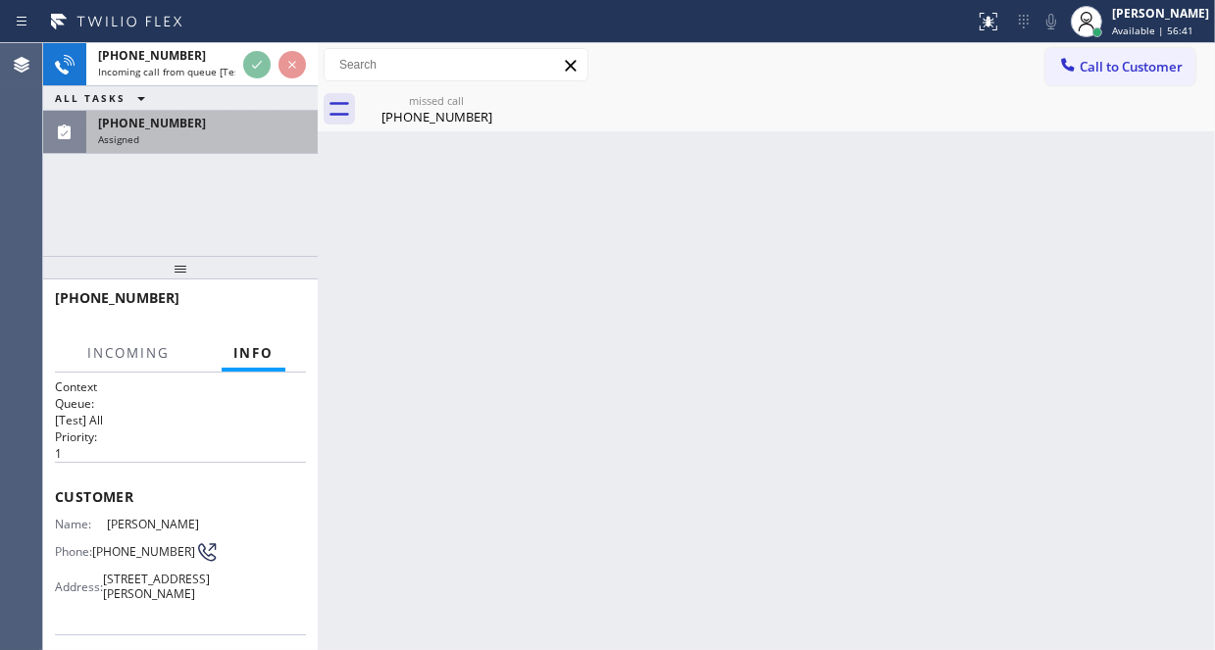
click at [230, 125] on div "[PHONE_NUMBER]" at bounding box center [202, 123] width 208 height 17
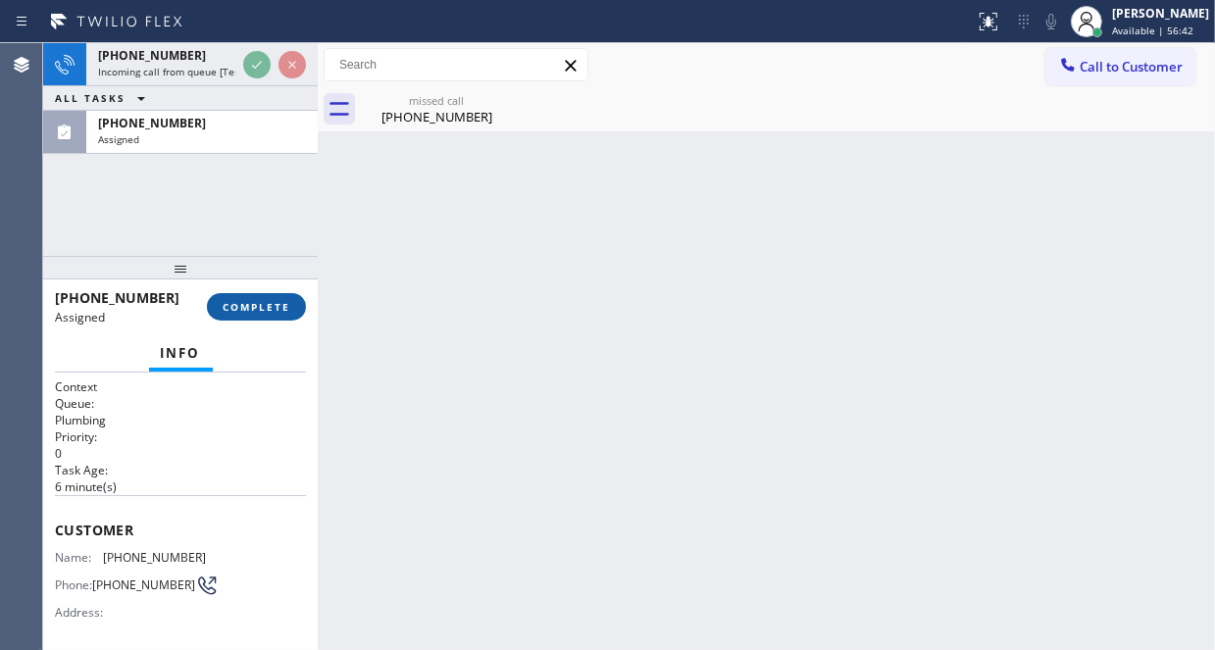
click at [252, 302] on span "COMPLETE" at bounding box center [257, 307] width 68 height 14
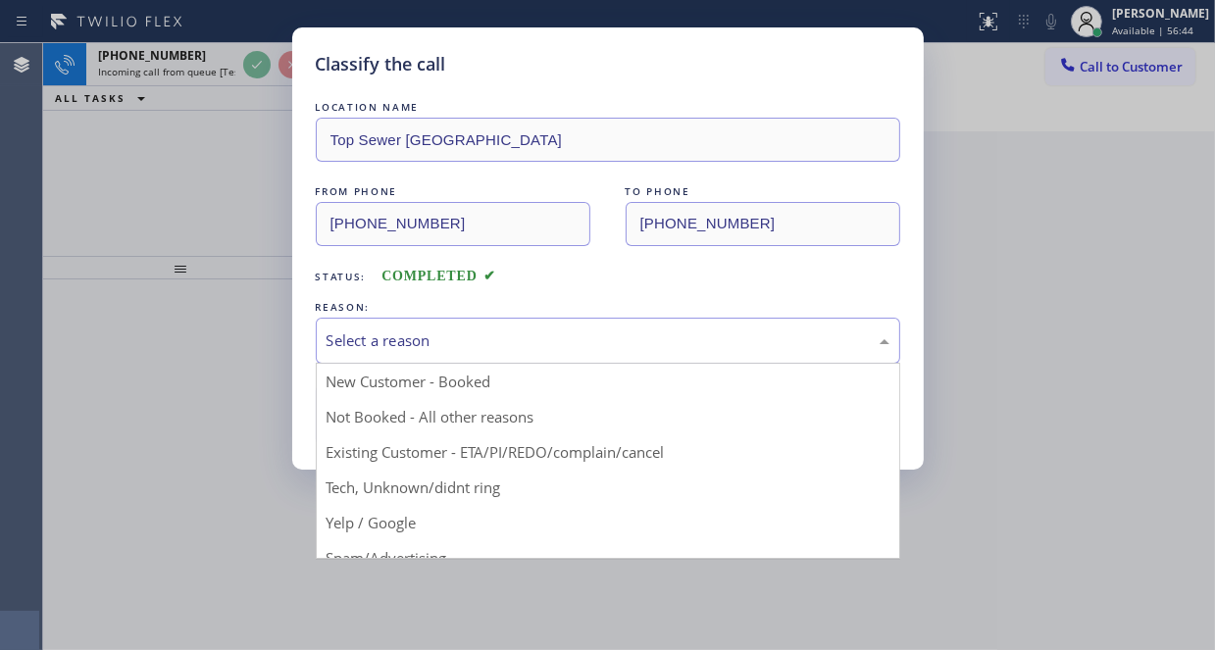
click at [438, 339] on div "Select a reason" at bounding box center [607, 340] width 563 height 23
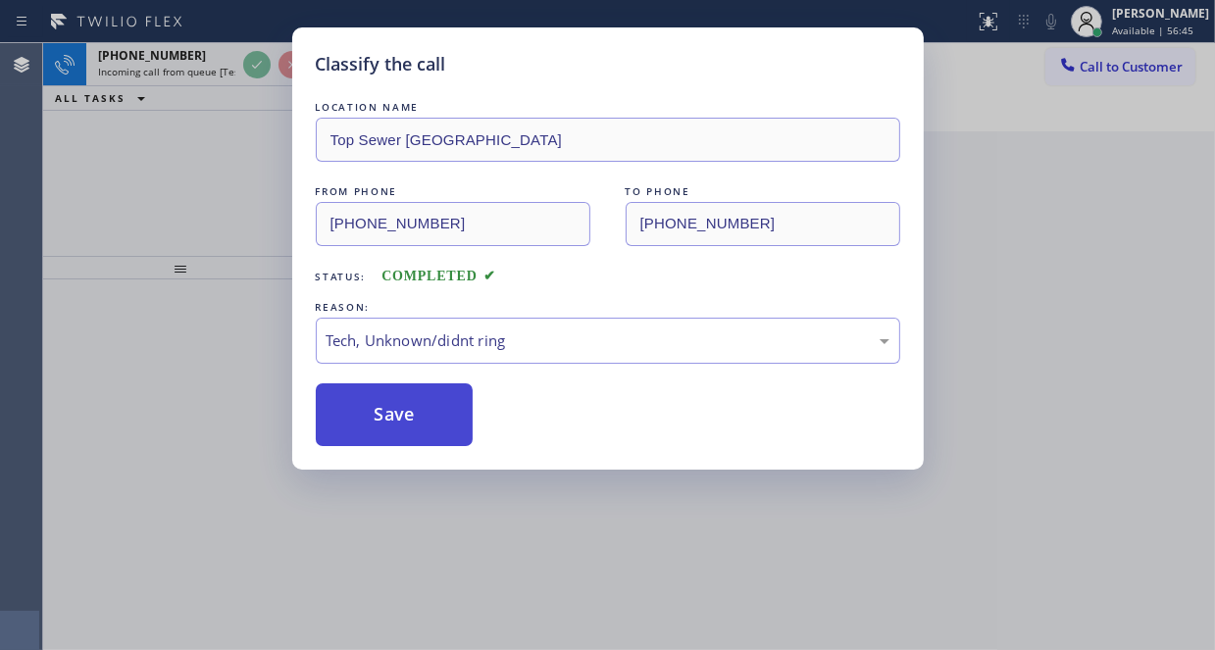
click at [404, 410] on button "Save" at bounding box center [395, 414] width 158 height 63
click at [212, 58] on div "Classify the call LOCATION NAME Top [GEOGRAPHIC_DATA] FROM PHONE [PHONE_NUMBER]…" at bounding box center [607, 325] width 1215 height 650
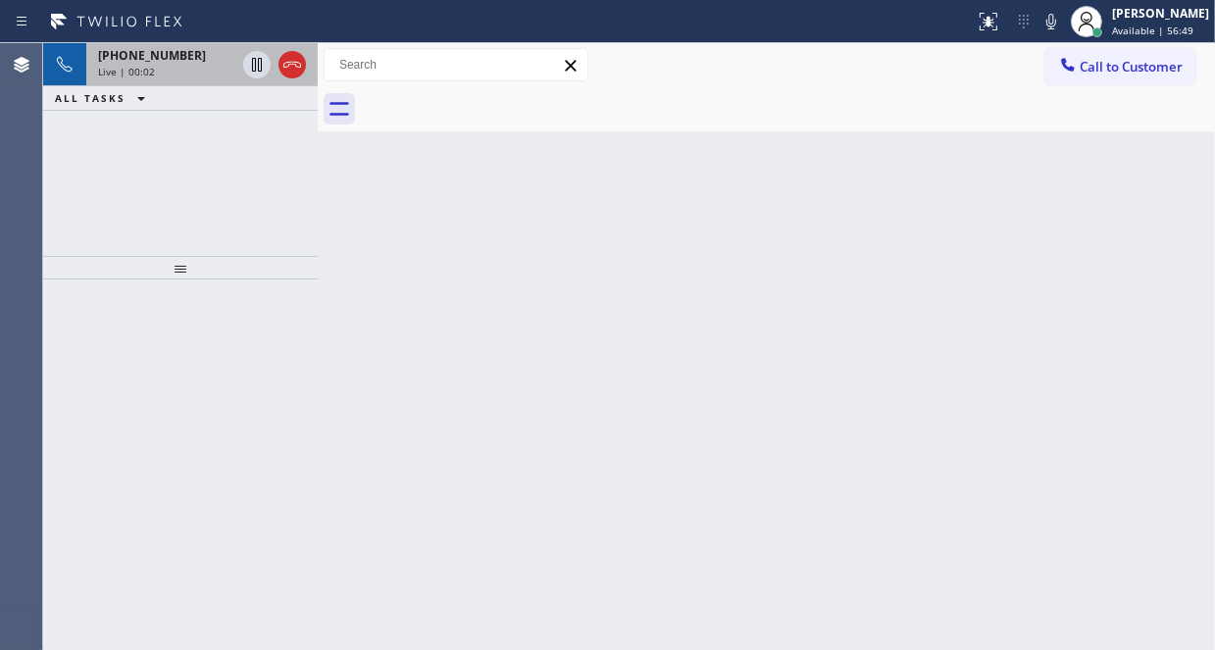
click at [191, 58] on div "[PHONE_NUMBER]" at bounding box center [166, 55] width 137 height 17
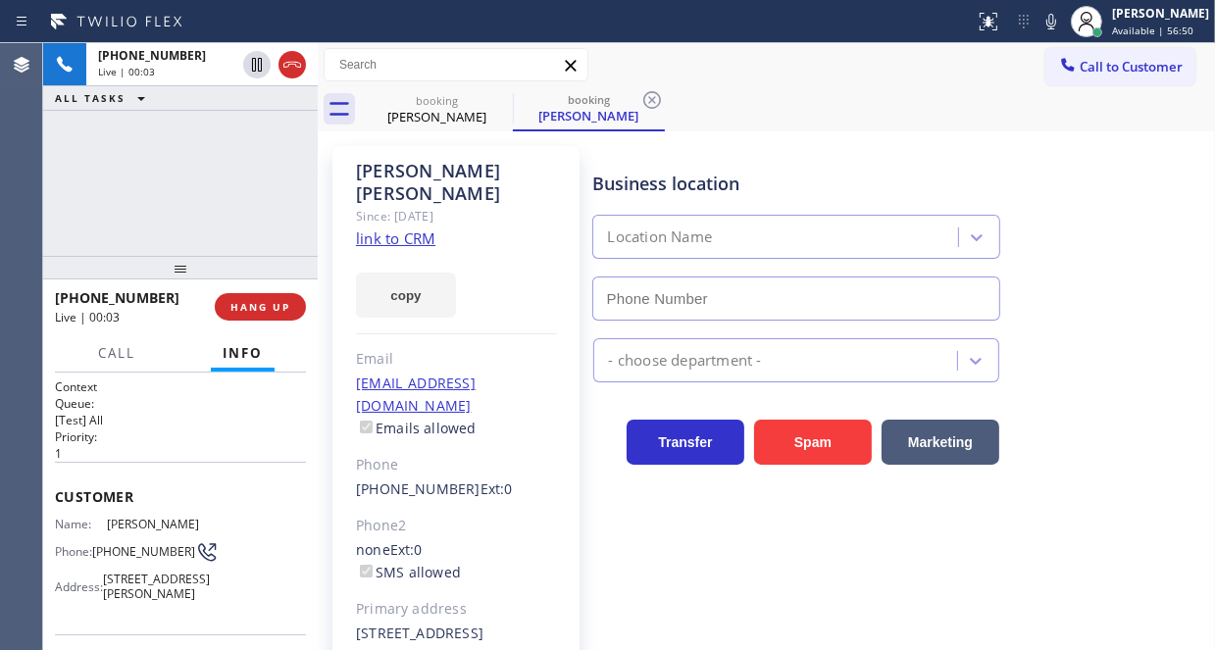
scroll to position [294, 0]
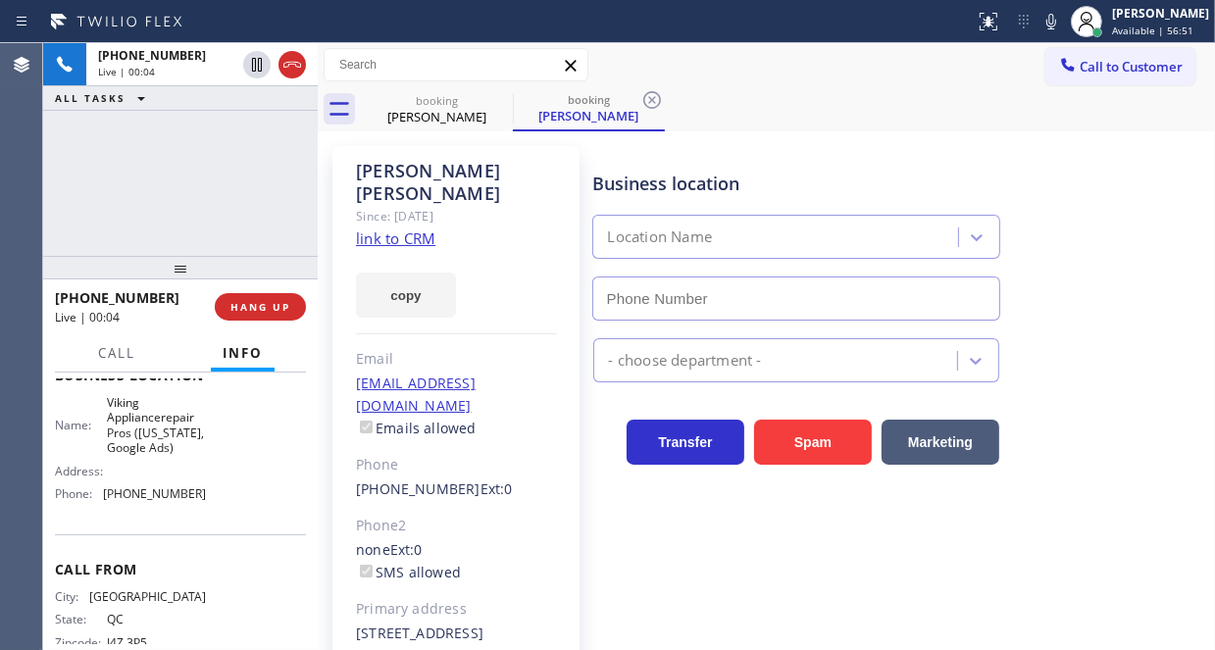
type input "[PHONE_NUMBER]"
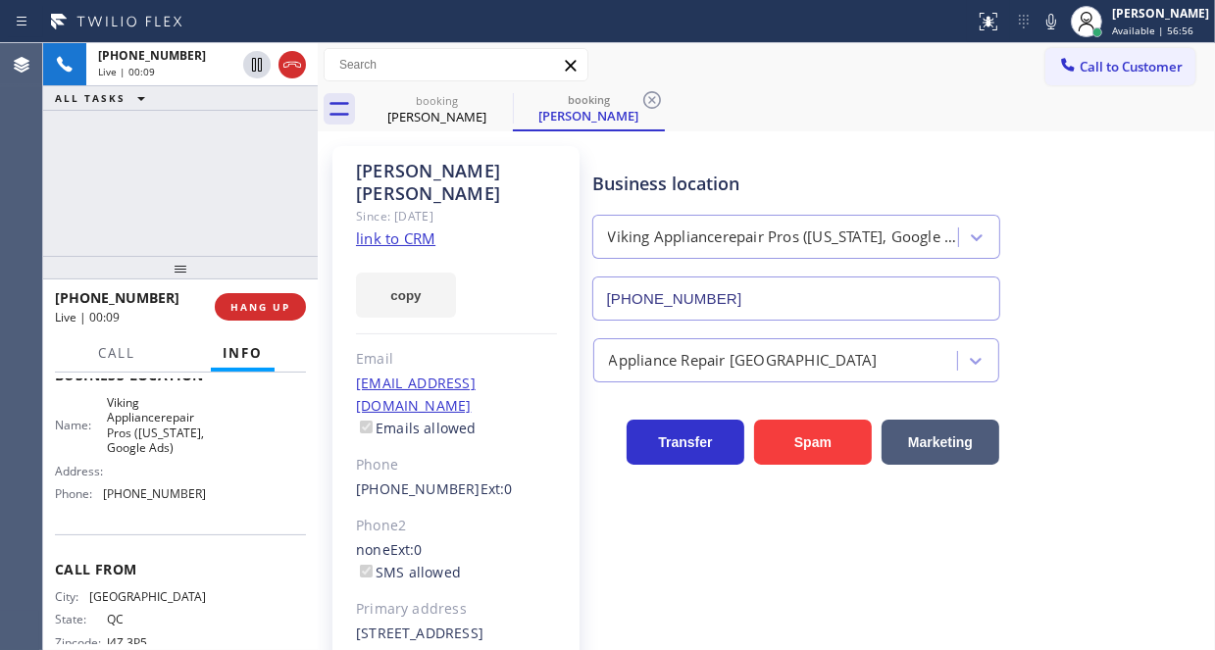
click at [378, 228] on link "link to CRM" at bounding box center [395, 238] width 79 height 20
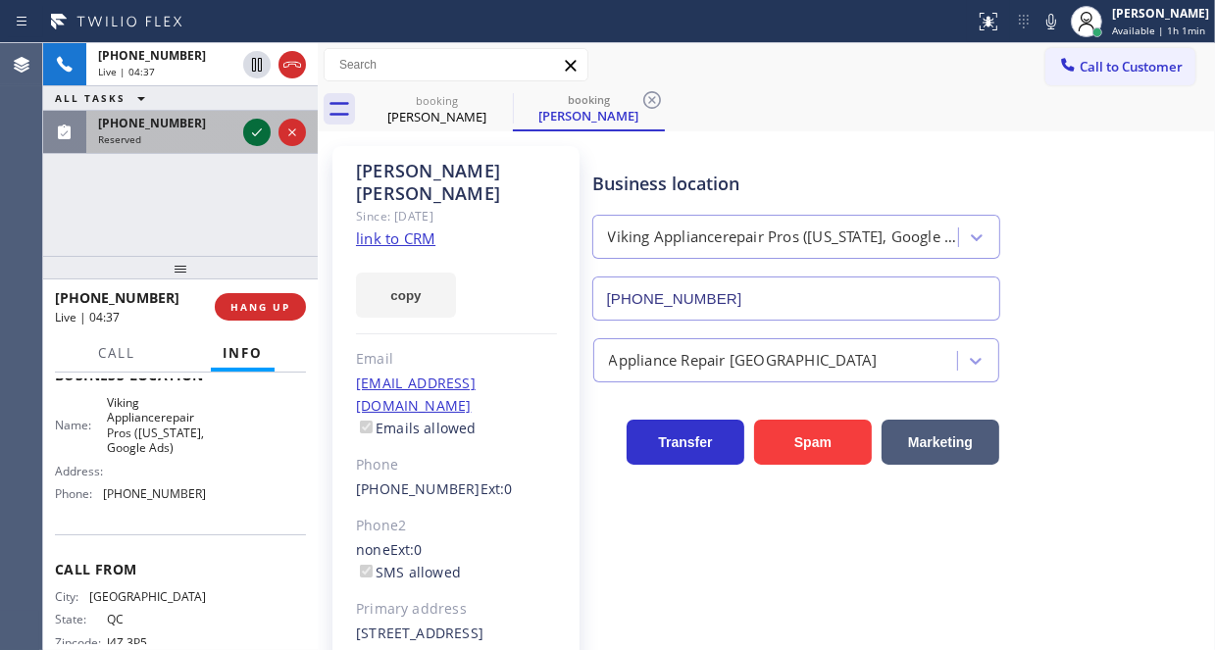
click at [255, 130] on icon at bounding box center [257, 133] width 24 height 24
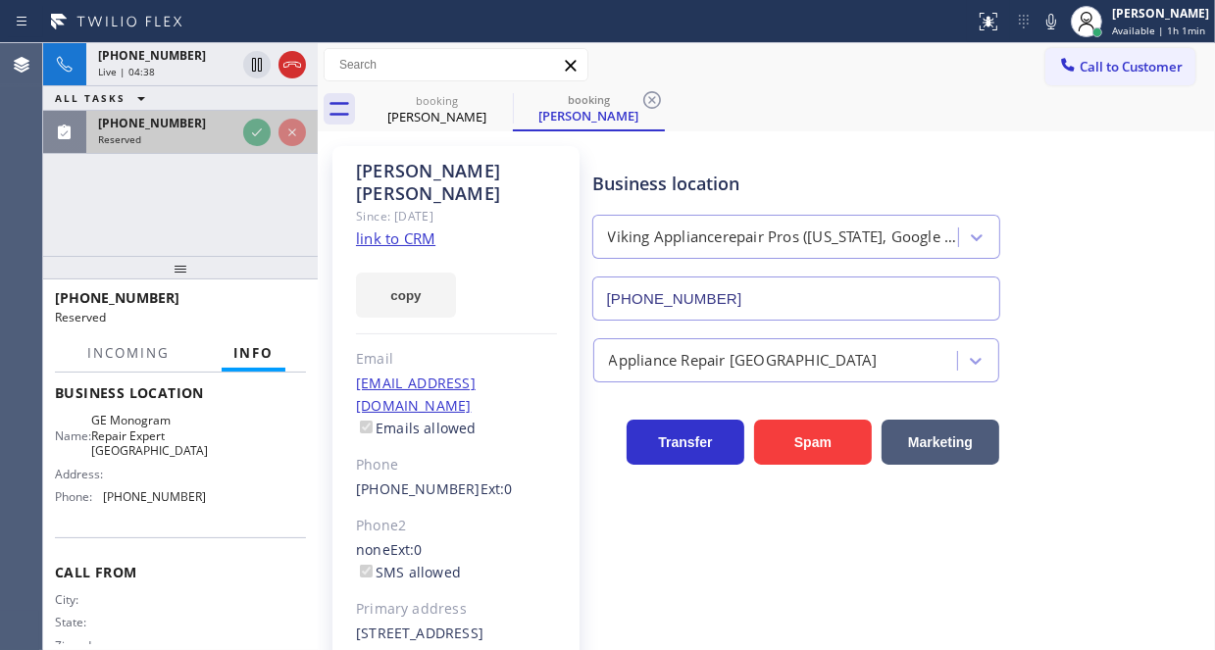
scroll to position [294, 0]
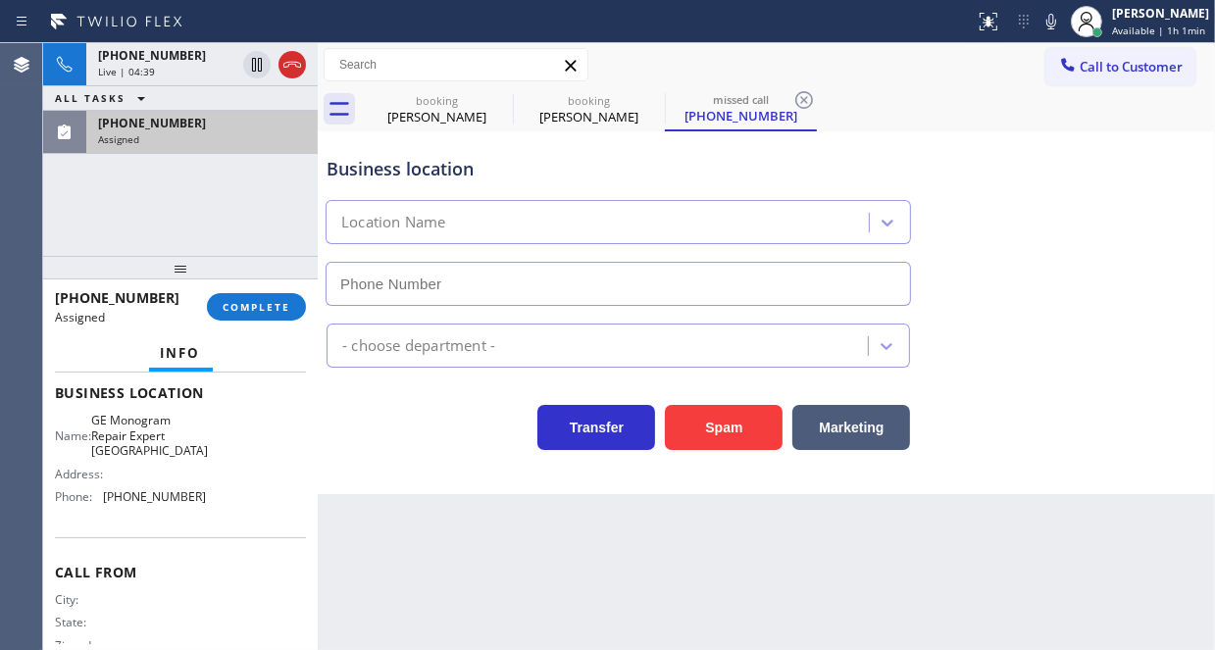
type input "[PHONE_NUMBER]"
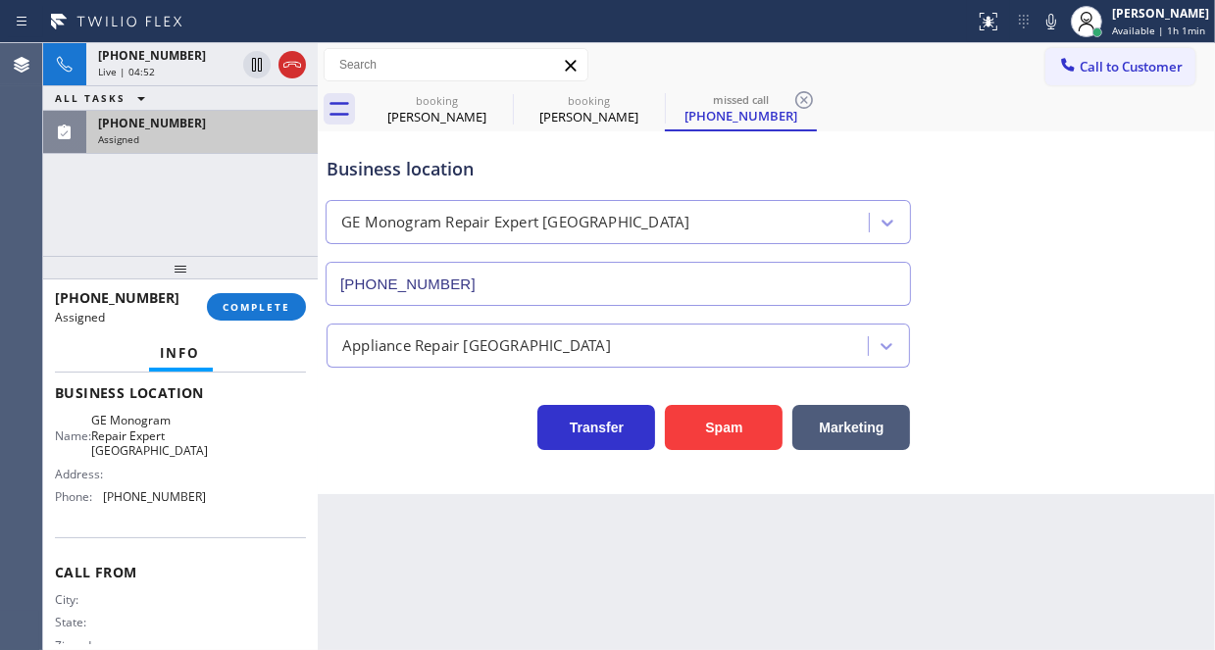
click at [288, 64] on icon at bounding box center [292, 65] width 18 height 6
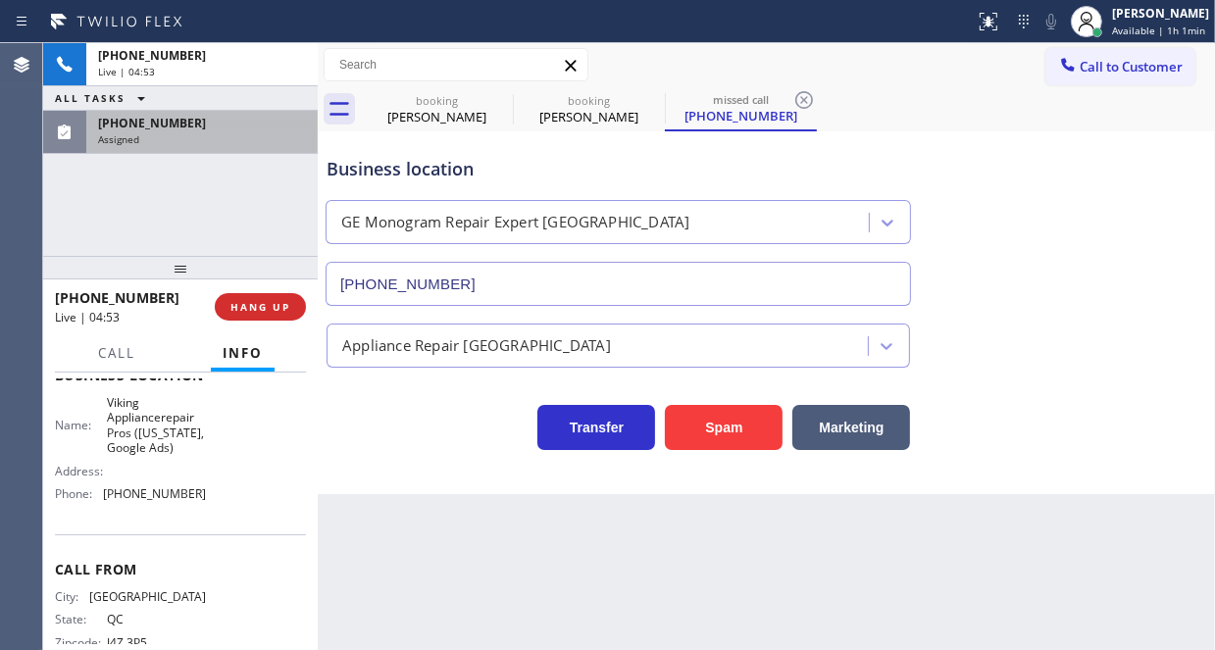
scroll to position [294, 0]
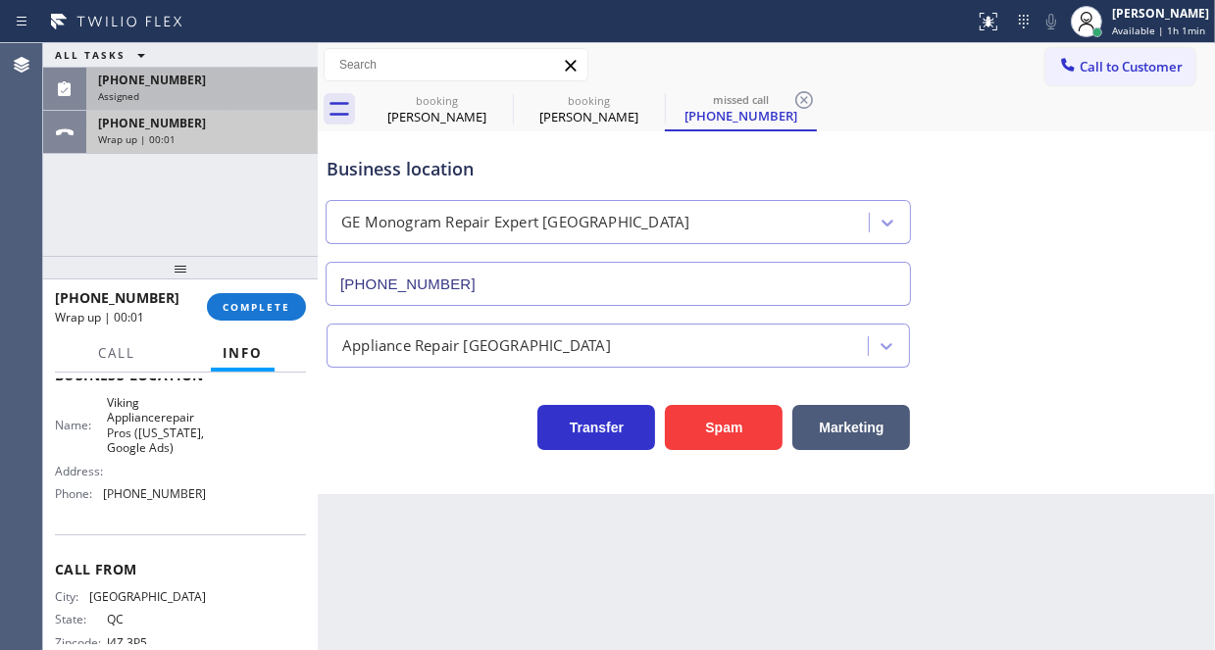
click at [241, 113] on div "[PHONE_NUMBER] Wrap up | 00:01" at bounding box center [198, 132] width 224 height 43
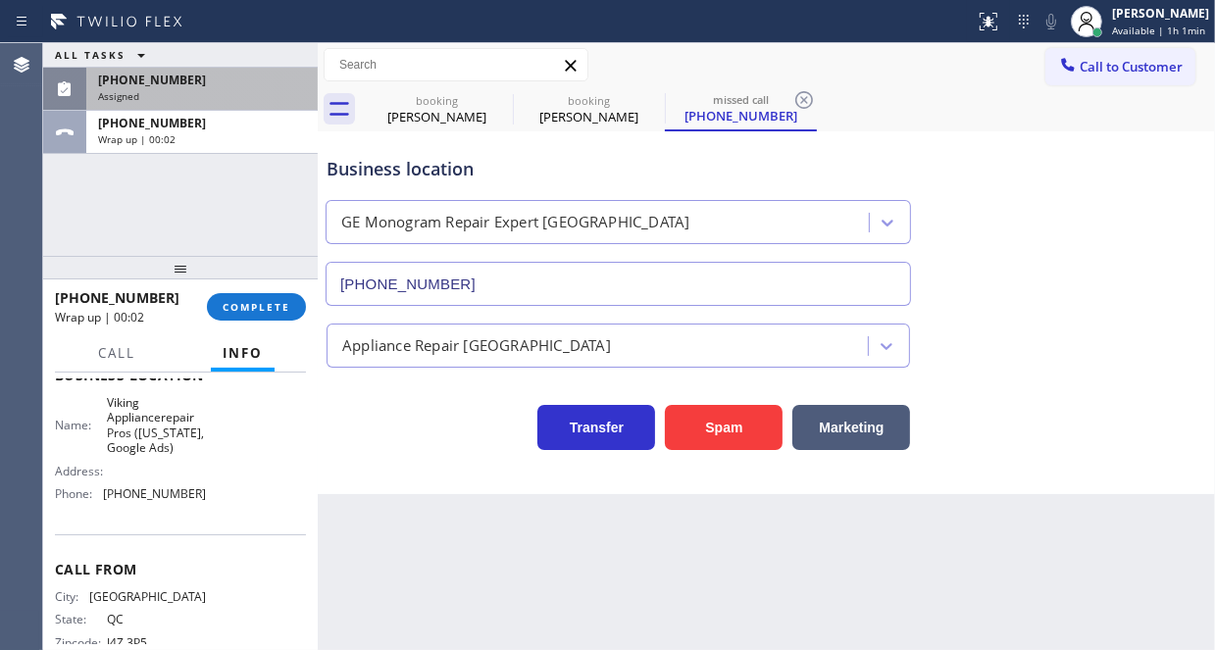
click at [274, 325] on div "[PHONE_NUMBER] Wrap up | 00:02 COMPLETE" at bounding box center [180, 306] width 251 height 51
click at [274, 306] on span "COMPLETE" at bounding box center [257, 307] width 68 height 14
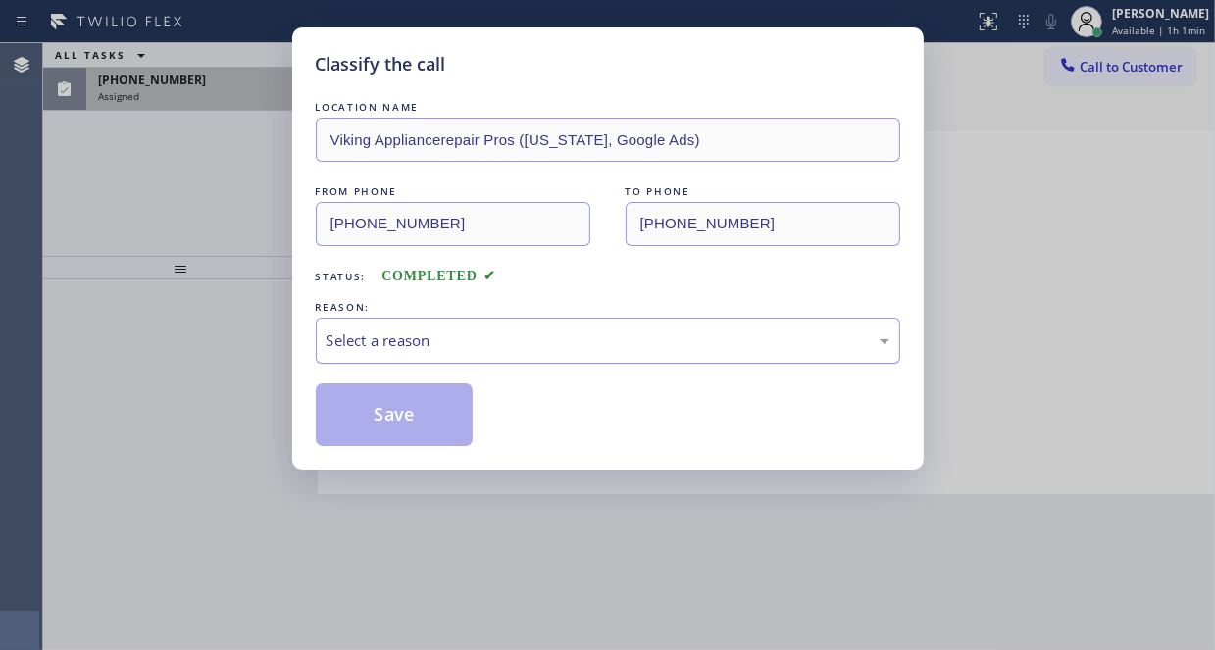
click at [404, 338] on div "Select a reason" at bounding box center [607, 340] width 563 height 23
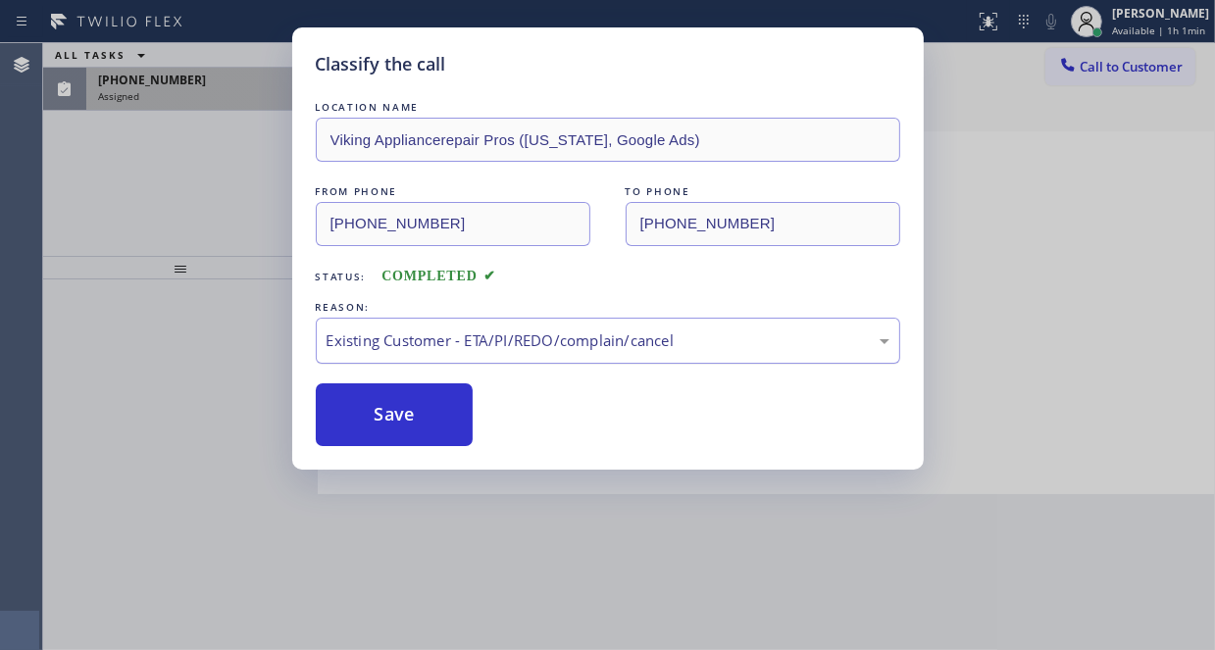
click at [425, 350] on div "Existing Customer - ETA/PI/REDO/complain/cancel" at bounding box center [607, 340] width 563 height 23
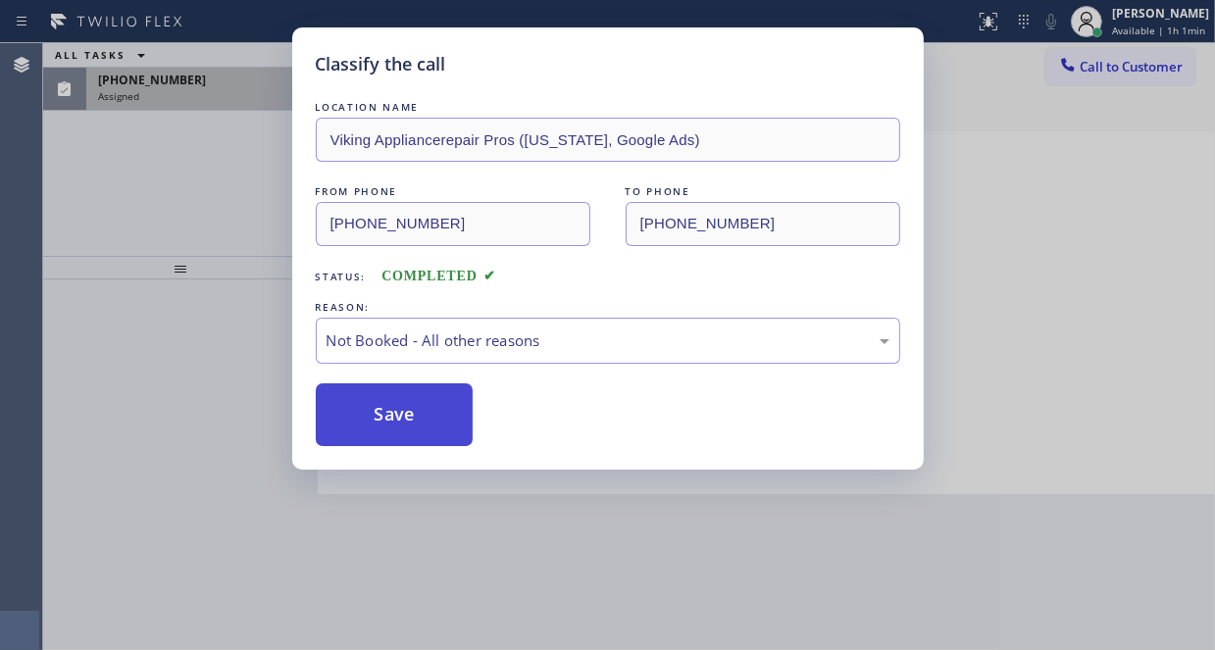
click at [371, 424] on button "Save" at bounding box center [395, 414] width 158 height 63
type input "[PHONE_NUMBER]"
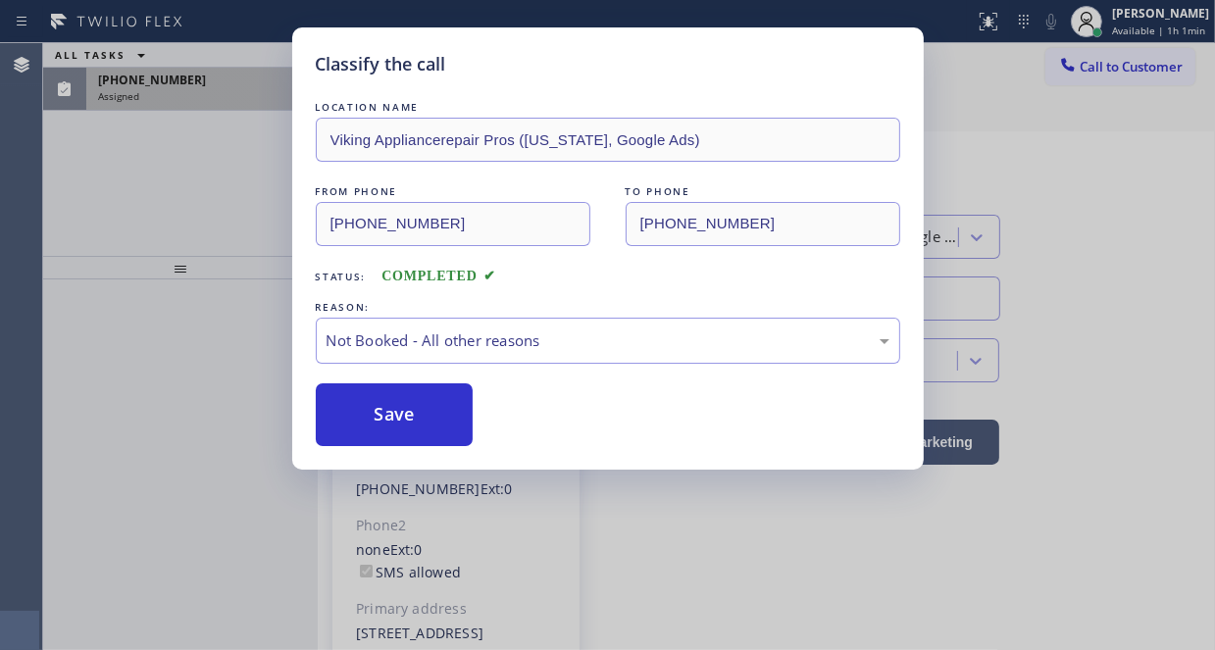
click at [217, 89] on div "Classify the call LOCATION NAME 5 Star Appliance Repair FROM PHONE [PHONE_NUMBE…" at bounding box center [629, 346] width 1172 height 607
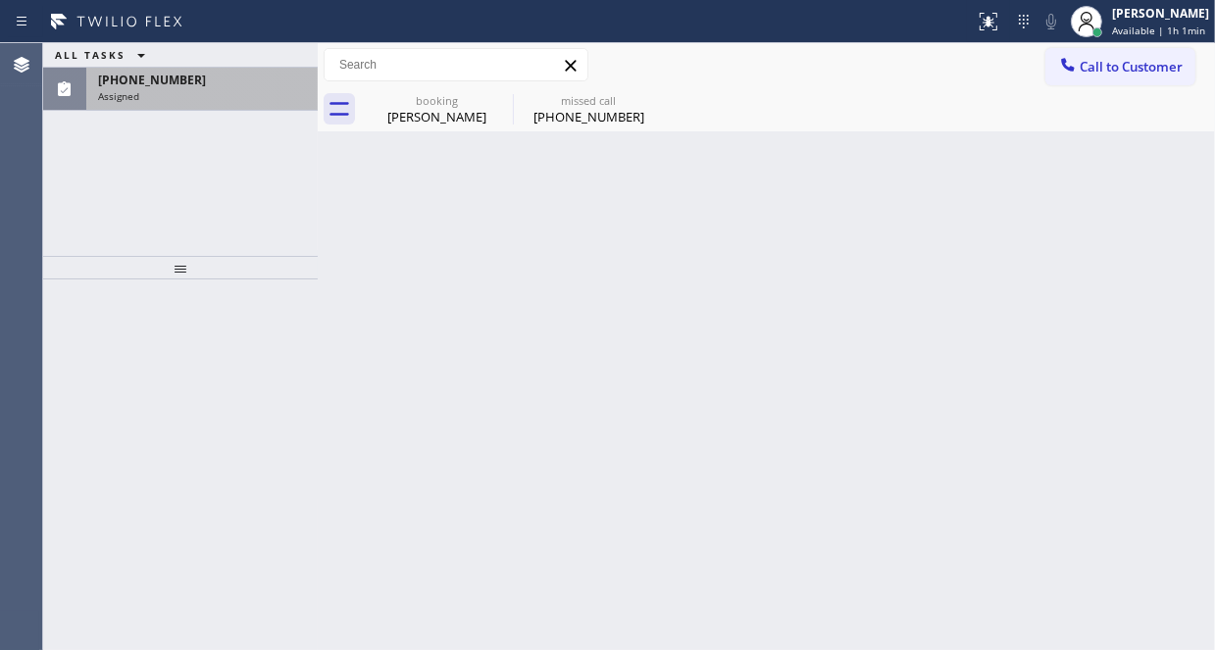
click at [217, 89] on div "Assigned" at bounding box center [202, 96] width 208 height 14
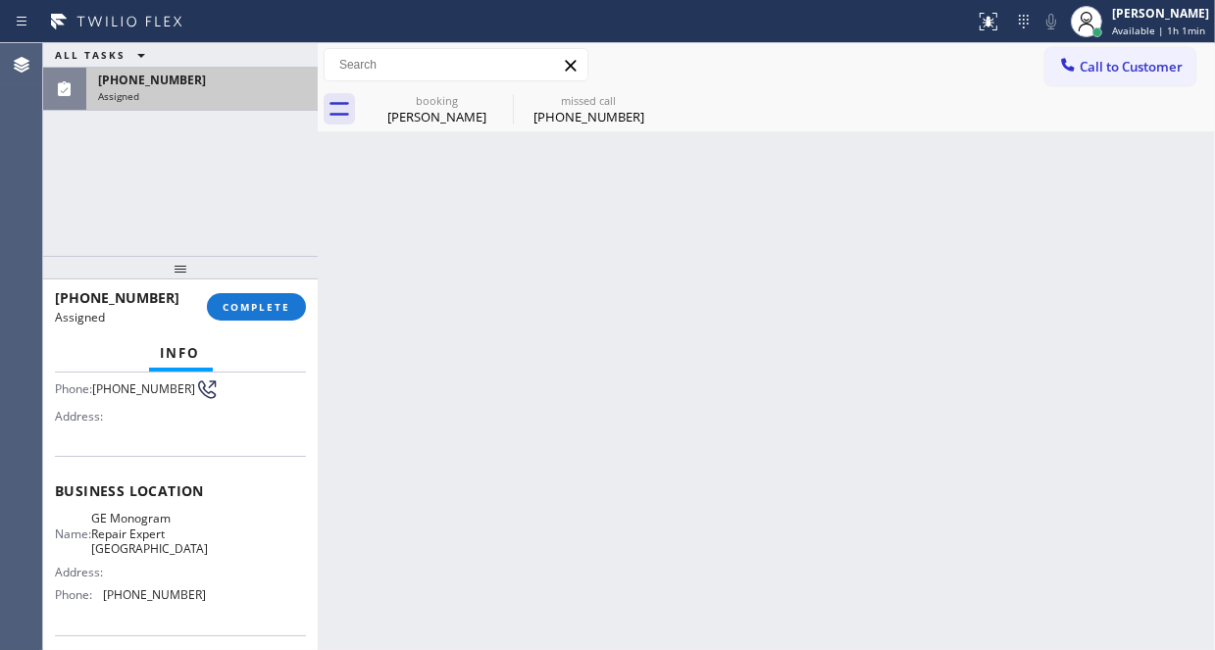
scroll to position [294, 0]
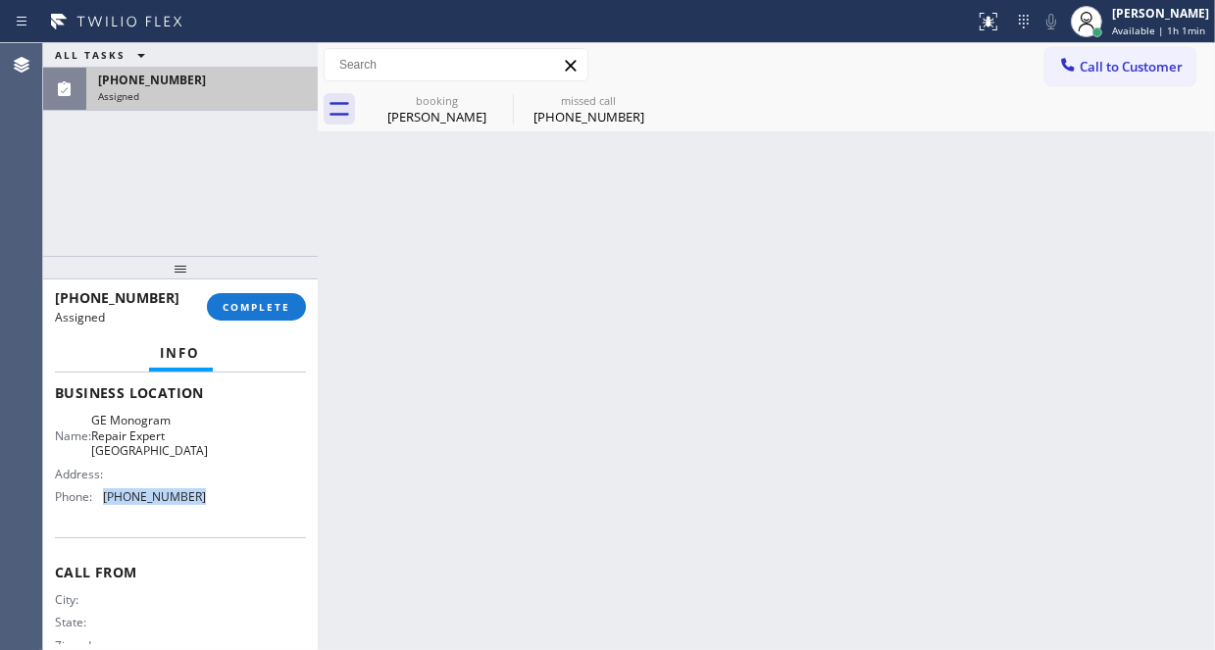
drag, startPoint x: 188, startPoint y: 497, endPoint x: 104, endPoint y: 497, distance: 84.3
click at [104, 497] on span "[PHONE_NUMBER]" at bounding box center [154, 496] width 103 height 15
copy span "[PHONE_NUMBER]"
click at [1091, 65] on span "Call to Customer" at bounding box center [1130, 67] width 103 height 18
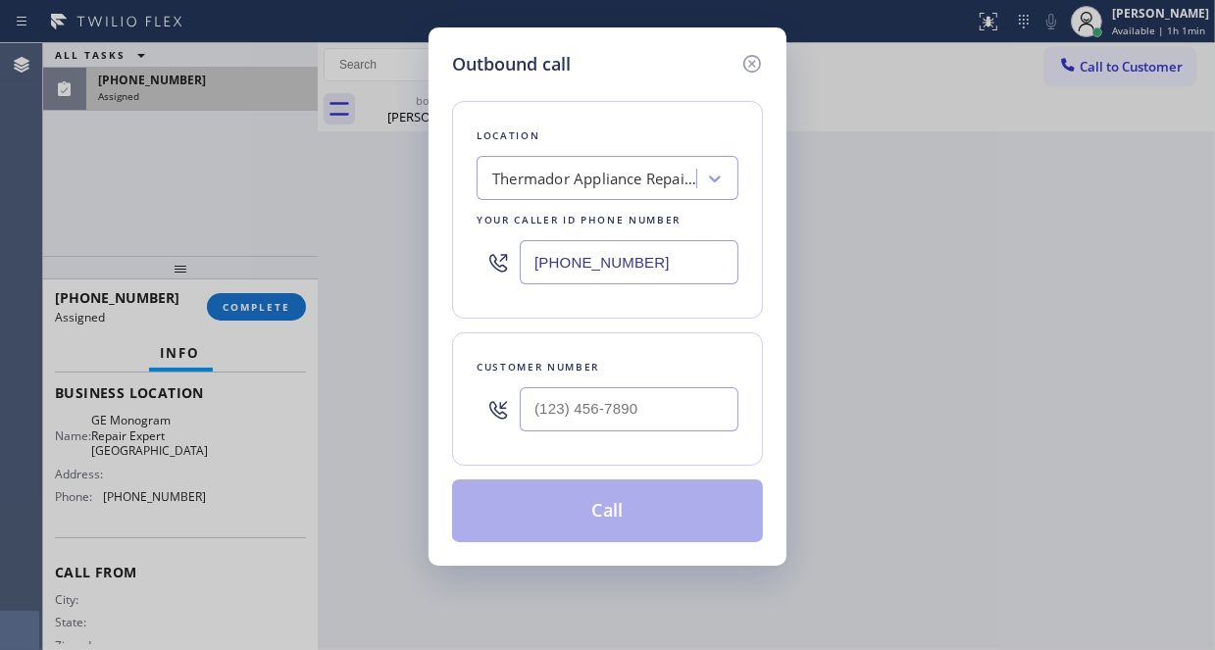
click at [658, 257] on input "[PHONE_NUMBER]" at bounding box center [629, 262] width 219 height 44
click at [658, 256] on input "[PHONE_NUMBER]" at bounding box center [629, 262] width 219 height 44
paste input "973) 318-3927"
type input "[PHONE_NUMBER]"
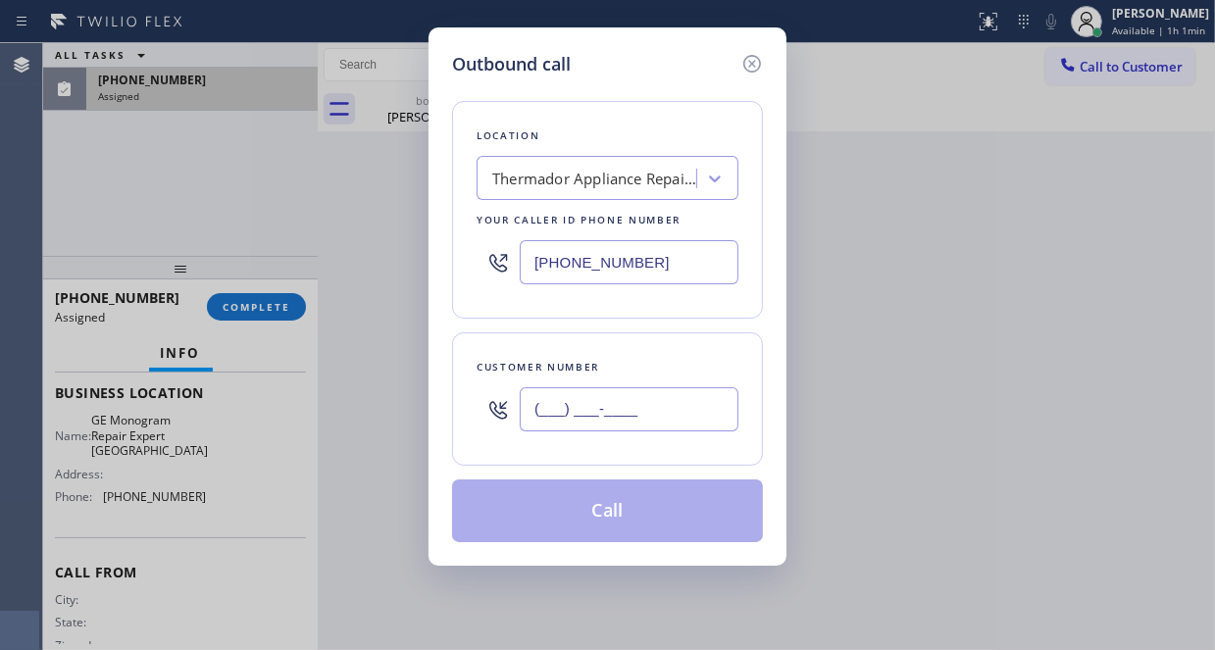
click at [584, 426] on input "(___) ___-____" at bounding box center [629, 409] width 219 height 44
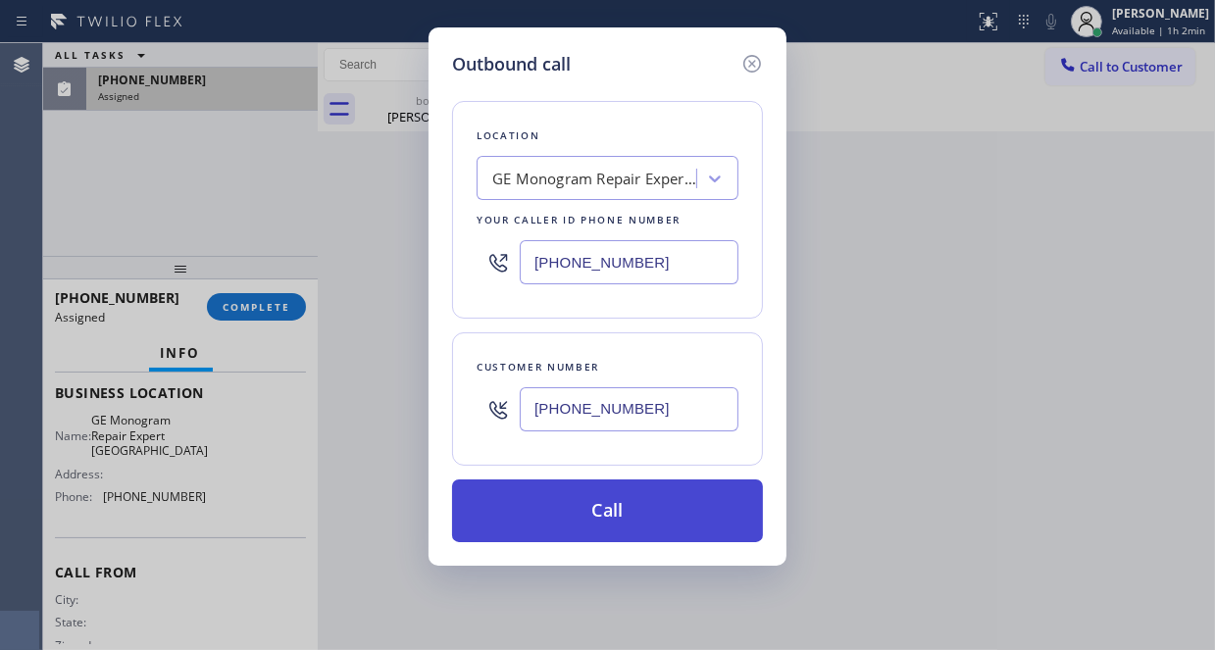
type input "[PHONE_NUMBER]"
click at [618, 493] on button "Call" at bounding box center [607, 510] width 311 height 63
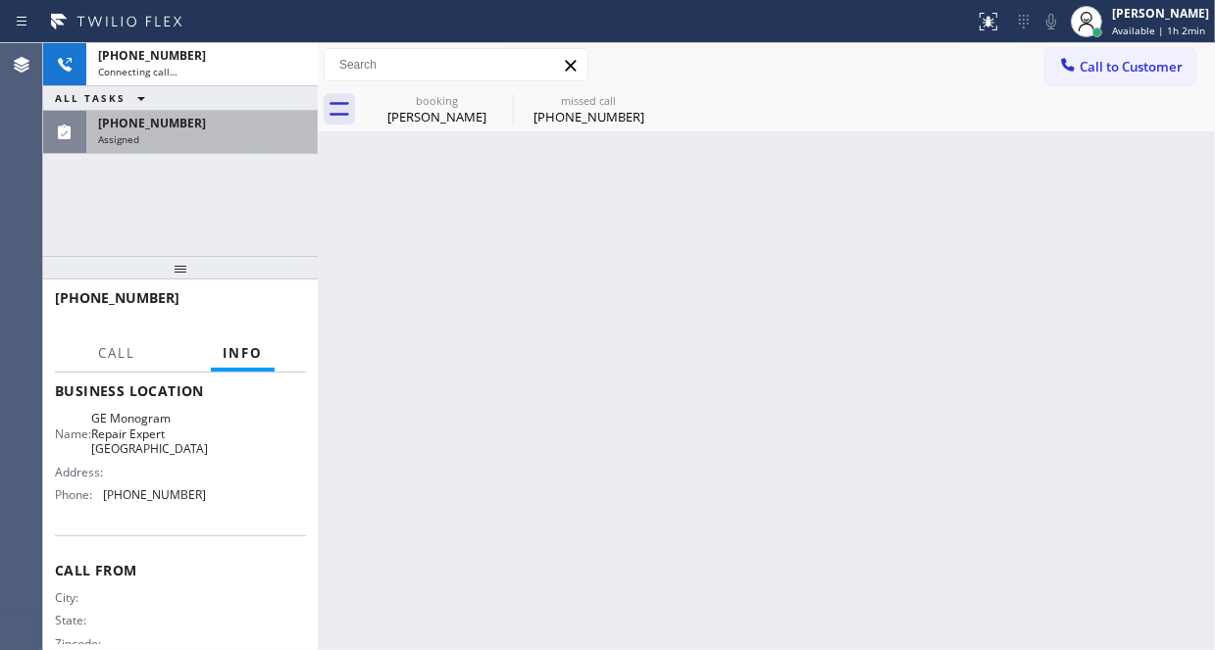
drag, startPoint x: 258, startPoint y: 118, endPoint x: 260, endPoint y: 194, distance: 76.5
click at [258, 120] on div "[PHONE_NUMBER]" at bounding box center [202, 123] width 208 height 17
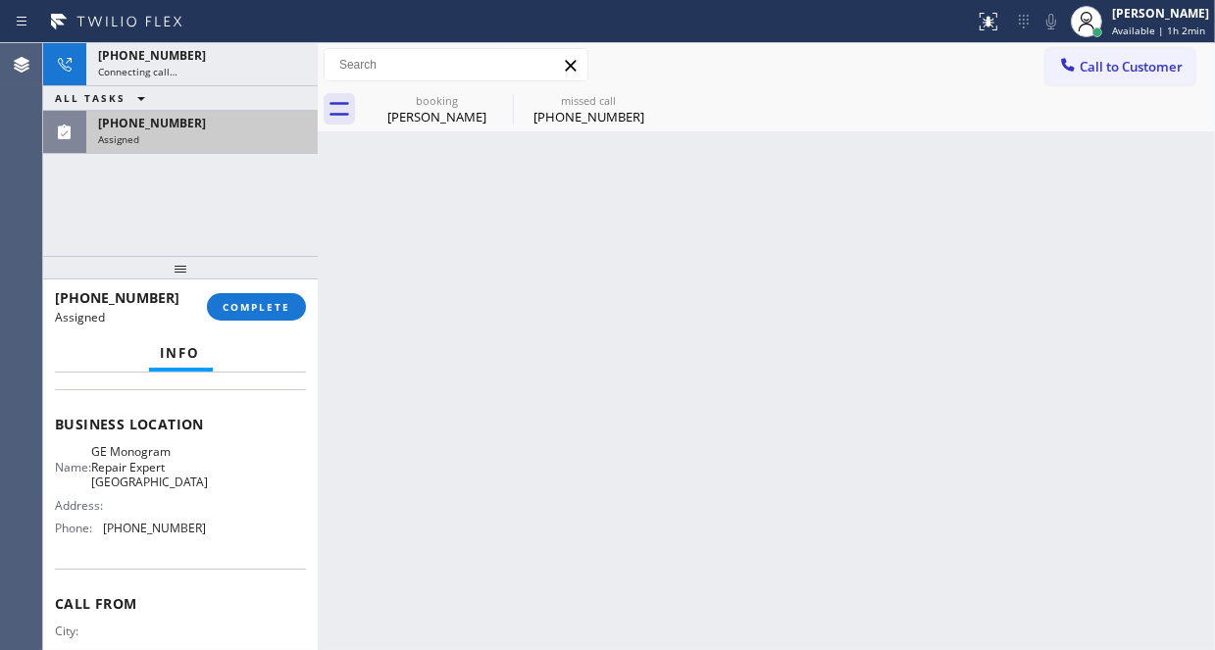
scroll to position [294, 0]
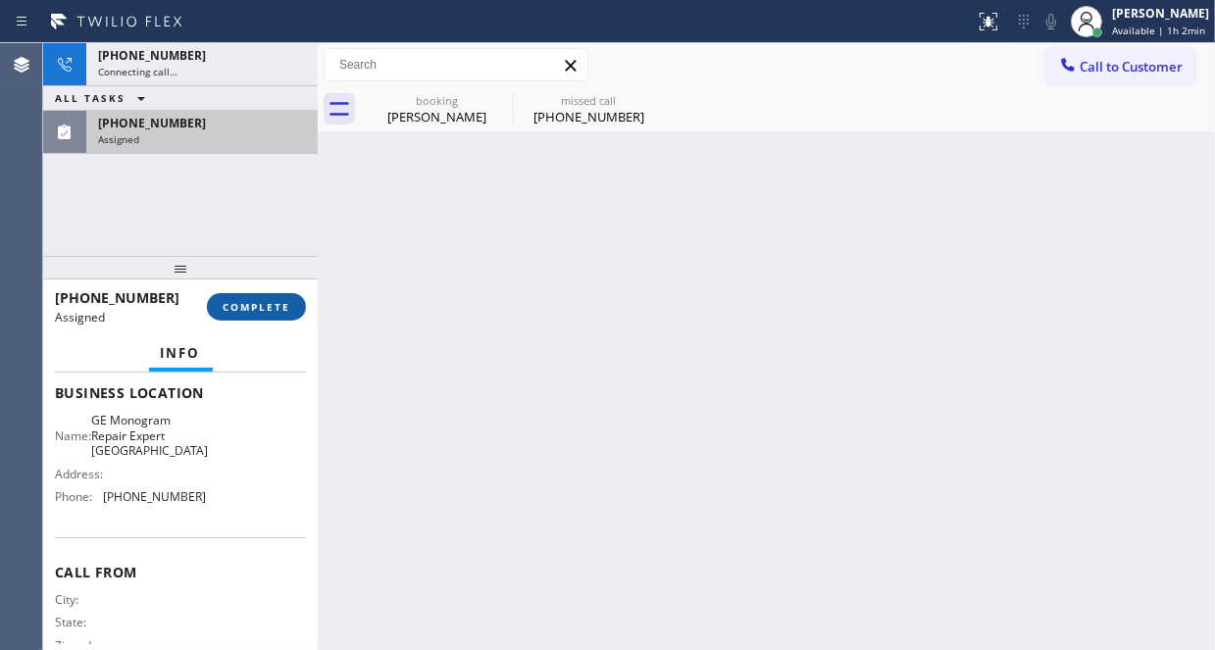
click at [254, 312] on span "COMPLETE" at bounding box center [257, 307] width 68 height 14
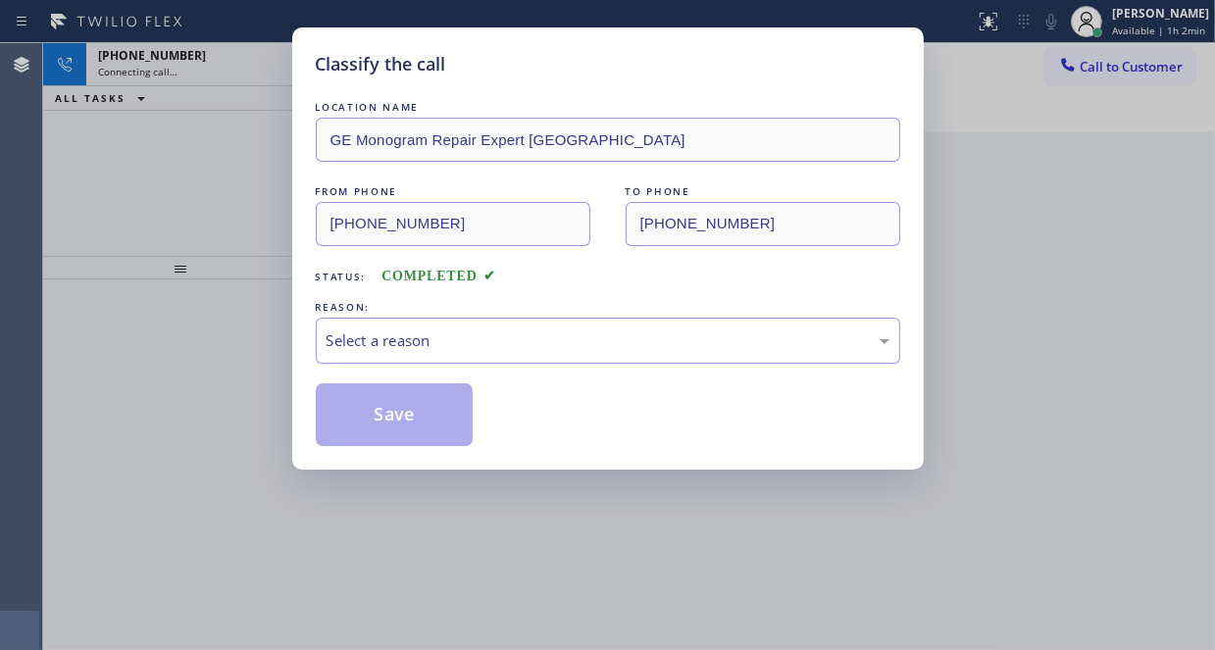
click at [427, 348] on div "Select a reason" at bounding box center [607, 340] width 563 height 23
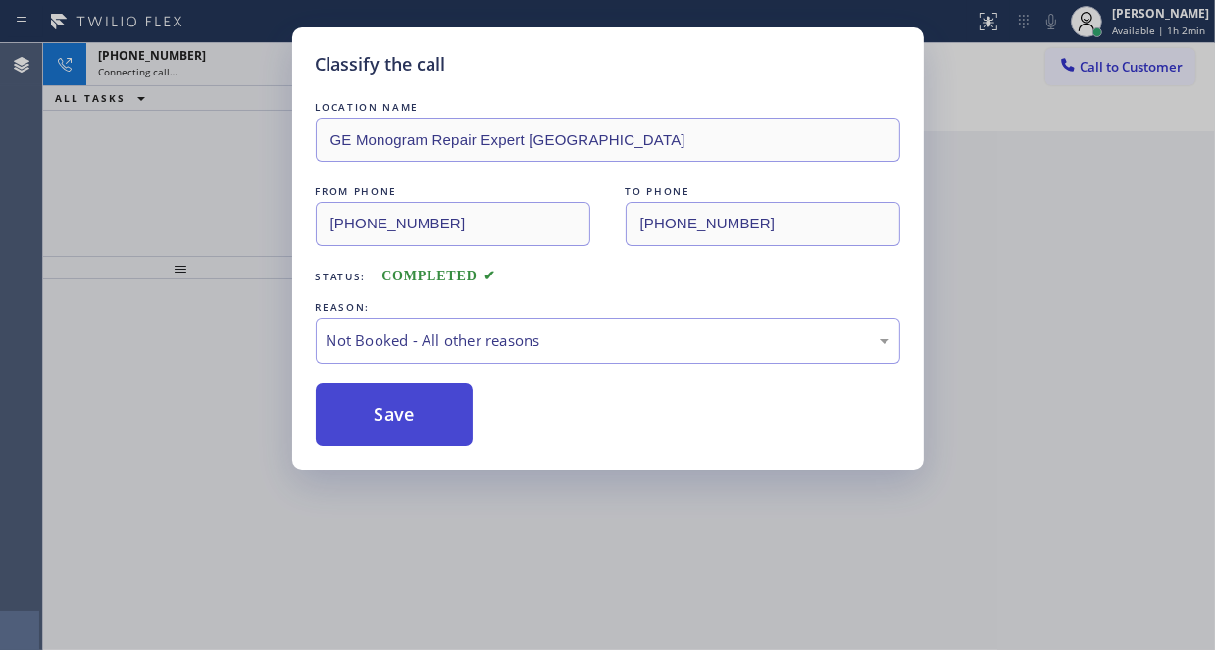
click at [384, 414] on button "Save" at bounding box center [395, 414] width 158 height 63
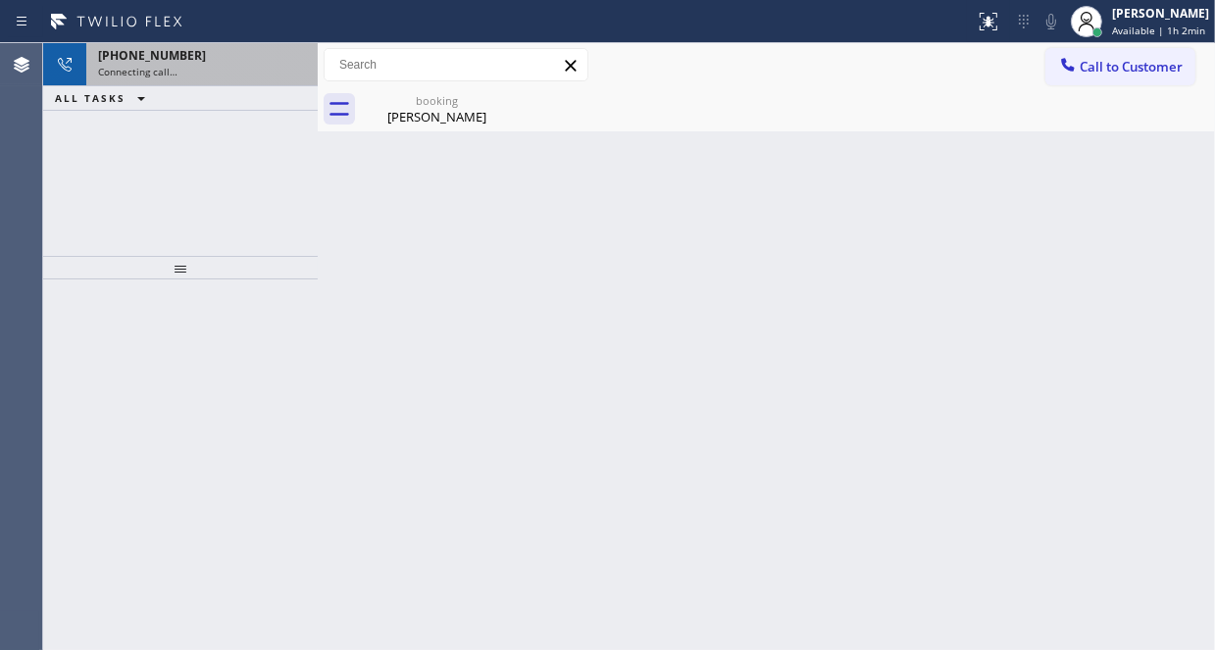
click at [233, 70] on div "Connecting call…" at bounding box center [202, 72] width 208 height 14
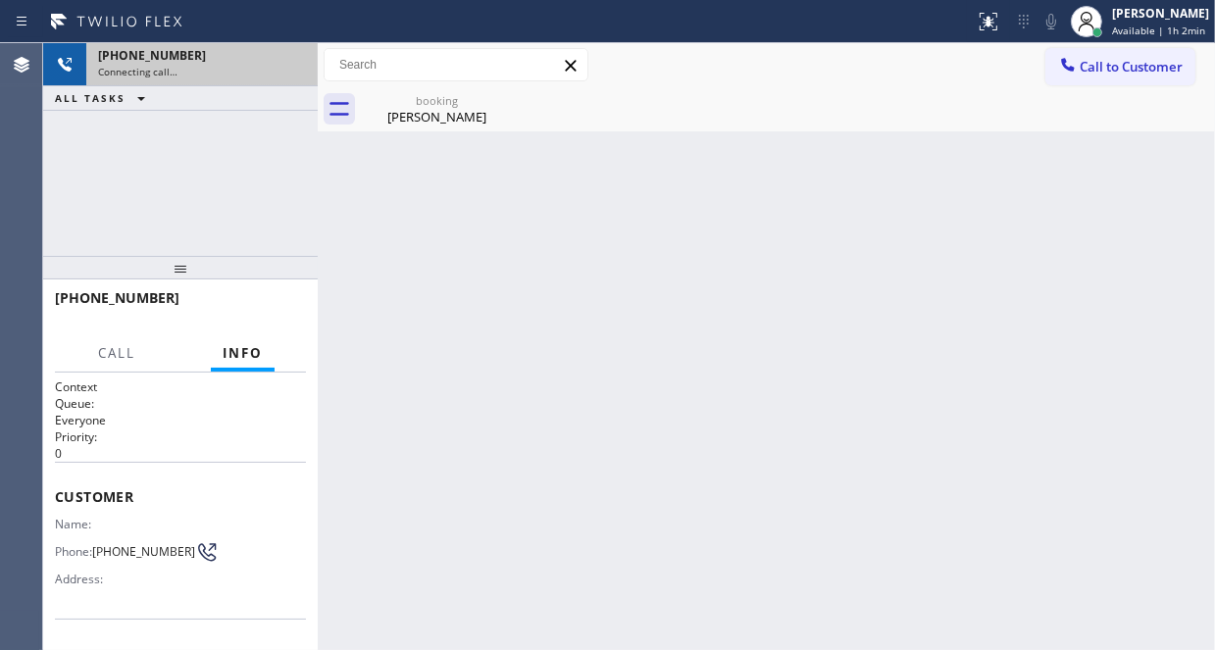
click at [233, 70] on div "Connecting call…" at bounding box center [202, 72] width 208 height 14
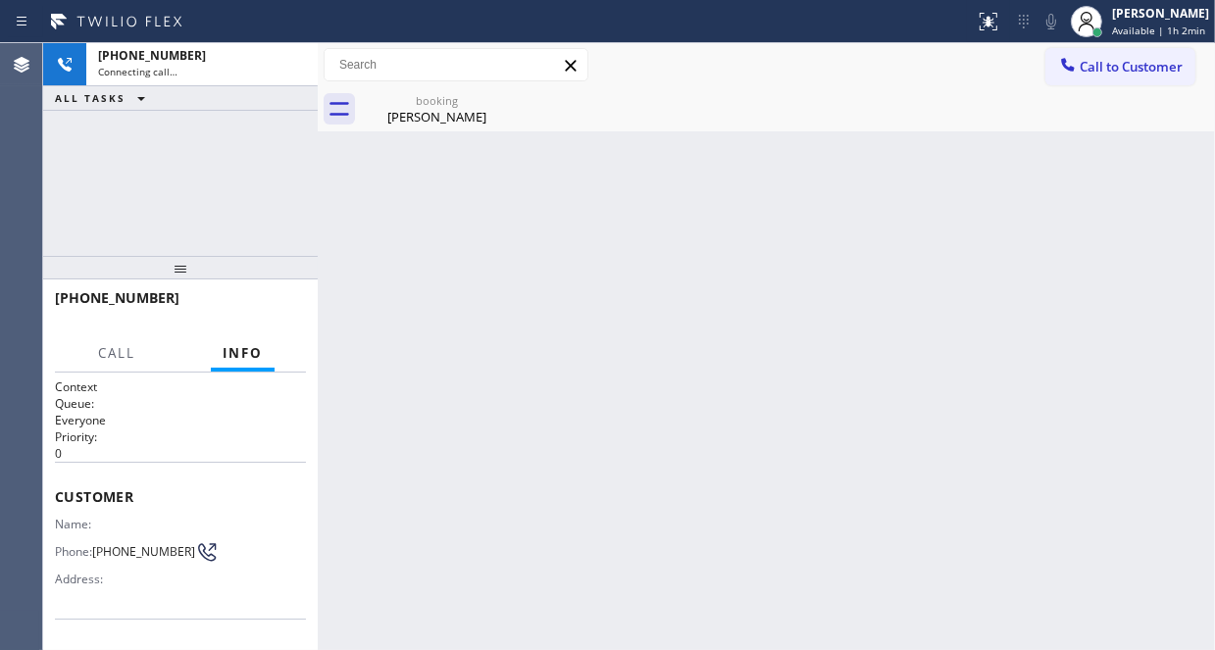
click at [241, 232] on div "[PHONE_NUMBER] Connecting call… ALL TASKS ALL TASKS ACTIVE TASKS TASKS IN WRAP …" at bounding box center [180, 149] width 275 height 213
click at [420, 117] on div "[PERSON_NAME]" at bounding box center [437, 117] width 148 height 18
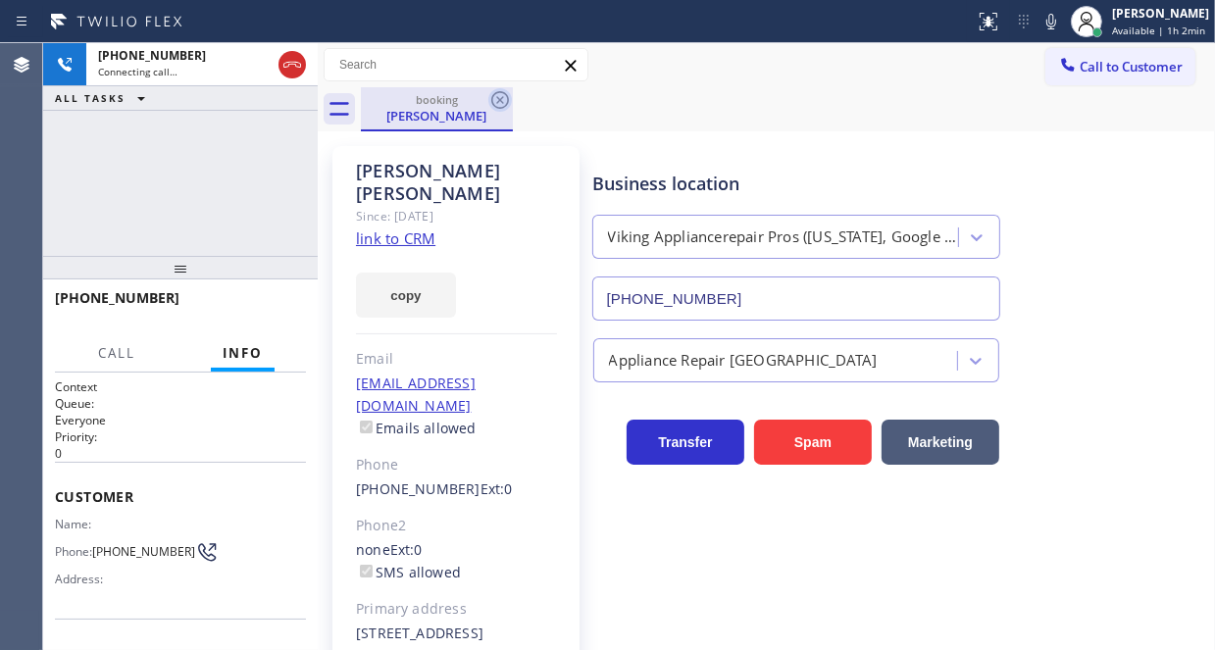
click at [499, 100] on icon at bounding box center [500, 100] width 18 height 18
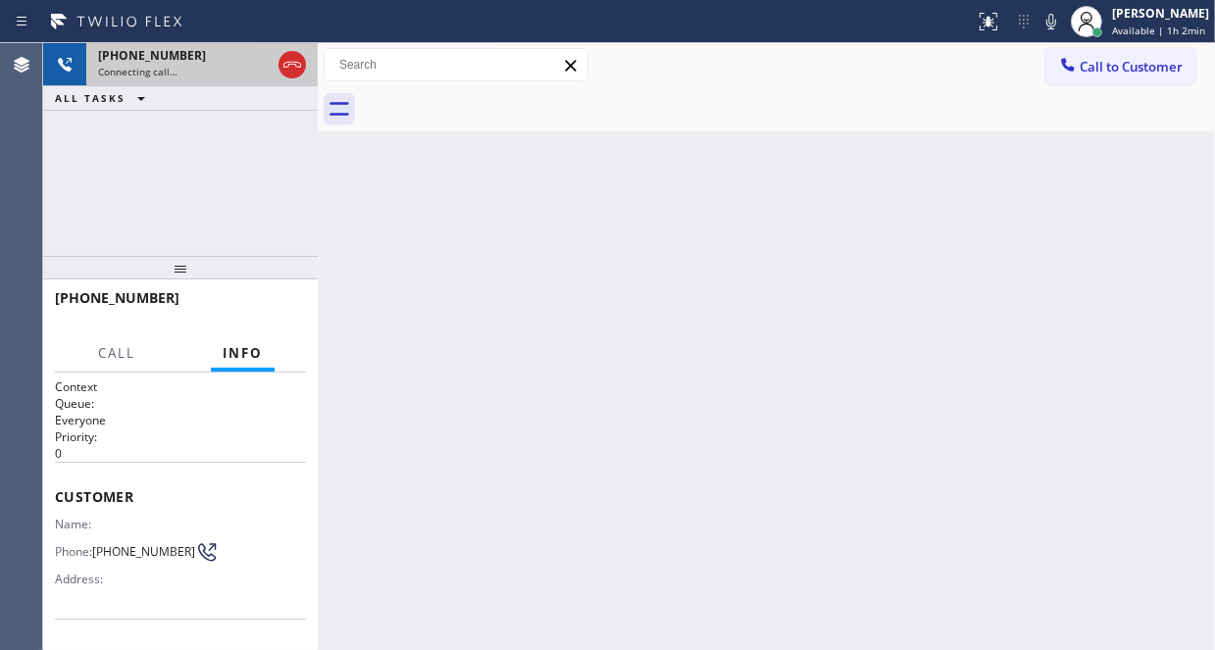
click at [189, 69] on div "Connecting call…" at bounding box center [184, 72] width 173 height 14
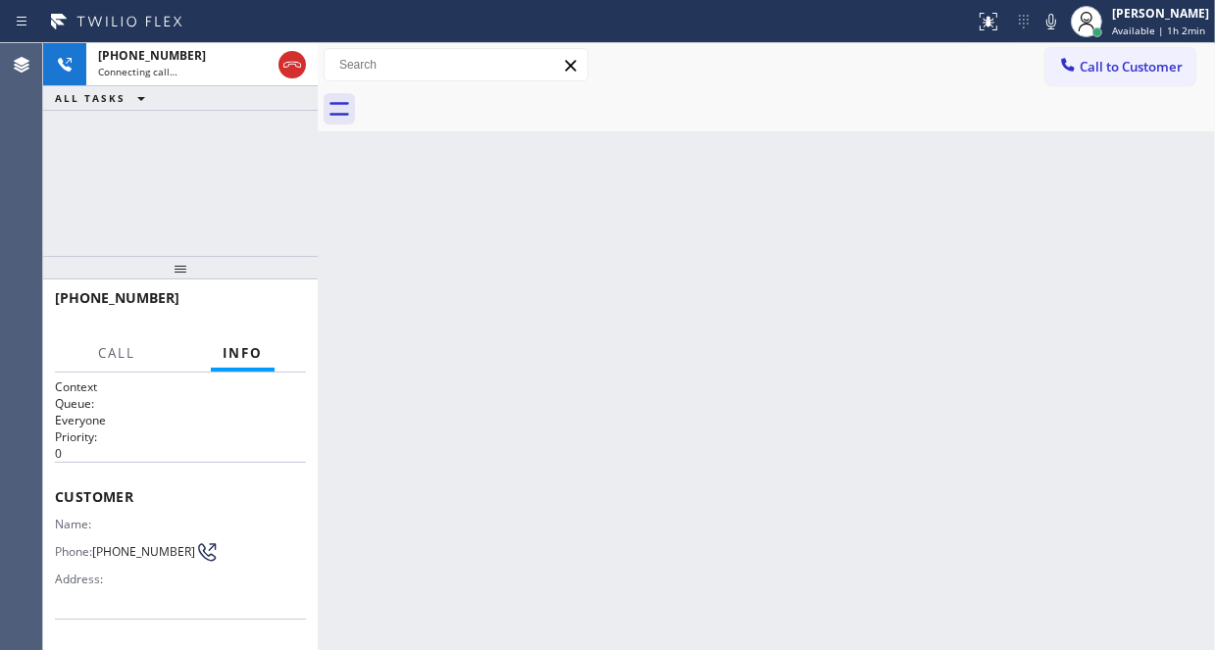
click at [178, 431] on h2 "Priority:" at bounding box center [180, 436] width 251 height 17
click at [408, 241] on div "Back to Dashboard Change Sender ID Customers Technicians Select a contact Outbo…" at bounding box center [766, 346] width 897 height 607
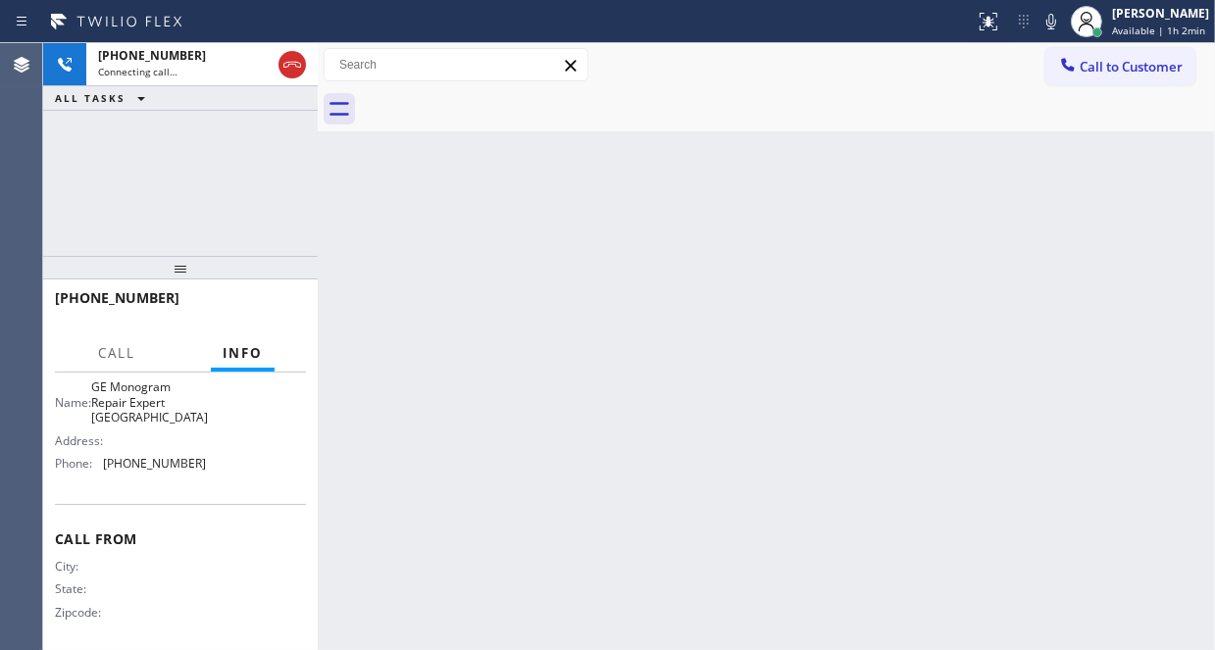
scroll to position [196, 0]
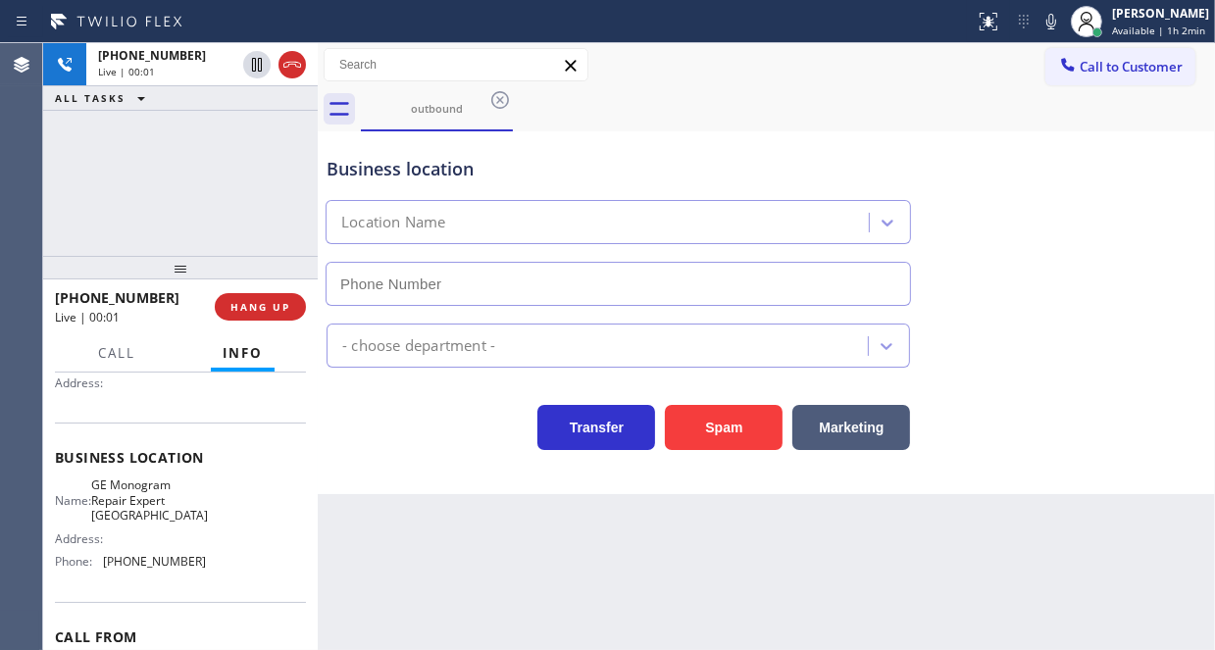
type input "[PHONE_NUMBER]"
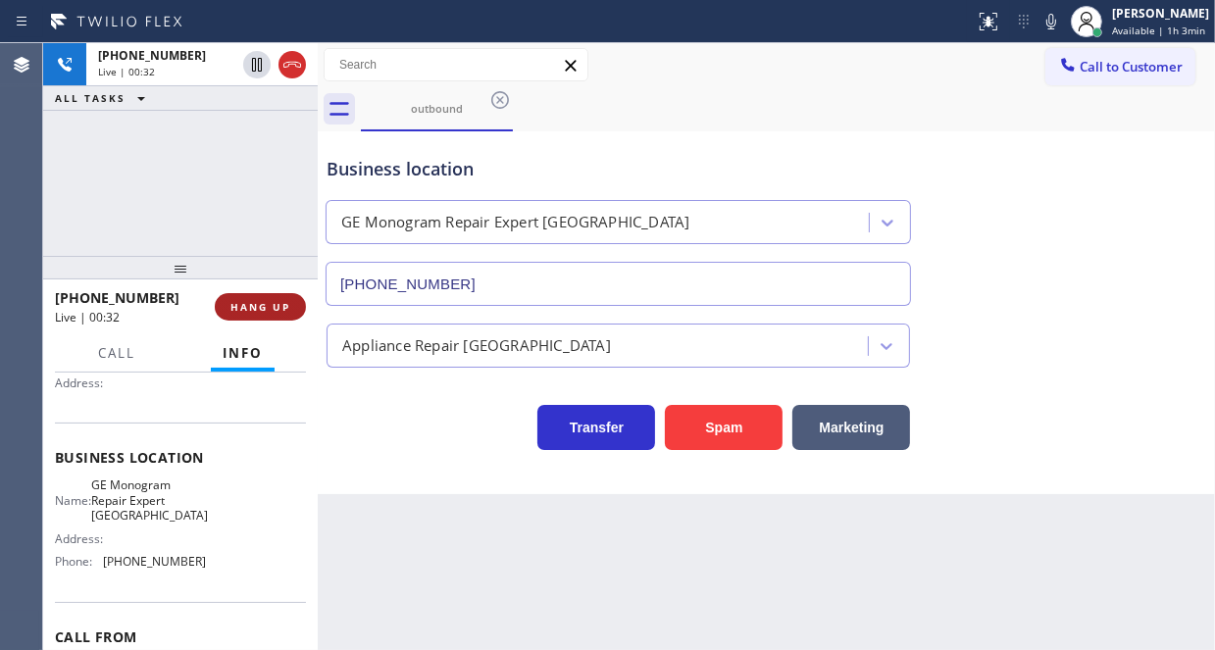
click at [280, 311] on span "HANG UP" at bounding box center [260, 307] width 60 height 14
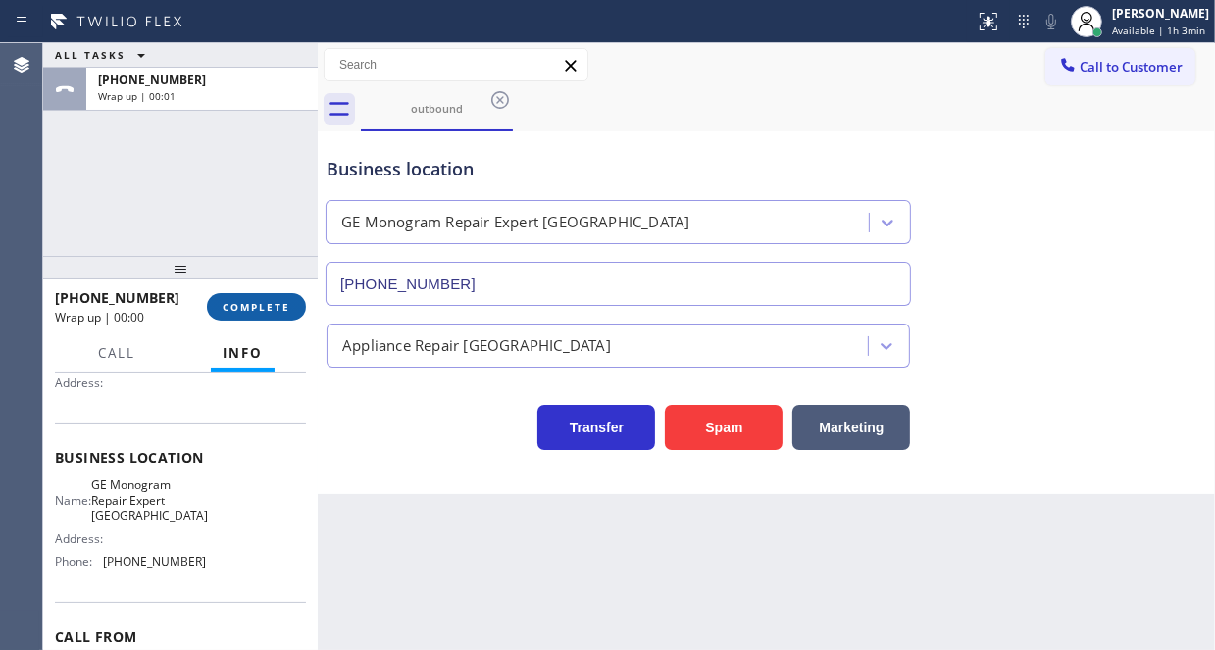
click at [292, 309] on button "COMPLETE" at bounding box center [256, 306] width 99 height 27
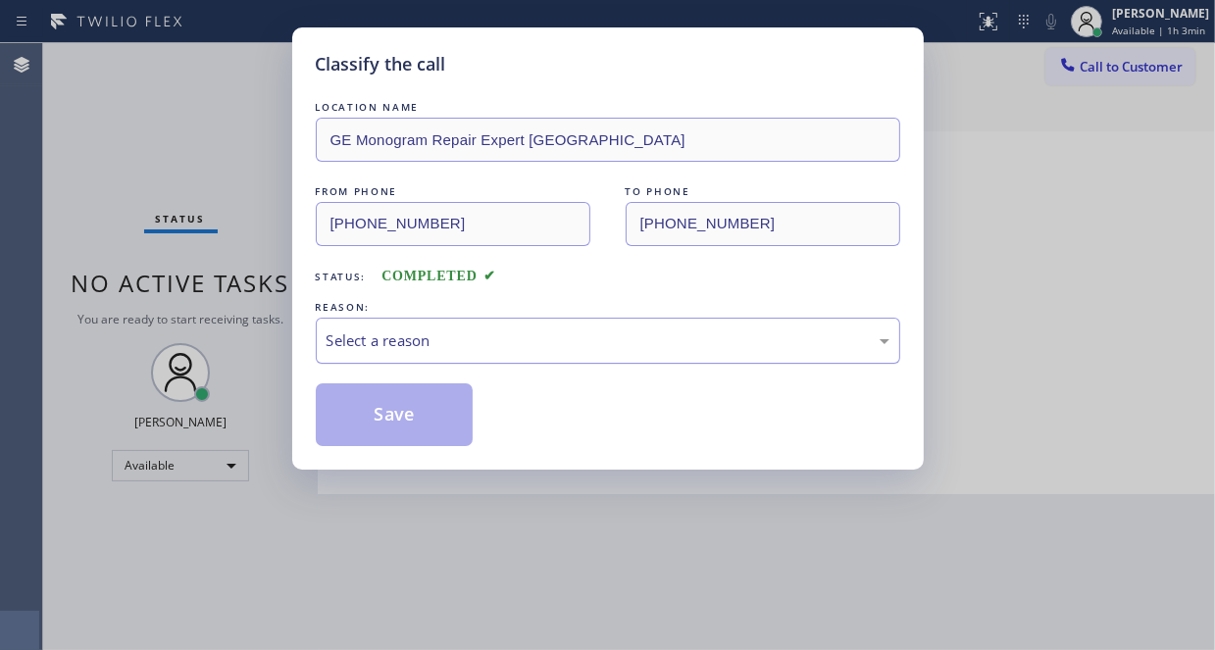
drag, startPoint x: 512, startPoint y: 337, endPoint x: 512, endPoint y: 351, distance: 13.7
click at [512, 351] on div "Select a reason" at bounding box center [608, 341] width 584 height 46
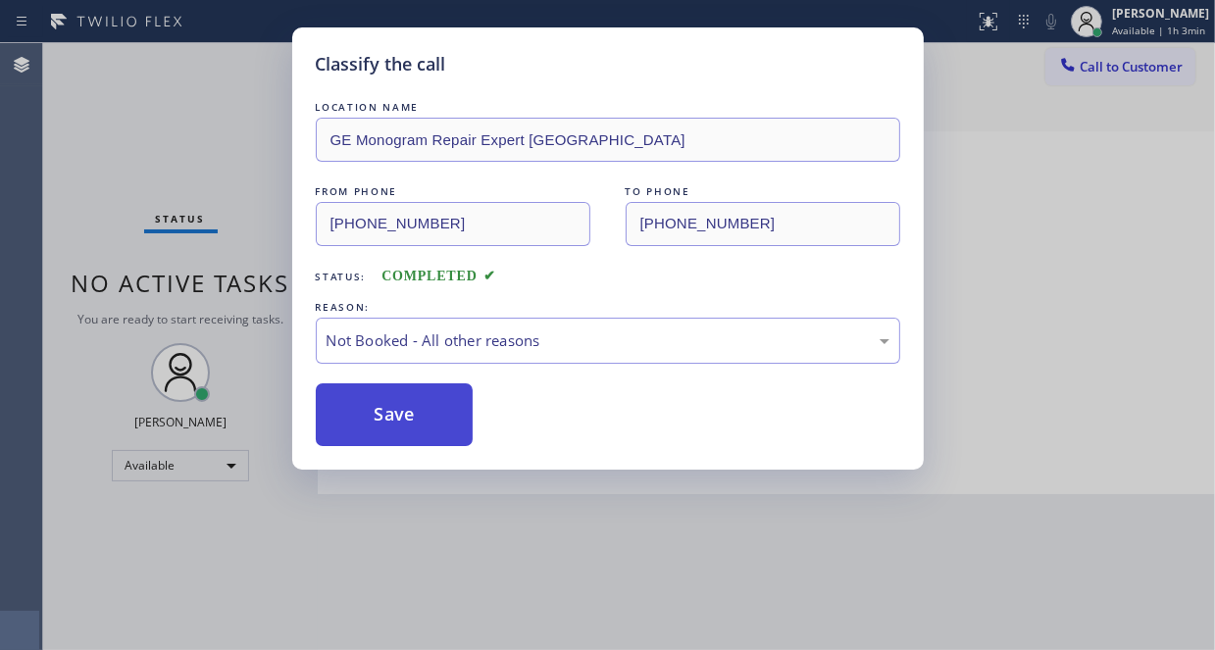
click at [393, 416] on button "Save" at bounding box center [395, 414] width 158 height 63
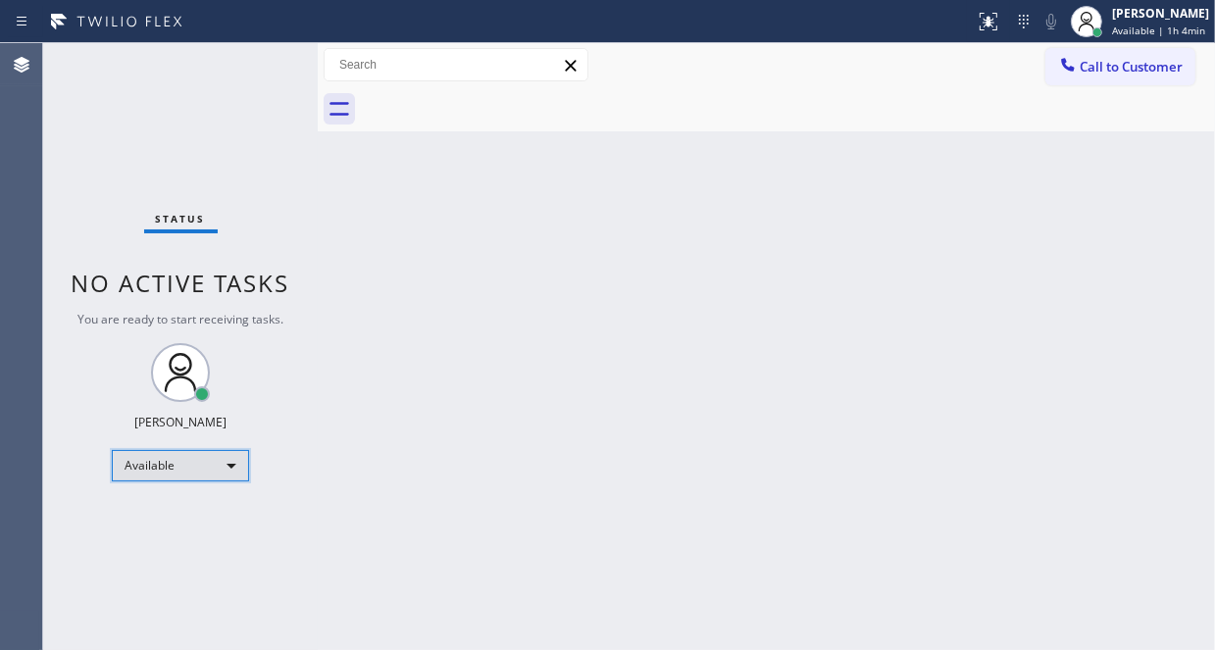
click at [213, 458] on div "Available" at bounding box center [180, 465] width 137 height 31
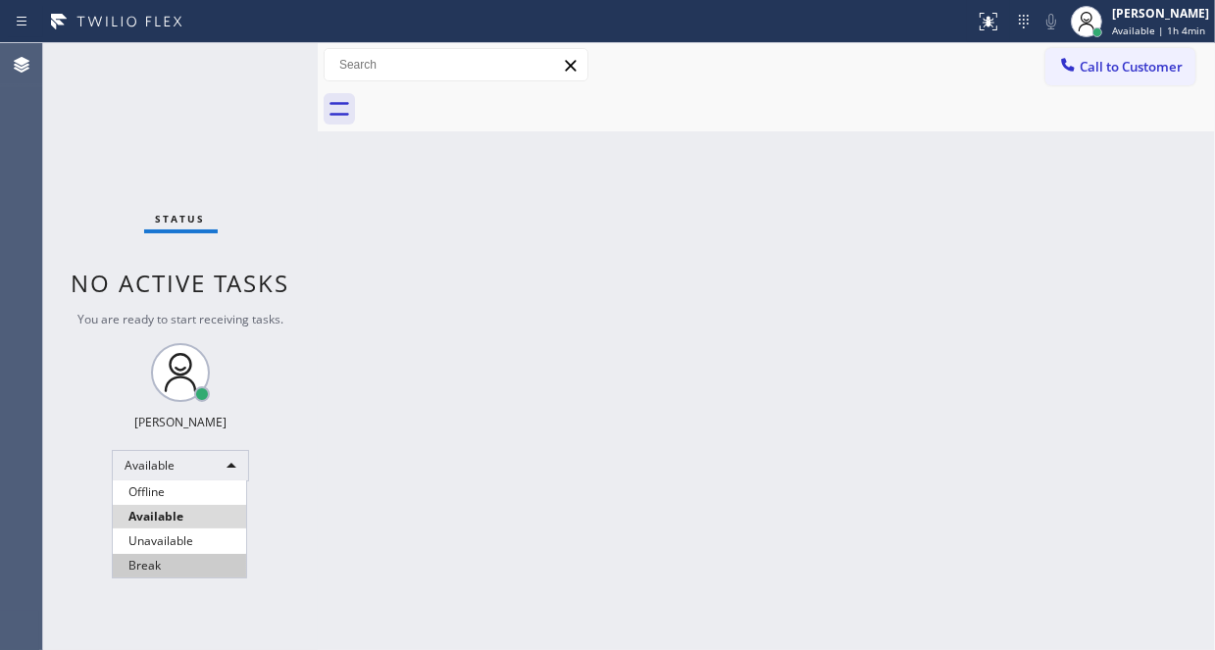
click at [199, 566] on li "Break" at bounding box center [179, 566] width 133 height 24
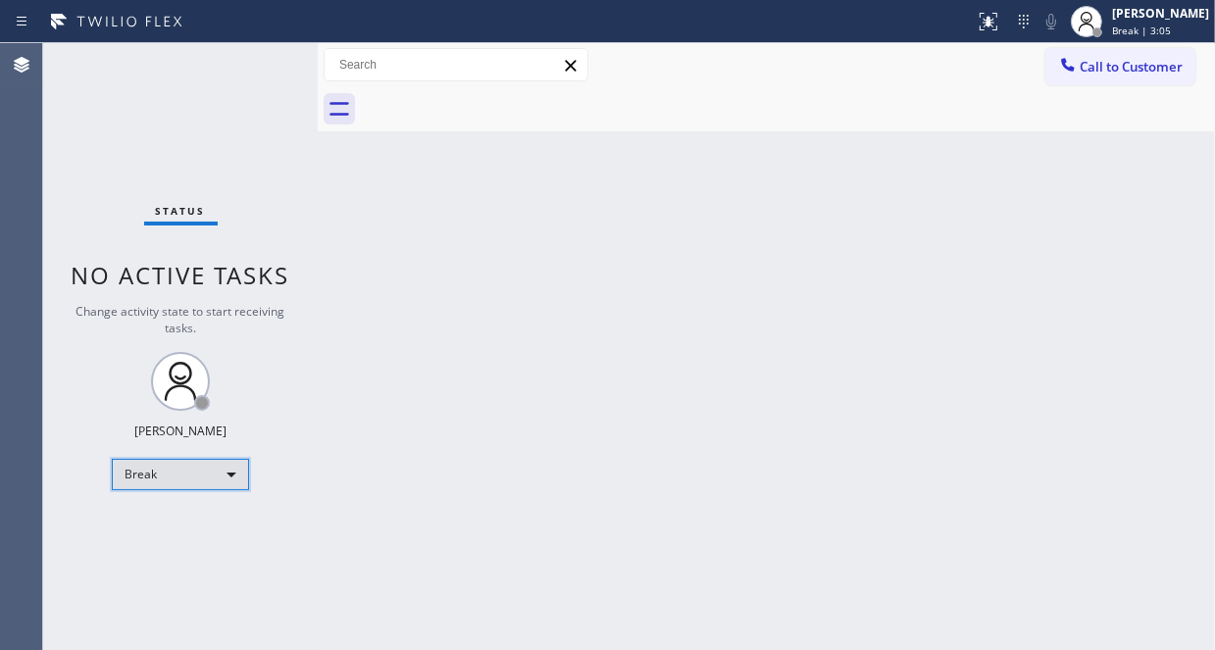
click at [235, 466] on div "Break" at bounding box center [180, 474] width 137 height 31
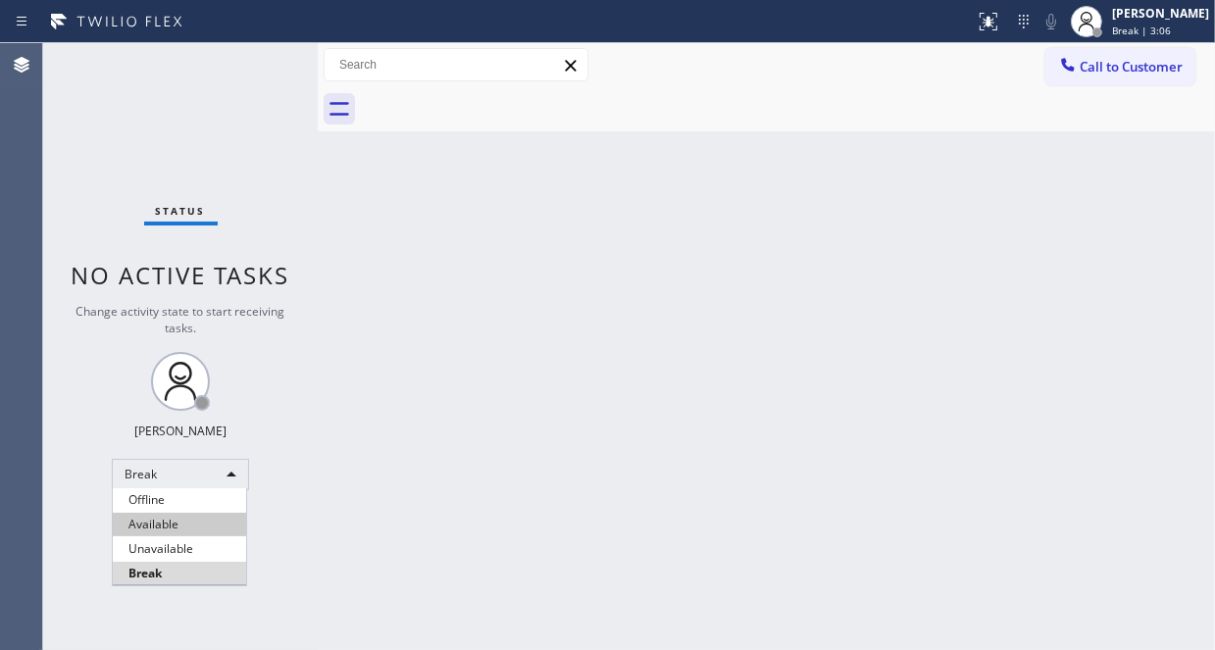
click at [208, 523] on li "Available" at bounding box center [179, 525] width 133 height 24
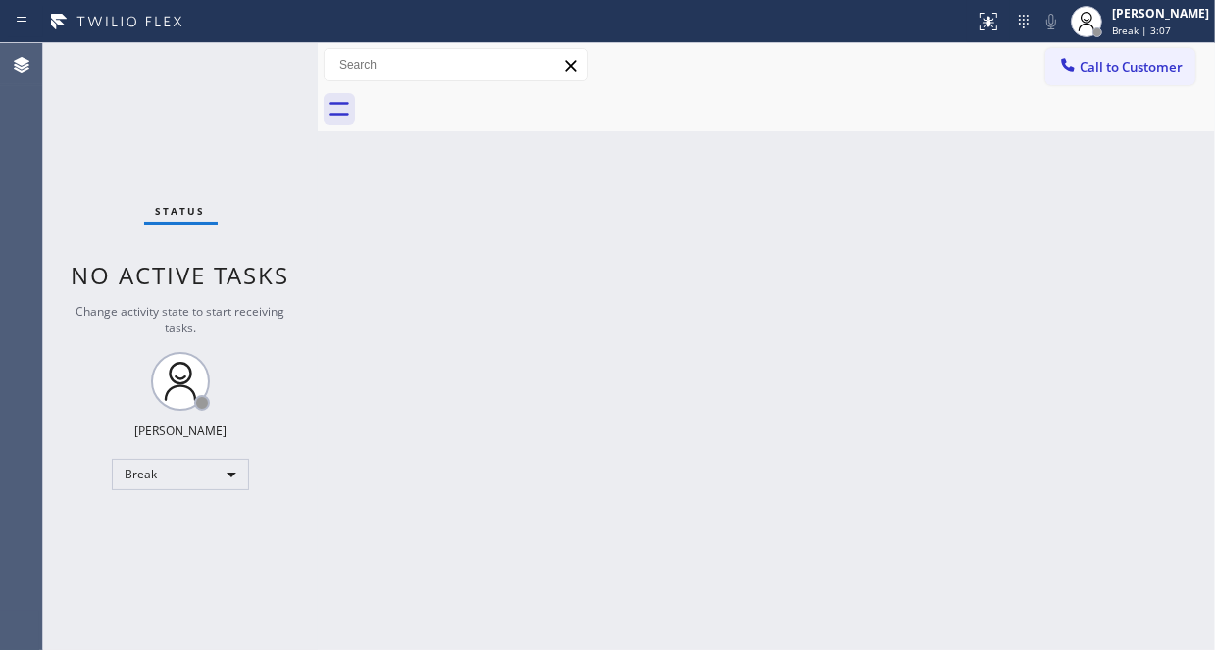
click at [736, 377] on div "Back to Dashboard Change Sender ID Customers Technicians Select a contact Outbo…" at bounding box center [766, 346] width 897 height 607
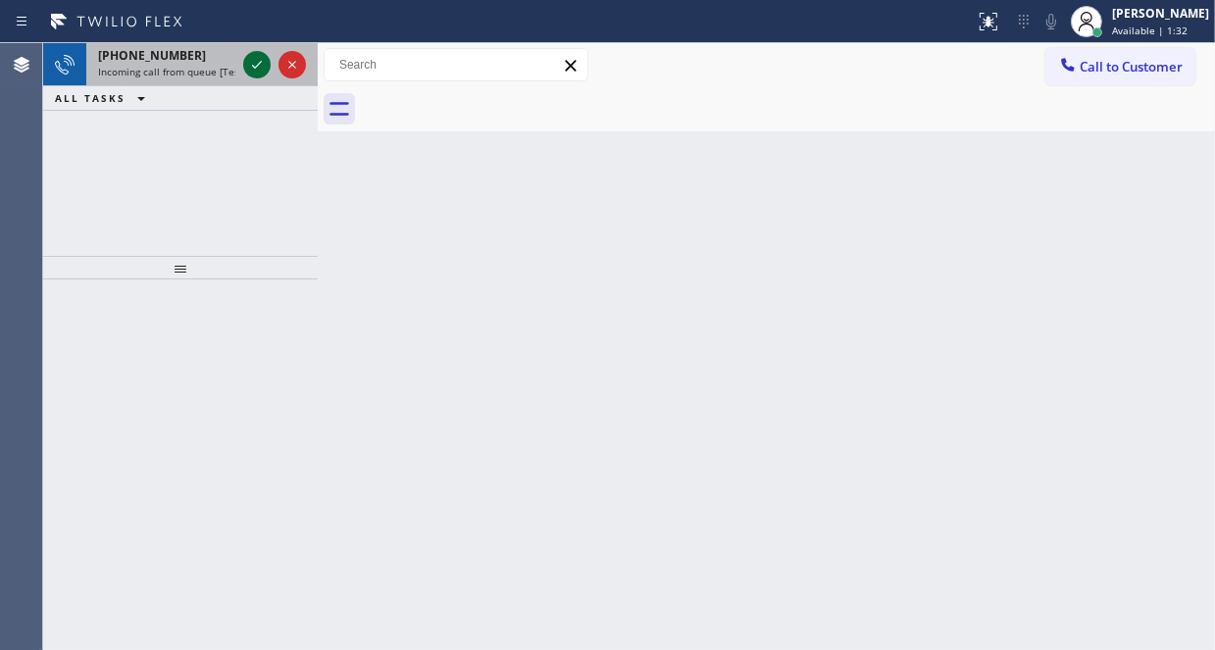
click at [283, 66] on icon at bounding box center [292, 65] width 24 height 24
click at [260, 59] on icon at bounding box center [257, 65] width 24 height 24
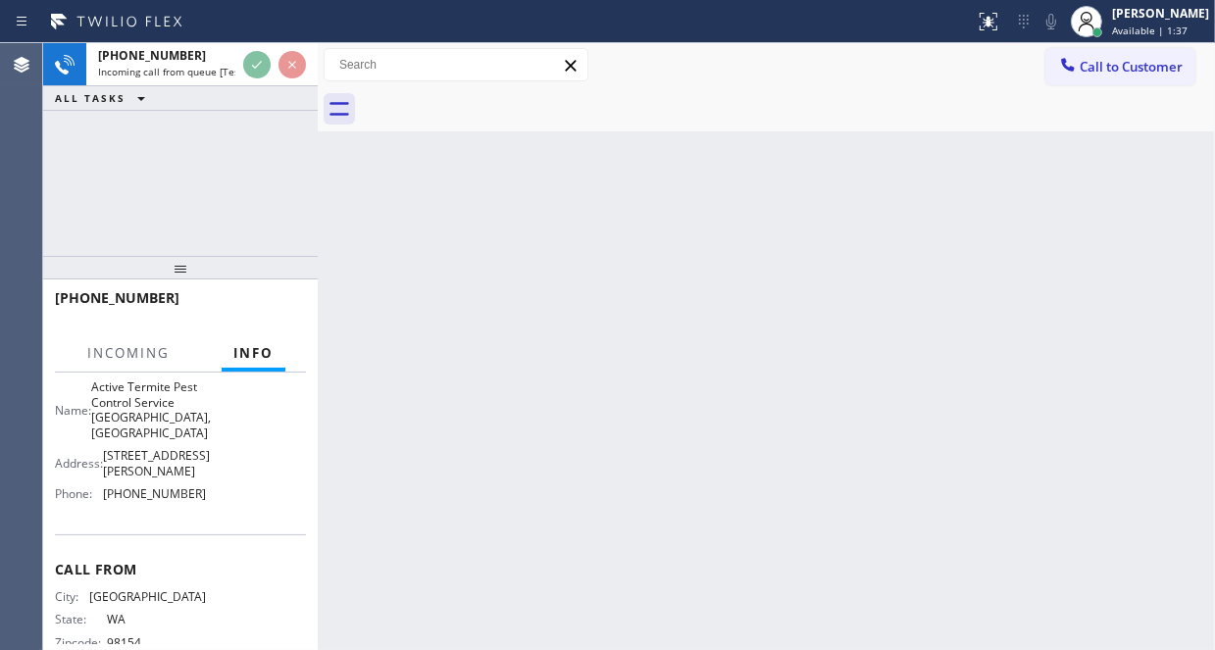
scroll to position [196, 0]
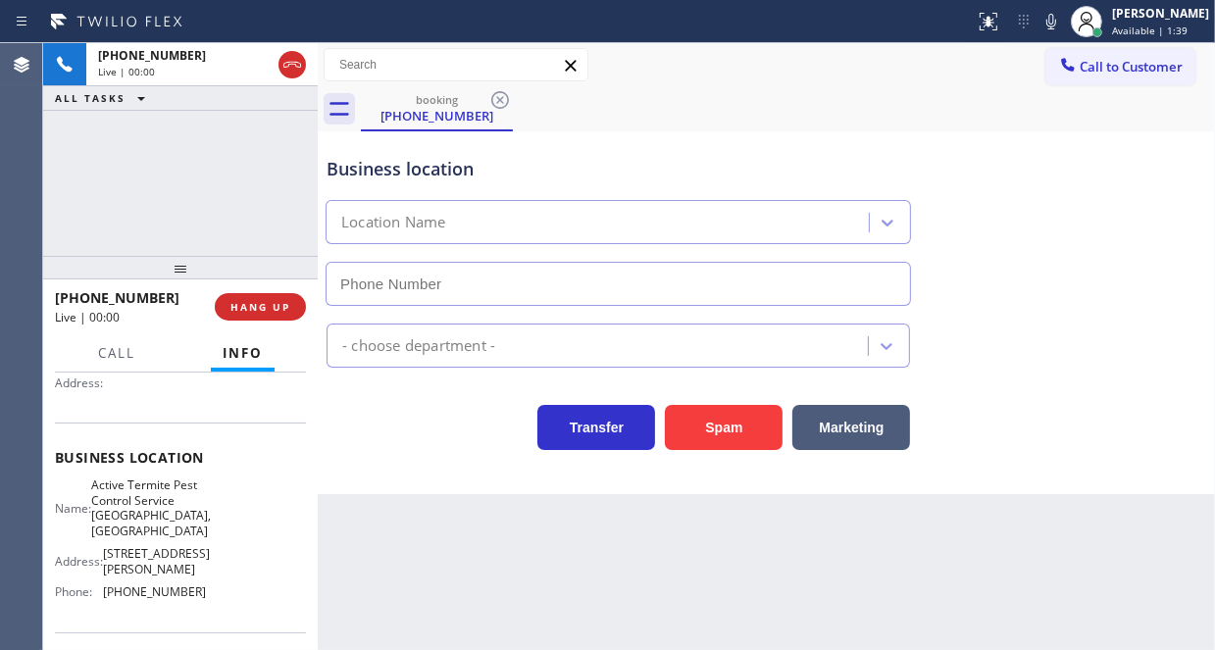
type input "[PHONE_NUMBER]"
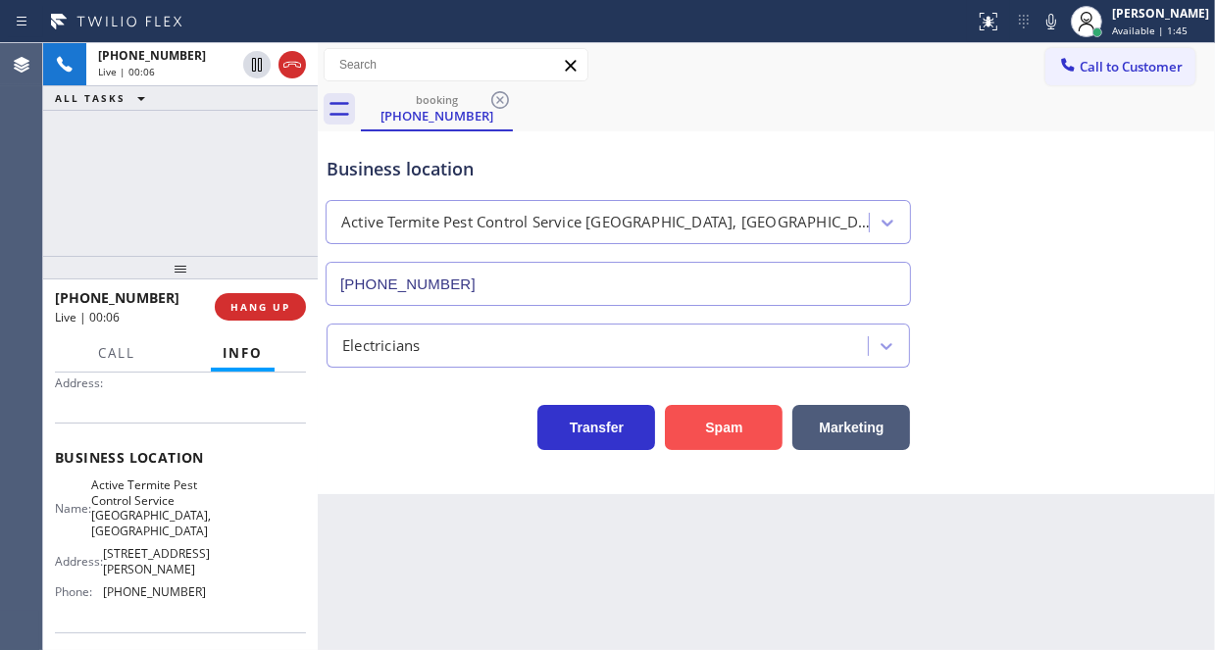
click at [744, 430] on button "Spam" at bounding box center [724, 427] width 118 height 45
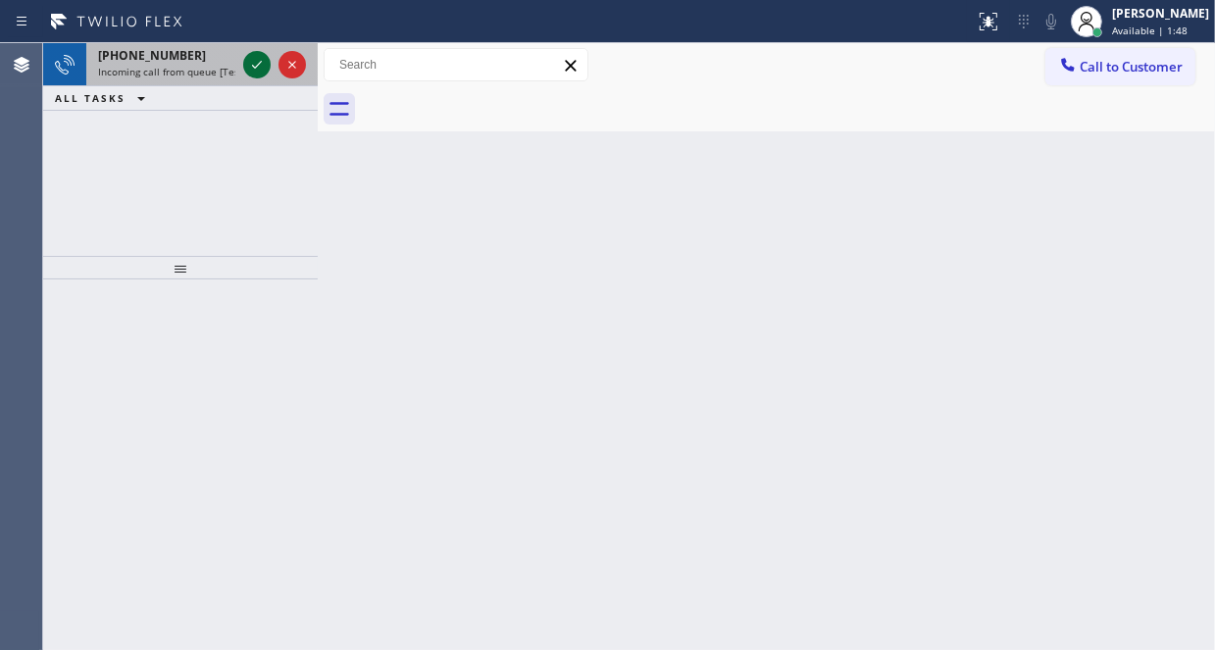
click at [250, 63] on icon at bounding box center [257, 65] width 24 height 24
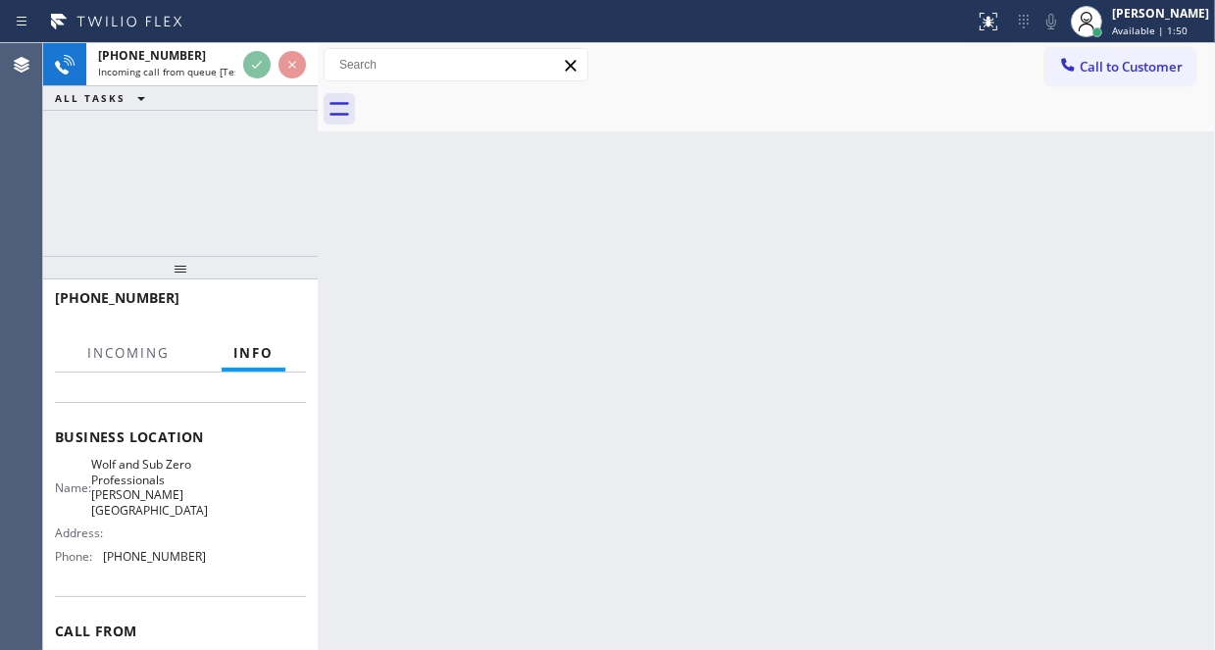
scroll to position [196, 0]
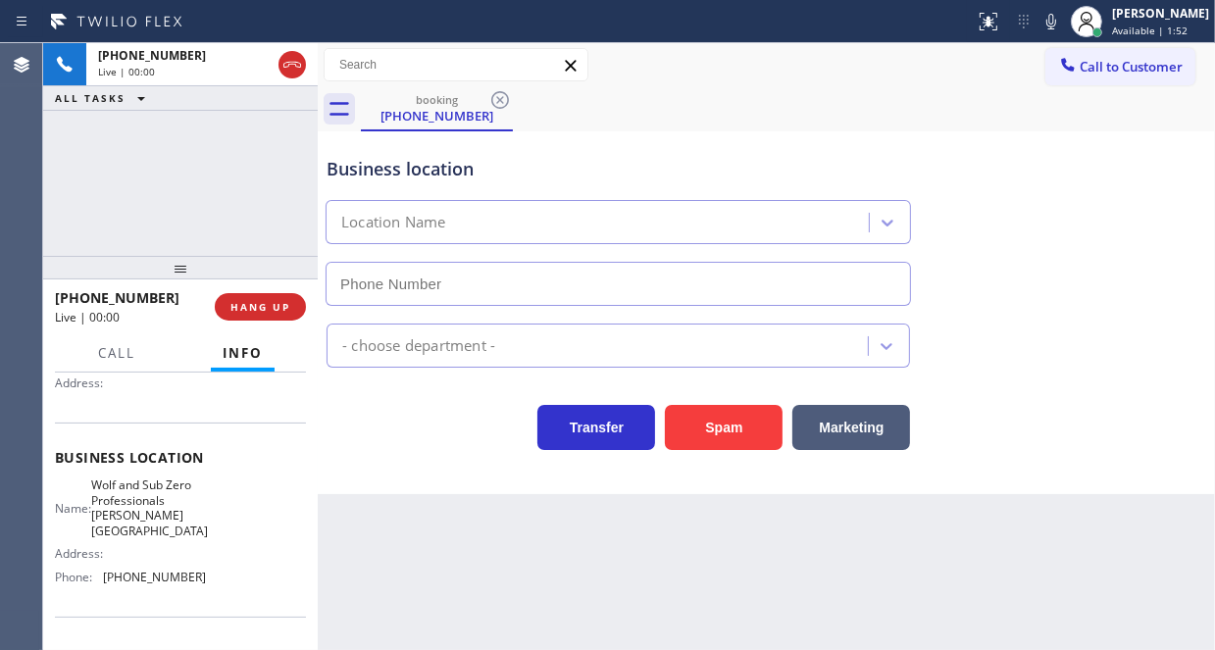
type input "[PHONE_NUMBER]"
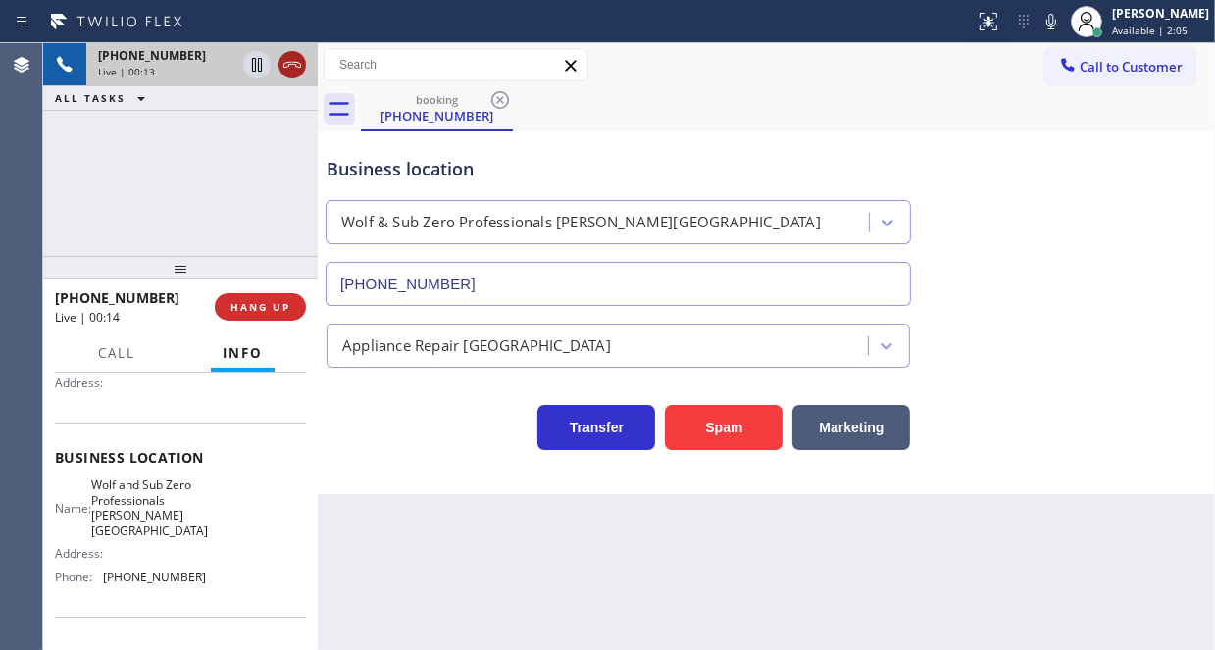
click at [282, 69] on icon at bounding box center [292, 65] width 24 height 24
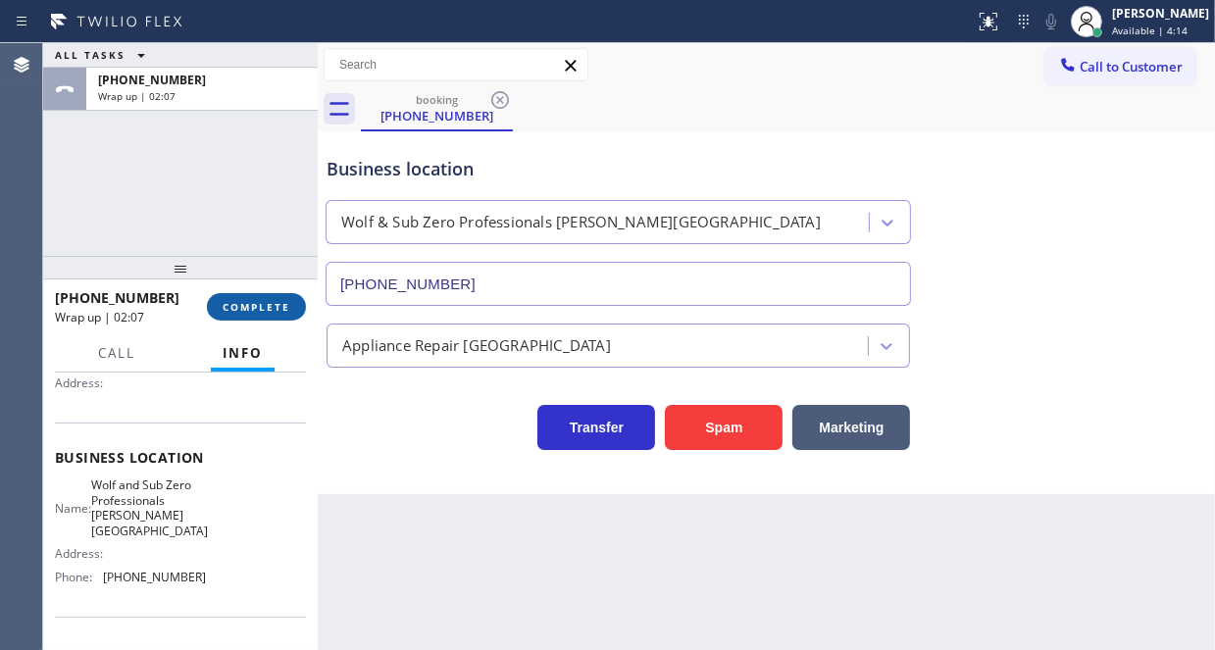
click at [259, 305] on span "COMPLETE" at bounding box center [257, 307] width 68 height 14
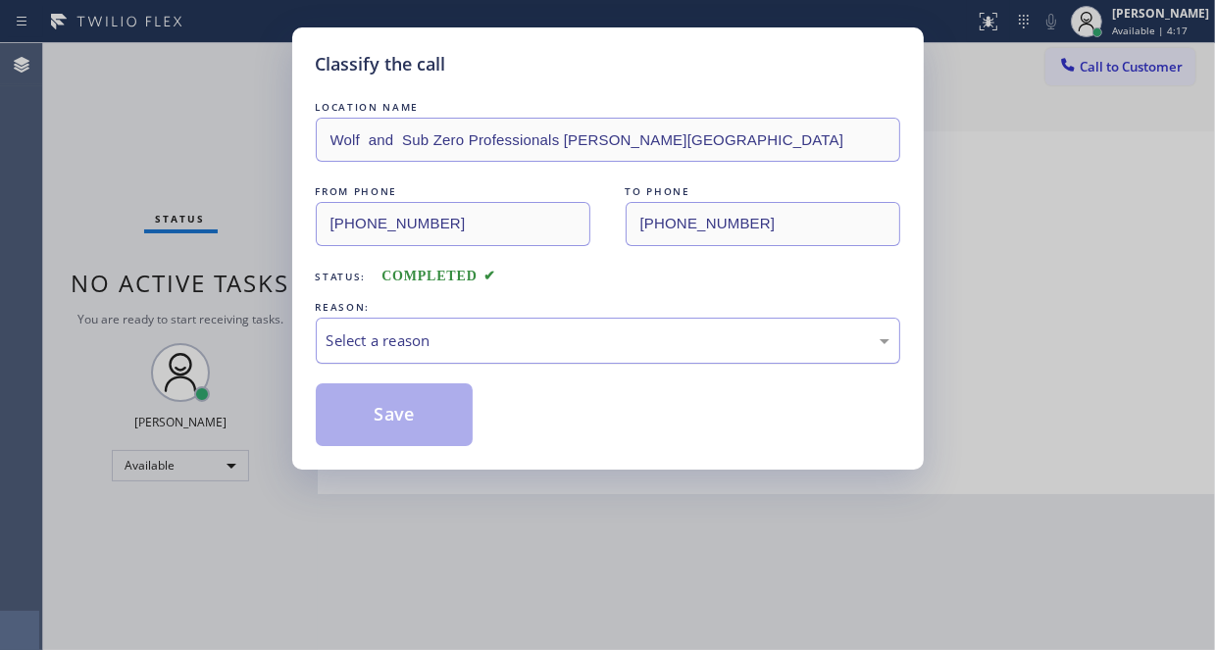
click at [447, 333] on div "Select a reason" at bounding box center [607, 340] width 563 height 23
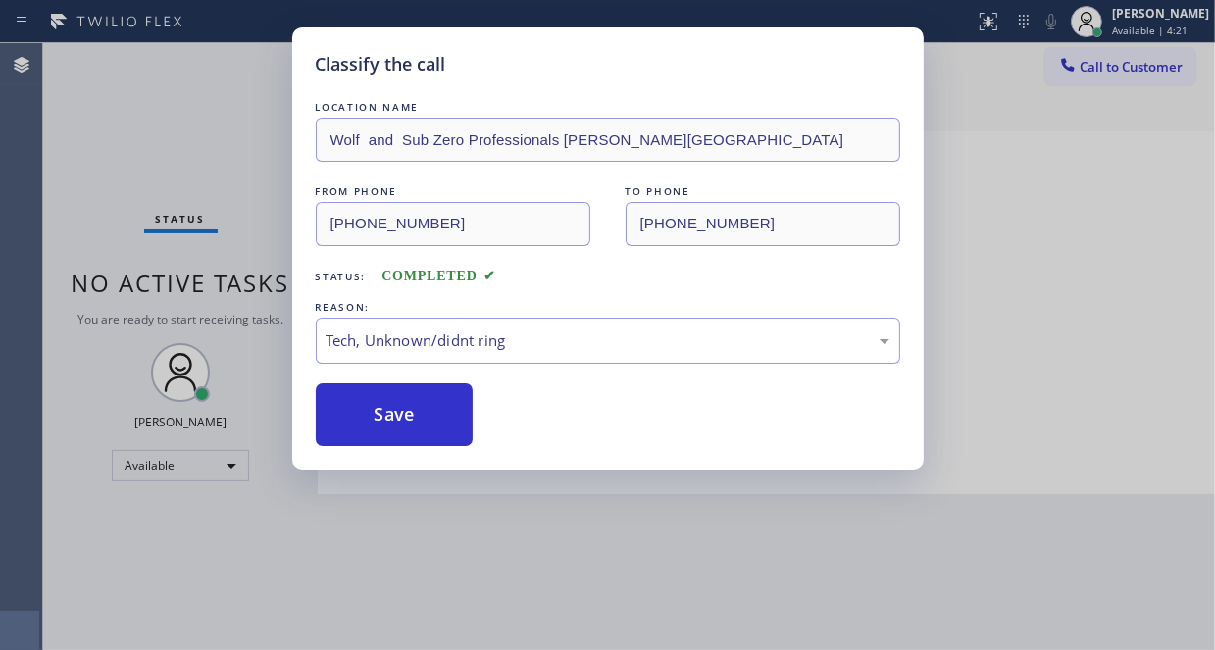
drag, startPoint x: 402, startPoint y: 407, endPoint x: 562, endPoint y: 419, distance: 160.2
click at [403, 407] on button "Save" at bounding box center [395, 414] width 158 height 63
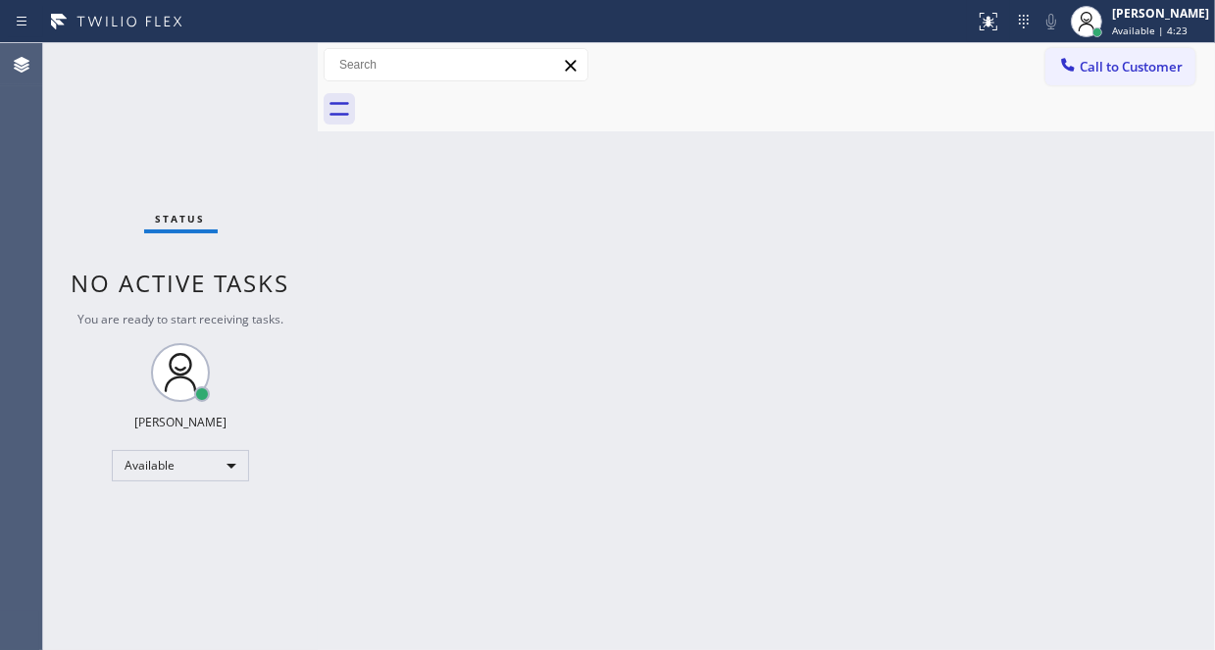
click at [386, 226] on div "Back to Dashboard Change Sender ID Customers Technicians Select a contact Outbo…" at bounding box center [766, 346] width 897 height 607
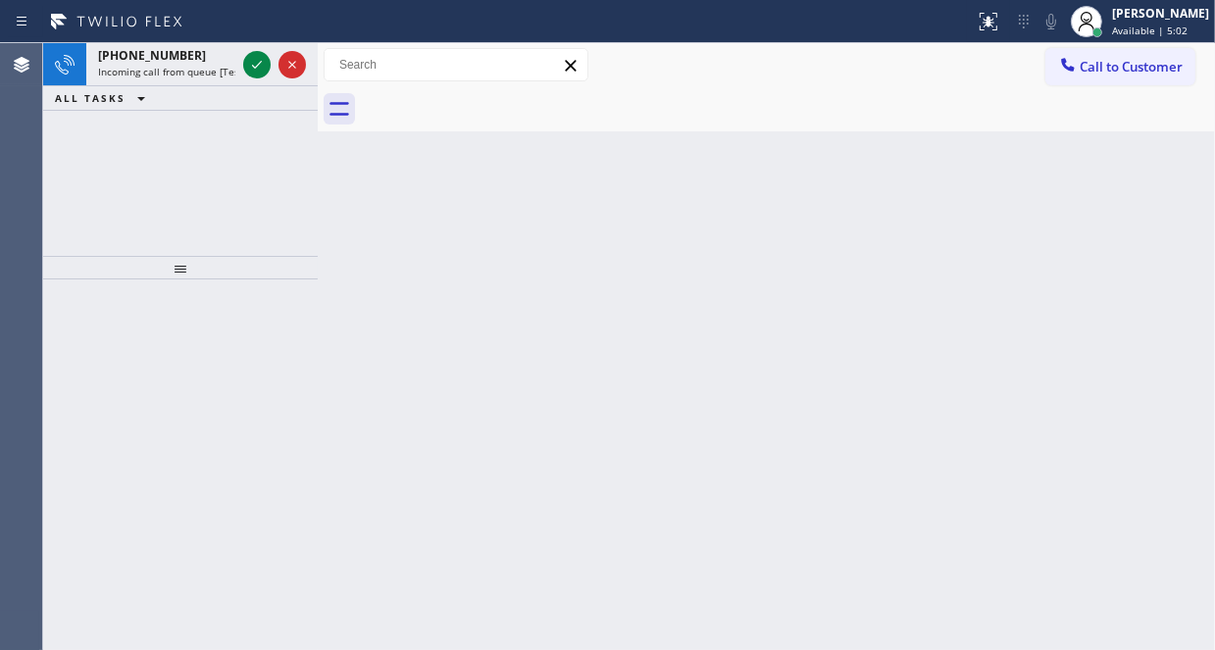
click at [246, 61] on icon at bounding box center [257, 65] width 24 height 24
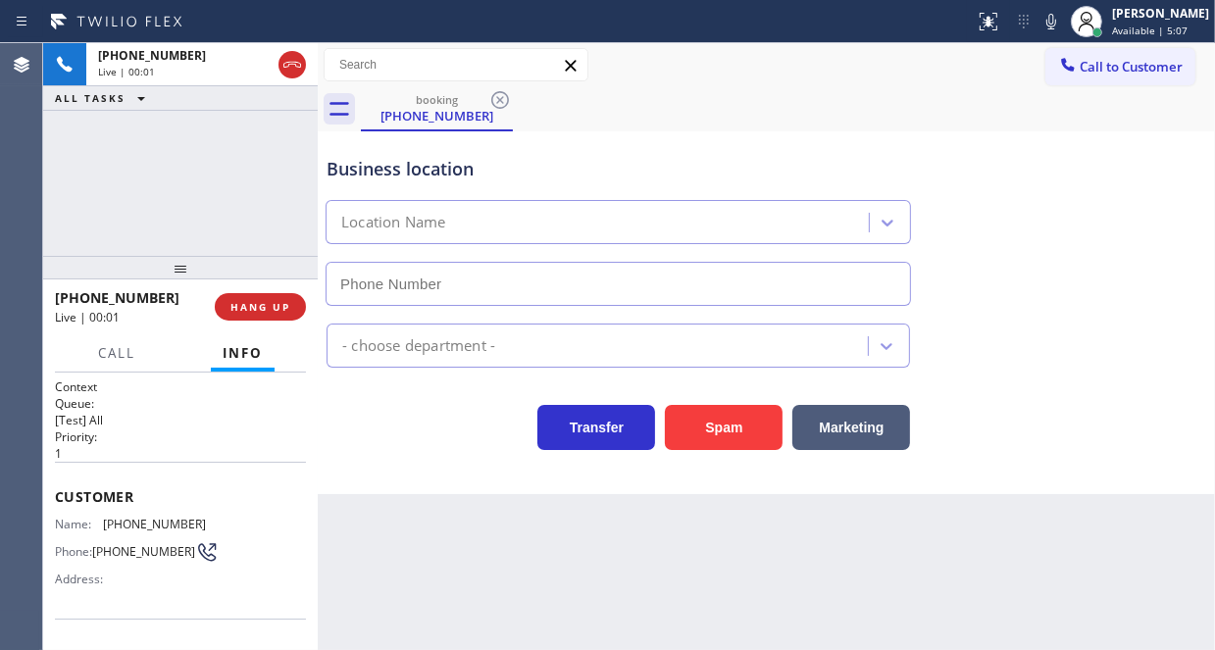
type input "[PHONE_NUMBER]"
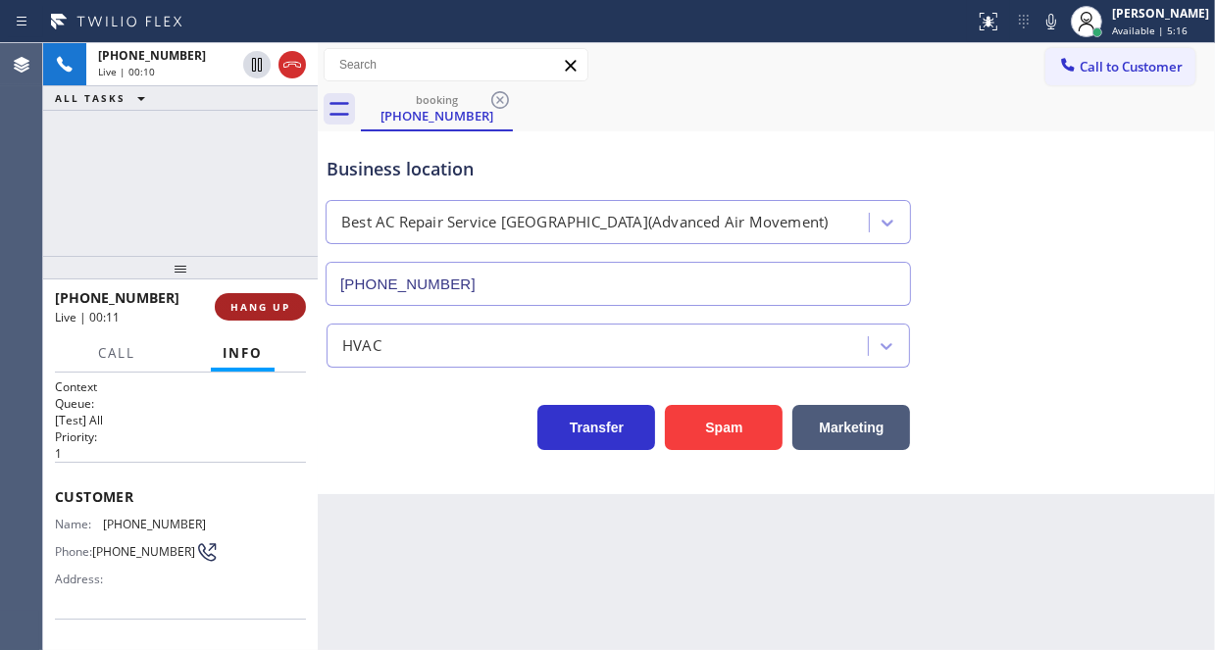
click at [260, 308] on span "HANG UP" at bounding box center [260, 307] width 60 height 14
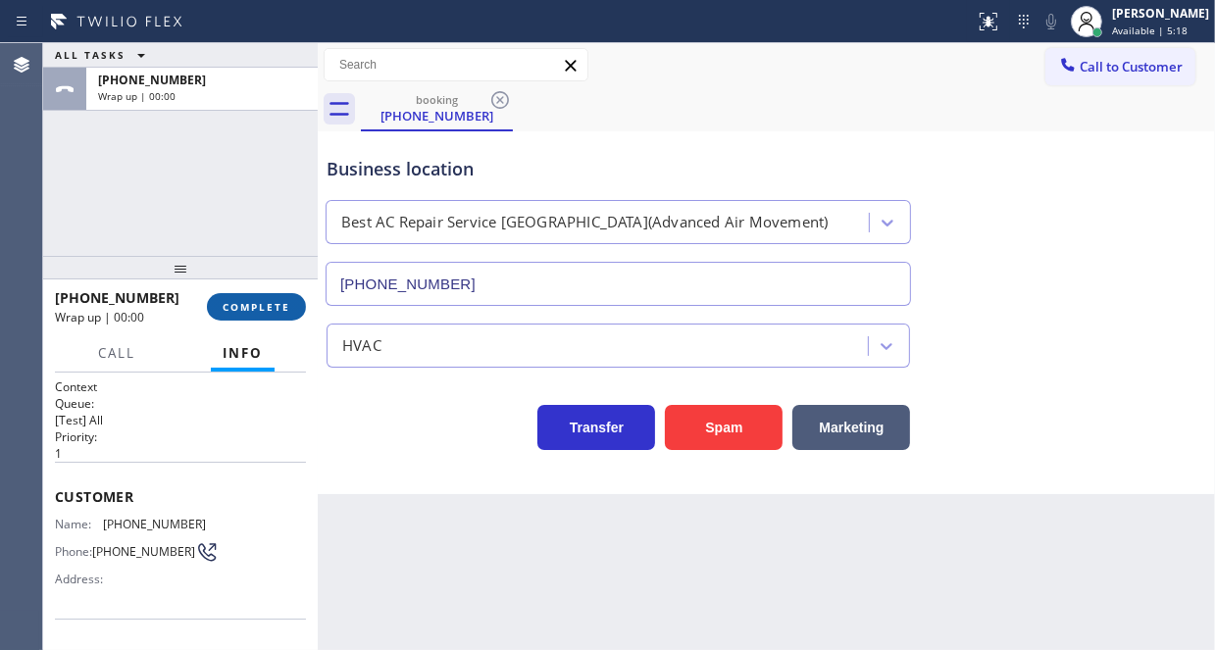
click at [265, 309] on span "COMPLETE" at bounding box center [257, 307] width 68 height 14
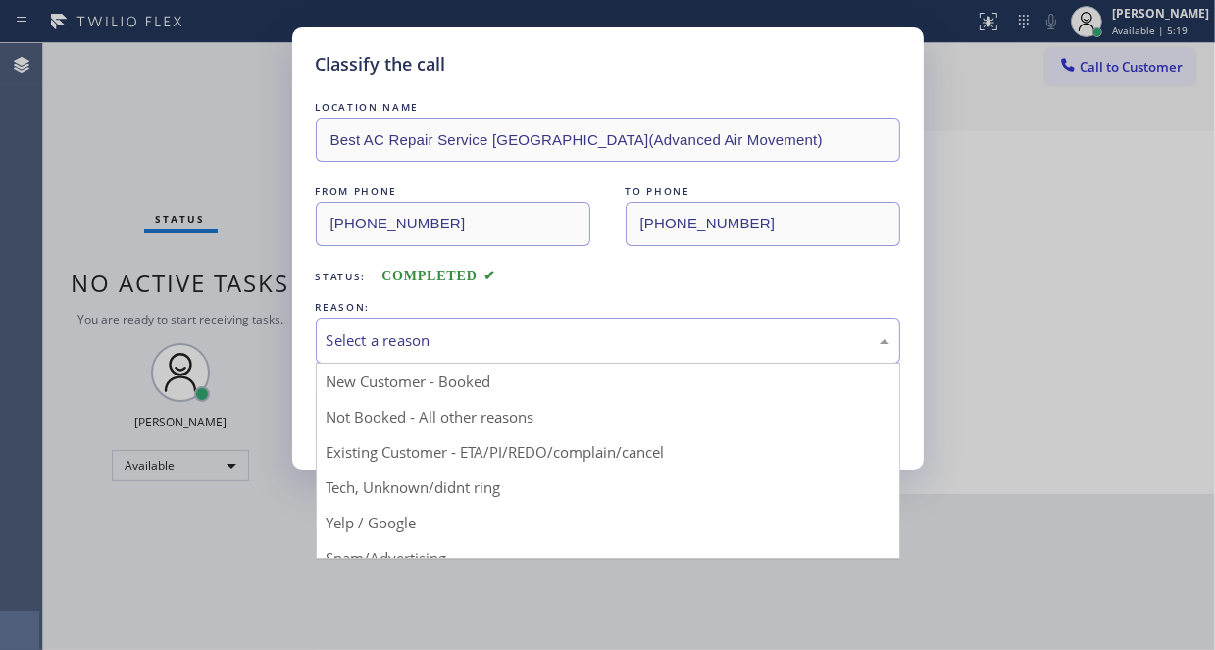
click at [400, 337] on div "Select a reason" at bounding box center [607, 340] width 563 height 23
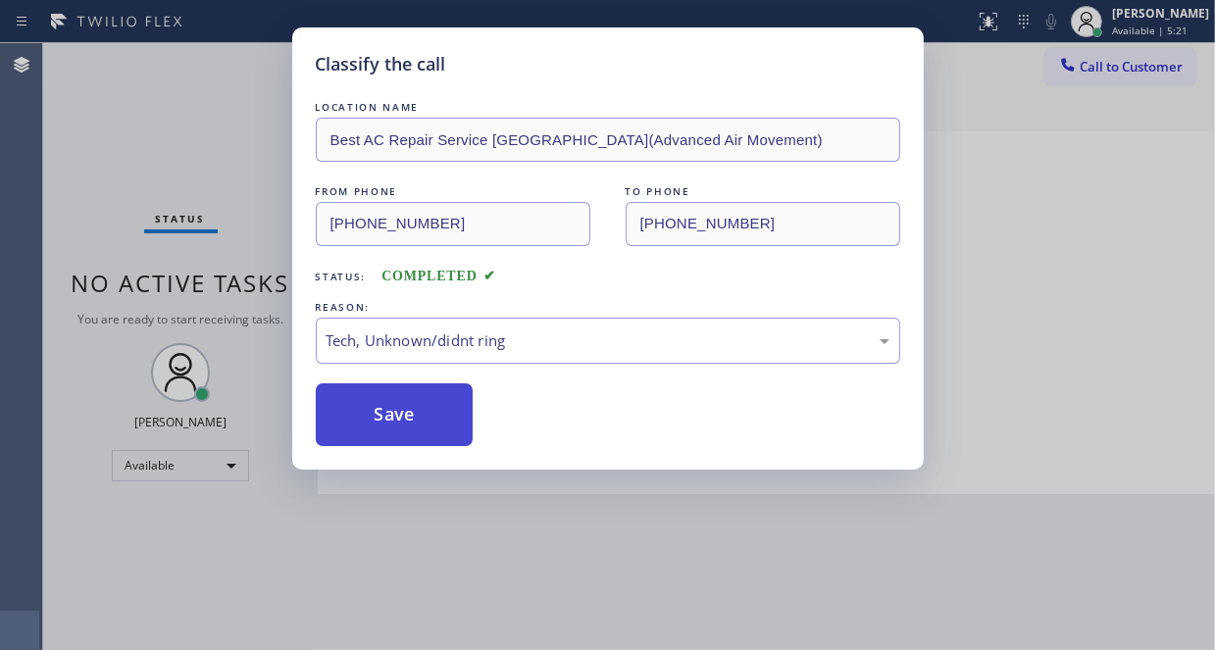
click at [410, 417] on button "Save" at bounding box center [395, 414] width 158 height 63
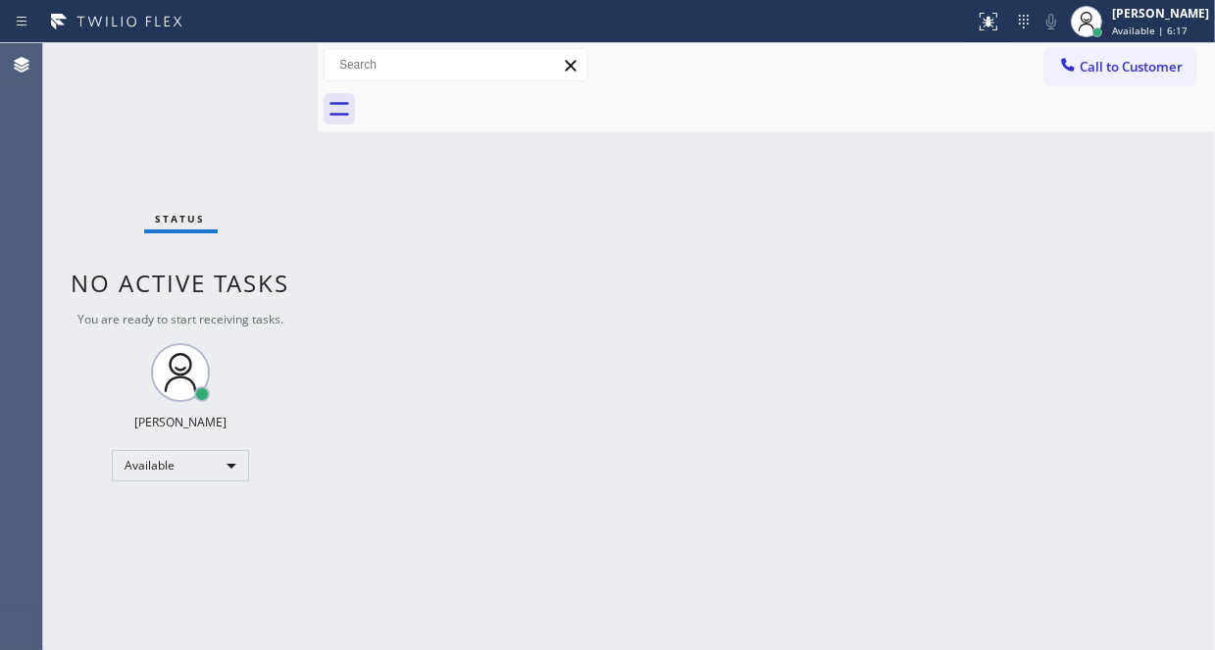
click at [264, 70] on div "Status No active tasks You are ready to start receiving tasks. [PERSON_NAME] Av…" at bounding box center [180, 346] width 275 height 607
click at [721, 269] on div "Back to Dashboard Change Sender ID Customers Technicians Select a contact Outbo…" at bounding box center [766, 346] width 897 height 607
drag, startPoint x: 718, startPoint y: 293, endPoint x: 722, endPoint y: 322, distance: 28.7
click at [722, 322] on div "Back to Dashboard Change Sender ID Customers Technicians Select a contact Outbo…" at bounding box center [766, 346] width 897 height 607
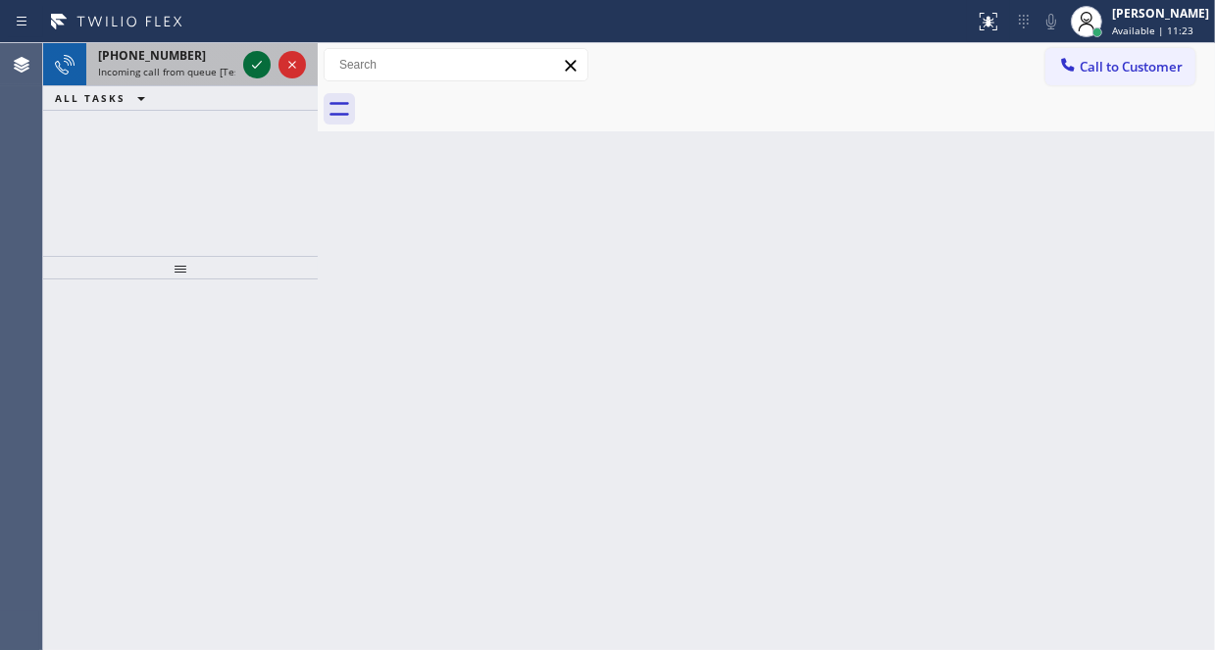
click at [256, 64] on icon at bounding box center [257, 65] width 24 height 24
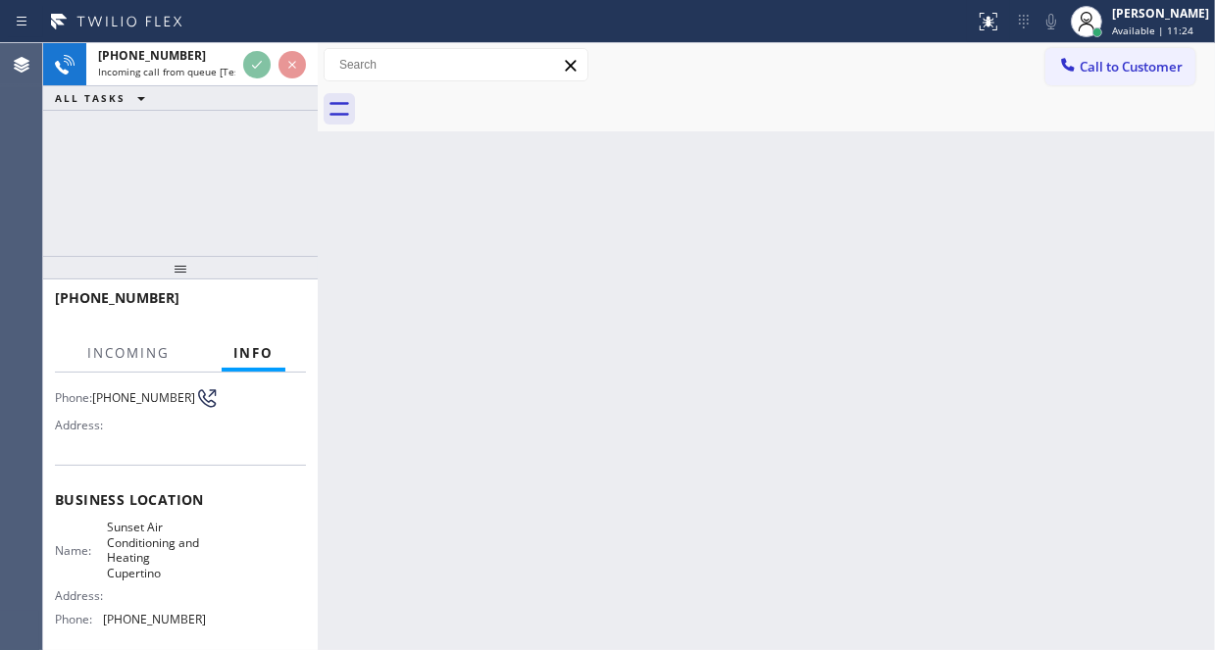
scroll to position [196, 0]
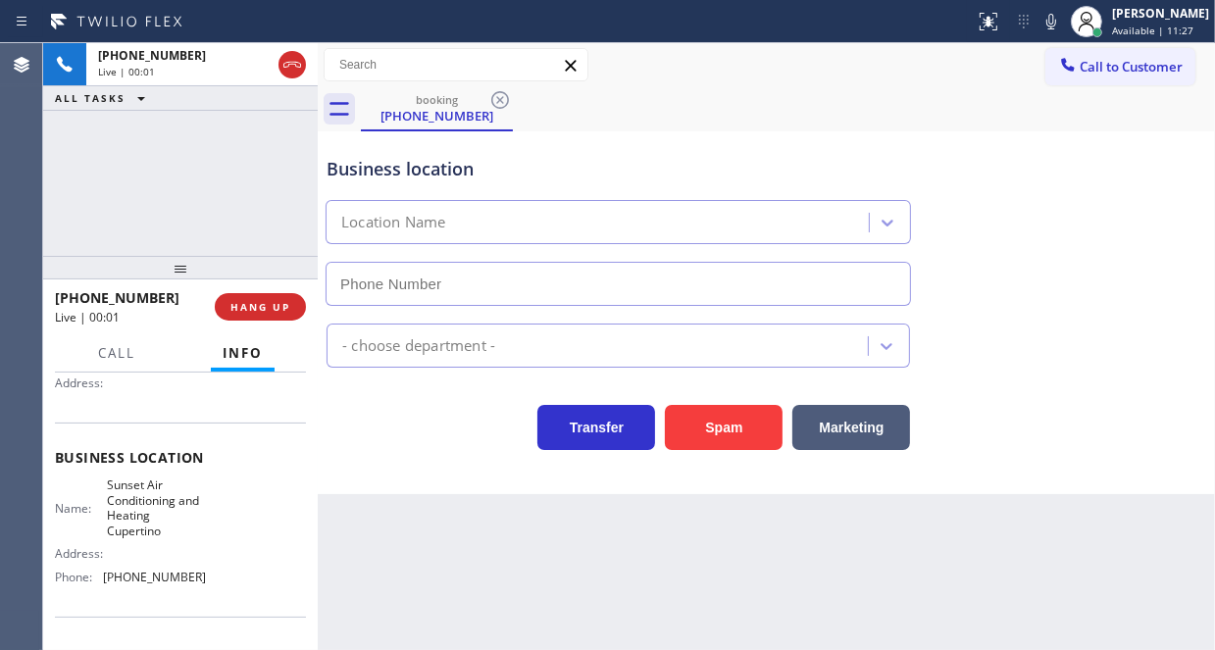
type input "[PHONE_NUMBER]"
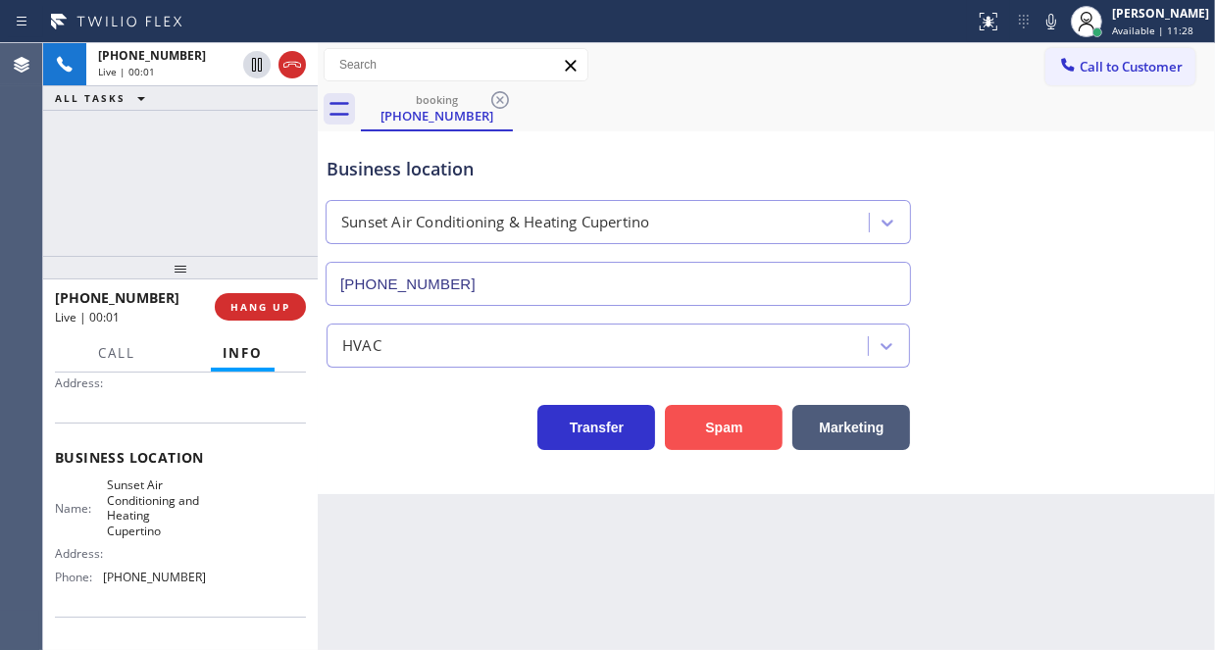
click at [694, 431] on button "Spam" at bounding box center [724, 427] width 118 height 45
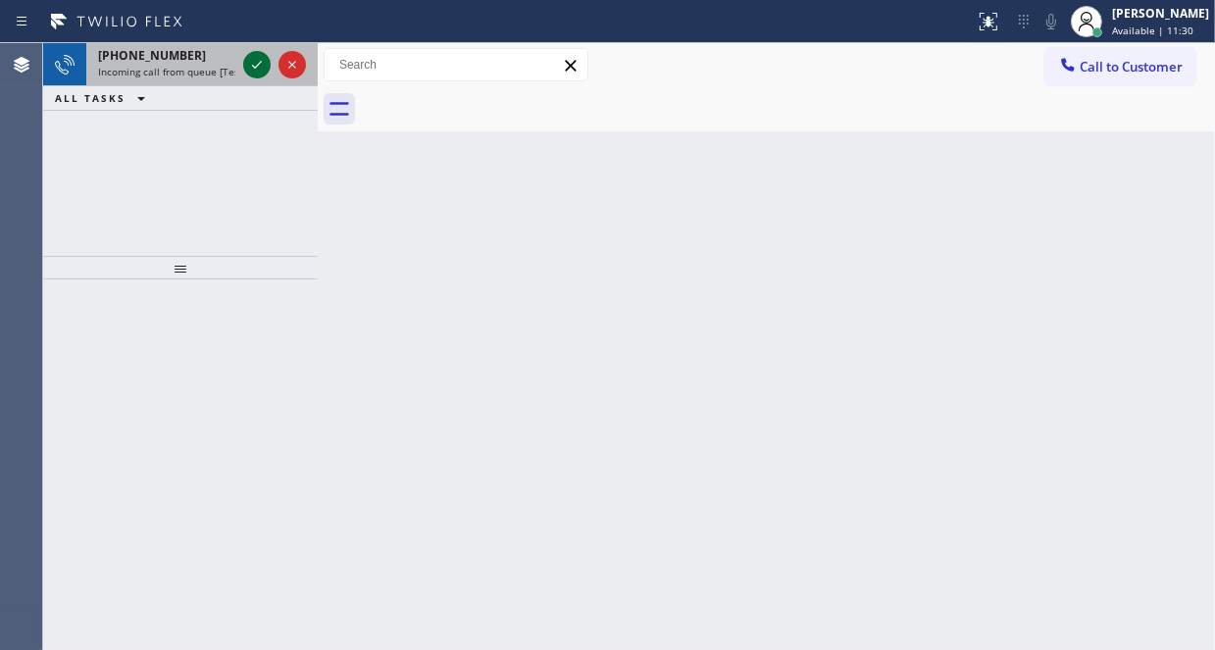
click at [259, 58] on icon at bounding box center [257, 65] width 24 height 24
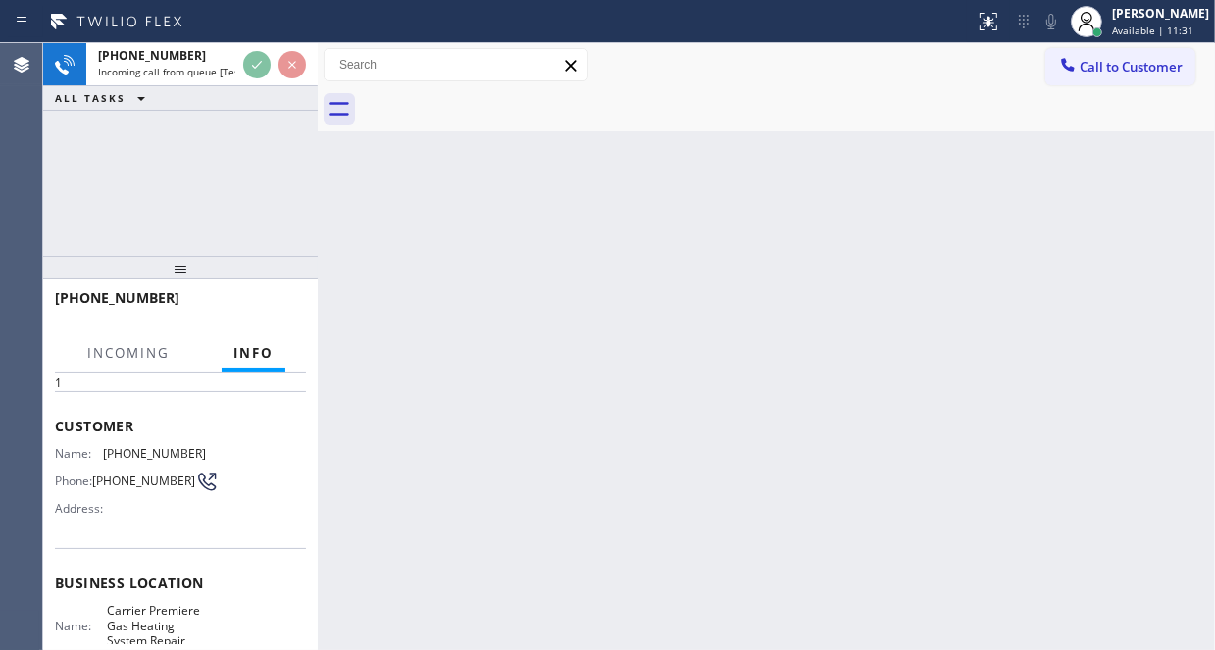
scroll to position [196, 0]
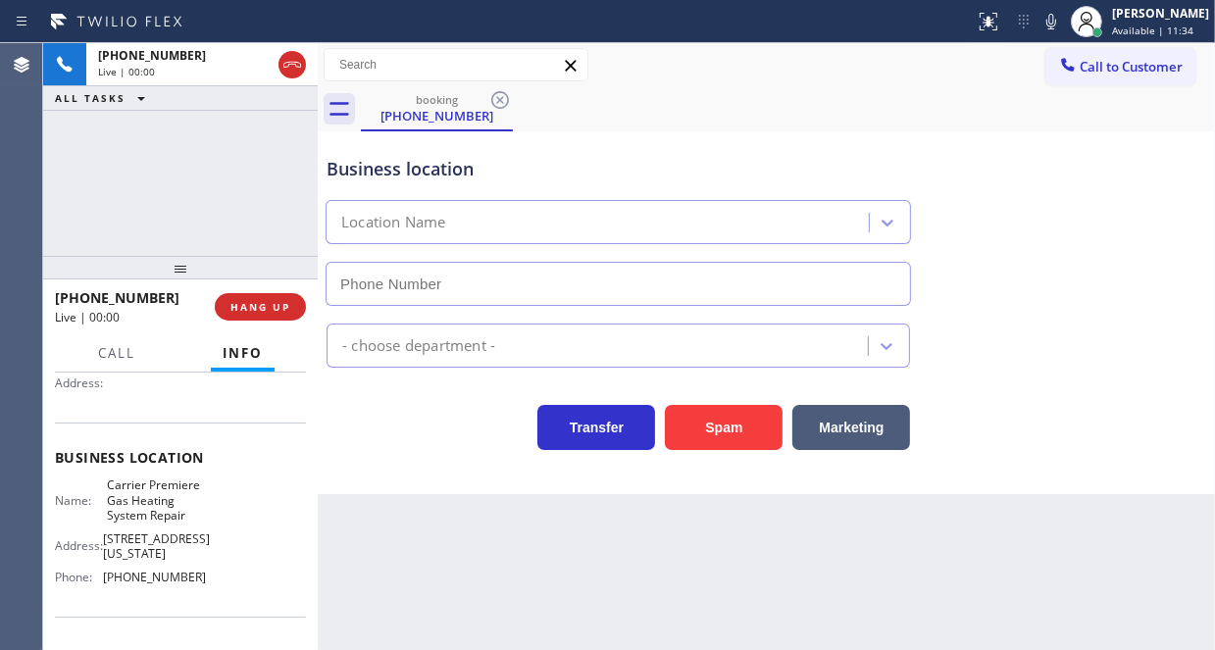
type input "[PHONE_NUMBER]"
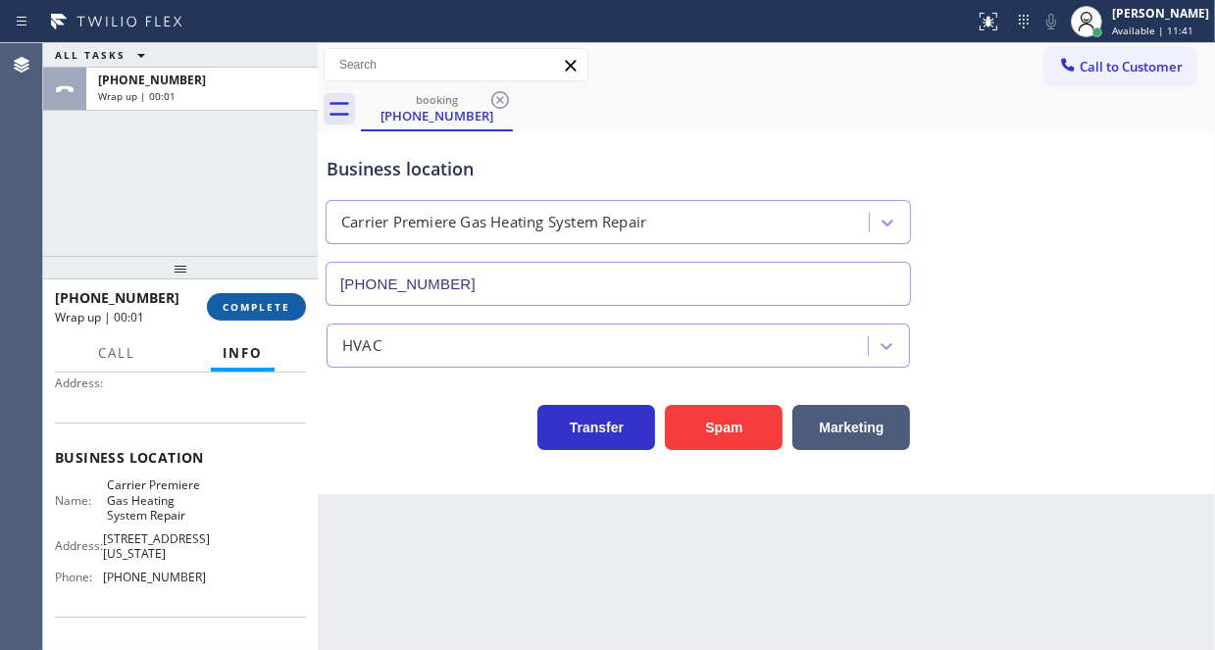
click at [258, 301] on span "COMPLETE" at bounding box center [257, 307] width 68 height 14
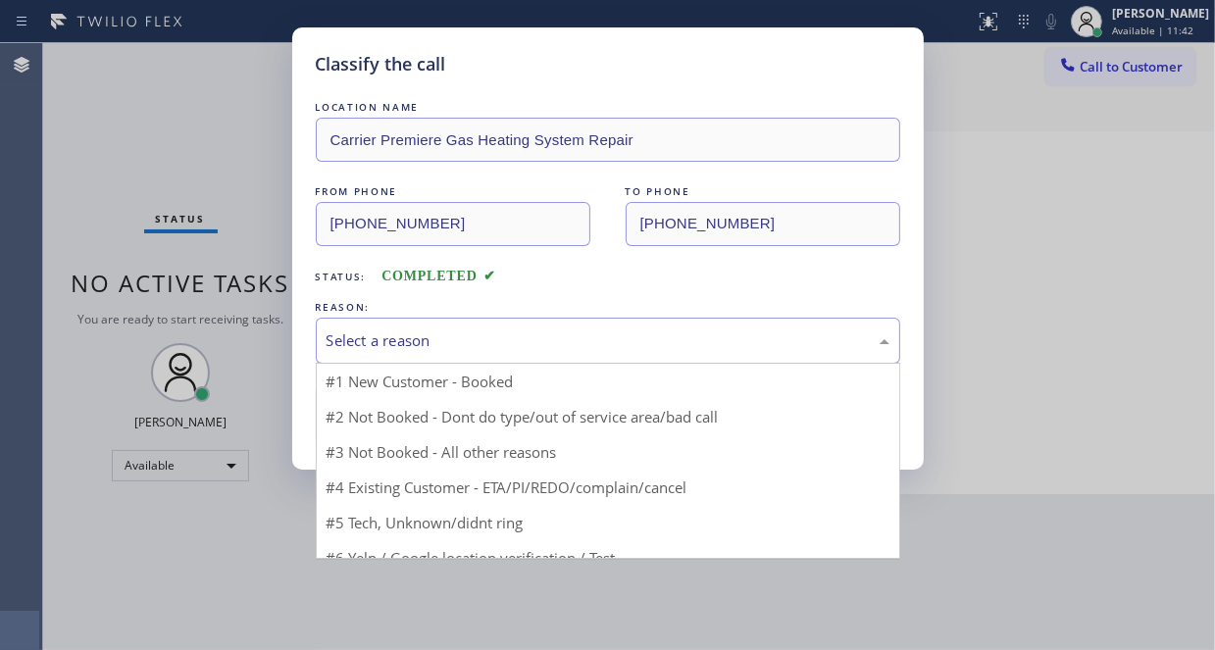
click at [439, 343] on div "Select a reason" at bounding box center [607, 340] width 563 height 23
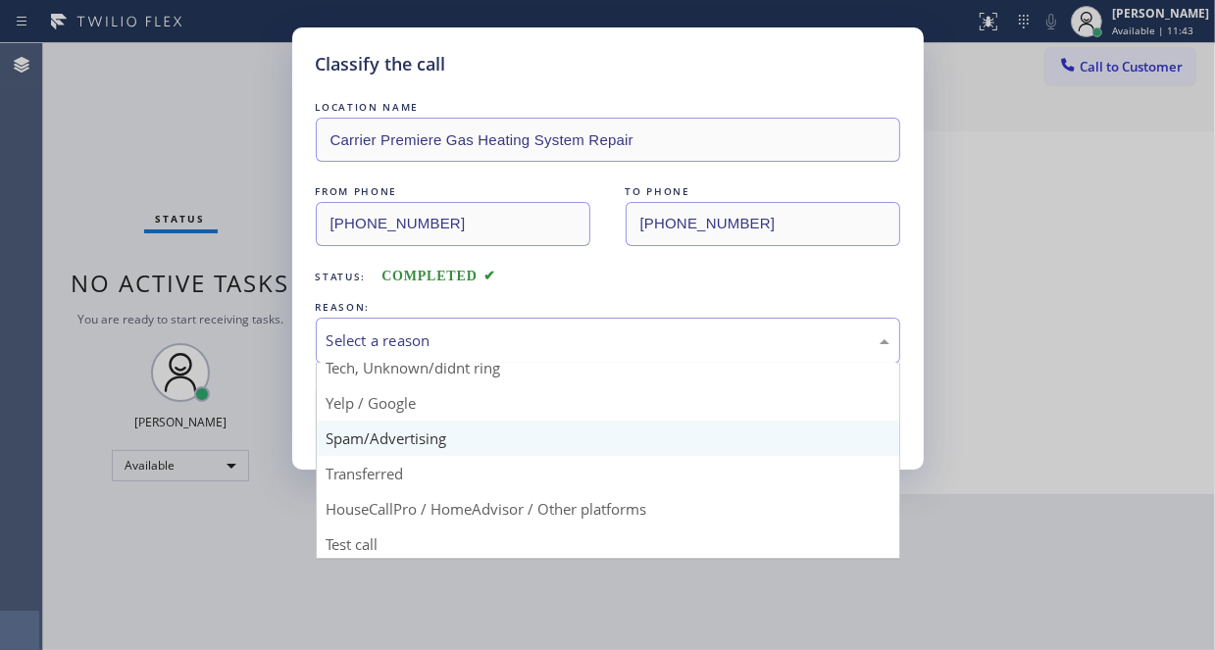
scroll to position [123, 0]
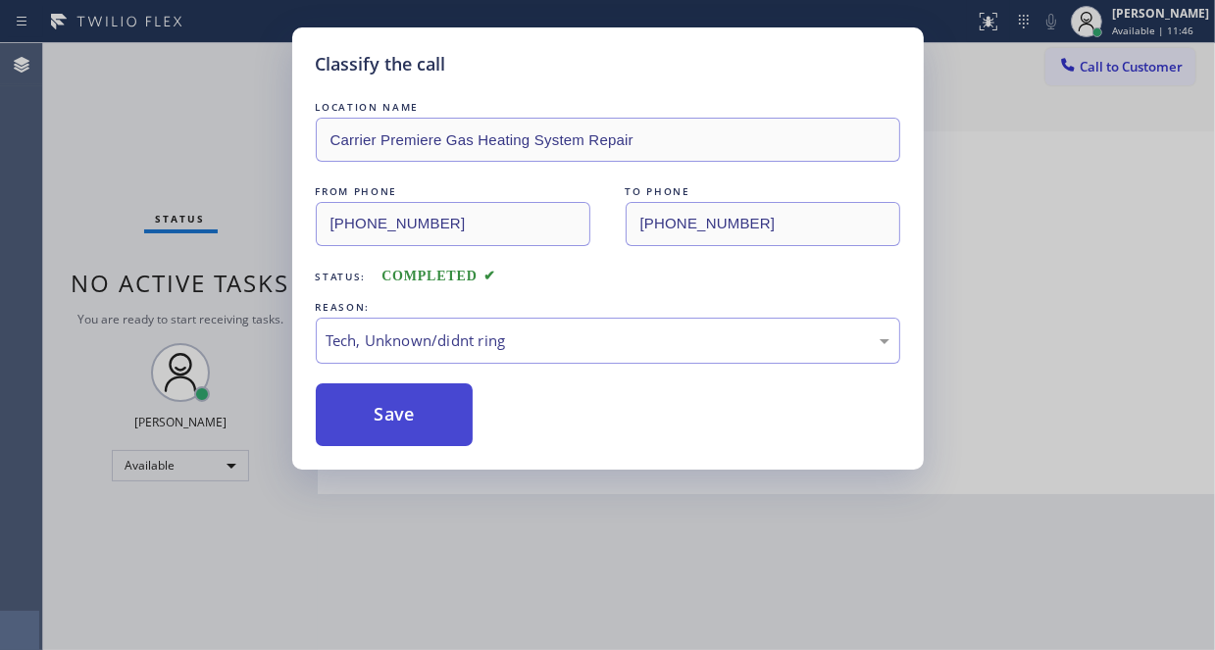
click at [408, 396] on button "Save" at bounding box center [395, 414] width 158 height 63
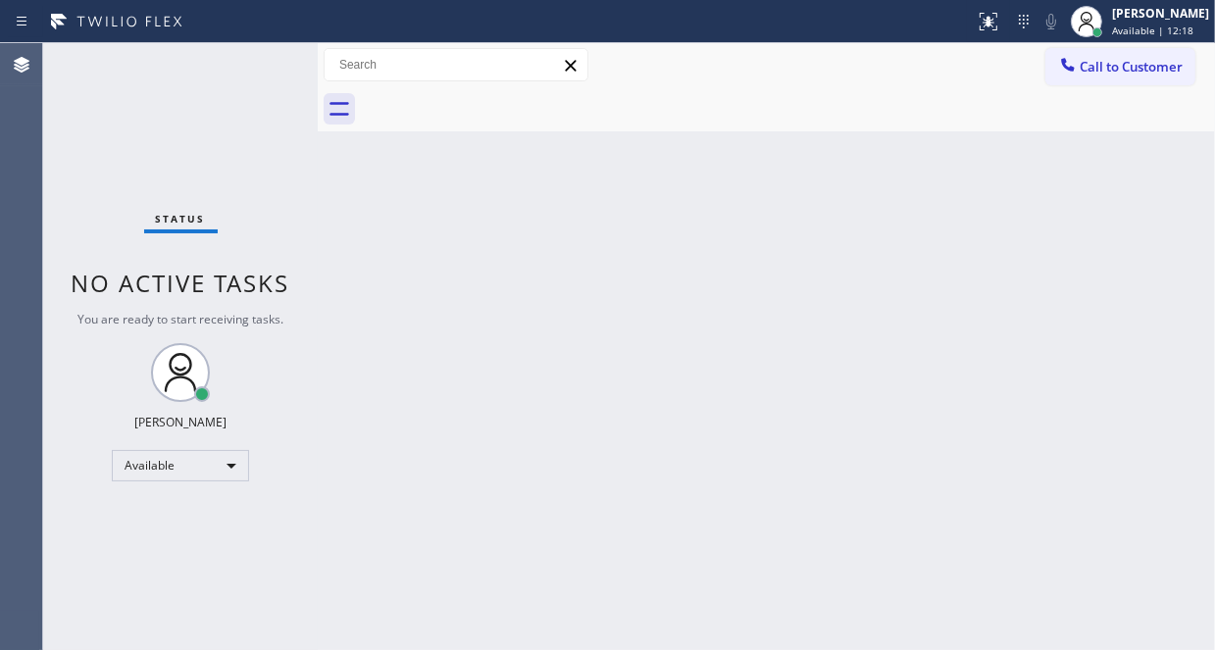
click at [757, 295] on div "Back to Dashboard Change Sender ID Customers Technicians Select a contact Outbo…" at bounding box center [766, 346] width 897 height 607
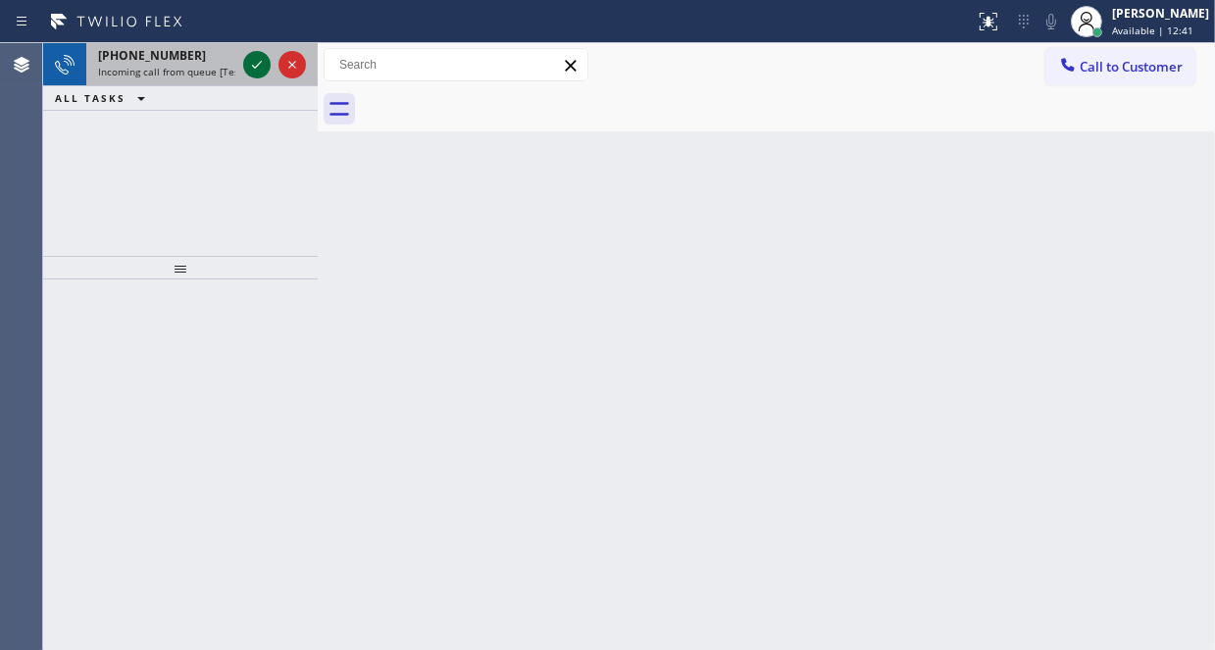
click at [257, 69] on icon at bounding box center [257, 65] width 24 height 24
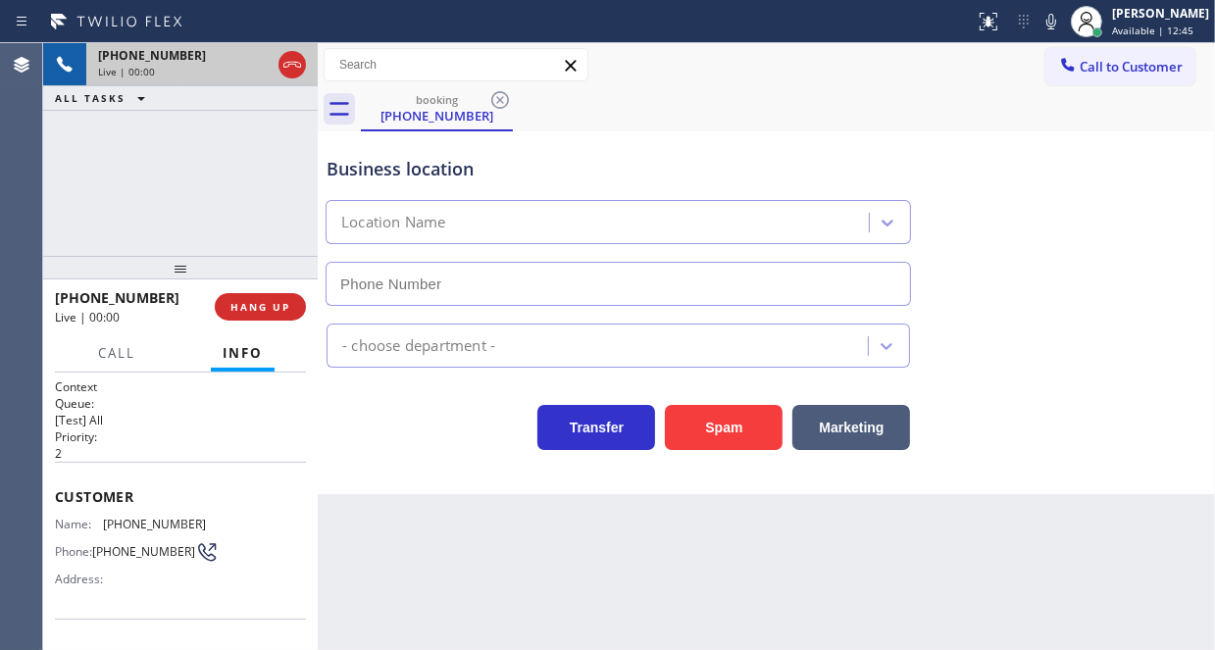
type input "[PHONE_NUMBER]"
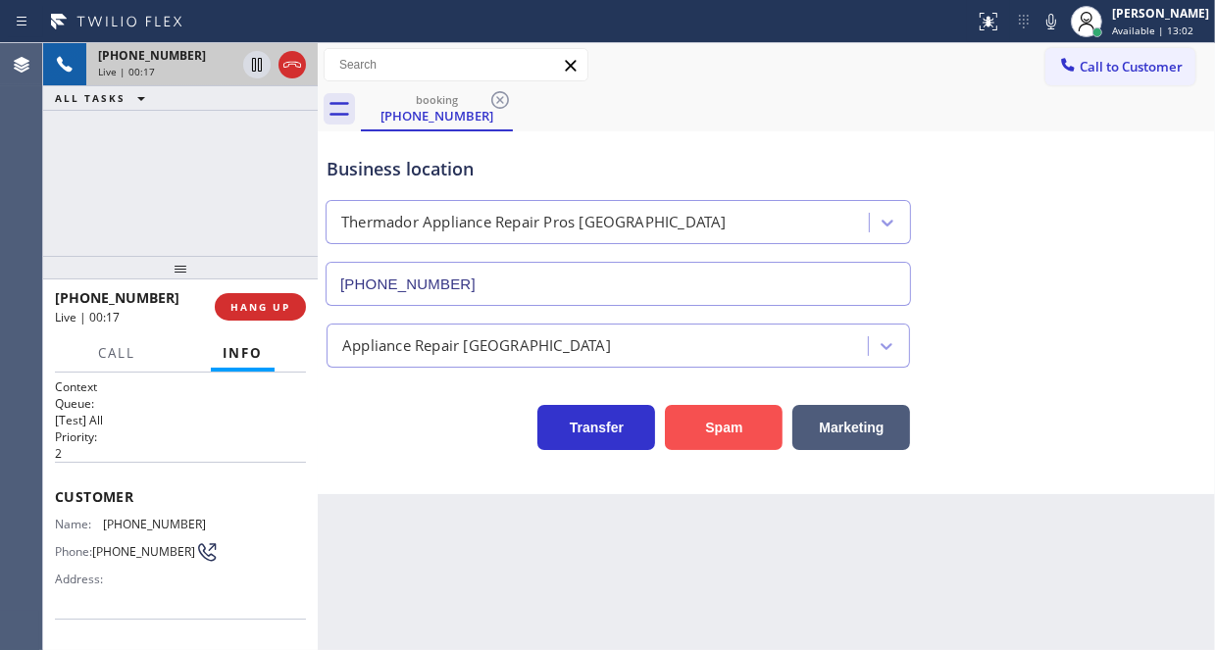
click at [718, 436] on button "Spam" at bounding box center [724, 427] width 118 height 45
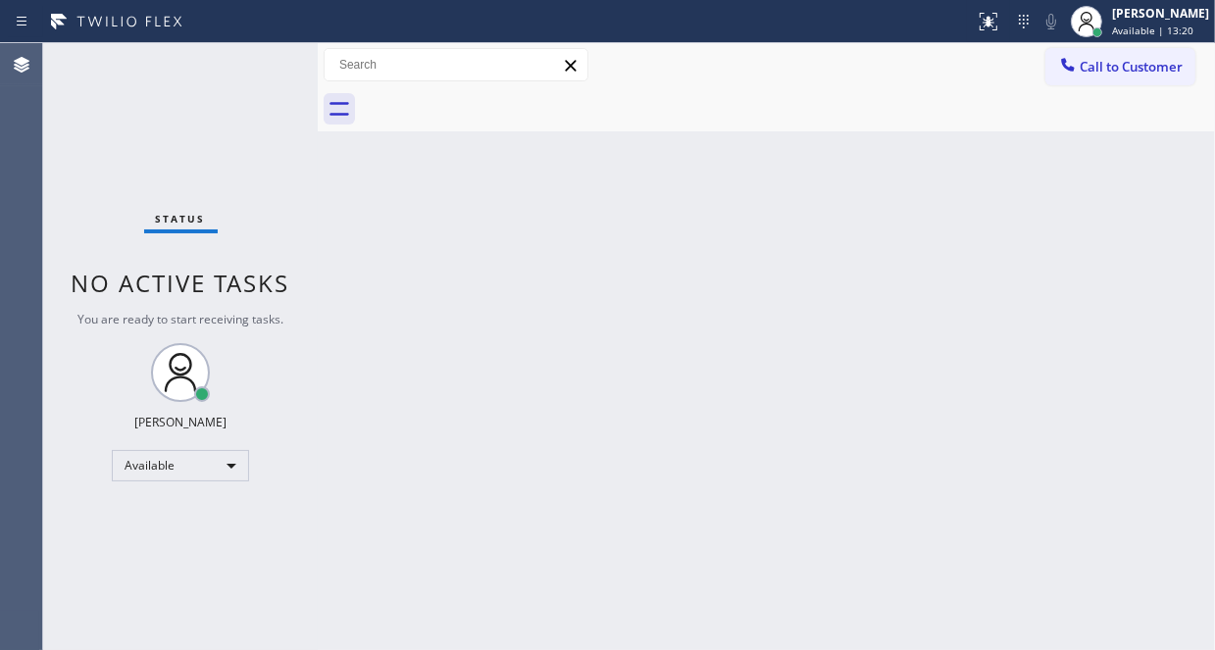
click at [241, 70] on div "Status No active tasks You are ready to start receiving tasks. [PERSON_NAME] Av…" at bounding box center [180, 346] width 275 height 607
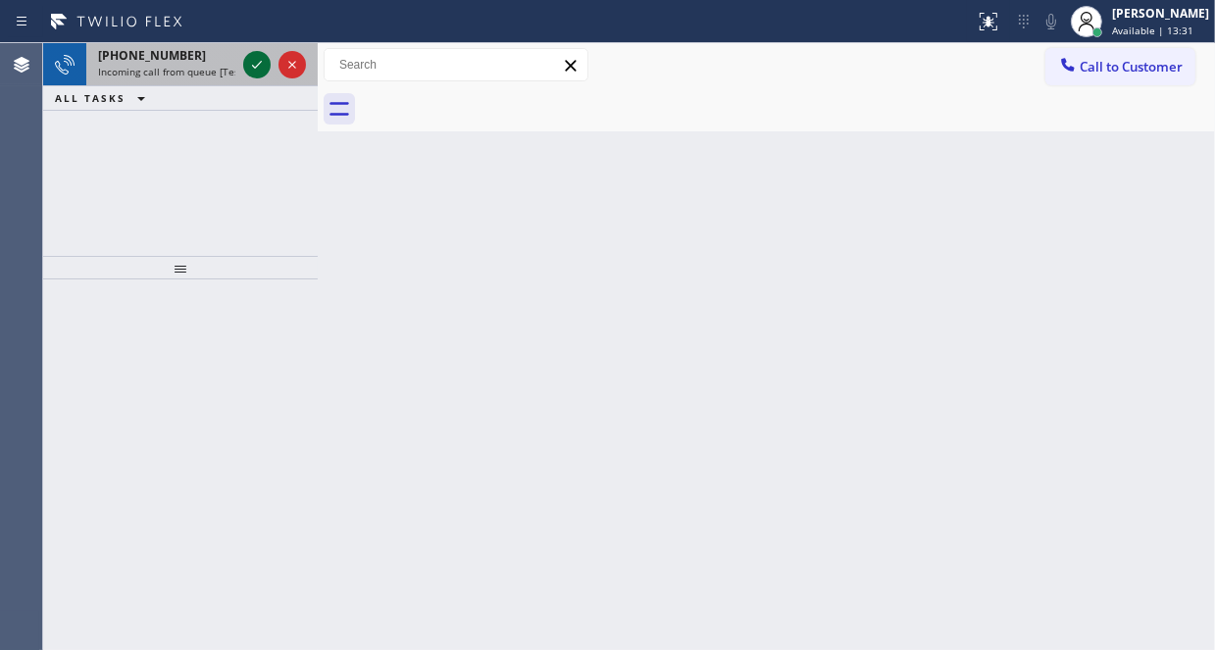
click at [259, 75] on icon at bounding box center [257, 65] width 24 height 24
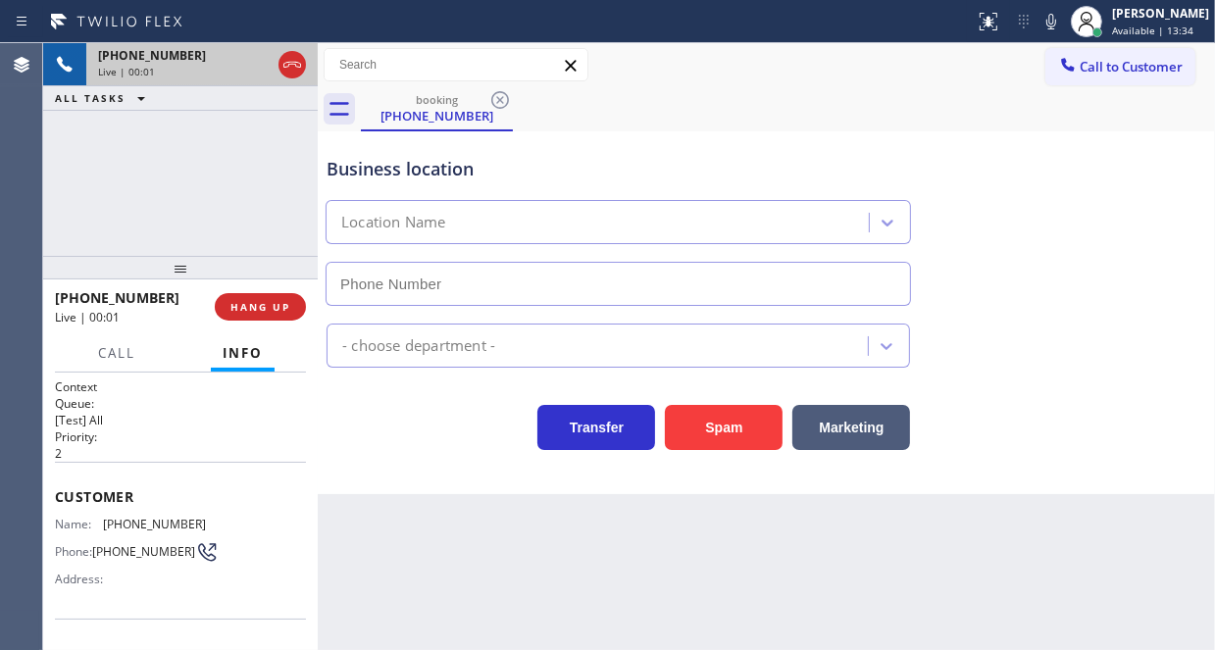
type input "[PHONE_NUMBER]"
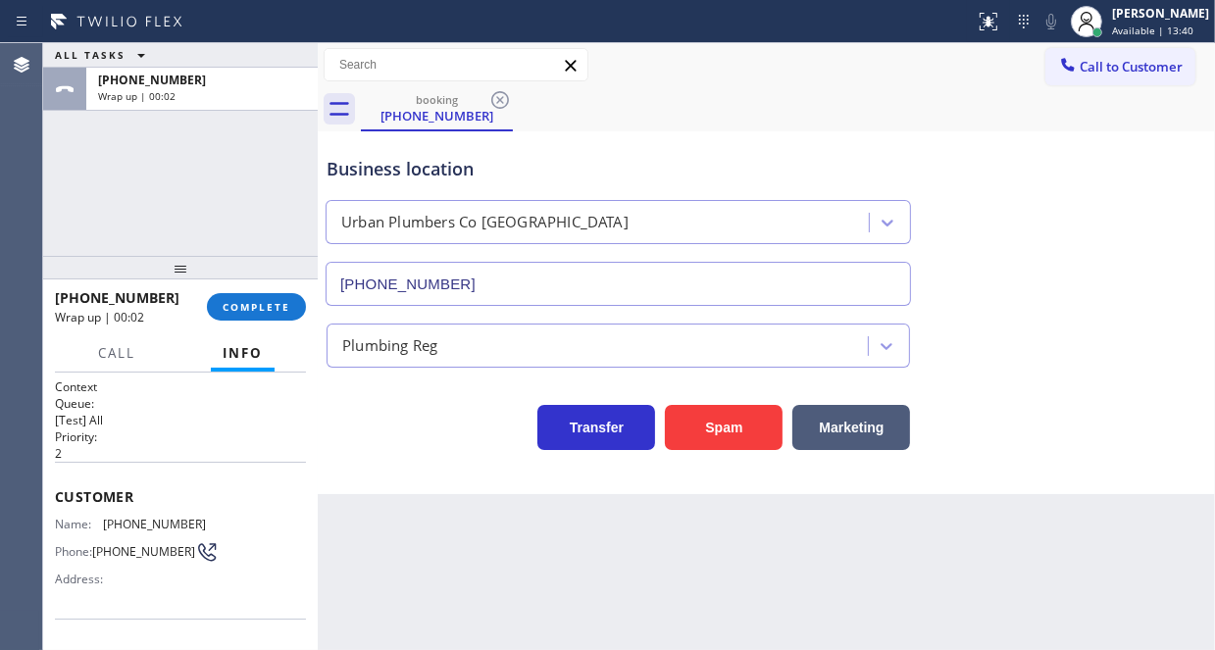
click at [231, 321] on div "[PHONE_NUMBER] Wrap up | 00:02 COMPLETE" at bounding box center [180, 306] width 251 height 51
click at [236, 313] on span "COMPLETE" at bounding box center [257, 307] width 68 height 14
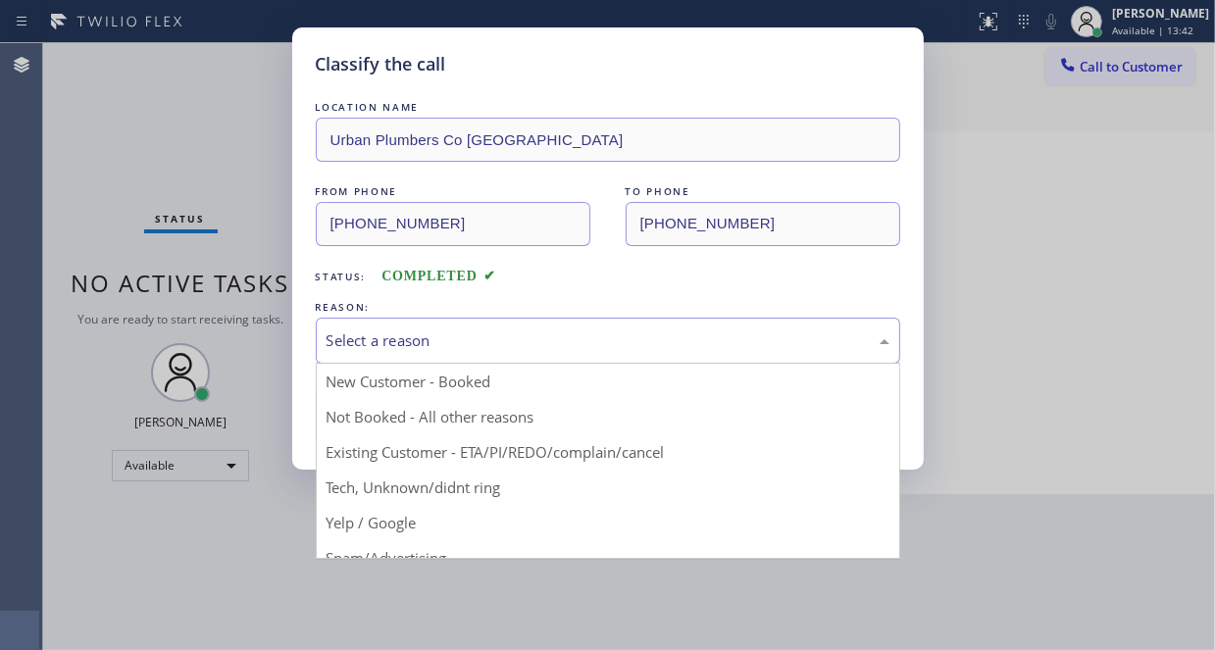
click at [373, 329] on div "Select a reason" at bounding box center [607, 340] width 563 height 23
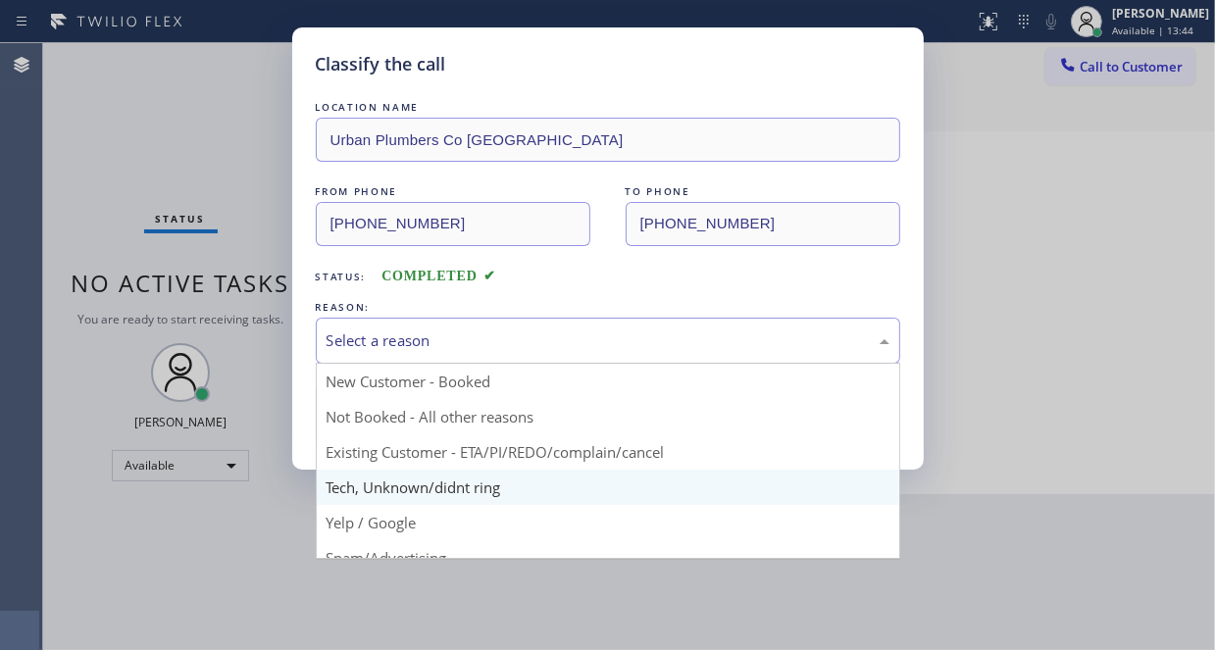
scroll to position [98, 0]
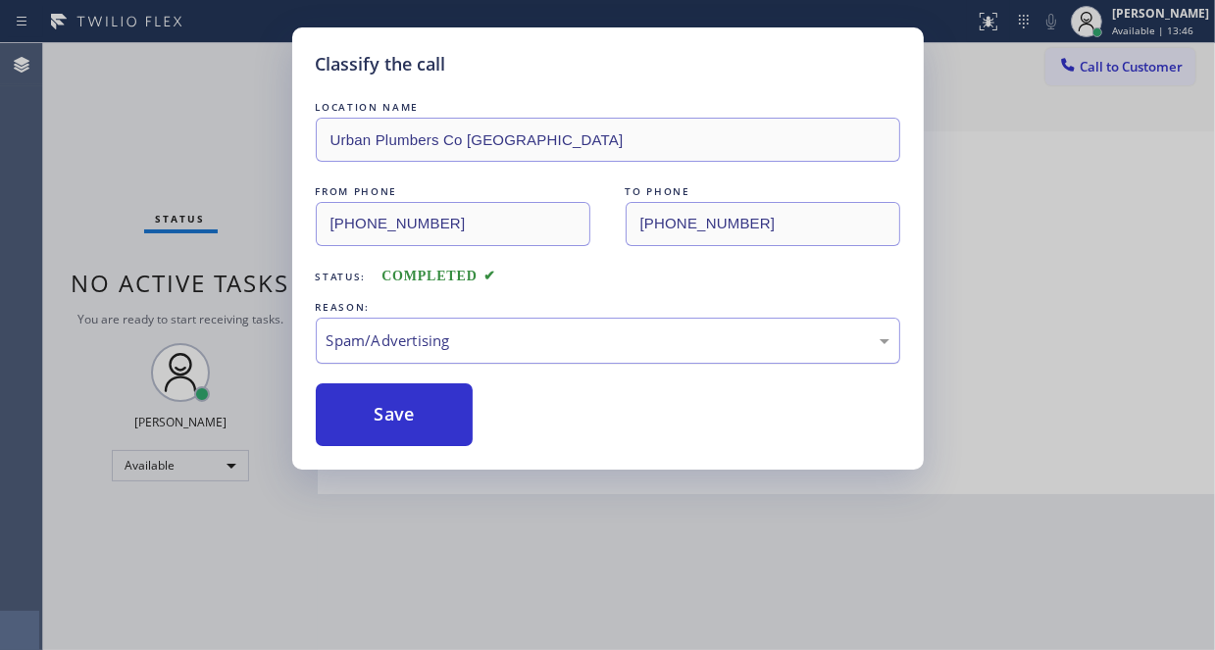
click at [463, 340] on div "Spam/Advertising" at bounding box center [607, 340] width 563 height 23
click at [385, 424] on button "Save" at bounding box center [395, 414] width 158 height 63
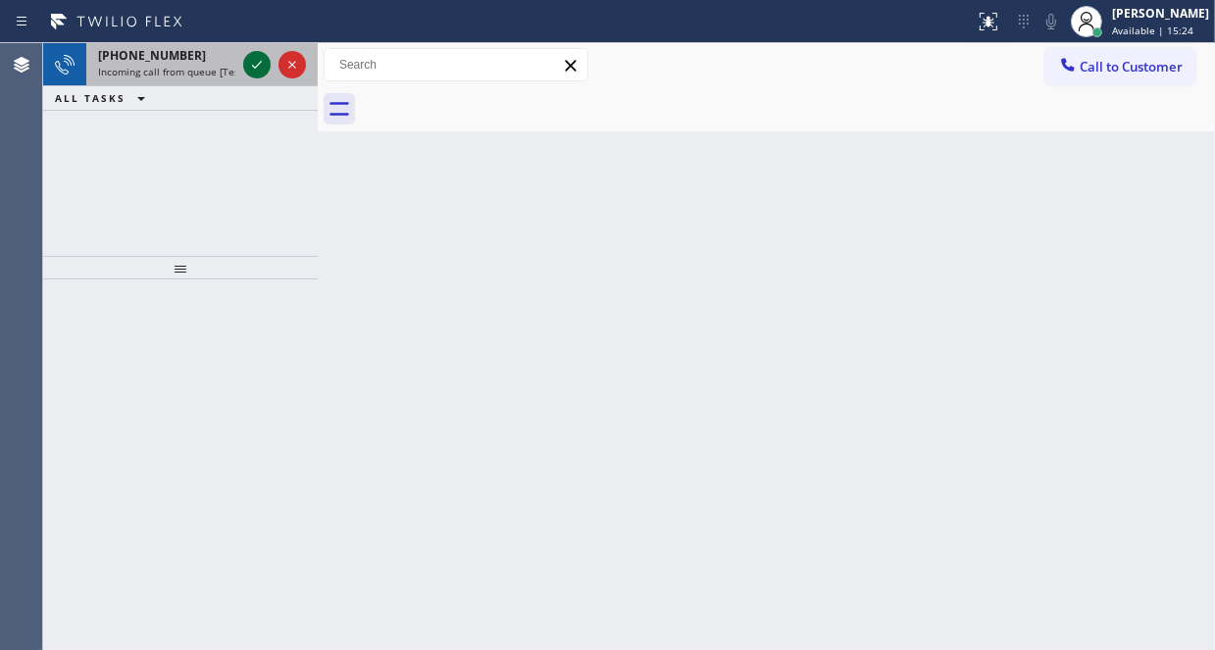
click at [256, 69] on icon at bounding box center [257, 65] width 24 height 24
click at [255, 71] on icon at bounding box center [257, 65] width 24 height 24
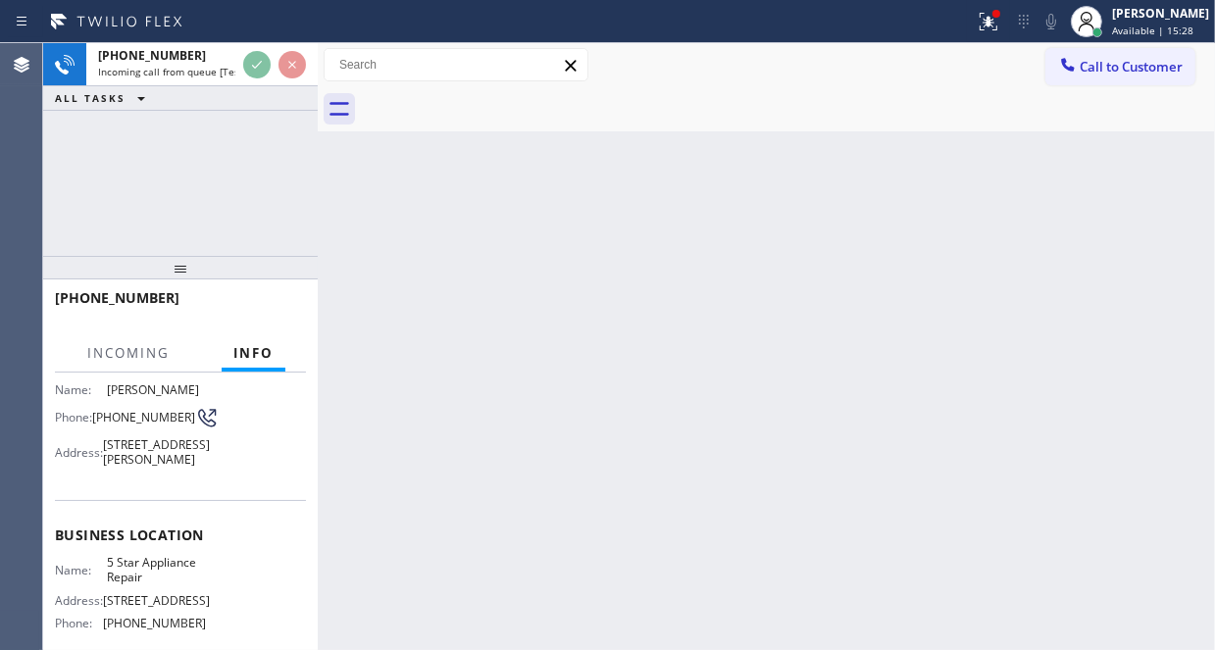
scroll to position [196, 0]
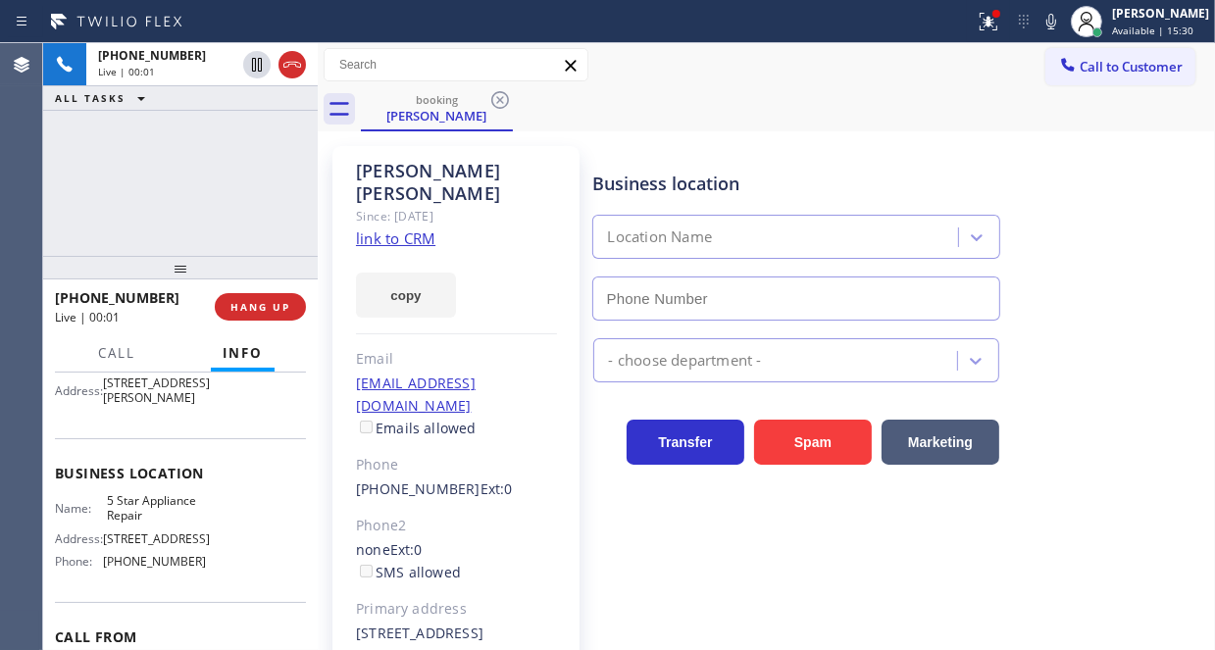
type input "[PHONE_NUMBER]"
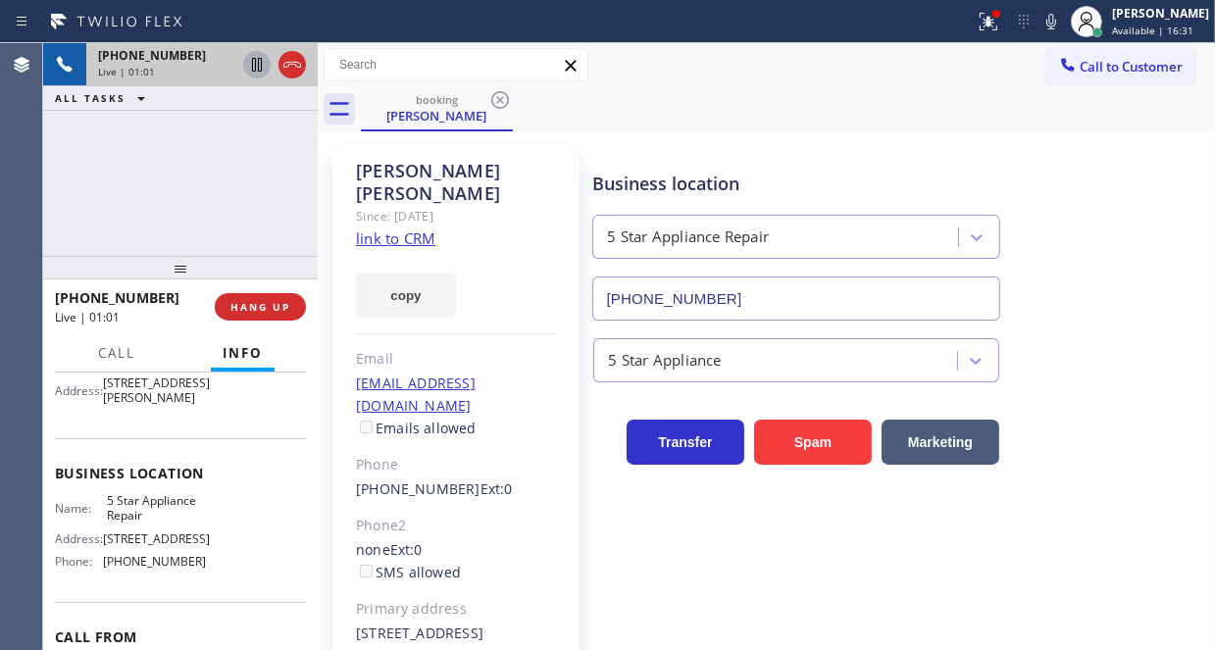
click at [257, 63] on icon at bounding box center [257, 65] width 24 height 24
click at [255, 68] on icon at bounding box center [257, 65] width 24 height 24
click at [291, 71] on icon at bounding box center [292, 65] width 24 height 24
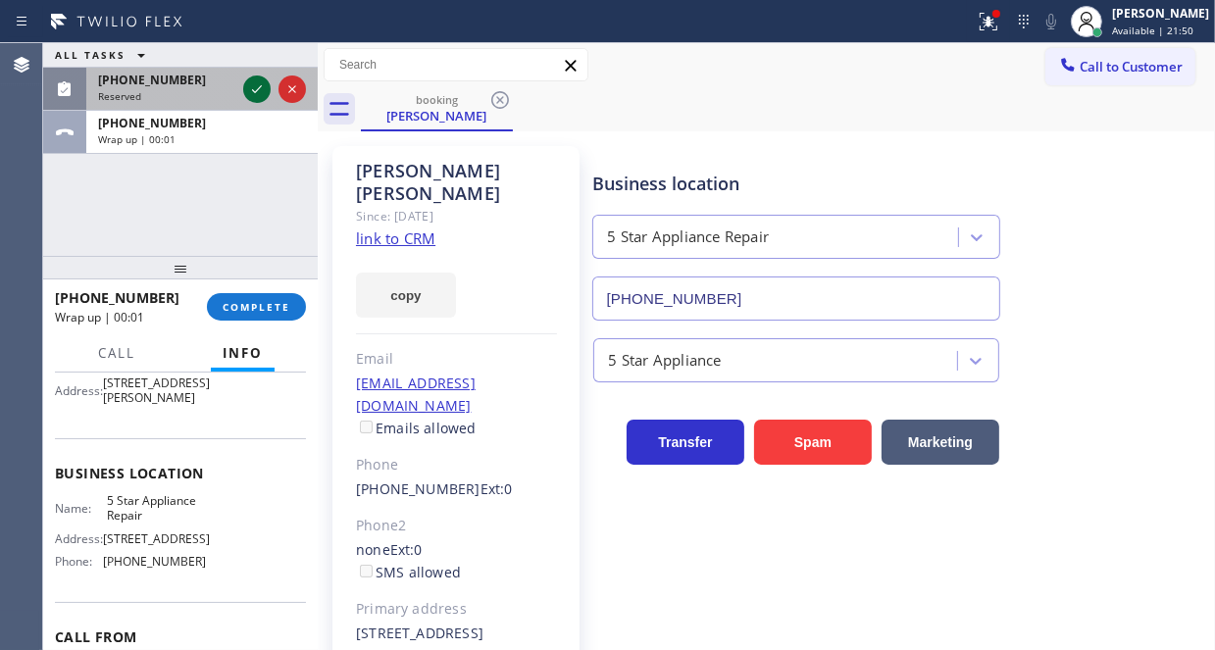
click at [259, 88] on icon at bounding box center [257, 89] width 10 height 8
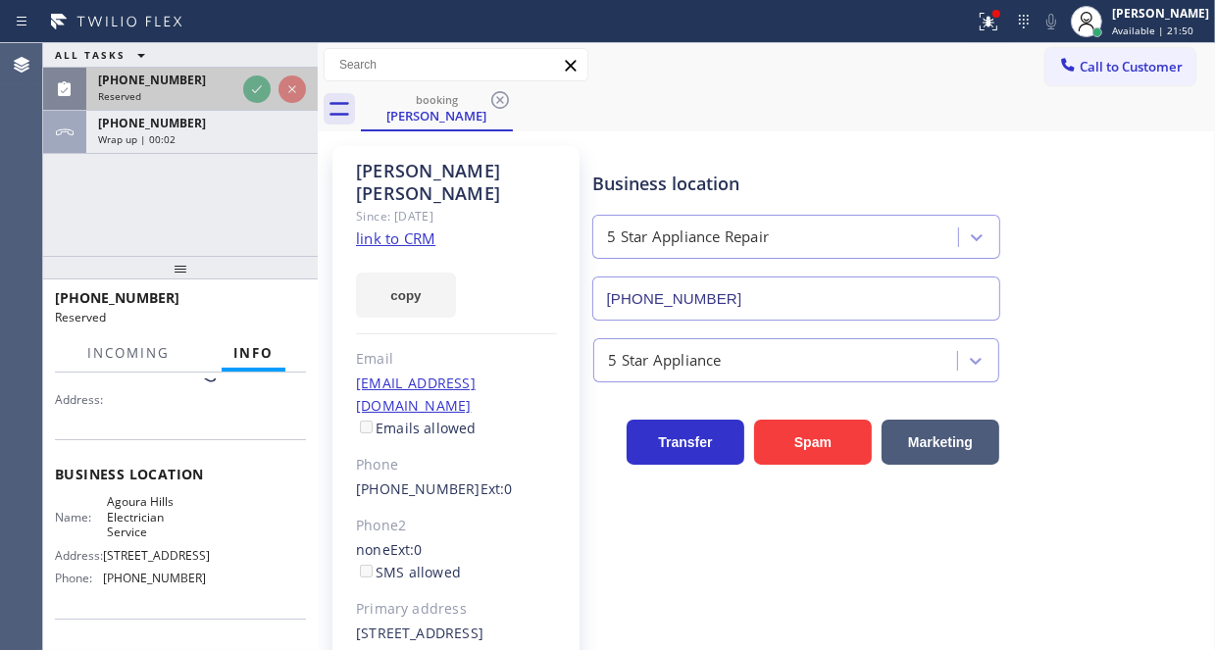
scroll to position [196, 0]
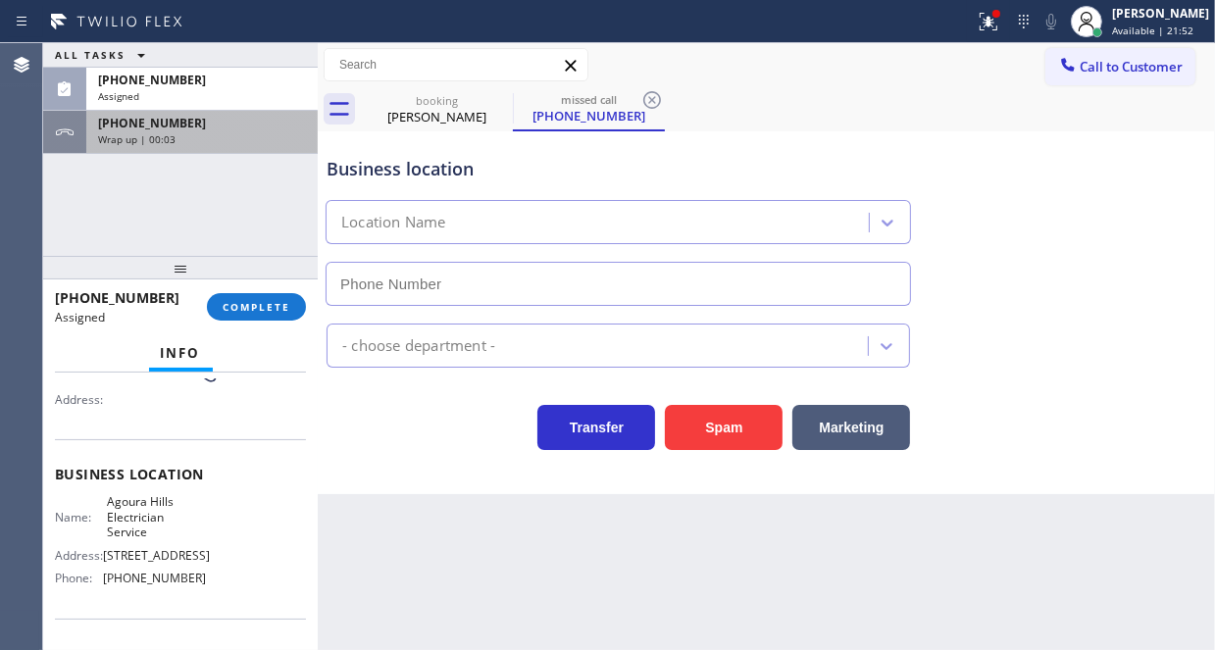
click at [255, 135] on div "Wrap up | 00:03" at bounding box center [202, 139] width 208 height 14
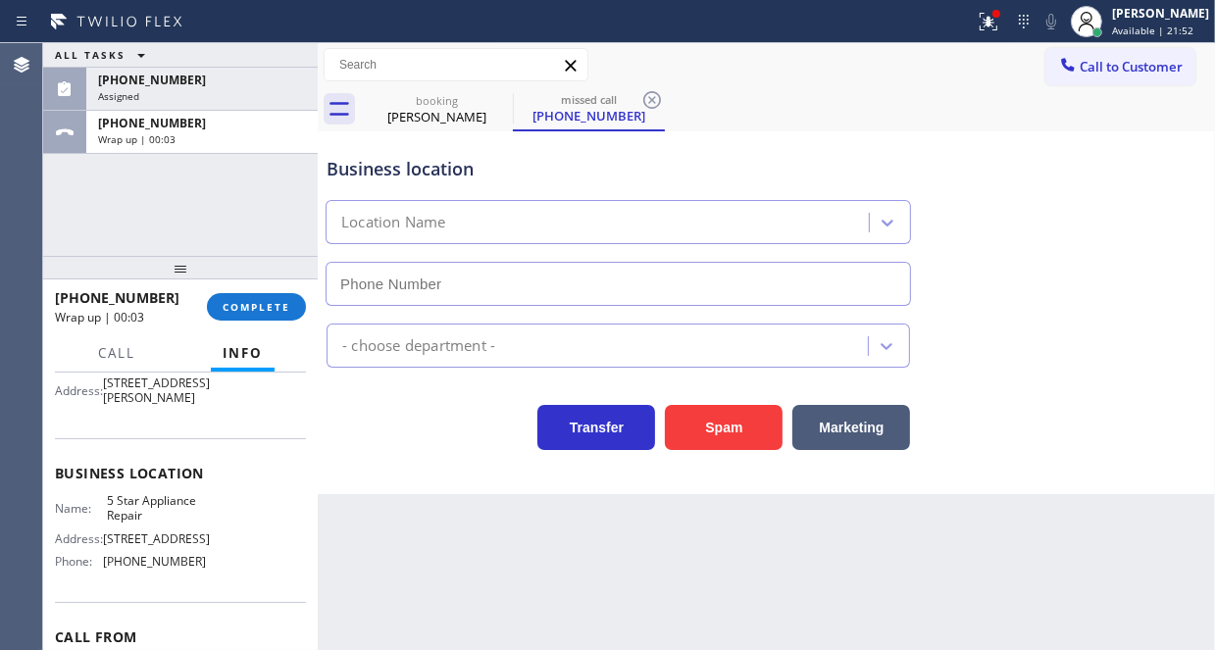
scroll to position [196, 0]
type input "[PHONE_NUMBER]"
click at [289, 300] on span "COMPLETE" at bounding box center [257, 307] width 68 height 14
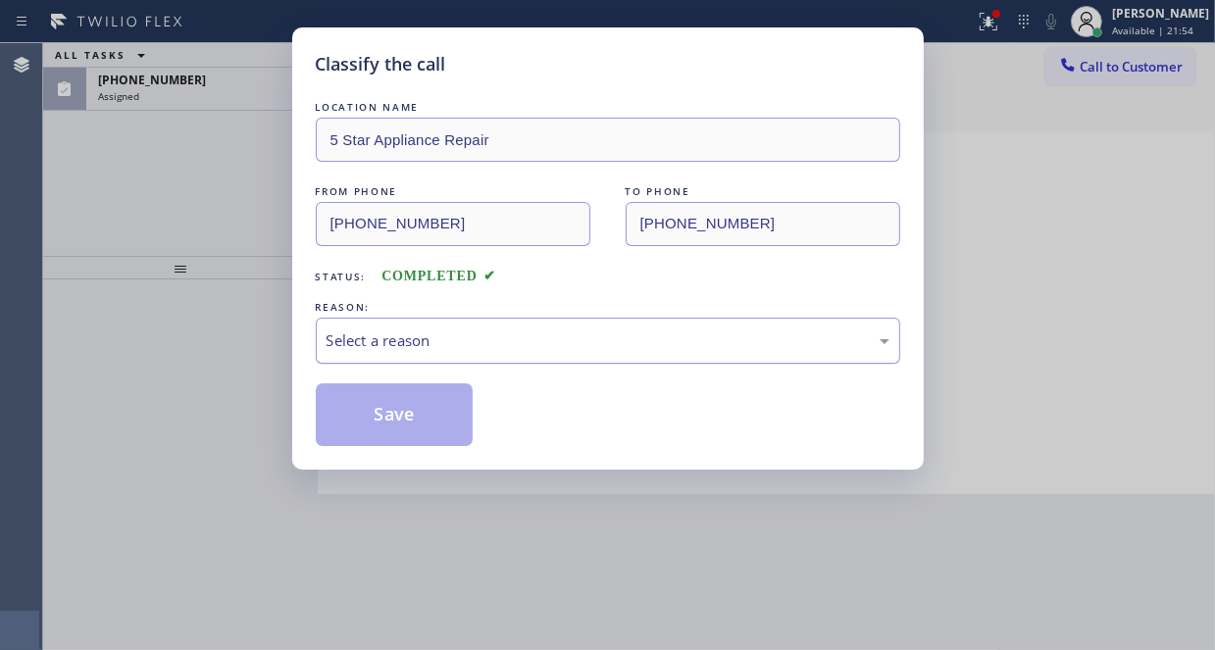
click at [530, 348] on div "Select a reason" at bounding box center [607, 340] width 563 height 23
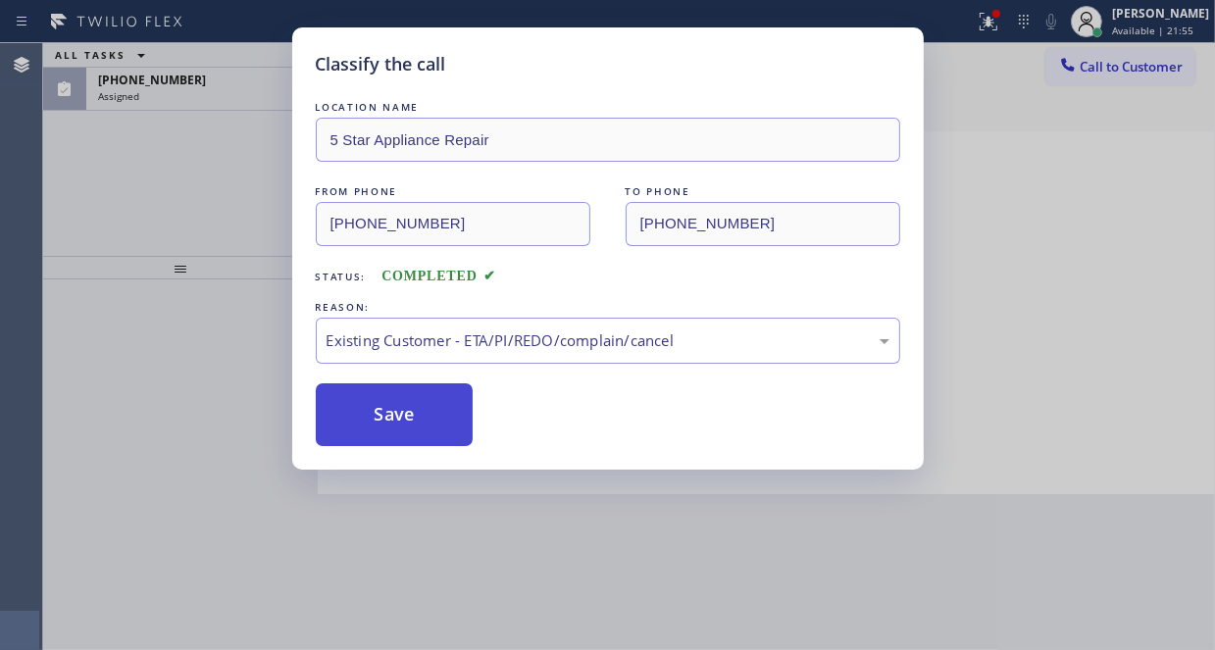
click at [403, 411] on button "Save" at bounding box center [395, 414] width 158 height 63
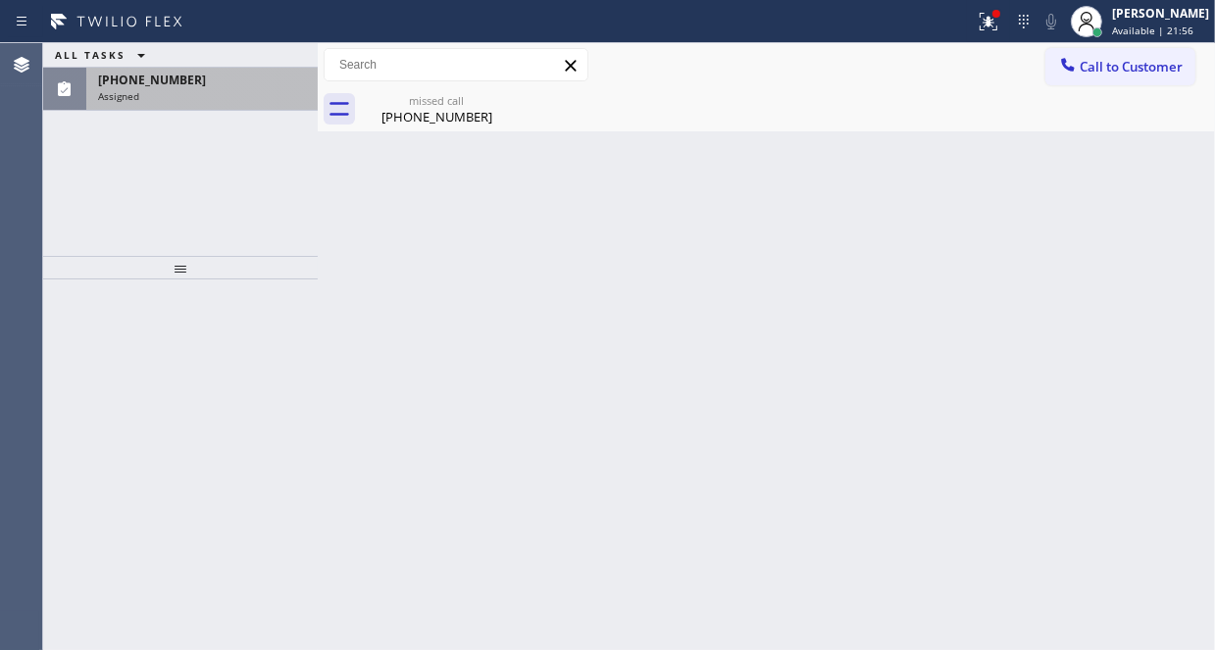
click at [251, 89] on div "Assigned" at bounding box center [202, 96] width 208 height 14
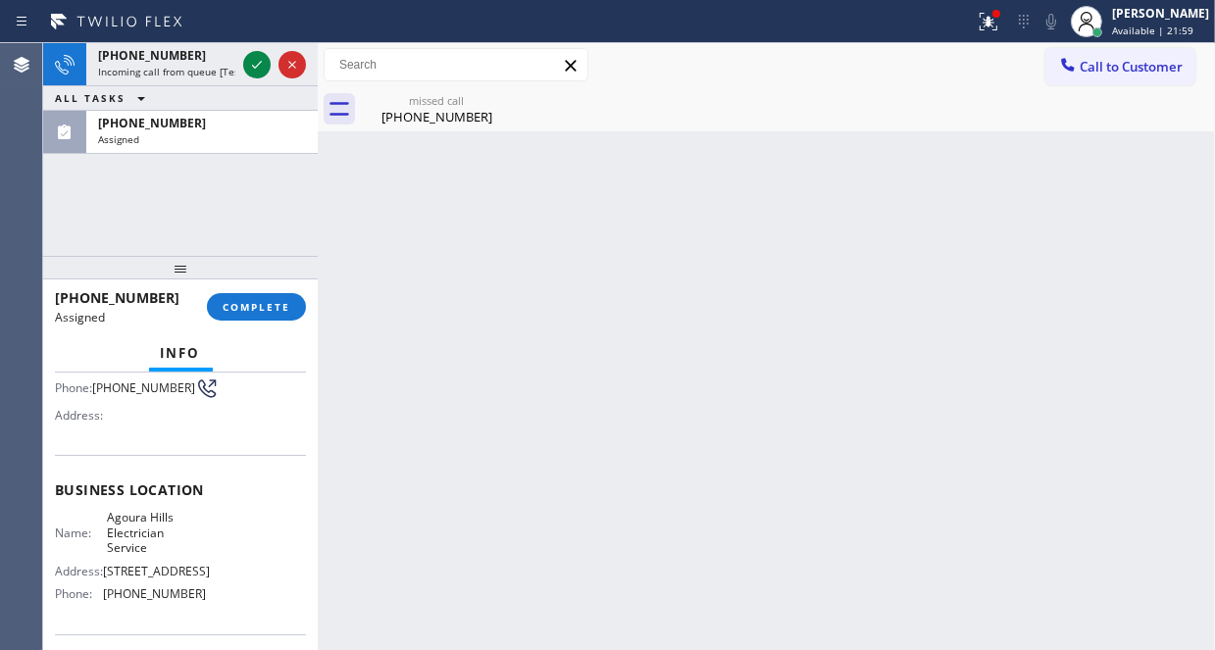
scroll to position [82, 0]
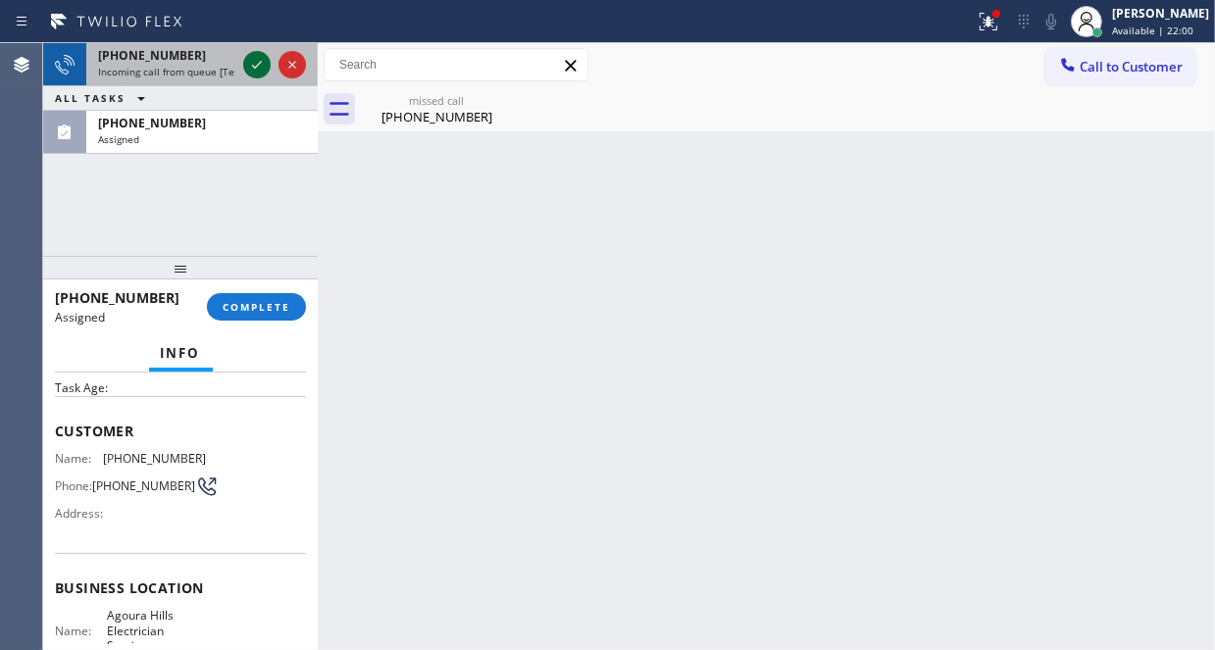
click at [253, 64] on icon at bounding box center [257, 65] width 24 height 24
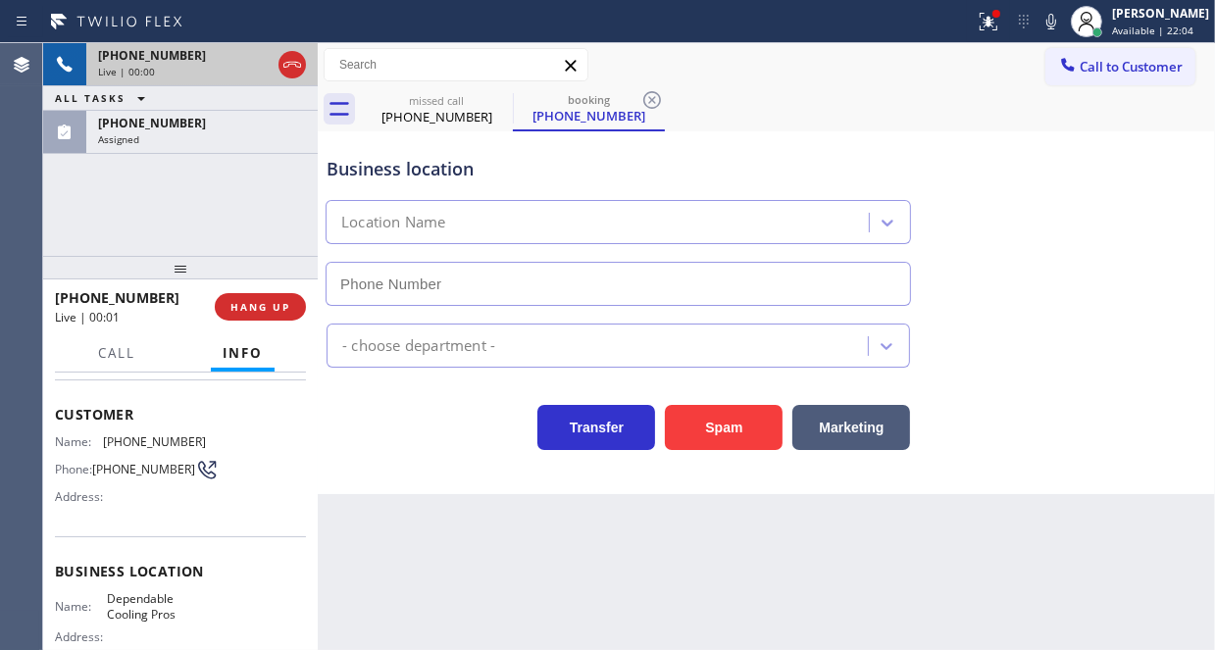
type input "[PHONE_NUMBER]"
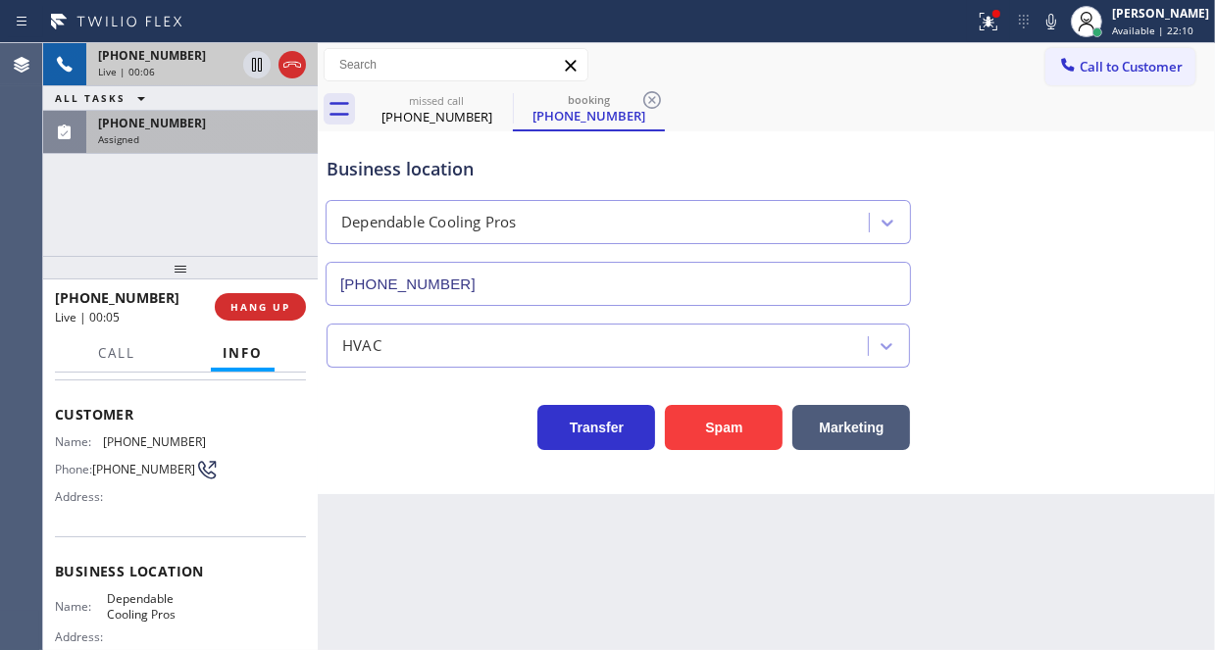
click at [226, 135] on div "Assigned" at bounding box center [202, 139] width 208 height 14
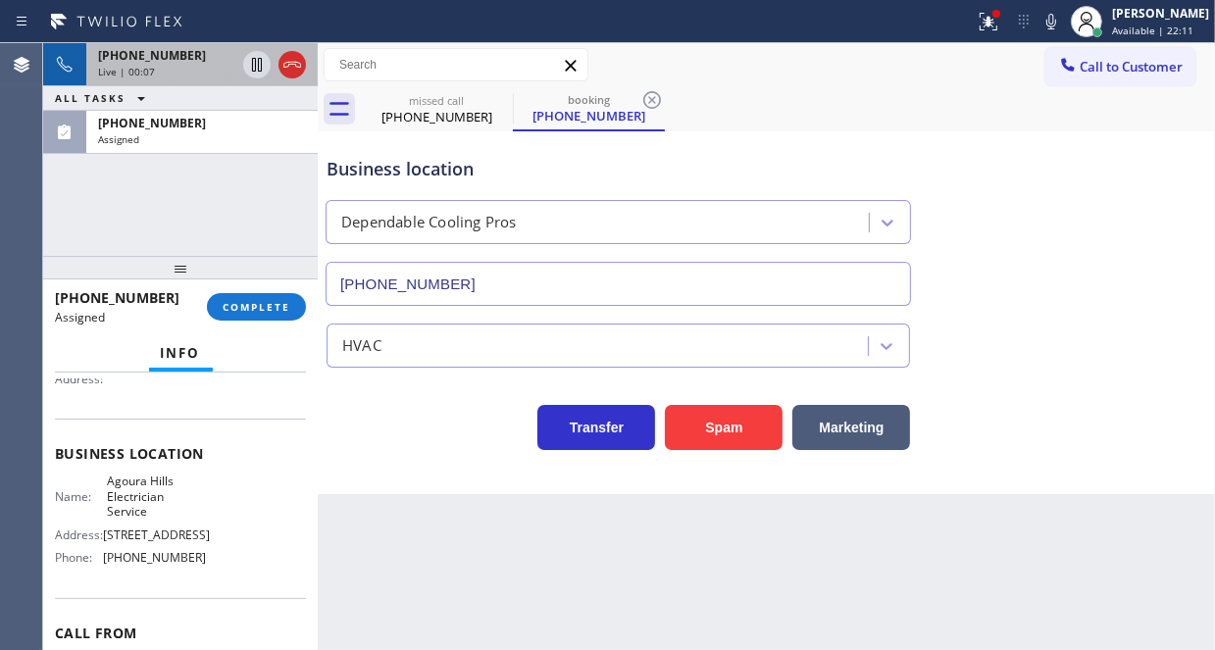
scroll to position [278, 0]
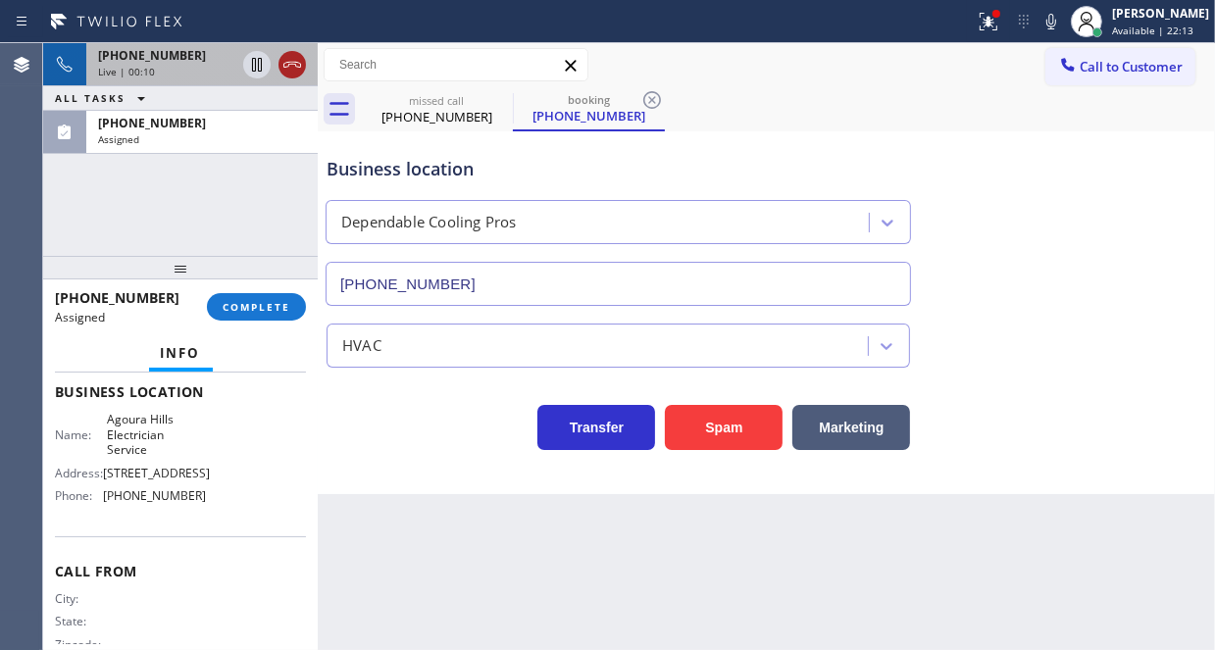
click at [291, 65] on icon at bounding box center [292, 65] width 24 height 24
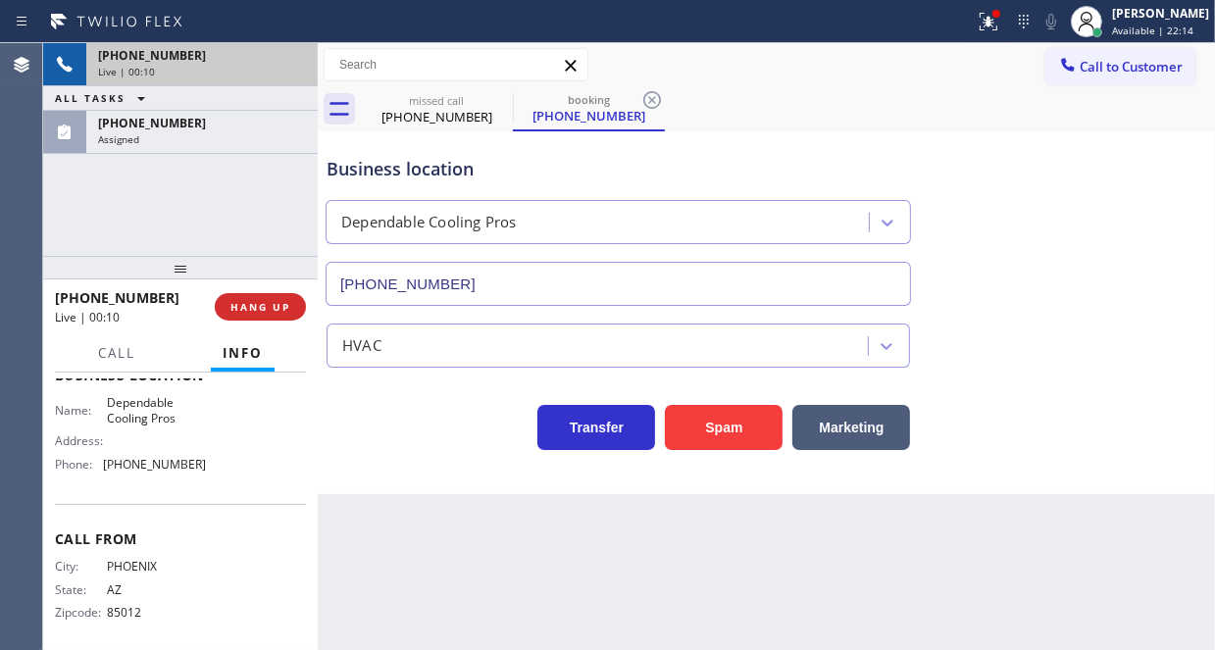
scroll to position [263, 0]
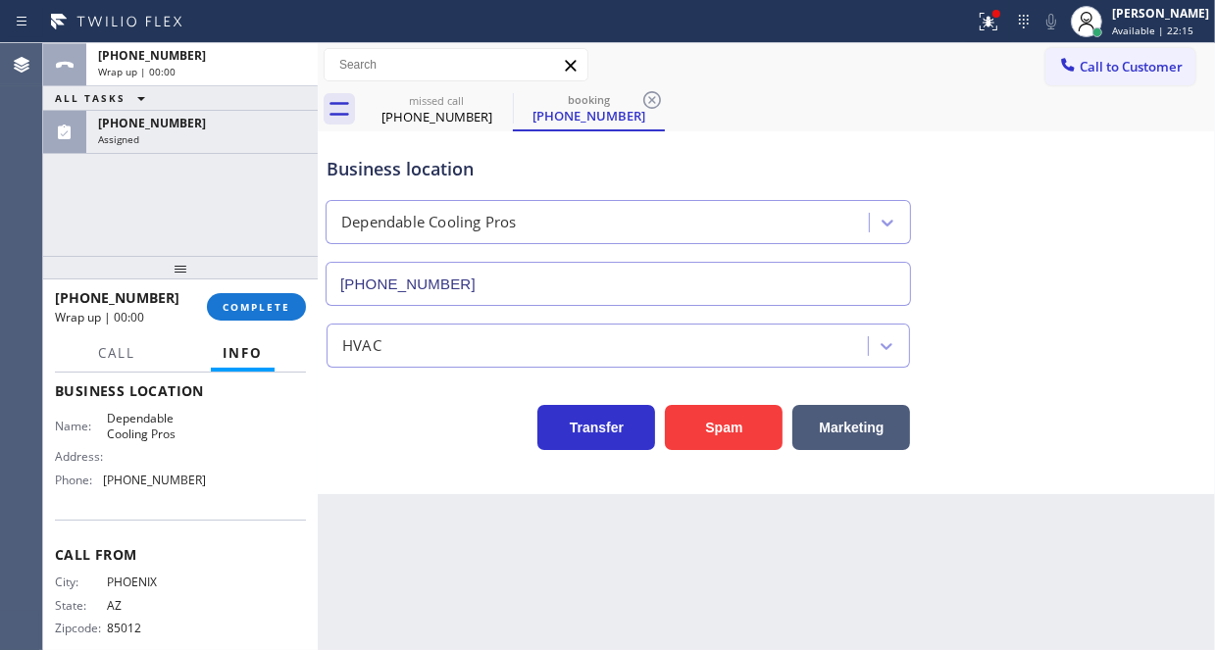
click at [208, 66] on div "Wrap up | 00:00" at bounding box center [202, 72] width 208 height 14
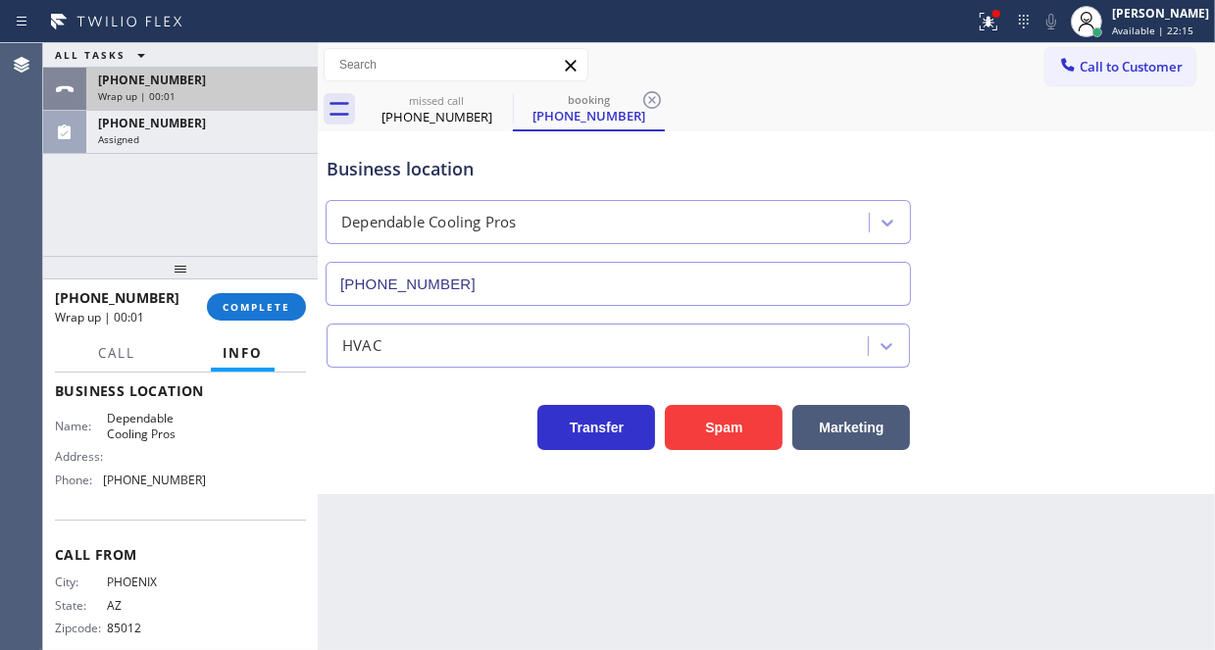
click at [241, 81] on div "[PHONE_NUMBER]" at bounding box center [202, 80] width 208 height 17
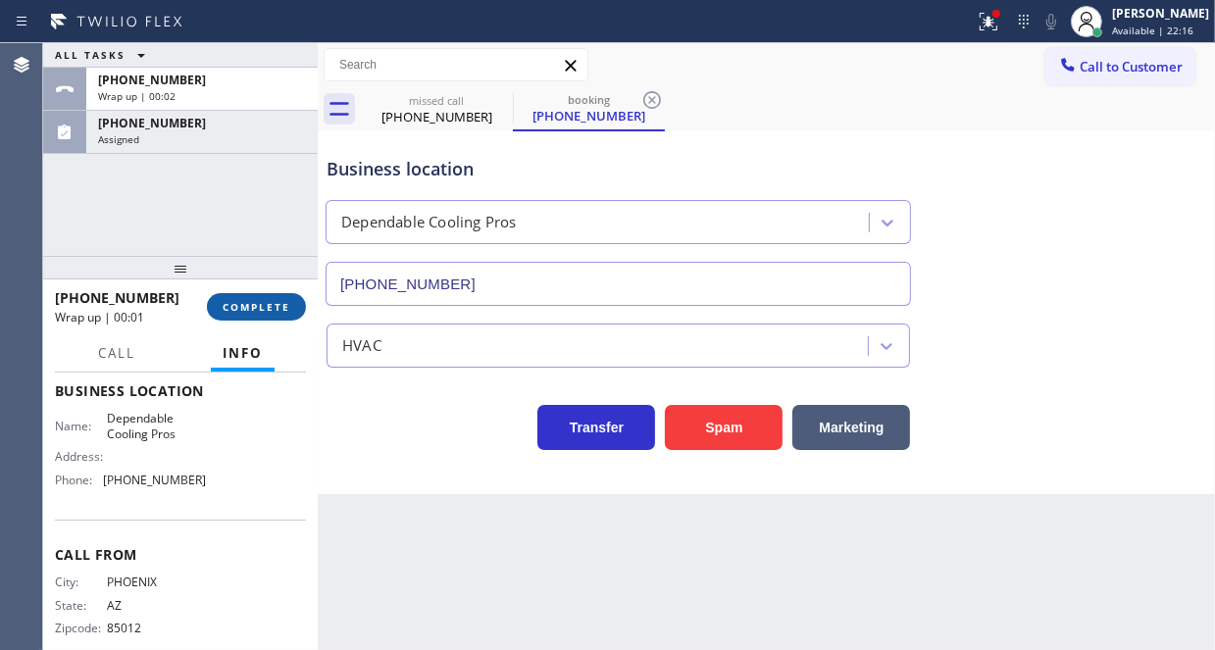
click at [263, 301] on span "COMPLETE" at bounding box center [257, 307] width 68 height 14
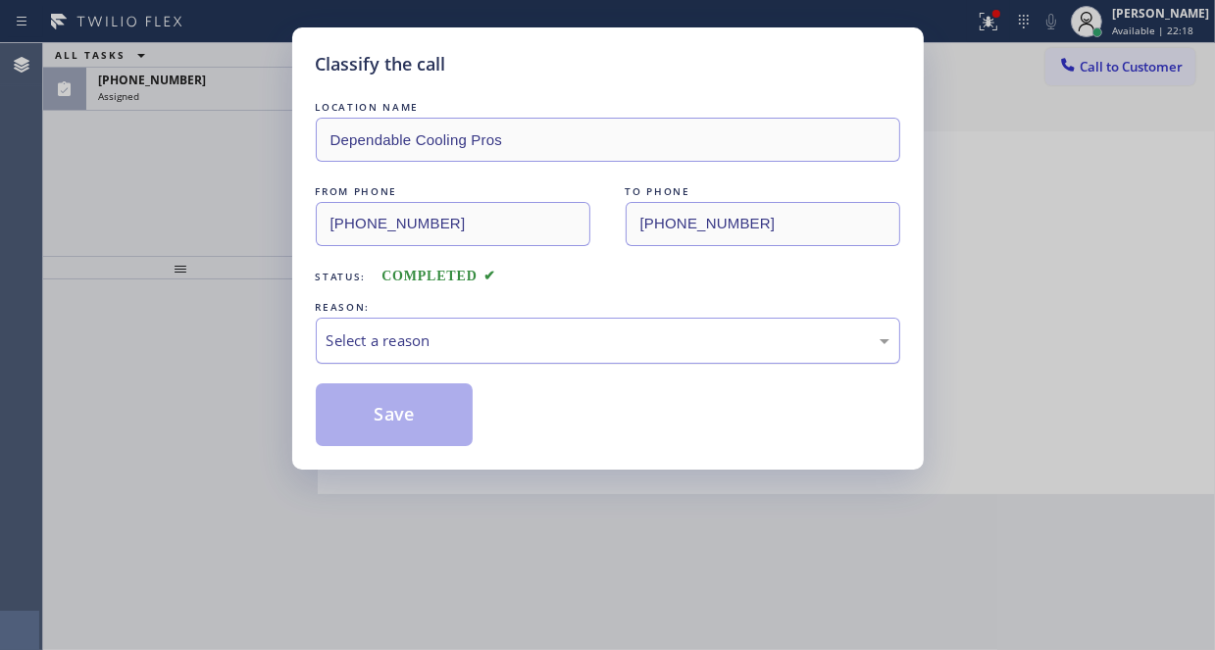
click at [453, 353] on div "Select a reason" at bounding box center [608, 341] width 584 height 46
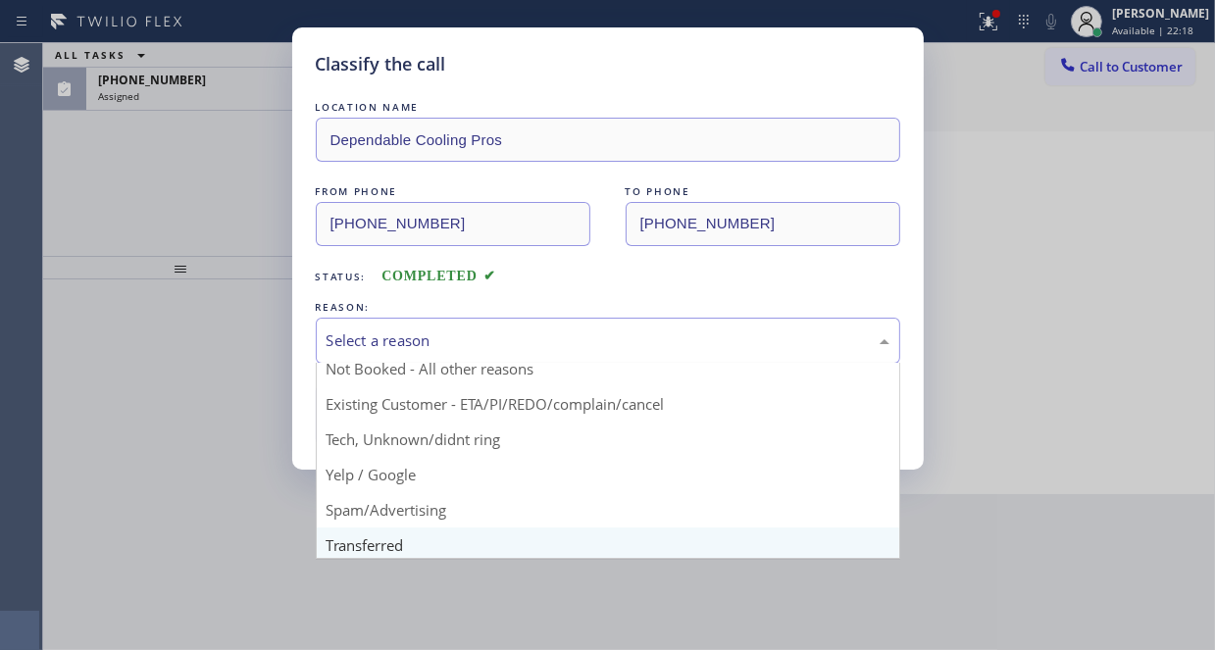
scroll to position [123, 0]
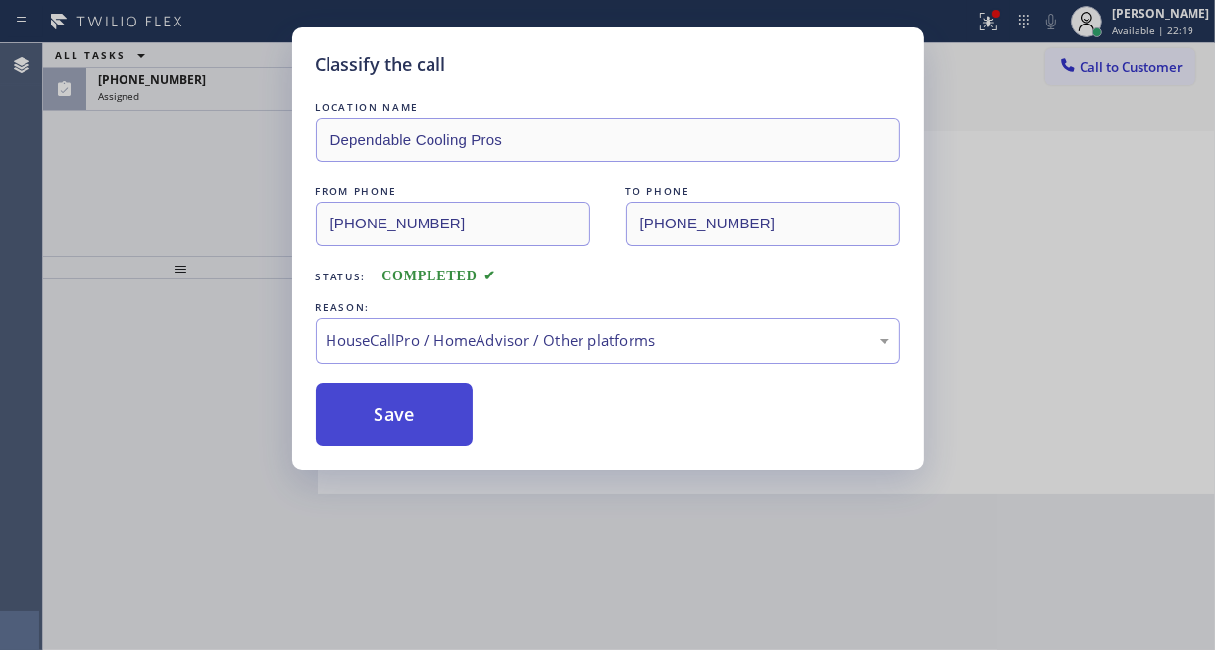
click at [404, 407] on button "Save" at bounding box center [395, 414] width 158 height 63
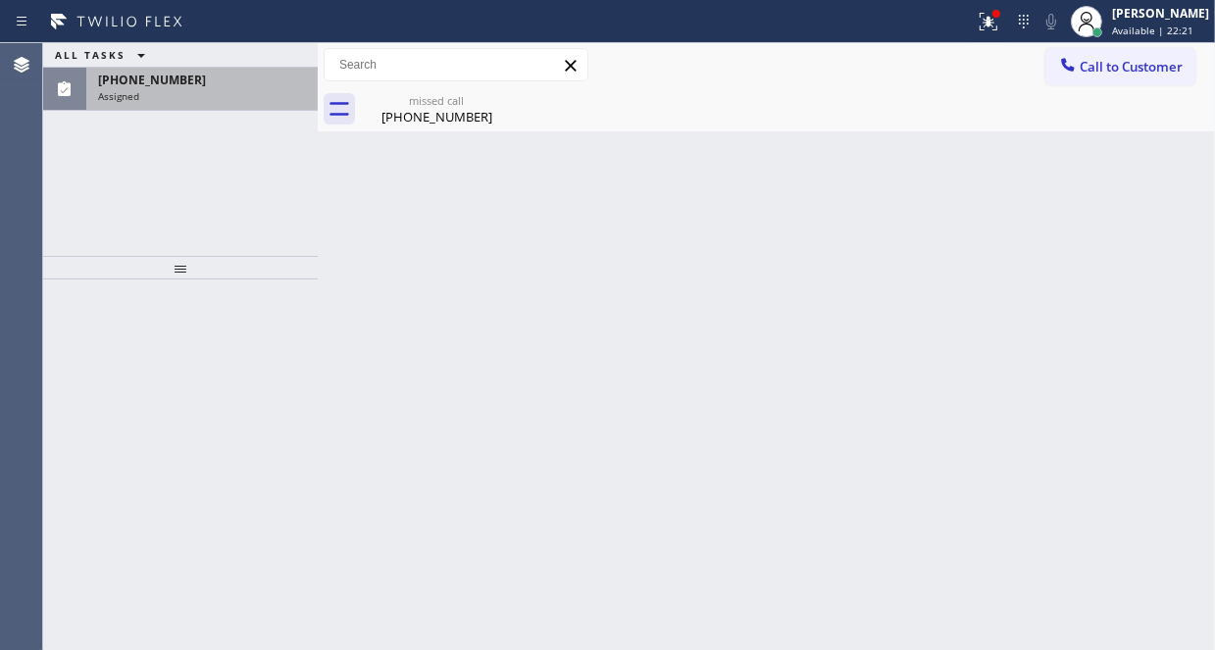
click at [209, 86] on div "[PHONE_NUMBER]" at bounding box center [202, 80] width 208 height 17
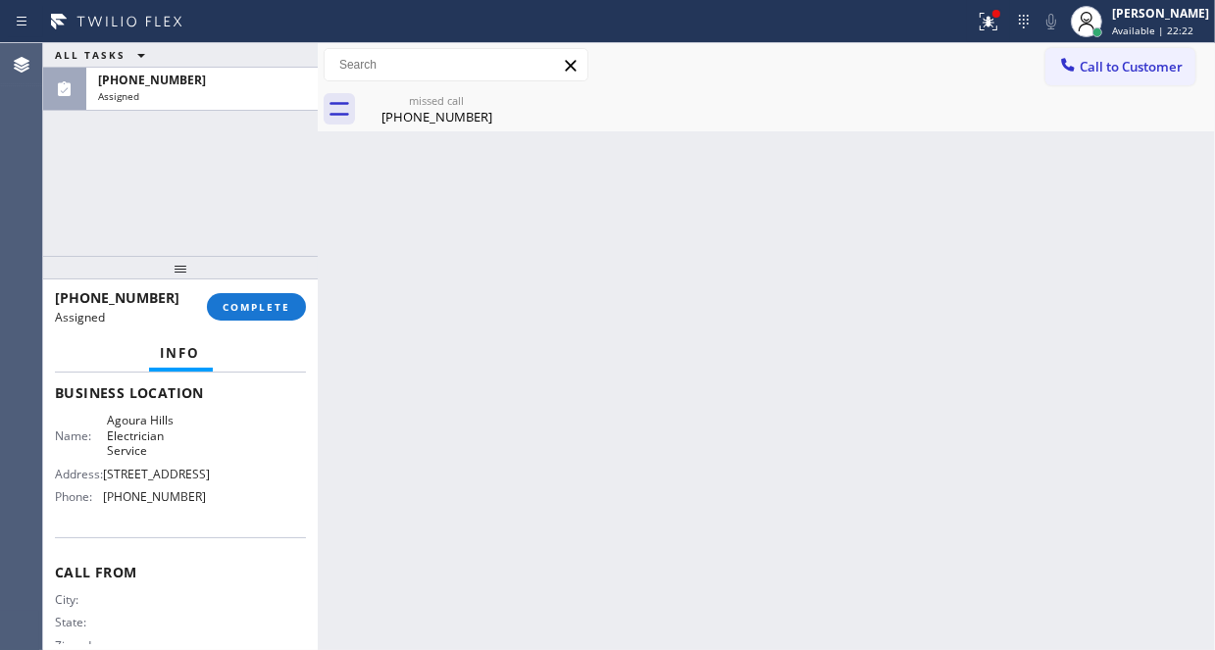
scroll to position [278, 0]
drag, startPoint x: 196, startPoint y: 515, endPoint x: 98, endPoint y: 511, distance: 98.1
click at [98, 503] on div "Phone: [PHONE_NUMBER]" at bounding box center [130, 495] width 151 height 15
click at [1115, 71] on span "Call to Customer" at bounding box center [1130, 67] width 103 height 18
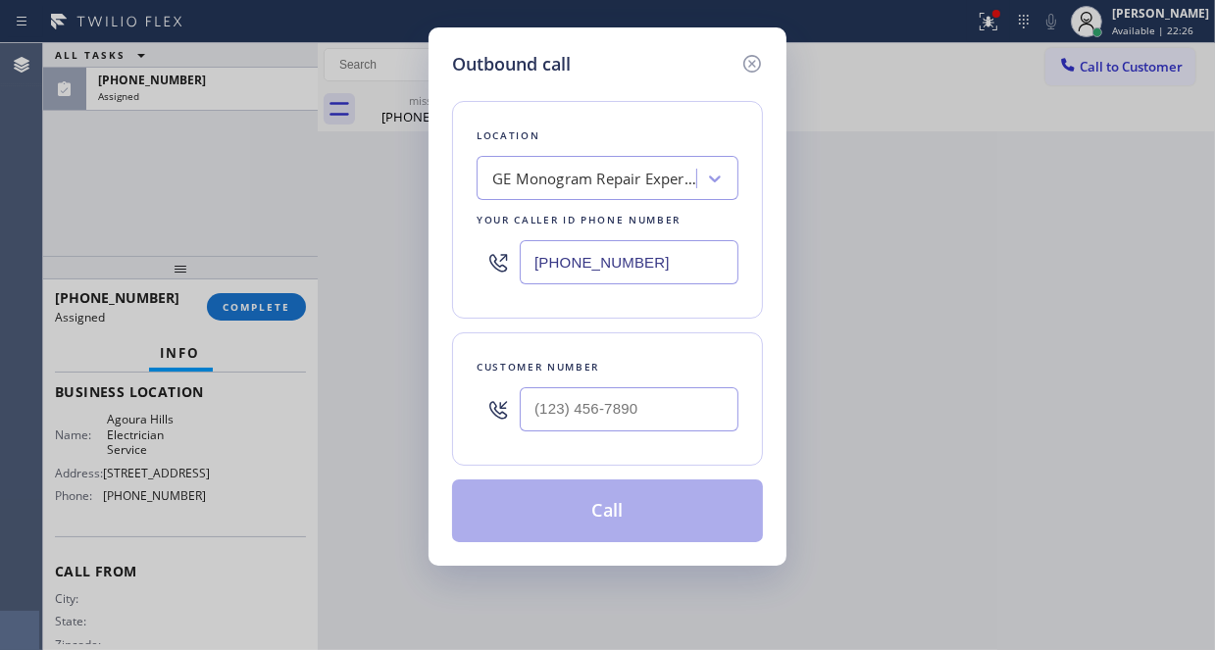
click at [610, 260] on input "[PHONE_NUMBER]" at bounding box center [629, 262] width 219 height 44
click at [671, 267] on input "[PHONE_NUMBER]" at bounding box center [629, 262] width 219 height 44
paste input "747) 222-8882"
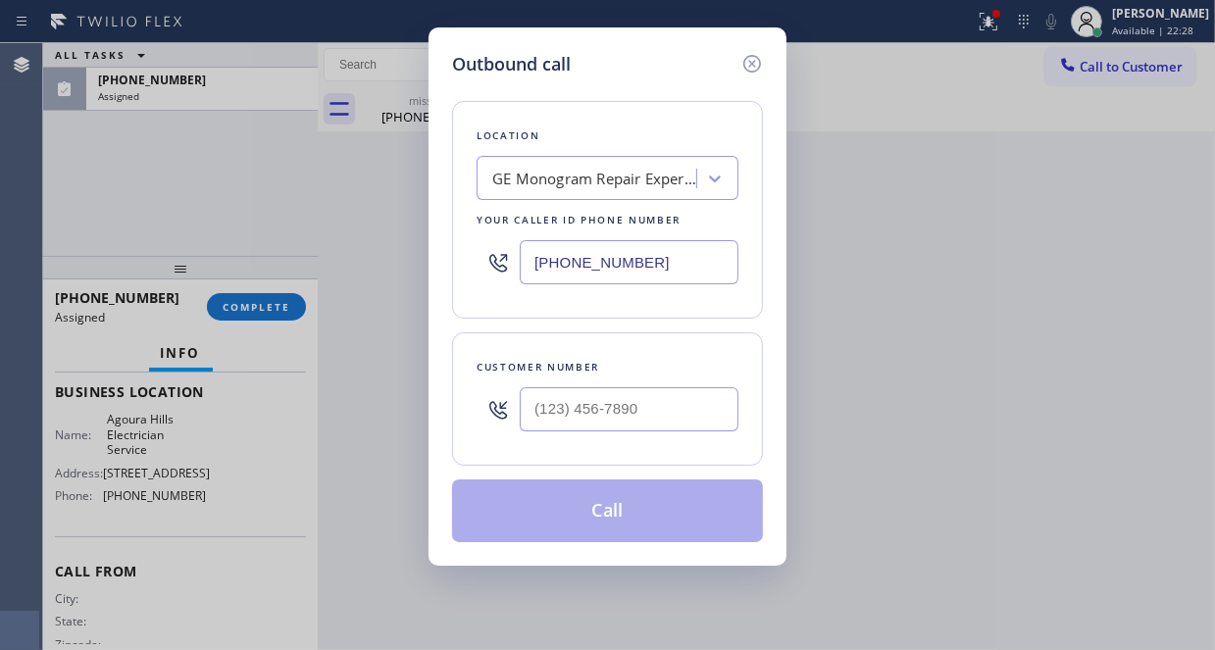
type input "[PHONE_NUMBER]"
click at [588, 395] on input "(___) ___-____" at bounding box center [629, 409] width 219 height 44
click at [588, 403] on input "(___) ___-____" at bounding box center [629, 409] width 219 height 44
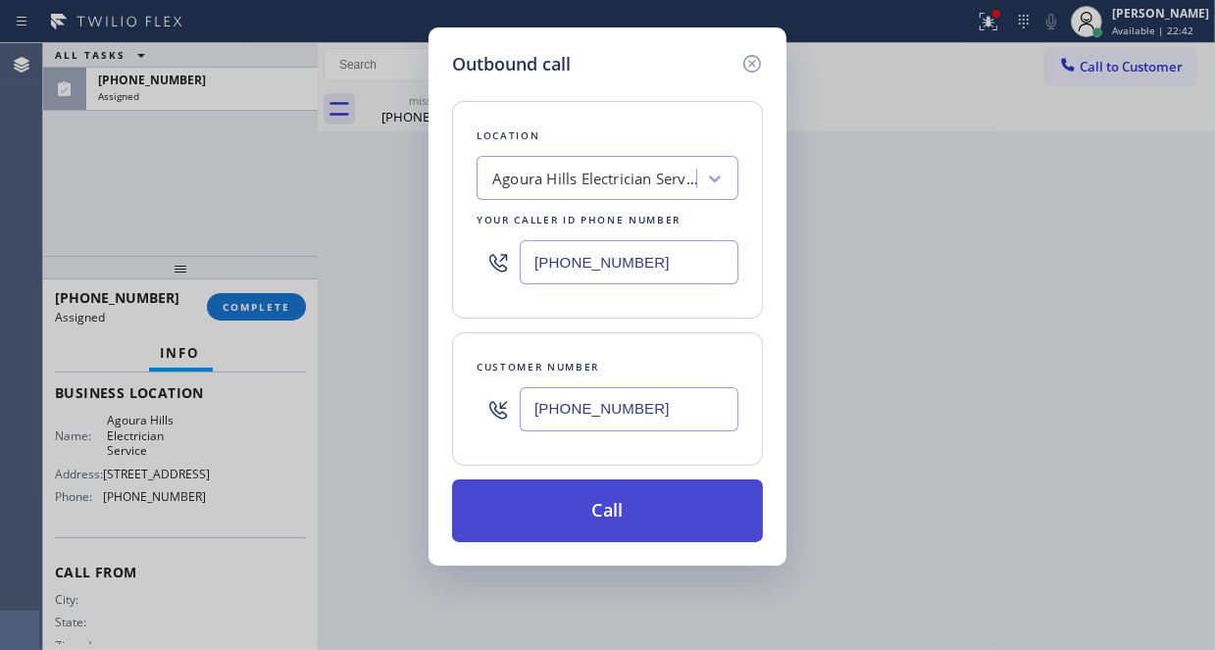
type input "[PHONE_NUMBER]"
click at [604, 494] on button "Call" at bounding box center [607, 510] width 311 height 63
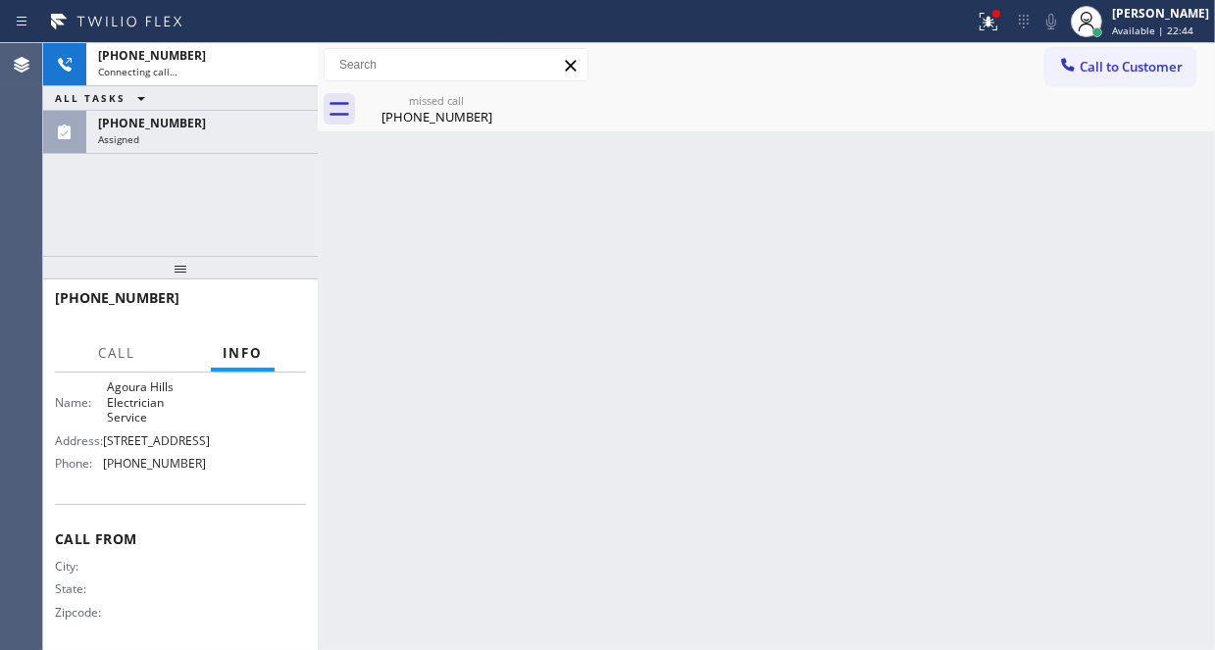
scroll to position [263, 0]
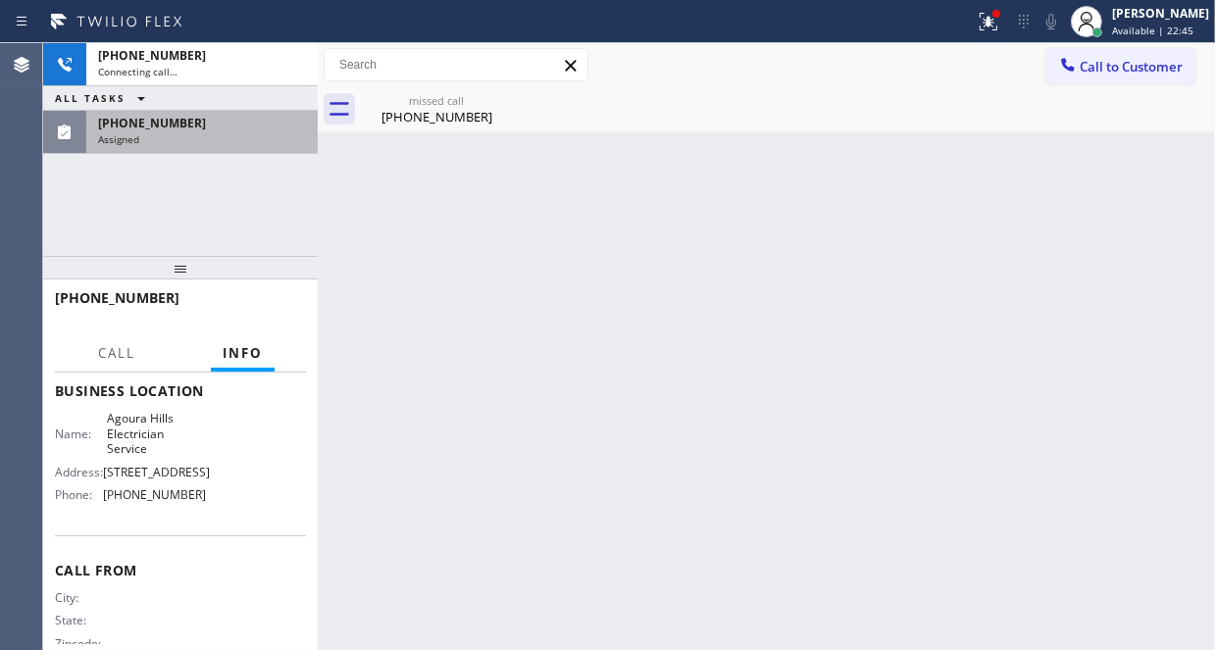
click at [249, 125] on div "[PHONE_NUMBER]" at bounding box center [202, 123] width 208 height 17
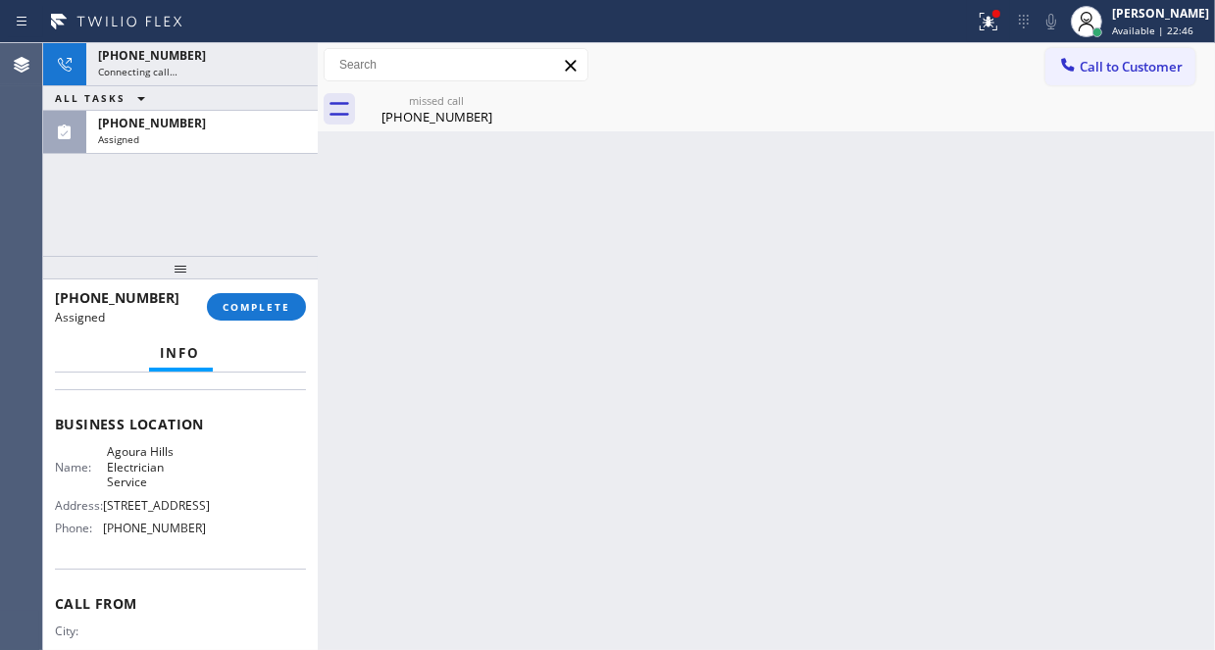
scroll to position [294, 0]
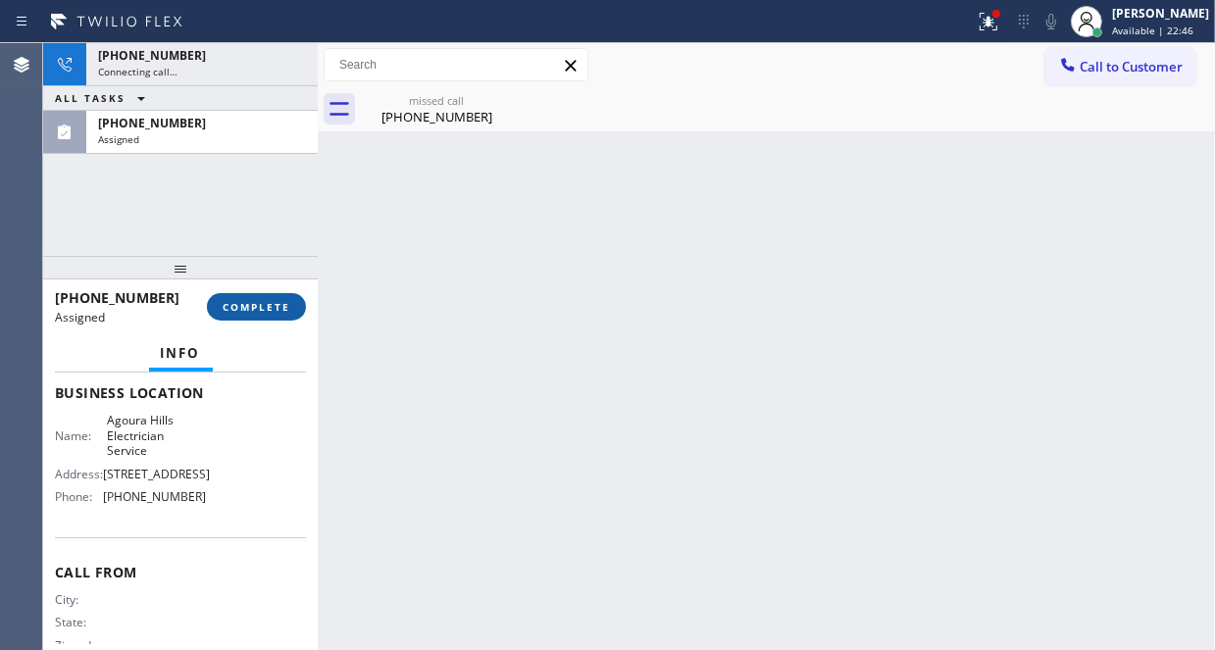
click at [290, 321] on div "[PHONE_NUMBER] Assigned COMPLETE" at bounding box center [180, 306] width 251 height 51
click at [286, 310] on span "COMPLETE" at bounding box center [257, 307] width 68 height 14
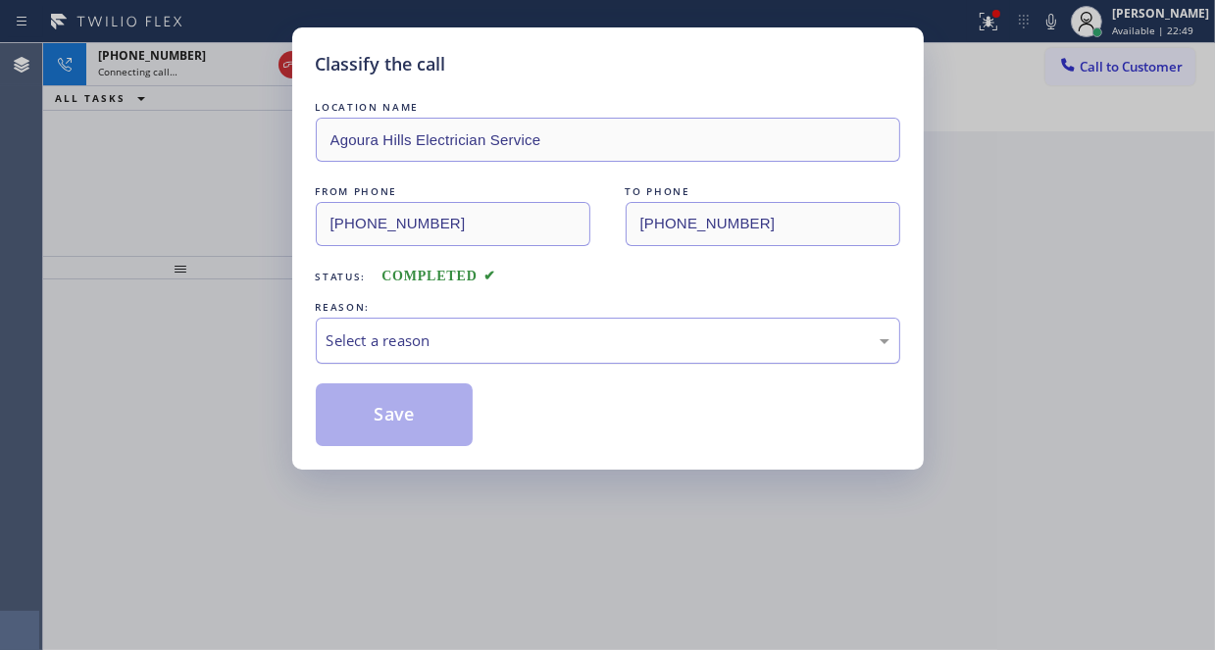
click at [541, 339] on div "Select a reason" at bounding box center [607, 340] width 563 height 23
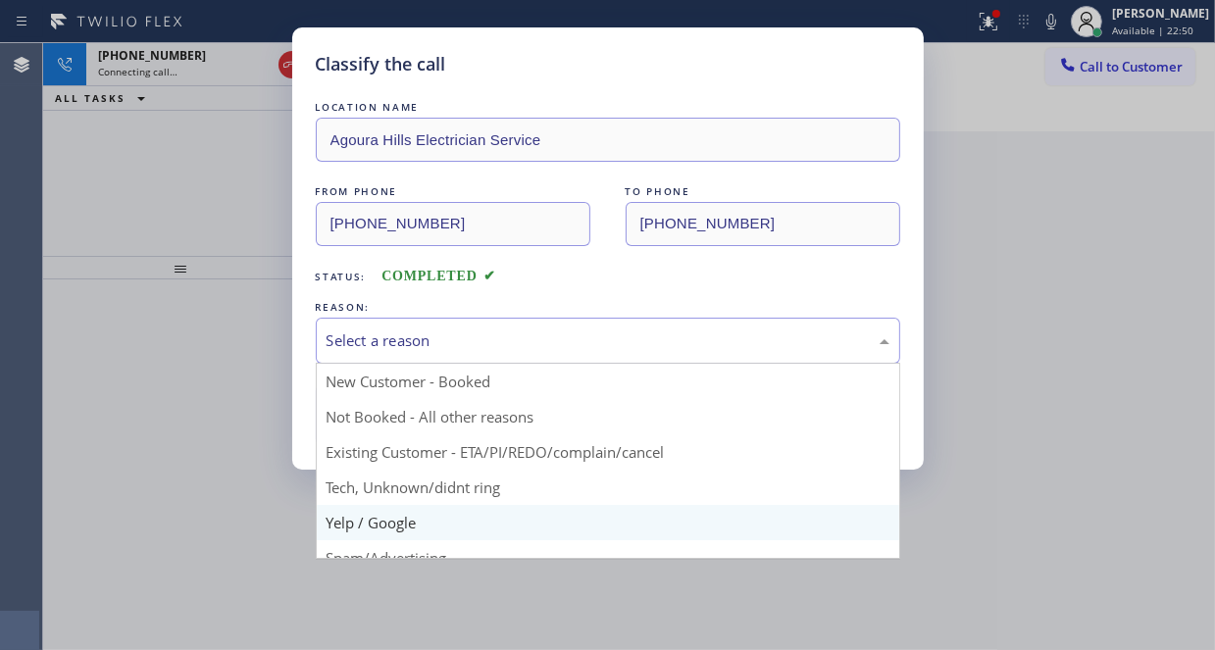
scroll to position [123, 0]
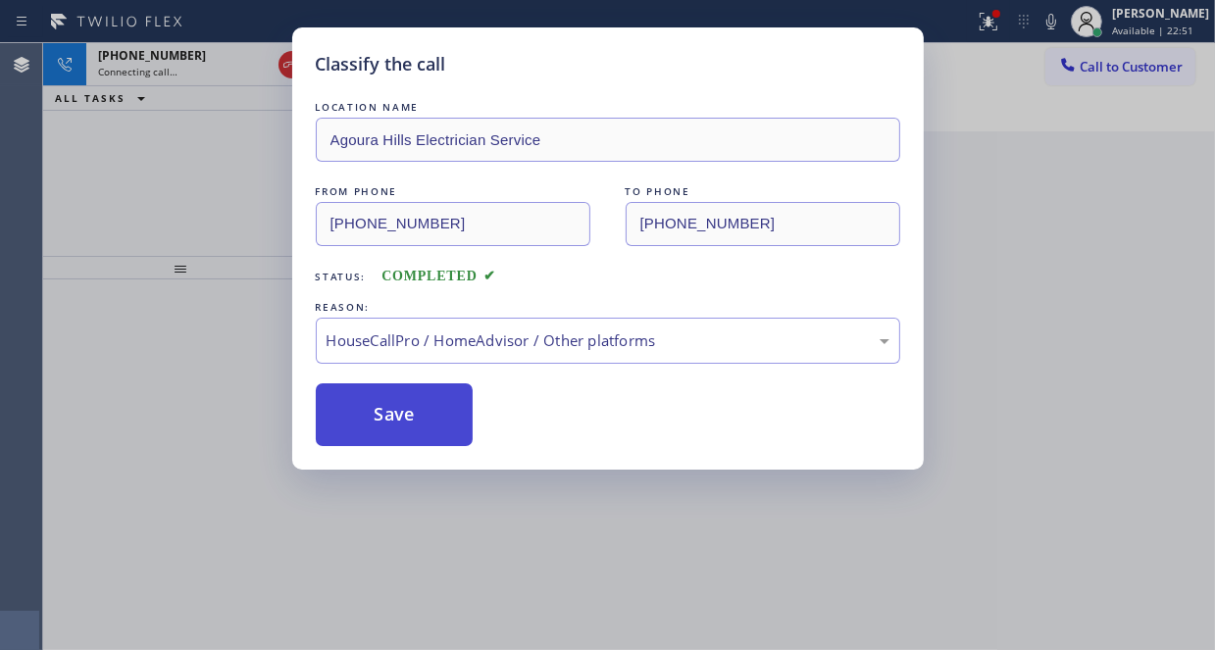
click at [422, 396] on button "Save" at bounding box center [395, 414] width 158 height 63
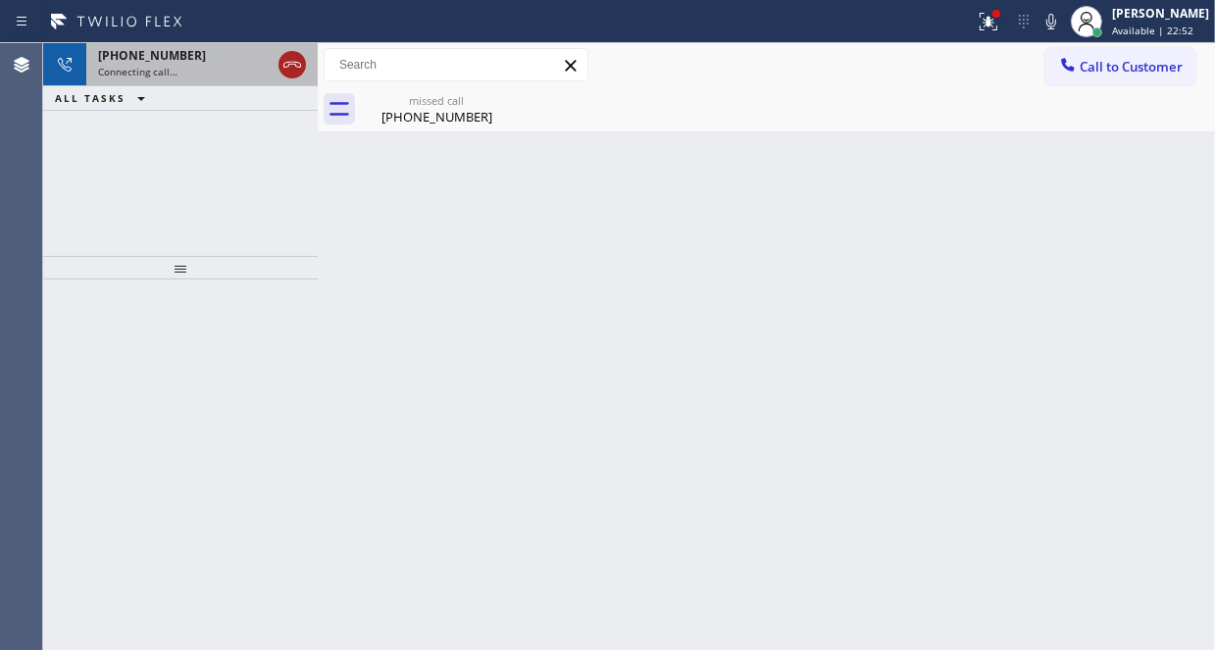
click at [291, 68] on icon at bounding box center [292, 65] width 24 height 24
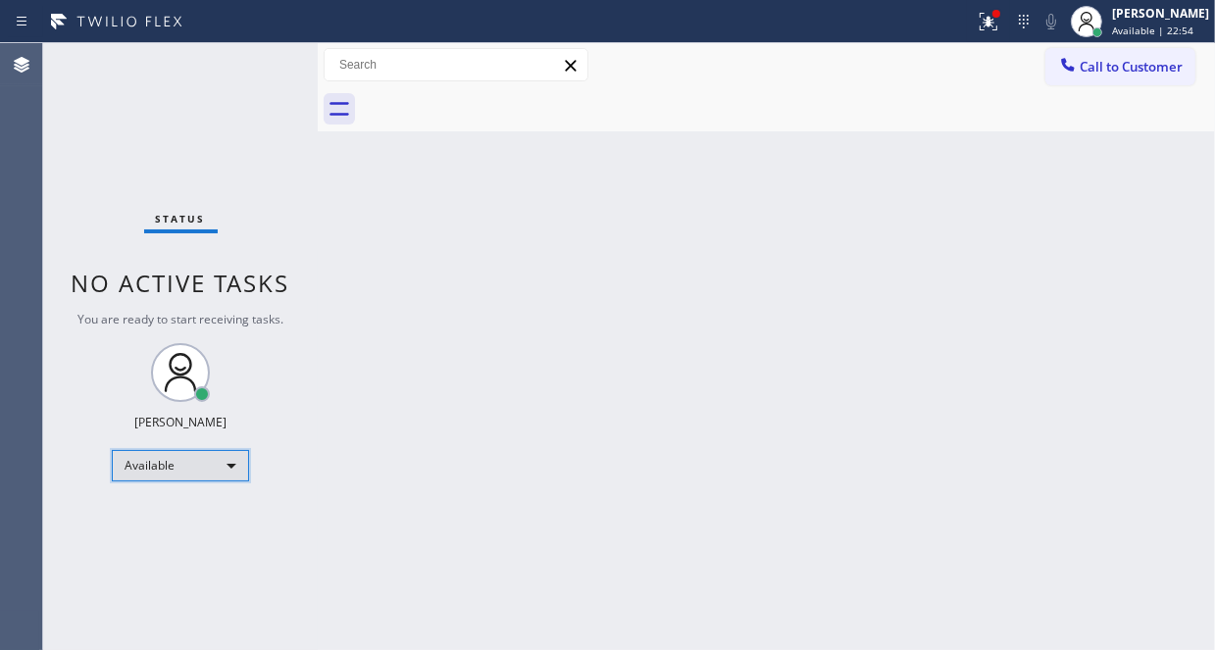
click at [228, 473] on div "Available" at bounding box center [180, 465] width 137 height 31
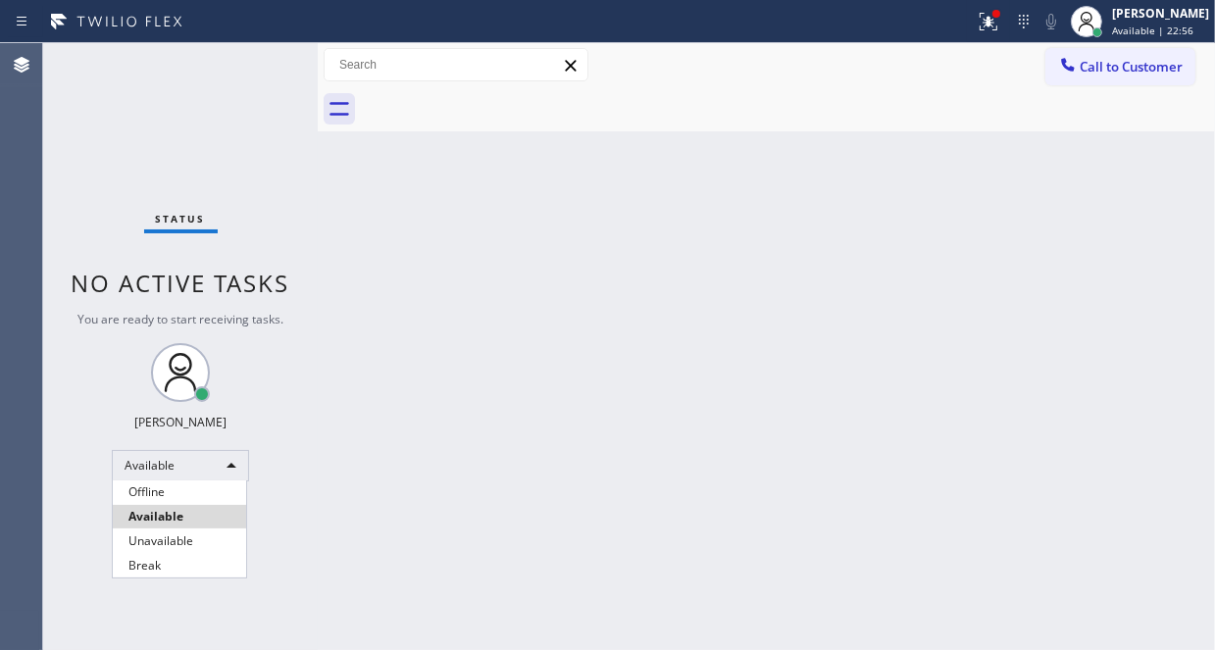
click at [368, 316] on div at bounding box center [607, 325] width 1215 height 650
click at [992, 12] on div at bounding box center [996, 14] width 8 height 8
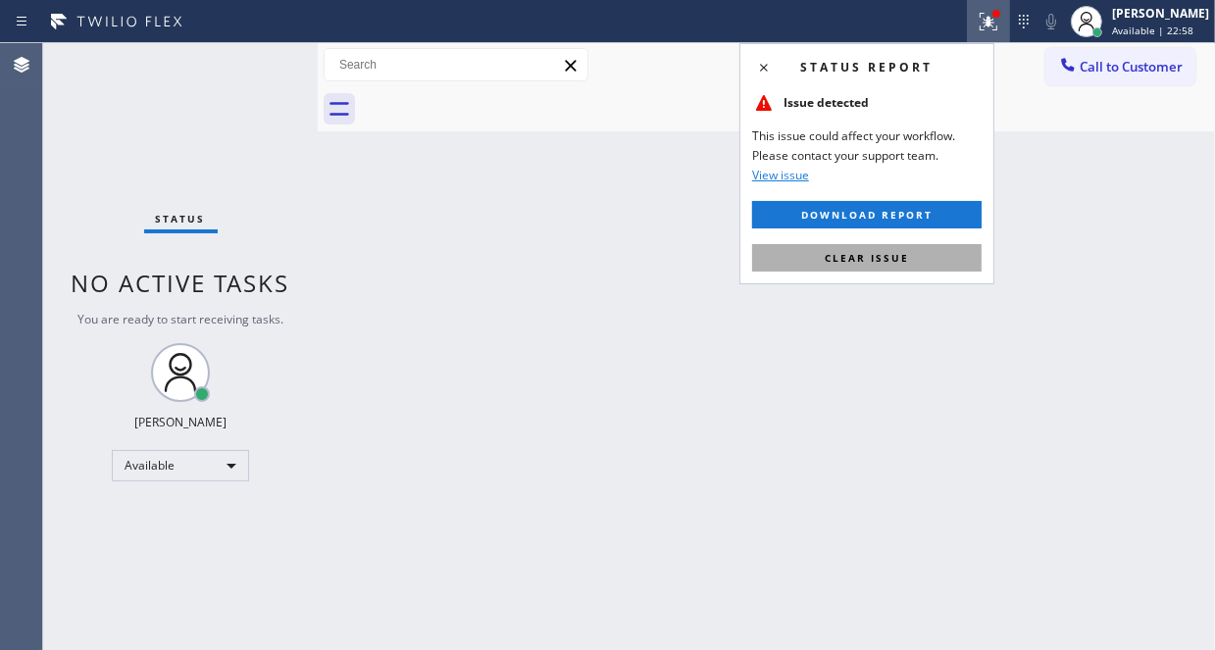
click at [890, 269] on button "Clear issue" at bounding box center [866, 257] width 229 height 27
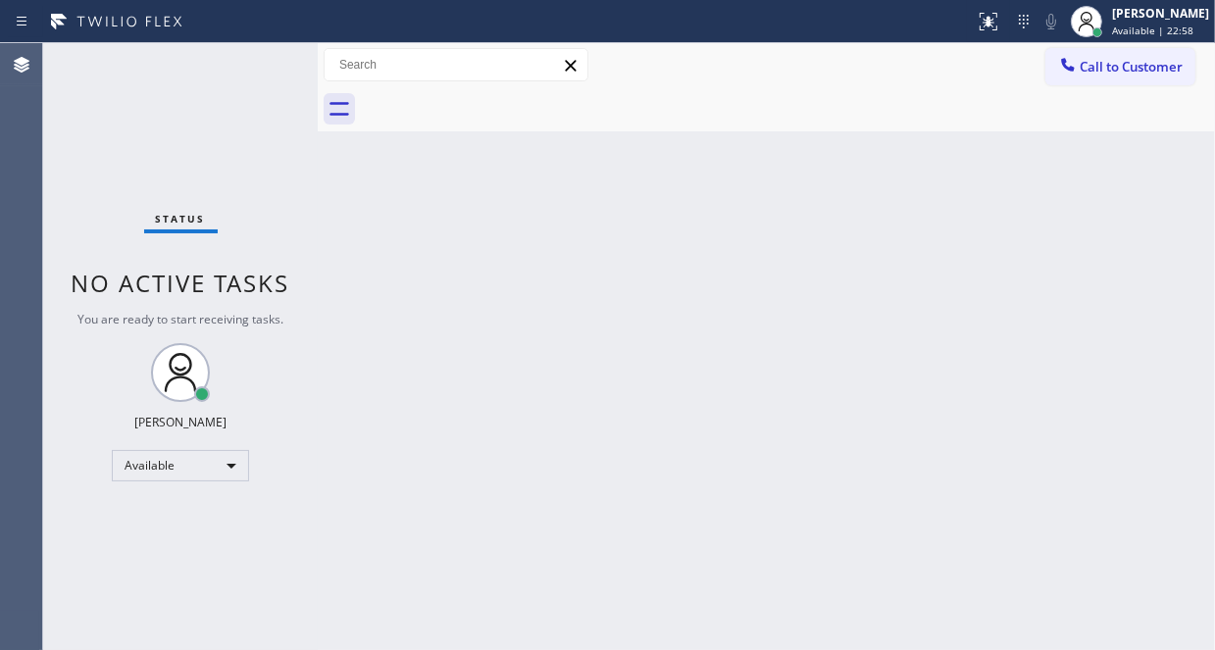
click at [893, 254] on div "Back to Dashboard Change Sender ID Customers Technicians Select a contact Outbo…" at bounding box center [766, 346] width 897 height 607
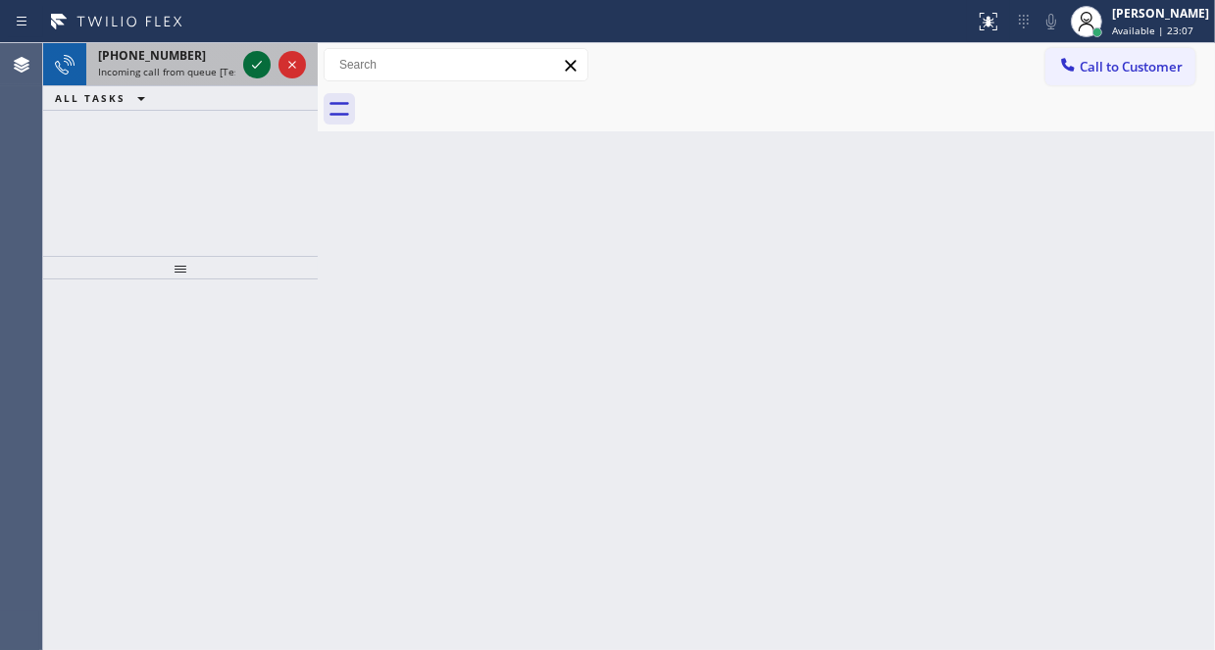
click at [263, 66] on icon at bounding box center [257, 65] width 24 height 24
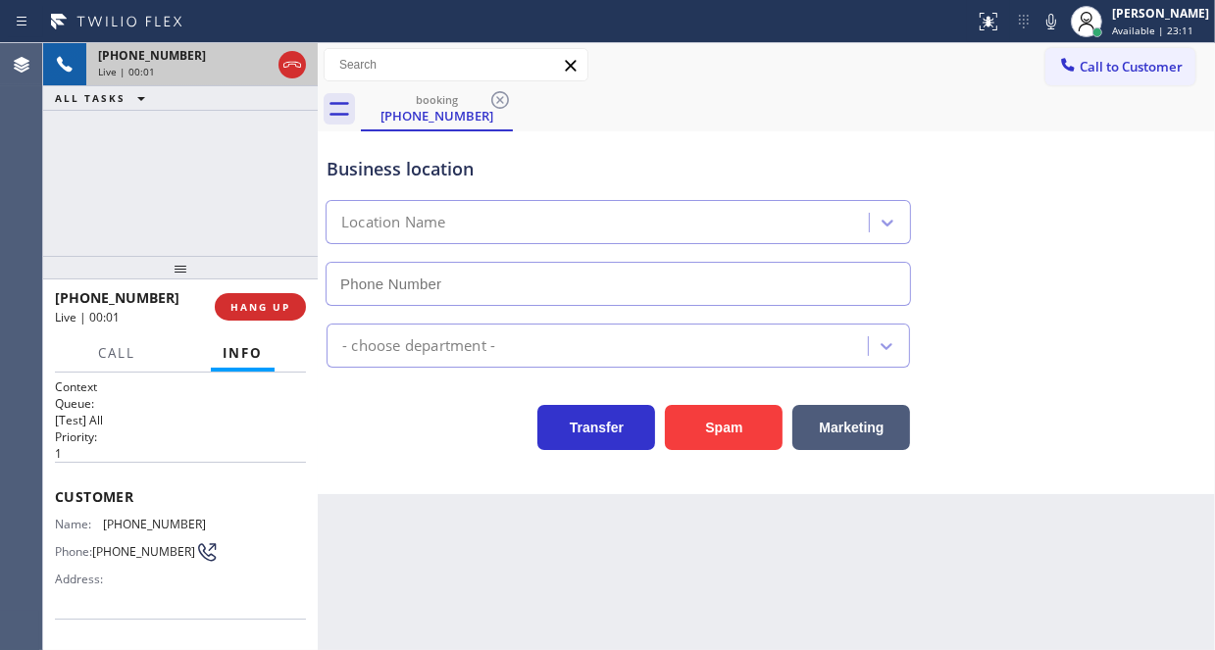
type input "[PHONE_NUMBER]"
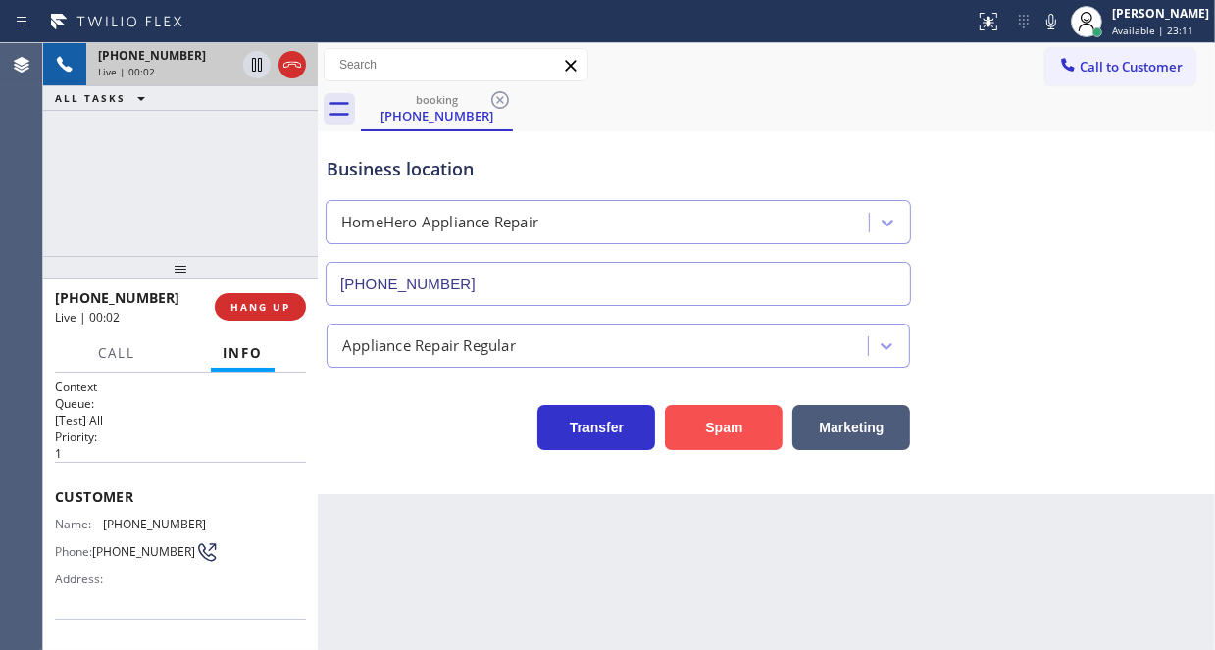
click at [732, 407] on button "Spam" at bounding box center [724, 427] width 118 height 45
click at [731, 420] on button "Spam" at bounding box center [724, 427] width 118 height 45
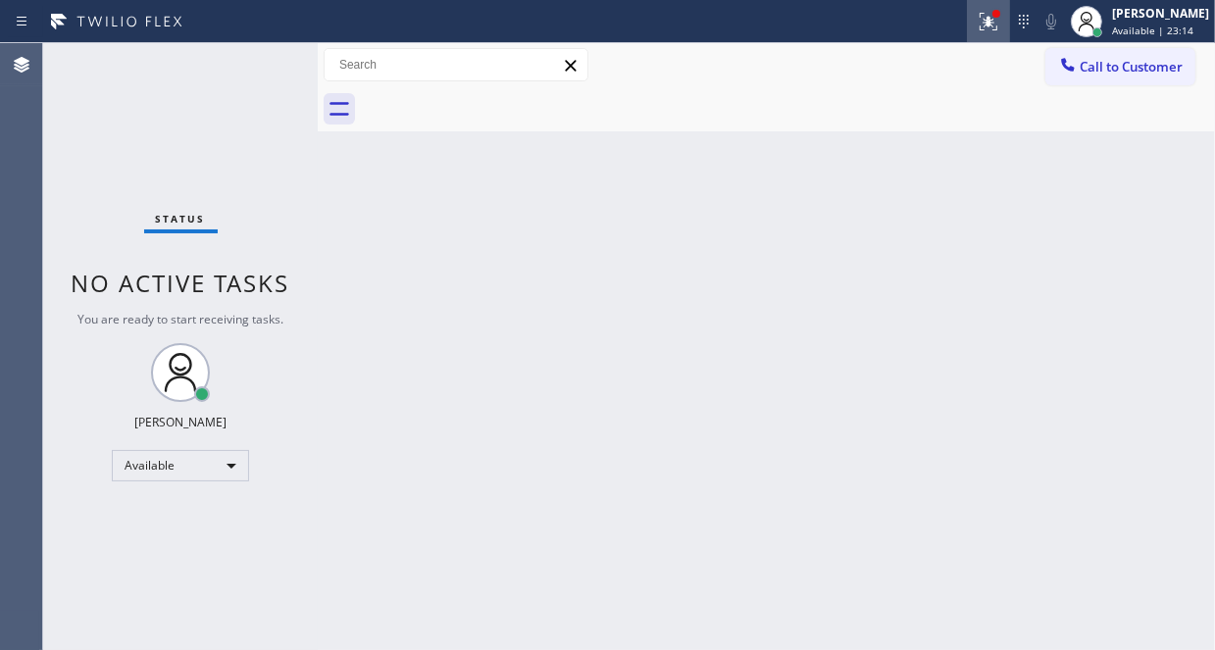
click at [970, 37] on button at bounding box center [988, 21] width 43 height 43
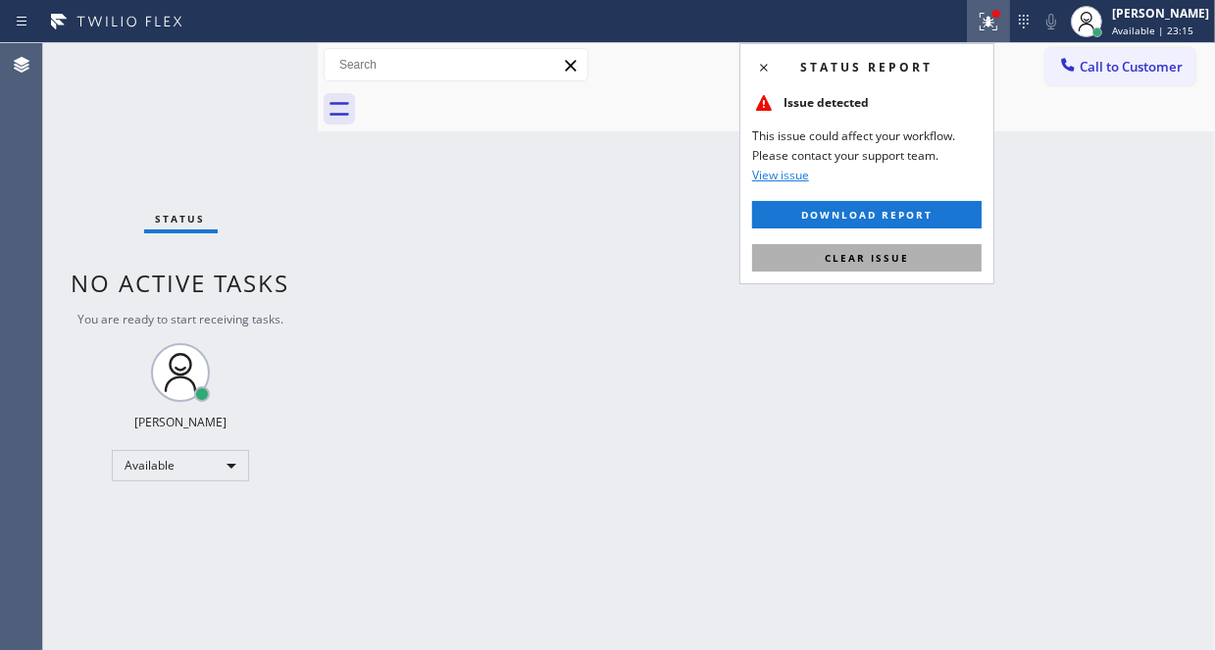
click at [886, 258] on span "Clear issue" at bounding box center [867, 258] width 84 height 14
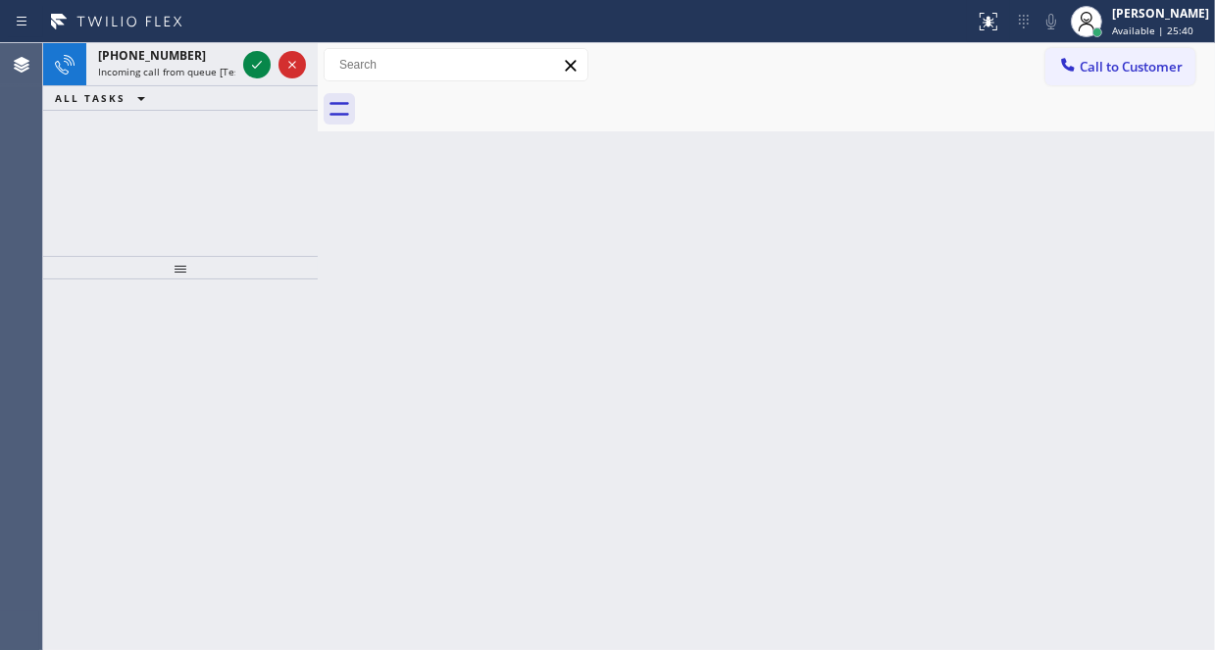
click at [265, 71] on icon at bounding box center [257, 65] width 24 height 24
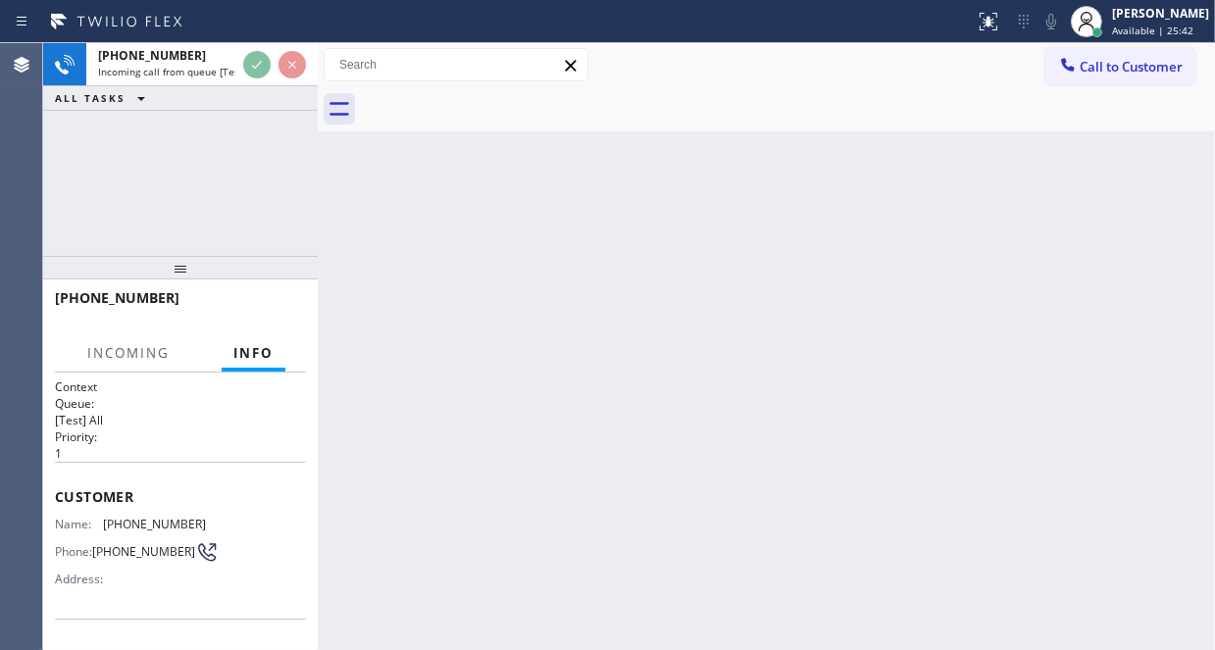
scroll to position [196, 0]
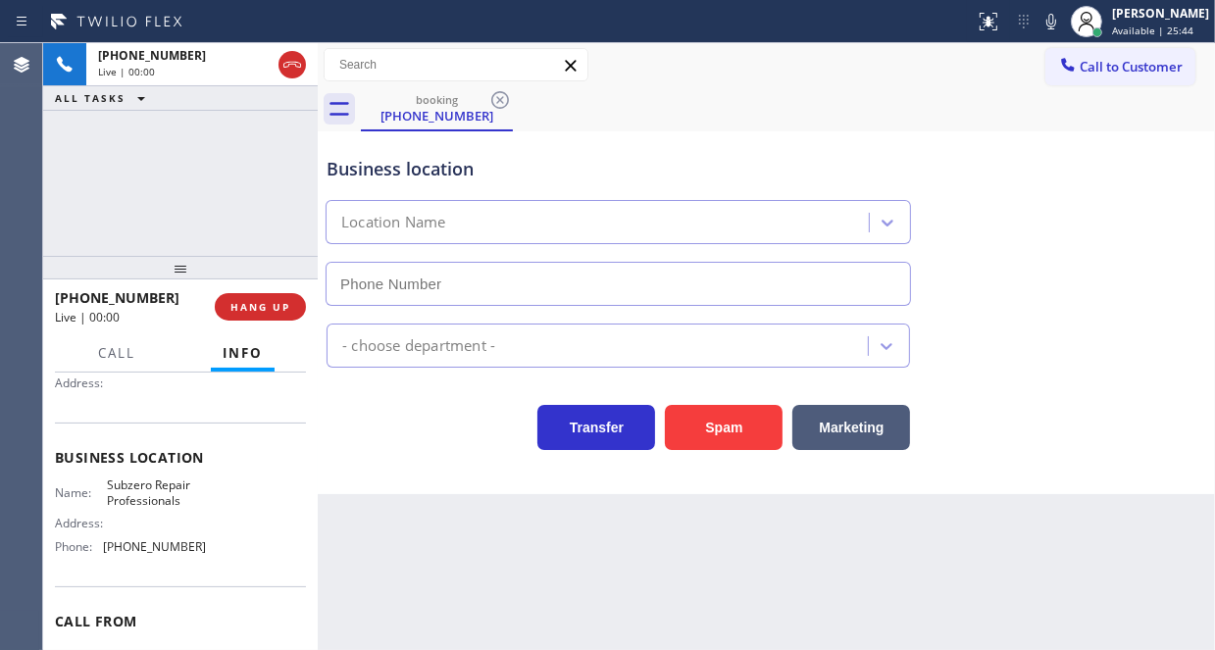
type input "[PHONE_NUMBER]"
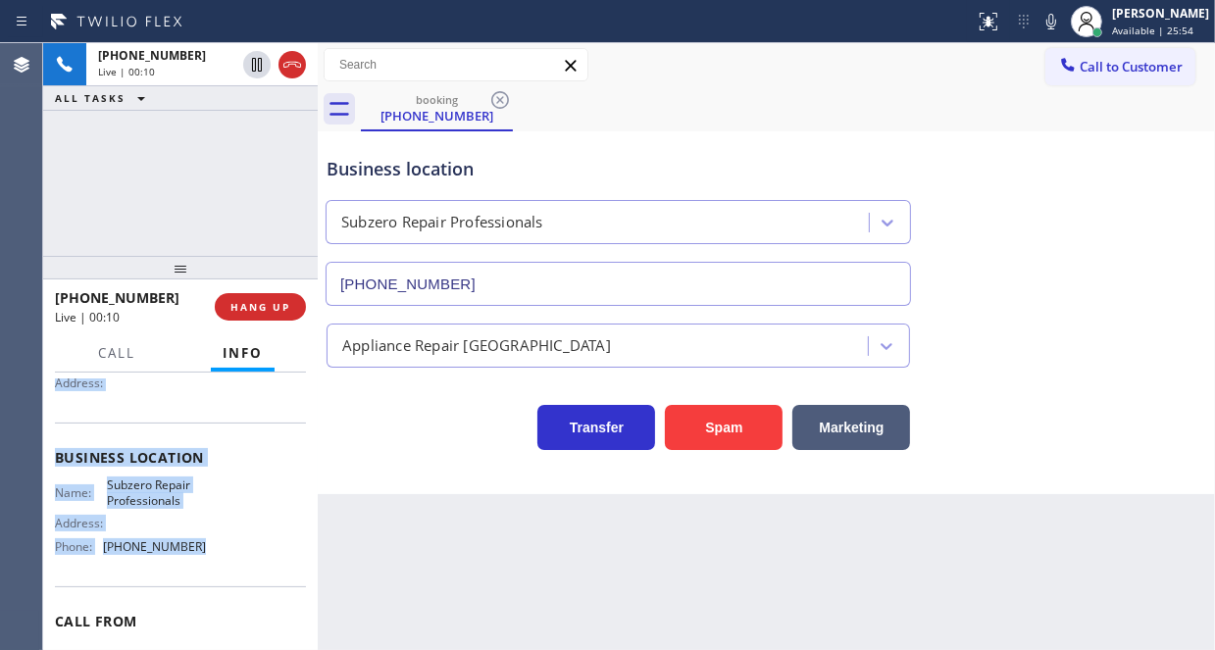
drag, startPoint x: 53, startPoint y: 393, endPoint x: 199, endPoint y: 549, distance: 213.6
click at [199, 549] on div "Context Queue: [Test] All Priority: 1 Customer Name: [PHONE_NUMBER] Phone: [PHO…" at bounding box center [180, 511] width 275 height 277
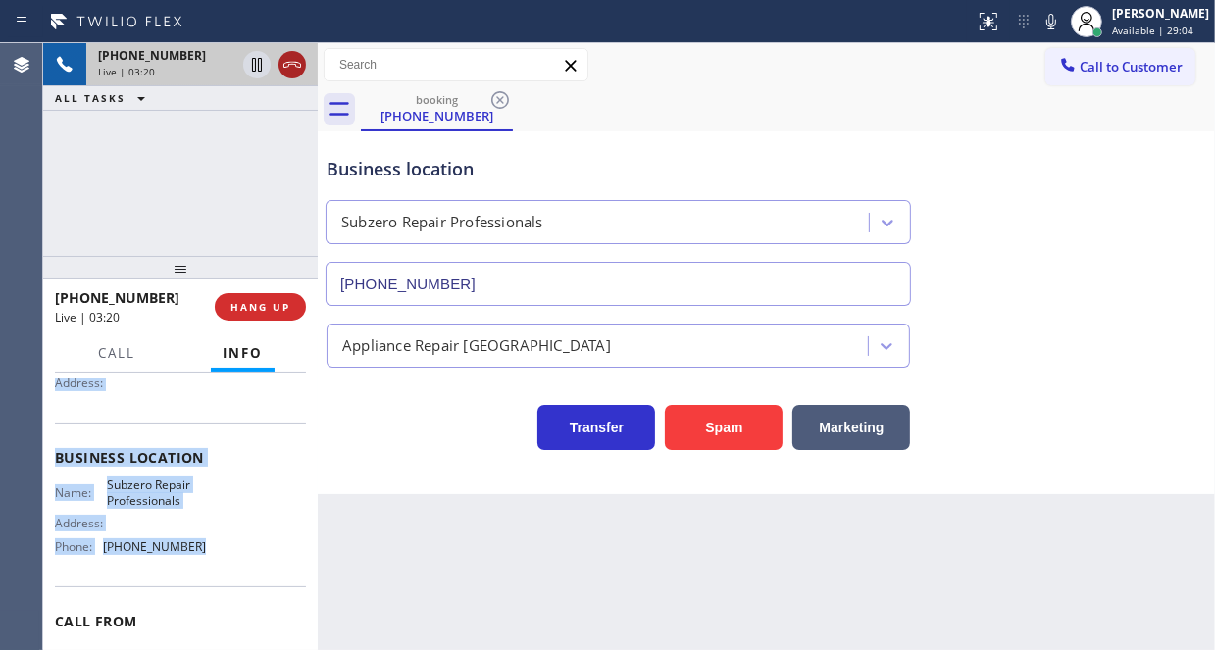
click at [293, 68] on icon at bounding box center [292, 65] width 24 height 24
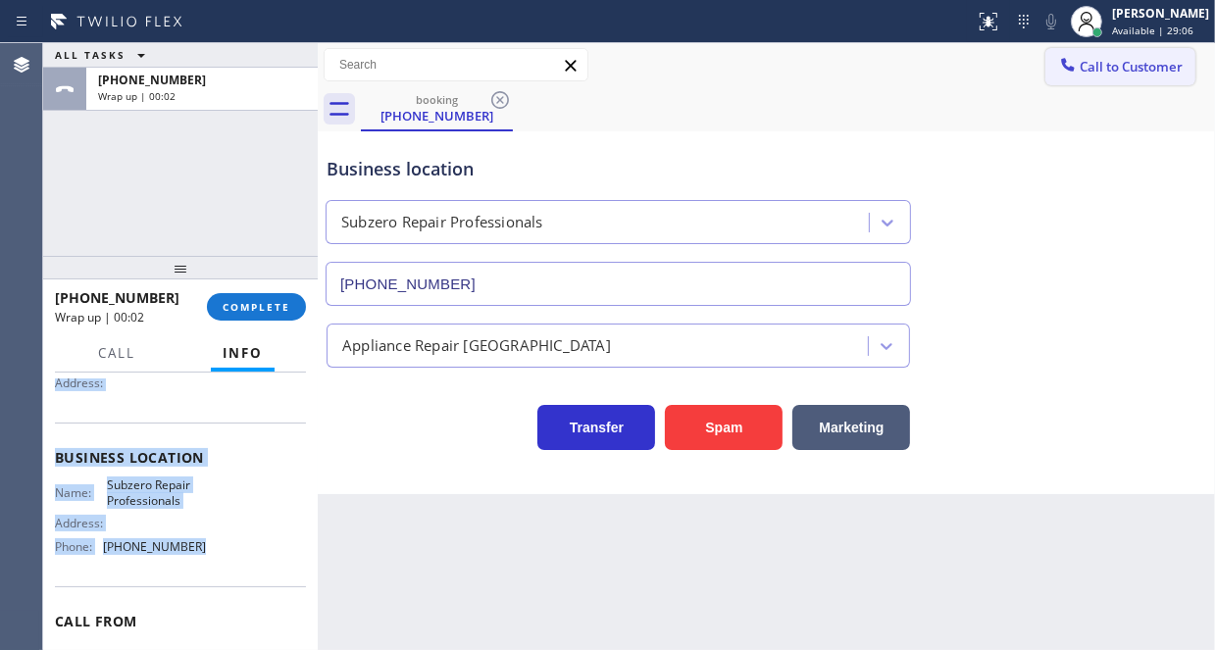
click at [1117, 74] on span "Call to Customer" at bounding box center [1130, 67] width 103 height 18
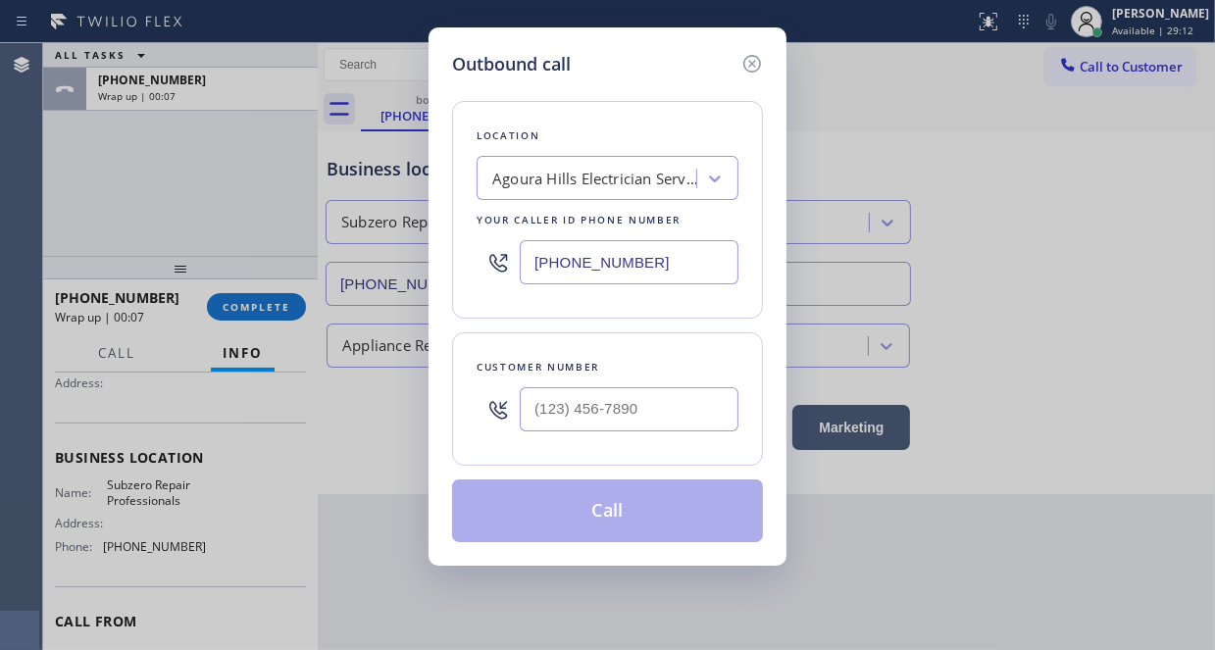
click at [550, 259] on input "[PHONE_NUMBER]" at bounding box center [629, 262] width 219 height 44
click at [551, 259] on input "[PHONE_NUMBER]" at bounding box center [629, 262] width 219 height 44
paste input "877) 414-7264"
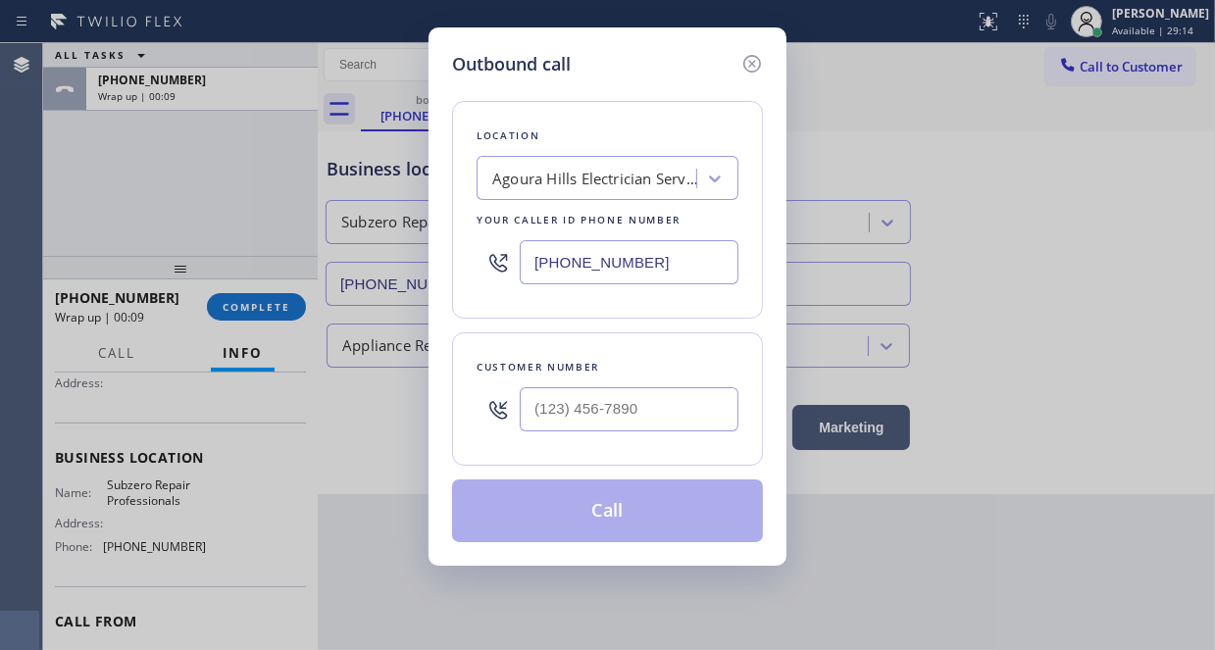
type input "[PHONE_NUMBER]"
click at [530, 395] on input "(___) ___-____" at bounding box center [629, 409] width 219 height 44
paste input "650) 492-1899"
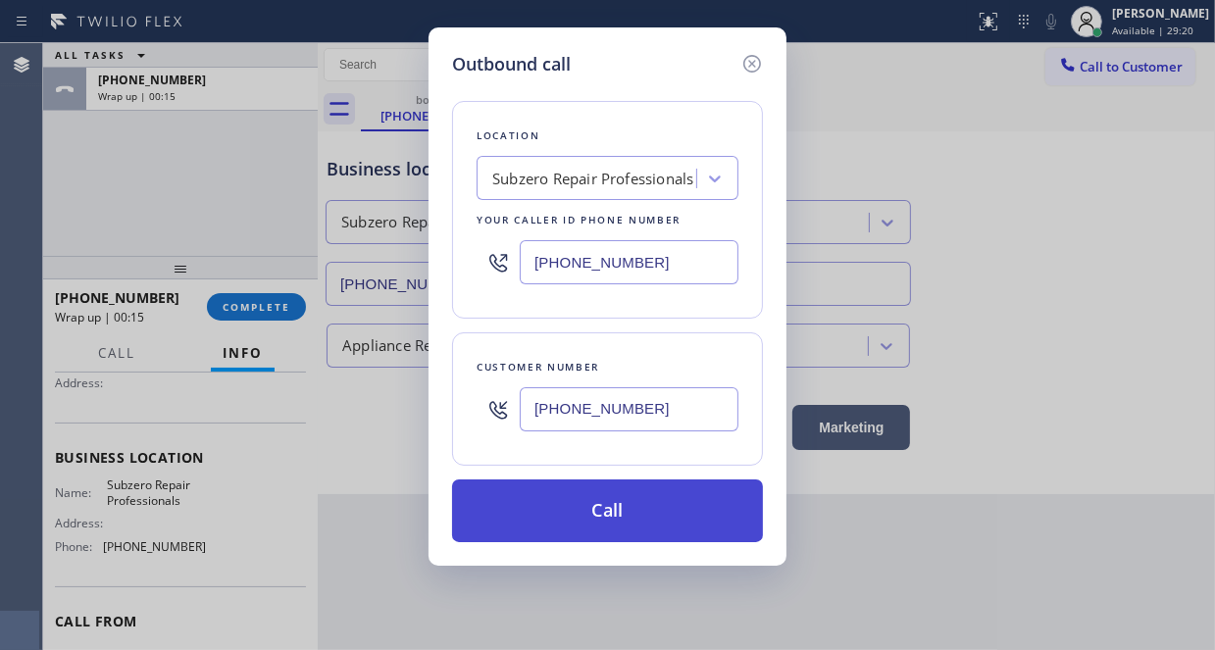
type input "[PHONE_NUMBER]"
click at [621, 517] on button "Call" at bounding box center [607, 510] width 311 height 63
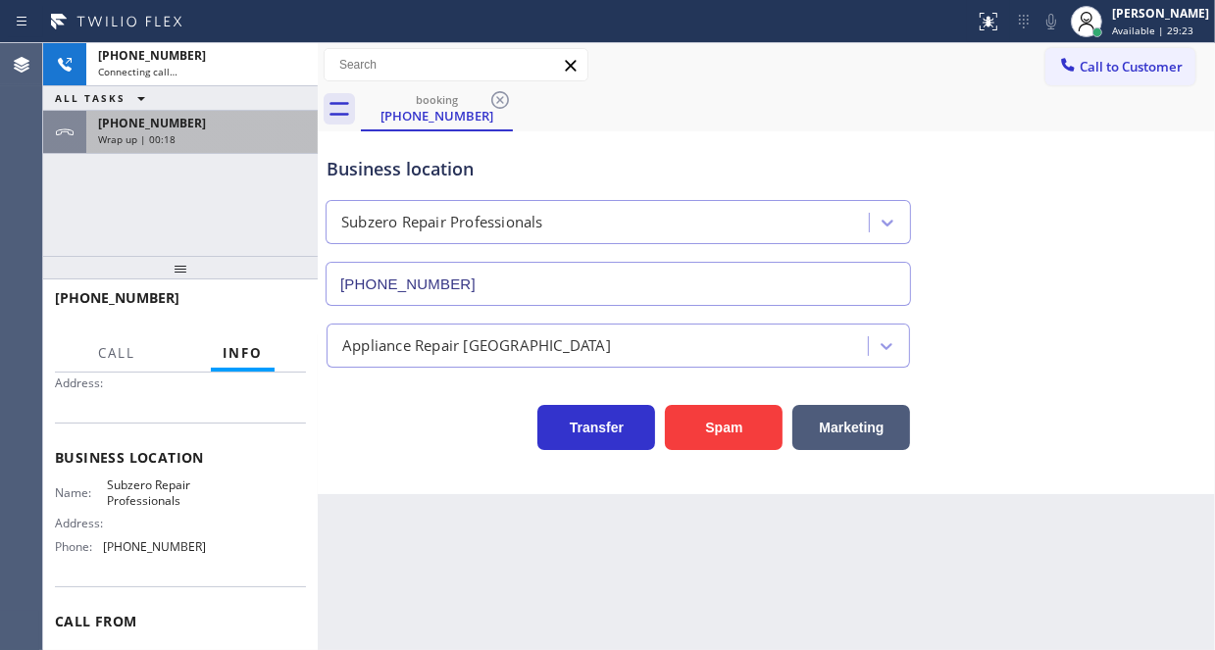
click at [227, 132] on div "Wrap up | 00:18" at bounding box center [202, 139] width 208 height 14
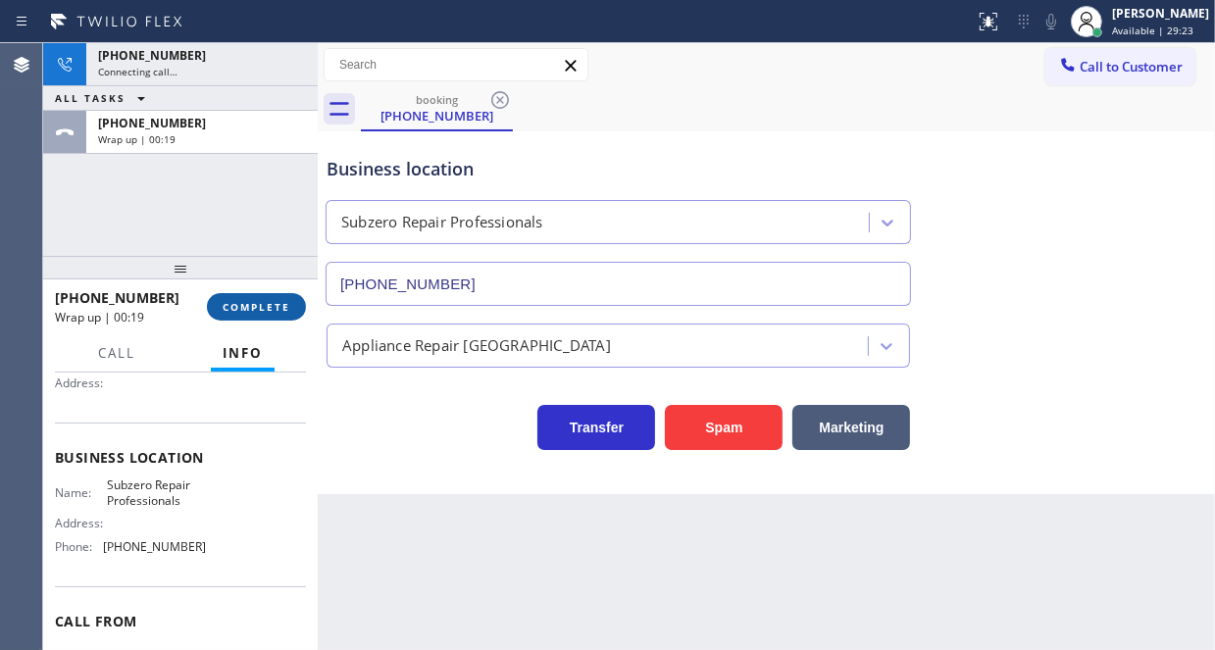
click at [268, 313] on span "COMPLETE" at bounding box center [257, 307] width 68 height 14
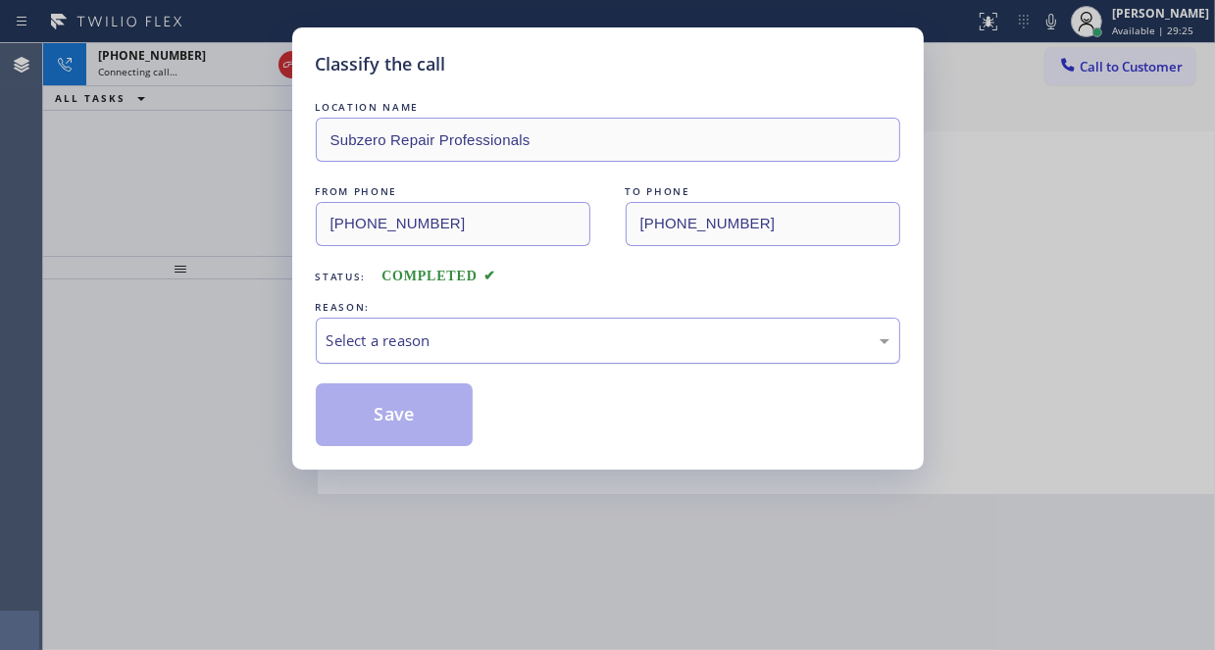
click at [418, 344] on div "Select a reason" at bounding box center [607, 340] width 563 height 23
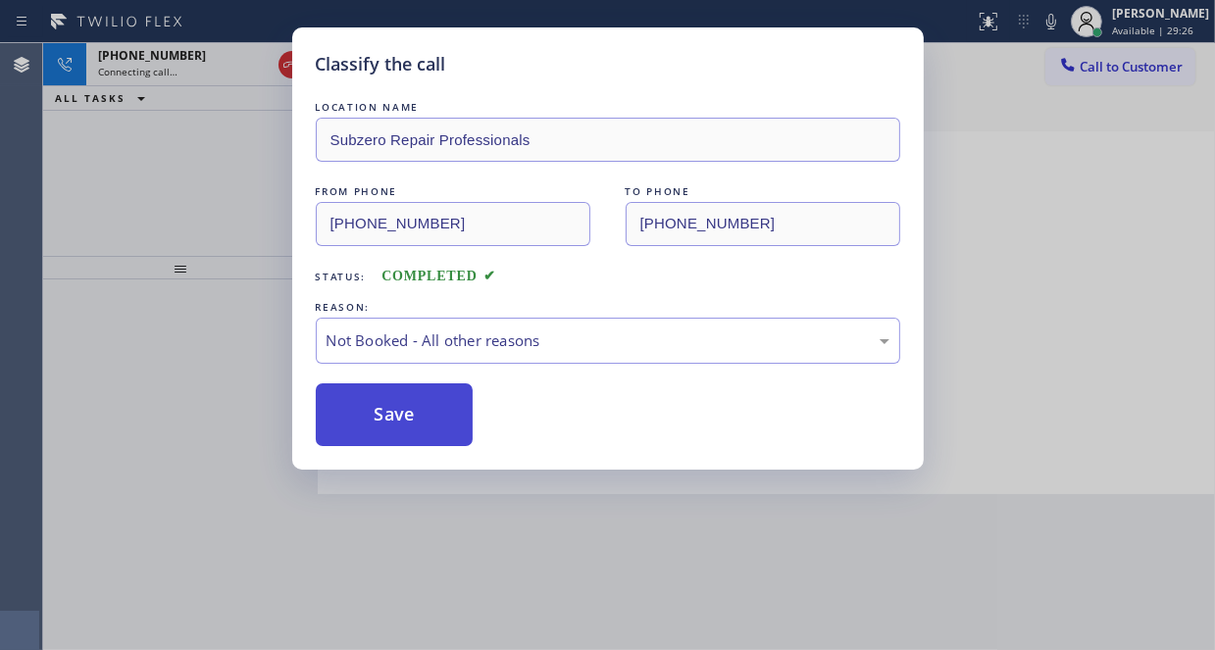
click at [402, 411] on button "Save" at bounding box center [395, 414] width 158 height 63
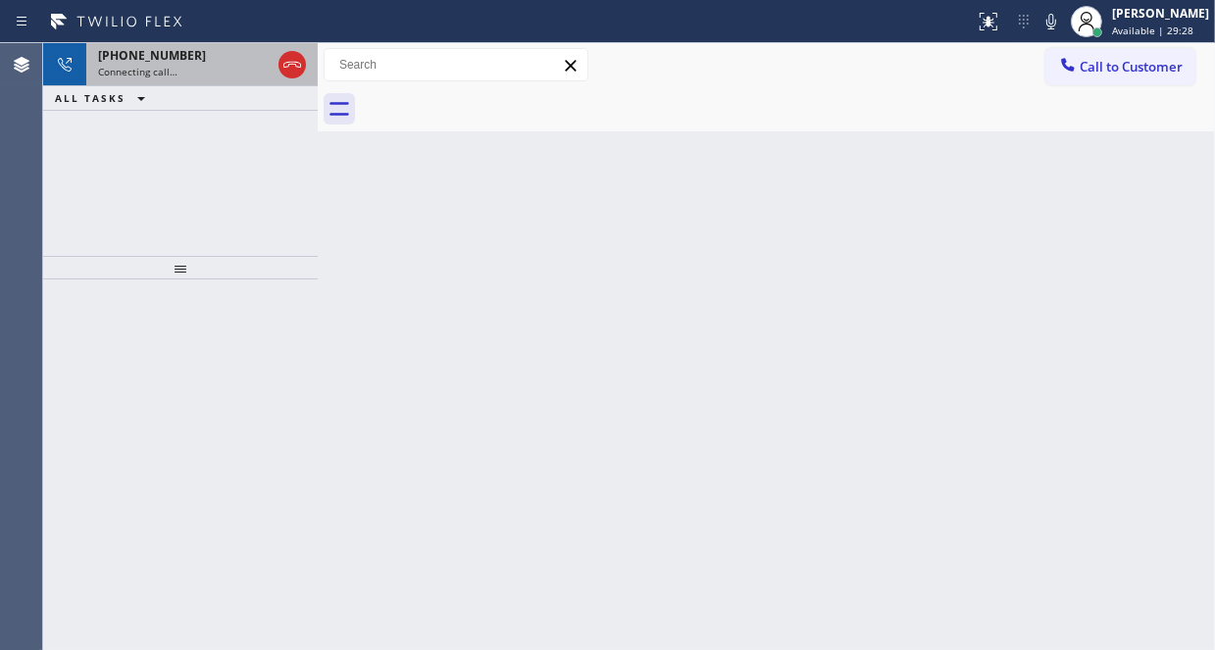
click at [204, 65] on div "Connecting call…" at bounding box center [184, 72] width 173 height 14
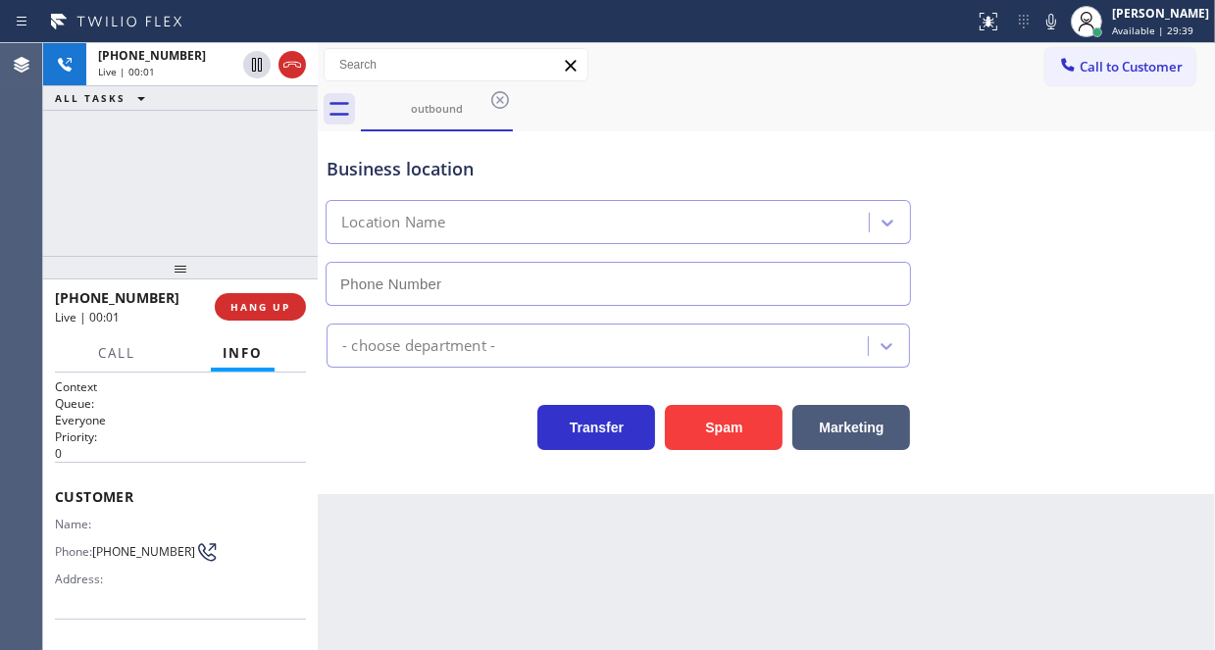
type input "[PHONE_NUMBER]"
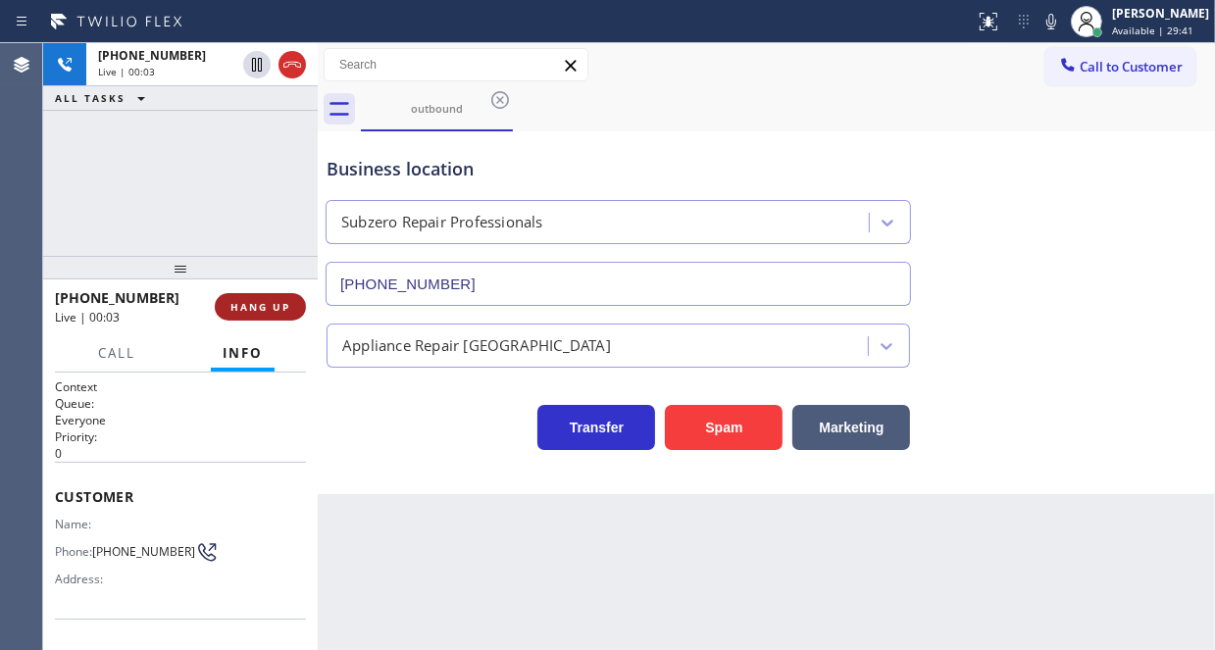
click at [286, 306] on span "HANG UP" at bounding box center [260, 307] width 60 height 14
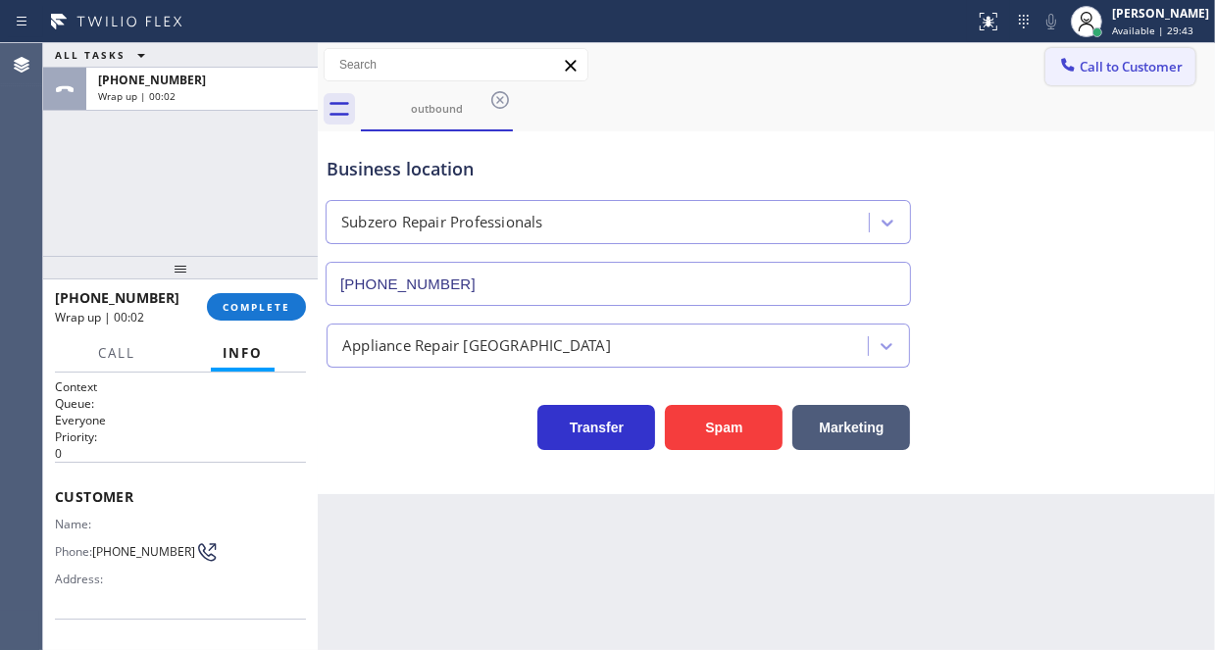
click at [1126, 73] on span "Call to Customer" at bounding box center [1130, 67] width 103 height 18
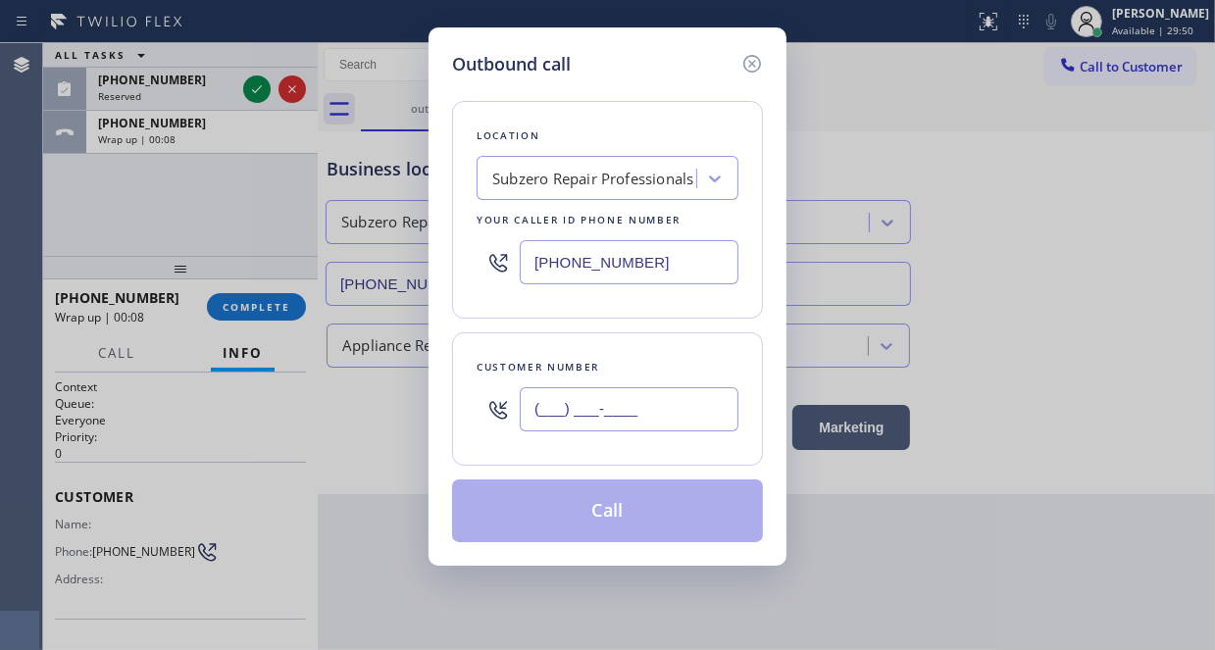
click at [549, 415] on input "(___) ___-____" at bounding box center [629, 409] width 219 height 44
paste input "310) 625-4149"
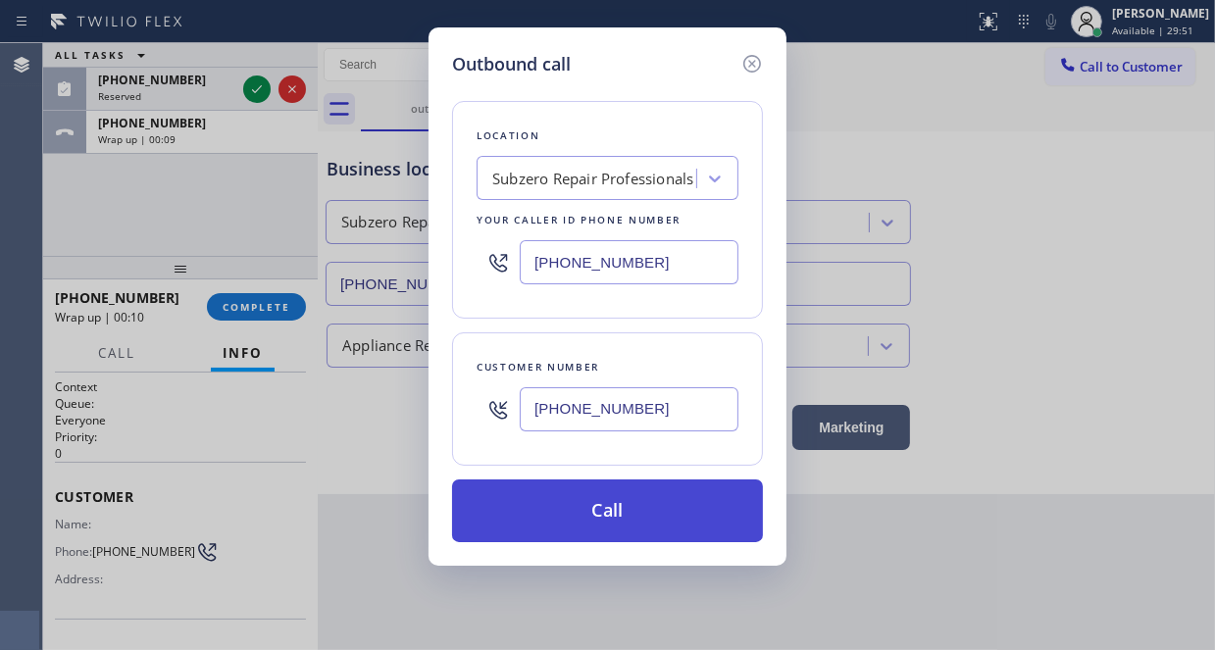
type input "[PHONE_NUMBER]"
click at [625, 507] on button "Call" at bounding box center [607, 510] width 311 height 63
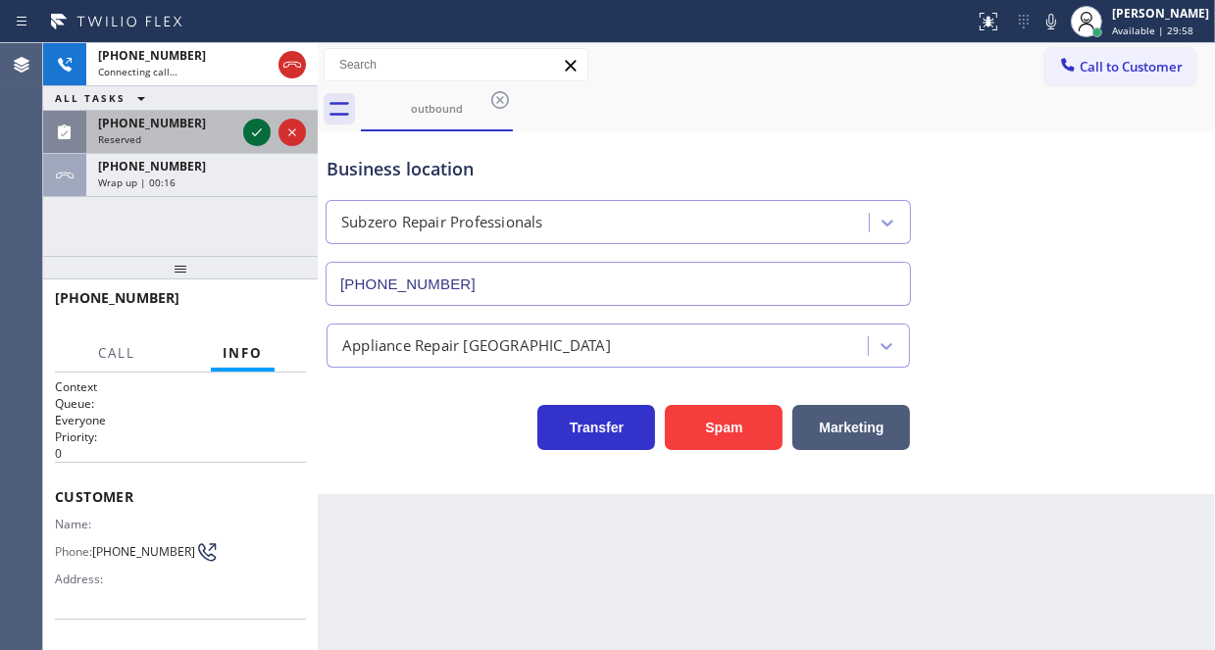
click at [255, 133] on icon at bounding box center [257, 132] width 10 height 8
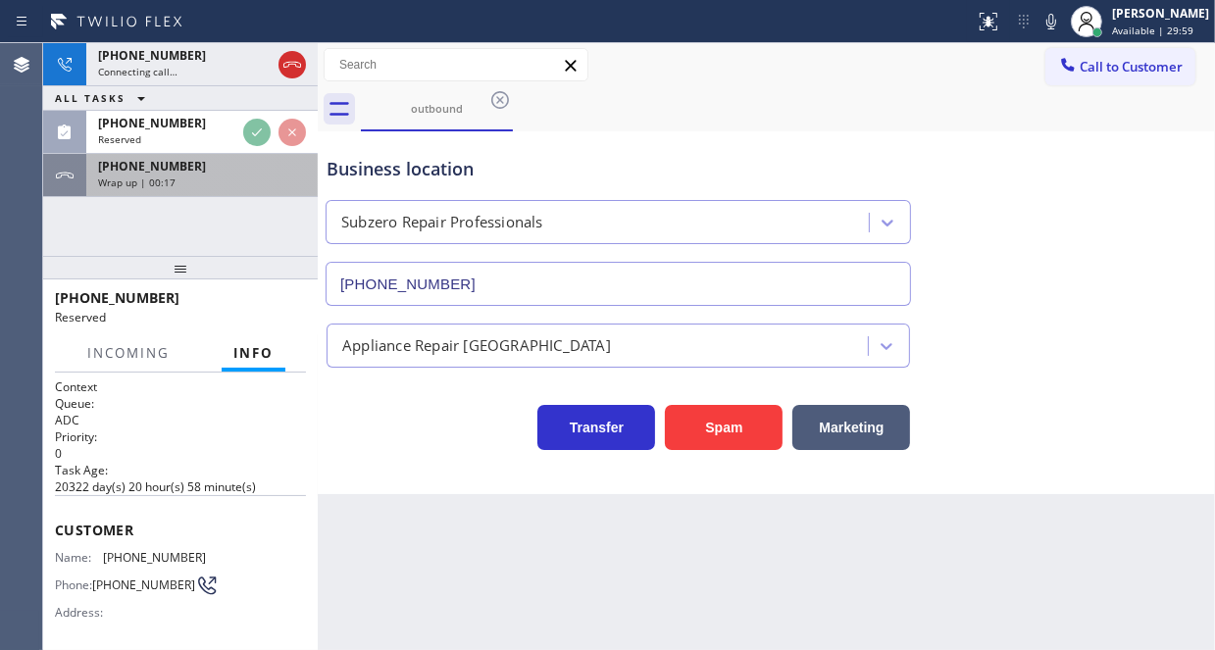
click at [251, 178] on div "Wrap up | 00:17" at bounding box center [202, 182] width 208 height 14
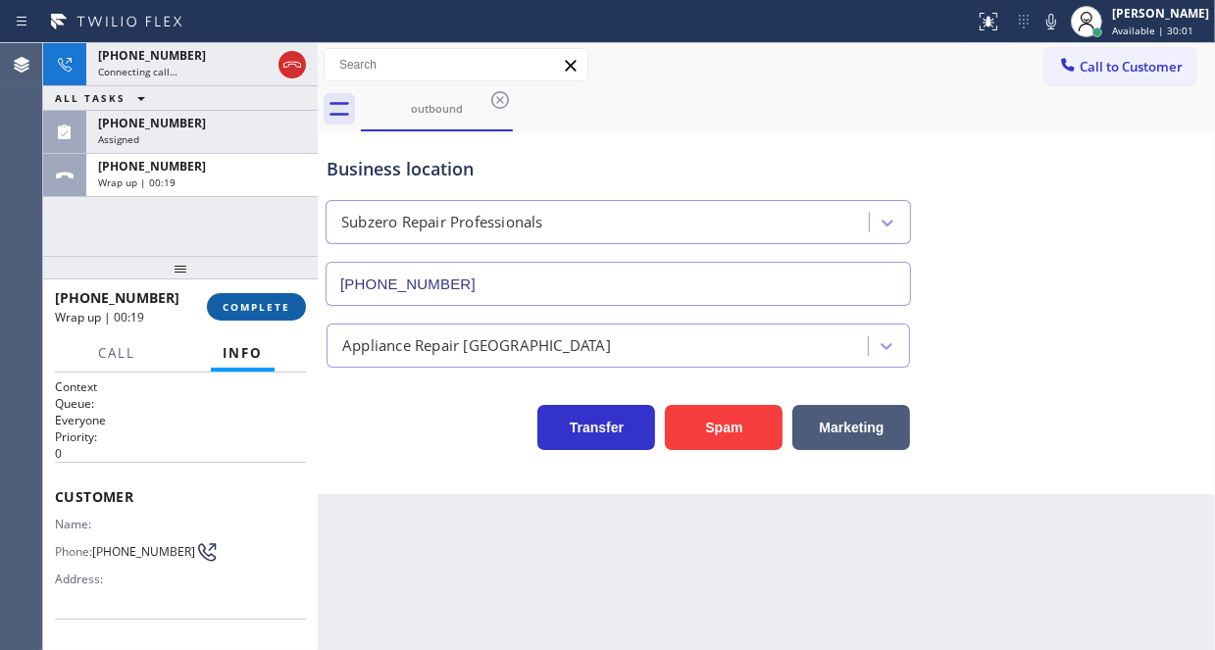
click at [265, 305] on span "COMPLETE" at bounding box center [257, 307] width 68 height 14
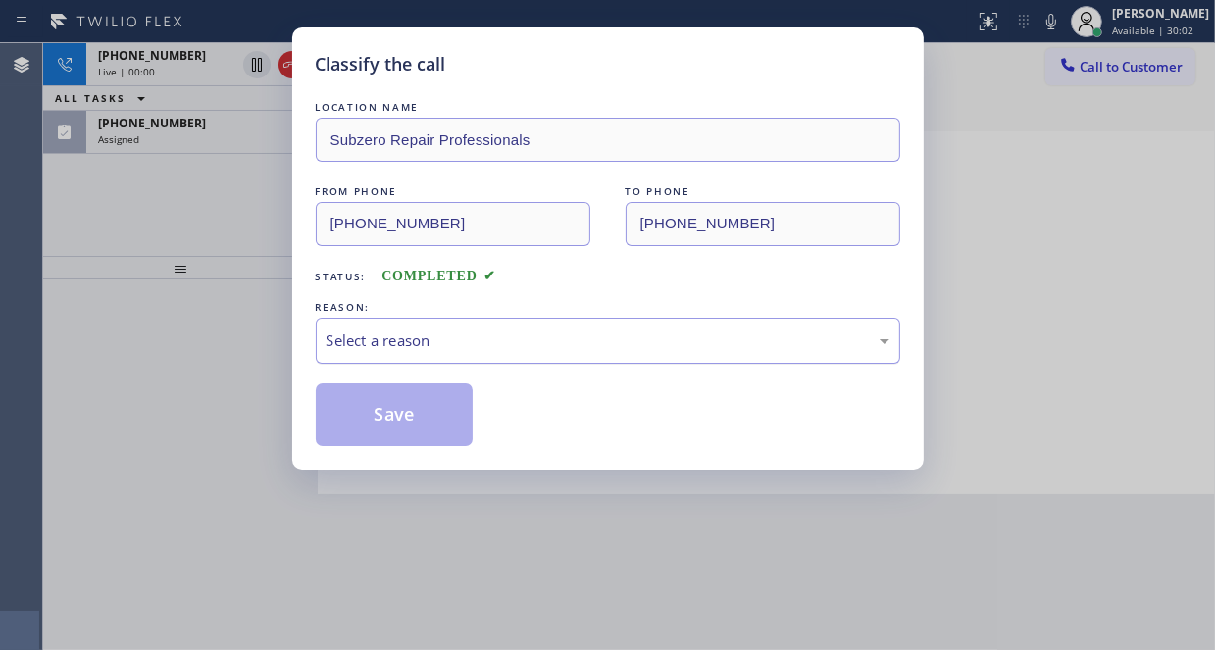
click at [418, 341] on div "Select a reason" at bounding box center [607, 340] width 563 height 23
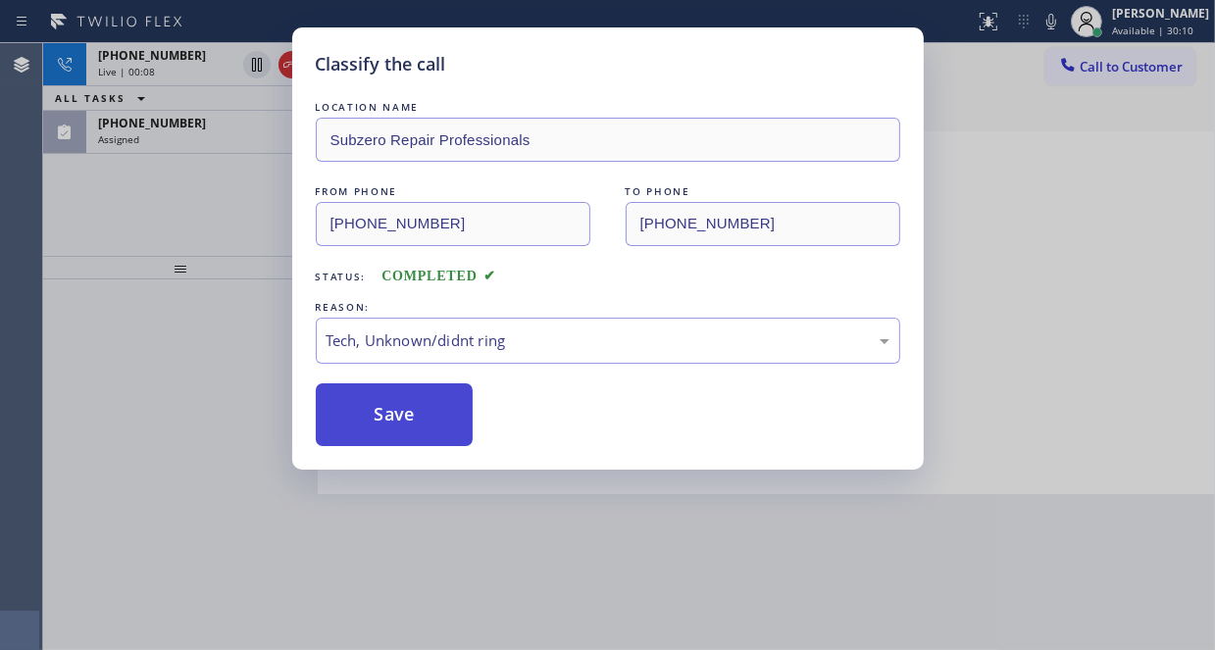
click at [424, 419] on button "Save" at bounding box center [395, 414] width 158 height 63
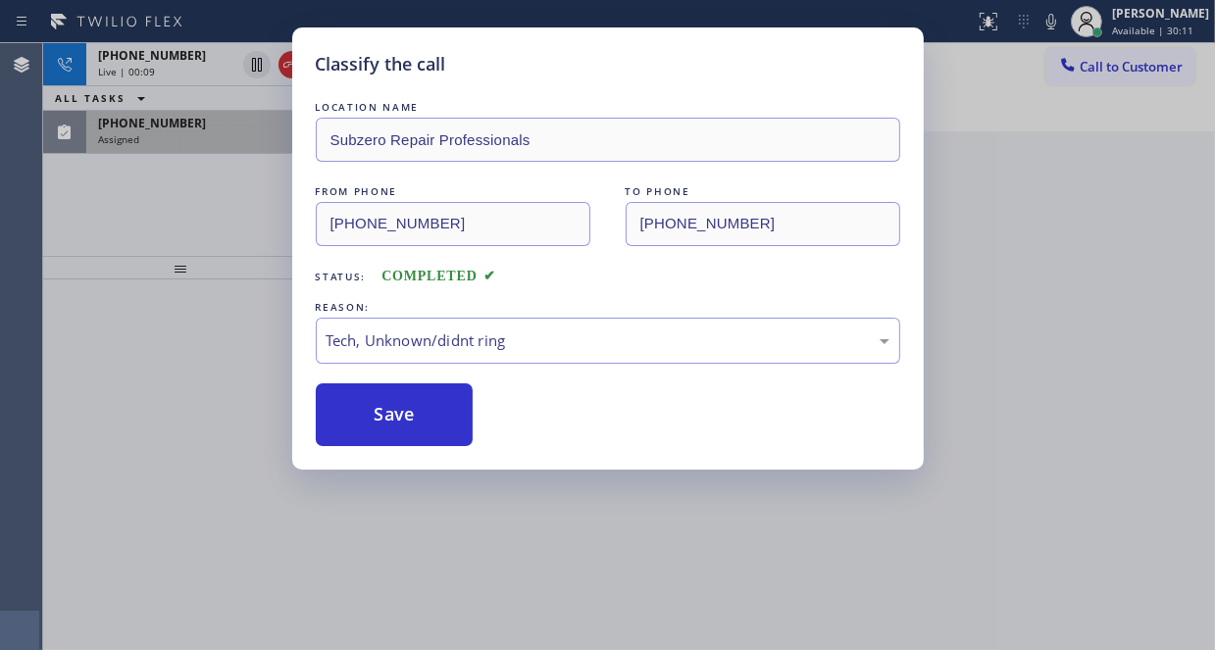
click at [231, 136] on div "Classify the call LOCATION NAME 5 Star Appliance Repair FROM PHONE [PHONE_NUMBE…" at bounding box center [629, 346] width 1172 height 607
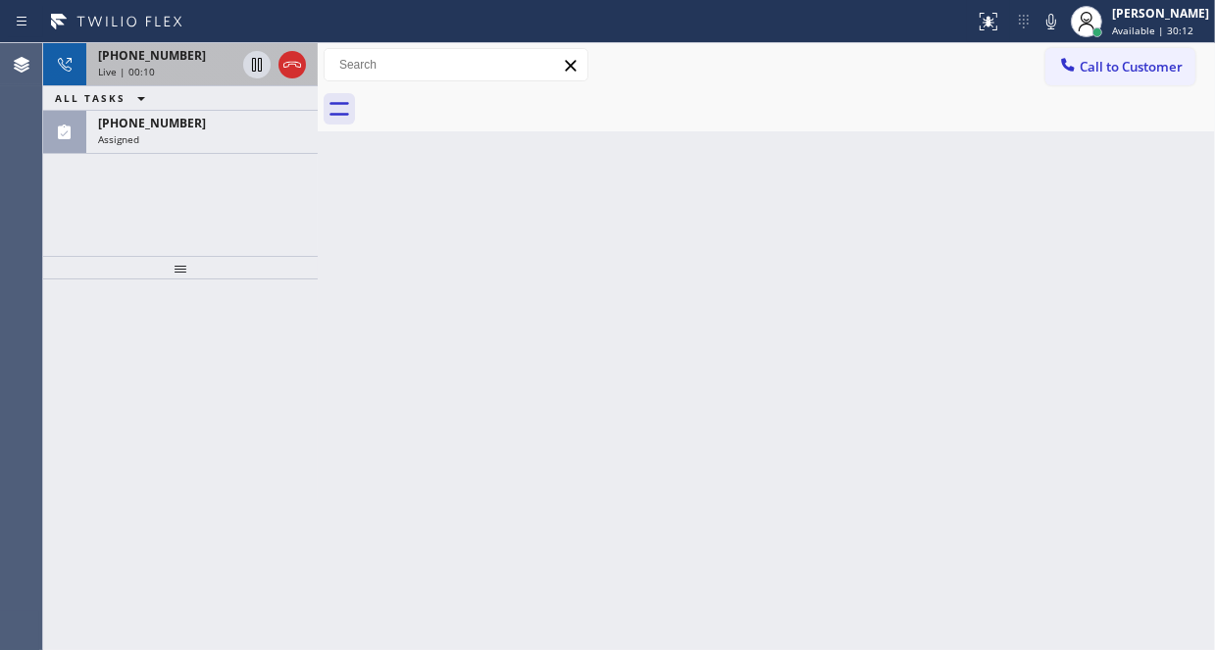
click at [204, 65] on div "Live | 00:10" at bounding box center [166, 72] width 137 height 14
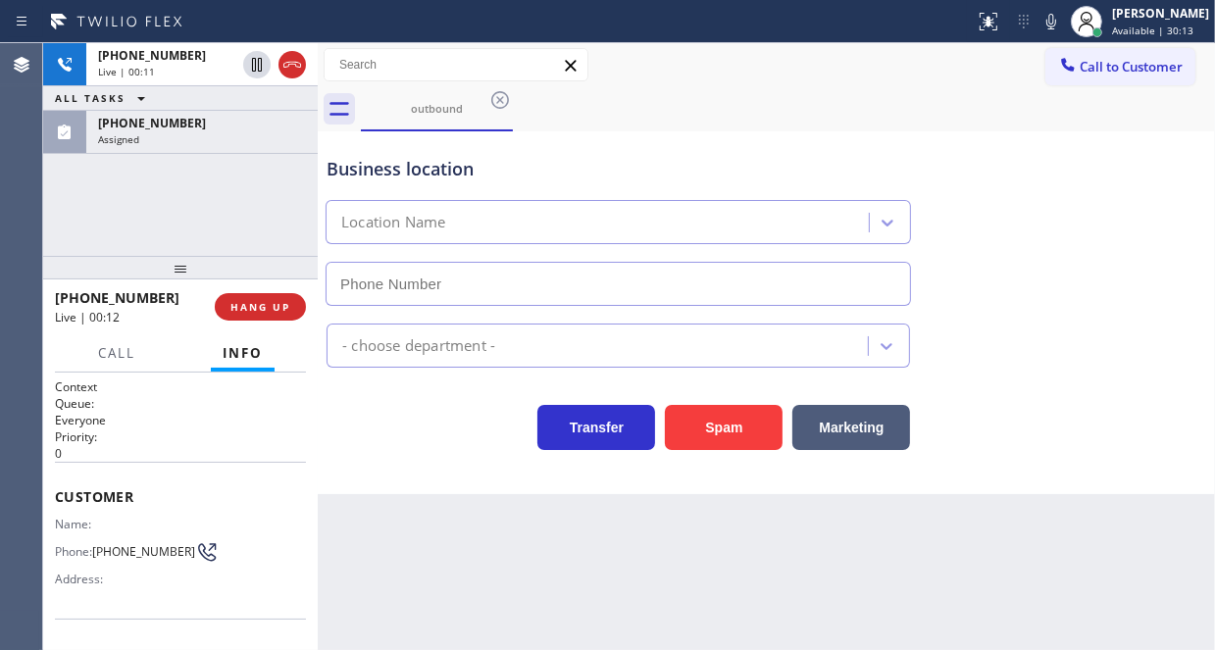
type input "[PHONE_NUMBER]"
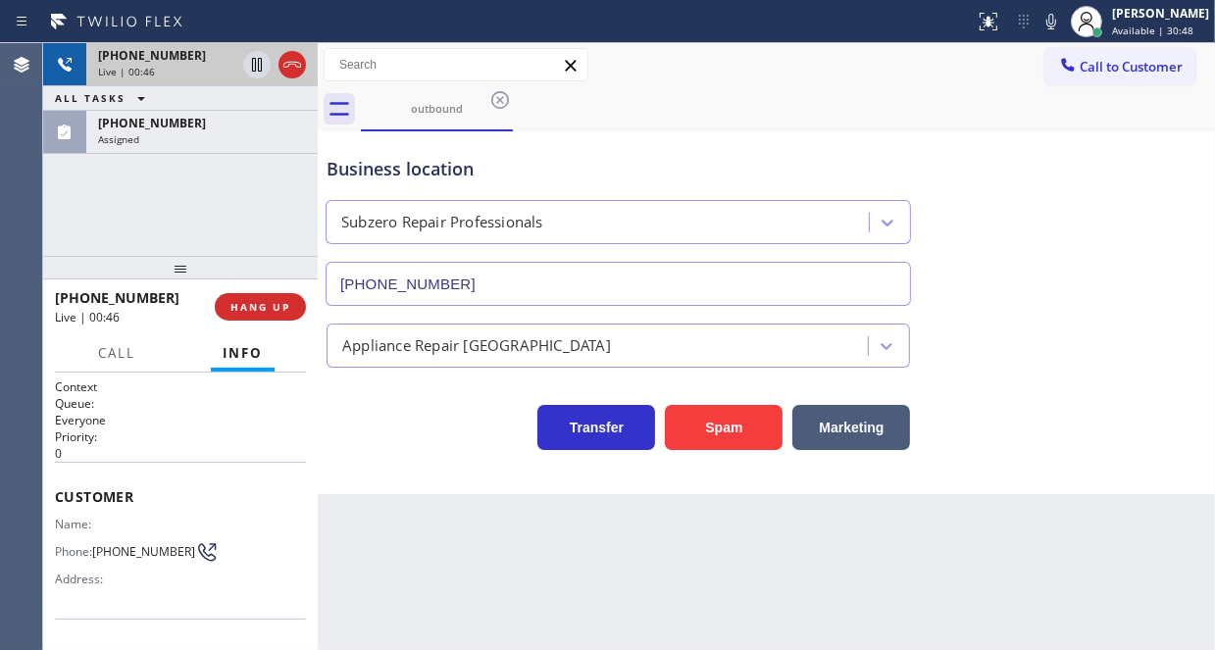
click at [293, 68] on icon at bounding box center [292, 65] width 24 height 24
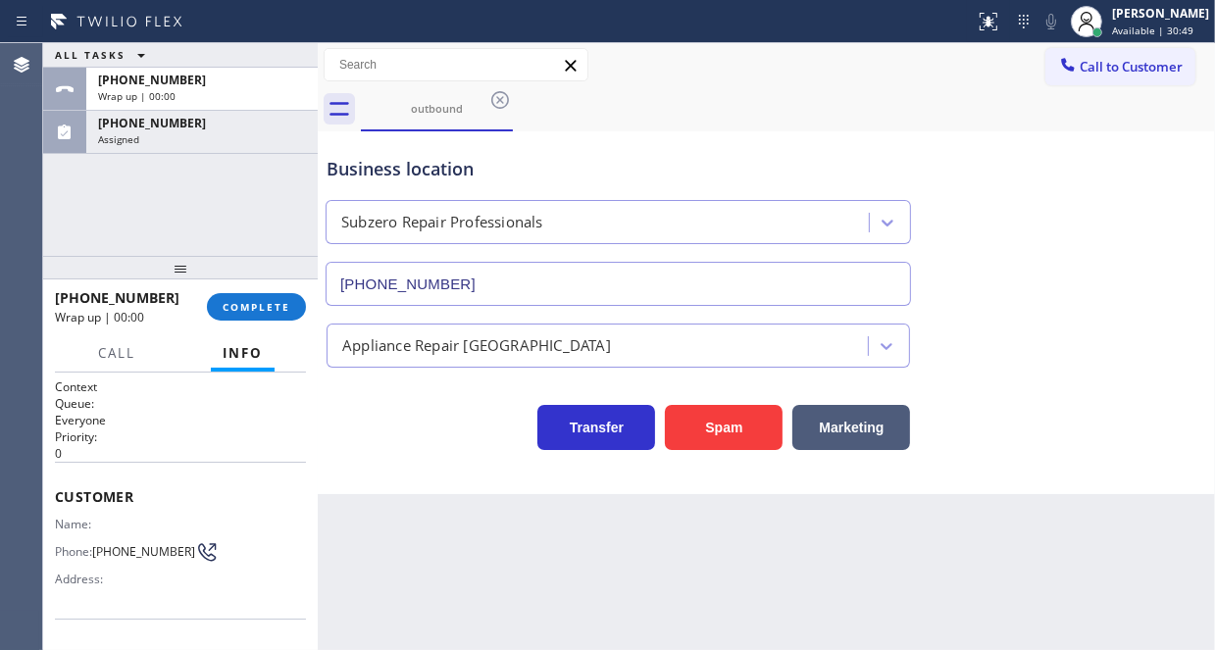
click at [184, 132] on div "Assigned" at bounding box center [202, 139] width 208 height 14
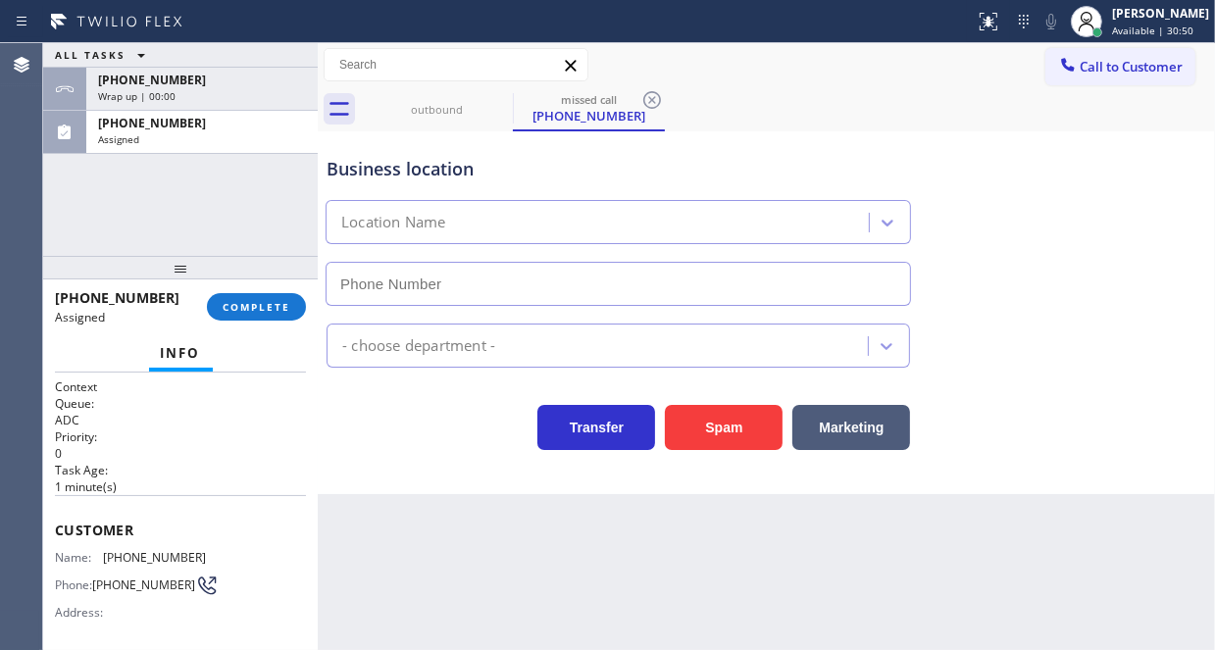
type input "[PHONE_NUMBER]"
click at [266, 297] on button "COMPLETE" at bounding box center [256, 306] width 99 height 27
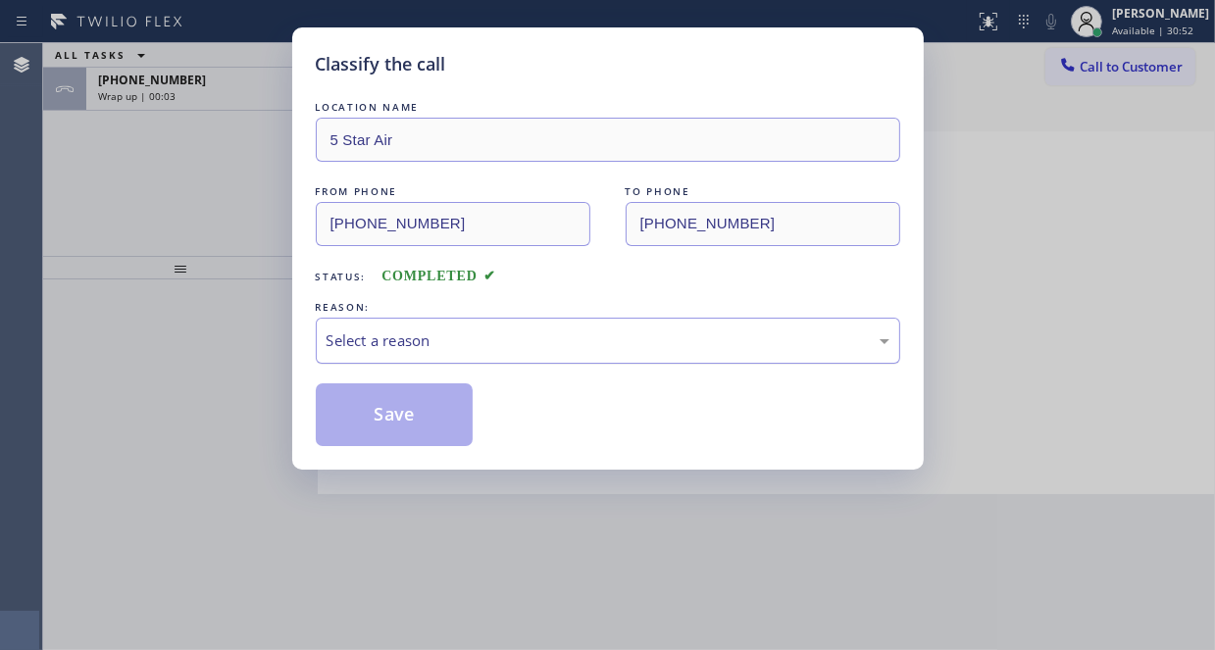
click at [406, 335] on div "Select a reason" at bounding box center [607, 340] width 563 height 23
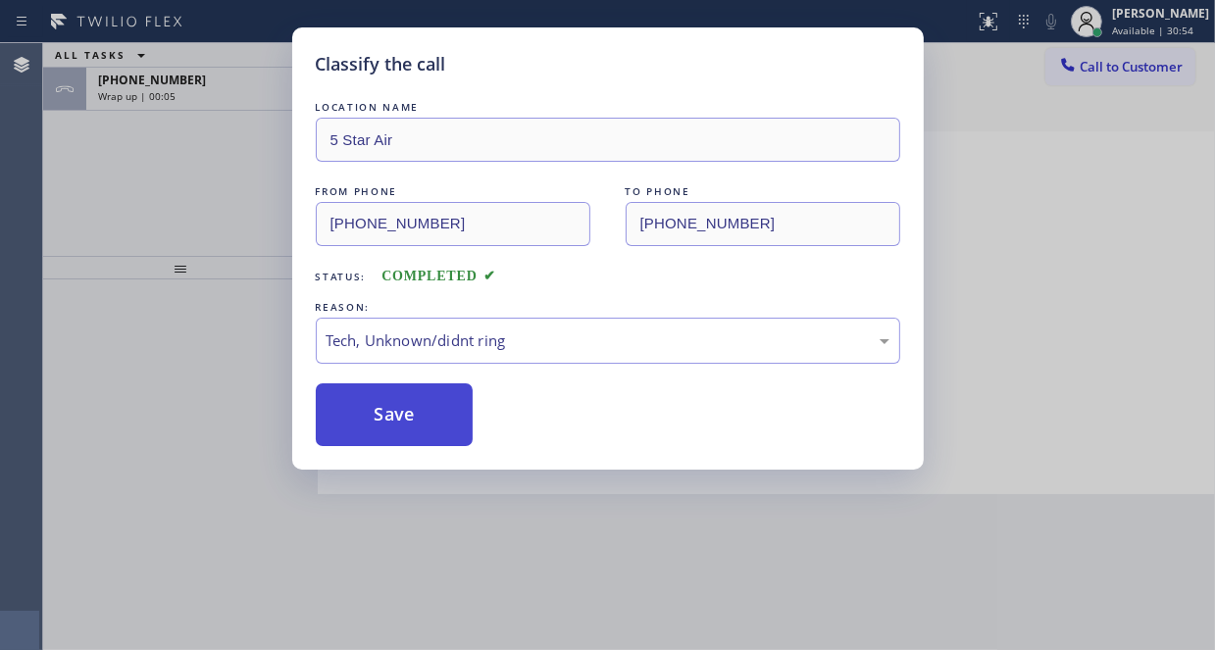
click at [376, 409] on button "Save" at bounding box center [395, 414] width 158 height 63
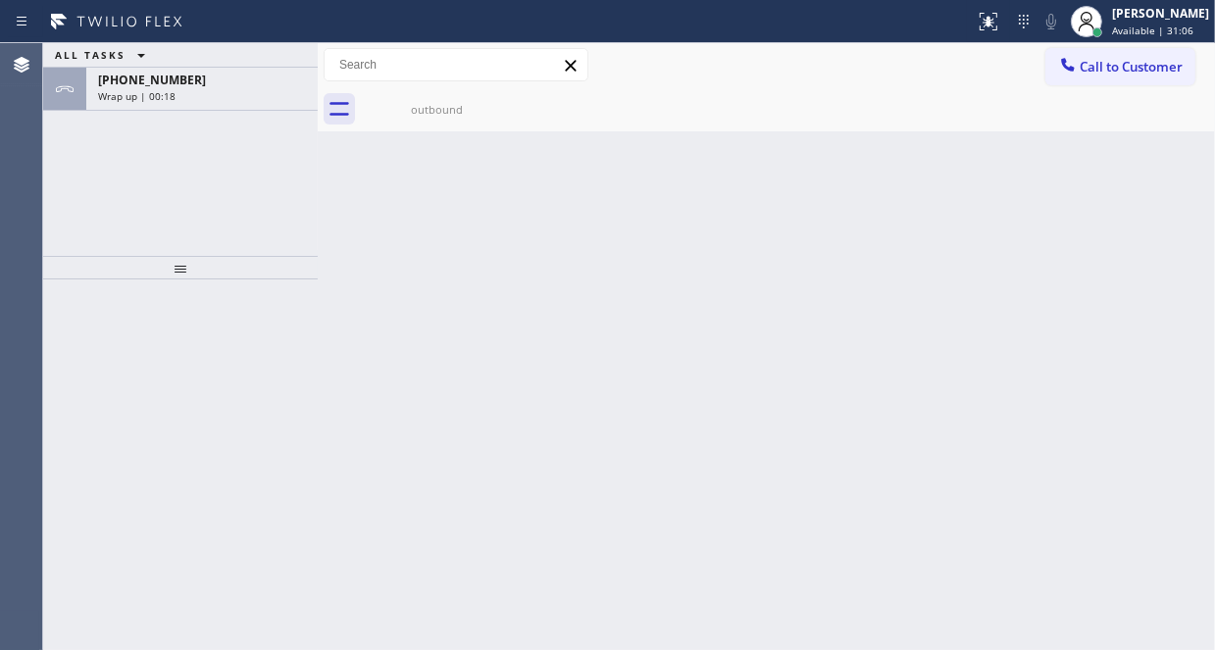
click at [1082, 64] on span "Call to Customer" at bounding box center [1130, 67] width 103 height 18
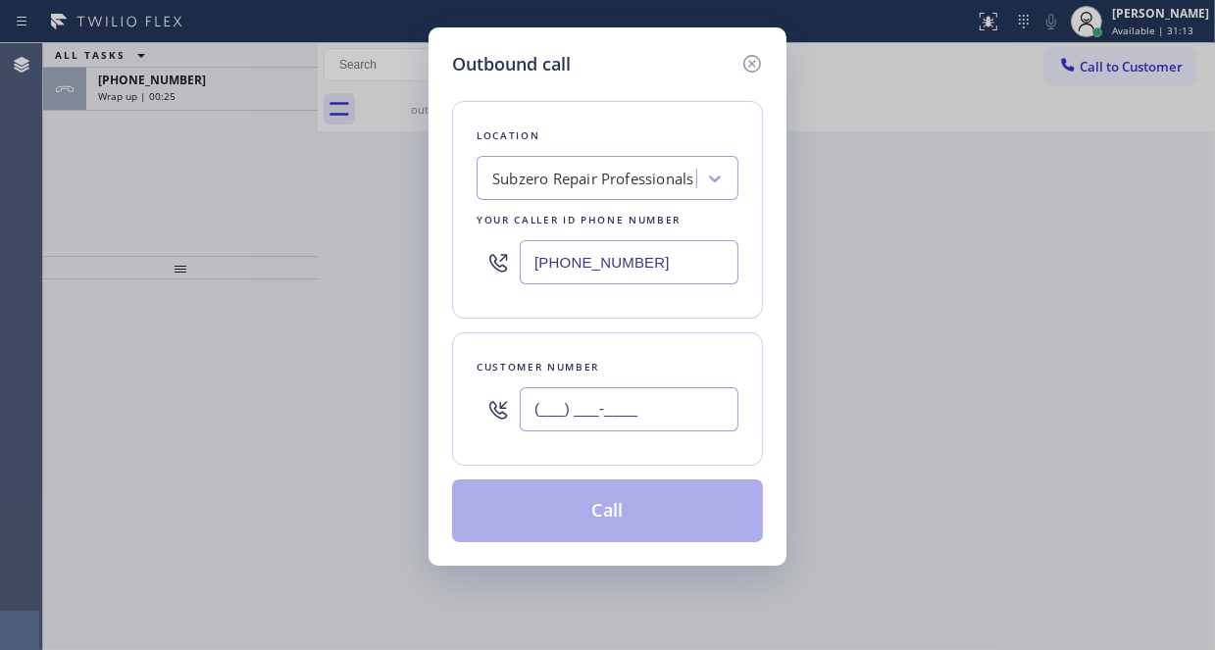
click at [550, 408] on input "(___) ___-____" at bounding box center [629, 409] width 219 height 44
paste input "310) 625-4149"
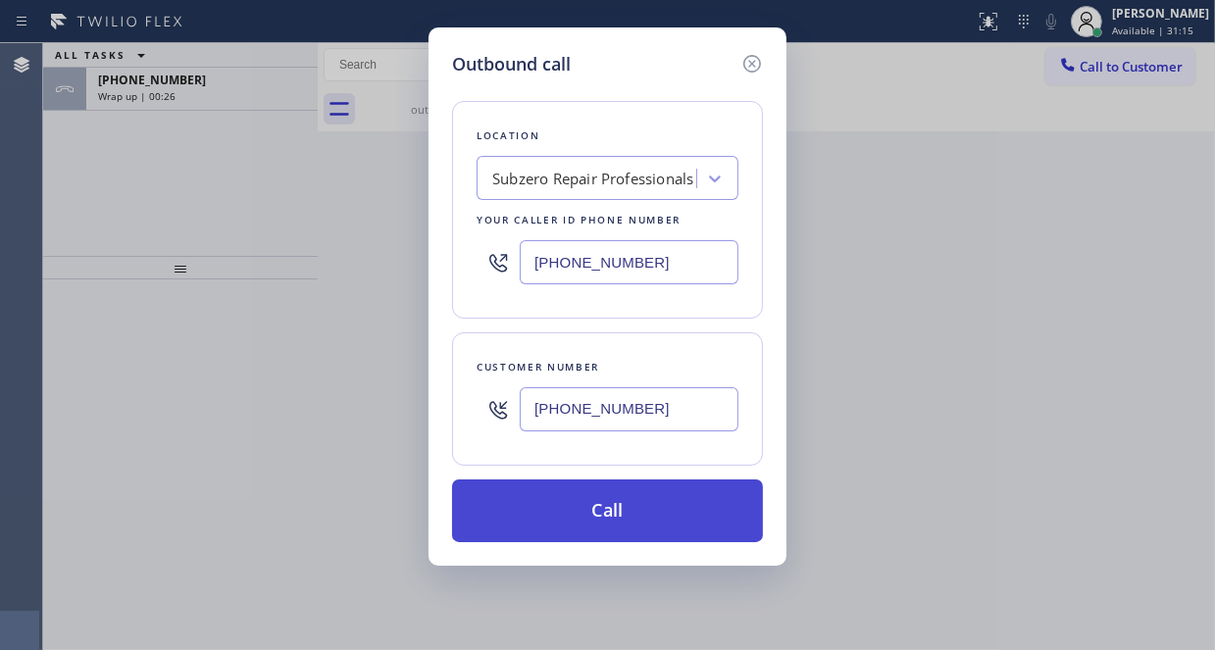
type input "[PHONE_NUMBER]"
click at [650, 517] on button "Call" at bounding box center [607, 510] width 311 height 63
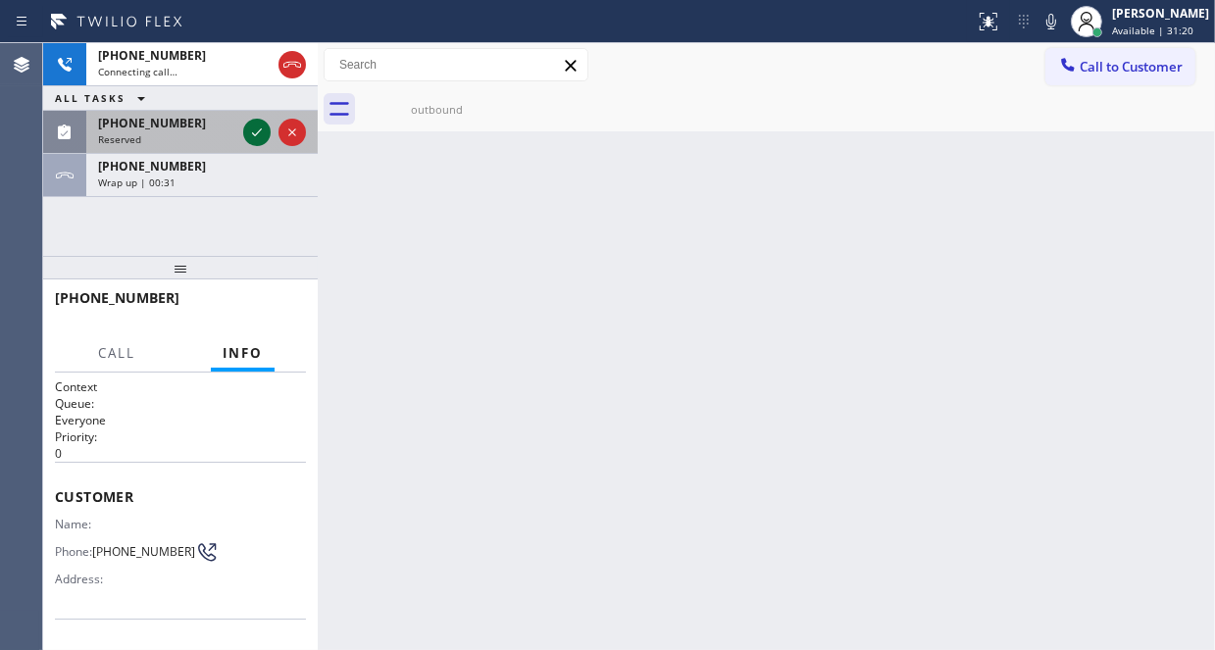
click at [251, 131] on icon at bounding box center [257, 133] width 24 height 24
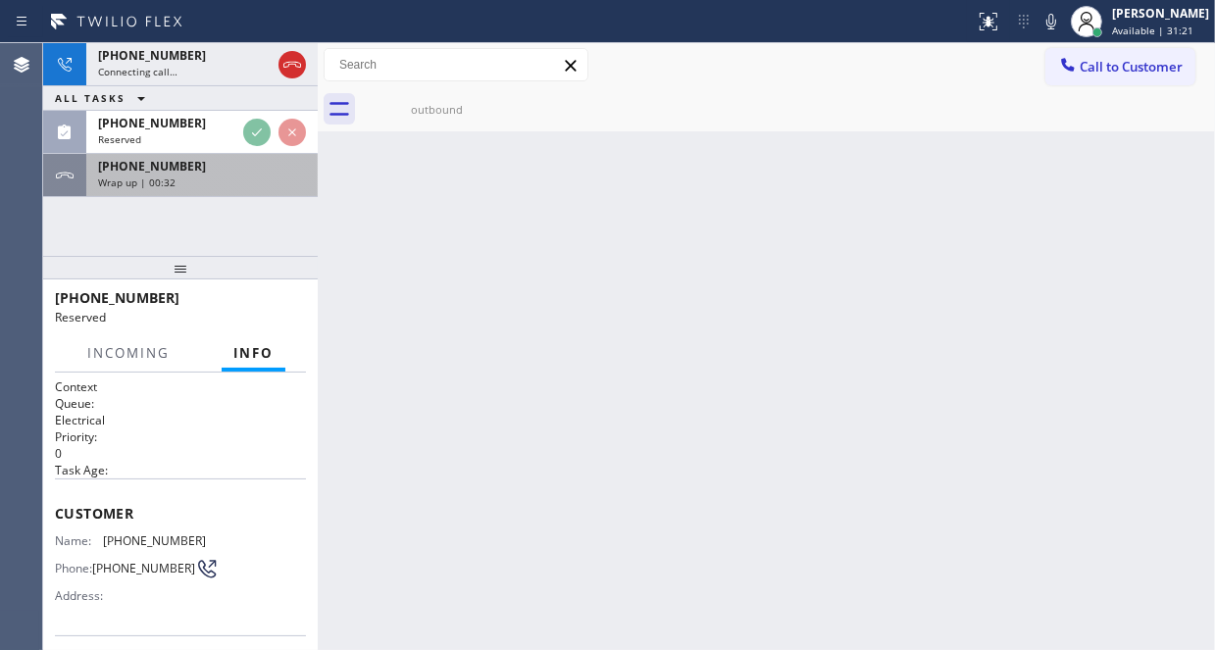
click at [210, 175] on div "Wrap up | 00:32" at bounding box center [202, 182] width 208 height 14
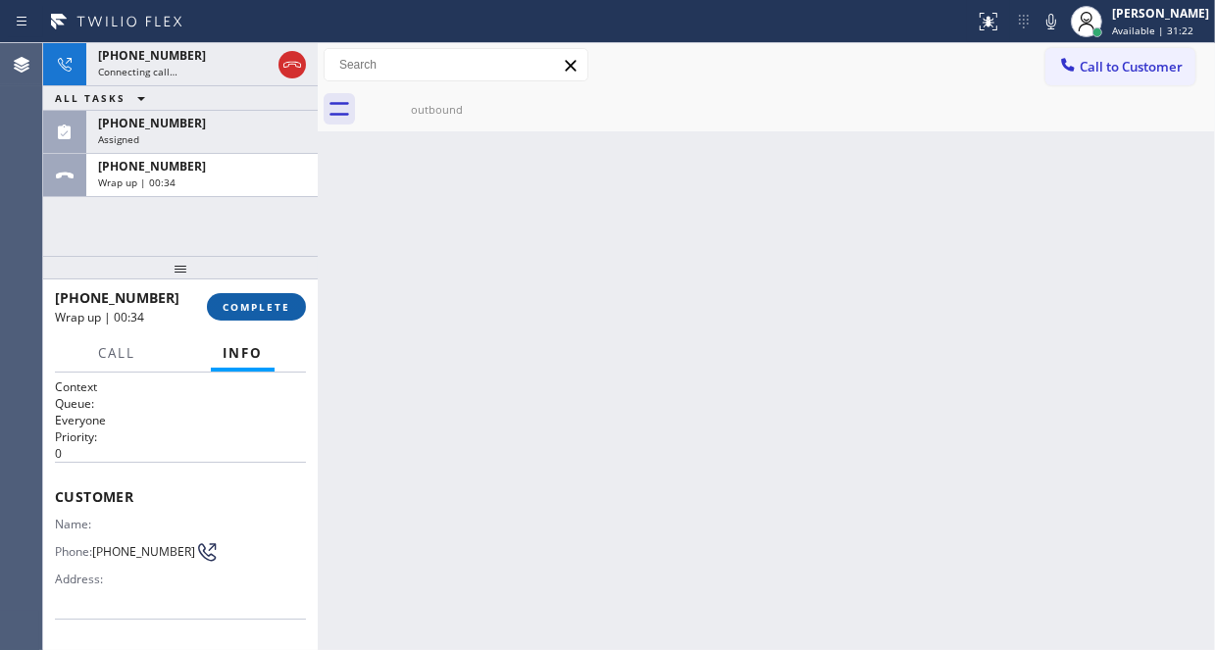
click at [247, 309] on span "COMPLETE" at bounding box center [257, 307] width 68 height 14
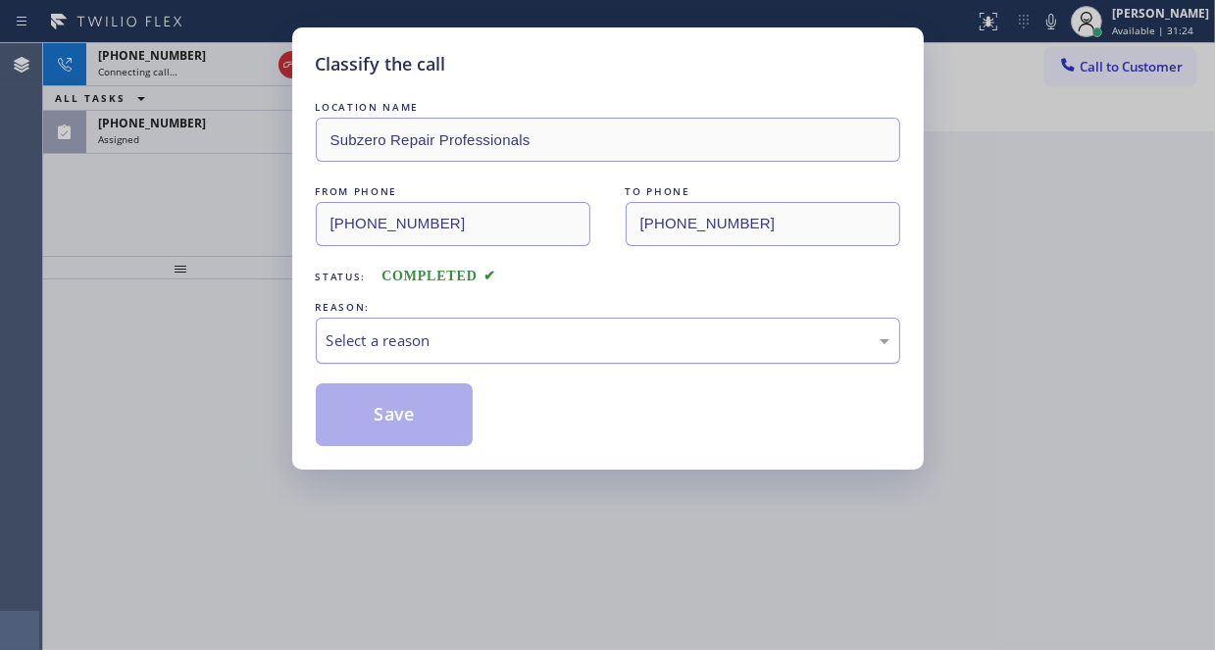
click at [476, 341] on div "Select a reason" at bounding box center [607, 340] width 563 height 23
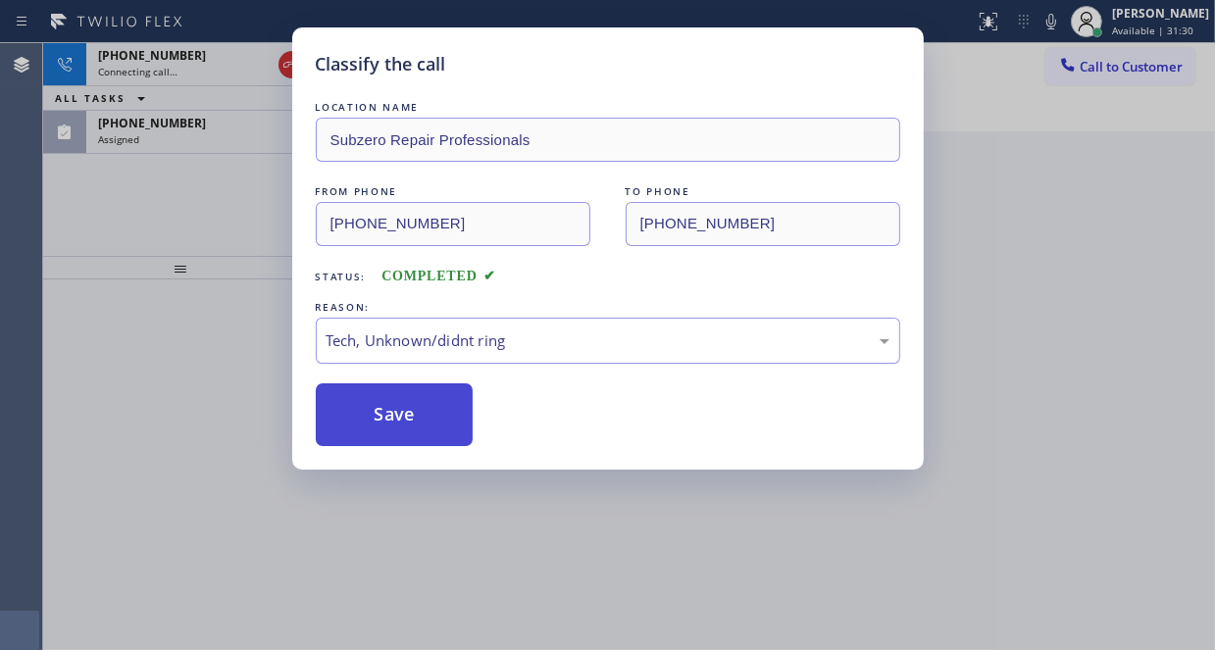
click at [400, 412] on button "Save" at bounding box center [395, 414] width 158 height 63
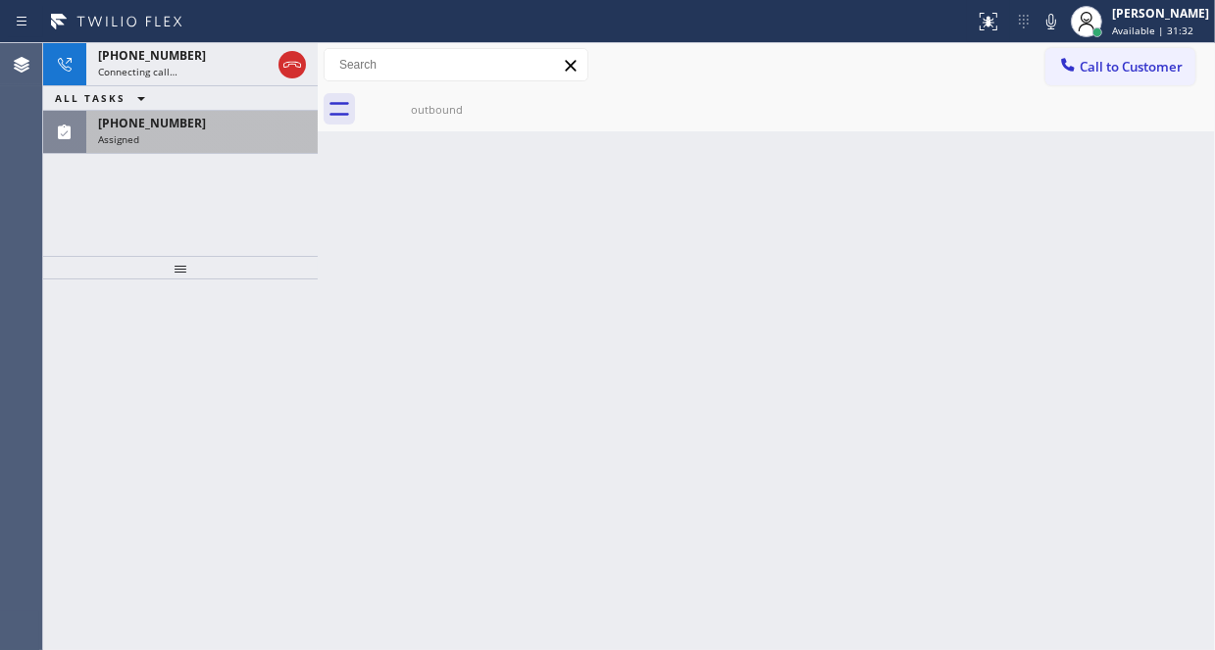
click at [249, 132] on div "Assigned" at bounding box center [202, 139] width 208 height 14
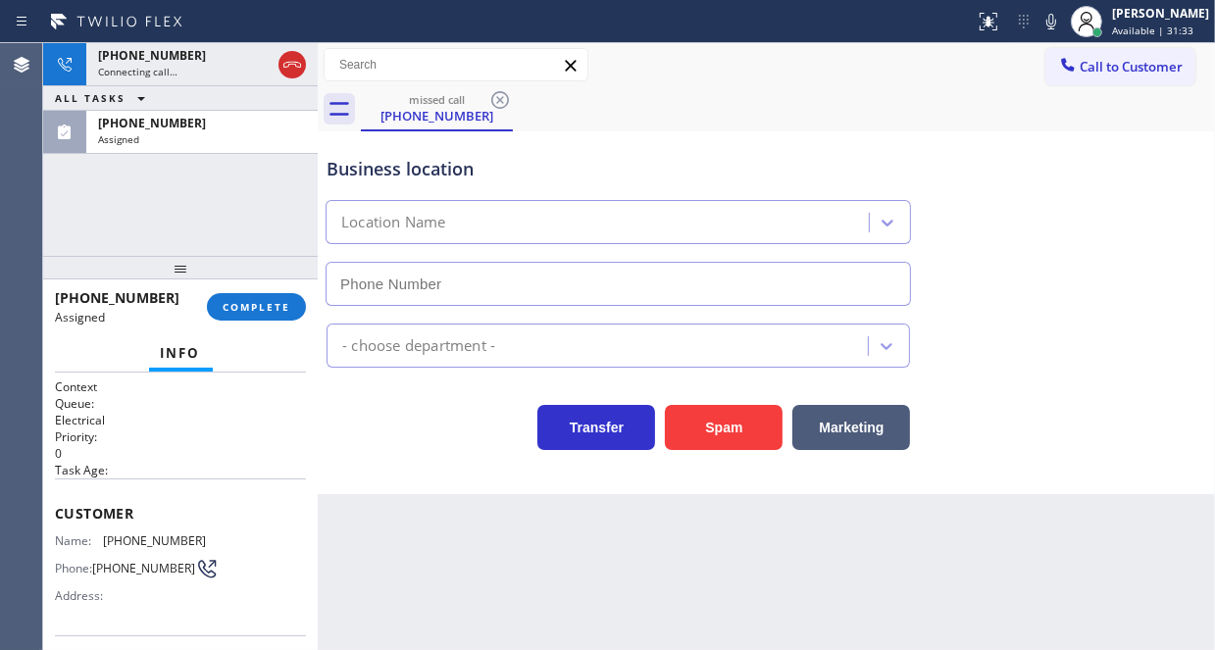
type input "[PHONE_NUMBER]"
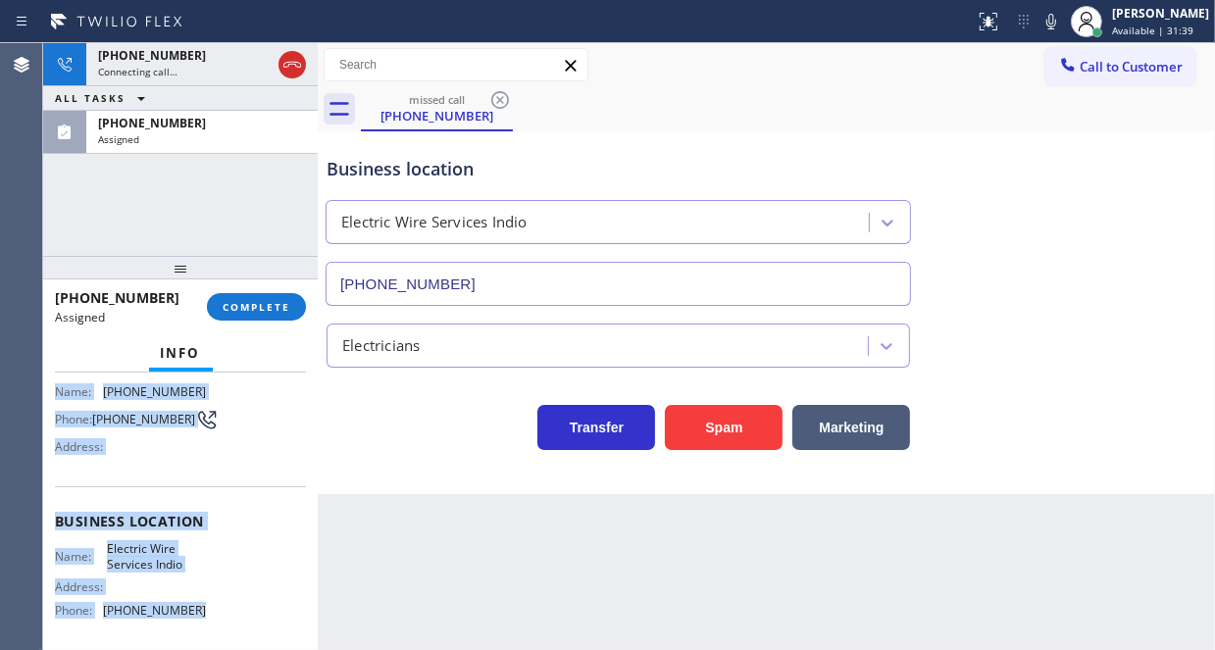
scroll to position [196, 0]
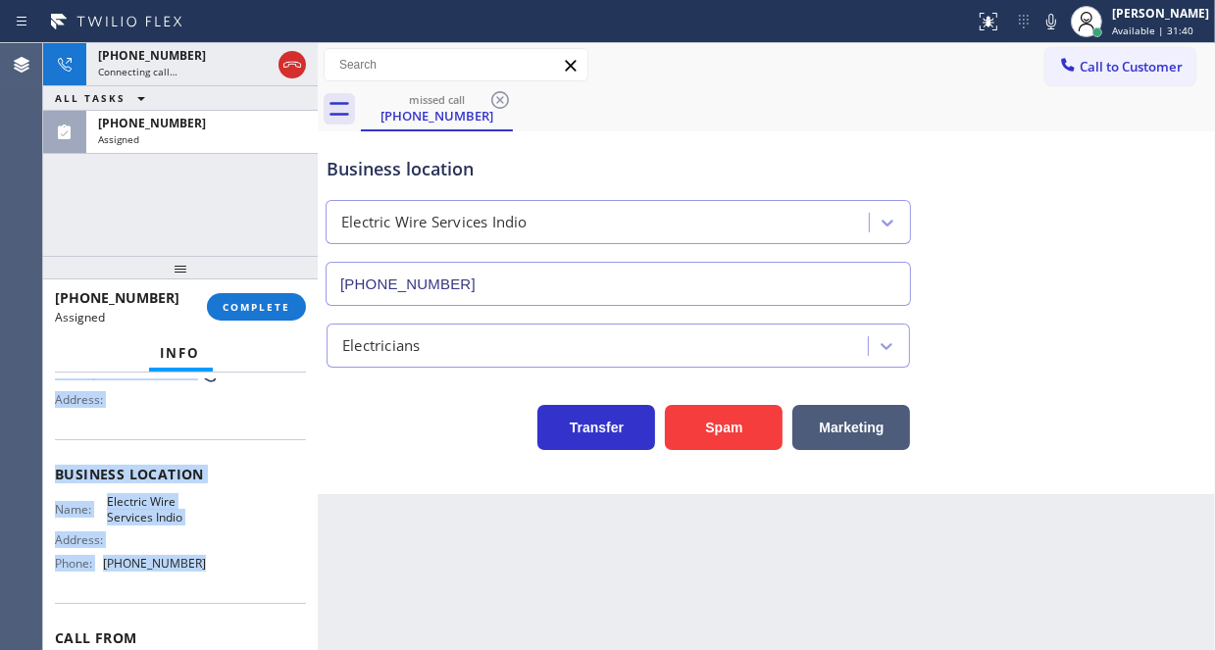
drag, startPoint x: 55, startPoint y: 502, endPoint x: 191, endPoint y: 570, distance: 152.1
click at [191, 570] on div "Context Queue: Electrical Priority: 0 Task Age: Customer Name: [PHONE_NUMBER] P…" at bounding box center [180, 466] width 251 height 569
click at [259, 314] on button "COMPLETE" at bounding box center [256, 306] width 99 height 27
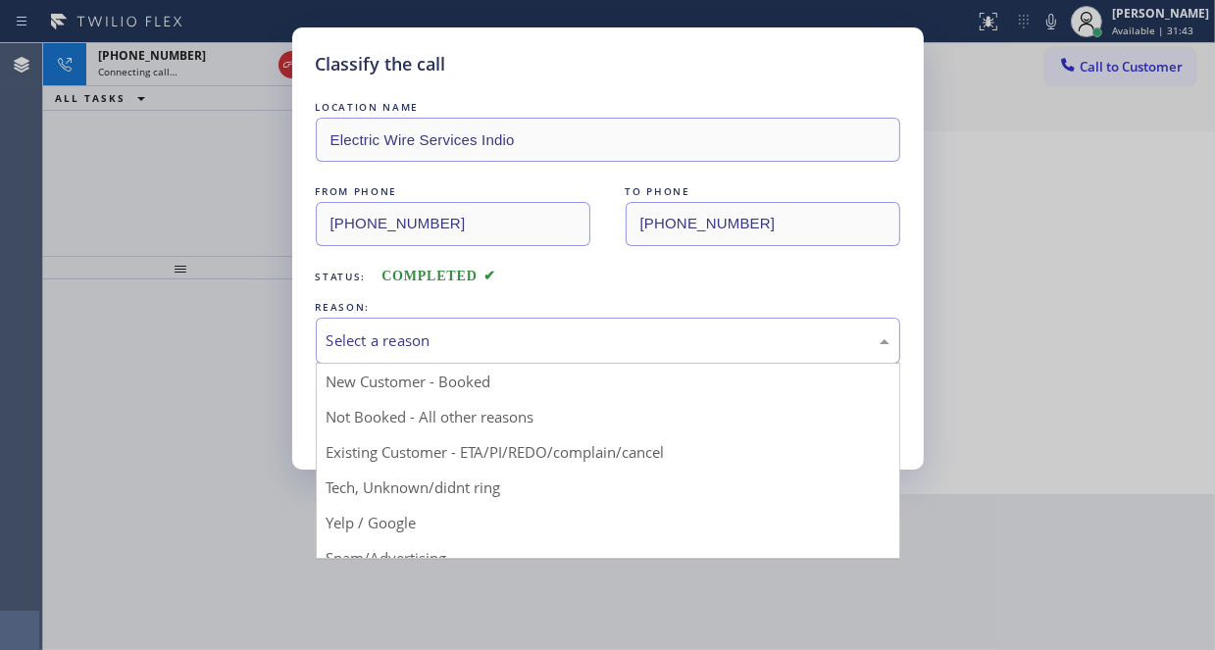
click at [496, 340] on div "Select a reason" at bounding box center [607, 340] width 563 height 23
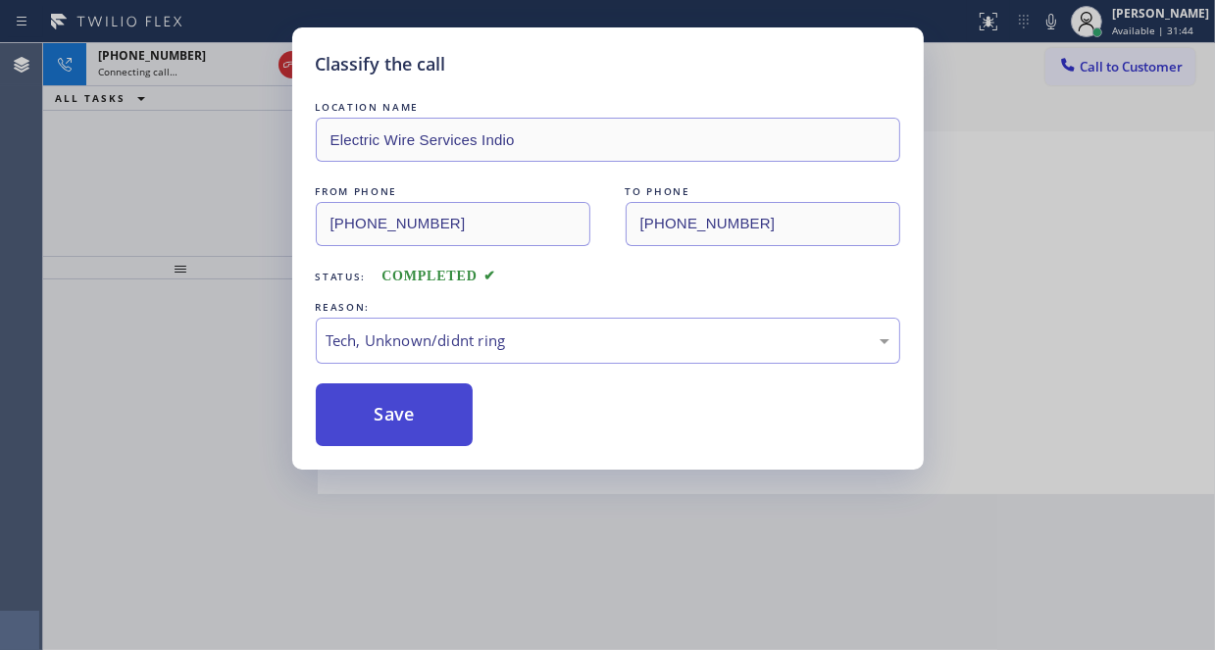
click at [383, 406] on button "Save" at bounding box center [395, 414] width 158 height 63
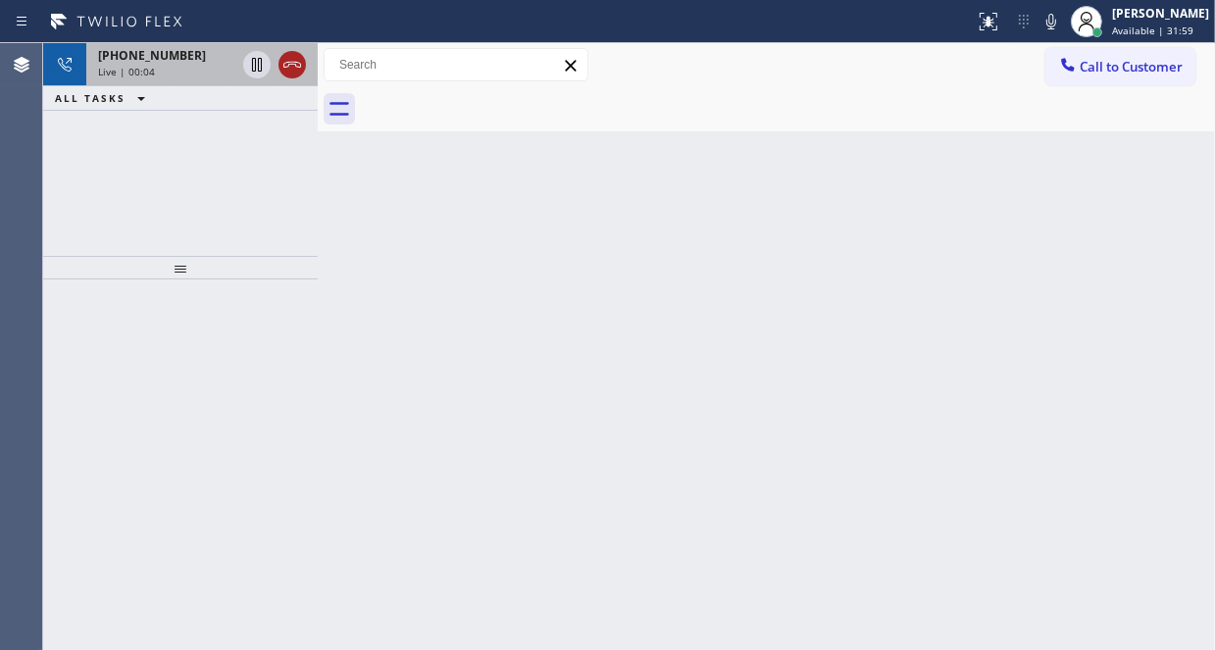
click at [287, 69] on icon at bounding box center [292, 65] width 24 height 24
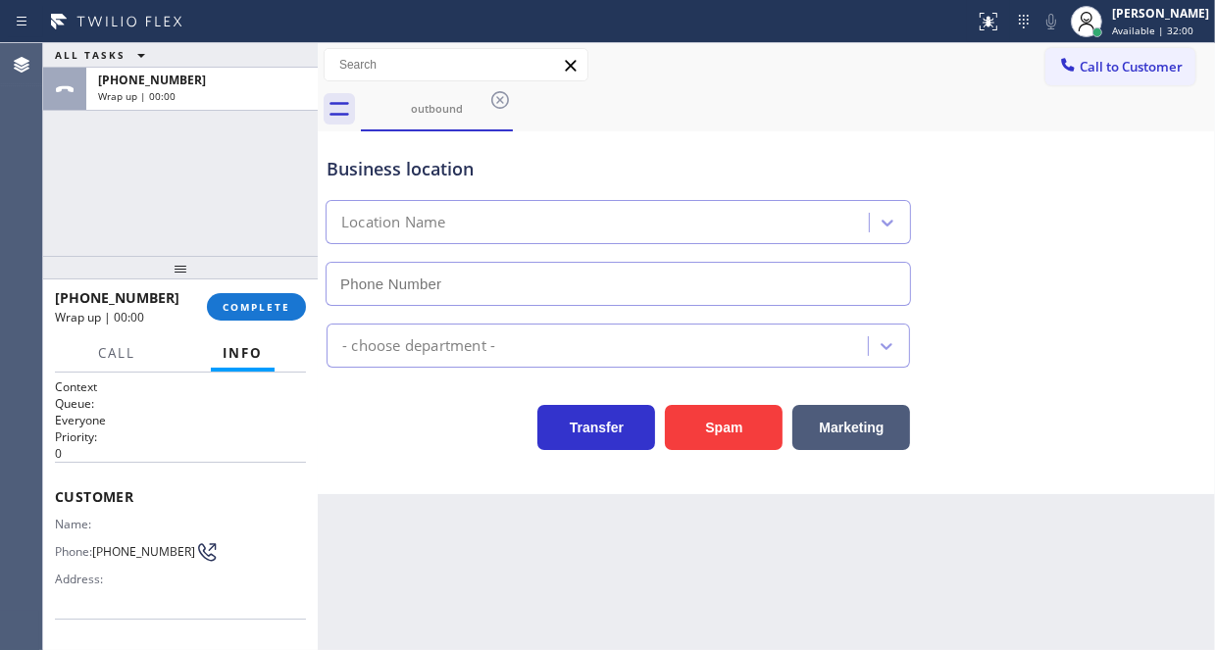
type input "[PHONE_NUMBER]"
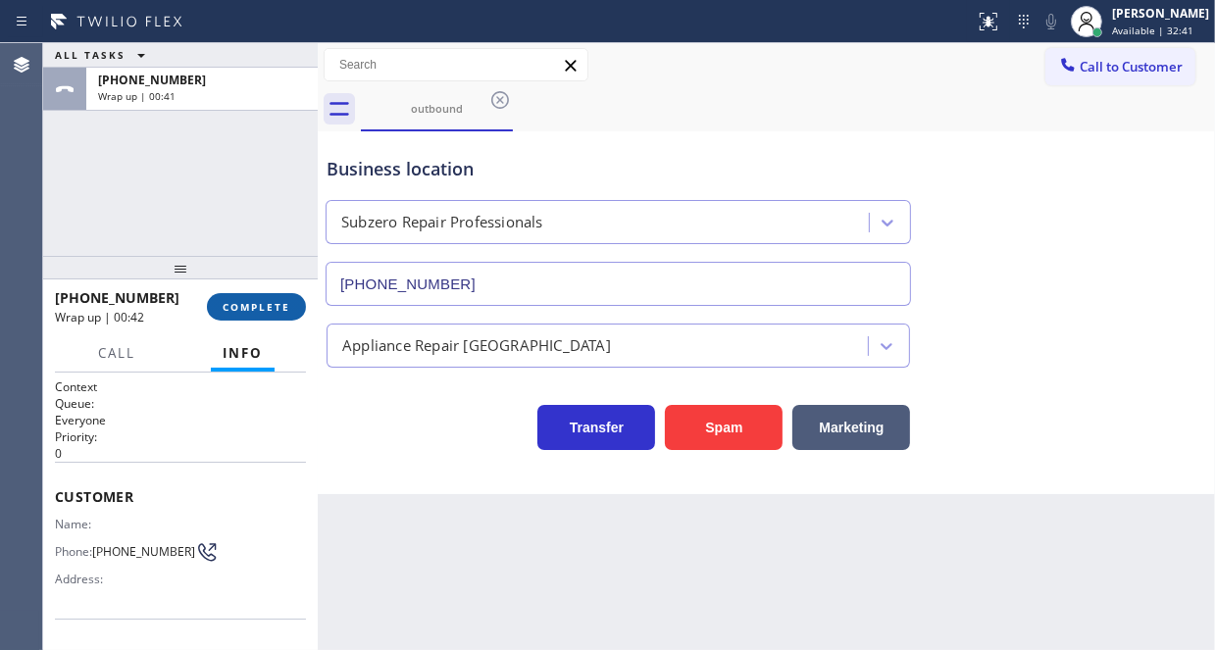
click at [275, 297] on button "COMPLETE" at bounding box center [256, 306] width 99 height 27
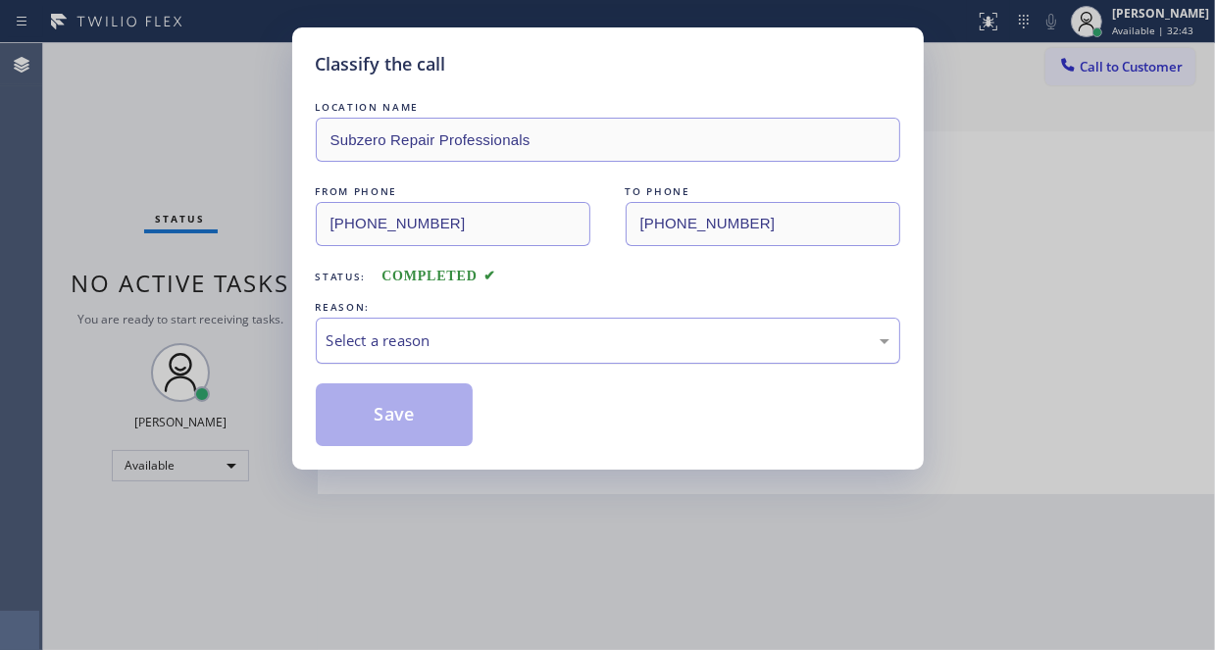
click at [420, 339] on div "Select a reason" at bounding box center [607, 340] width 563 height 23
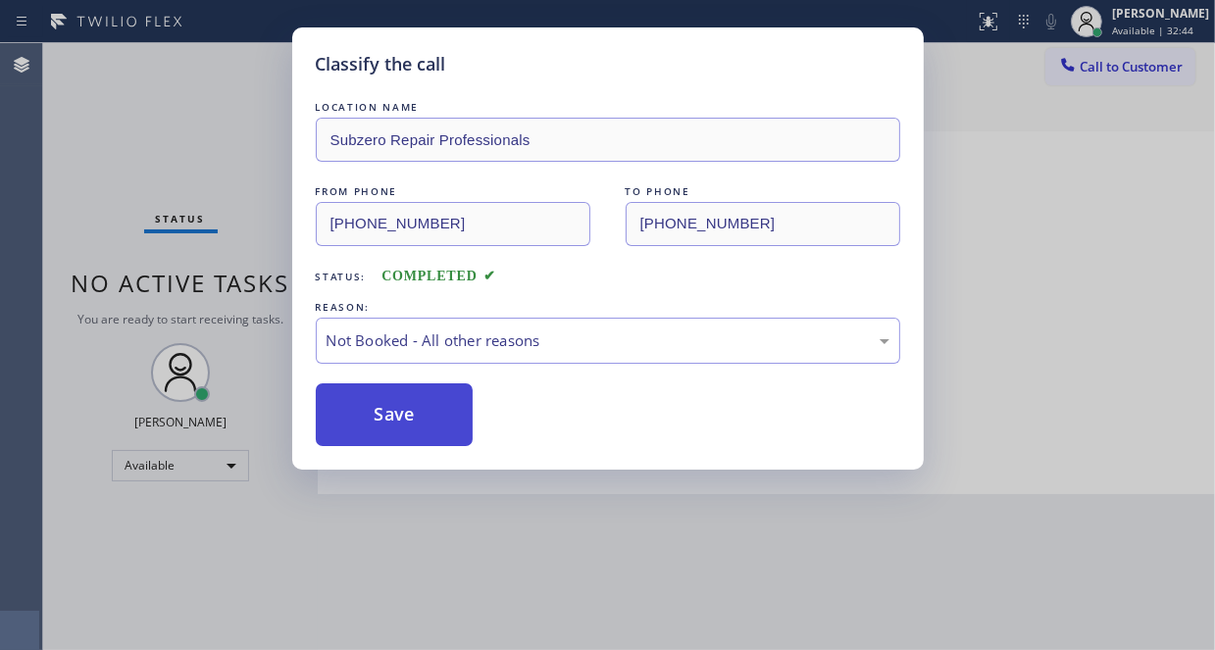
click at [371, 404] on button "Save" at bounding box center [395, 414] width 158 height 63
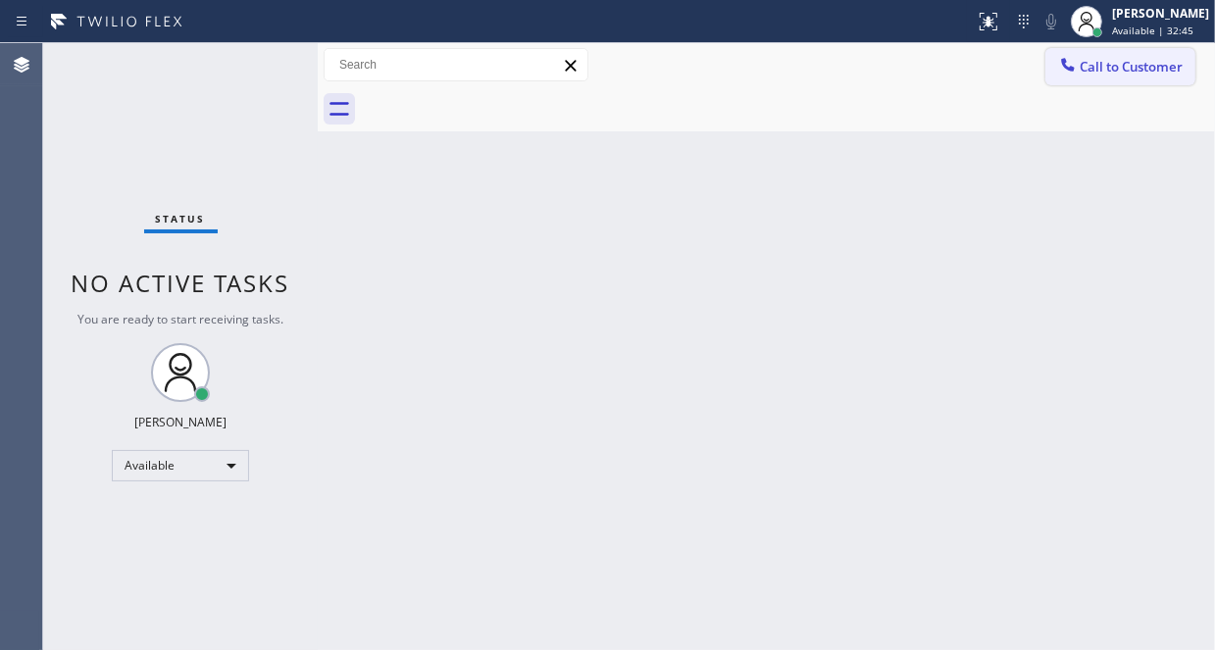
click at [1100, 64] on span "Call to Customer" at bounding box center [1130, 67] width 103 height 18
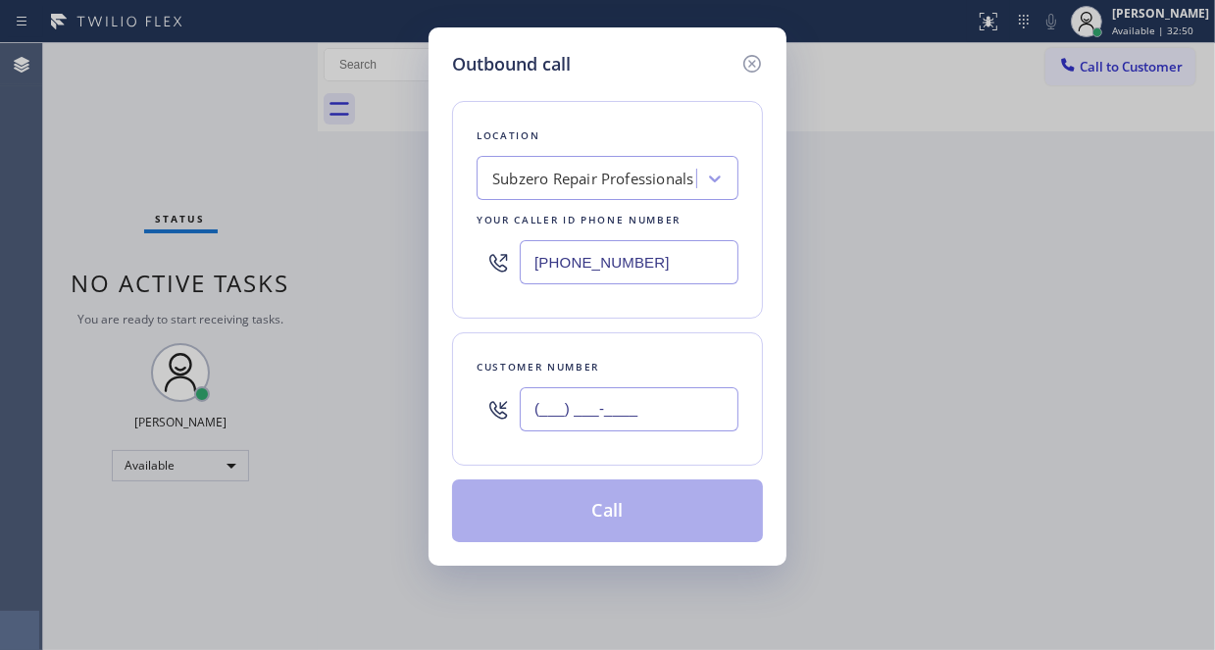
click at [555, 417] on input "(___) ___-____" at bounding box center [629, 409] width 219 height 44
paste input "650) 492-1899"
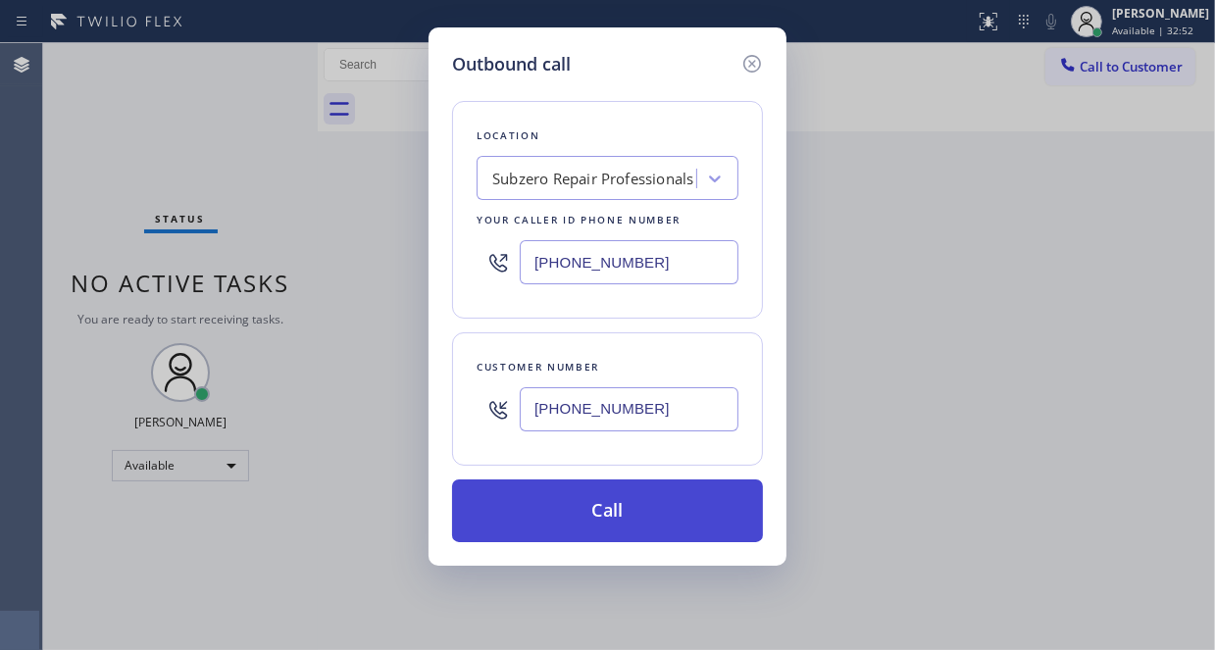
type input "[PHONE_NUMBER]"
click at [645, 513] on button "Call" at bounding box center [607, 510] width 311 height 63
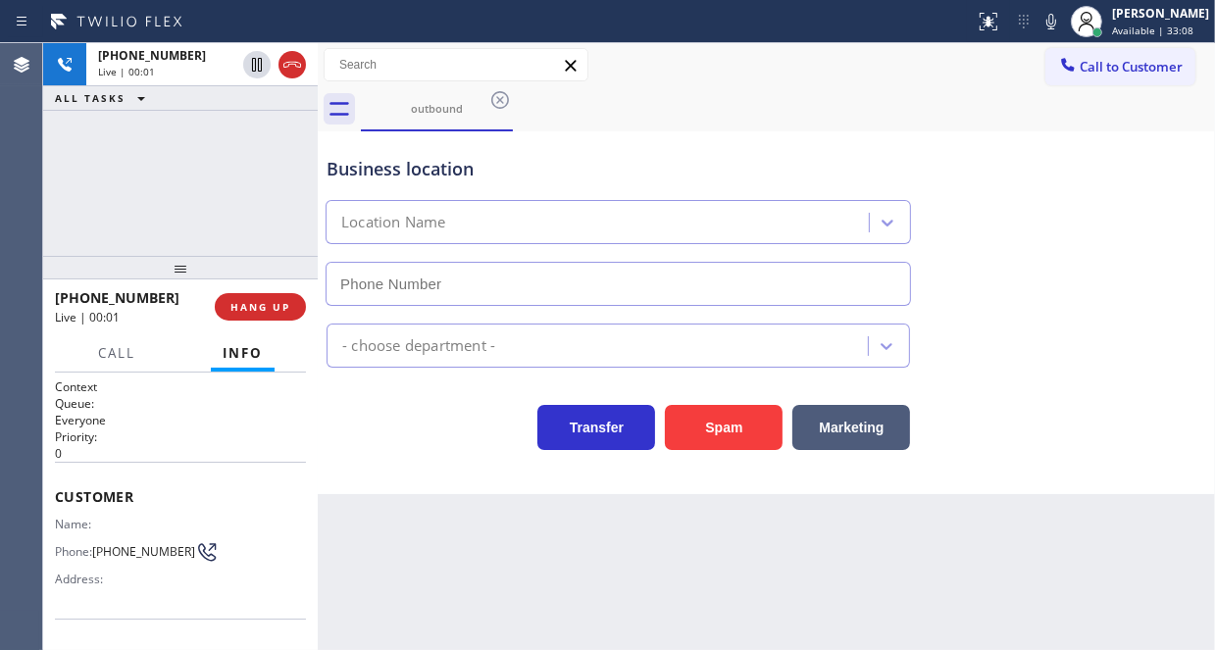
type input "[PHONE_NUMBER]"
click at [226, 140] on div "[PHONE_NUMBER] Live | 00:35 ALL TASKS ALL TASKS ACTIVE TASKS TASKS IN WRAP UP" at bounding box center [180, 149] width 275 height 213
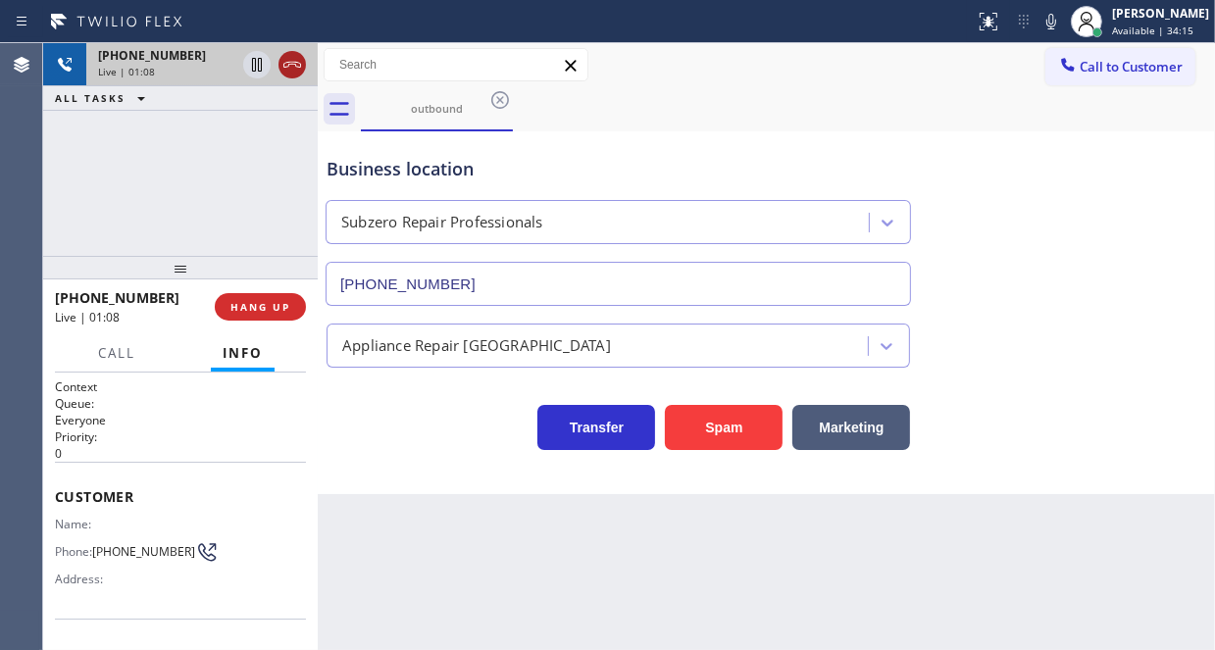
click at [288, 70] on icon at bounding box center [292, 65] width 24 height 24
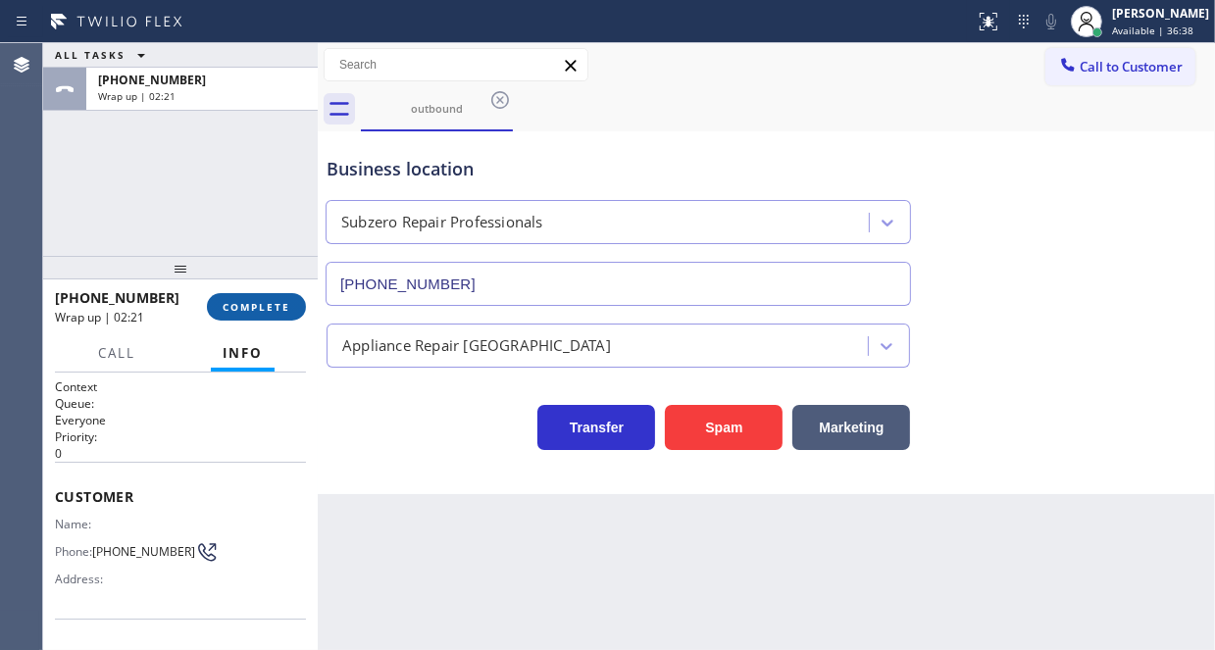
click at [267, 302] on span "COMPLETE" at bounding box center [257, 307] width 68 height 14
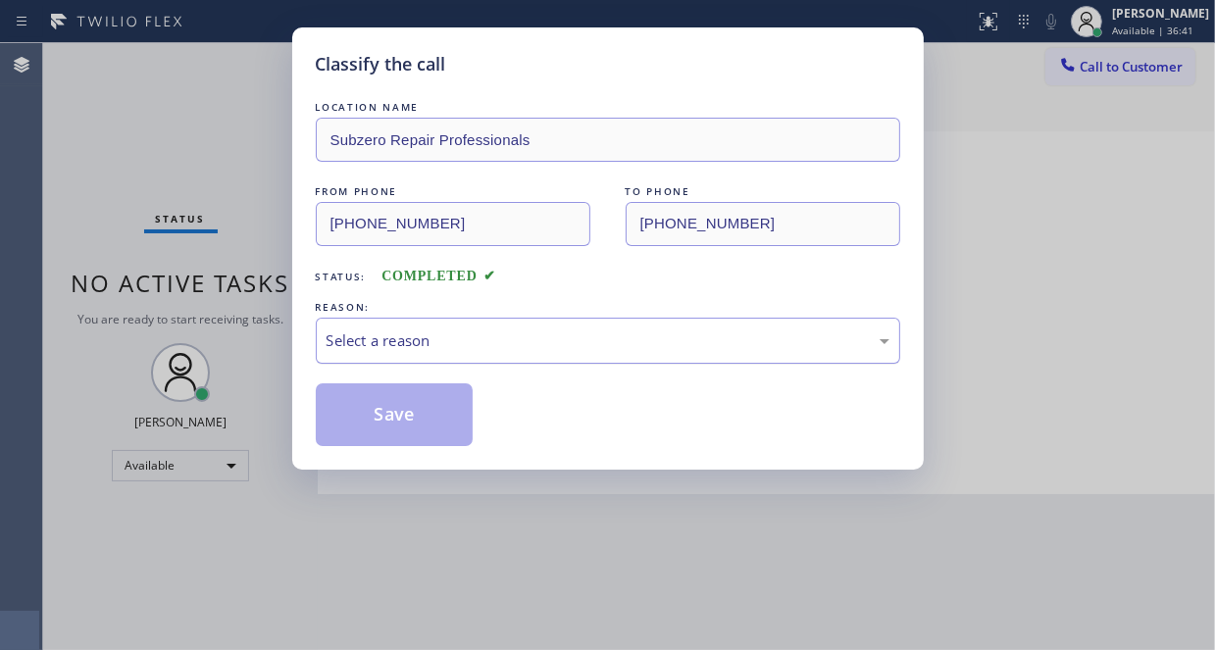
click at [366, 333] on div "Select a reason" at bounding box center [607, 340] width 563 height 23
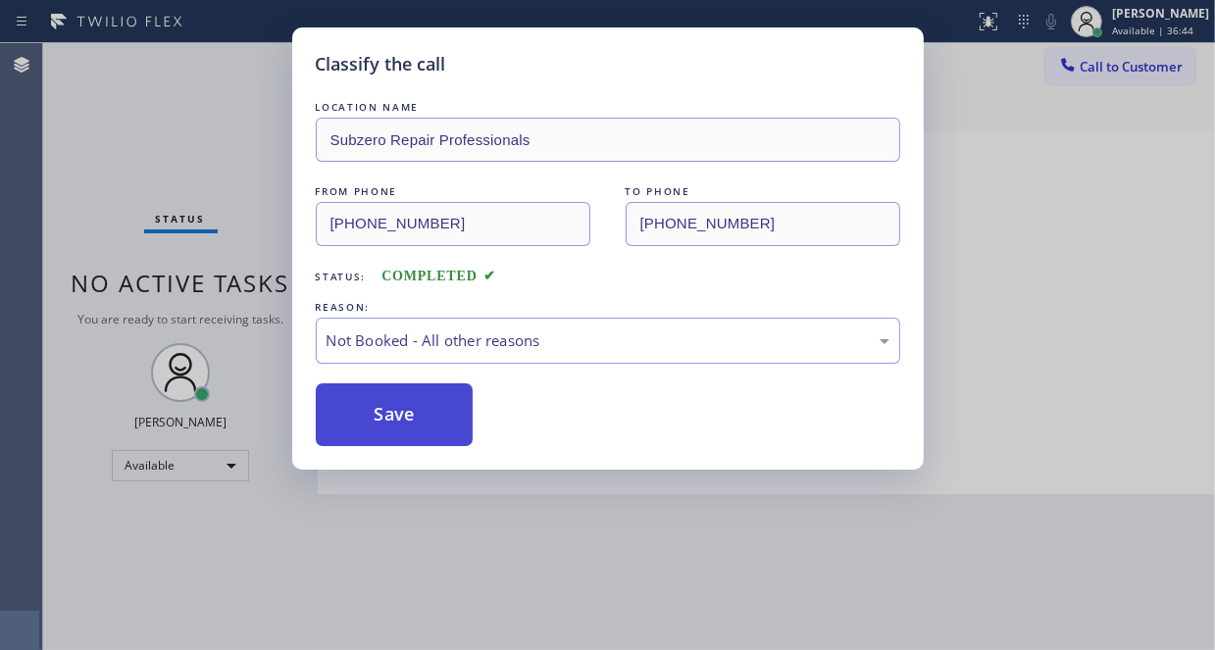
click at [380, 409] on button "Save" at bounding box center [395, 414] width 158 height 63
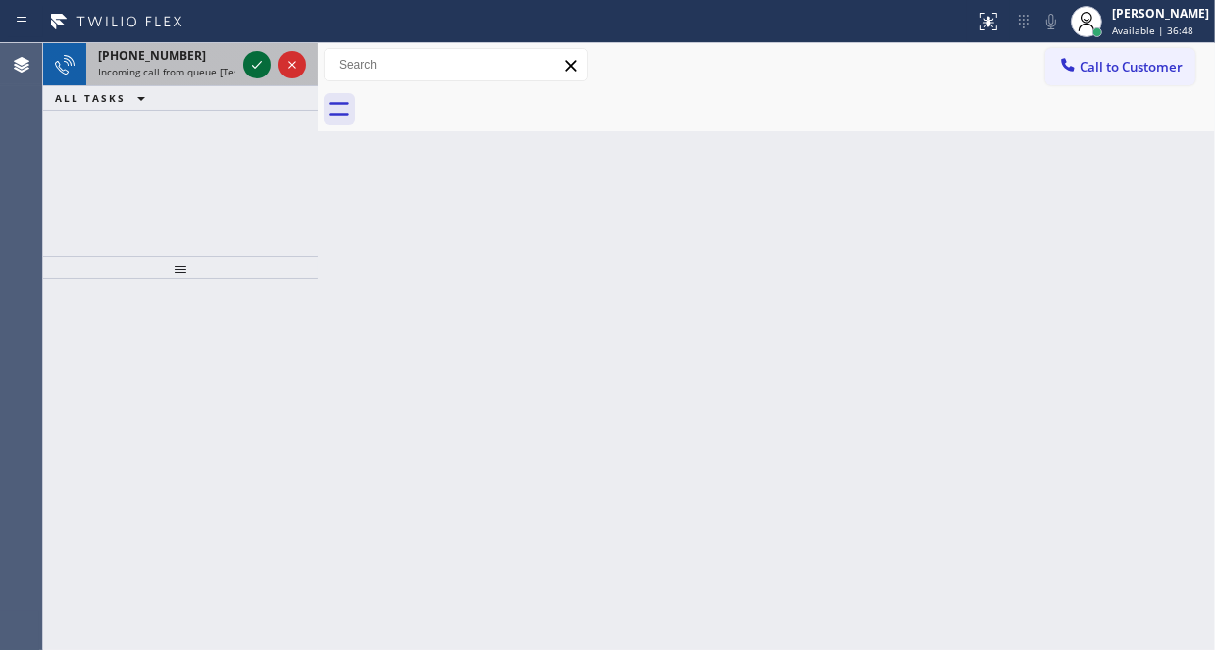
click at [255, 69] on icon at bounding box center [257, 65] width 24 height 24
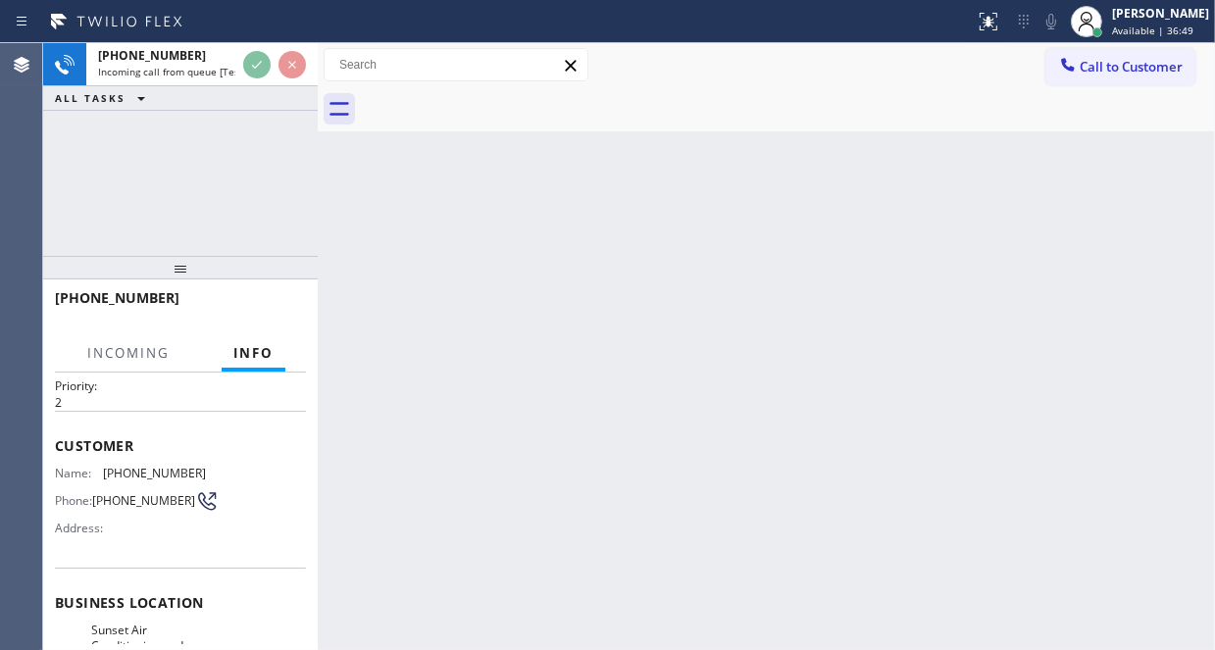
scroll to position [98, 0]
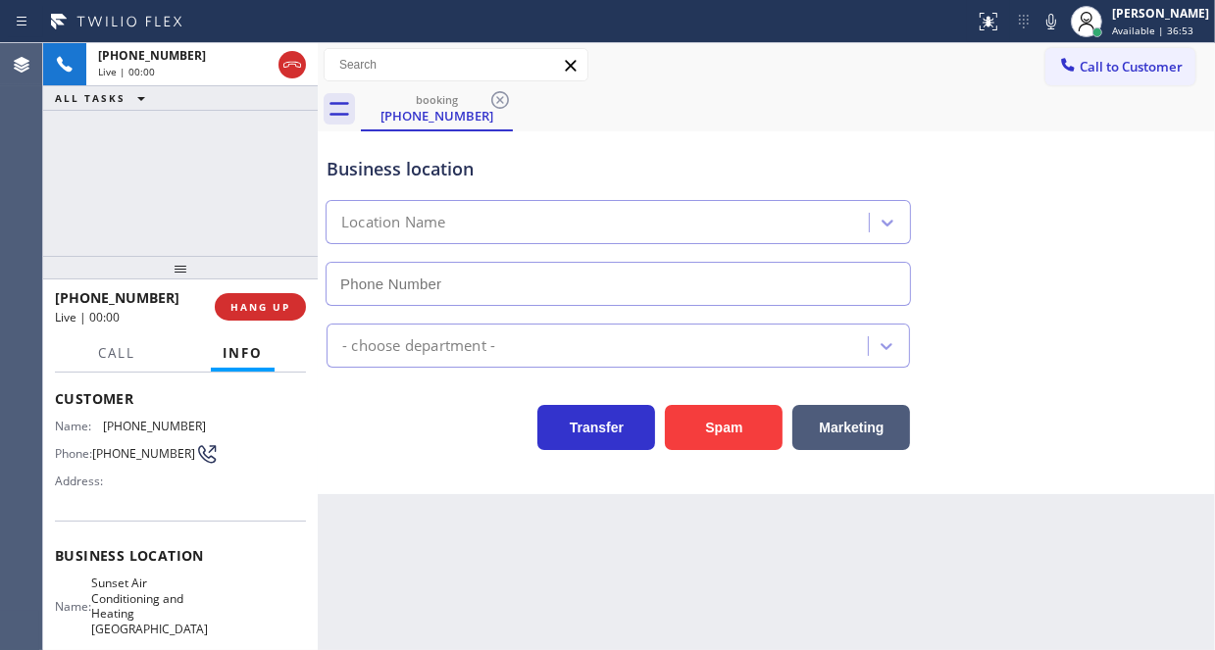
type input "[PHONE_NUMBER]"
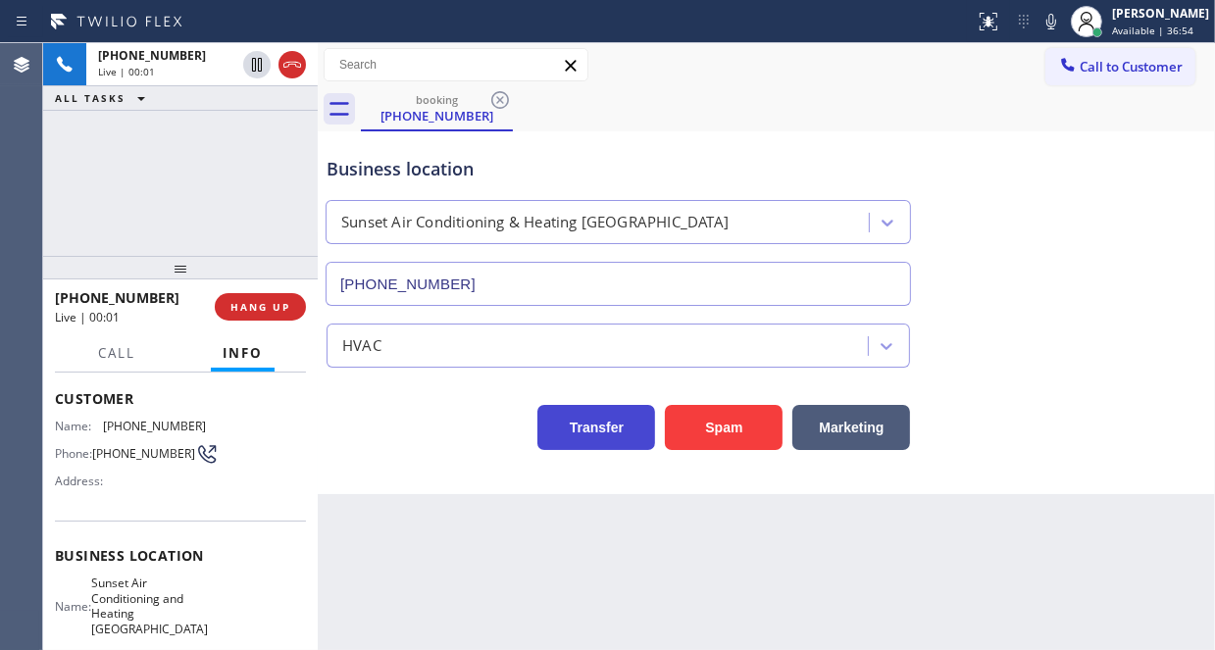
drag, startPoint x: 463, startPoint y: 416, endPoint x: 597, endPoint y: 418, distance: 134.3
click at [463, 417] on div "Transfer Spam Marketing" at bounding box center [618, 422] width 591 height 55
click at [704, 420] on button "Spam" at bounding box center [724, 427] width 118 height 45
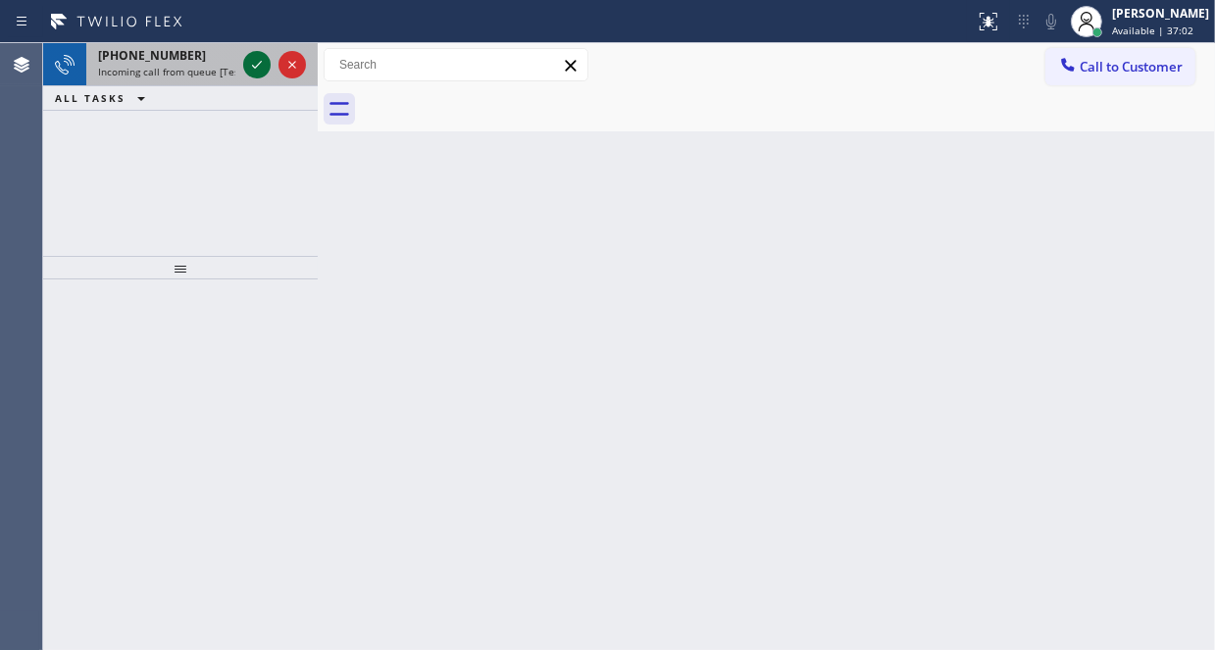
click at [254, 74] on icon at bounding box center [257, 65] width 24 height 24
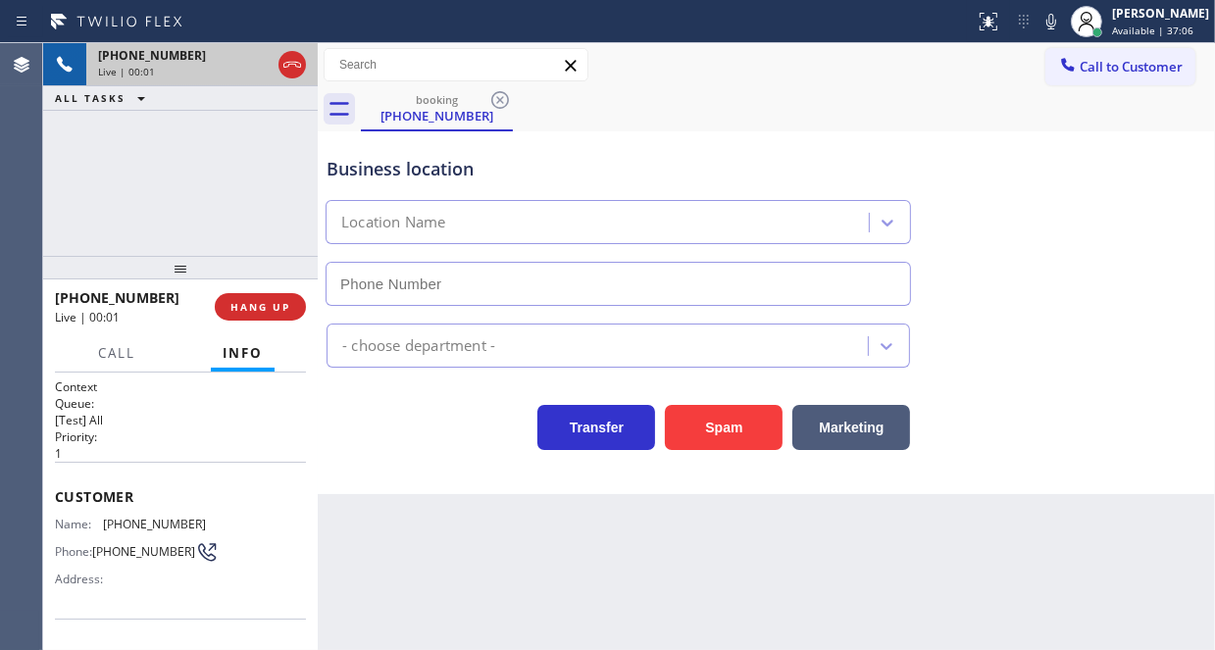
type input "[PHONE_NUMBER]"
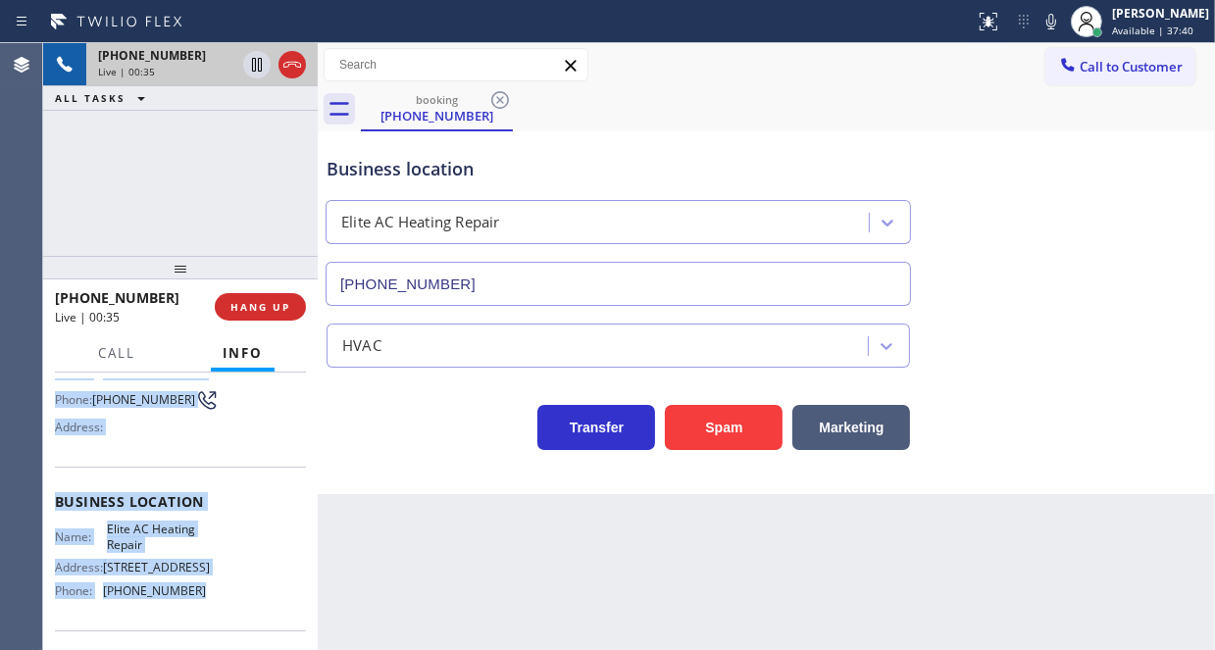
scroll to position [196, 0]
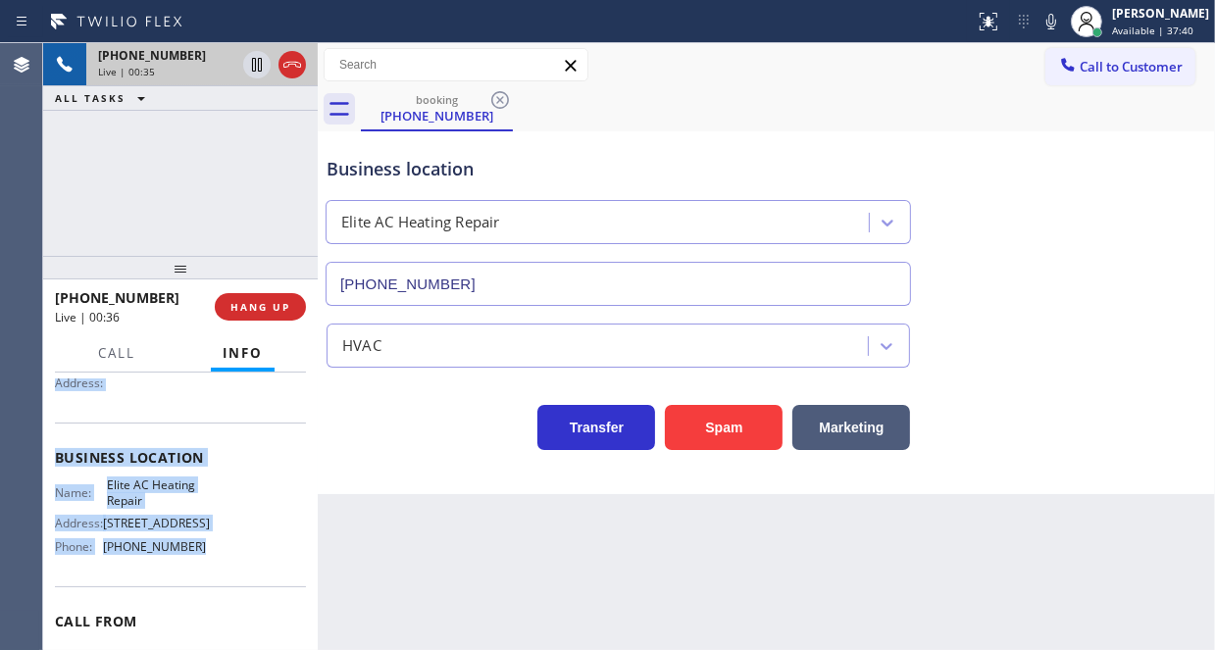
drag, startPoint x: 47, startPoint y: 482, endPoint x: 210, endPoint y: 565, distance: 182.4
click at [210, 565] on div "Context Queue: [Test] All Priority: 1 Customer Name: [PHONE_NUMBER] Phone: [PHO…" at bounding box center [180, 511] width 275 height 277
click at [255, 70] on icon at bounding box center [257, 65] width 10 height 14
click at [256, 64] on icon at bounding box center [257, 65] width 24 height 24
drag, startPoint x: 255, startPoint y: 136, endPoint x: 762, endPoint y: 475, distance: 609.4
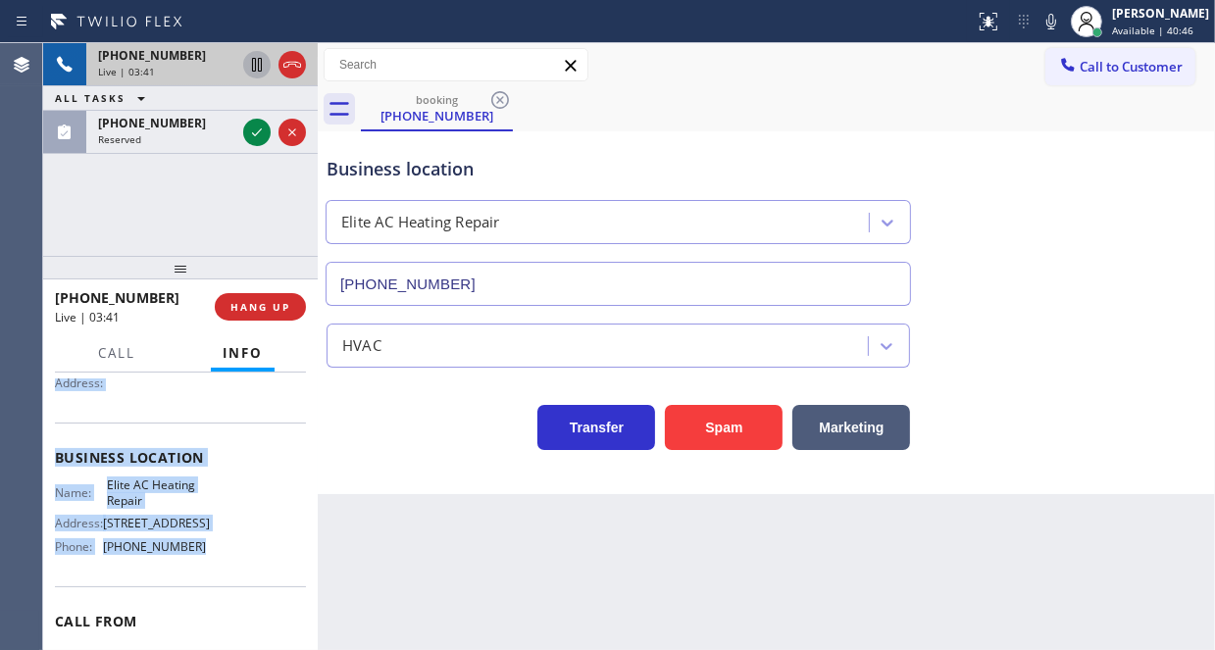
click at [255, 136] on icon at bounding box center [257, 133] width 24 height 24
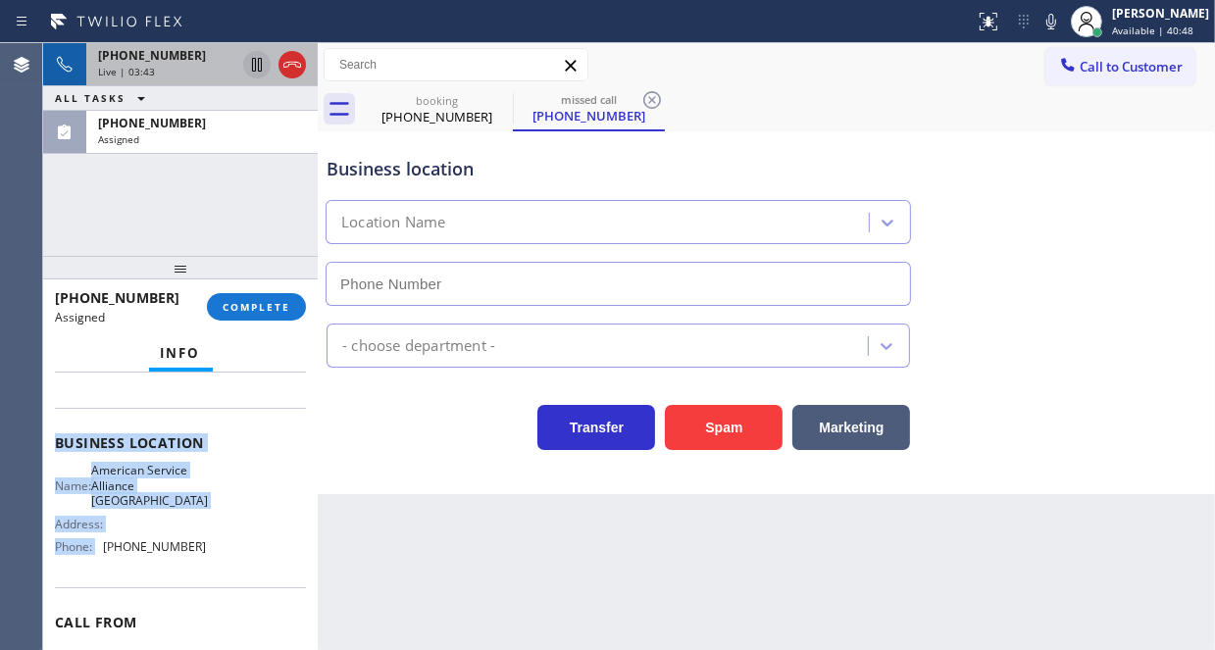
scroll to position [212, 0]
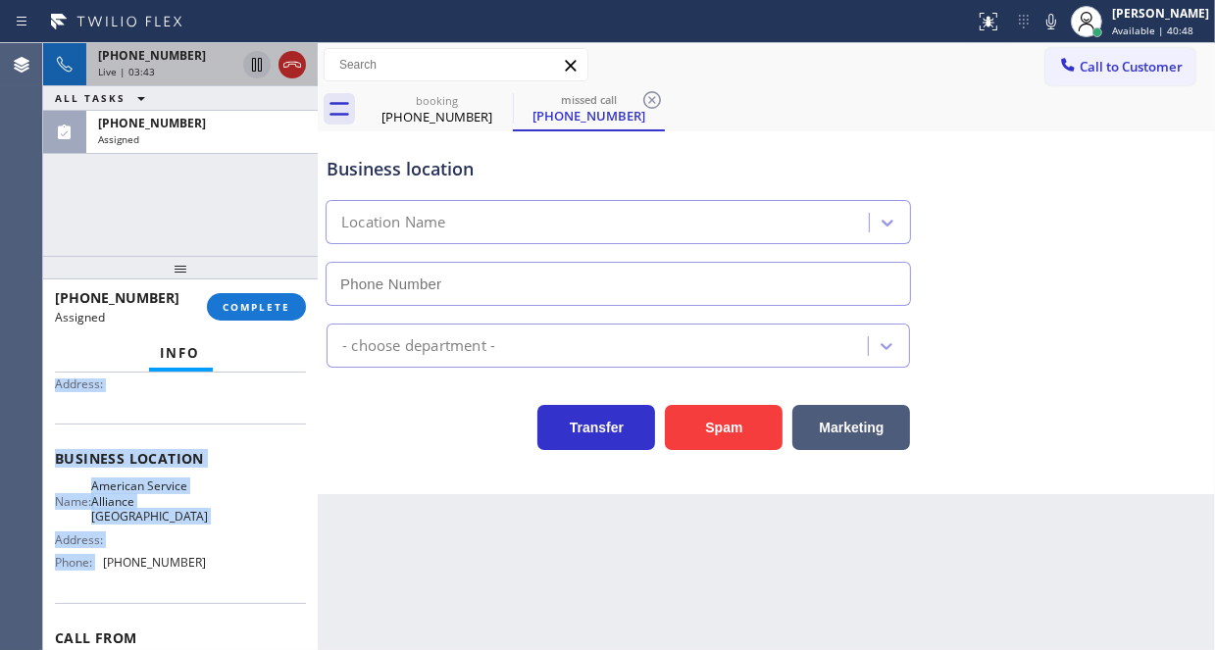
type input "[PHONE_NUMBER]"
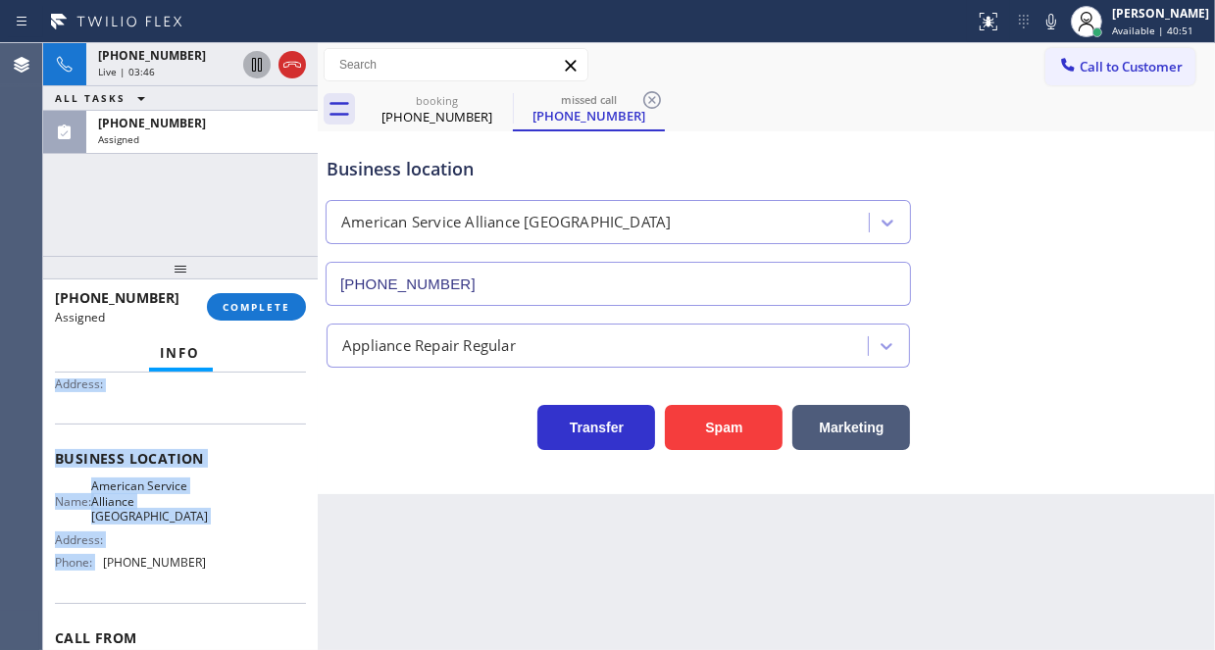
click at [263, 67] on icon at bounding box center [257, 65] width 24 height 24
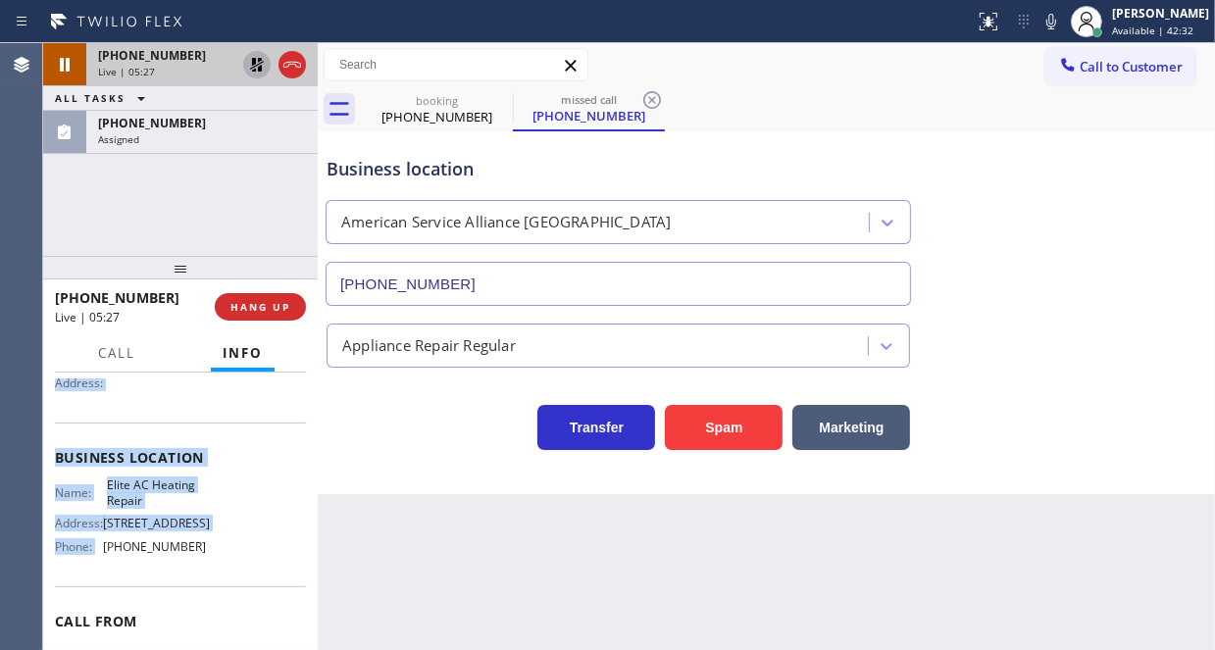
click at [254, 65] on icon at bounding box center [257, 65] width 24 height 24
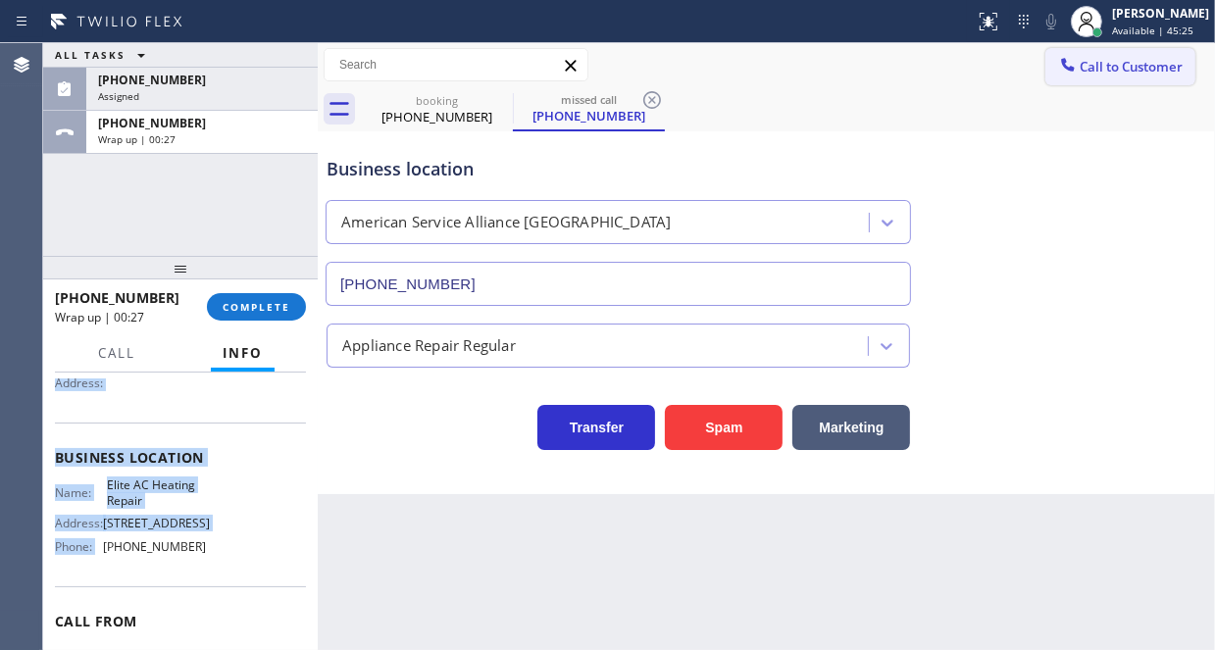
click at [1091, 72] on span "Call to Customer" at bounding box center [1130, 67] width 103 height 18
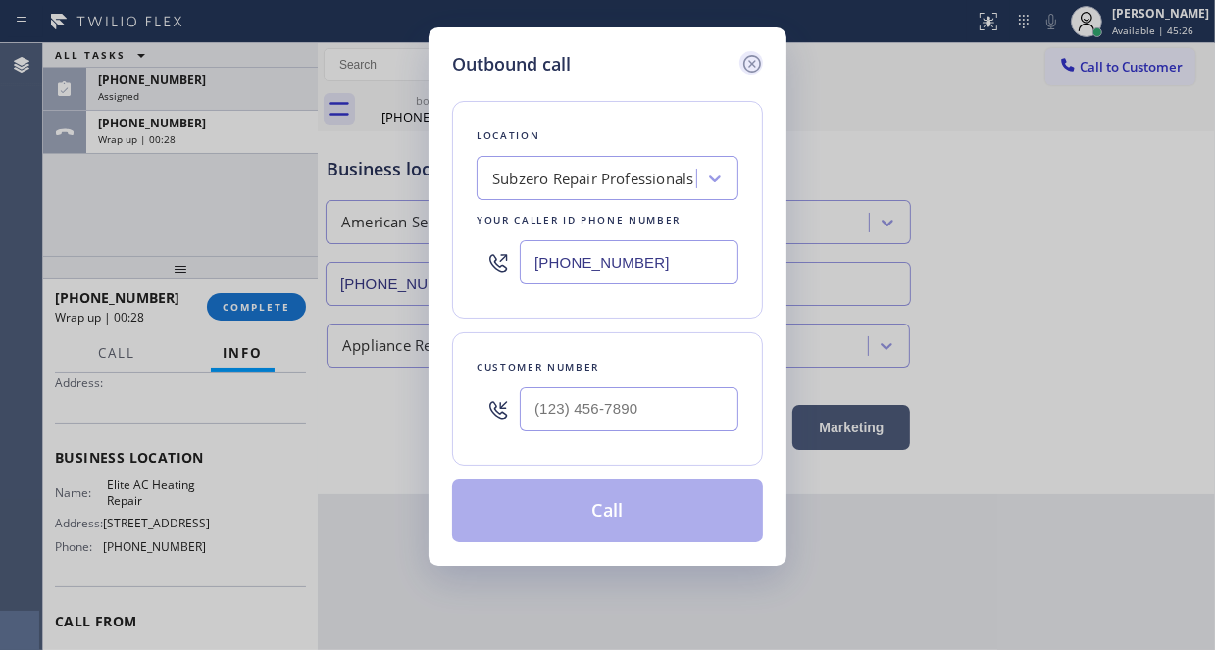
click at [750, 64] on icon at bounding box center [752, 64] width 18 height 18
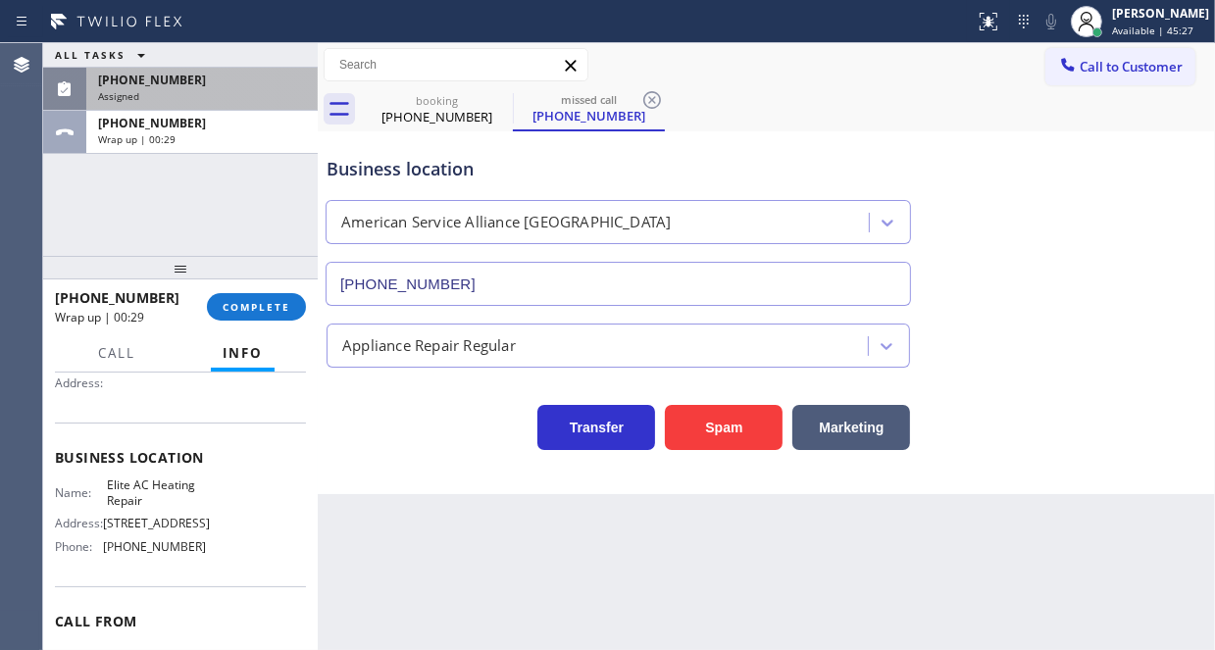
click at [214, 76] on div "[PHONE_NUMBER]" at bounding box center [202, 80] width 208 height 17
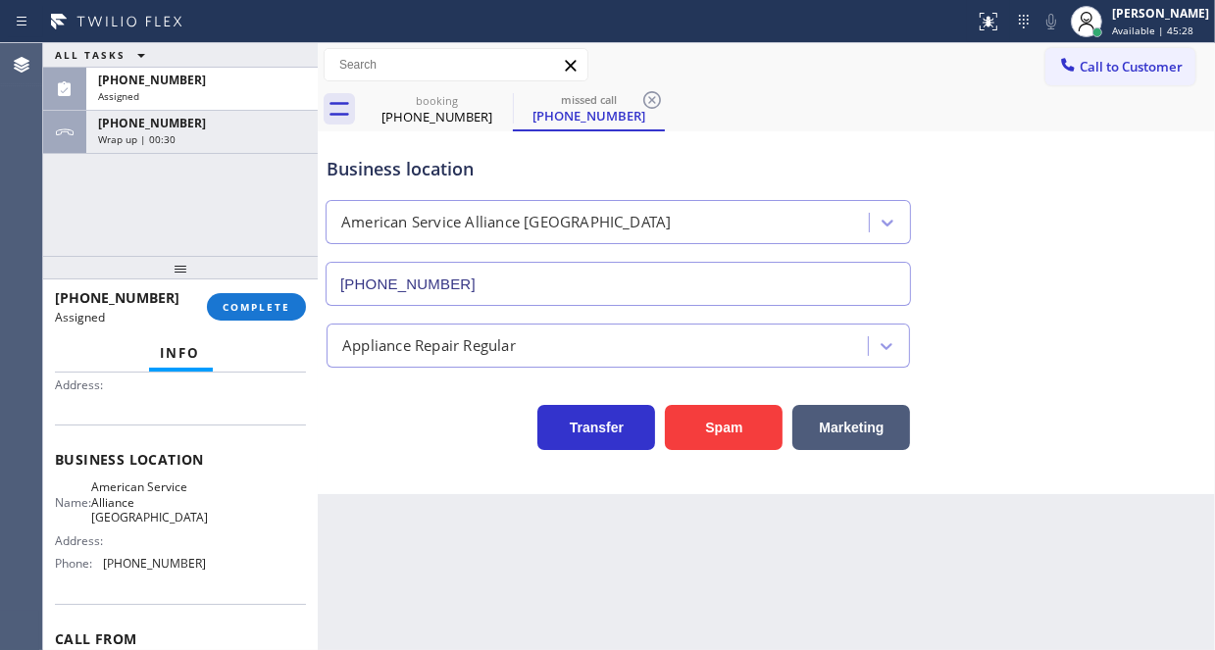
click at [216, 67] on div "ALL TASKS ALL TASKS ACTIVE TASKS TASKS IN WRAP UP" at bounding box center [180, 55] width 275 height 25
click at [256, 306] on span "COMPLETE" at bounding box center [257, 307] width 68 height 14
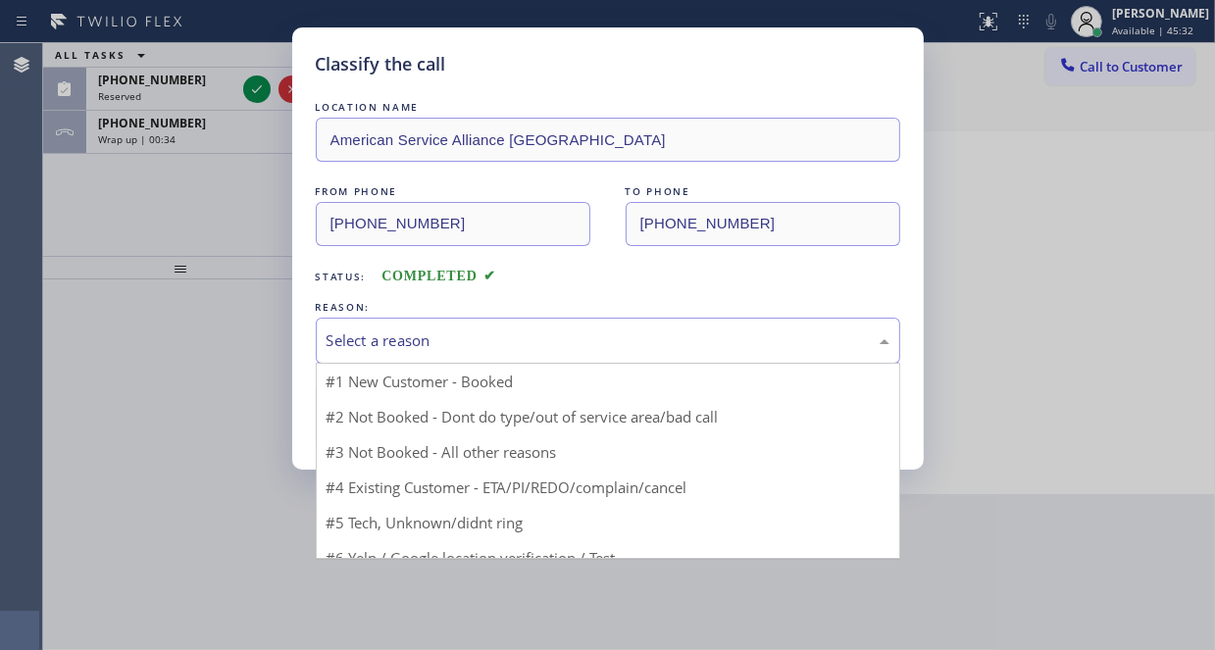
click at [451, 332] on div "Select a reason" at bounding box center [607, 340] width 563 height 23
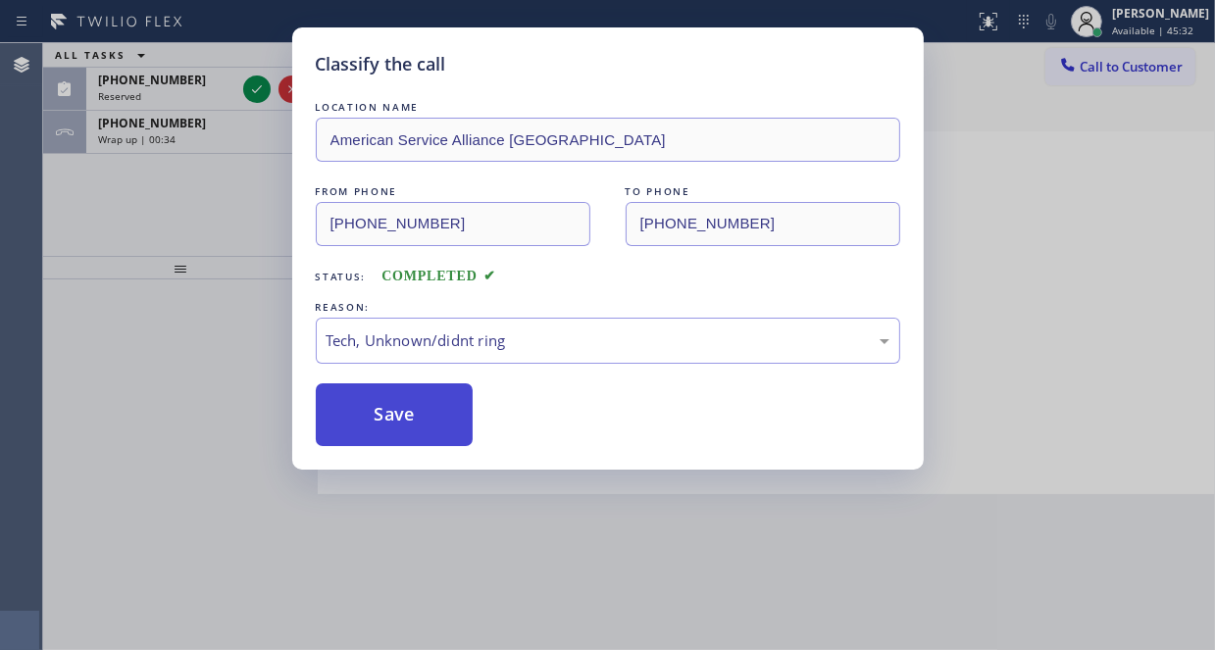
click at [408, 406] on button "Save" at bounding box center [395, 414] width 158 height 63
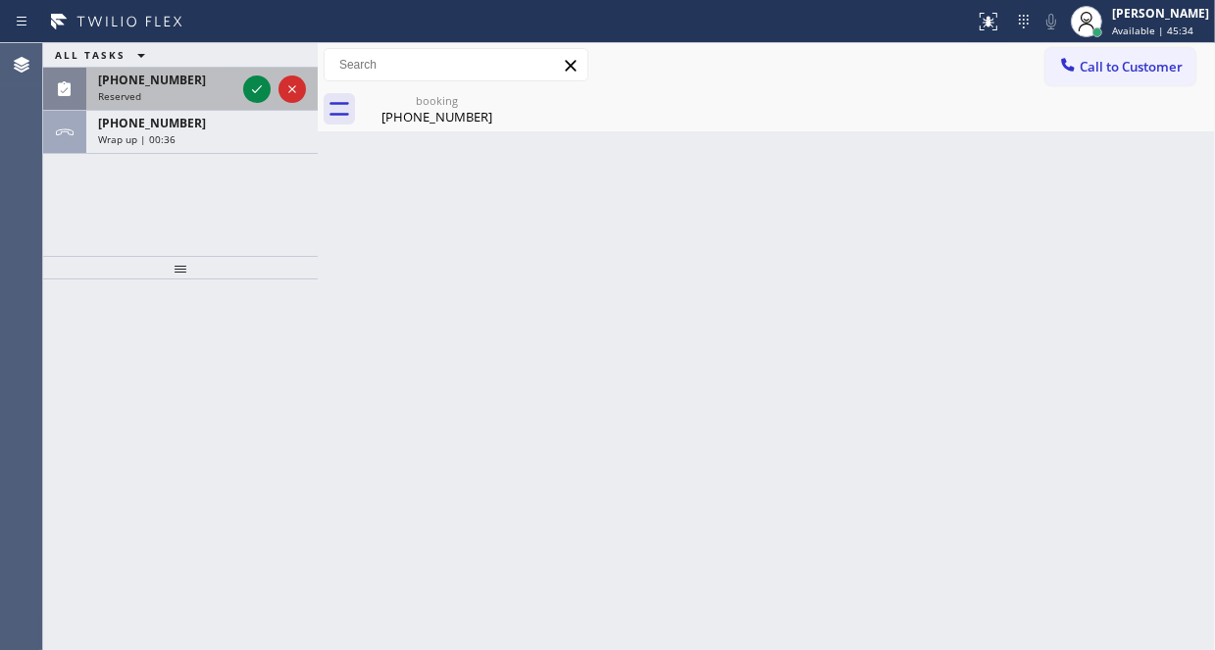
click at [188, 92] on div "Reserved" at bounding box center [166, 96] width 137 height 14
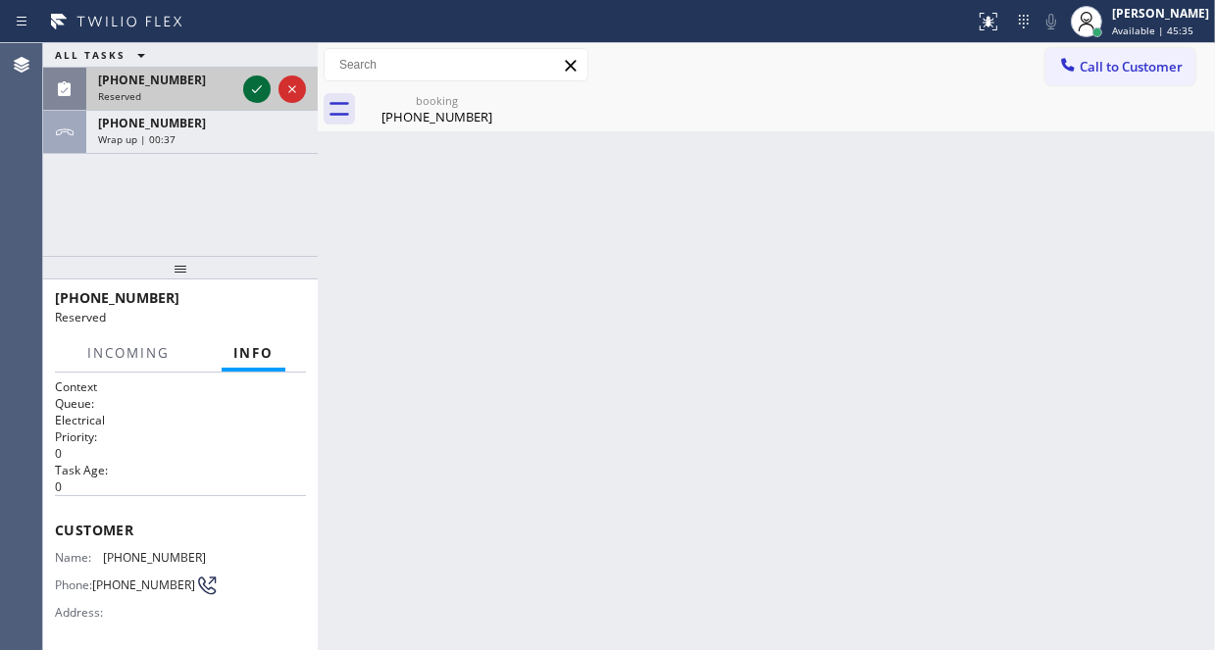
click at [255, 89] on icon at bounding box center [257, 89] width 24 height 24
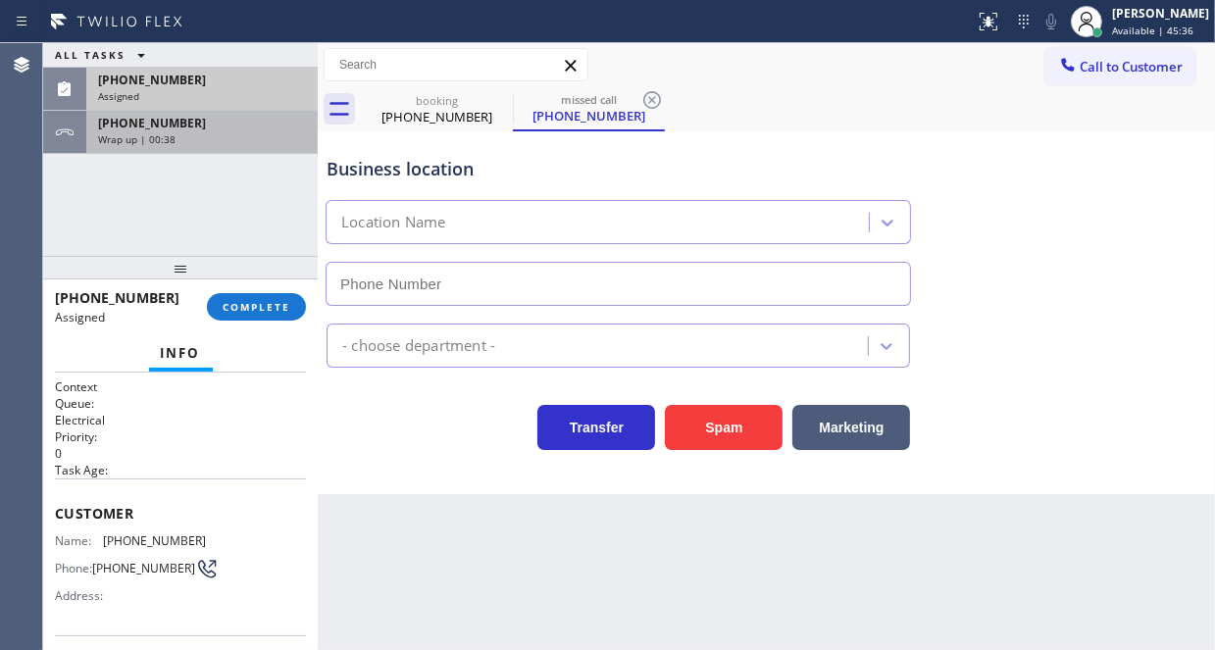
type input "[PHONE_NUMBER]"
click at [224, 140] on div "Wrap up | 00:39" at bounding box center [202, 139] width 208 height 14
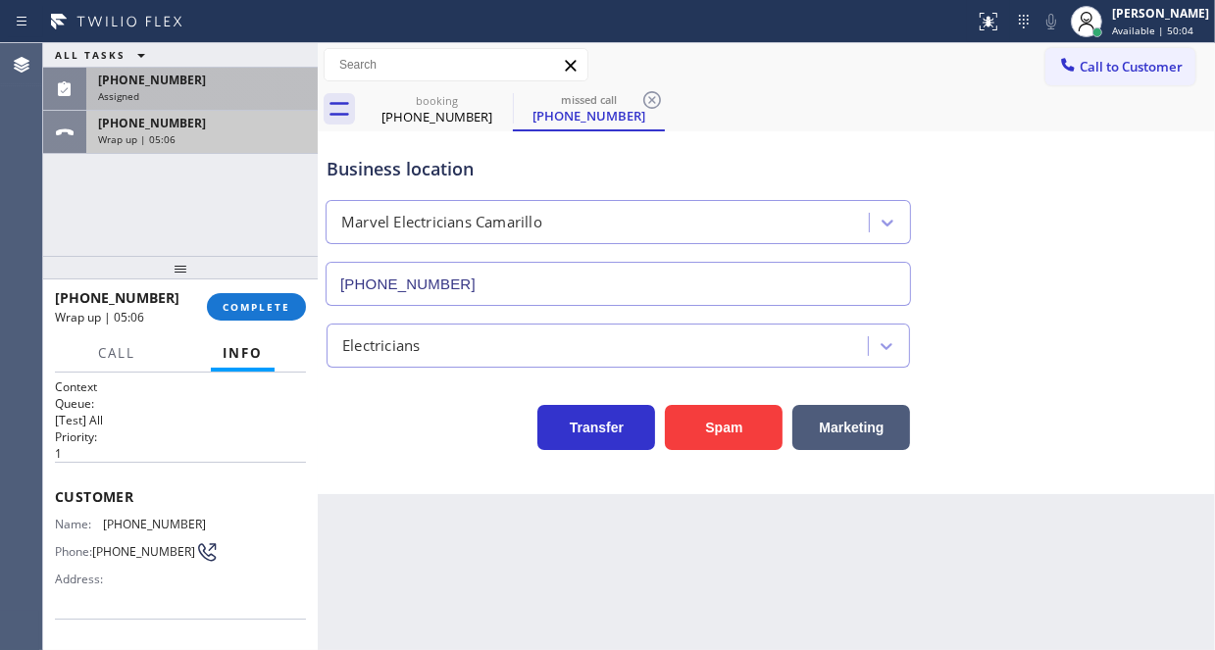
click at [216, 138] on div "Wrap up | 05:06" at bounding box center [202, 139] width 208 height 14
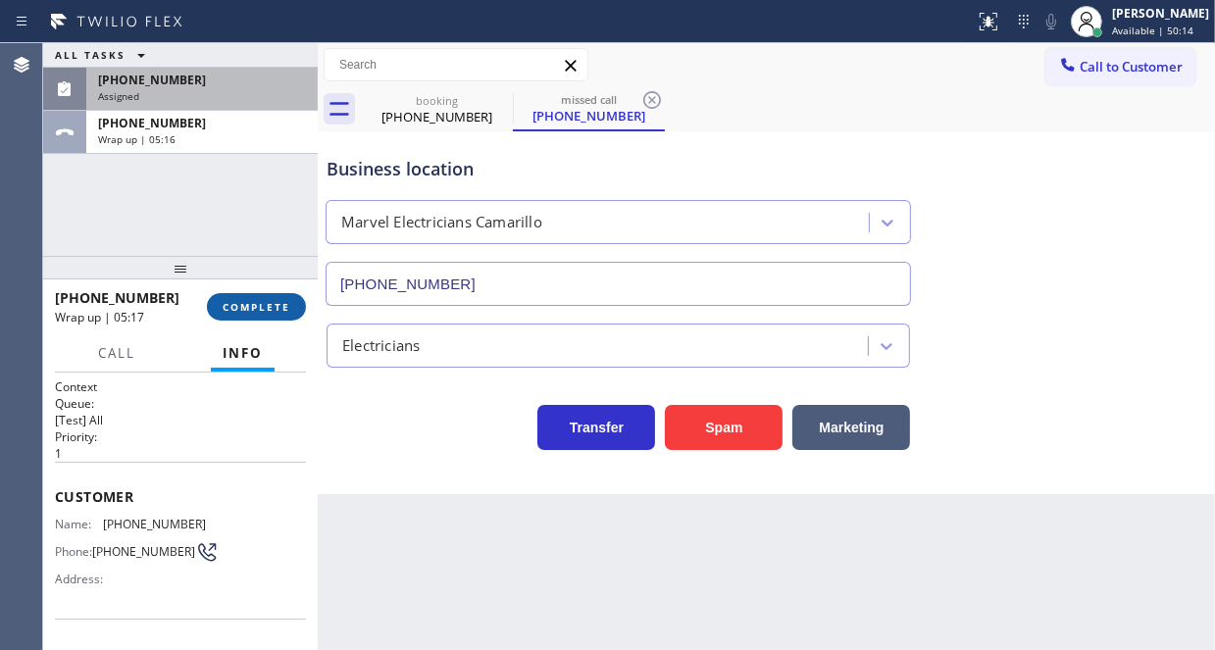
click at [258, 300] on span "COMPLETE" at bounding box center [257, 307] width 68 height 14
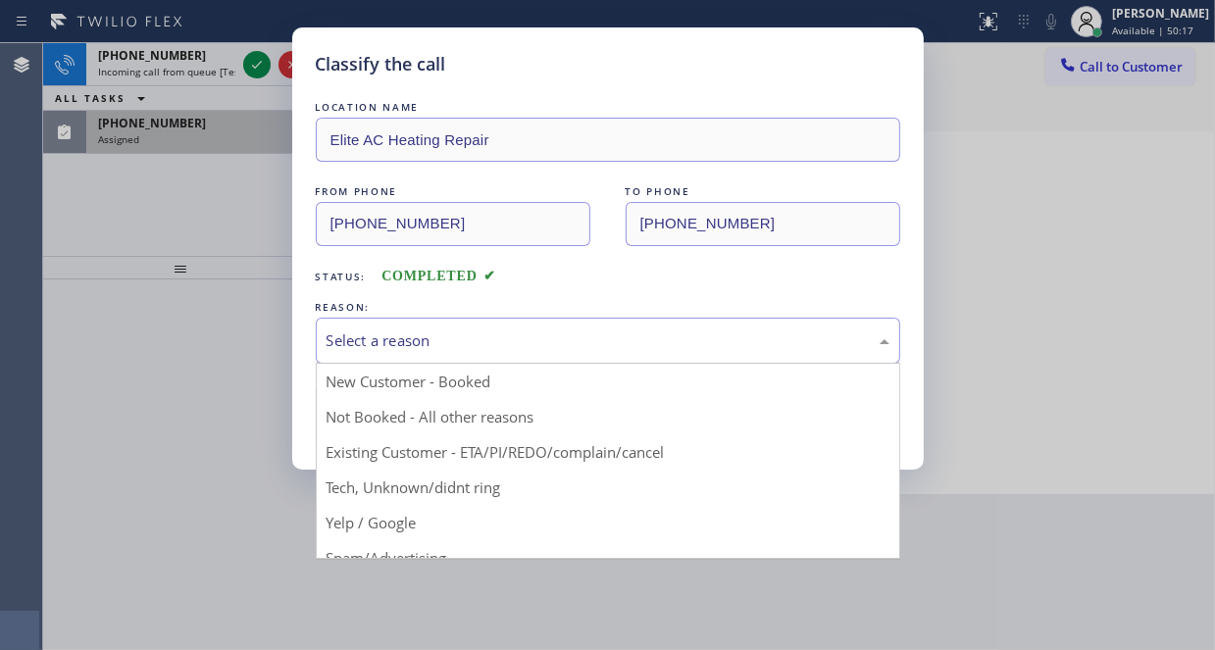
click at [375, 333] on div "Select a reason" at bounding box center [607, 340] width 563 height 23
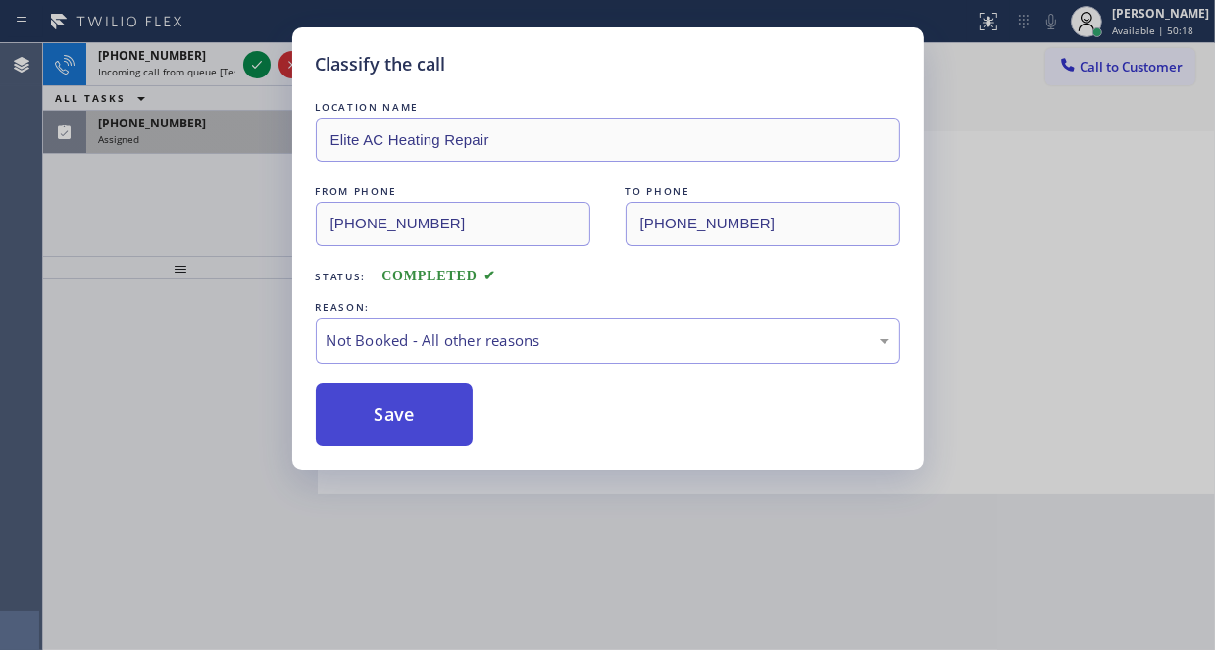
click at [383, 425] on button "Save" at bounding box center [395, 414] width 158 height 63
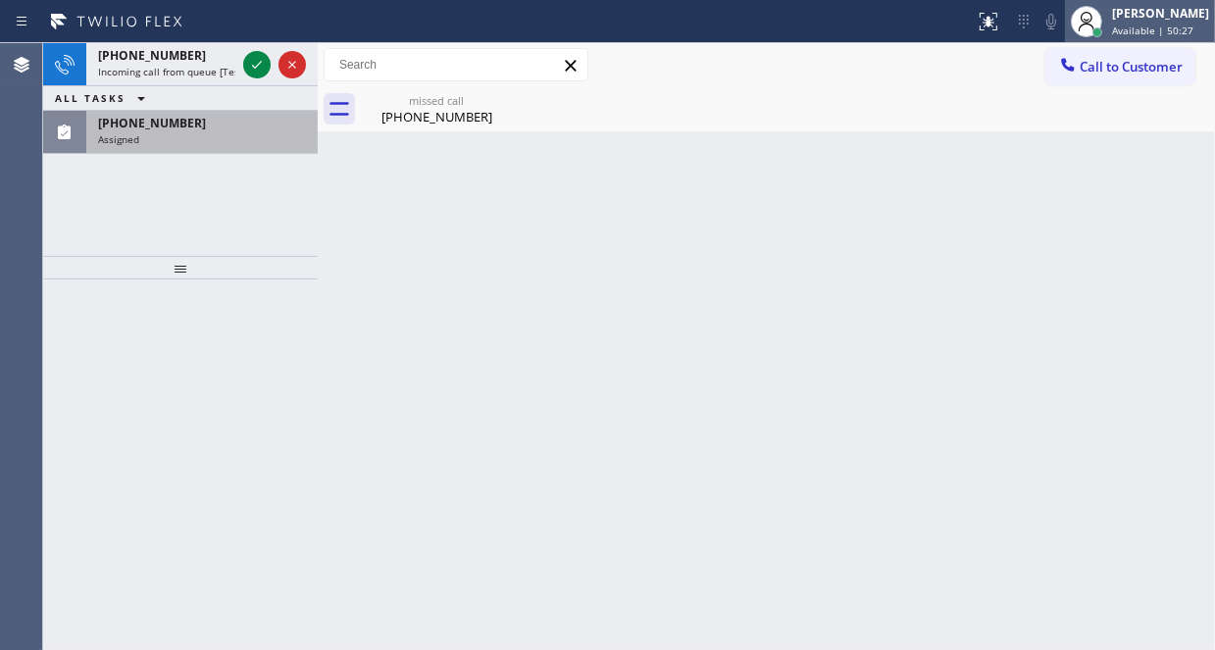
click at [1090, 22] on div at bounding box center [1086, 21] width 43 height 43
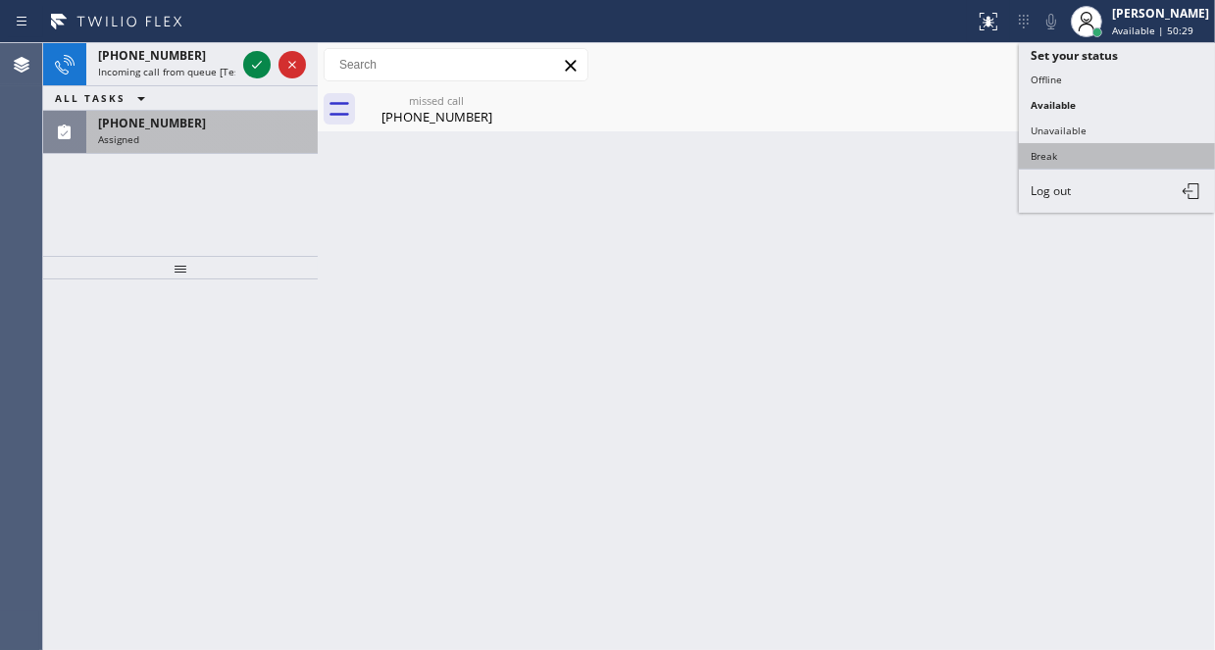
click at [1050, 152] on button "Break" at bounding box center [1117, 155] width 196 height 25
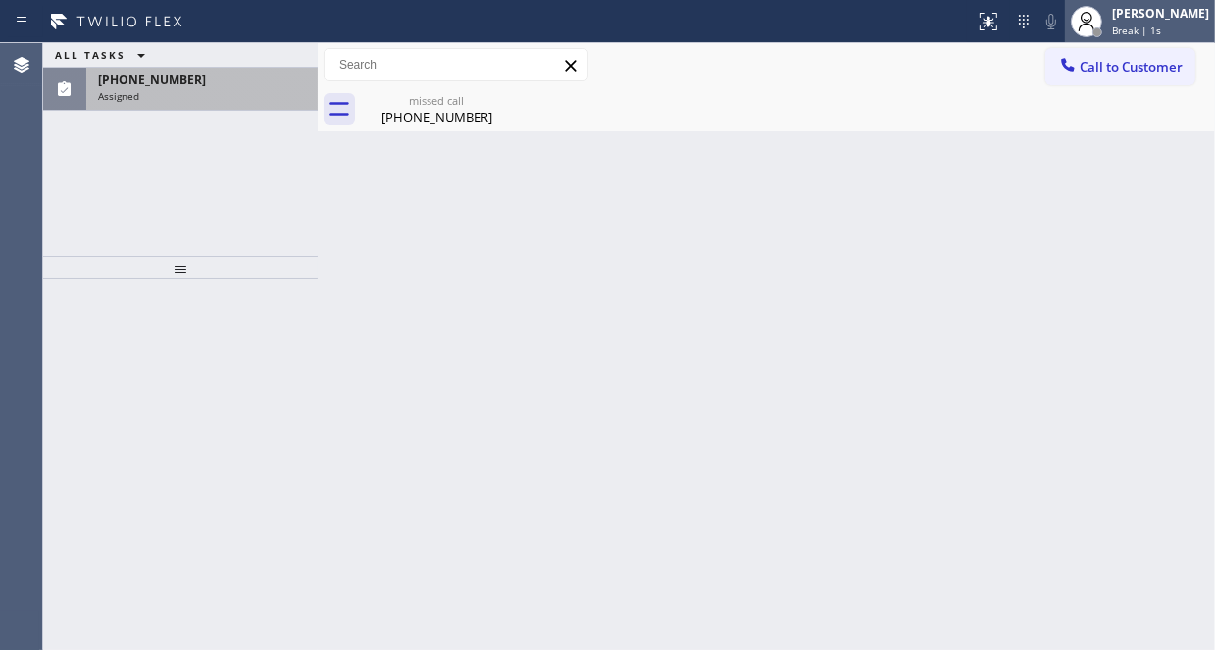
click at [1114, 15] on div "[PERSON_NAME]" at bounding box center [1160, 13] width 97 height 17
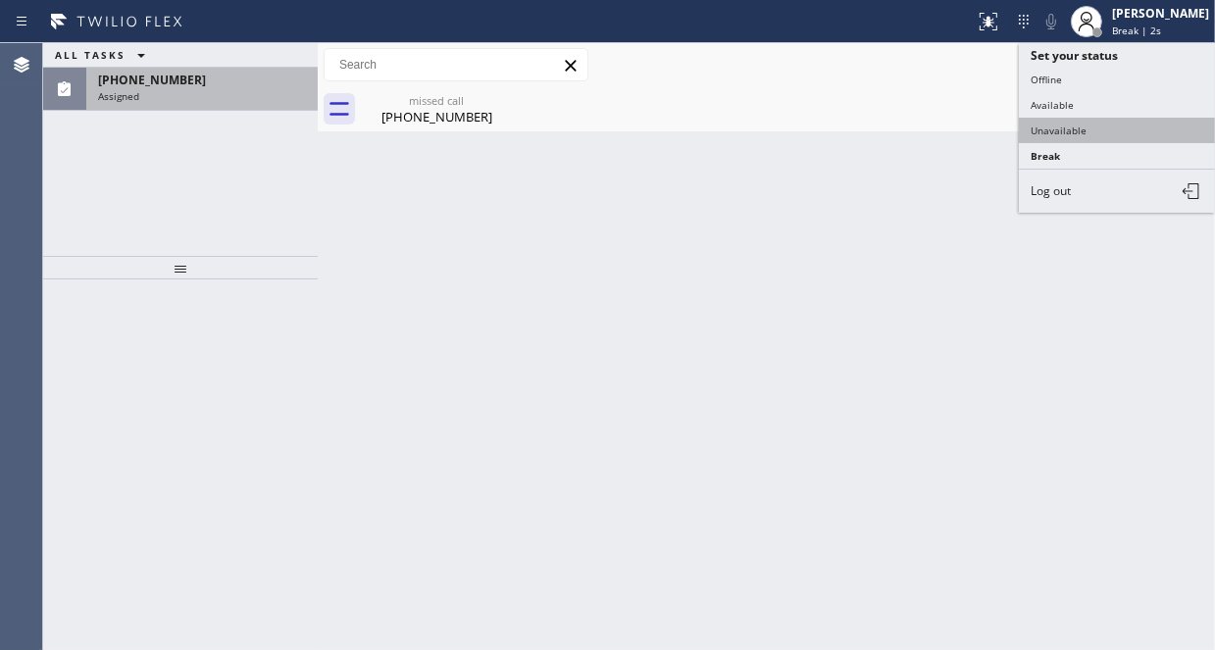
click at [1080, 123] on button "Unavailable" at bounding box center [1117, 130] width 196 height 25
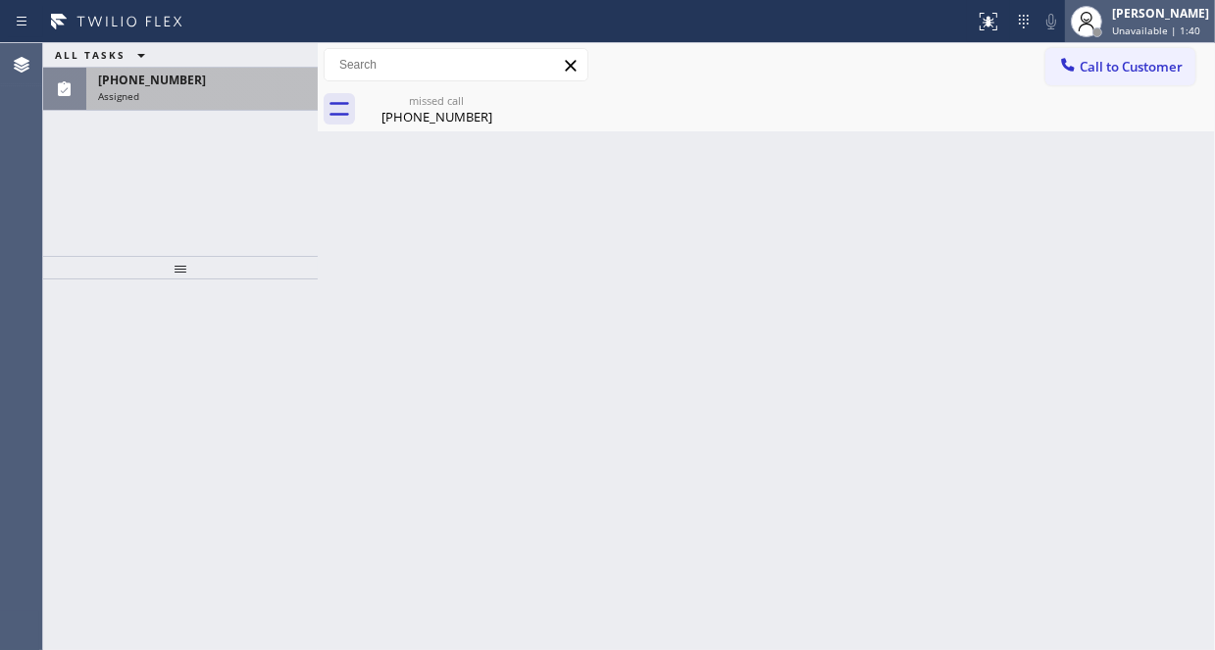
click at [1112, 24] on span "Unavailable | 1:40" at bounding box center [1156, 31] width 88 height 14
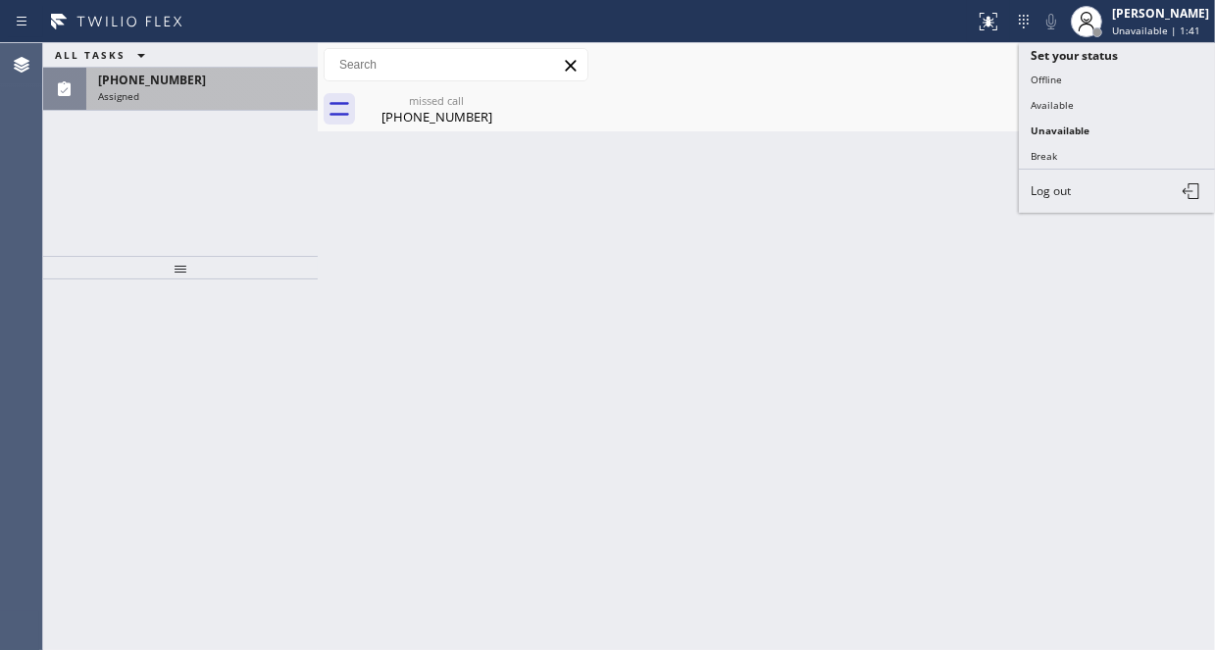
click at [1083, 105] on button "Available" at bounding box center [1117, 104] width 196 height 25
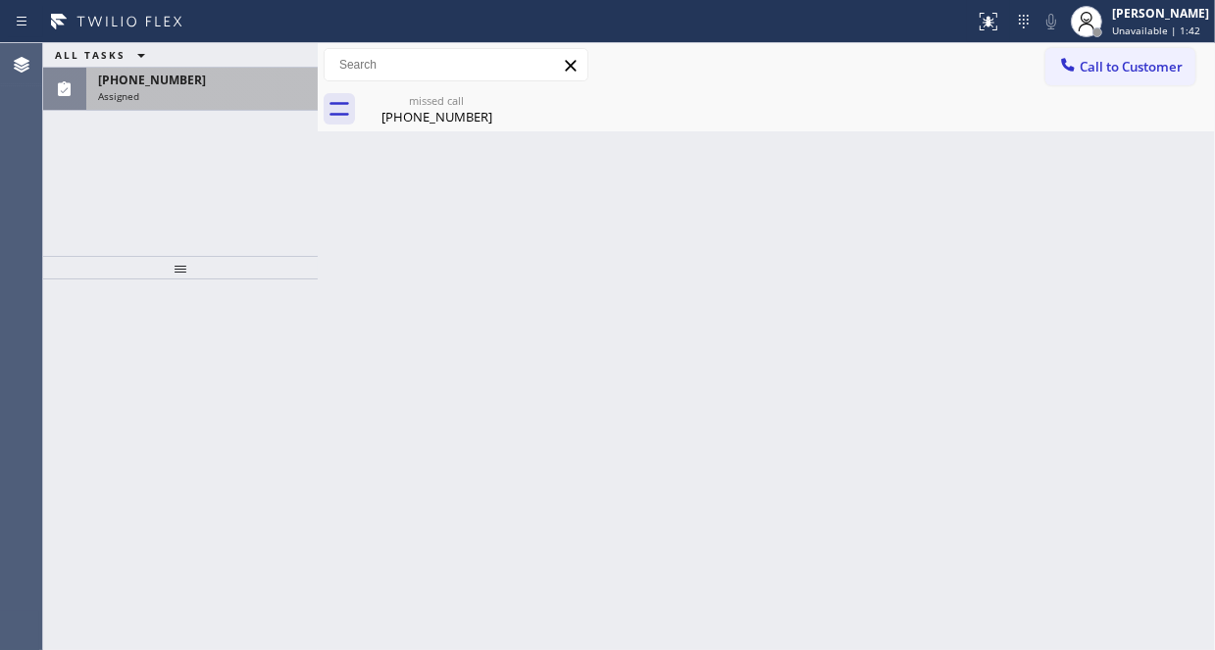
click at [255, 92] on div "Assigned" at bounding box center [202, 96] width 208 height 14
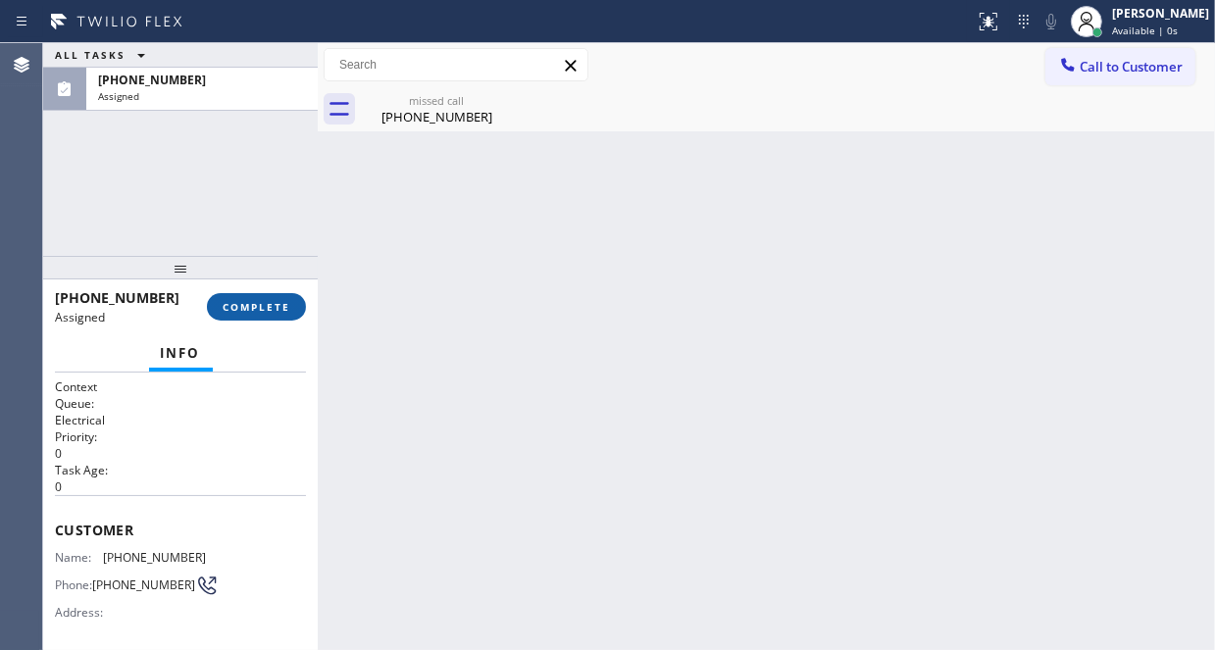
click at [259, 300] on span "COMPLETE" at bounding box center [257, 307] width 68 height 14
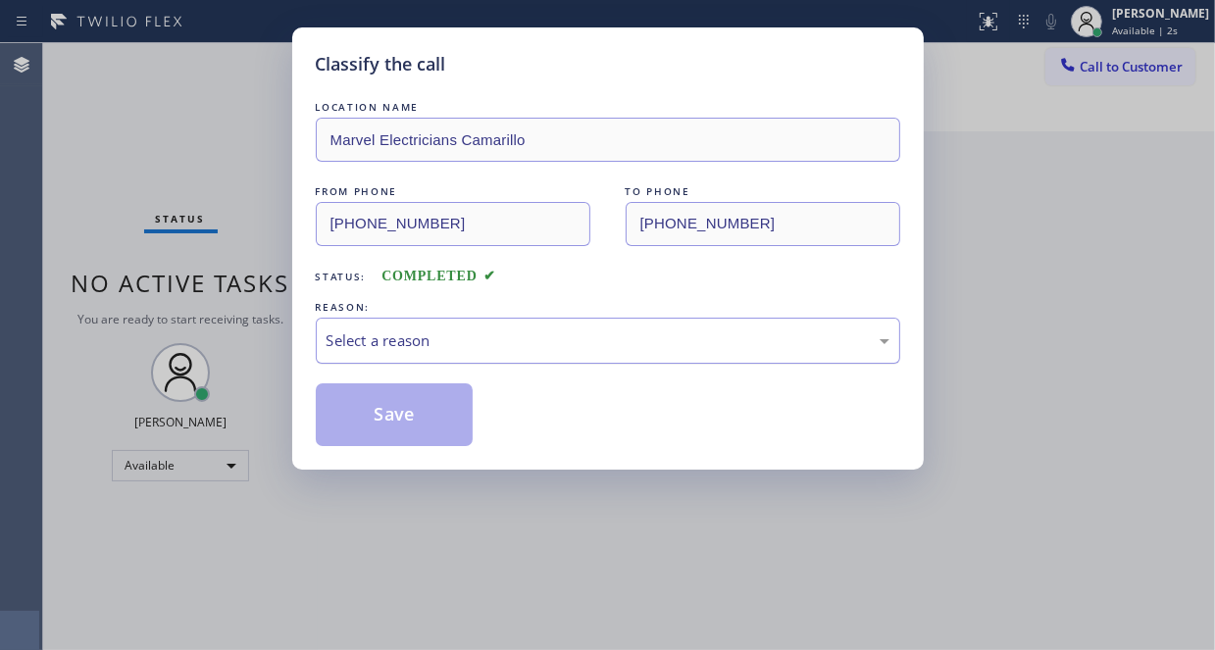
click at [487, 341] on div "Select a reason" at bounding box center [607, 340] width 563 height 23
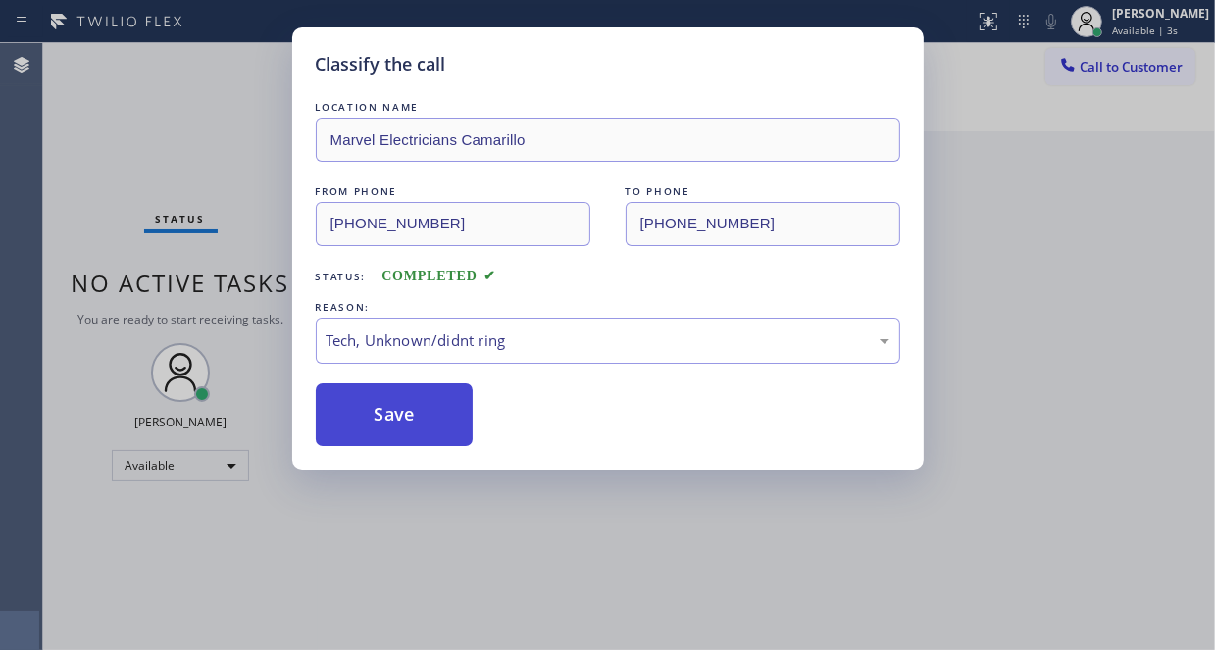
click at [408, 432] on button "Save" at bounding box center [395, 414] width 158 height 63
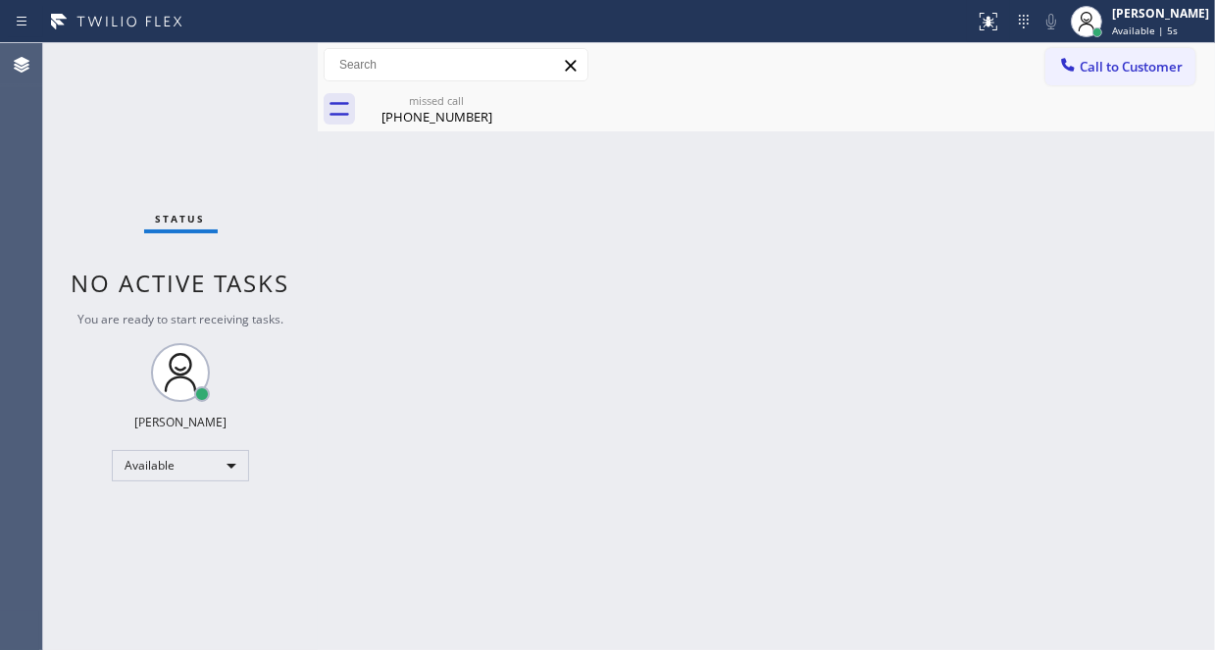
click at [211, 102] on div "Status No active tasks You are ready to start receiving tasks. [PERSON_NAME] Av…" at bounding box center [180, 346] width 275 height 607
click at [253, 63] on div "Status No active tasks You are ready to start receiving tasks. [PERSON_NAME] Av…" at bounding box center [180, 346] width 275 height 607
click at [257, 70] on div "Status No active tasks You are ready to start receiving tasks. [PERSON_NAME] Av…" at bounding box center [180, 346] width 275 height 607
click at [258, 70] on div "Status No active tasks You are ready to start receiving tasks. [PERSON_NAME] Av…" at bounding box center [180, 346] width 275 height 607
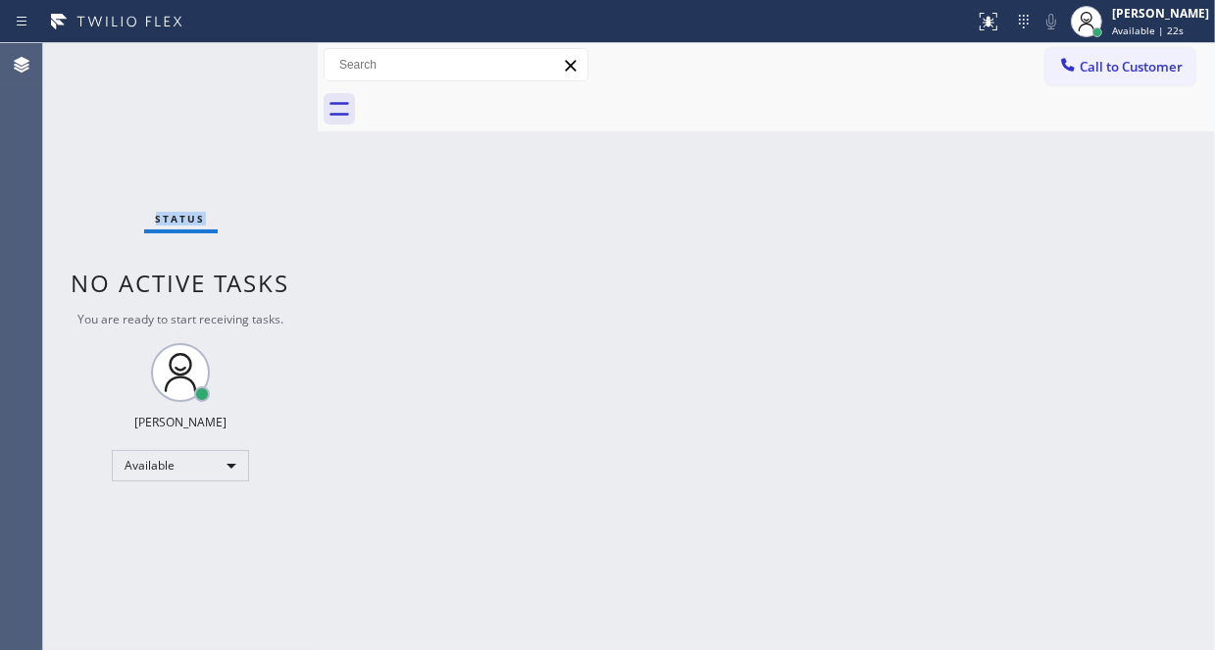
click at [258, 70] on div "Status No active tasks You are ready to start receiving tasks. [PERSON_NAME] Av…" at bounding box center [180, 346] width 275 height 607
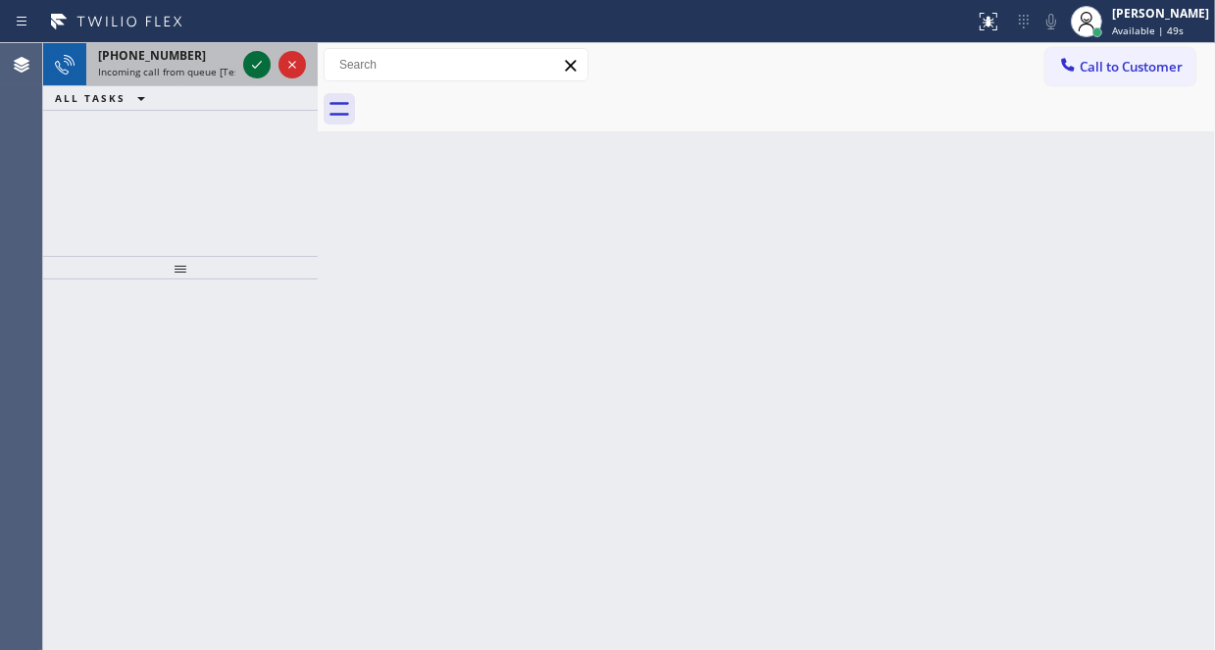
click at [254, 64] on icon at bounding box center [257, 65] width 24 height 24
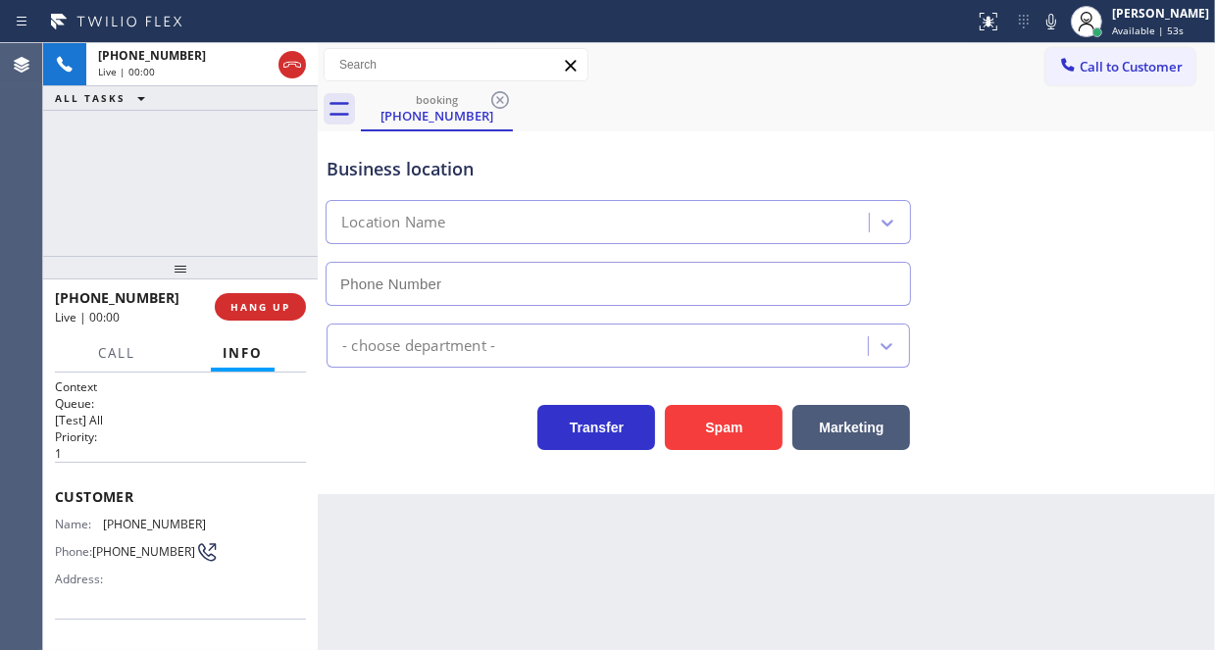
type input "[PHONE_NUMBER]"
drag, startPoint x: 150, startPoint y: 385, endPoint x: 155, endPoint y: 395, distance: 11.0
click at [150, 387] on h1 "Context" at bounding box center [180, 386] width 251 height 17
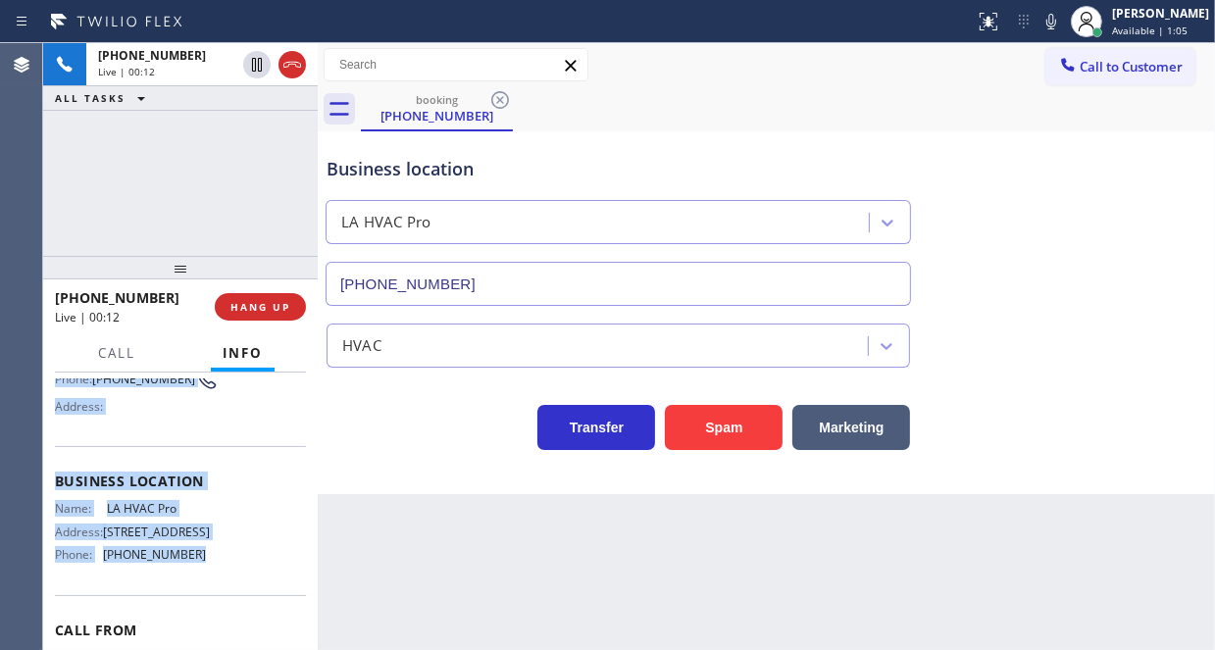
scroll to position [196, 0]
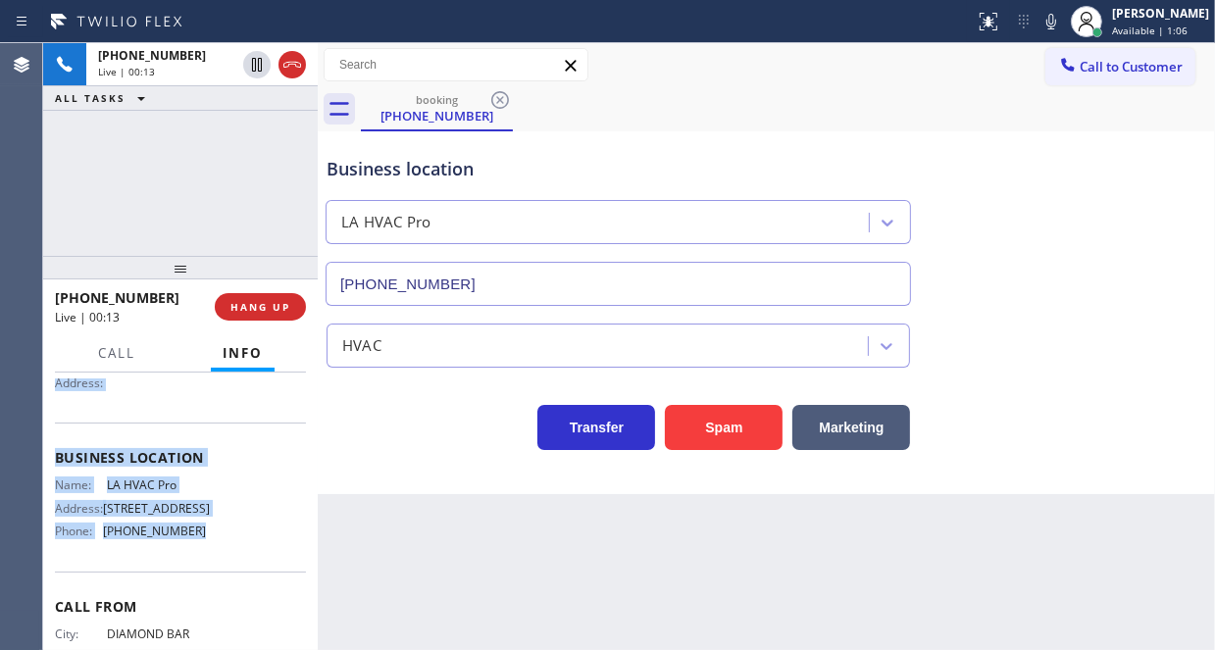
drag, startPoint x: 52, startPoint y: 485, endPoint x: 208, endPoint y: 573, distance: 178.6
click at [208, 573] on div "Context Queue: [Test] All Priority: 1 Customer Name: [PHONE_NUMBER] Phone: [PHO…" at bounding box center [180, 511] width 275 height 277
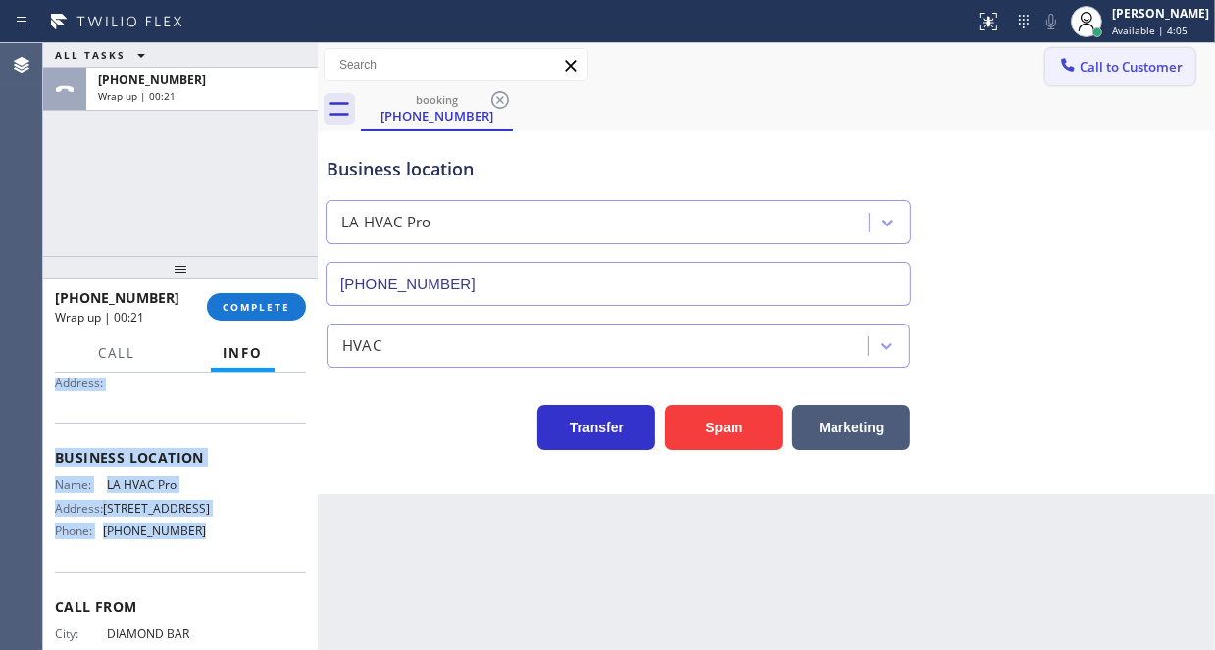
click at [1095, 72] on span "Call to Customer" at bounding box center [1130, 67] width 103 height 18
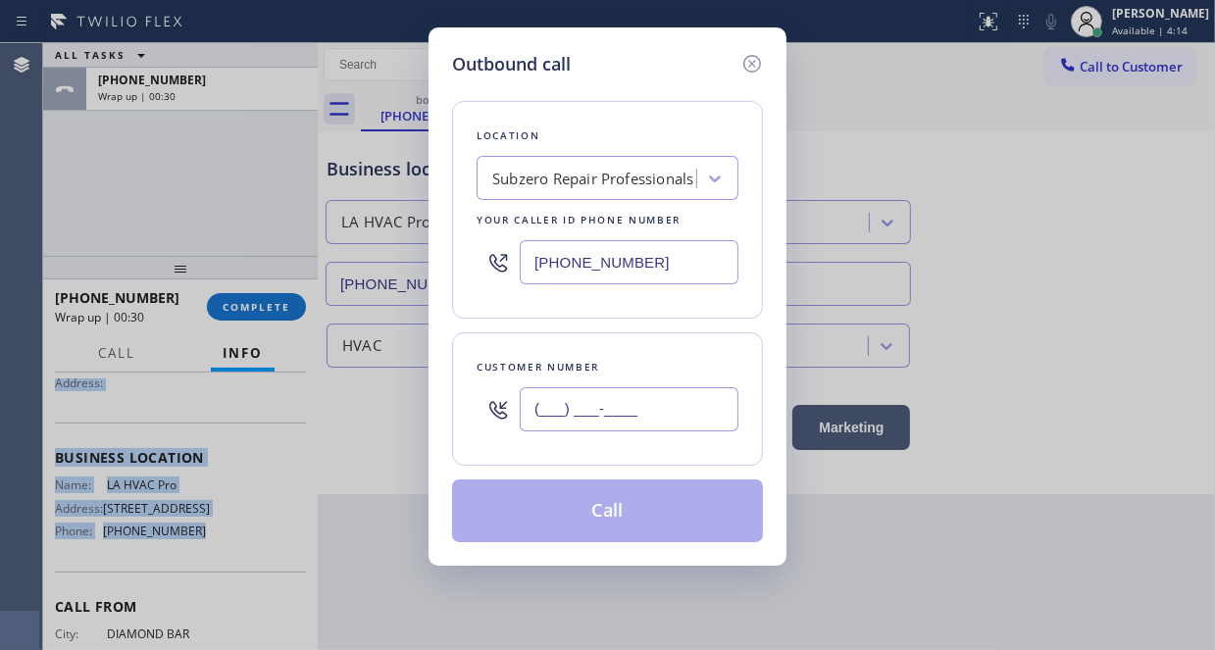
click at [551, 406] on input "(___) ___-____" at bounding box center [629, 409] width 219 height 44
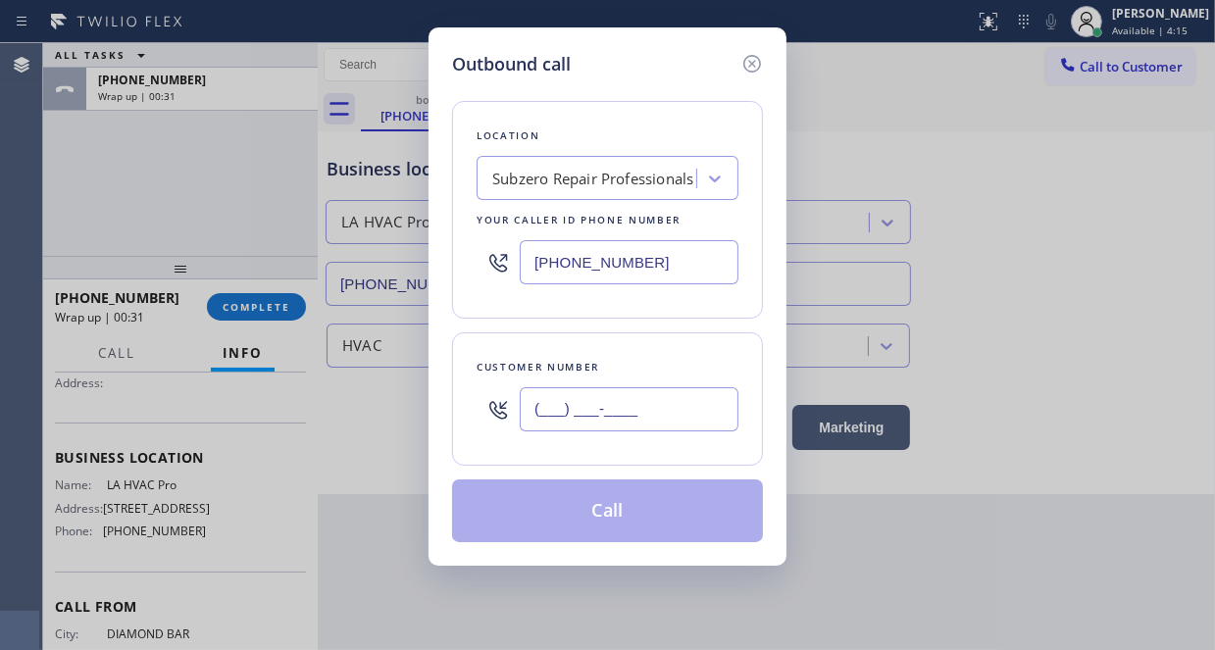
paste input "310) 625-4149"
type input "[PHONE_NUMBER]"
click at [608, 490] on button "Call" at bounding box center [607, 510] width 311 height 63
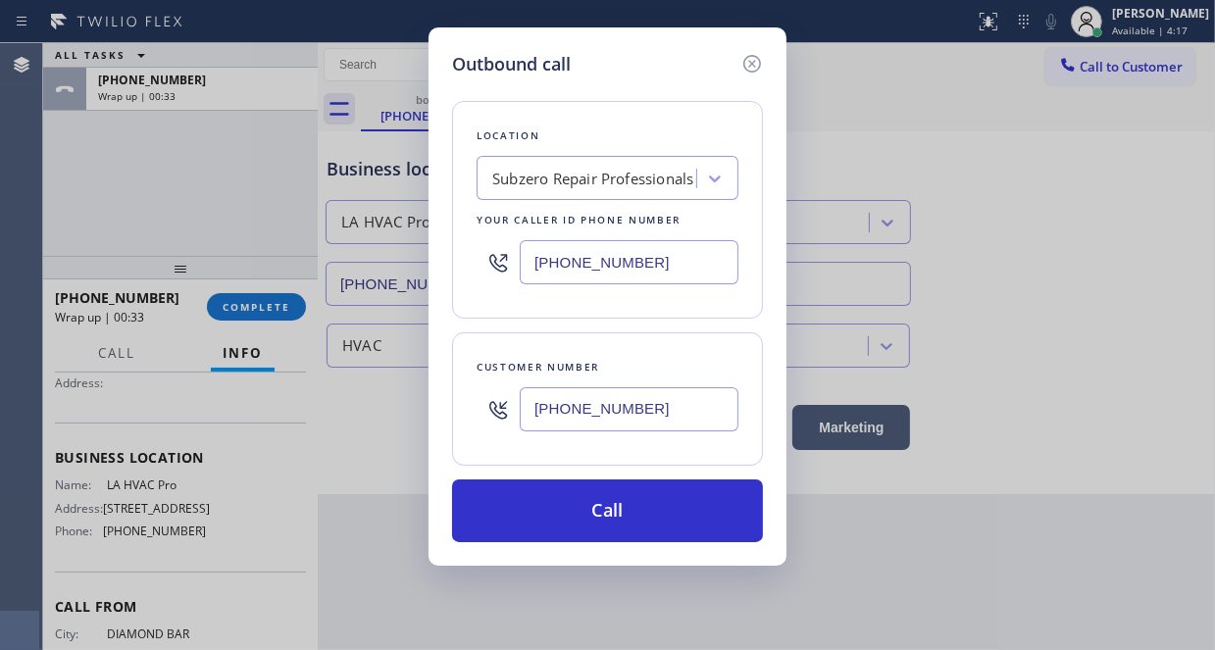
drag, startPoint x: 598, startPoint y: 497, endPoint x: 759, endPoint y: 70, distance: 456.7
click at [598, 498] on button "Call" at bounding box center [607, 510] width 311 height 63
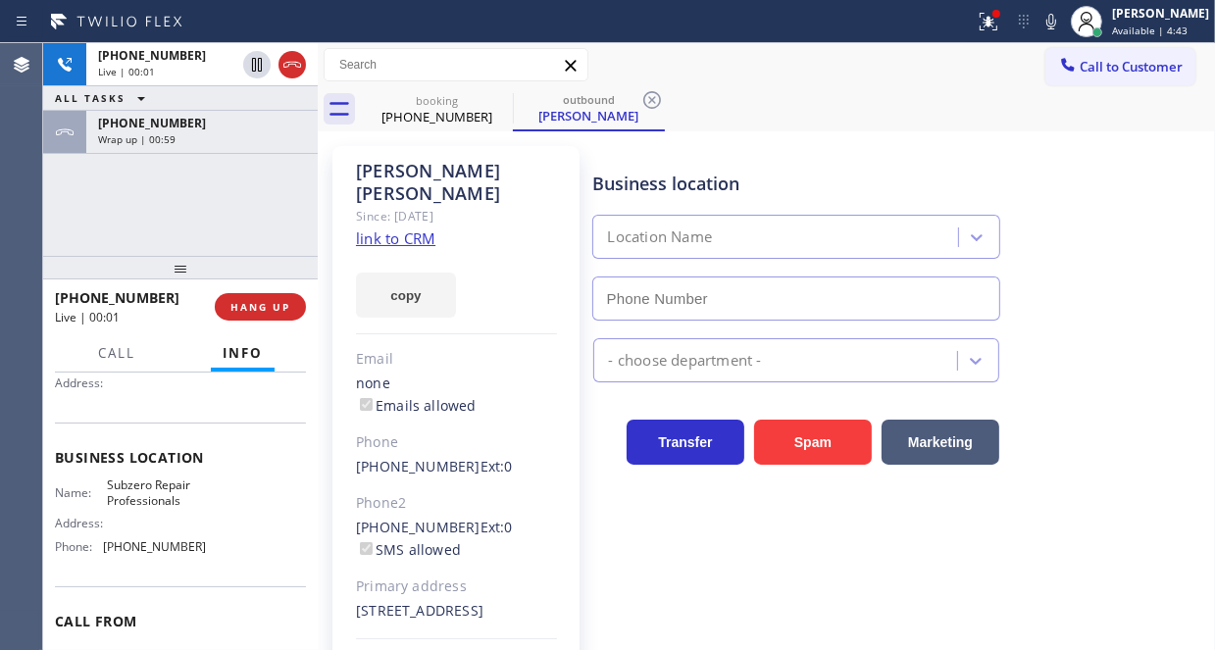
type input "[PHONE_NUMBER]"
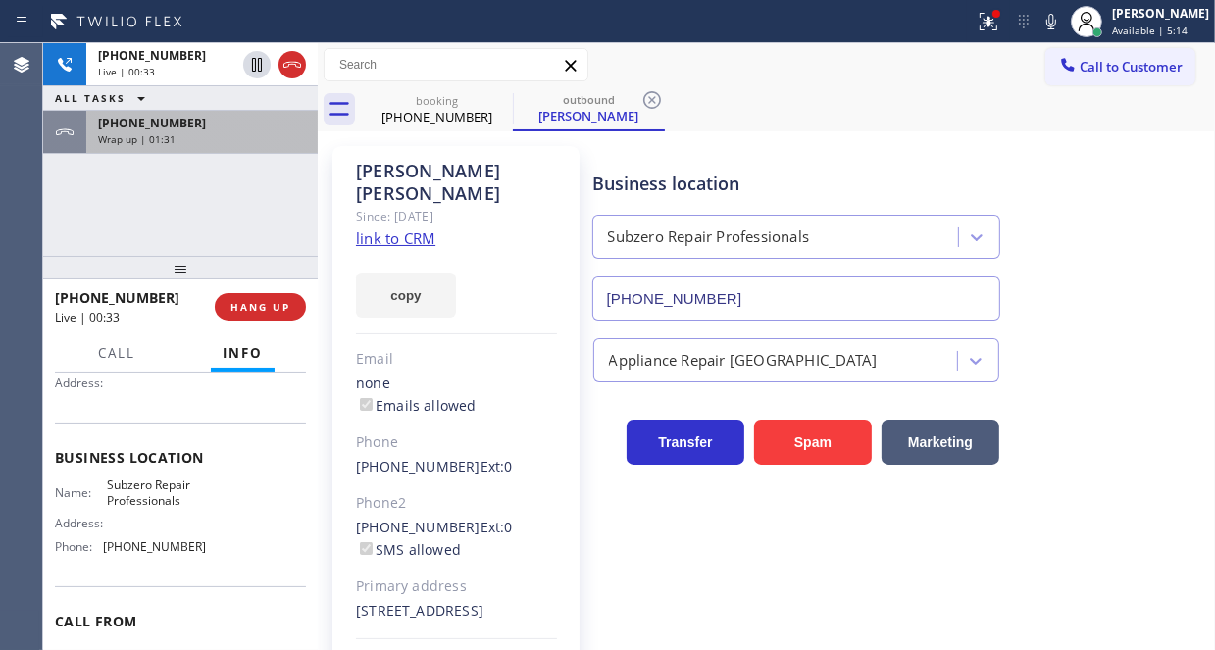
click at [200, 128] on div "[PHONE_NUMBER]" at bounding box center [202, 123] width 208 height 17
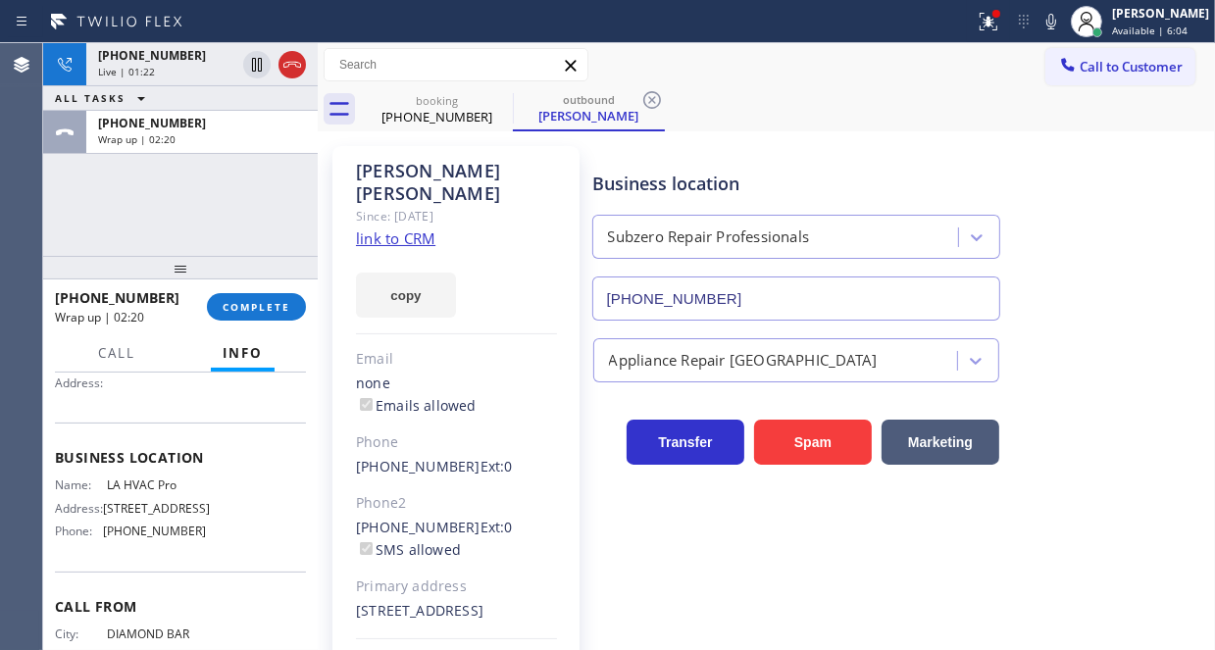
click at [266, 178] on div "[PHONE_NUMBER] Live | 01:22 ALL TASKS ALL TASKS ACTIVE TASKS TASKS IN WRAP UP […" at bounding box center [180, 149] width 275 height 213
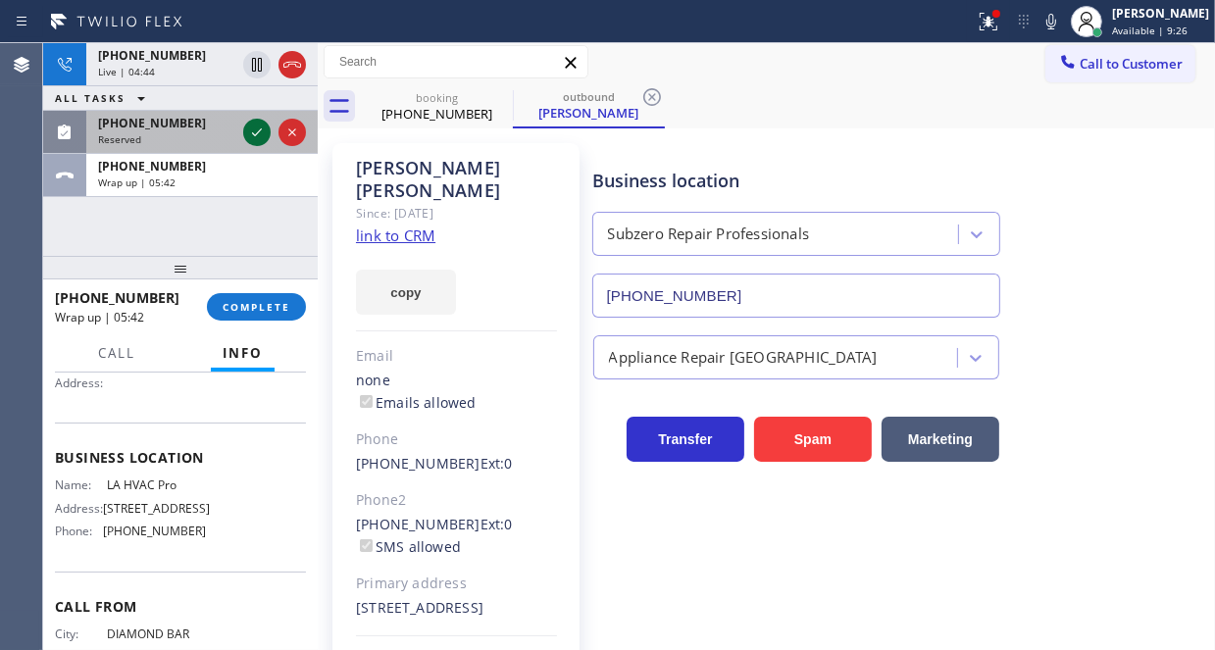
click at [255, 128] on icon at bounding box center [257, 133] width 24 height 24
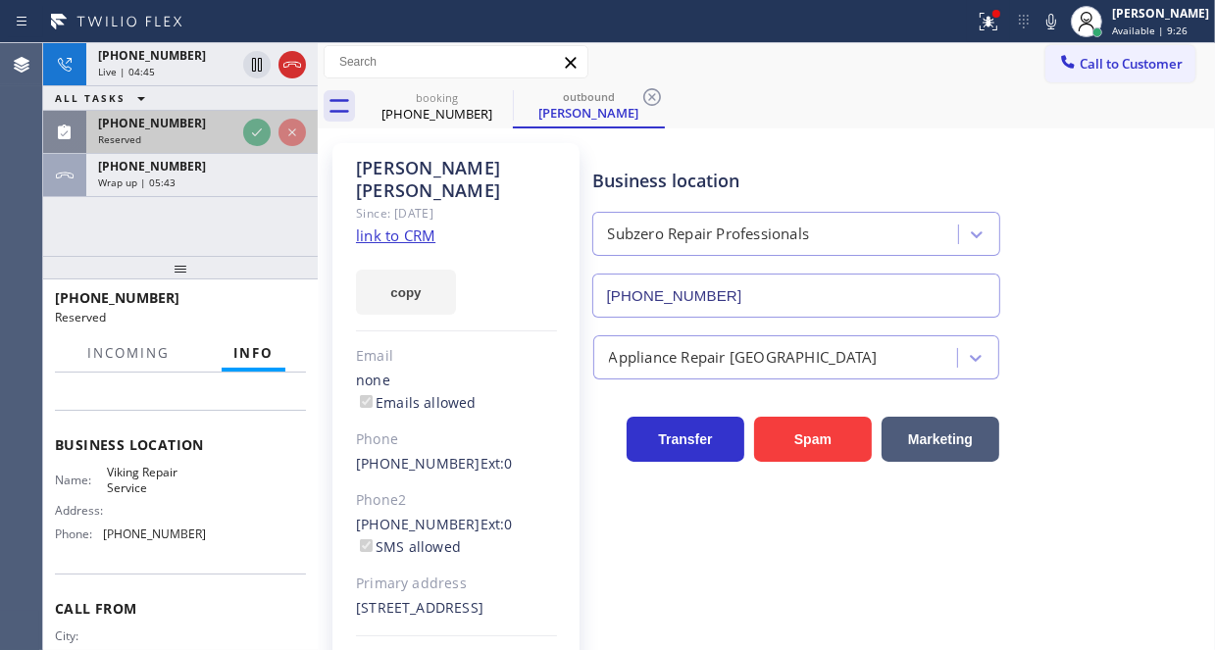
scroll to position [226, 0]
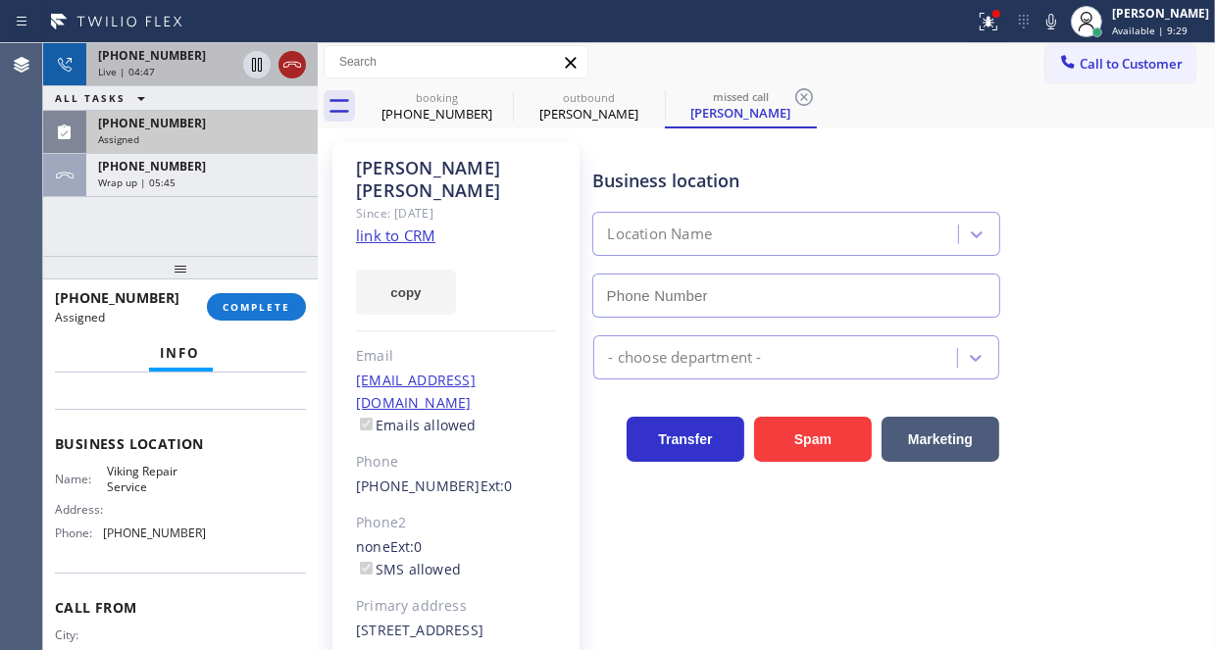
type input "[PHONE_NUMBER]"
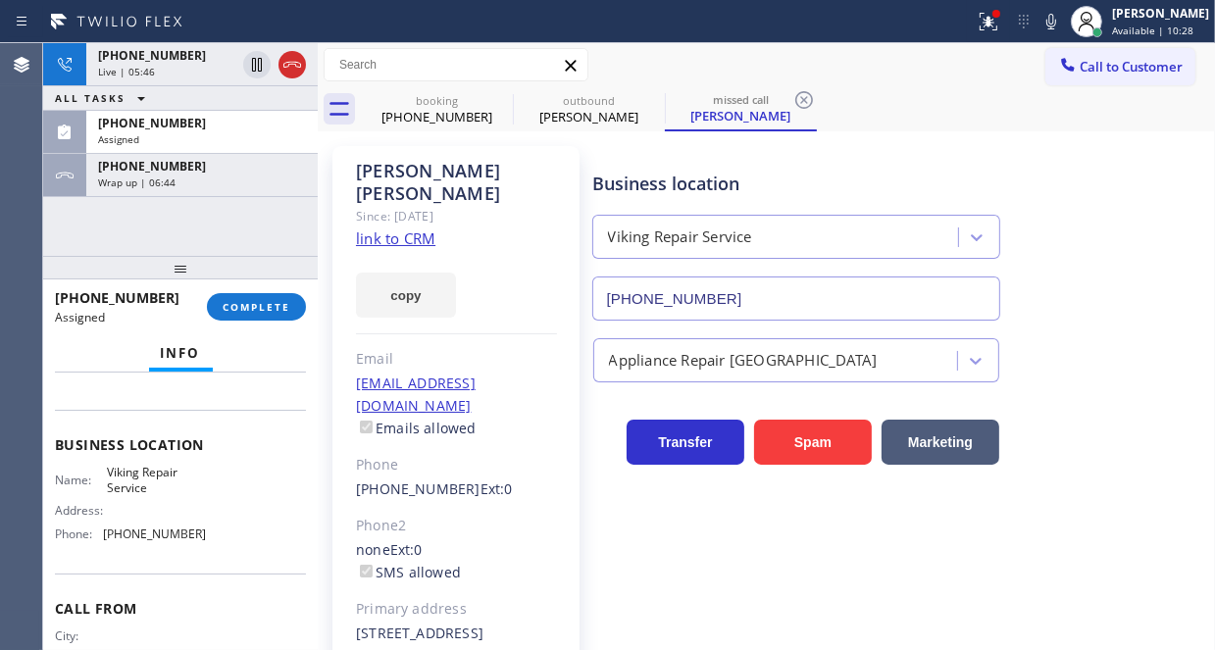
scroll to position [3, 0]
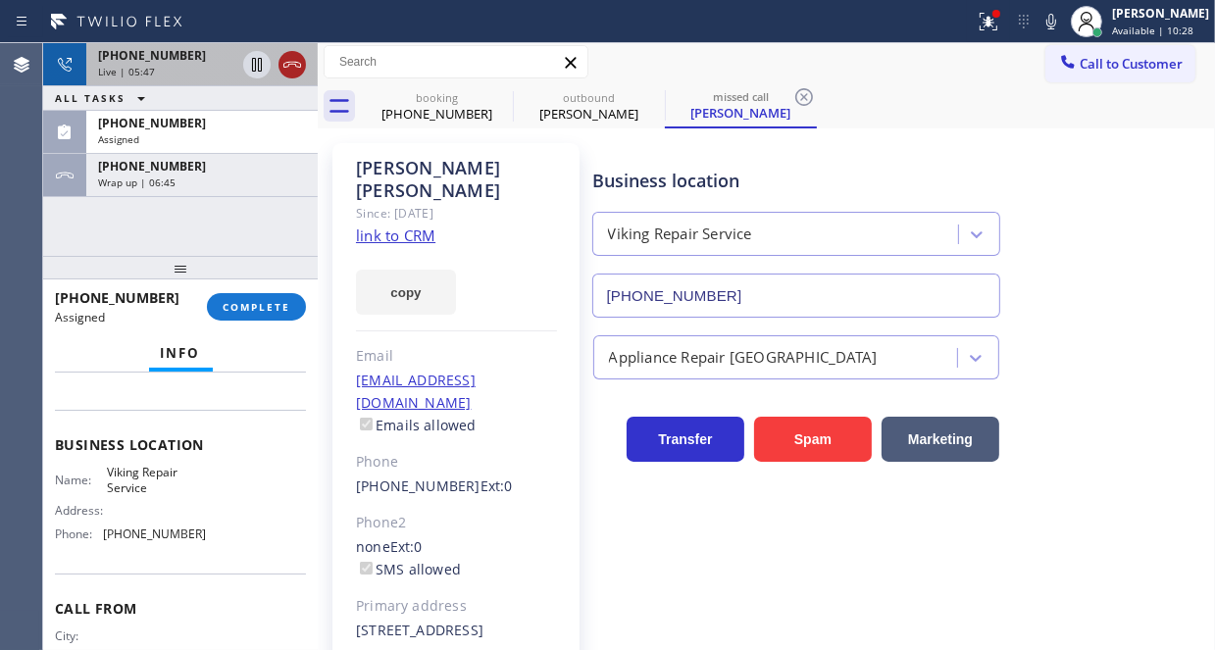
click at [285, 66] on icon at bounding box center [292, 65] width 24 height 24
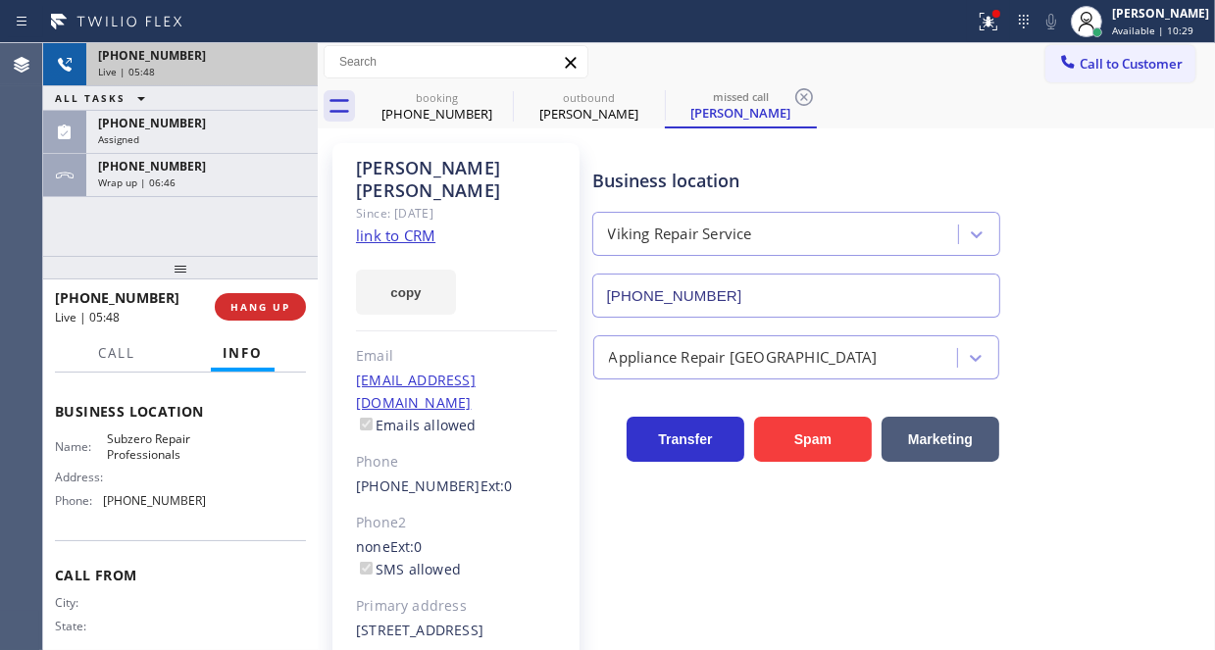
scroll to position [196, 0]
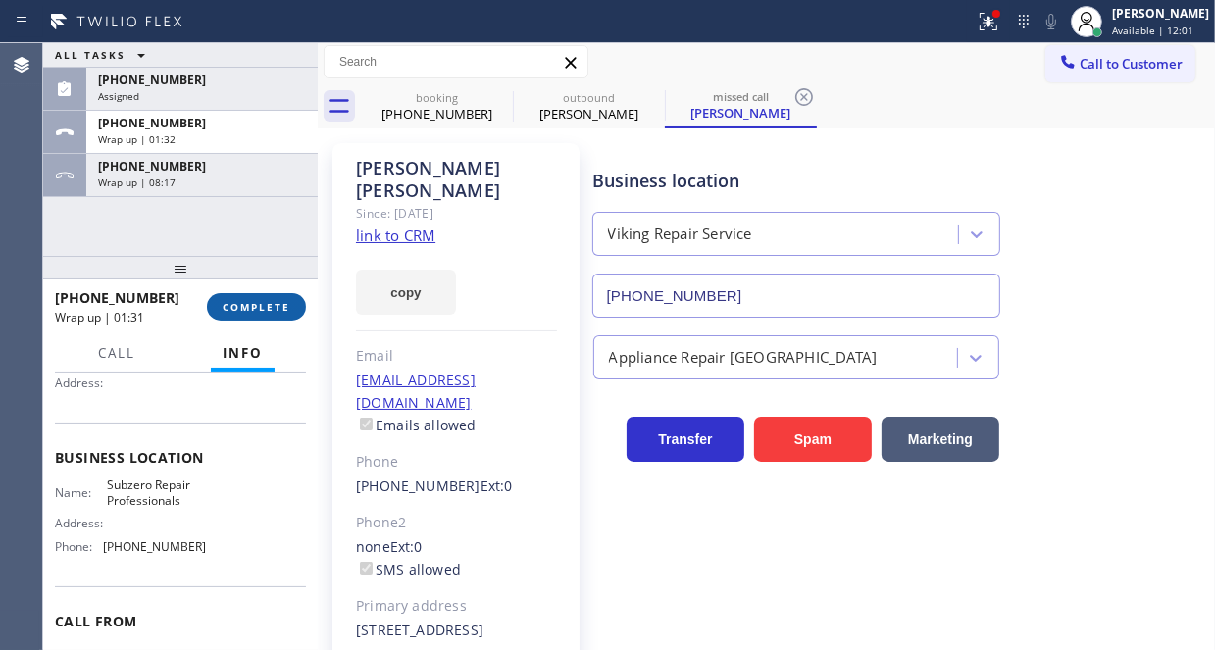
click at [238, 302] on span "COMPLETE" at bounding box center [257, 307] width 68 height 14
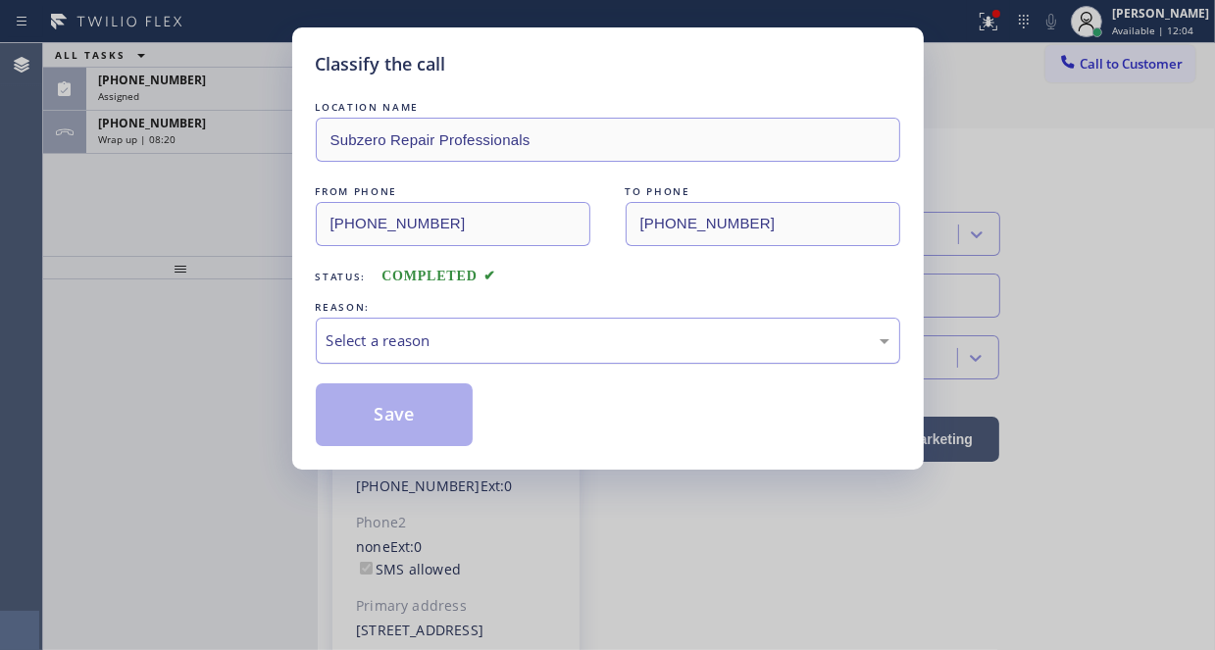
click at [389, 347] on div "Select a reason" at bounding box center [607, 340] width 563 height 23
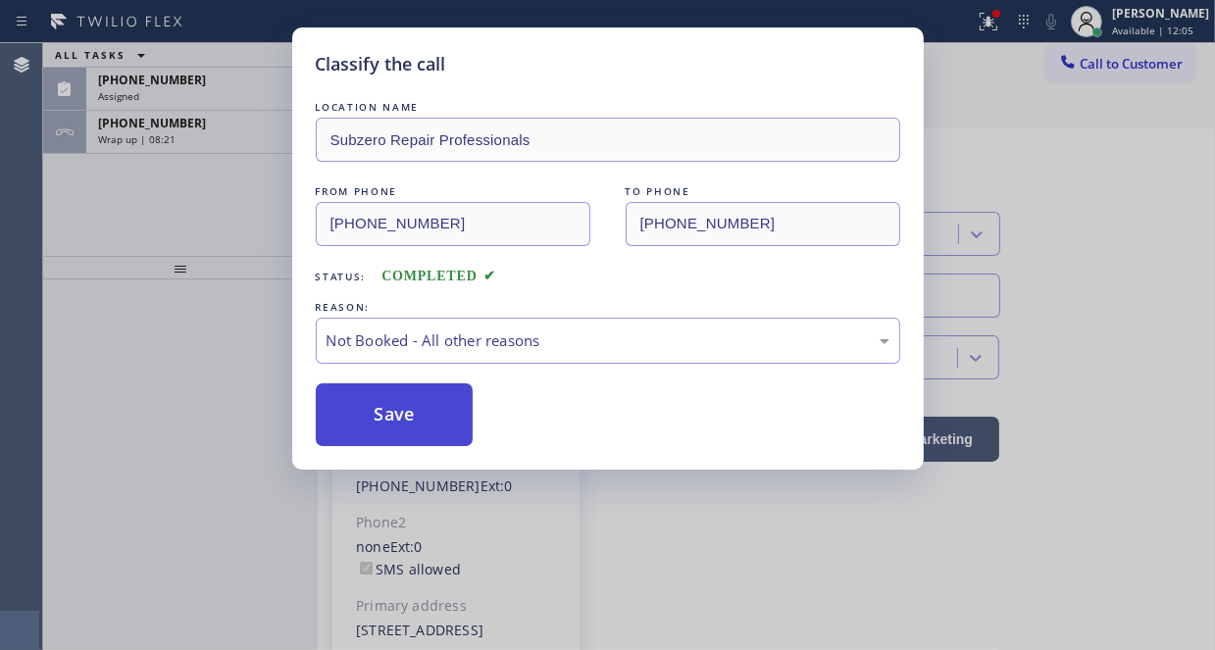
click at [413, 430] on button "Save" at bounding box center [395, 414] width 158 height 63
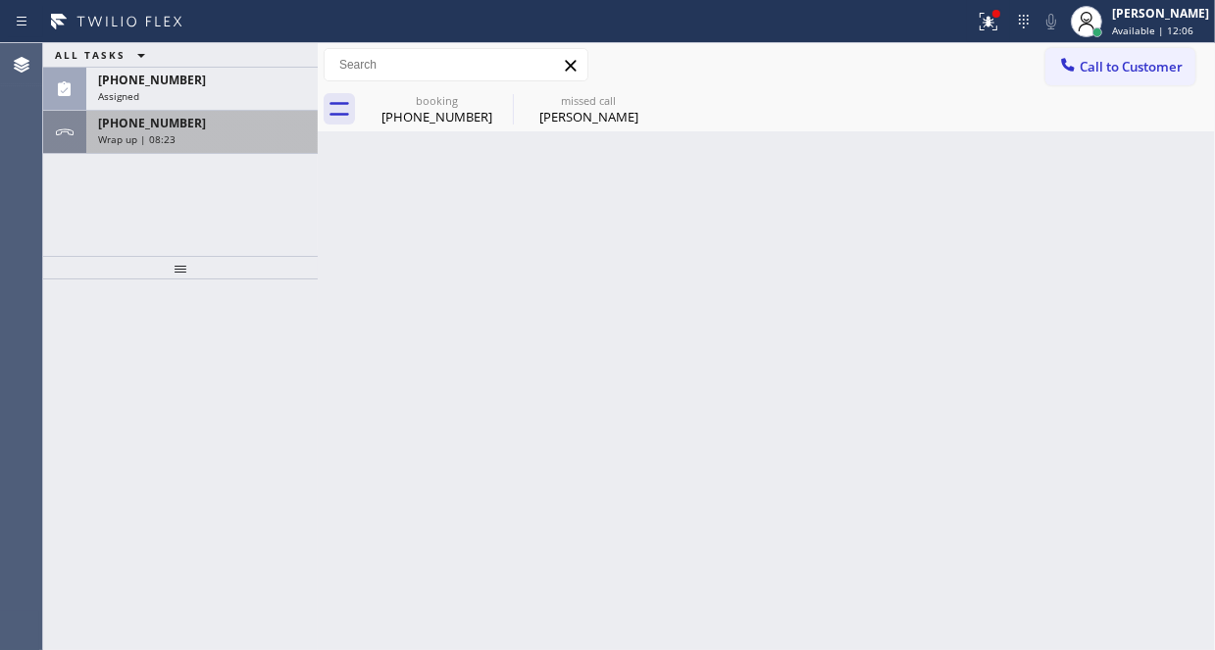
click at [217, 140] on div "Wrap up | 08:23" at bounding box center [202, 139] width 208 height 14
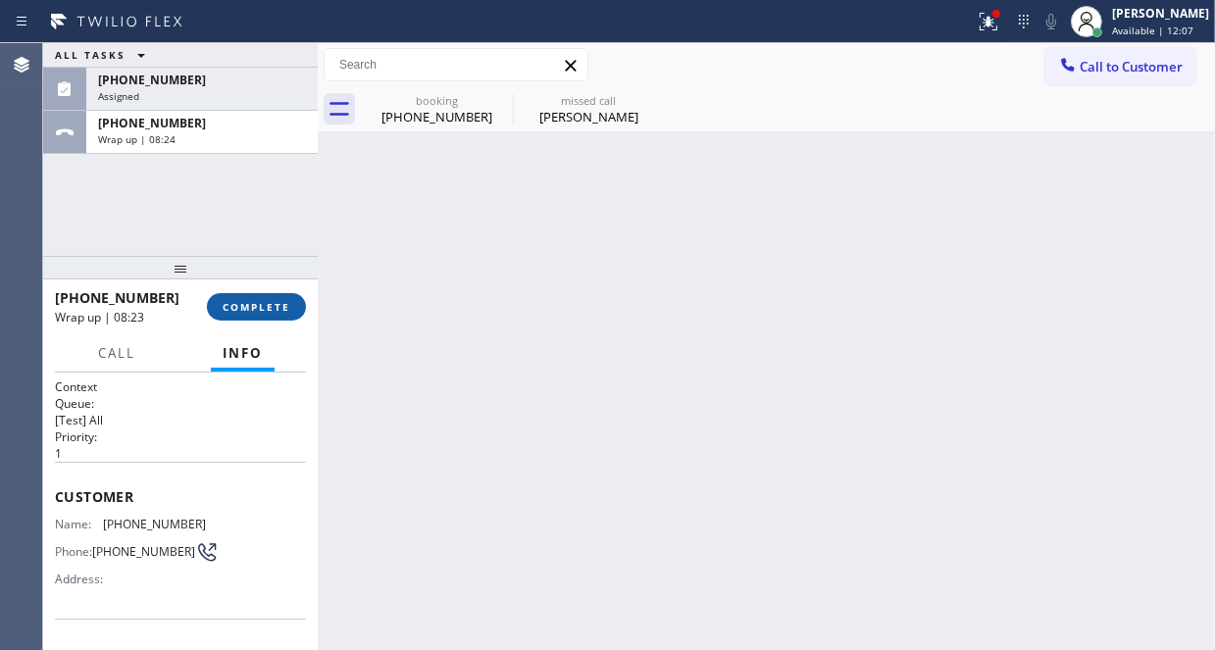
click at [264, 309] on span "COMPLETE" at bounding box center [257, 307] width 68 height 14
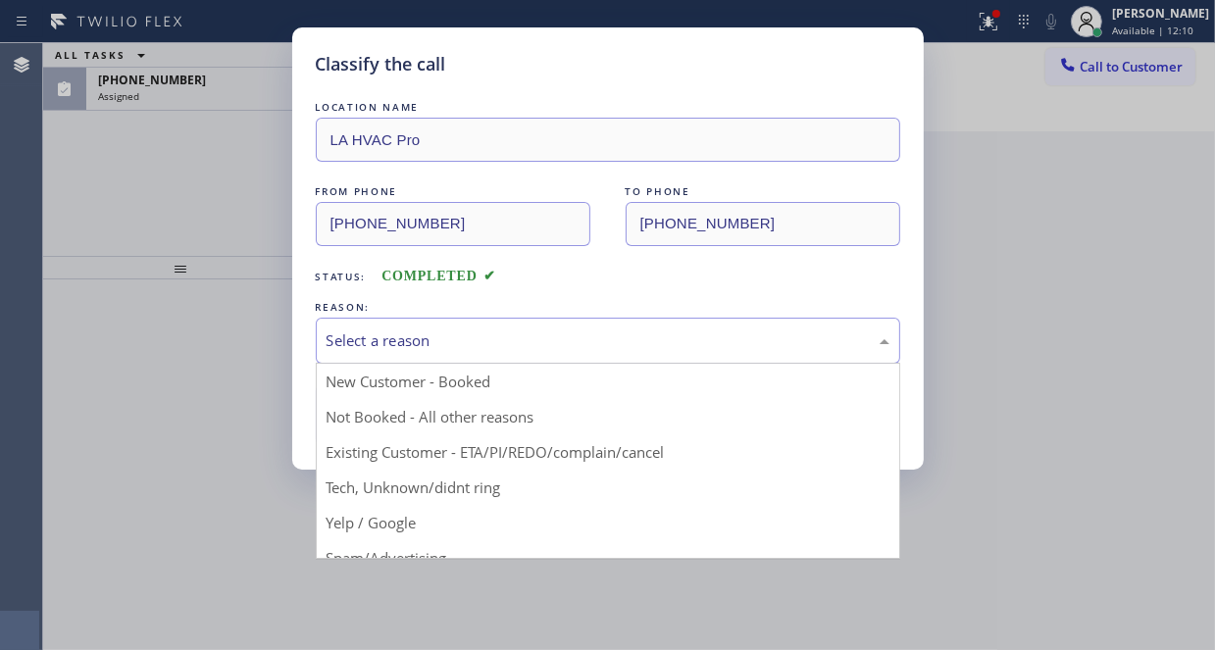
click at [601, 321] on div "Select a reason" at bounding box center [608, 341] width 584 height 46
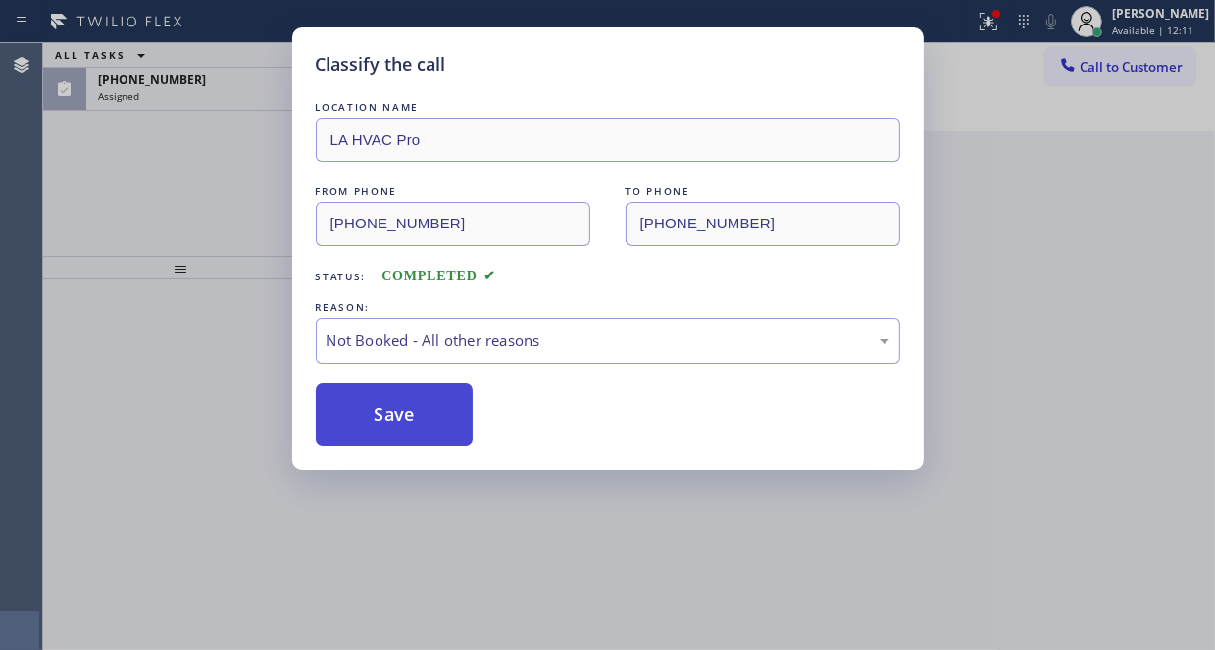
click at [366, 425] on button "Save" at bounding box center [395, 414] width 158 height 63
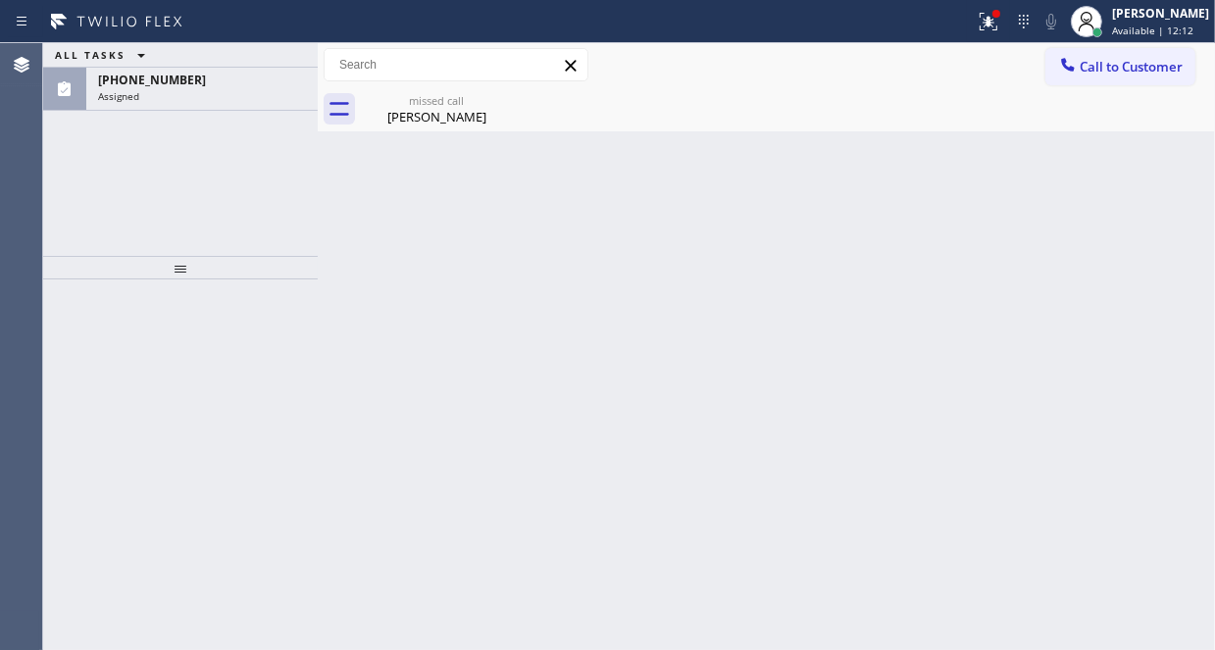
drag, startPoint x: 252, startPoint y: 95, endPoint x: 253, endPoint y: 126, distance: 31.4
click at [254, 99] on div "Assigned" at bounding box center [202, 96] width 208 height 14
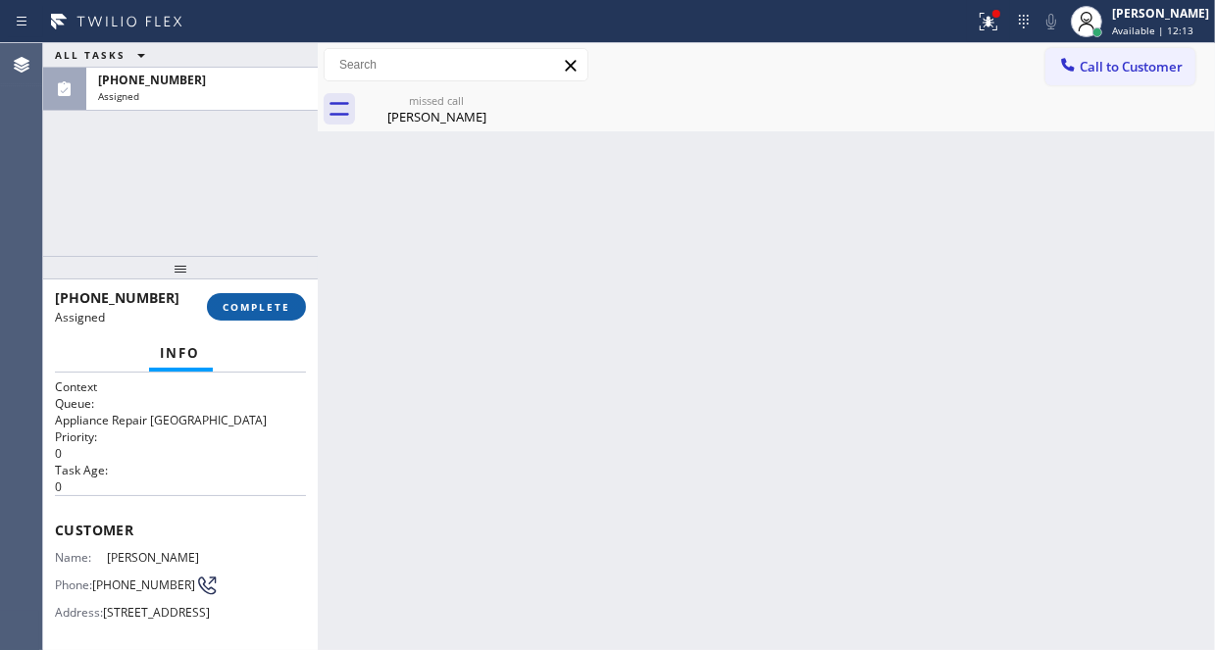
click at [258, 303] on span "COMPLETE" at bounding box center [257, 307] width 68 height 14
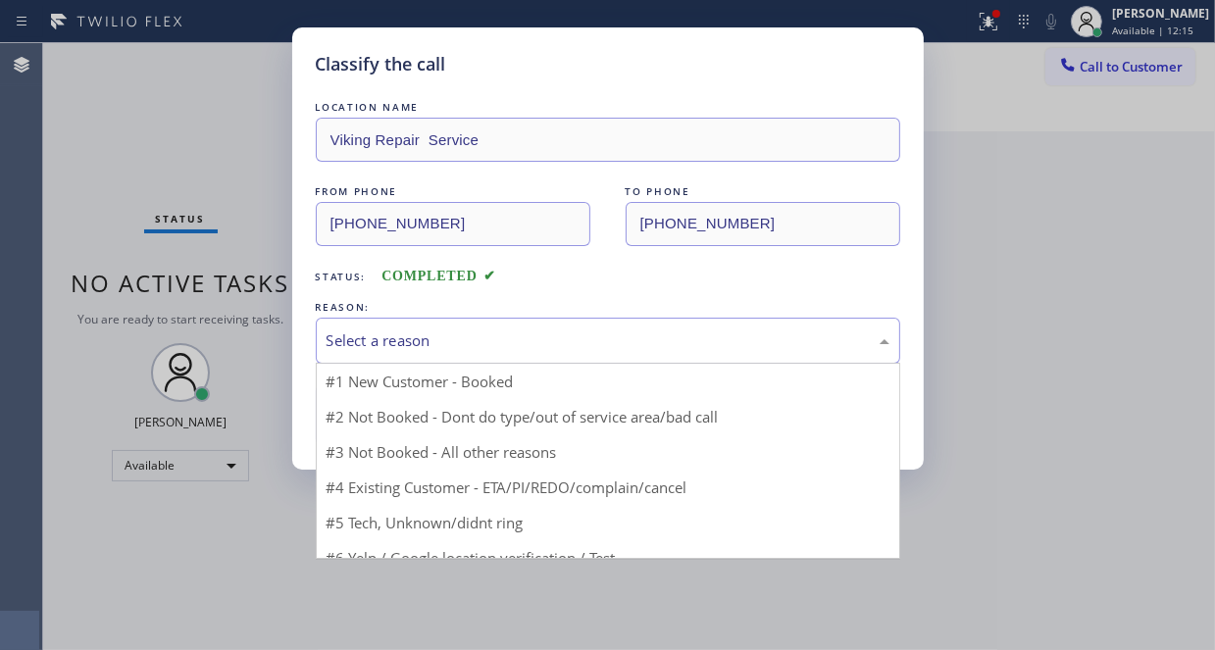
drag, startPoint x: 472, startPoint y: 336, endPoint x: 467, endPoint y: 360, distance: 24.0
click at [473, 339] on div "Select a reason" at bounding box center [607, 340] width 563 height 23
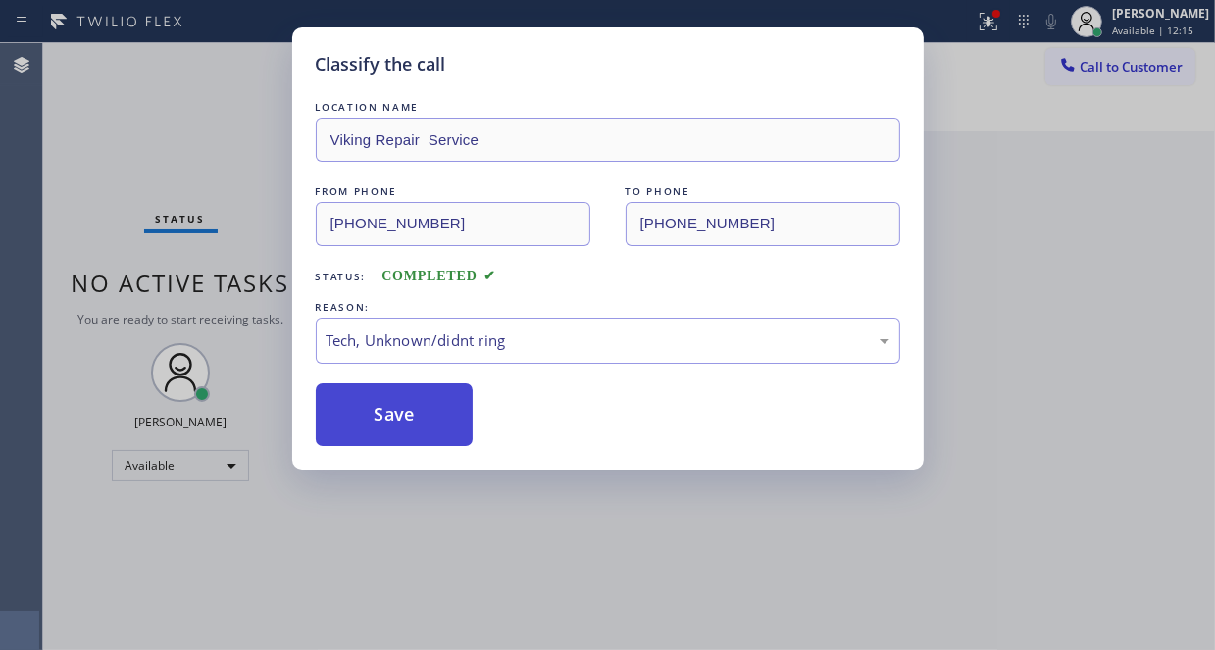
click at [384, 404] on button "Save" at bounding box center [395, 414] width 158 height 63
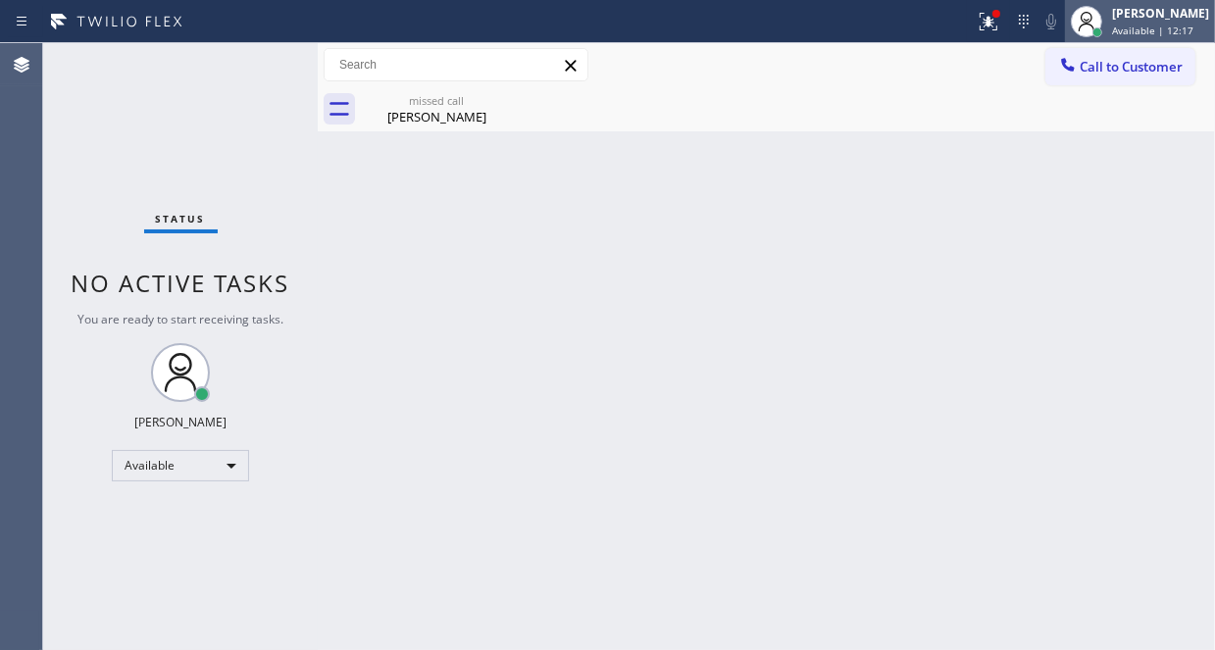
click at [1117, 23] on div "Judy Mae Saturinas Available | 12:17" at bounding box center [1161, 21] width 107 height 34
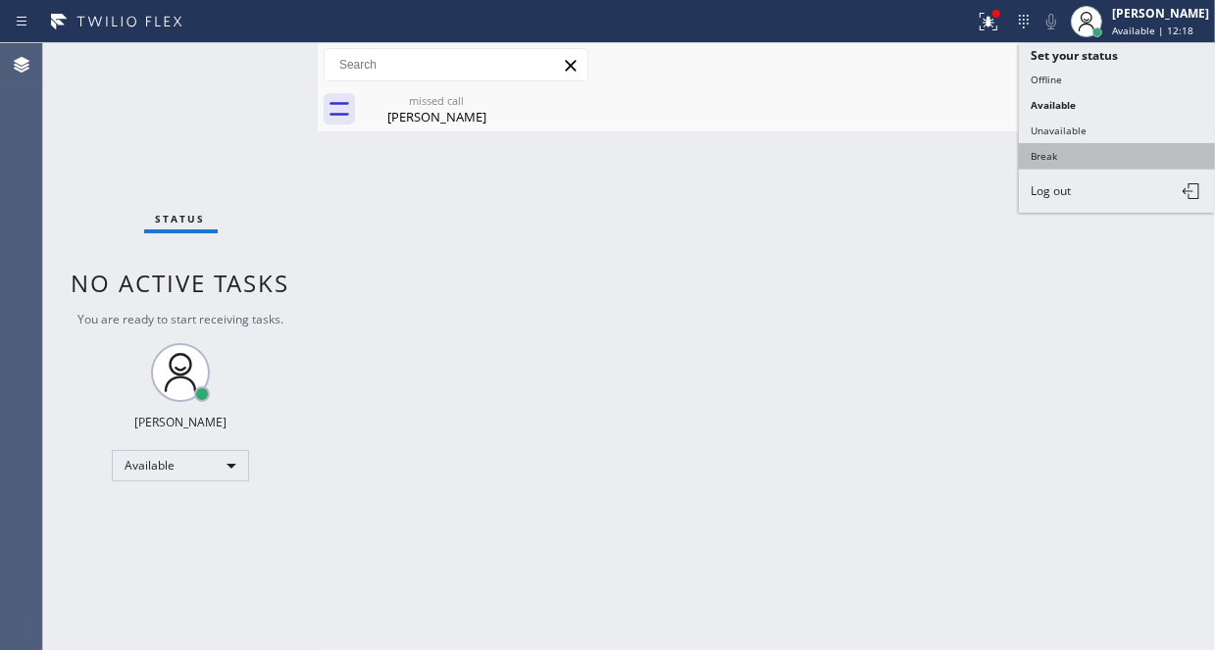
click at [1051, 146] on button "Break" at bounding box center [1117, 155] width 196 height 25
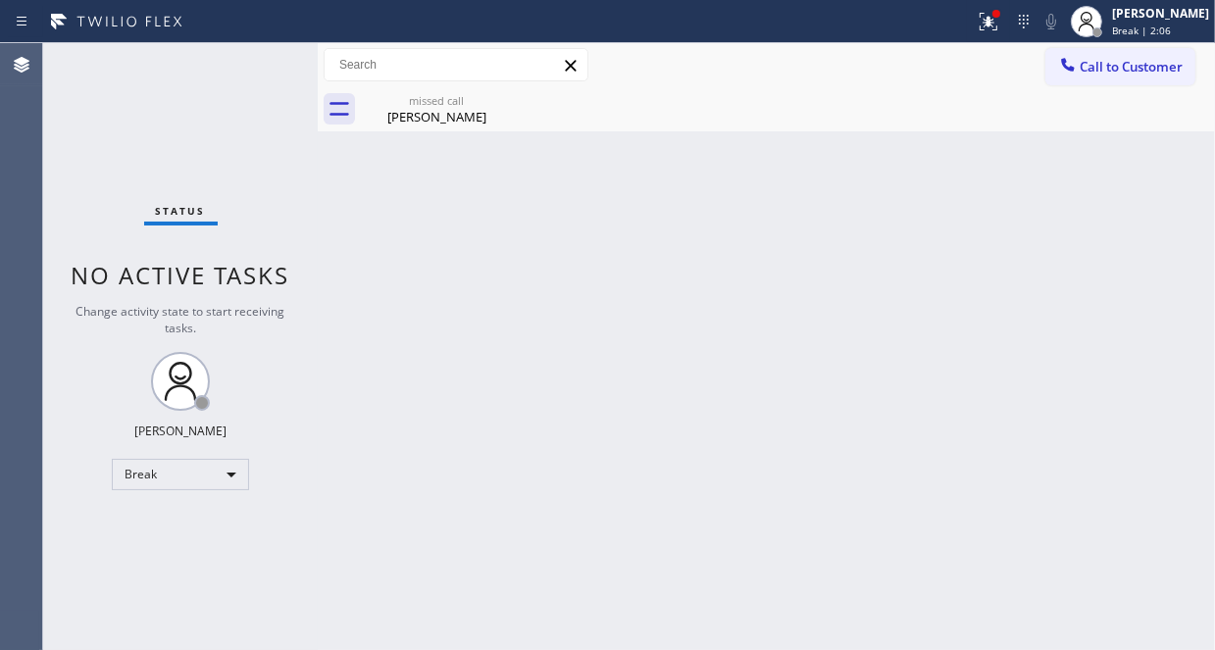
click at [785, 286] on div "Back to Dashboard Change Sender ID Customers Technicians Select a contact Outbo…" at bounding box center [766, 346] width 897 height 607
